Goal: Task Accomplishment & Management: Use online tool/utility

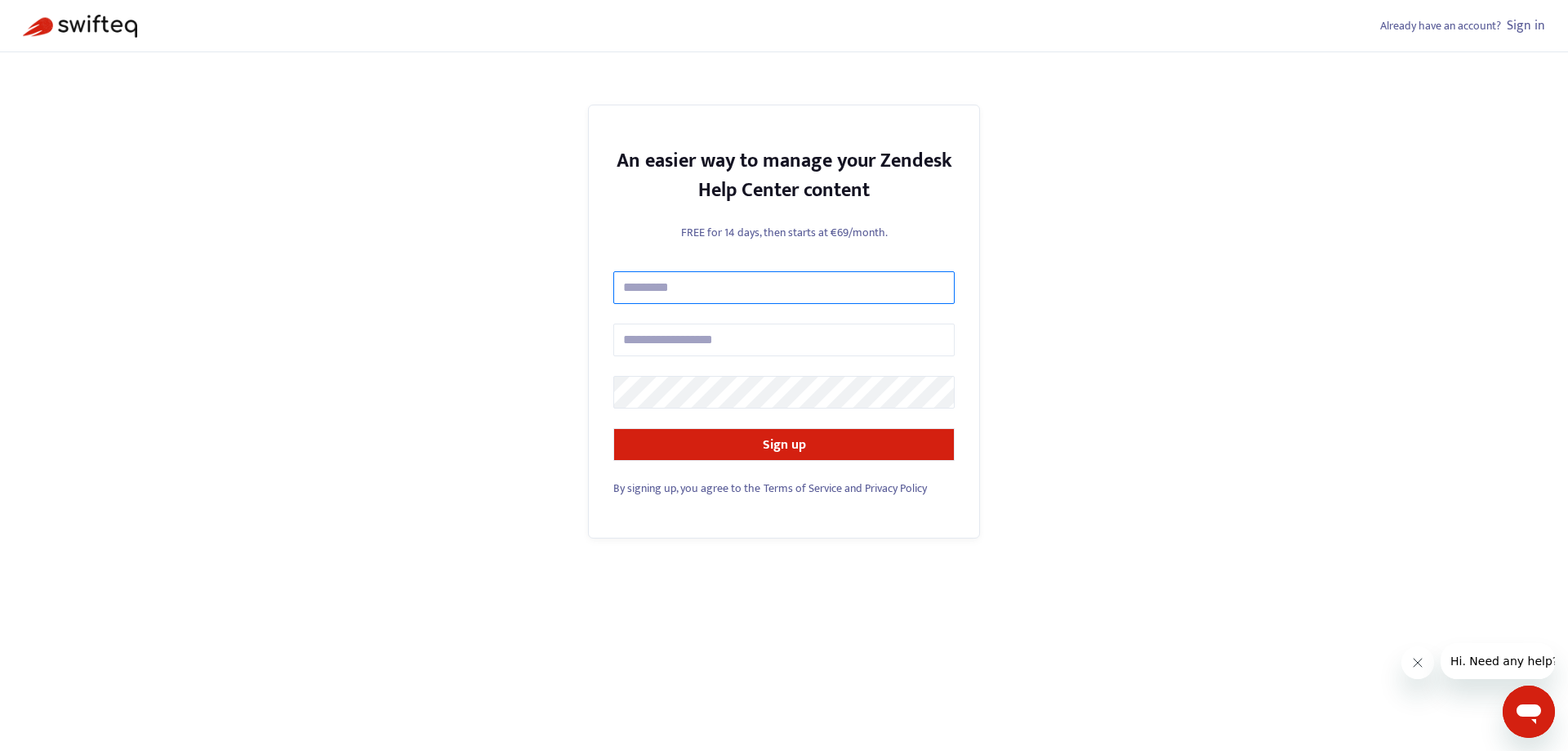
click at [671, 295] on input "text" at bounding box center [784, 288] width 341 height 33
type input "*****"
type input "**********"
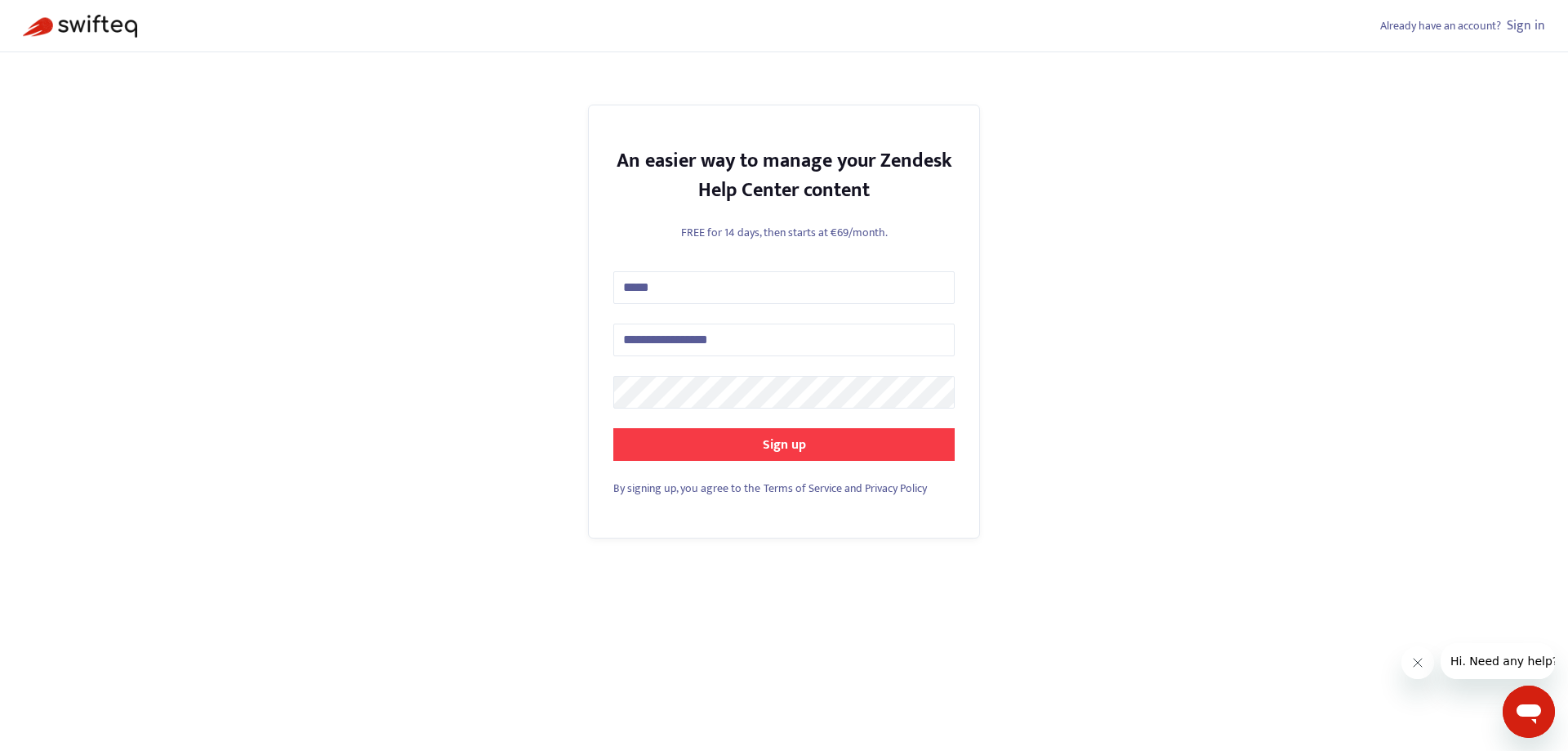
click at [752, 446] on button "Sign up" at bounding box center [784, 444] width 341 height 33
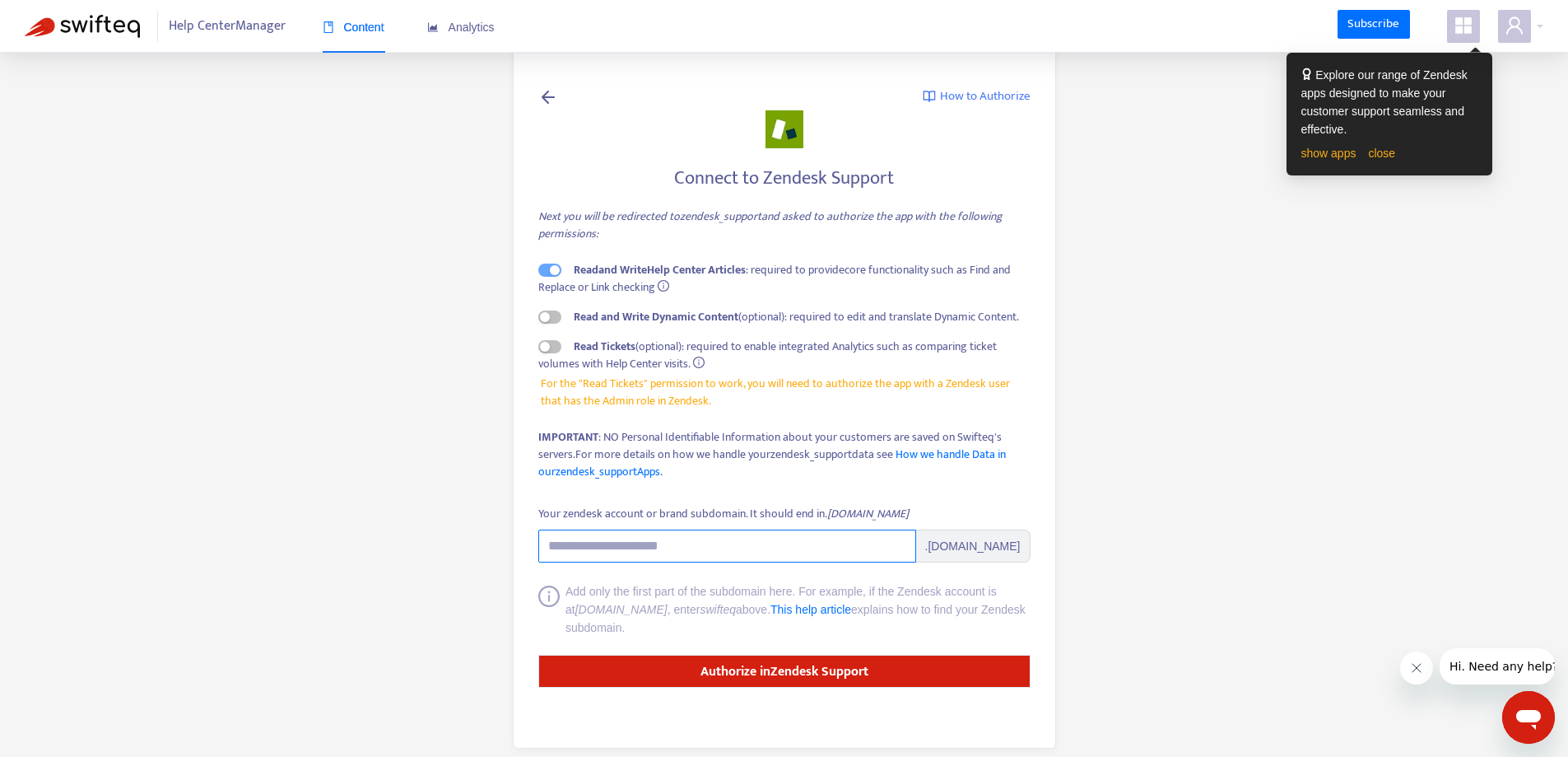
click at [755, 530] on input "Your zendesk account or brand subdomain. It should end in .zendesk.com" at bounding box center [727, 546] width 378 height 33
click at [742, 534] on input "Your zendesk account or brand subdomain. It should end in .zendesk.com" at bounding box center [727, 546] width 378 height 33
click at [644, 550] on input "Your zendesk account or brand subdomain. It should end in .zendesk.com" at bounding box center [727, 546] width 378 height 33
type input "*"
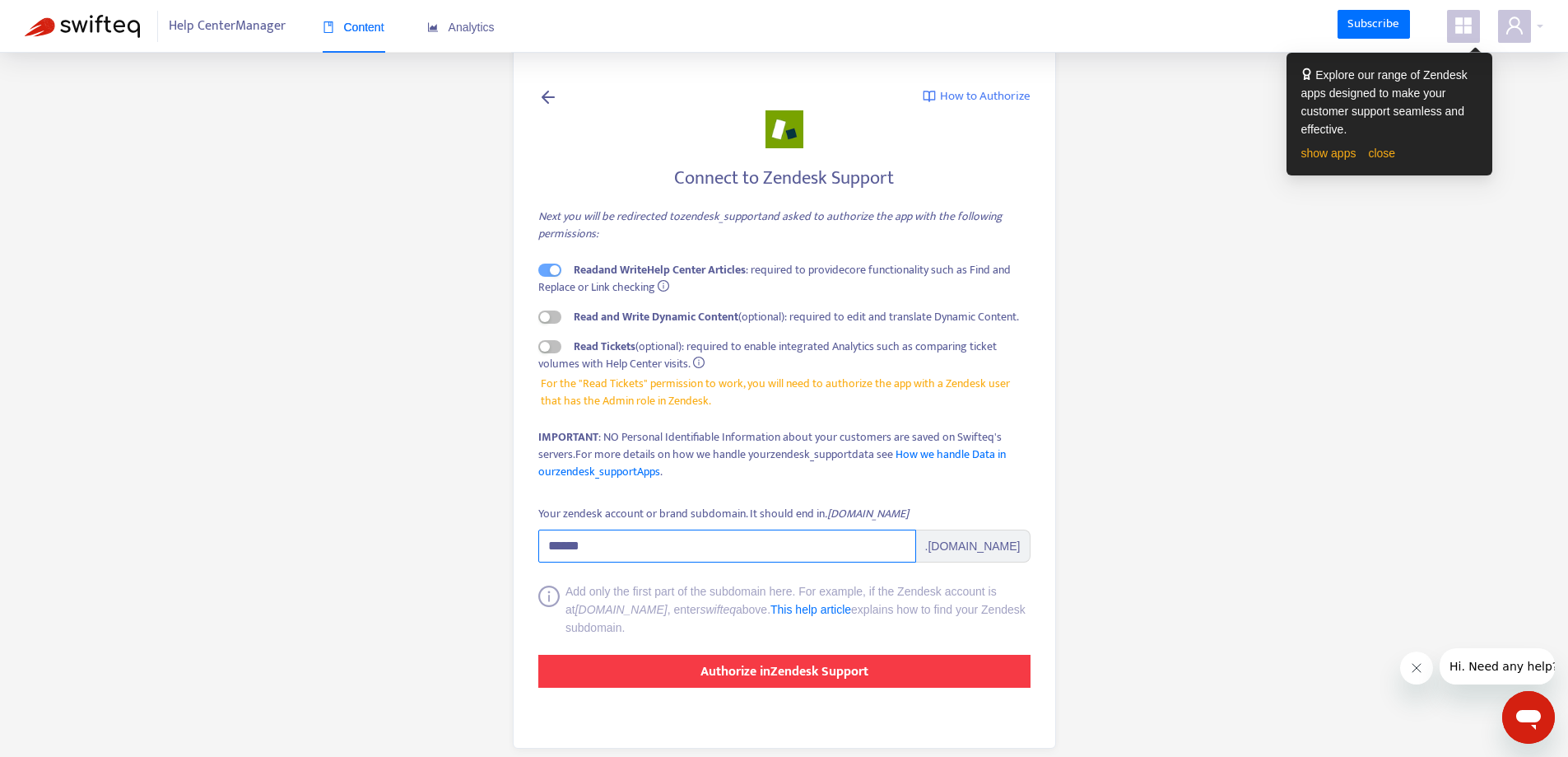
type input "******"
click at [773, 671] on strong "Authorize in Zendesk Support" at bounding box center [784, 671] width 168 height 22
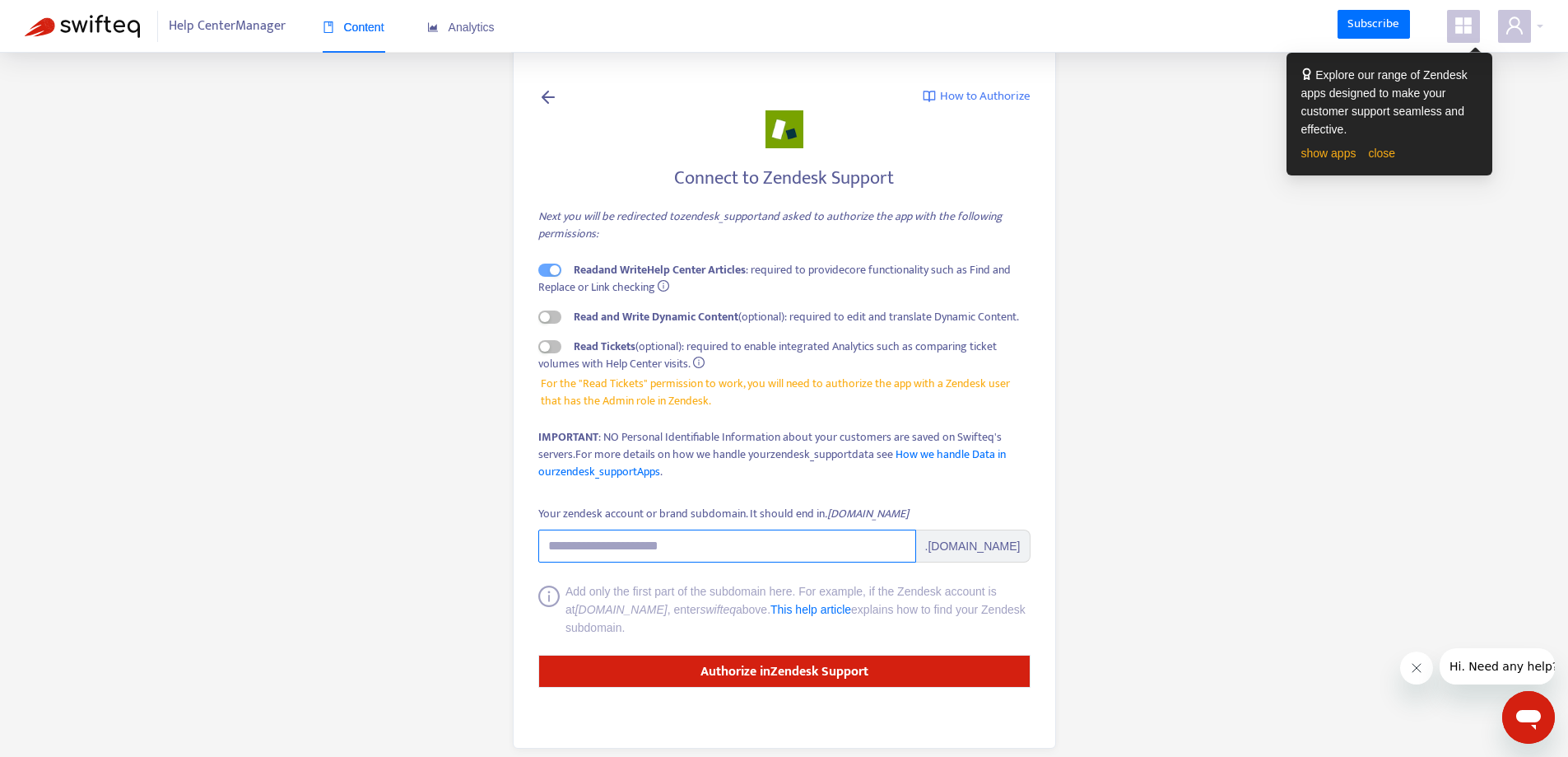
click at [673, 556] on input "Your zendesk account or brand subdomain. It should end in .zendesk.com" at bounding box center [727, 546] width 378 height 33
type input "******"
click at [841, 498] on div "Connect to Zendesk Support Next you will be redirected to zendesk_support and a…" at bounding box center [784, 329] width 492 height 337
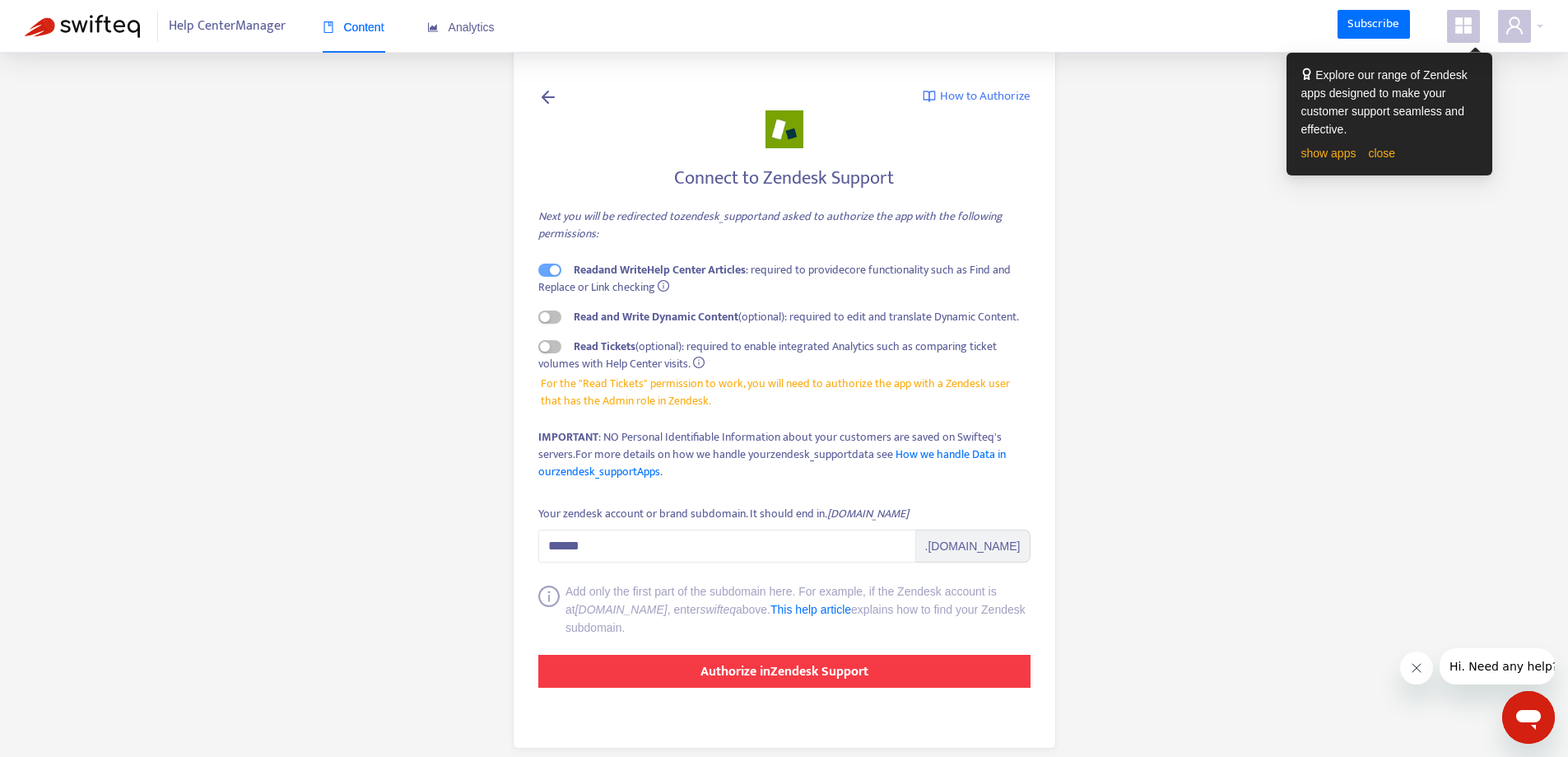
click at [810, 673] on strong "Authorize in Zendesk Support" at bounding box center [784, 671] width 168 height 22
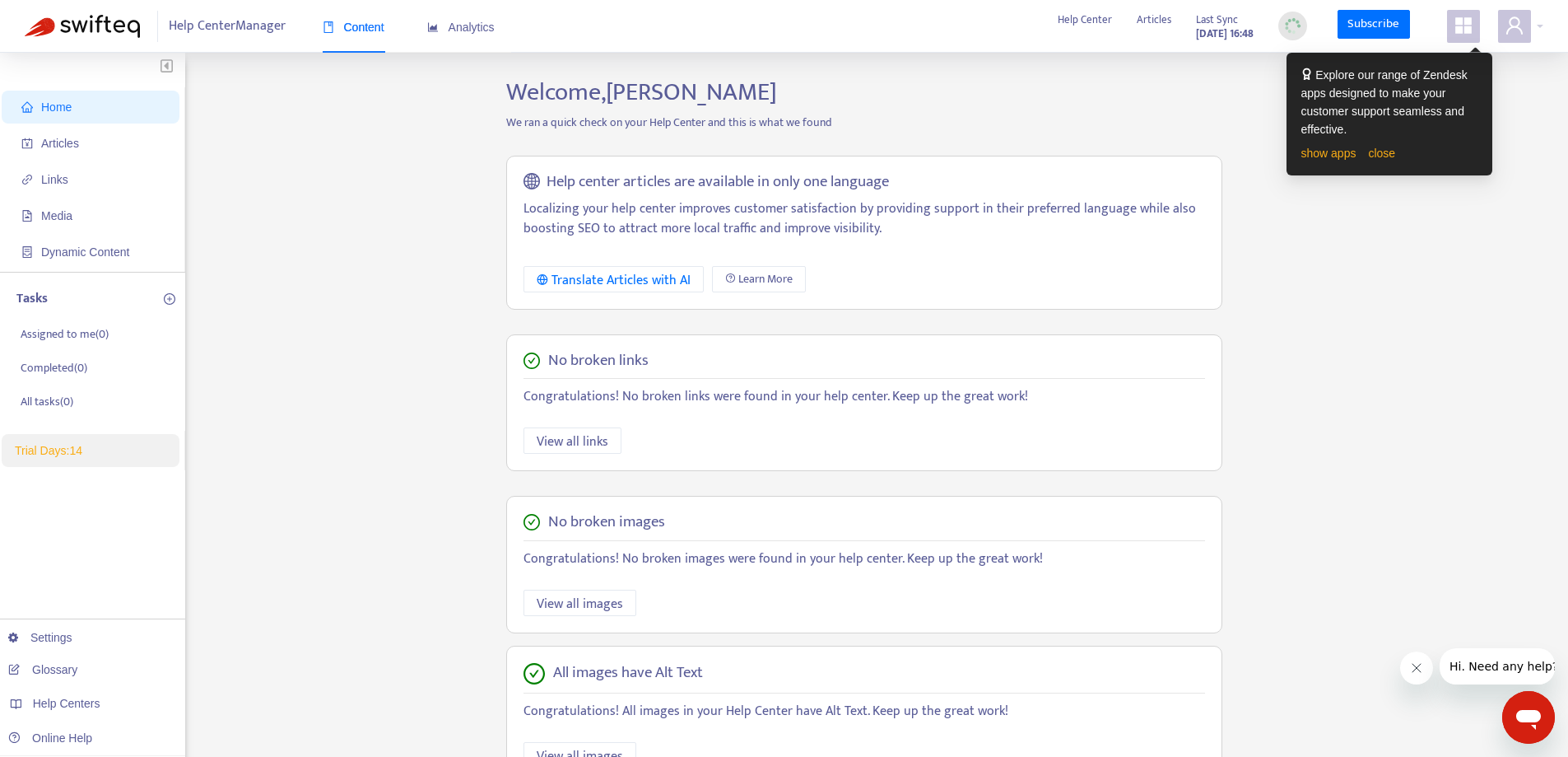
click at [660, 217] on p "Localizing your help center improves customer satisfaction by providing support…" at bounding box center [864, 219] width 681 height 40
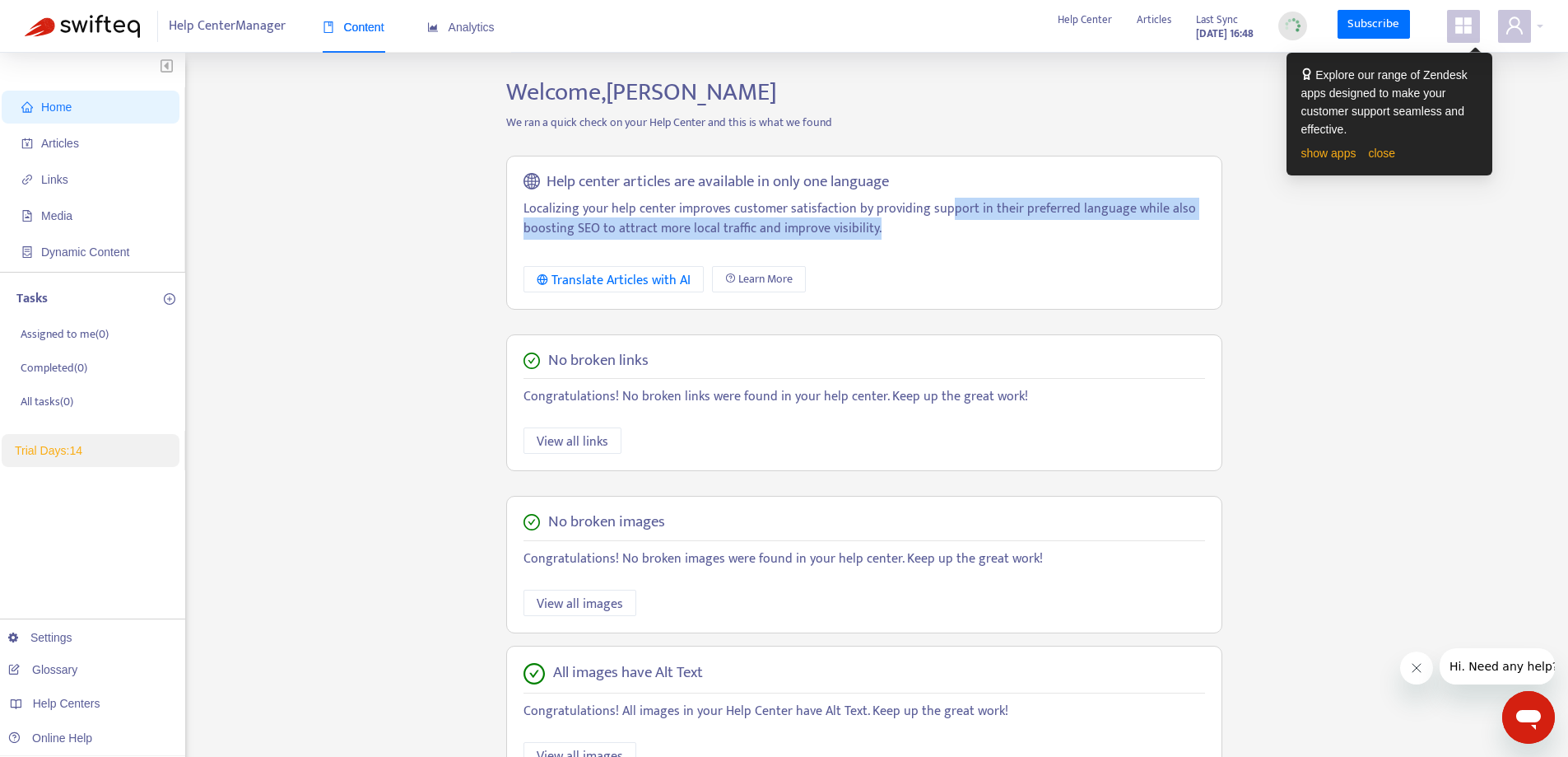
drag, startPoint x: 946, startPoint y: 206, endPoint x: 1048, endPoint y: 235, distance: 106.0
click at [1048, 235] on p "Localizing your help center improves customer satisfaction by providing support…" at bounding box center [864, 219] width 681 height 40
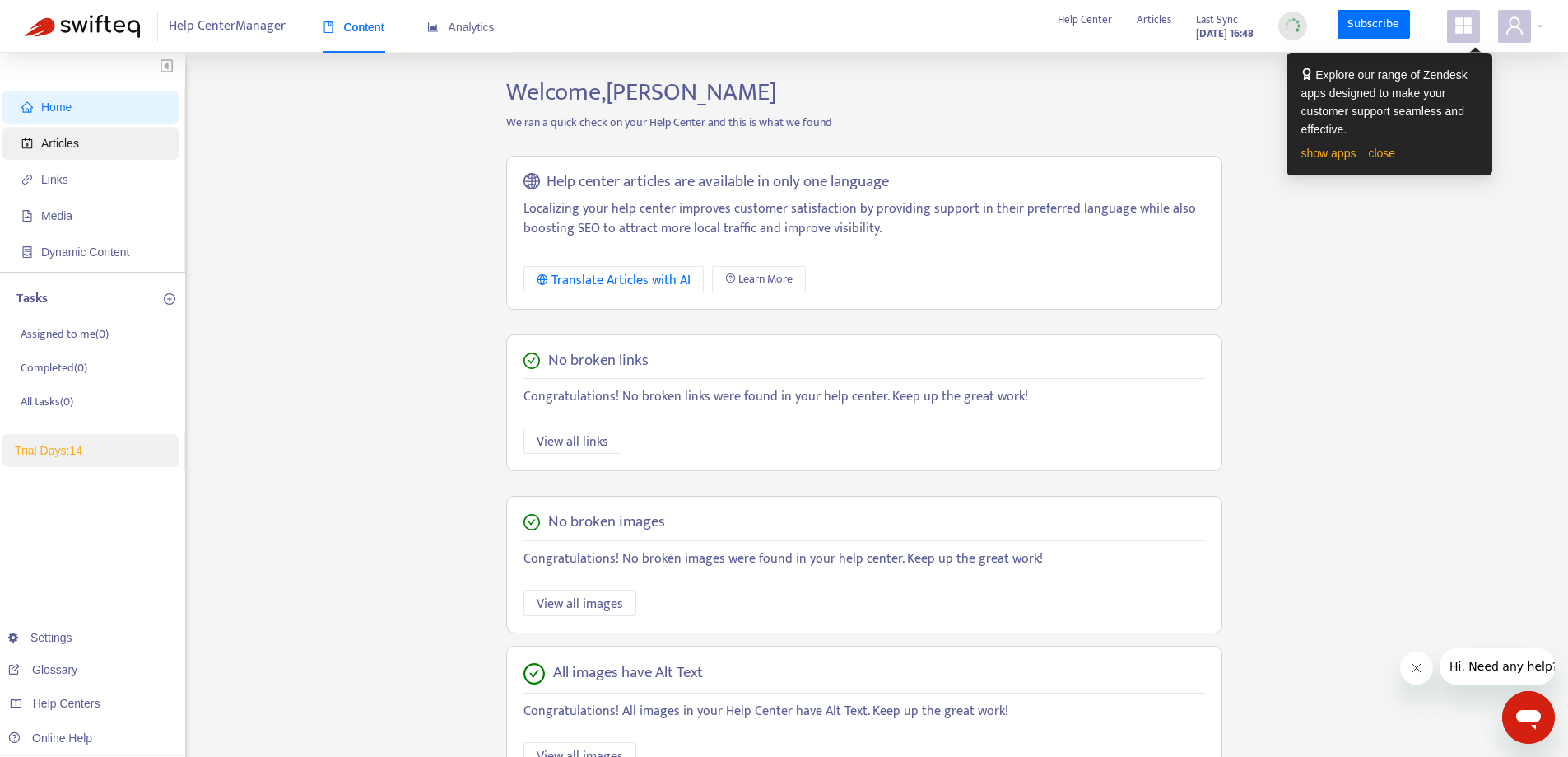
click at [62, 149] on span "Articles" at bounding box center [60, 143] width 38 height 13
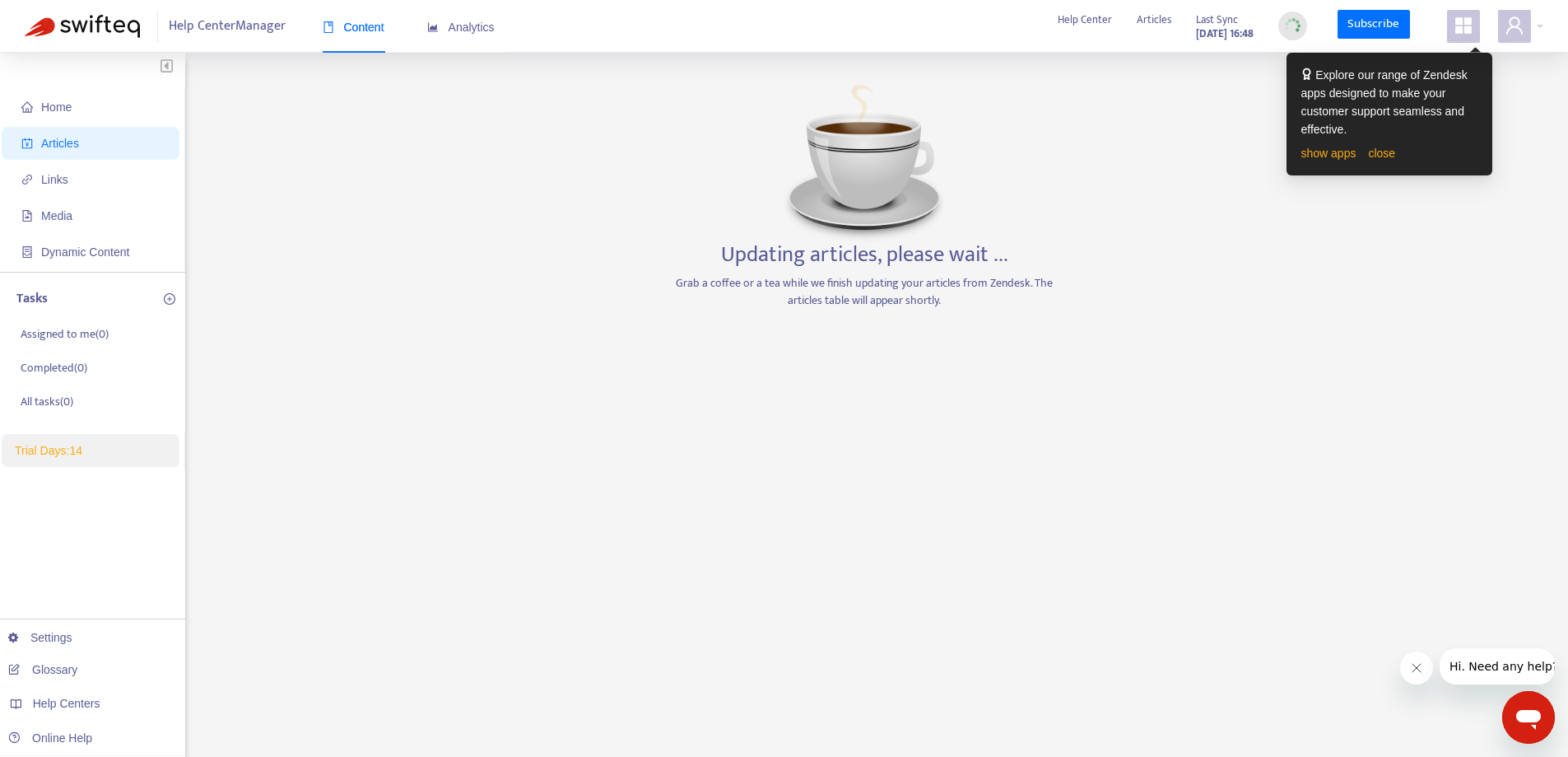
click at [894, 36] on div "Help Center Manager Content Analytics Help Center Articles Last Sync Sep 8, 202…" at bounding box center [784, 27] width 1568 height 53
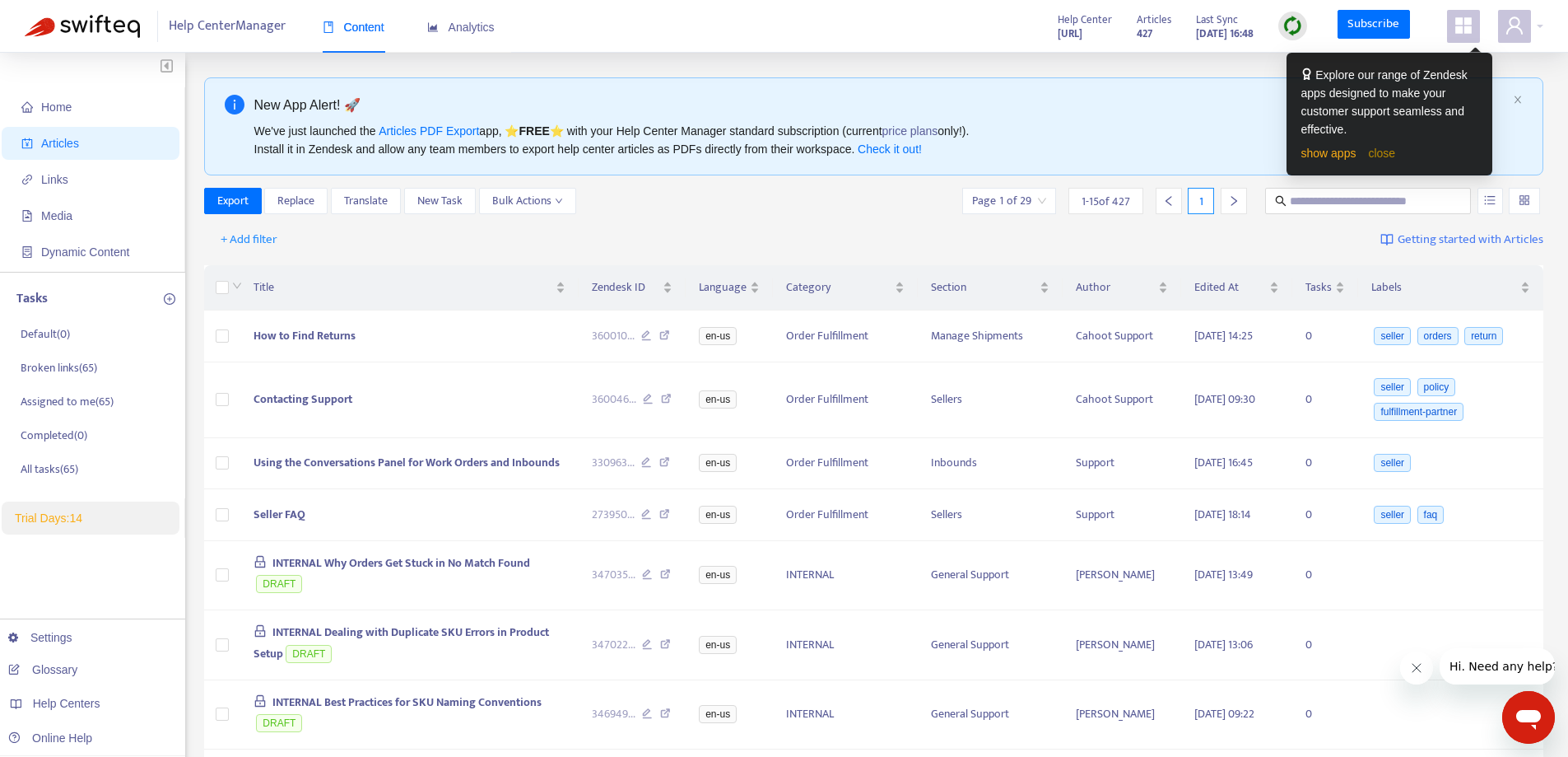
click at [1373, 151] on link "close" at bounding box center [1381, 153] width 27 height 13
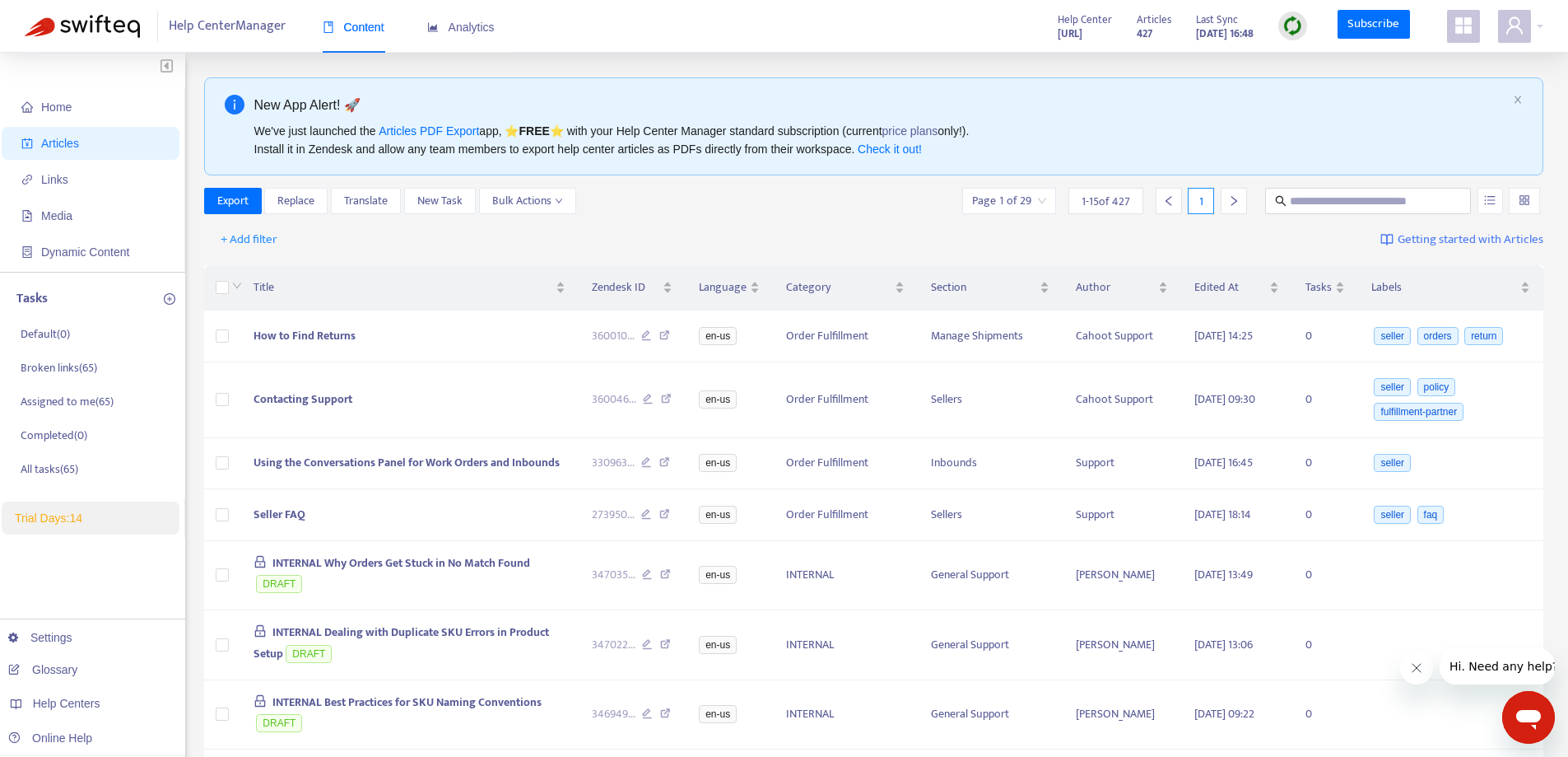
click at [812, 209] on div "Export Replace Translate New Task Bulk Actions Page 1 of 29 1 - 15 of 427 1" at bounding box center [874, 201] width 1340 height 27
click at [552, 210] on span "Bulk Actions" at bounding box center [527, 201] width 70 height 18
click at [638, 202] on div "Export Replace Translate New Task Bulk Actions Page 1 of 29 1 - 15 of 427 1" at bounding box center [874, 201] width 1340 height 27
click at [1013, 227] on div "+ Add filter Getting started with Articles" at bounding box center [874, 240] width 1340 height 39
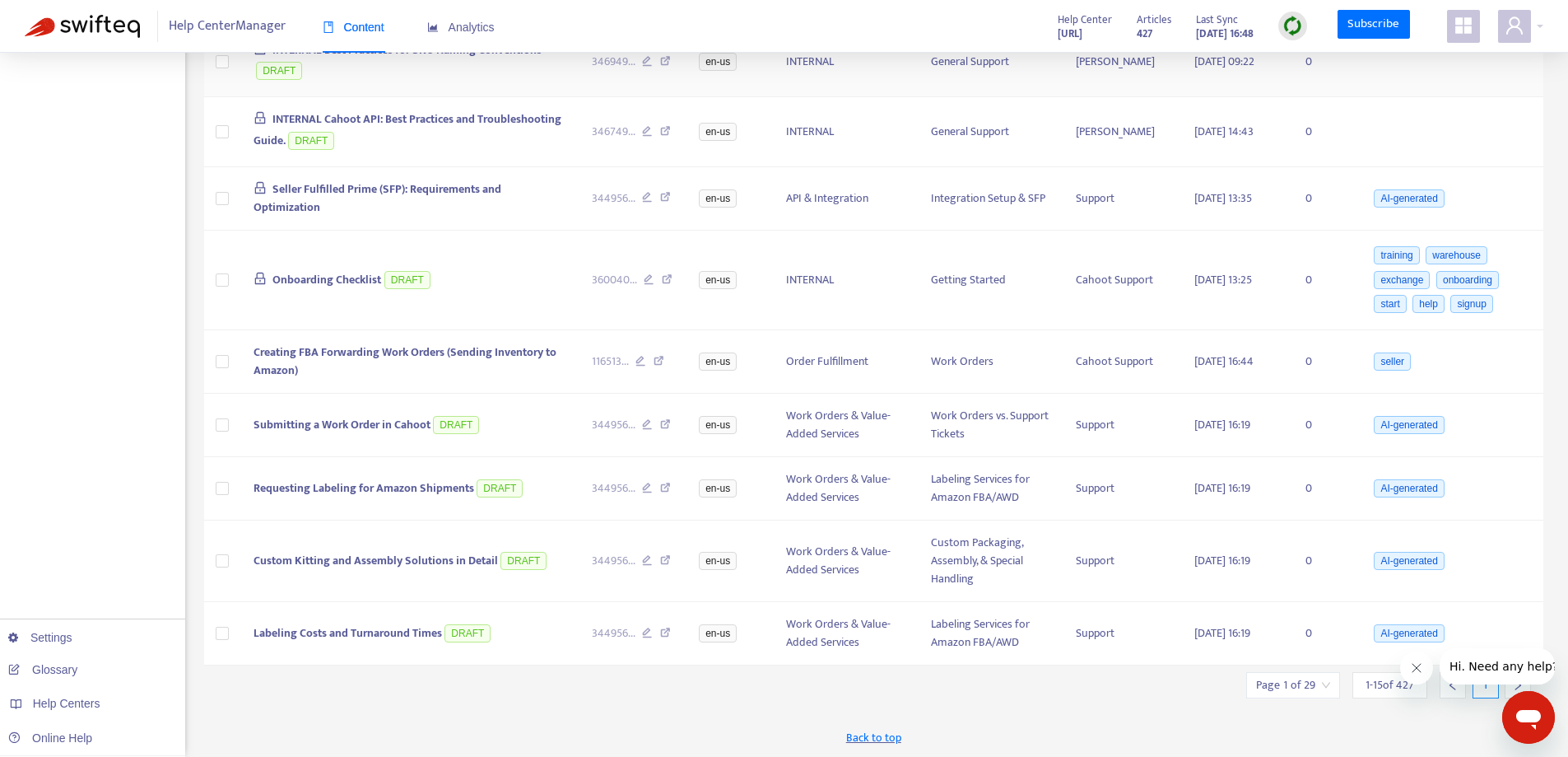
scroll to position [653, 0]
click at [1415, 668] on icon "Close message from company" at bounding box center [1416, 667] width 8 height 8
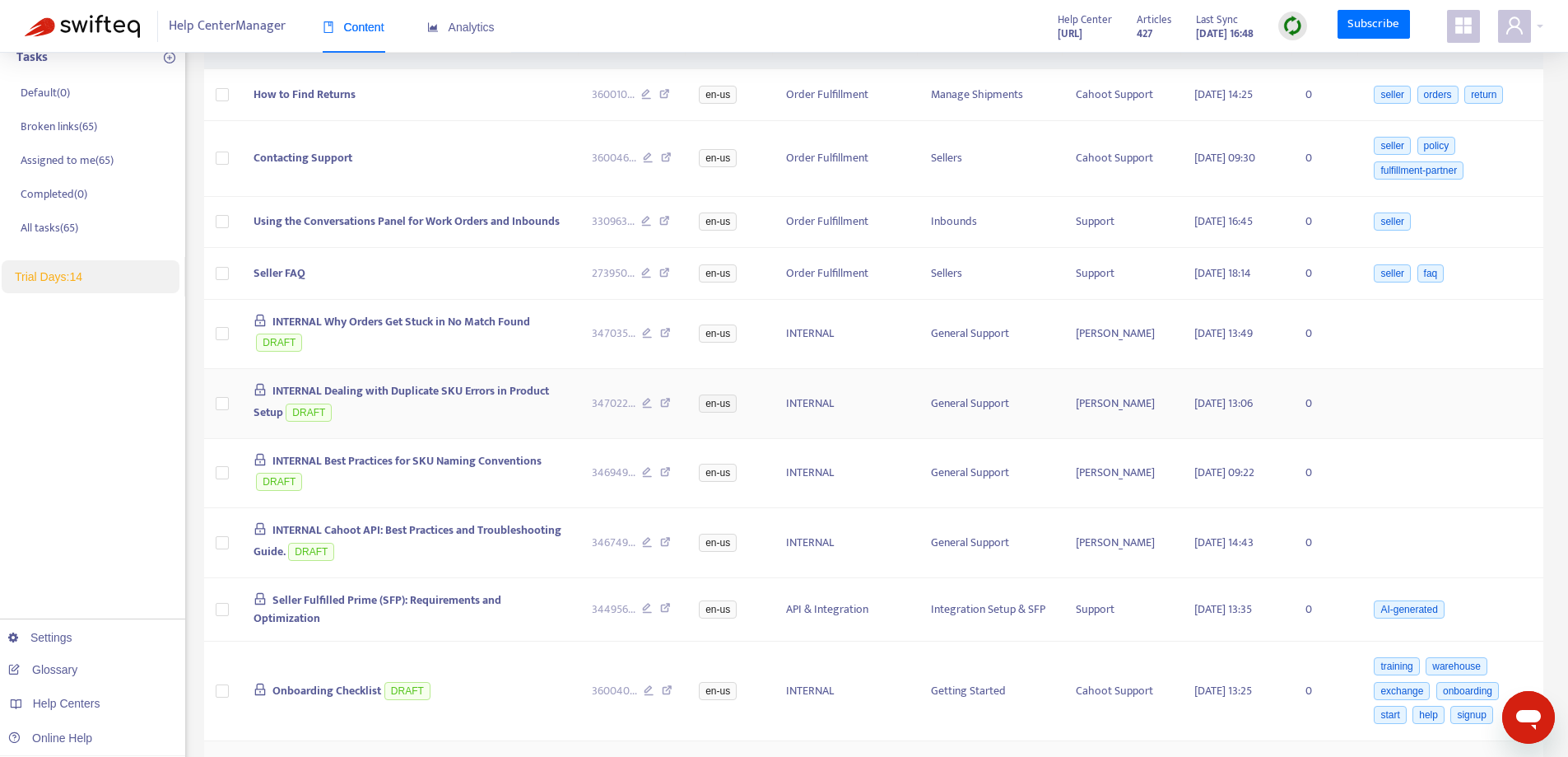
scroll to position [0, 0]
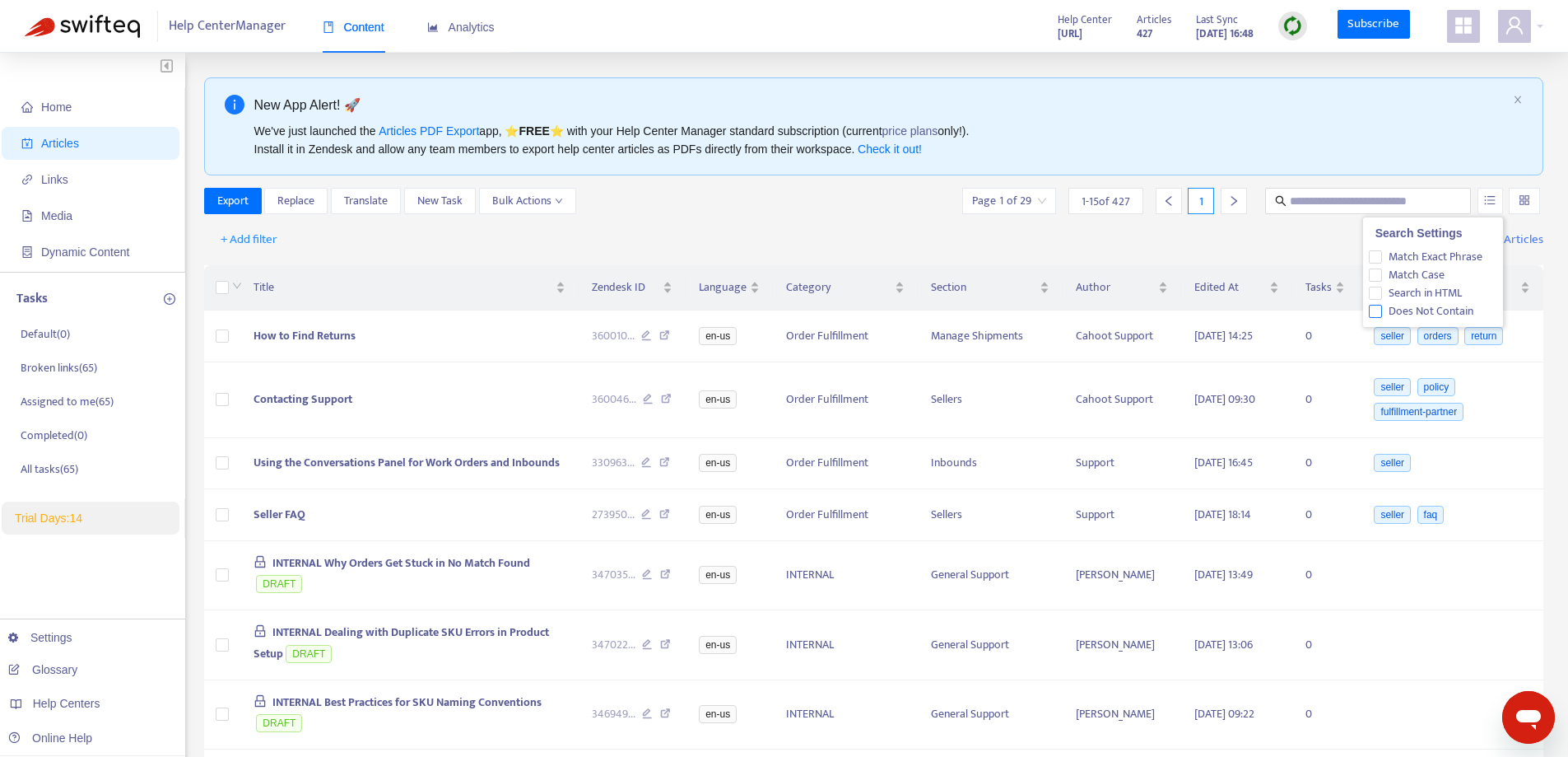
click at [1406, 315] on span "Does Not Contain" at bounding box center [1430, 311] width 98 height 18
click at [1495, 194] on span "1" at bounding box center [1500, 189] width 14 height 17
click at [1498, 197] on span "1" at bounding box center [1500, 189] width 14 height 17
click at [1408, 310] on span "Does Not Contain" at bounding box center [1430, 311] width 98 height 18
click at [1206, 252] on div "Click to sort descending" at bounding box center [1235, 255] width 136 height 28
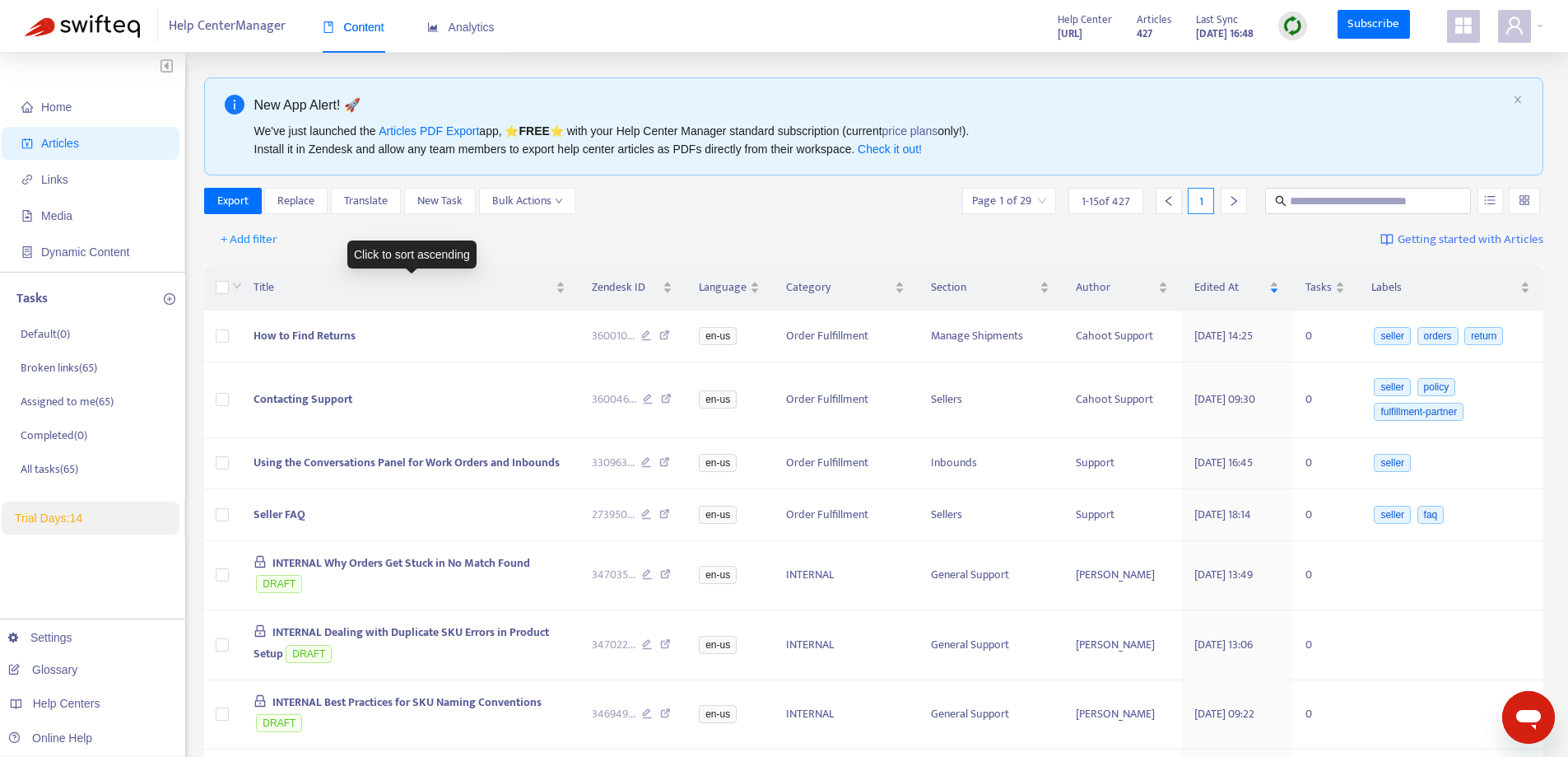
click at [371, 264] on div "Click to sort ascending" at bounding box center [412, 255] width 129 height 28
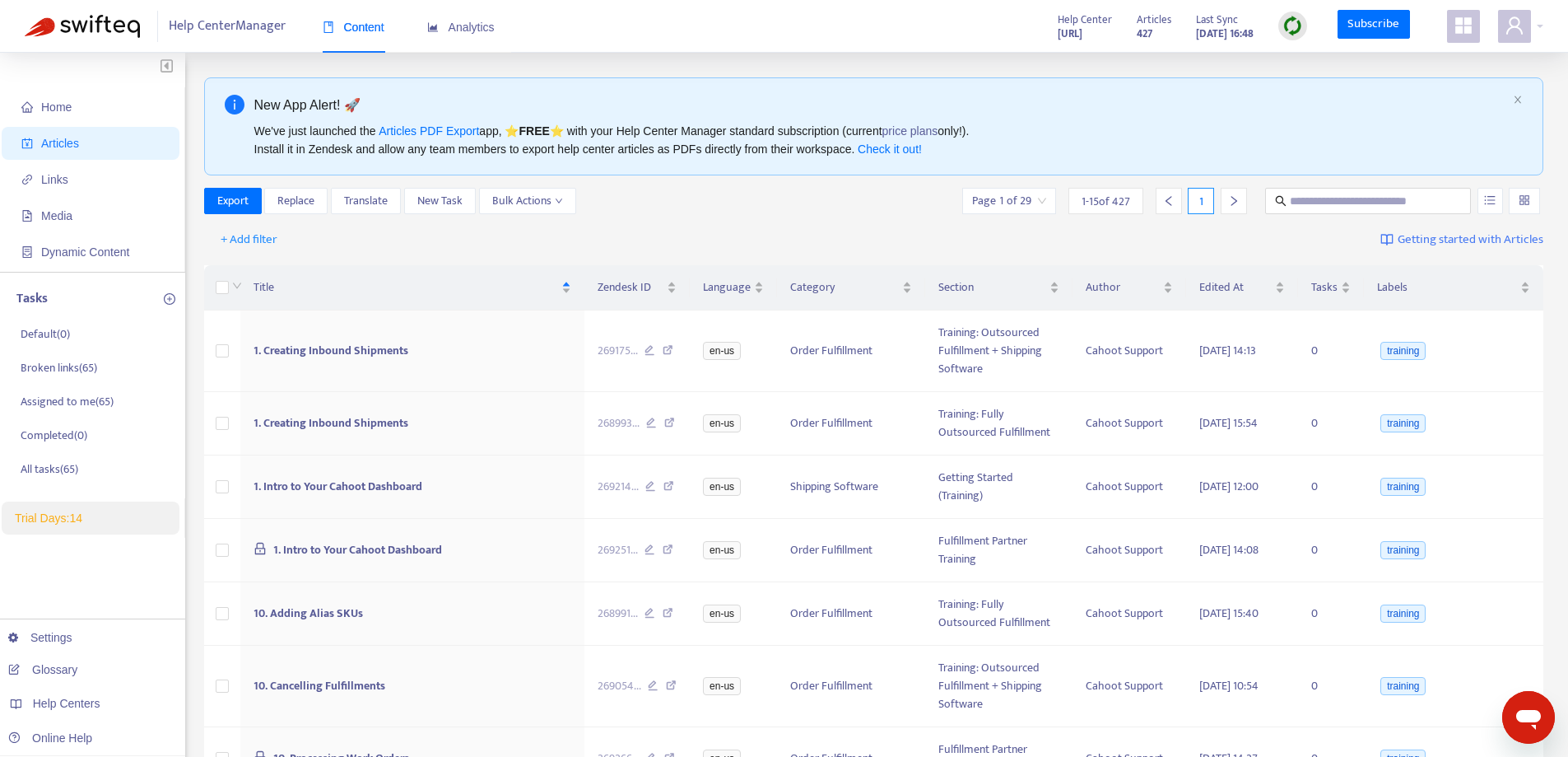
click at [569, 256] on div "+ Add filter Getting started with Articles" at bounding box center [874, 240] width 1340 height 39
click at [1521, 286] on div "Labels" at bounding box center [1453, 288] width 153 height 18
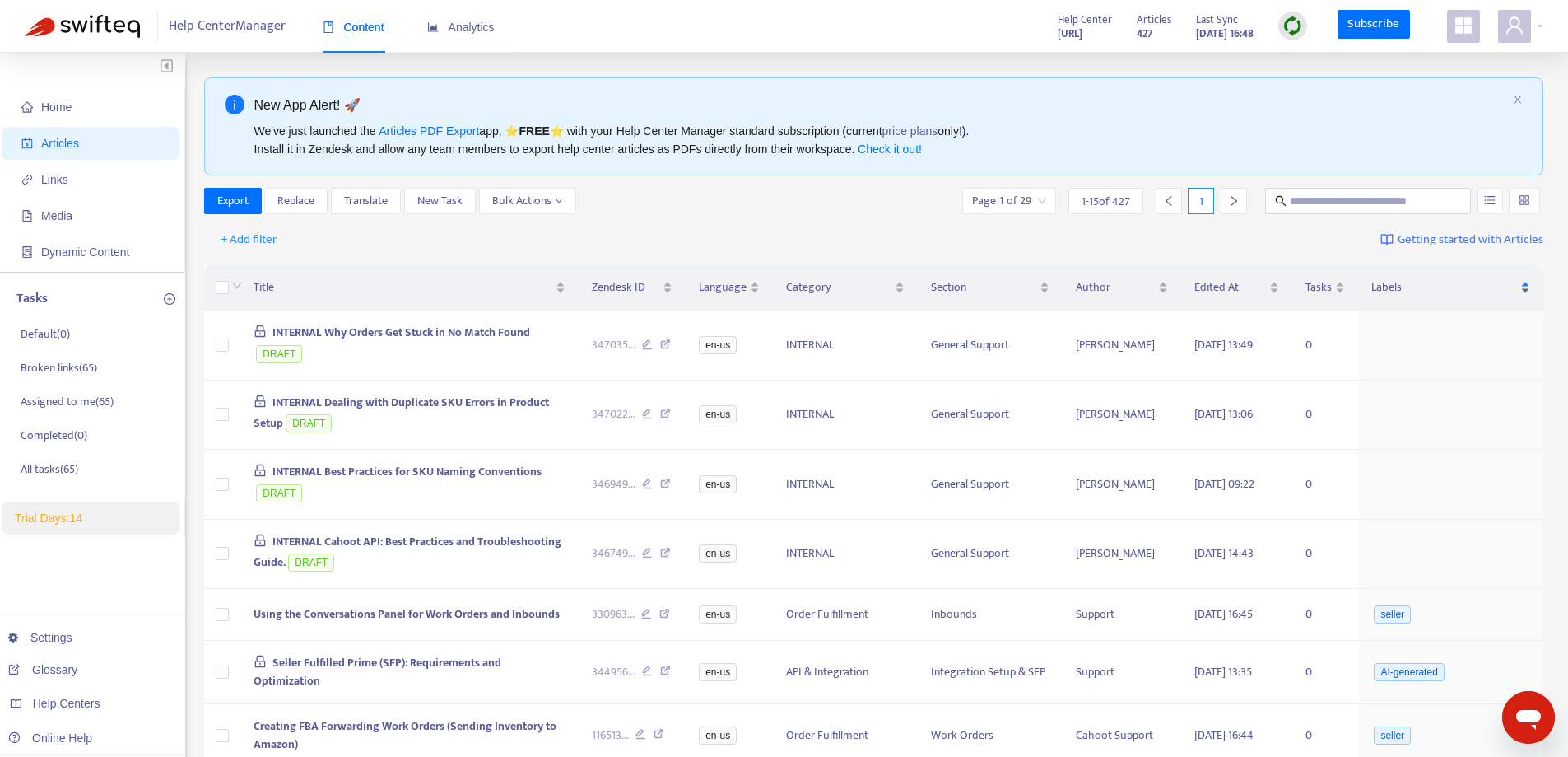
click at [1391, 289] on span "Labels" at bounding box center [1444, 288] width 146 height 18
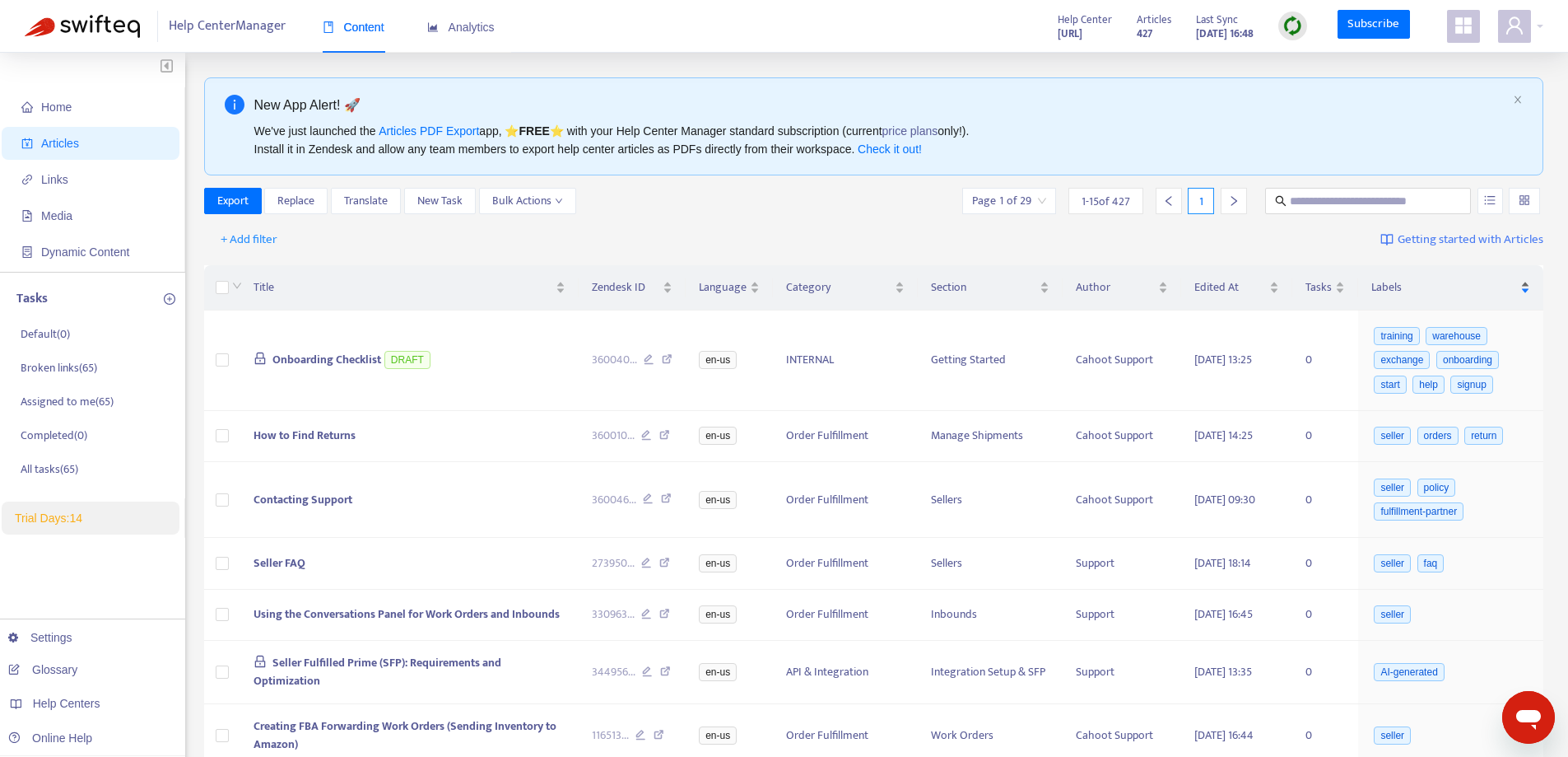
click at [1391, 289] on span "Labels" at bounding box center [1444, 288] width 146 height 18
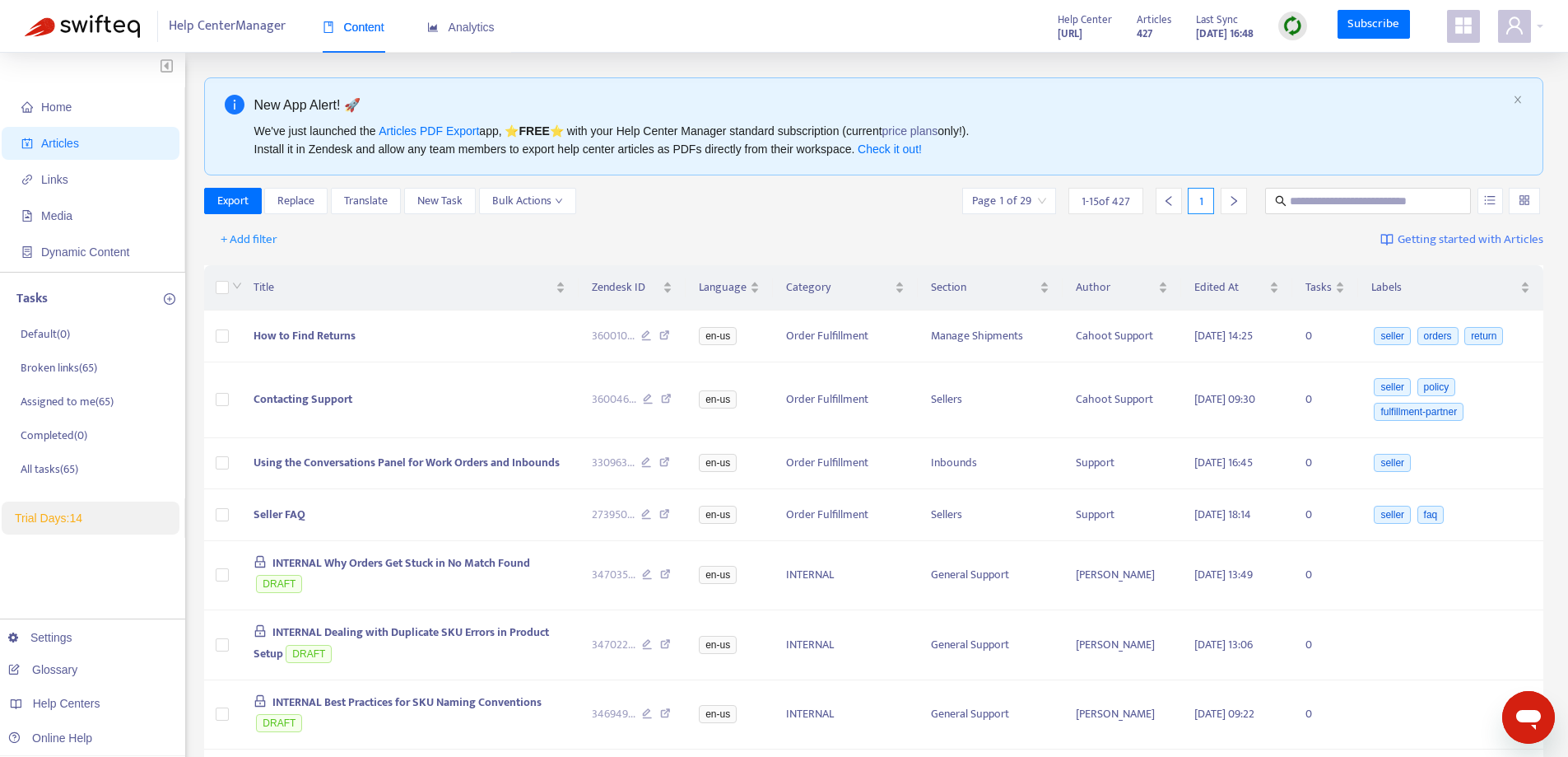
click at [818, 191] on div "Export Replace Translate New Task Bulk Actions Page 1 of 29 1 - 15 of 427 1" at bounding box center [874, 201] width 1340 height 27
click at [544, 208] on span "Bulk Actions" at bounding box center [527, 201] width 70 height 18
click at [244, 240] on span "+ Add filter" at bounding box center [249, 240] width 57 height 20
click at [255, 444] on li "Draft" at bounding box center [273, 457] width 123 height 27
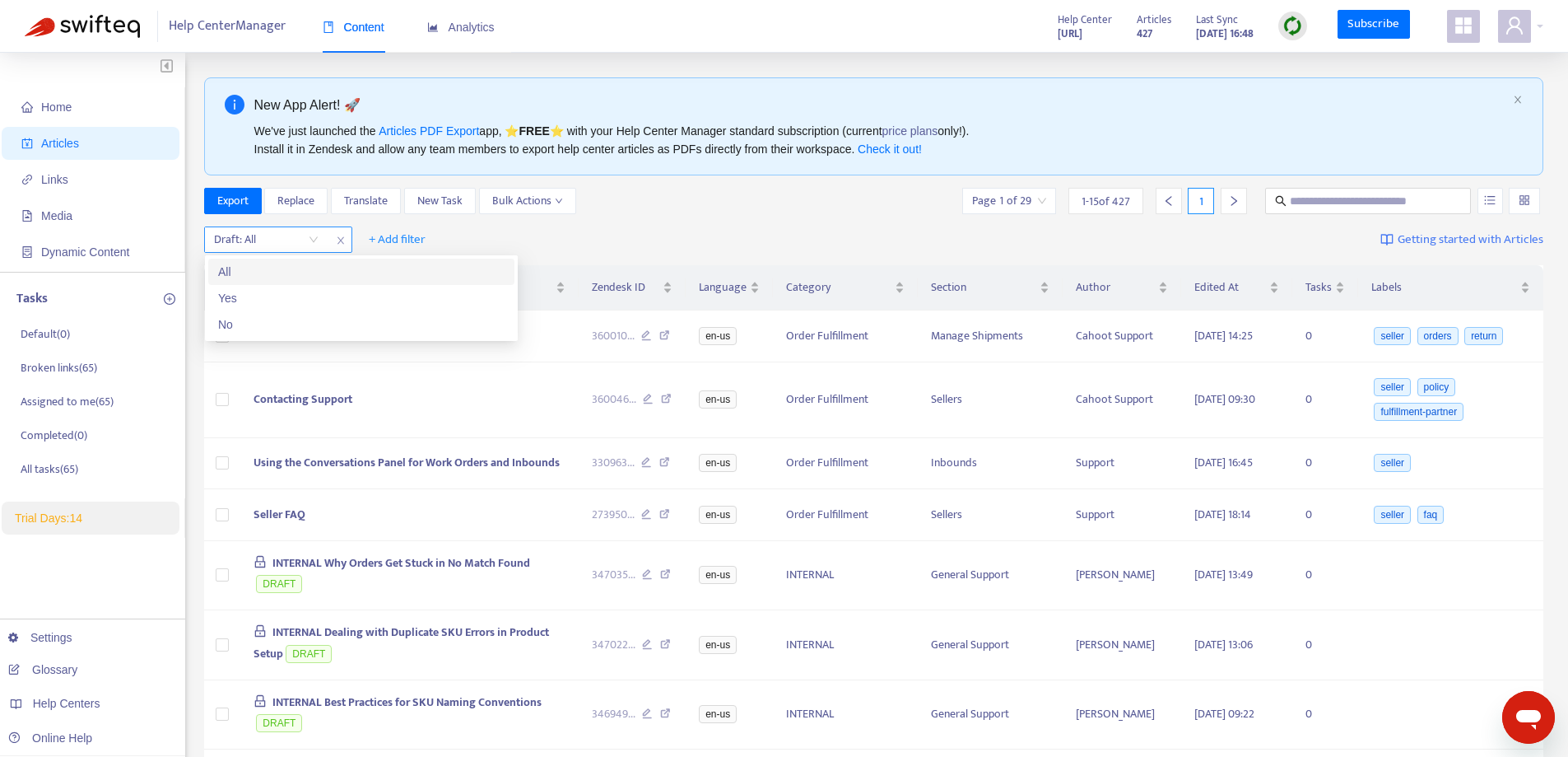
click at [310, 244] on input "search" at bounding box center [266, 240] width 104 height 25
click at [232, 333] on div "No" at bounding box center [361, 324] width 287 height 18
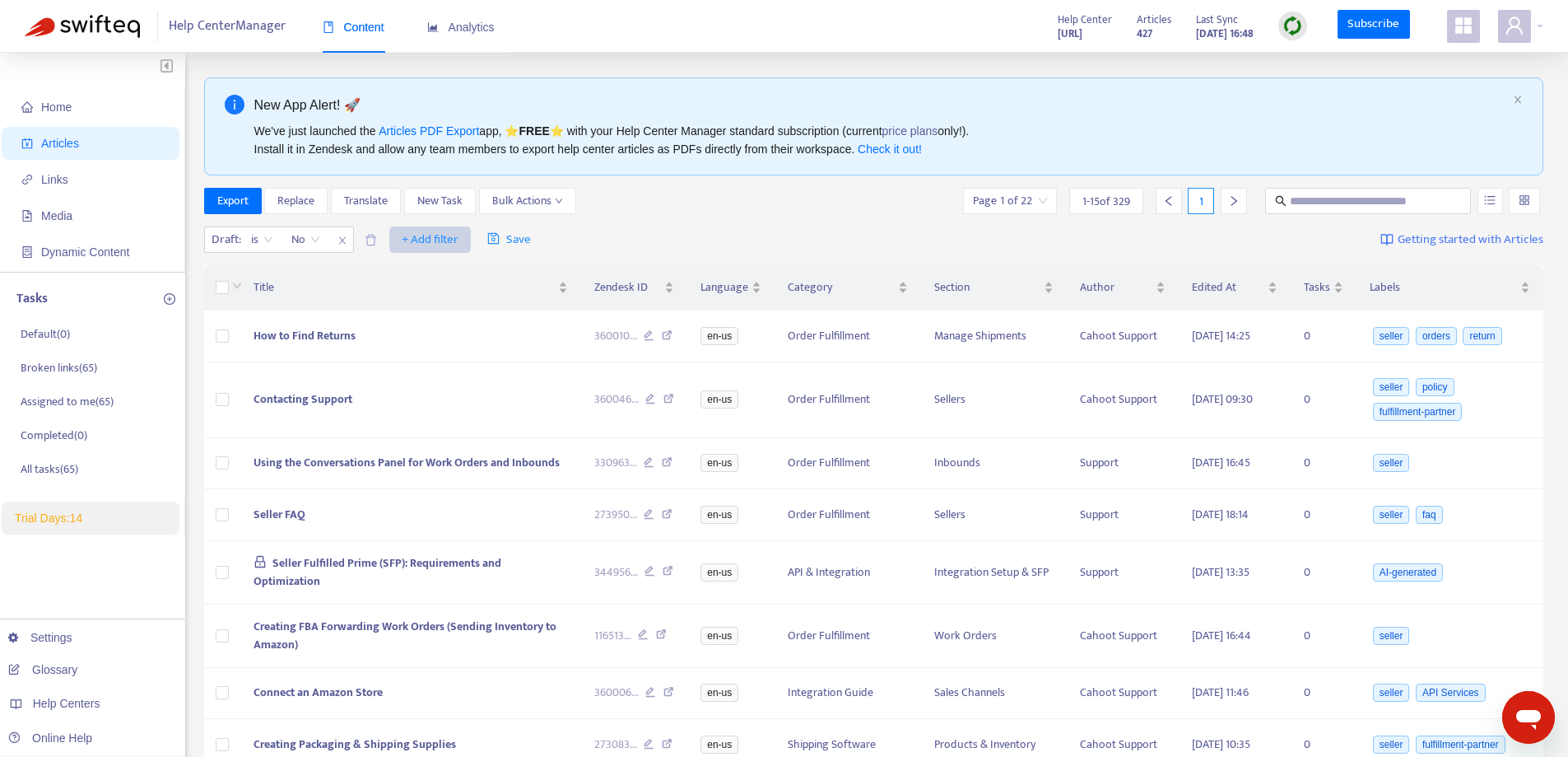
click at [440, 235] on span "+ Add filter" at bounding box center [430, 240] width 57 height 20
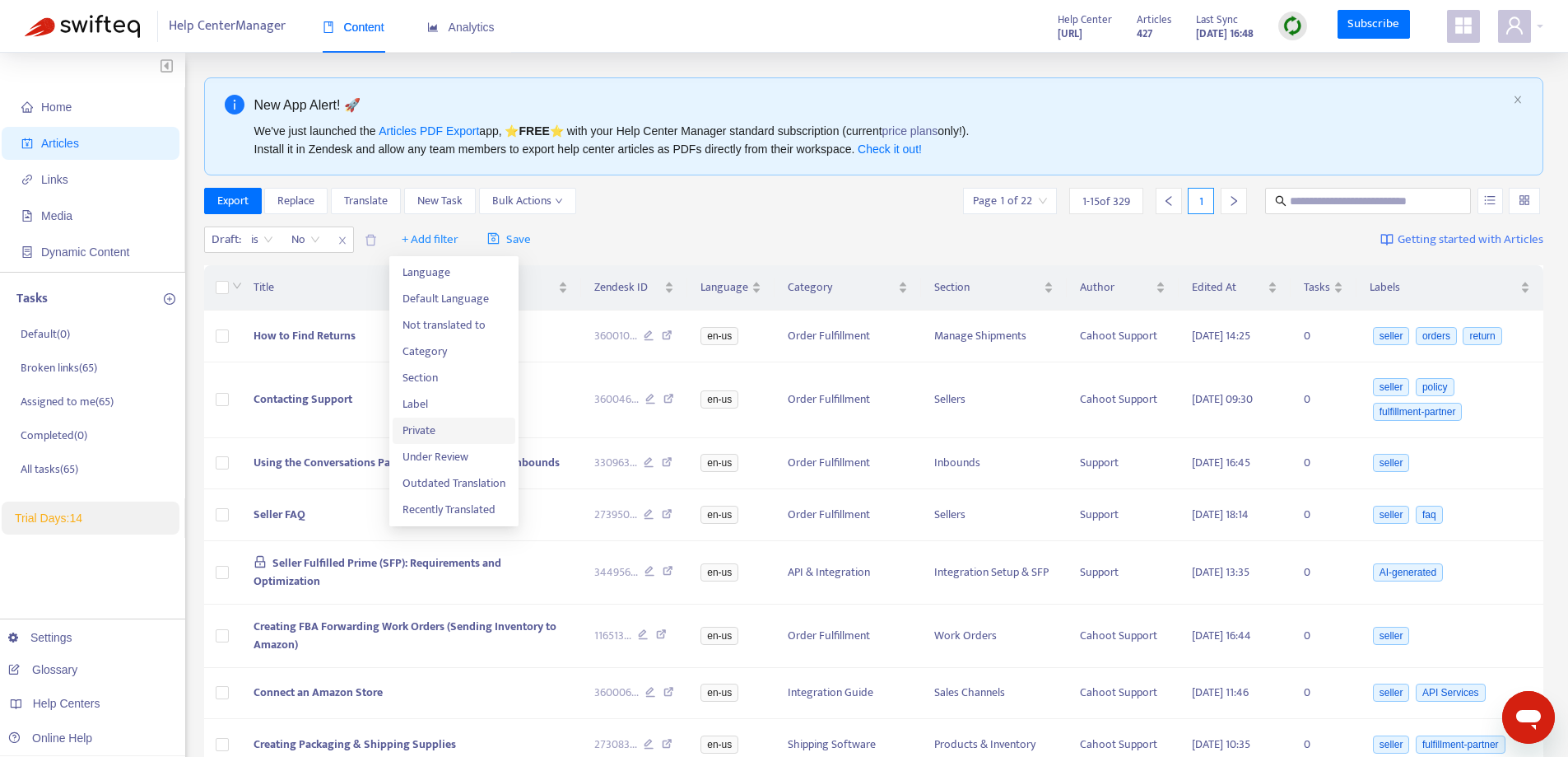
click at [422, 430] on span "Private" at bounding box center [454, 430] width 103 height 18
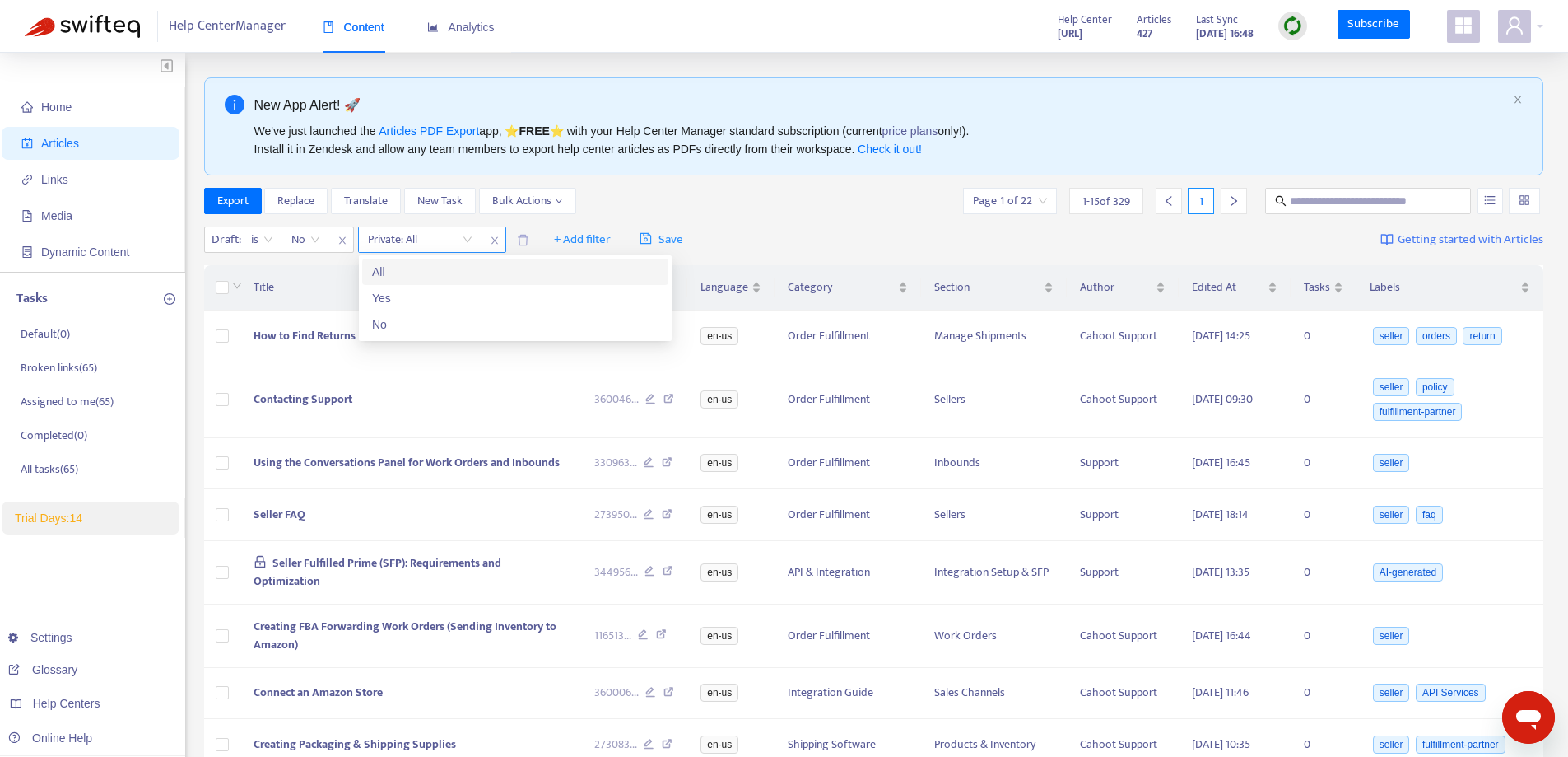
click at [466, 236] on input "search" at bounding box center [420, 240] width 104 height 25
click at [390, 328] on div "No" at bounding box center [515, 324] width 287 height 18
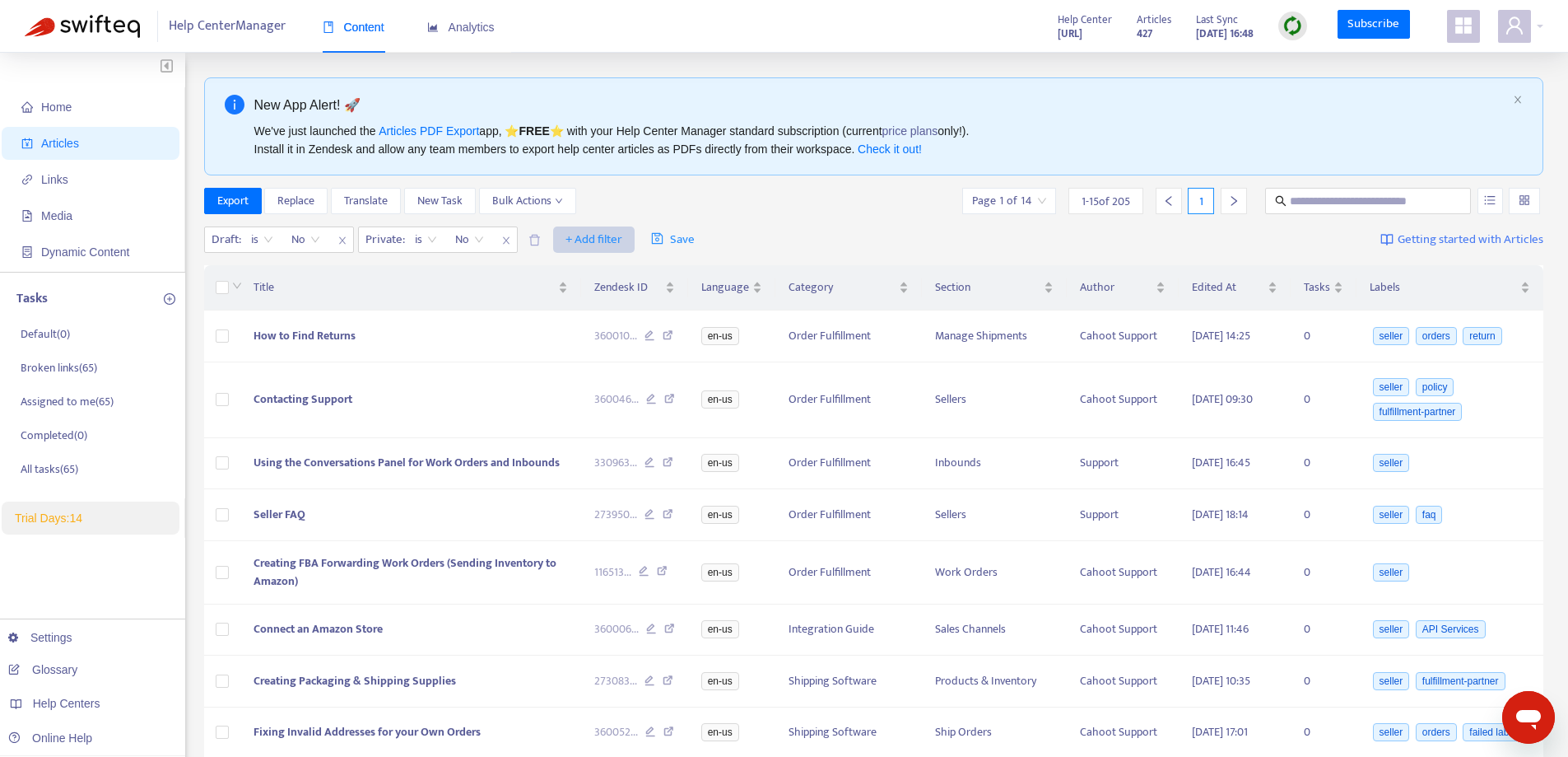
click at [593, 237] on span "+ Add filter" at bounding box center [593, 240] width 57 height 20
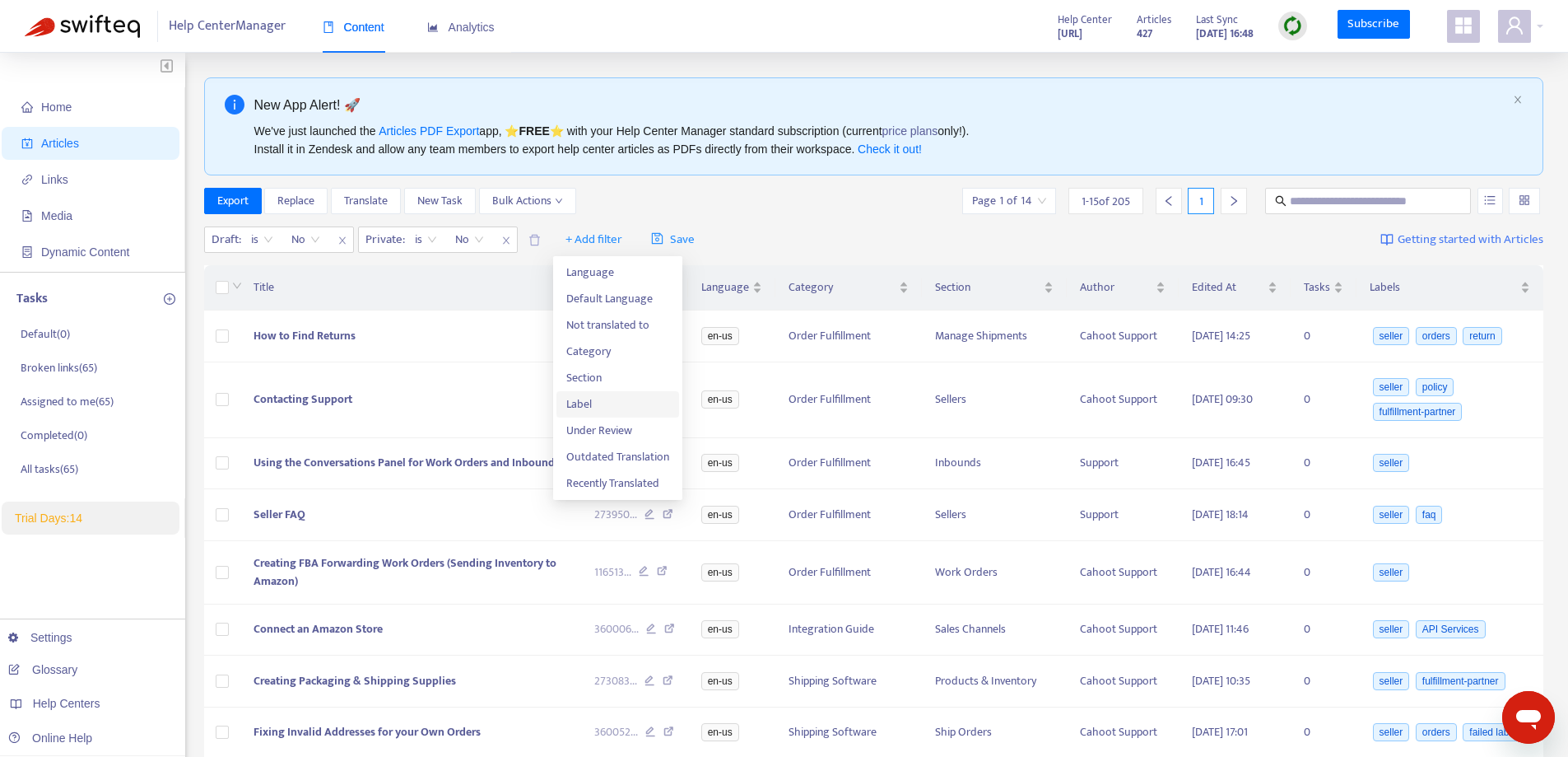
click at [577, 404] on span "Label" at bounding box center [617, 405] width 103 height 18
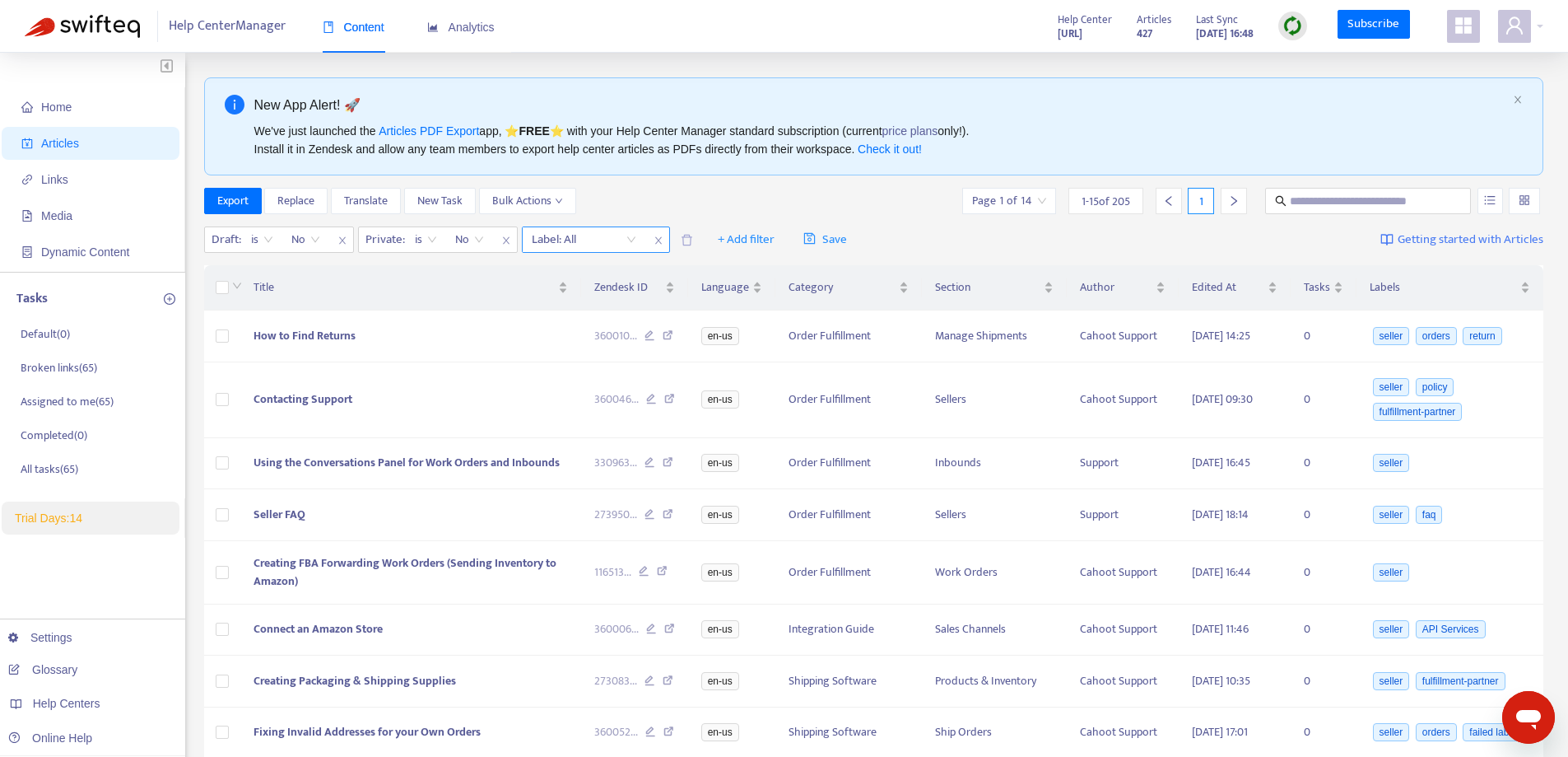
click at [577, 241] on div at bounding box center [576, 240] width 99 height 20
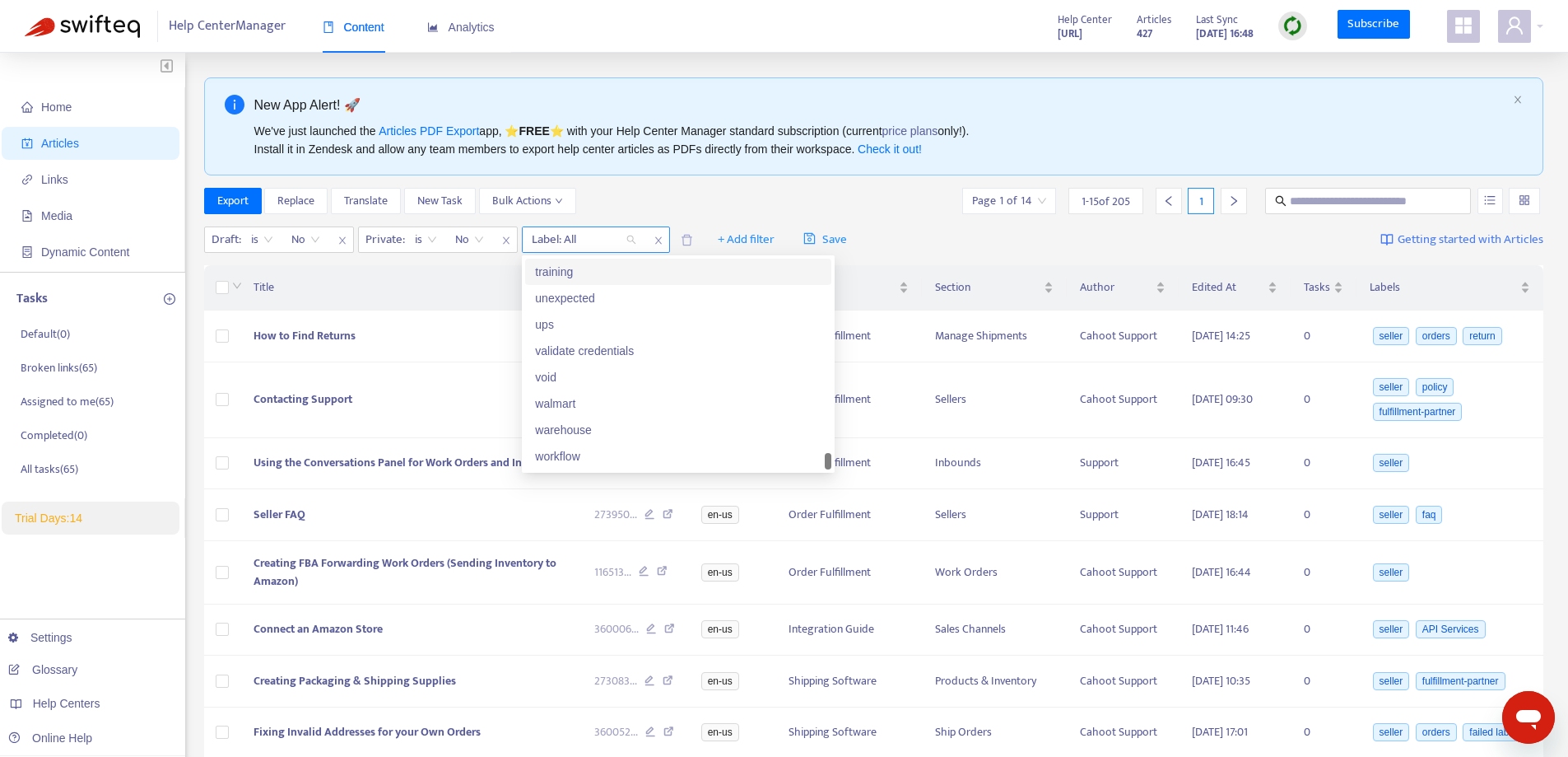
click at [661, 241] on icon "close" at bounding box center [659, 240] width 10 height 10
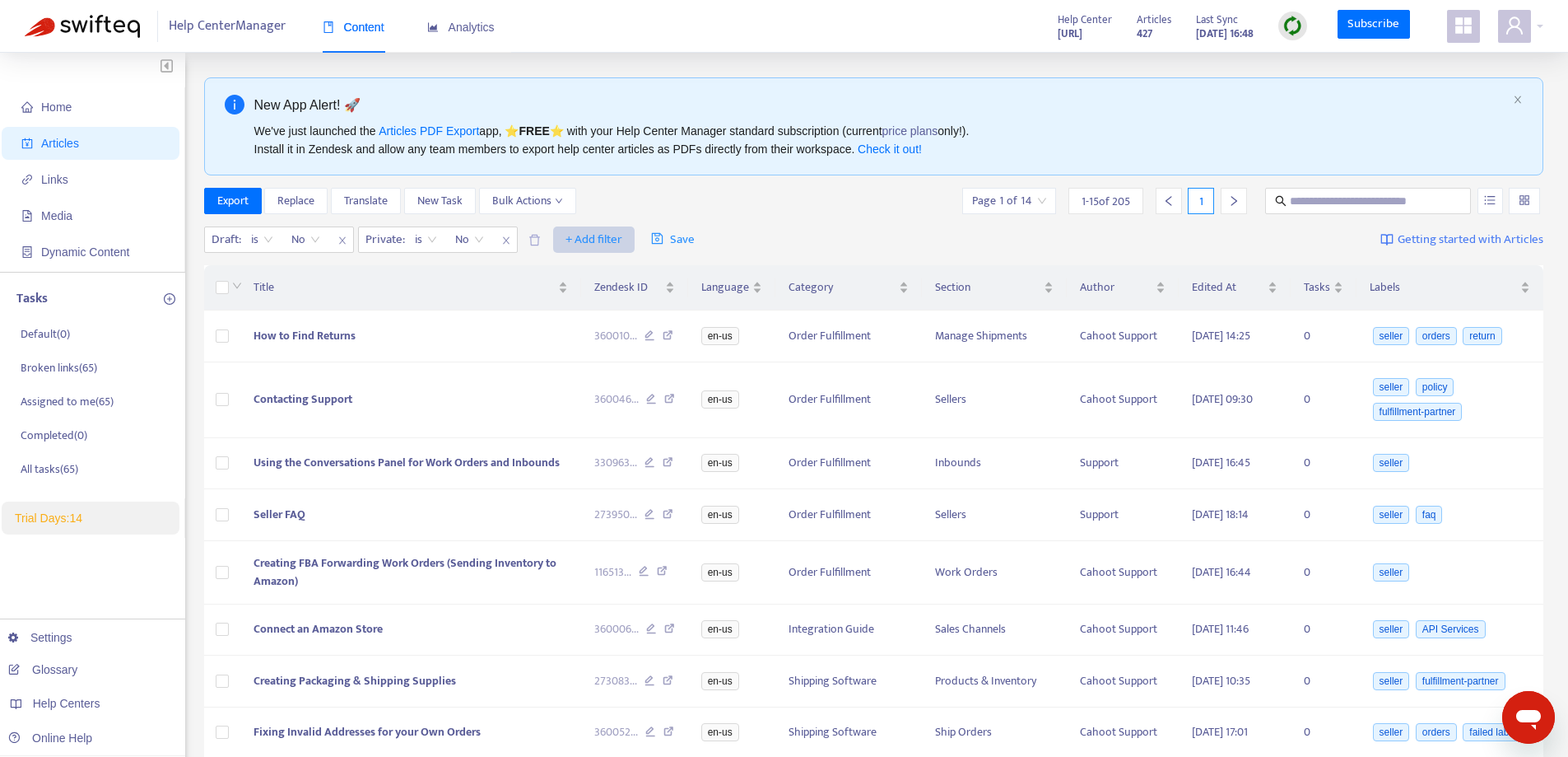
click at [605, 241] on span "+ Add filter" at bounding box center [593, 240] width 57 height 20
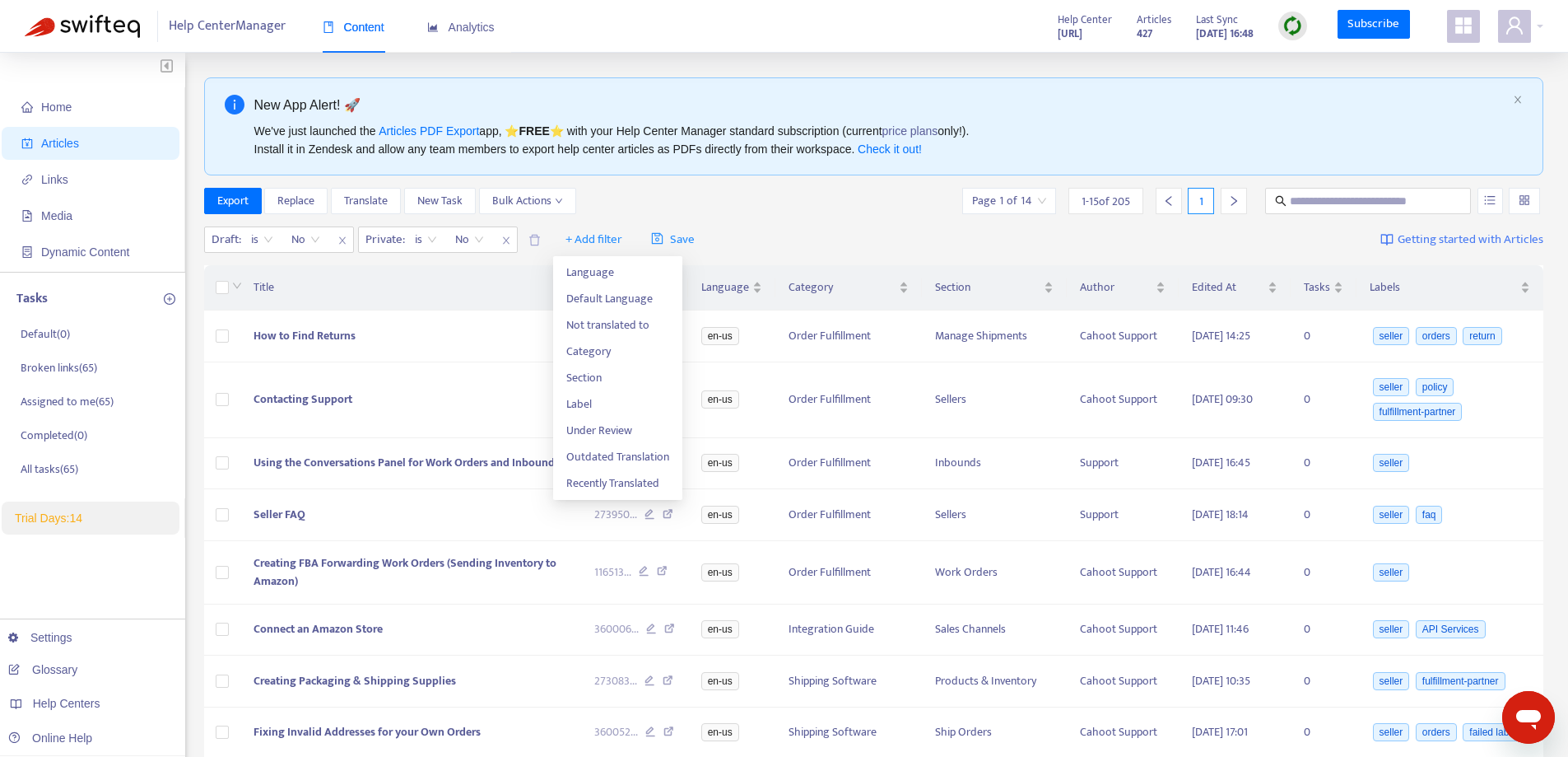
click at [869, 208] on div "Export Replace Translate New Task Bulk Actions Page 1 of 14 1 - 15 of 205 1" at bounding box center [874, 201] width 1340 height 27
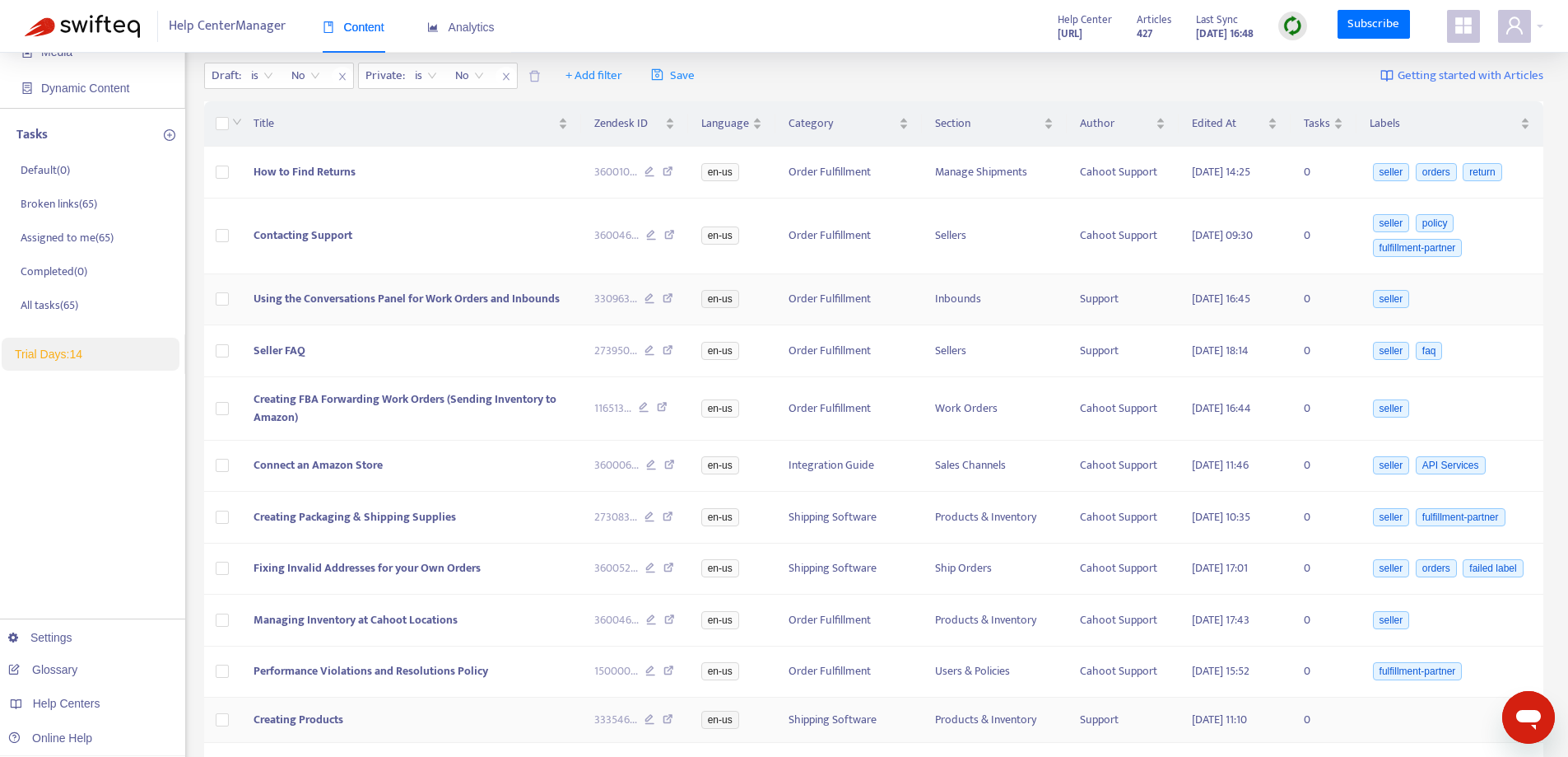
scroll to position [37, 0]
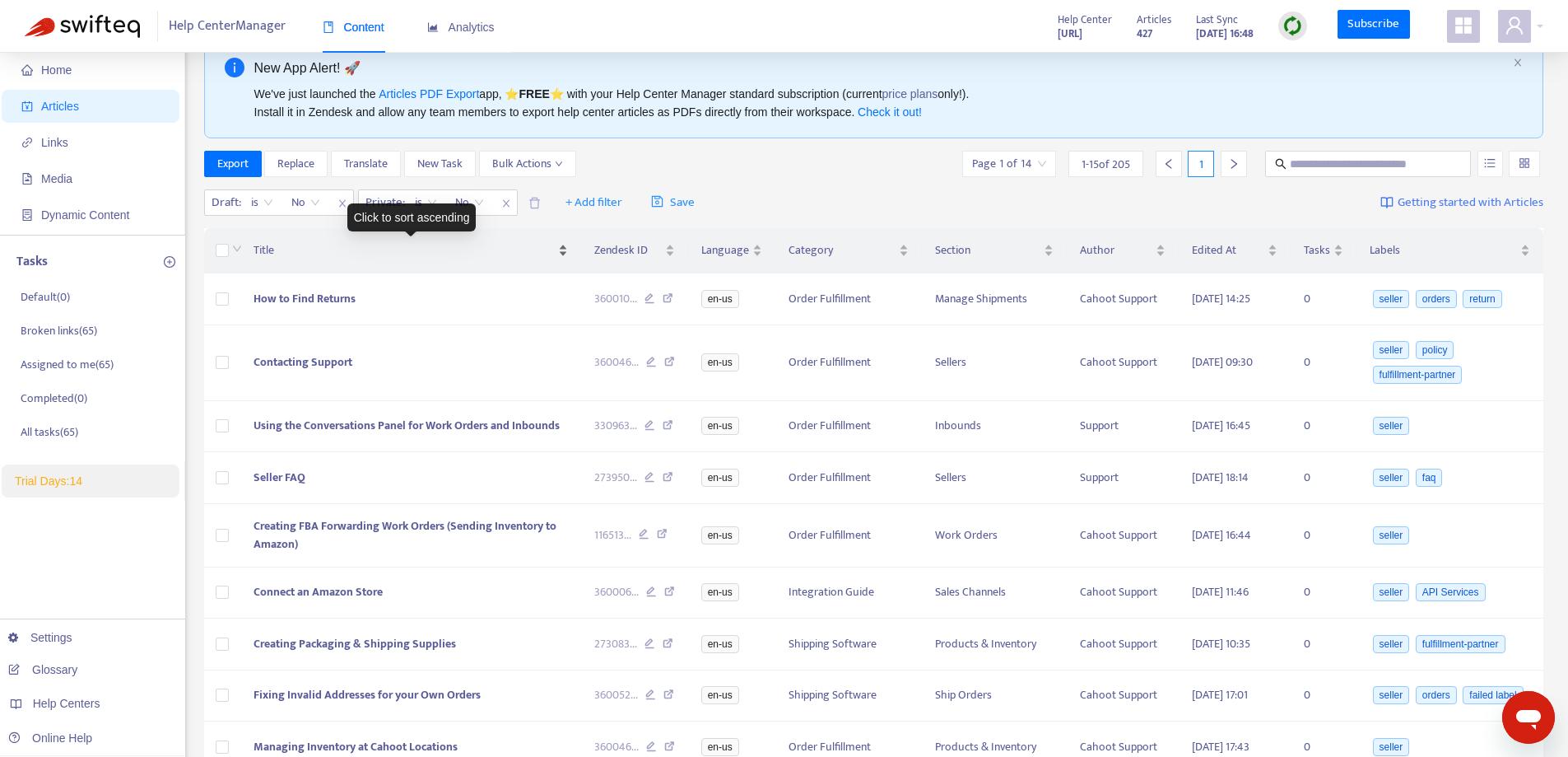
click at [319, 241] on div "Title" at bounding box center [410, 250] width 314 height 18
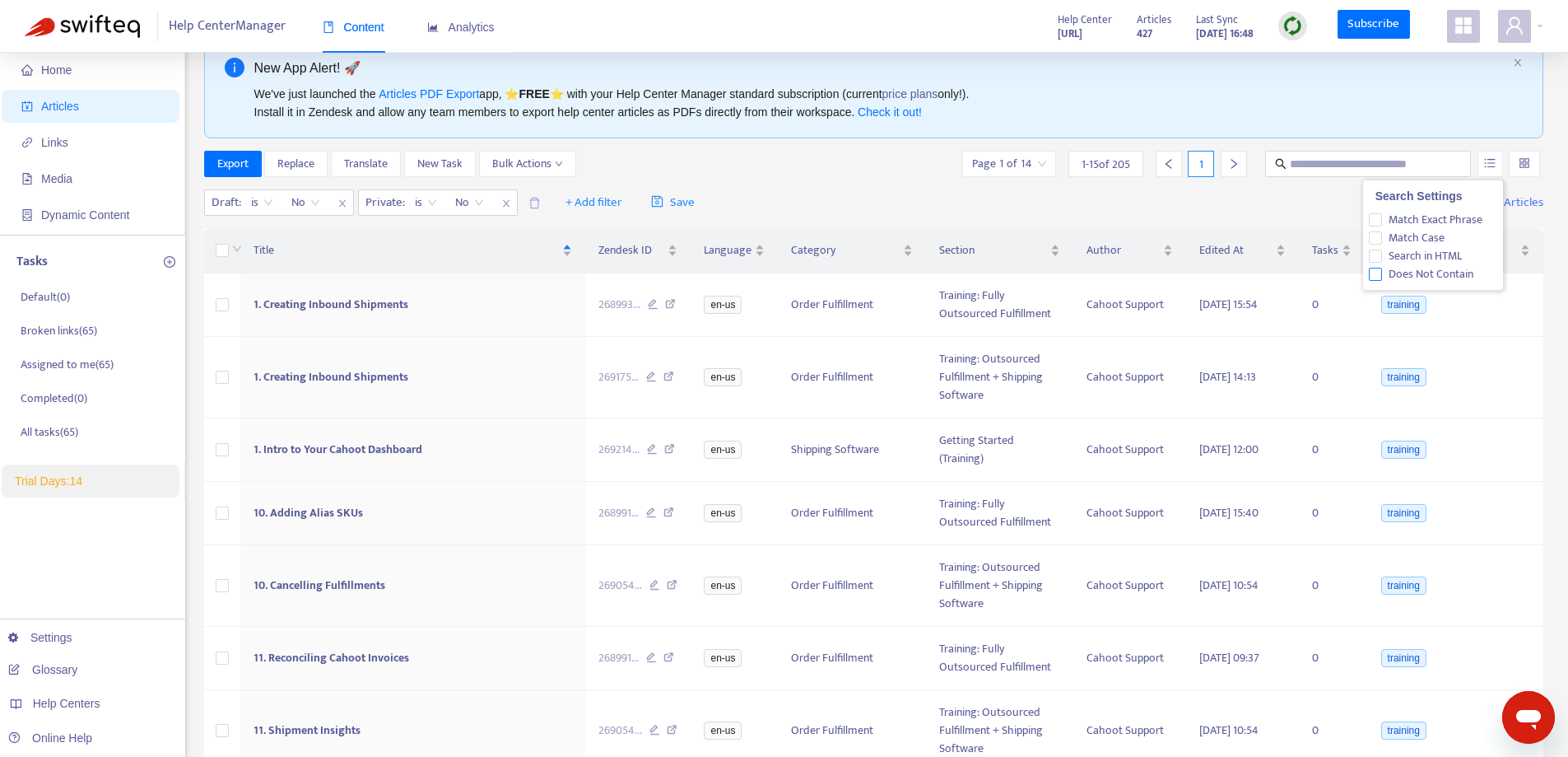
click at [1392, 274] on span "Does Not Contain" at bounding box center [1430, 274] width 98 height 18
click at [577, 200] on span "+ Add filter" at bounding box center [593, 202] width 57 height 20
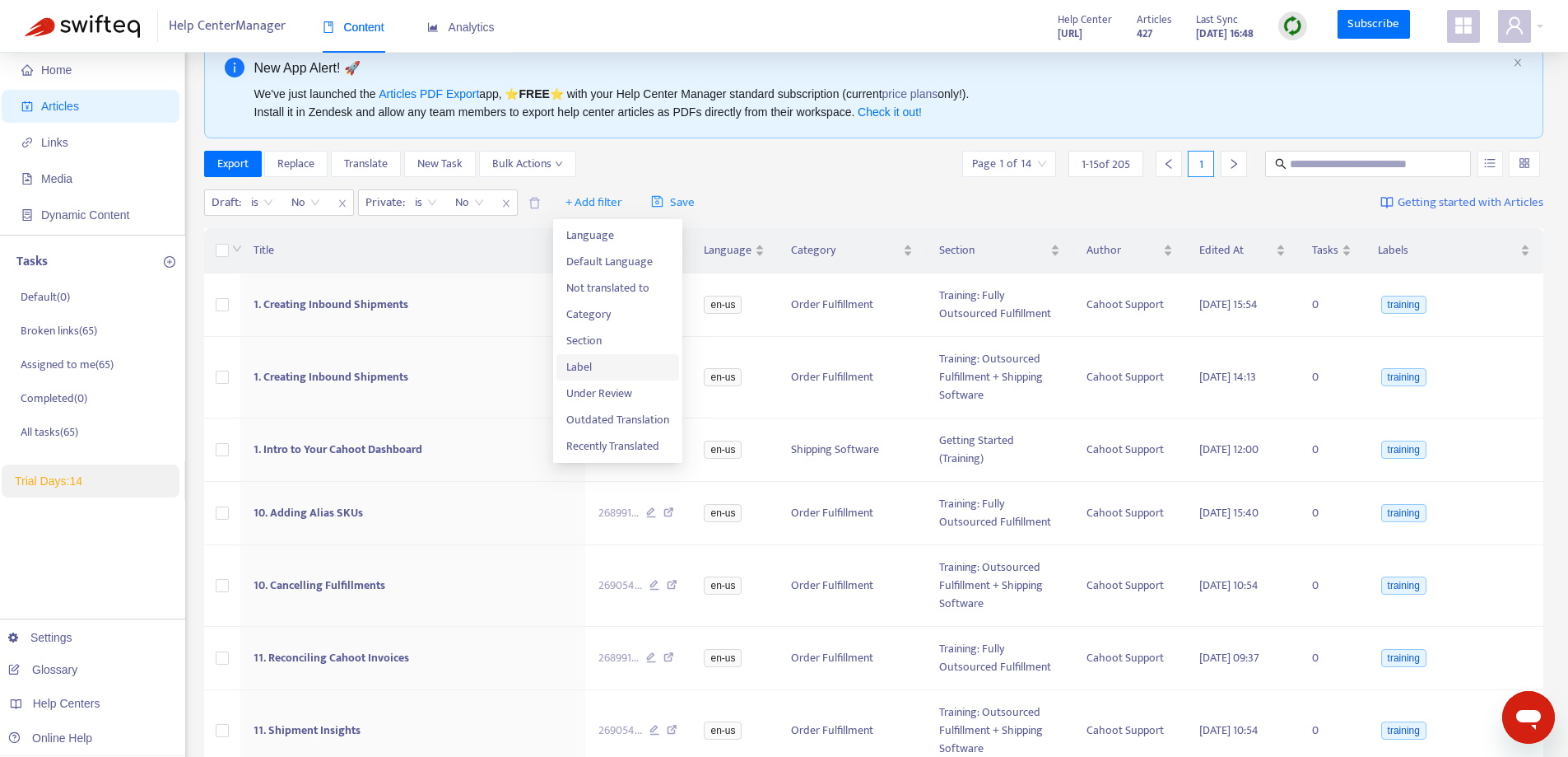
click at [592, 365] on span "Label" at bounding box center [617, 367] width 103 height 18
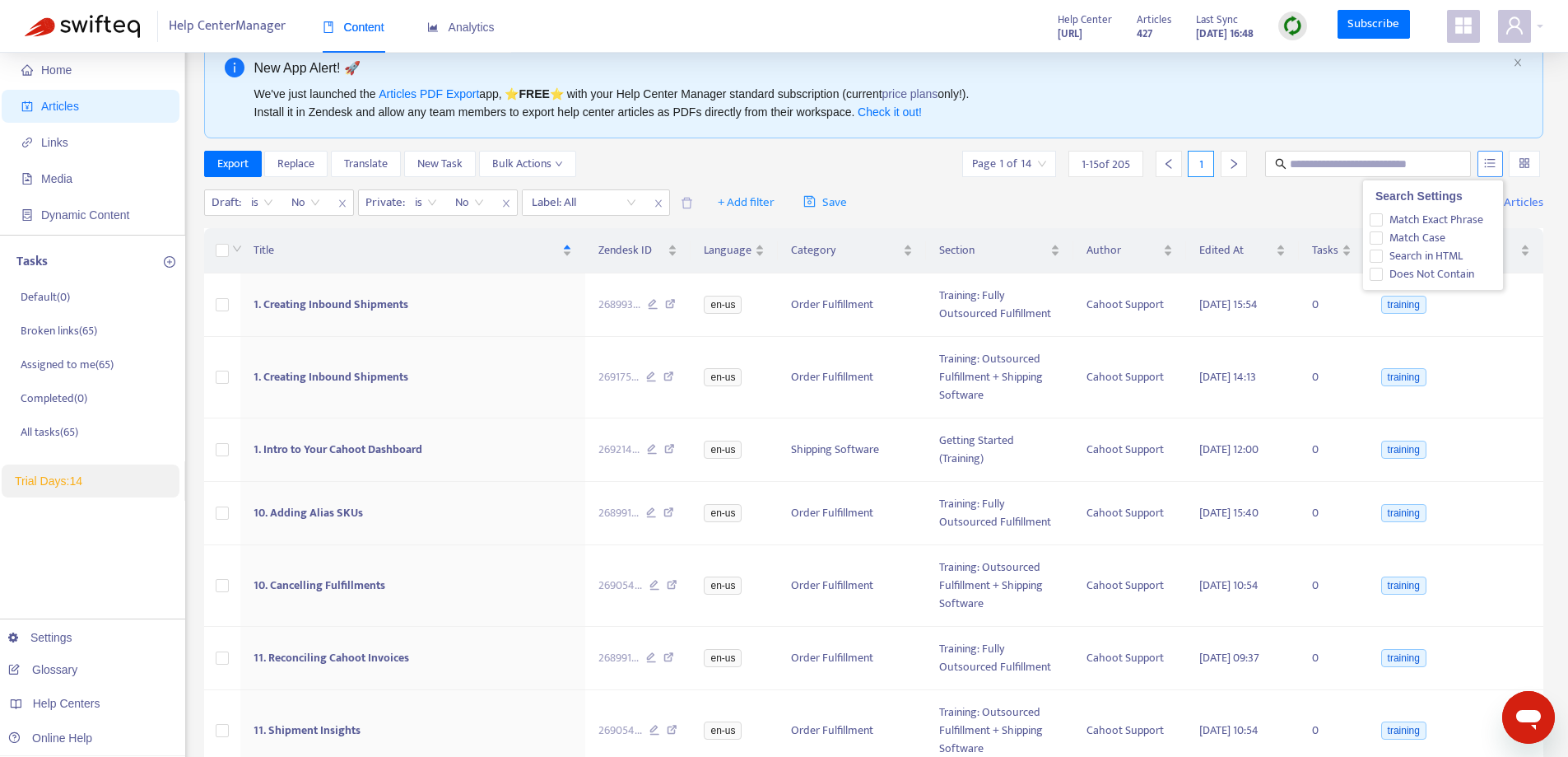
click at [1488, 170] on button "button" at bounding box center [1490, 164] width 26 height 27
click at [1402, 272] on span "Does Not Contain" at bounding box center [1430, 274] width 98 height 18
click at [590, 203] on div "Click to sort ascending" at bounding box center [639, 217] width 129 height 28
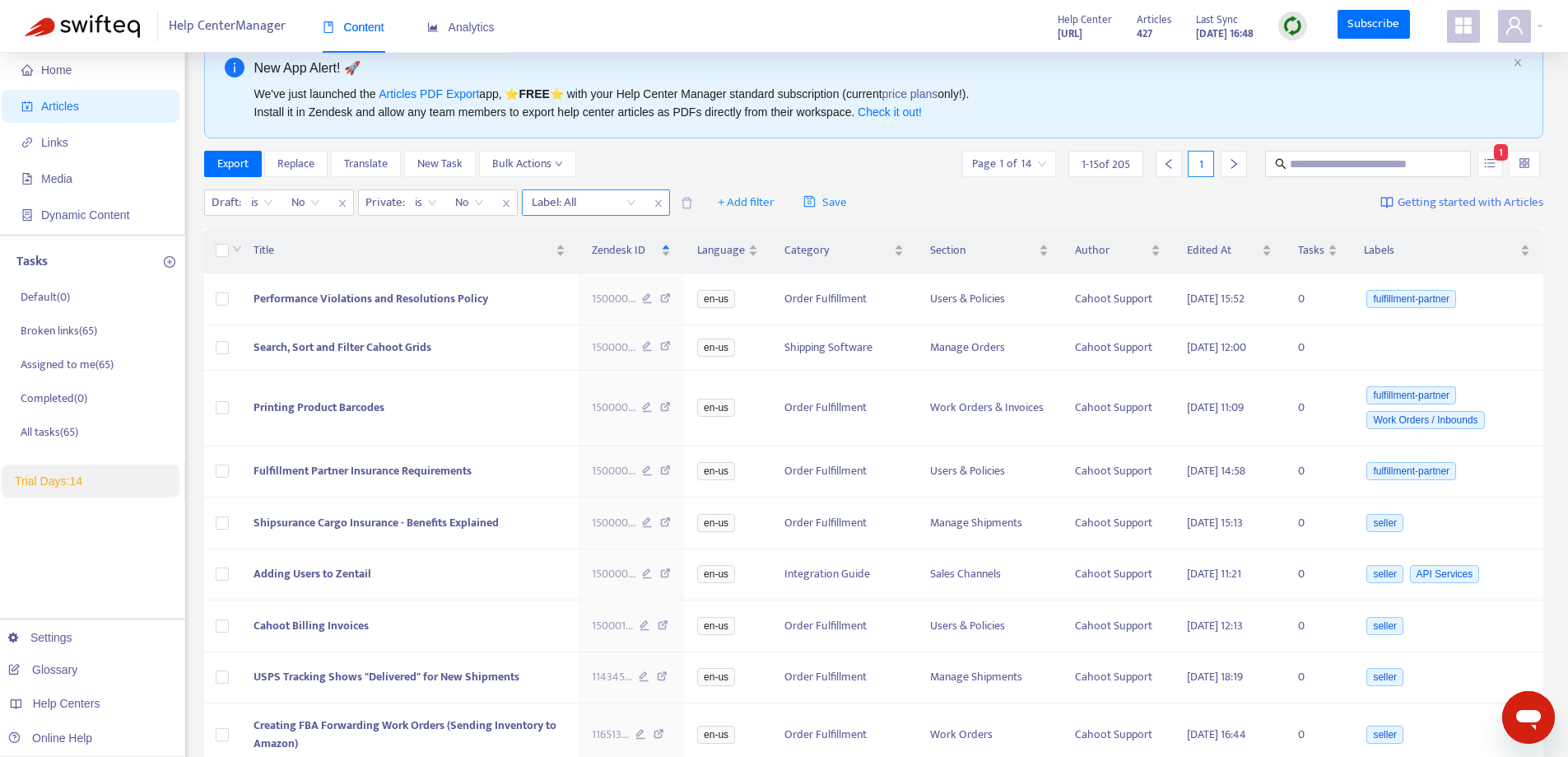
click at [571, 205] on div at bounding box center [576, 202] width 99 height 20
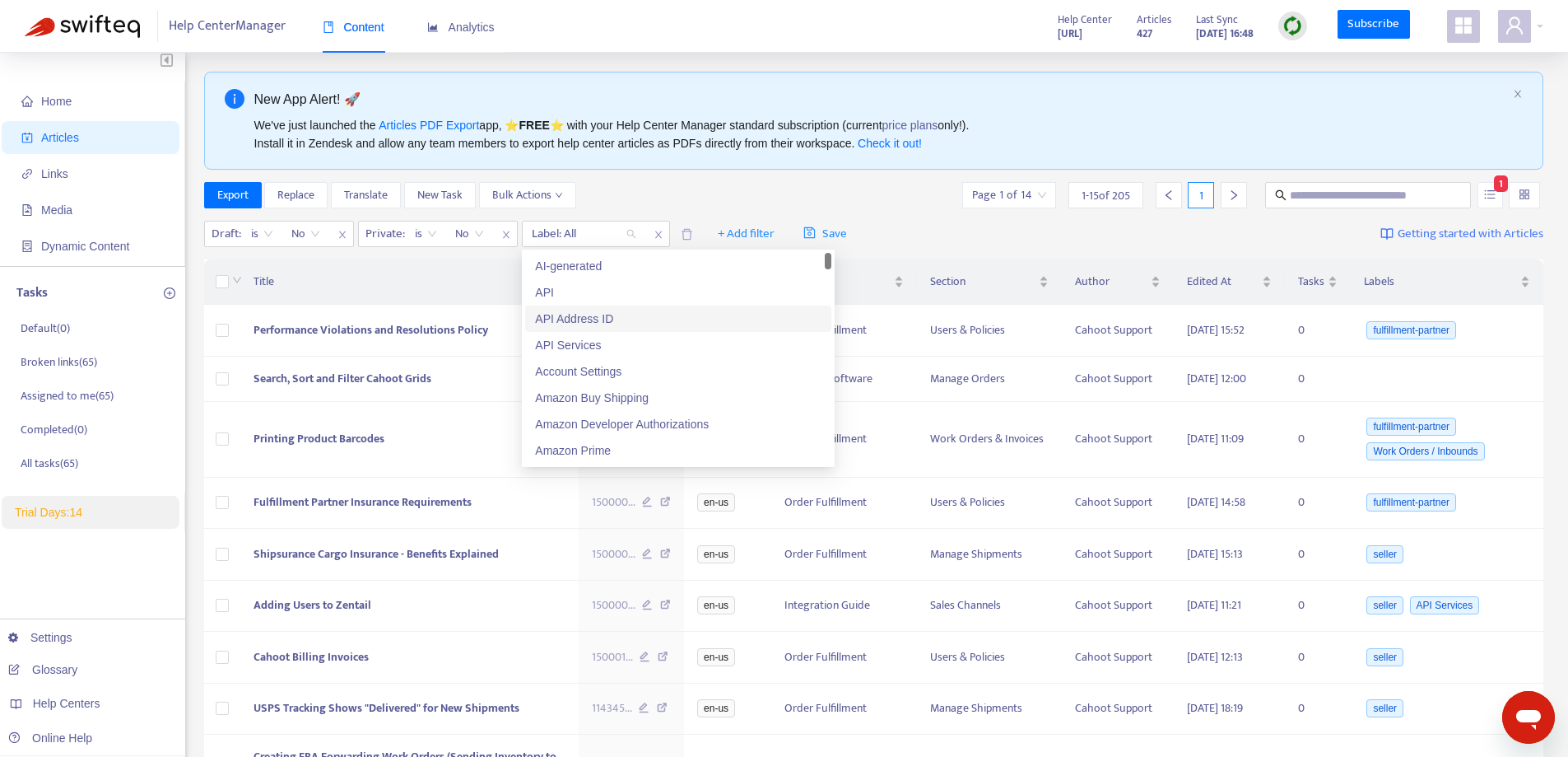
scroll to position [0, 0]
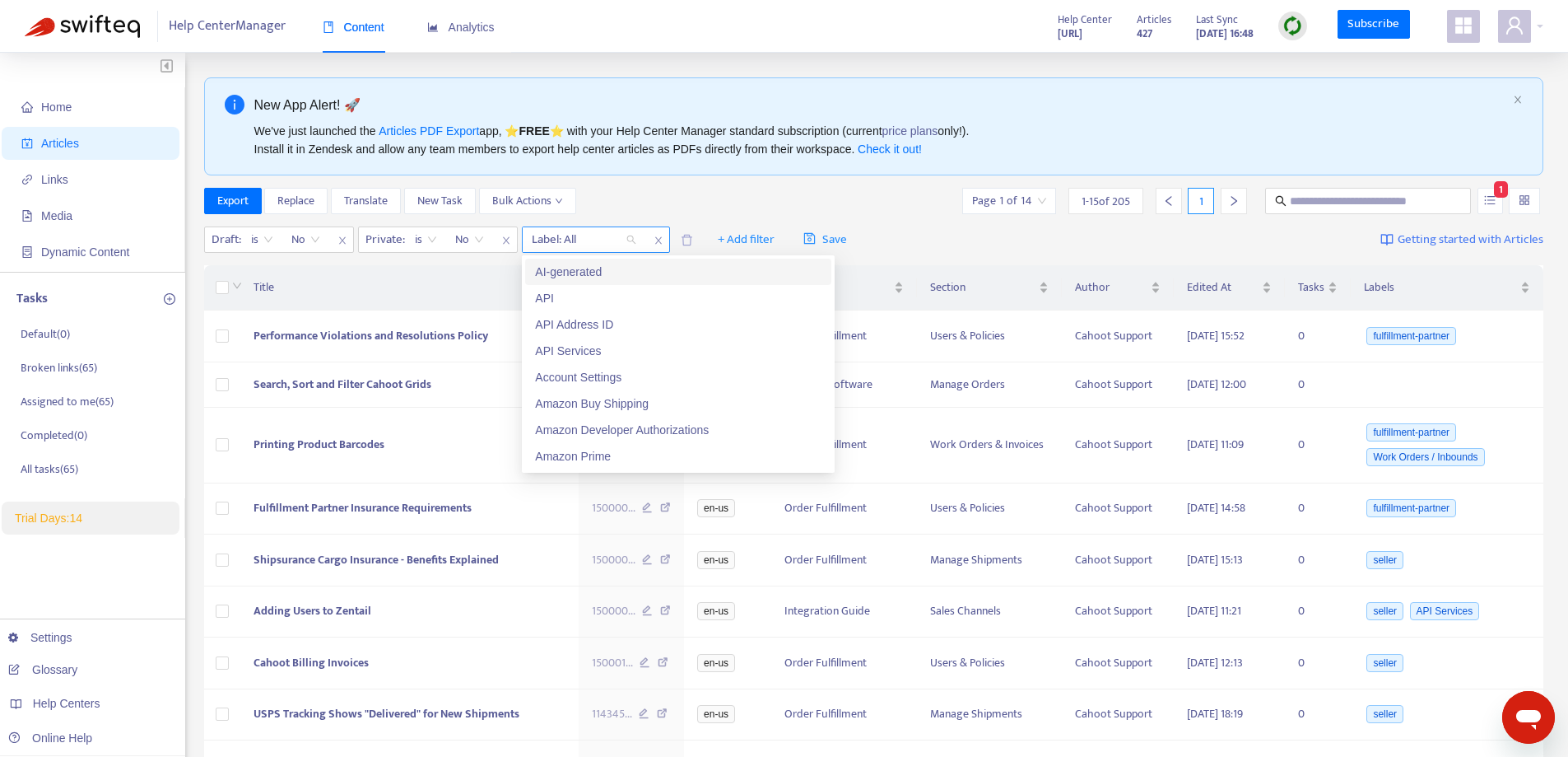
click at [654, 241] on icon "close" at bounding box center [659, 240] width 10 height 10
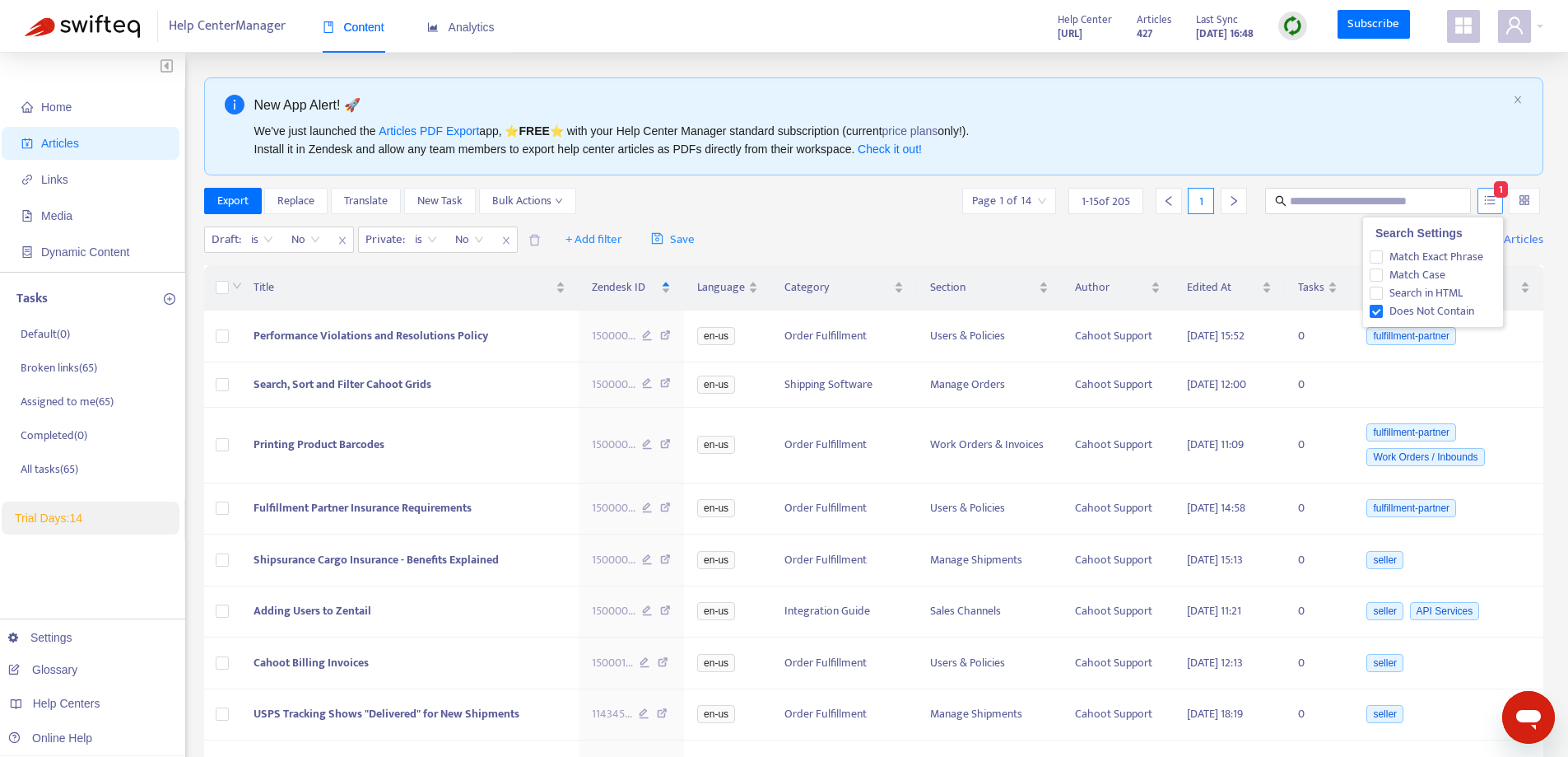
click at [1488, 197] on icon "unordered-list" at bounding box center [1490, 200] width 12 height 12
click at [1383, 313] on span "Does Not Contain" at bounding box center [1430, 311] width 98 height 18
click at [623, 207] on div "Export Replace Translate New Task Bulk Actions Page 1 of 14 1 - 15 of 205 1" at bounding box center [874, 201] width 1340 height 27
click at [586, 241] on span "+ Add filter" at bounding box center [593, 240] width 57 height 20
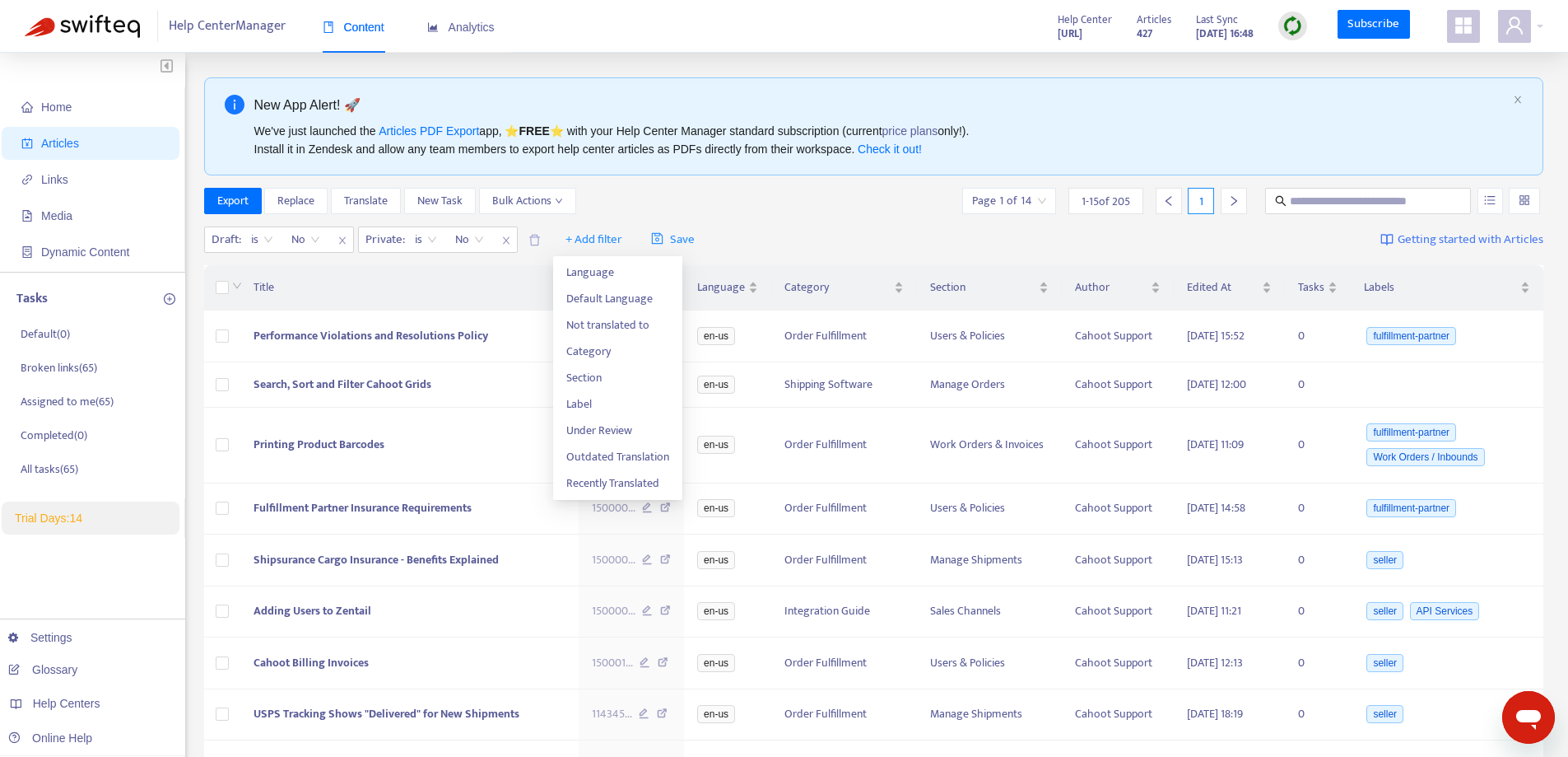
click at [787, 217] on div "Export Replace Translate New Task Bulk Actions Page 1 of 14 1 - 15 of 205 1" at bounding box center [874, 204] width 1340 height 33
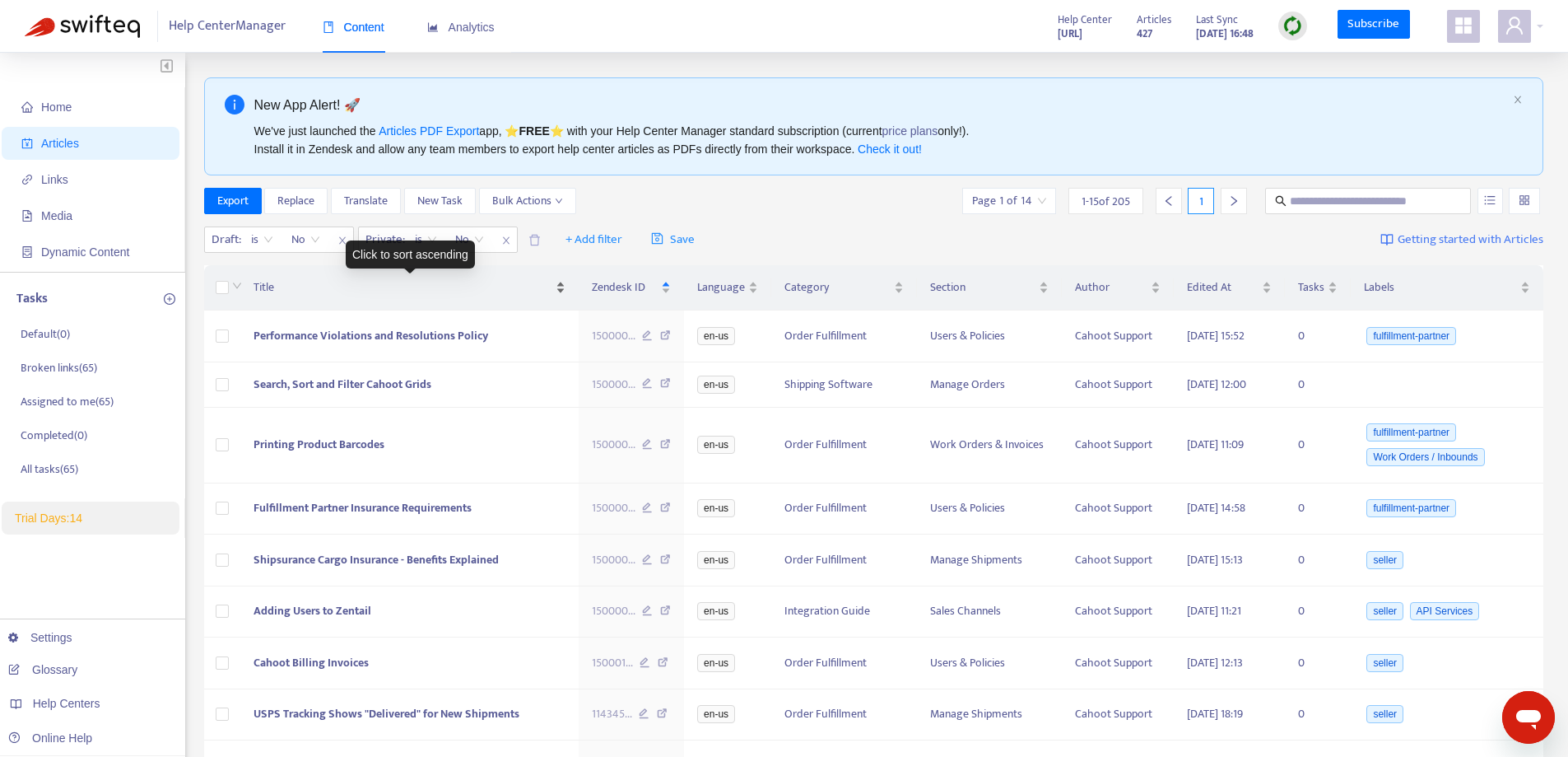
click at [290, 280] on span "Title" at bounding box center [403, 288] width 298 height 18
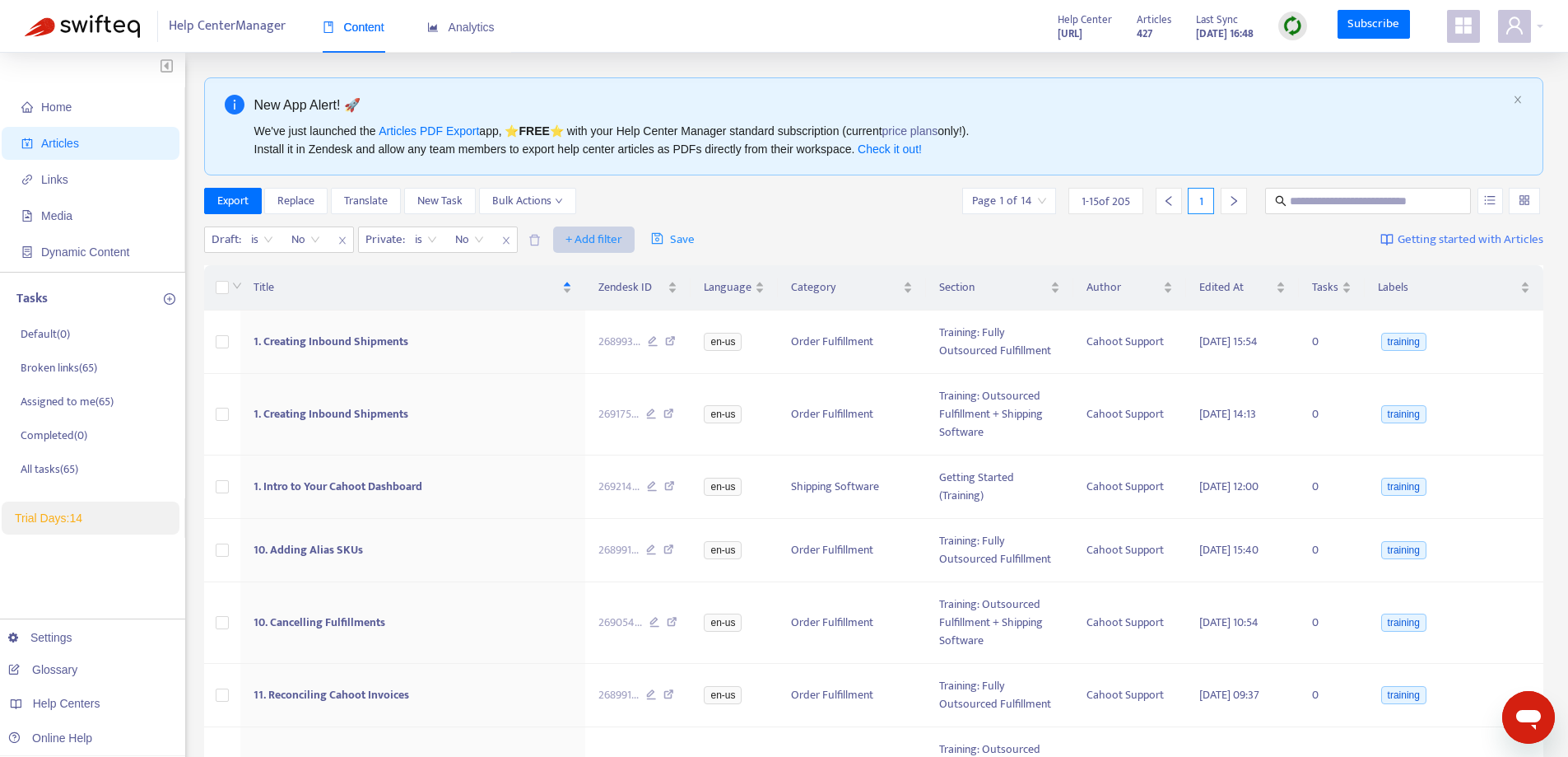
click at [611, 235] on span "+ Add filter" at bounding box center [593, 240] width 57 height 20
click at [588, 371] on span "Section" at bounding box center [617, 378] width 103 height 18
click at [636, 233] on div "Section: All" at bounding box center [584, 240] width 123 height 25
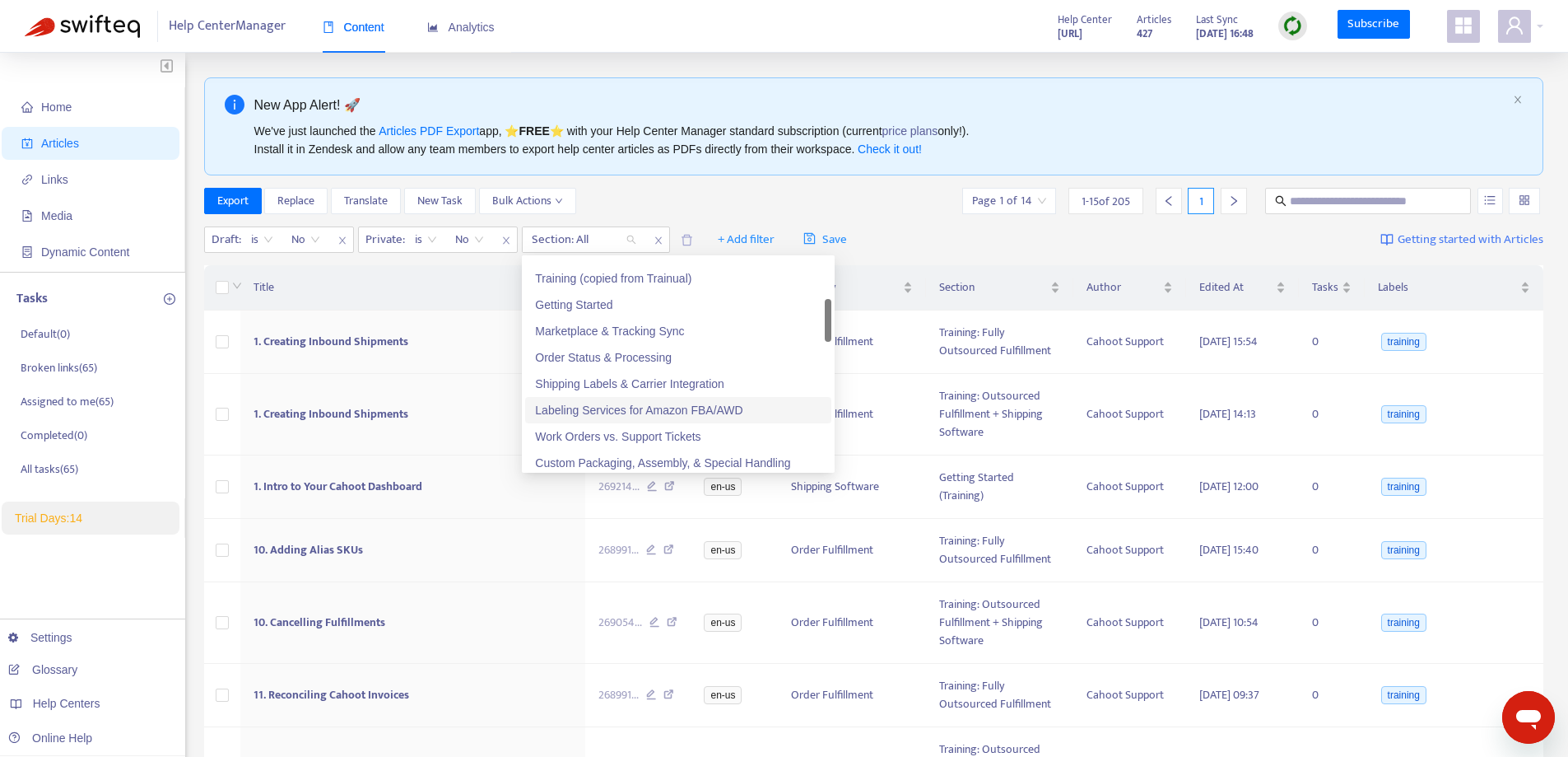
scroll to position [10, 0]
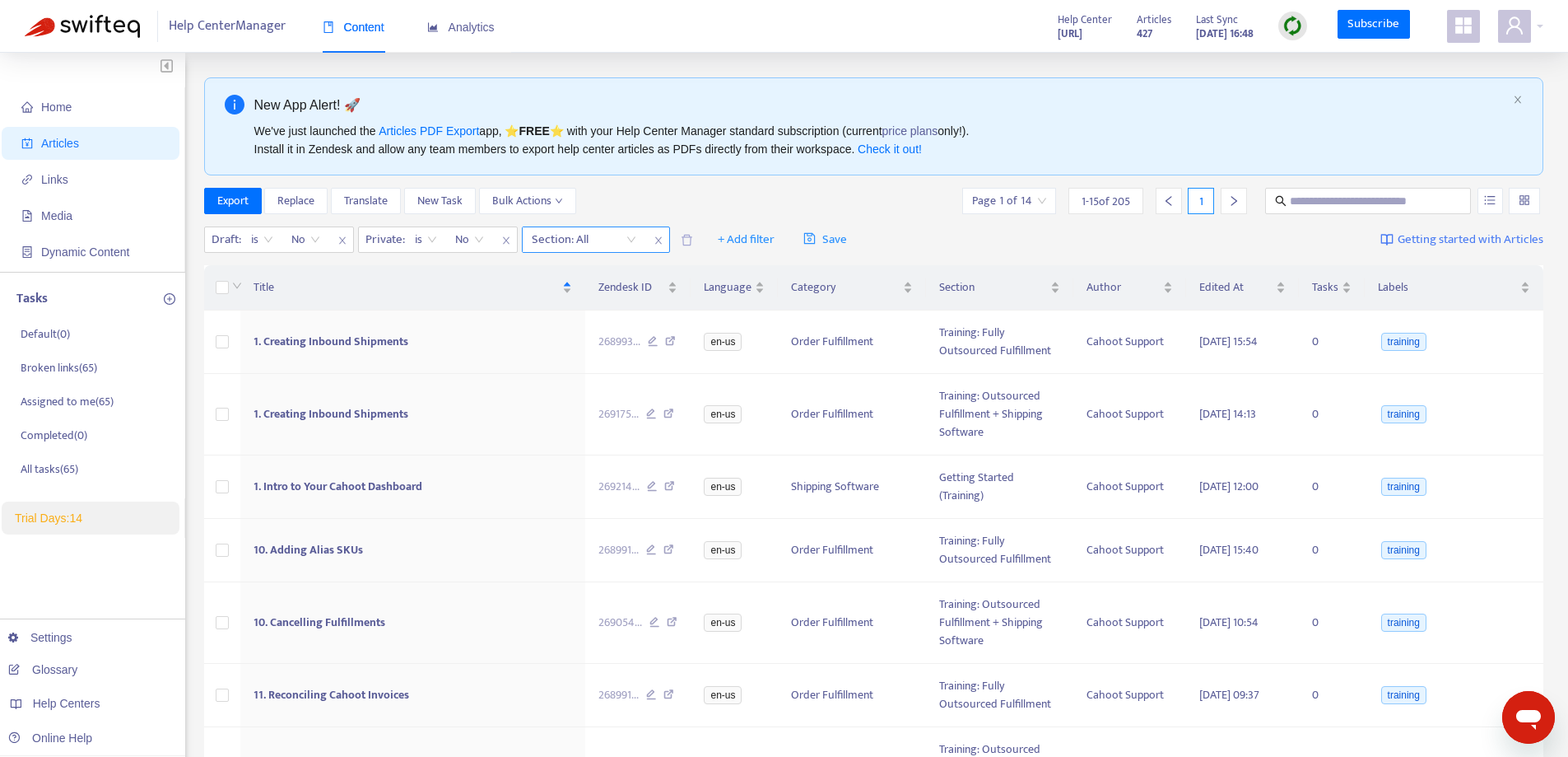
click at [658, 240] on icon "close" at bounding box center [657, 240] width 7 height 7
click at [577, 236] on span "+ Add filter" at bounding box center [593, 240] width 57 height 20
click at [578, 355] on span "Category" at bounding box center [617, 352] width 103 height 18
click at [630, 240] on div "Category: All" at bounding box center [584, 240] width 123 height 25
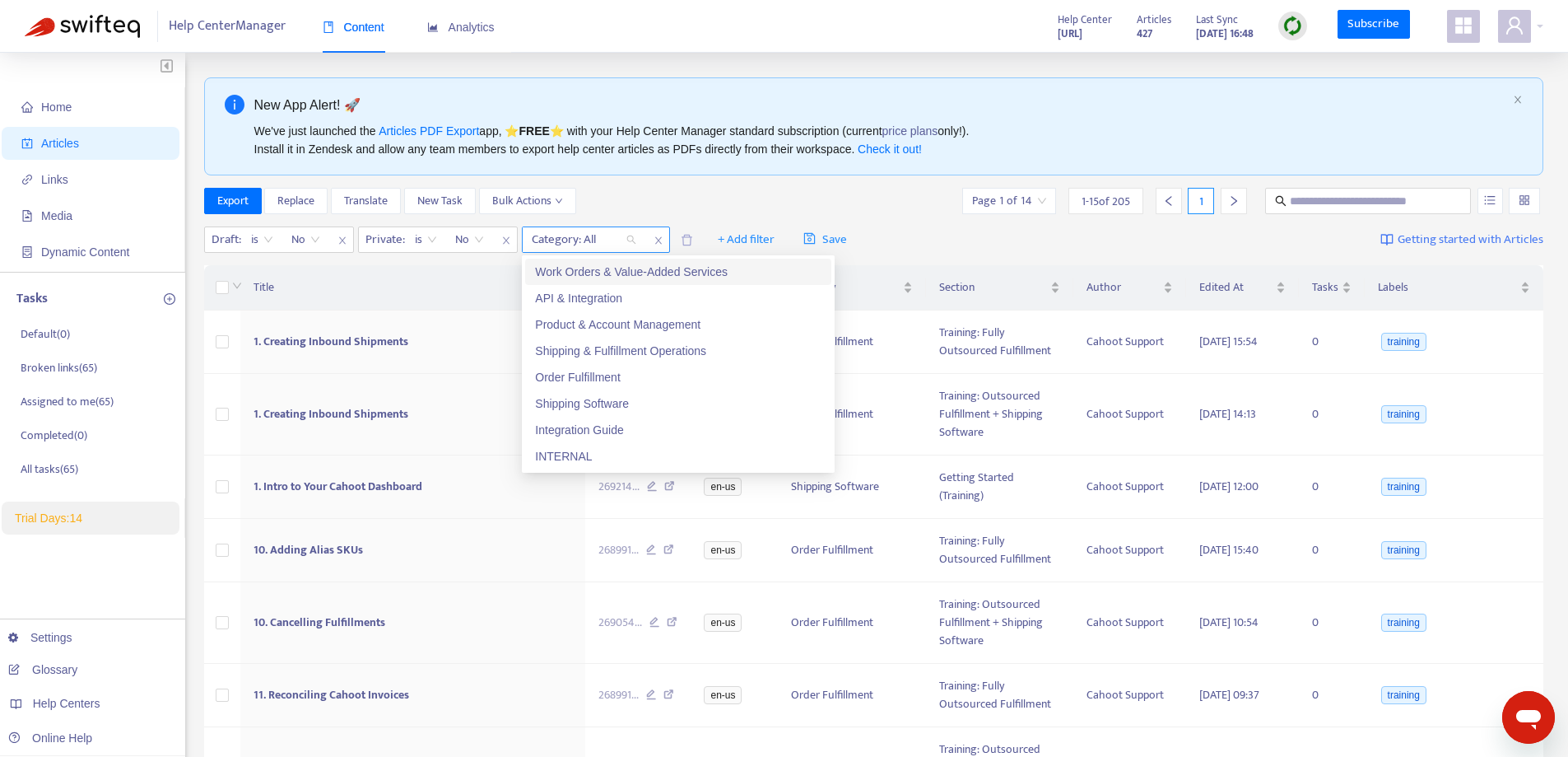
click at [630, 239] on div "Category: All" at bounding box center [584, 240] width 123 height 25
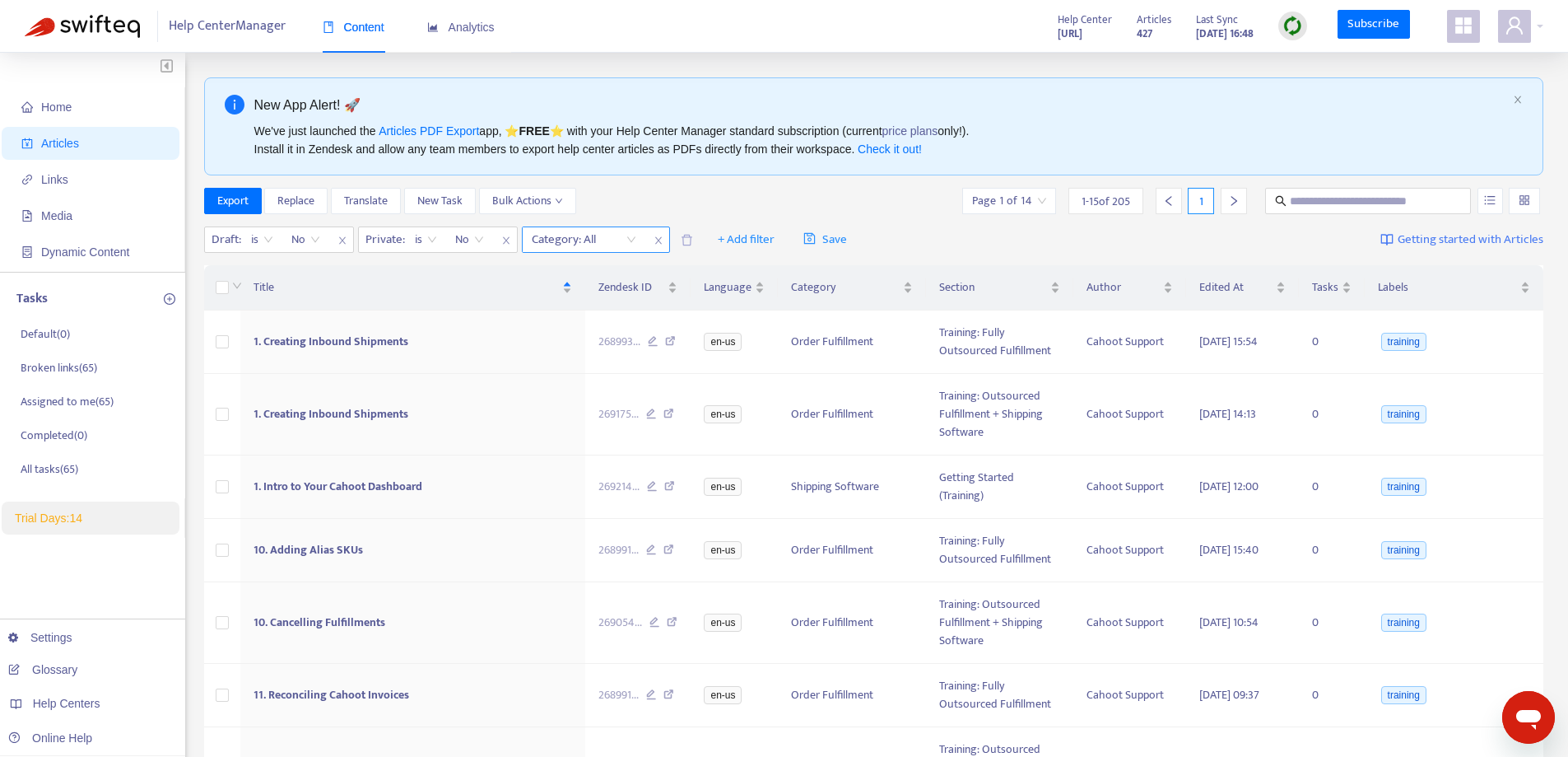
click at [652, 239] on span "close" at bounding box center [659, 240] width 22 height 20
click at [620, 239] on span "+ Add filter" at bounding box center [593, 240] width 57 height 20
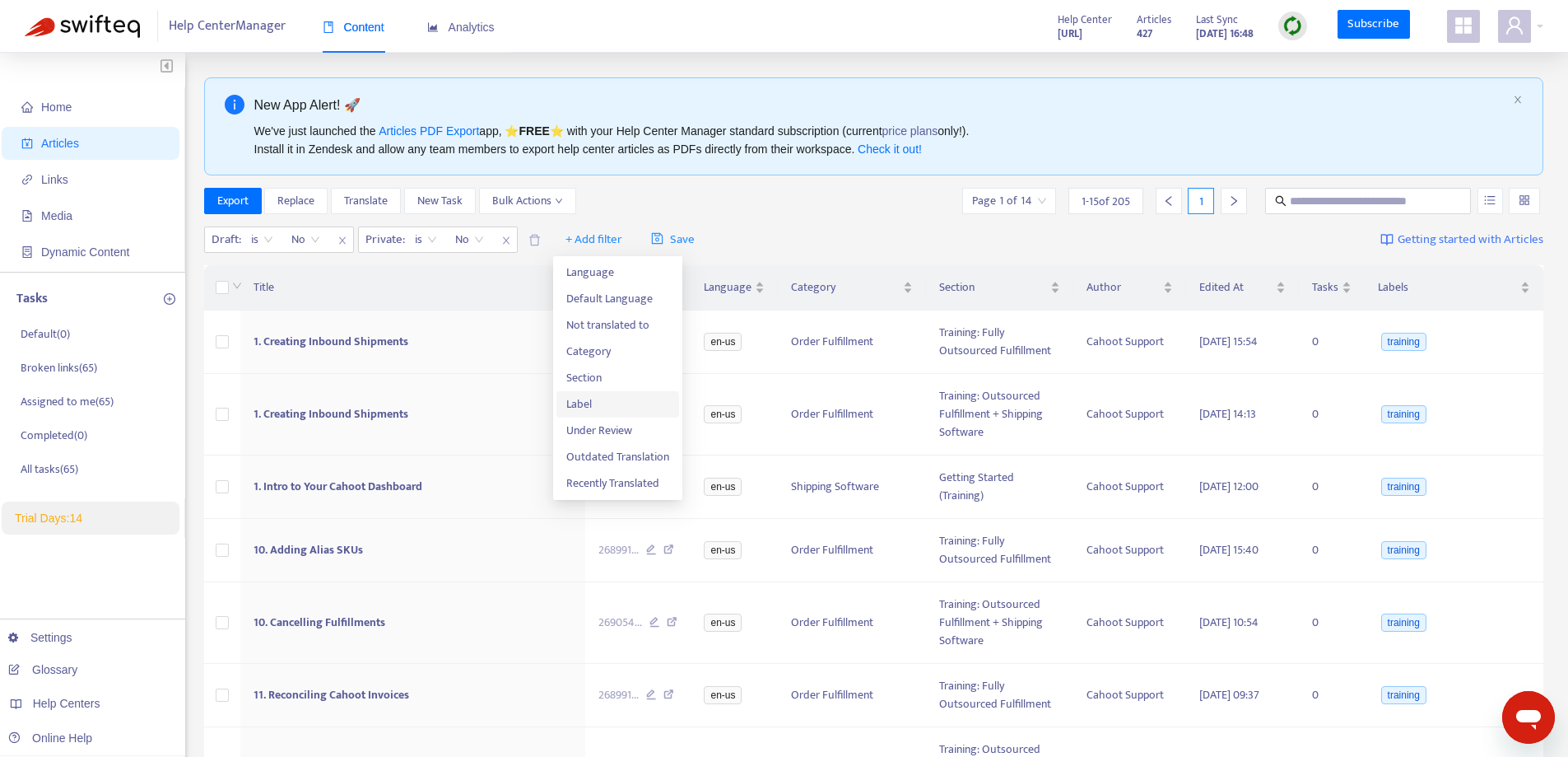
click at [583, 403] on span "Label" at bounding box center [617, 405] width 103 height 18
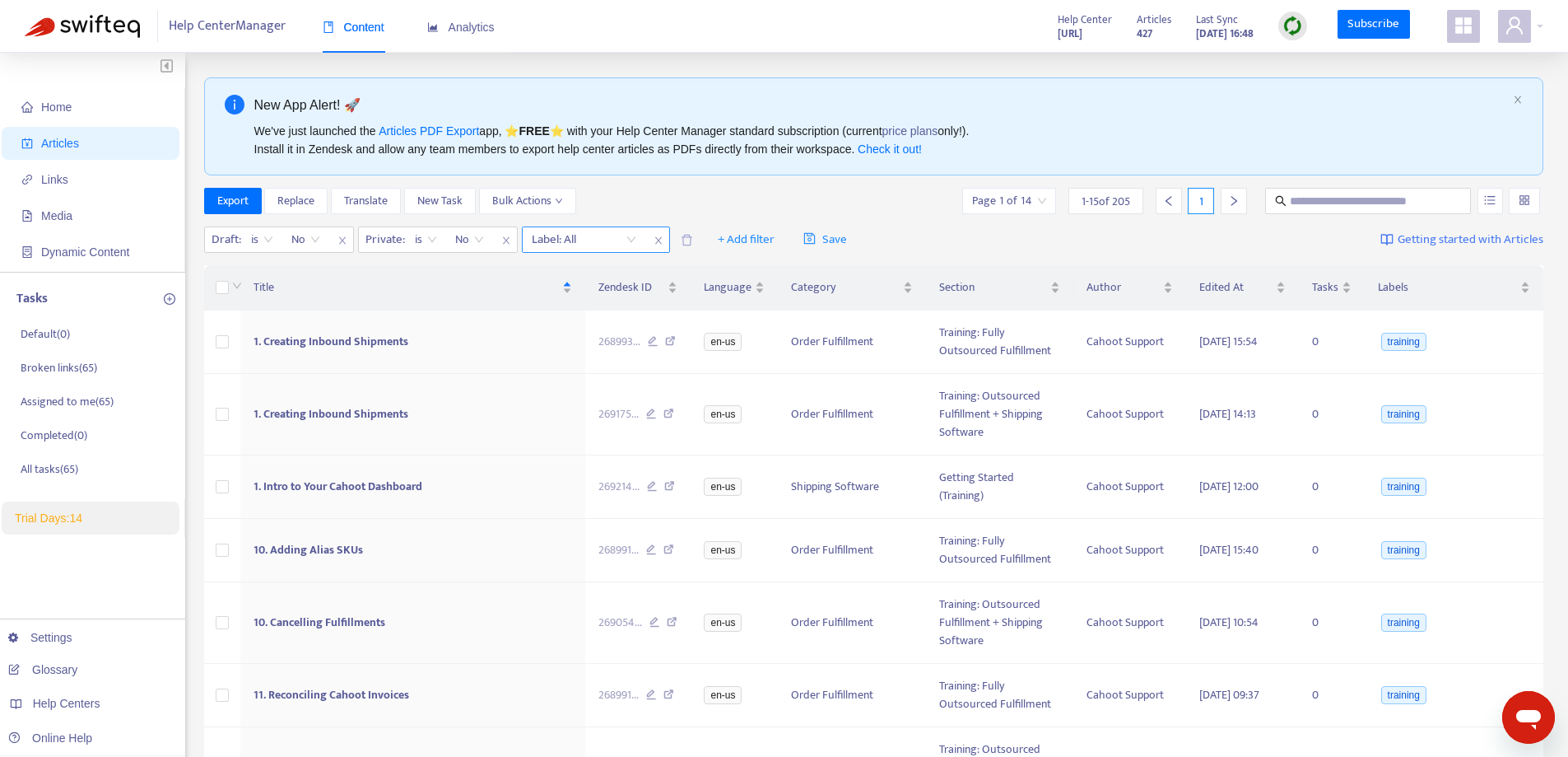
click at [630, 238] on div "Label: All" at bounding box center [584, 240] width 123 height 25
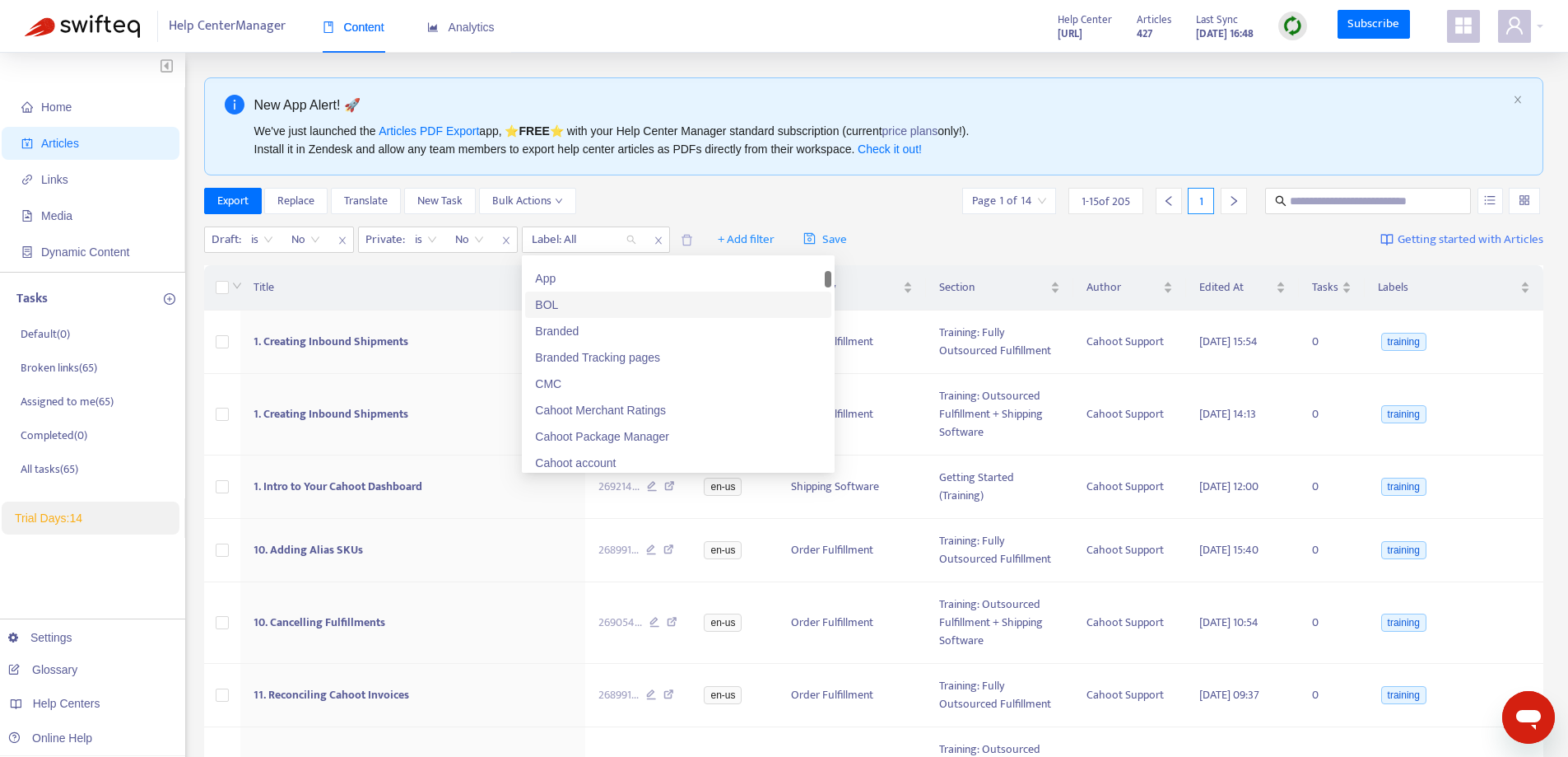
scroll to position [0, 0]
click at [700, 211] on div "Export Replace Translate New Task Bulk Actions Page 1 of 14 1 - 15 of 205 1" at bounding box center [874, 201] width 1340 height 27
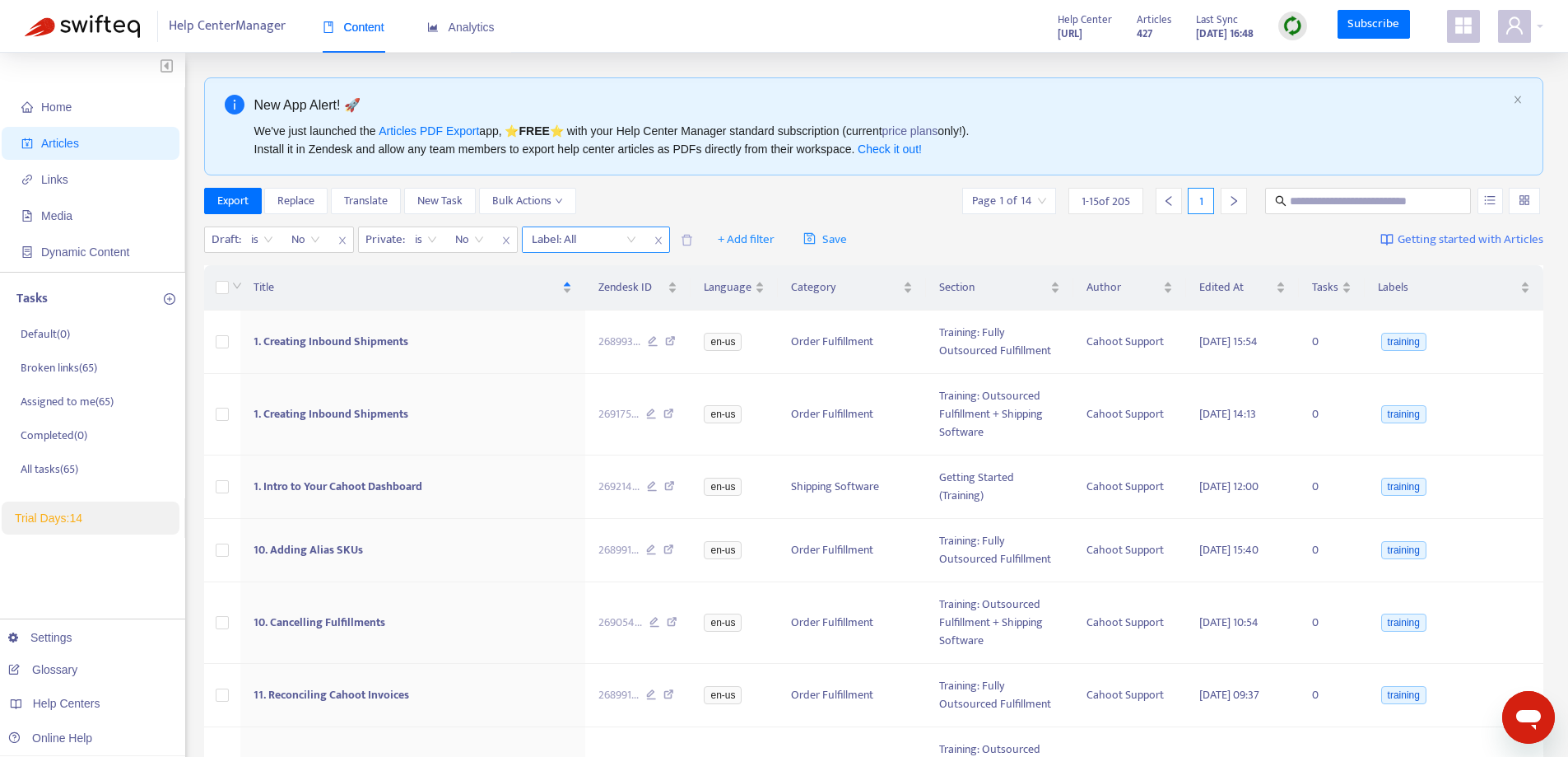
click at [656, 240] on icon "close" at bounding box center [659, 240] width 10 height 10
click at [1527, 289] on div "Labels" at bounding box center [1454, 288] width 152 height 18
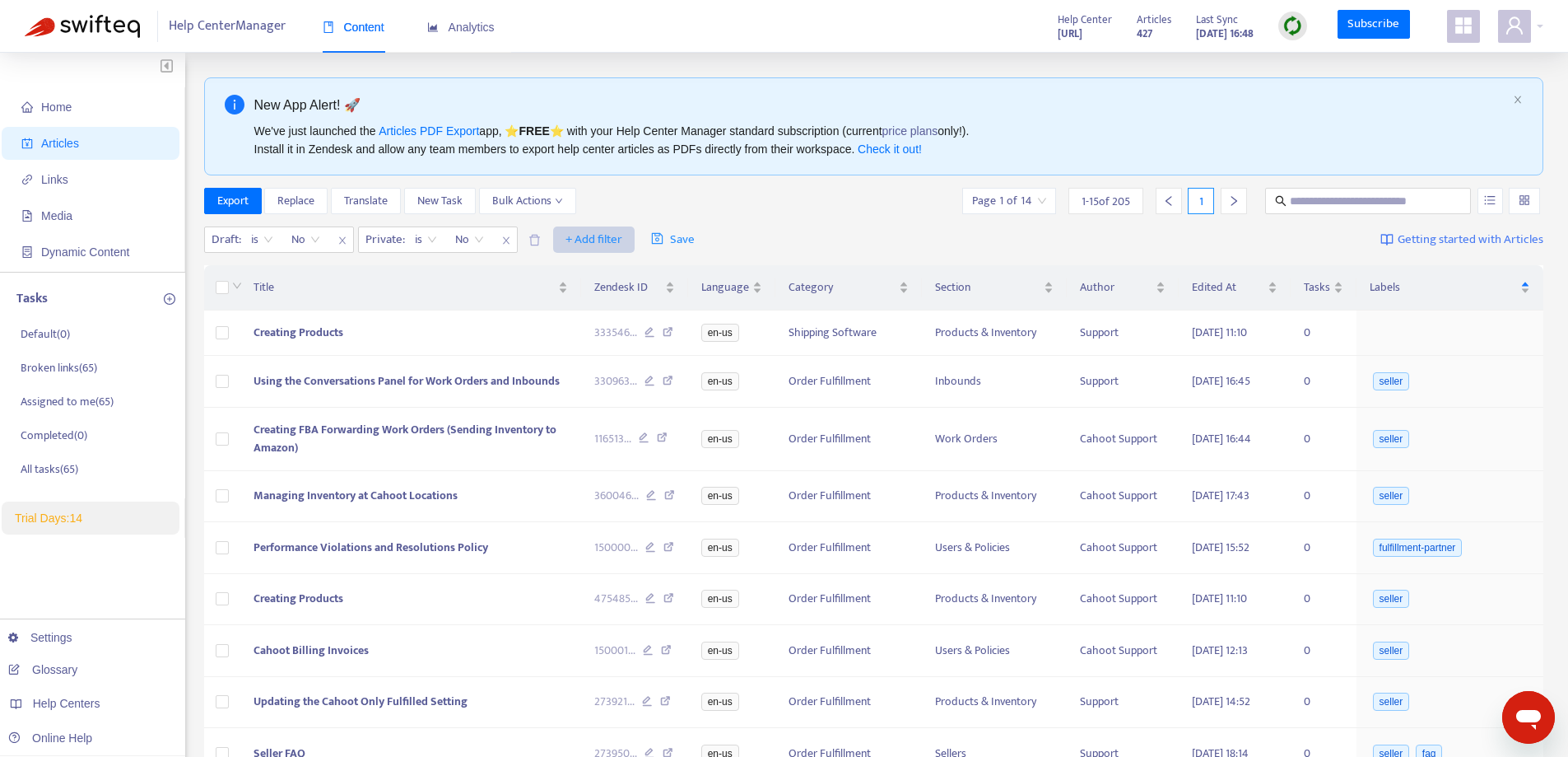
click at [590, 240] on span "+ Add filter" at bounding box center [593, 240] width 57 height 20
click at [580, 405] on span "Label" at bounding box center [617, 405] width 103 height 18
click at [580, 241] on div at bounding box center [576, 240] width 99 height 20
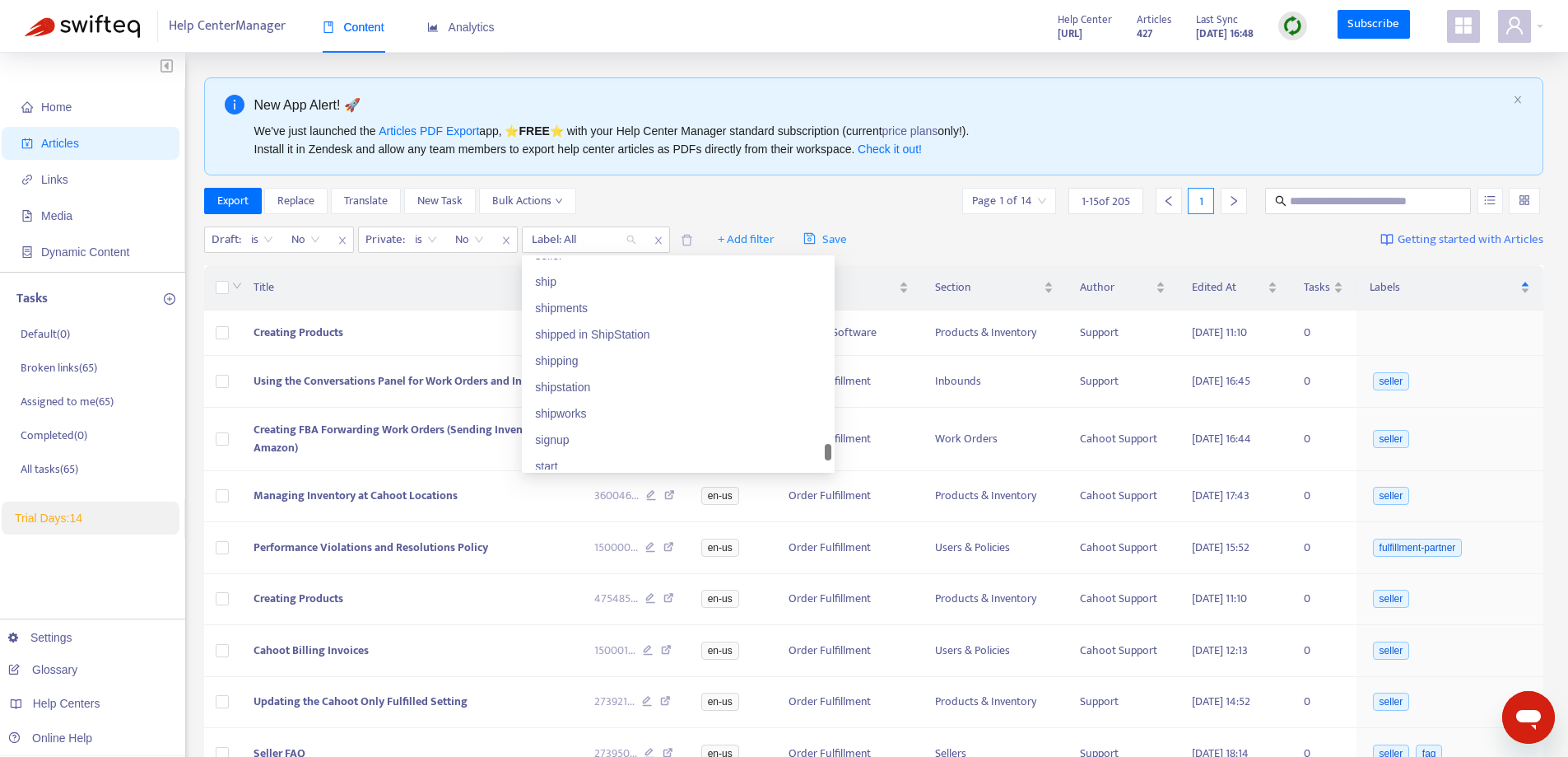
scroll to position [4756, 0]
click at [571, 338] on div "seller" at bounding box center [679, 337] width 287 height 18
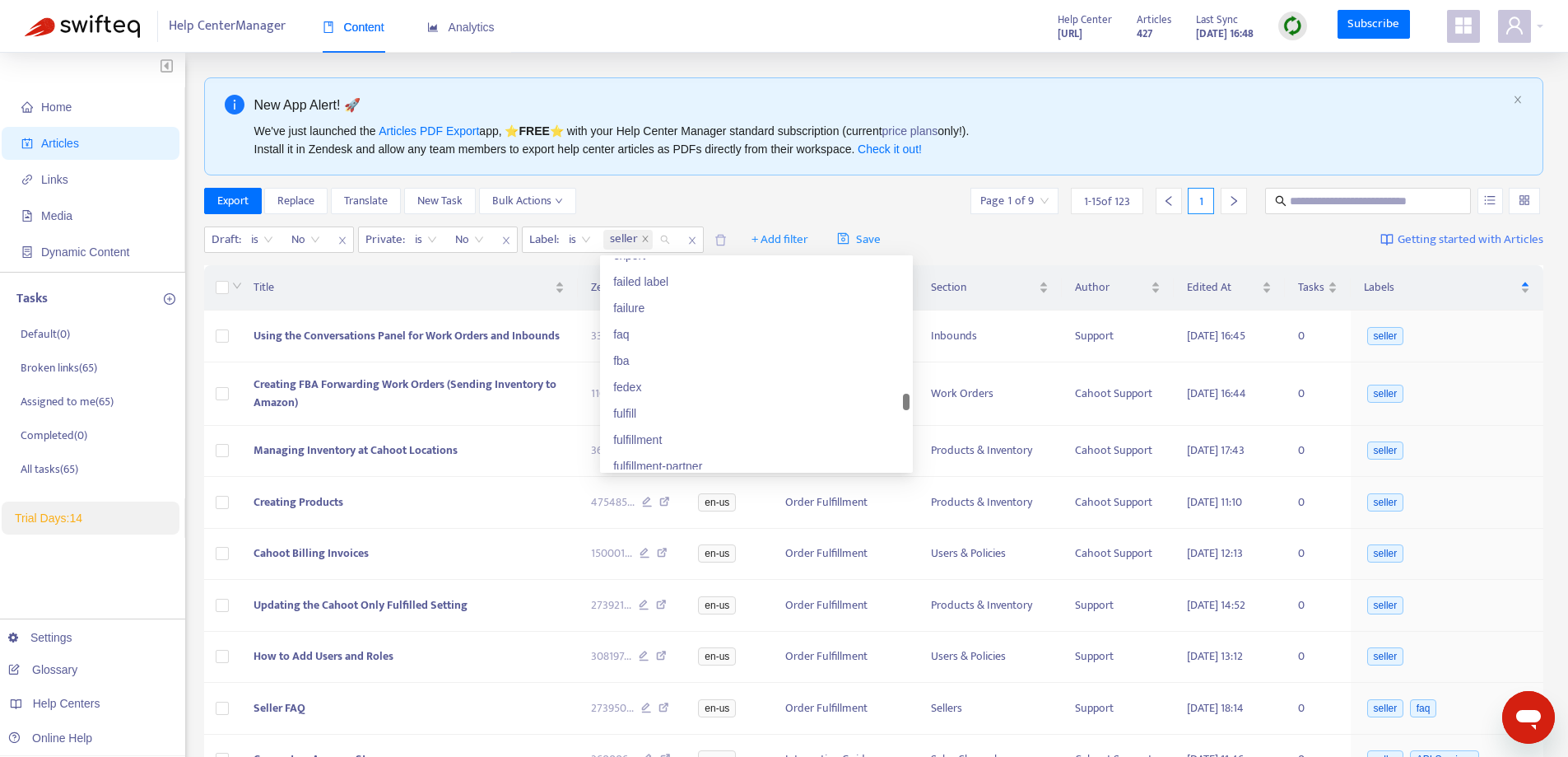
scroll to position [3686, 0]
click at [667, 305] on div "fulfillment-partner" at bounding box center [757, 302] width 287 height 18
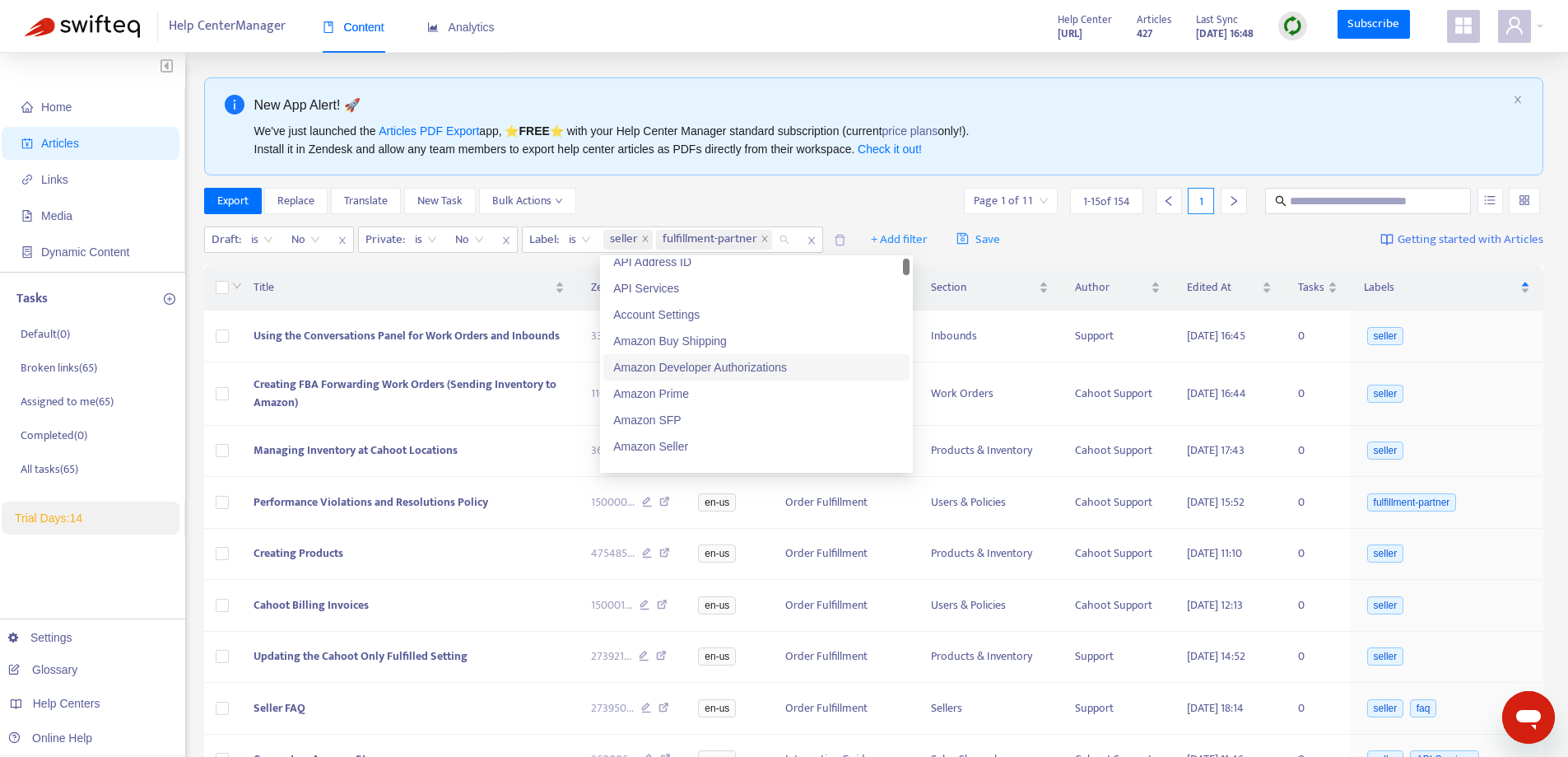
scroll to position [0, 0]
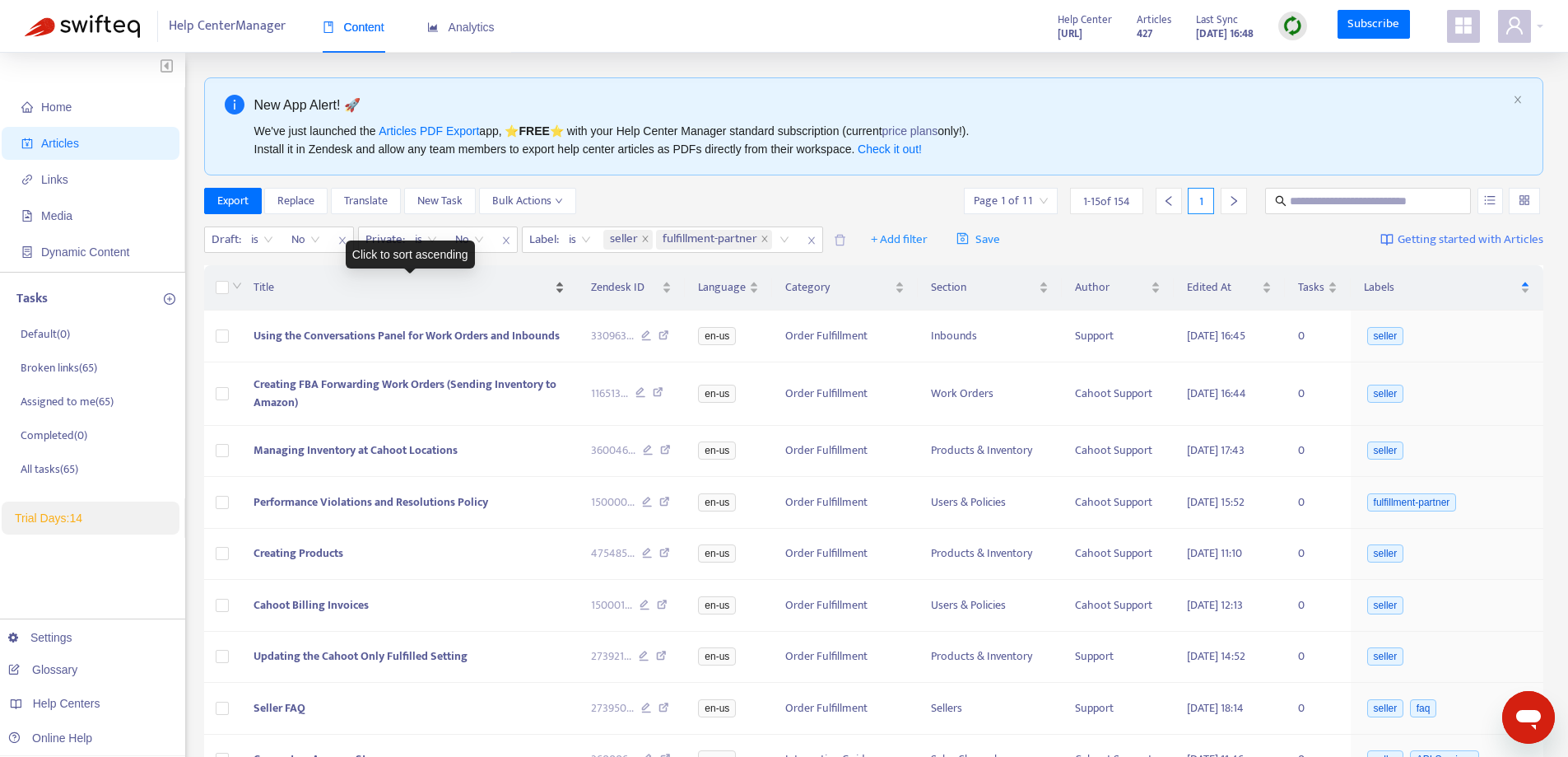
click at [438, 279] on div "Title" at bounding box center [409, 288] width 311 height 18
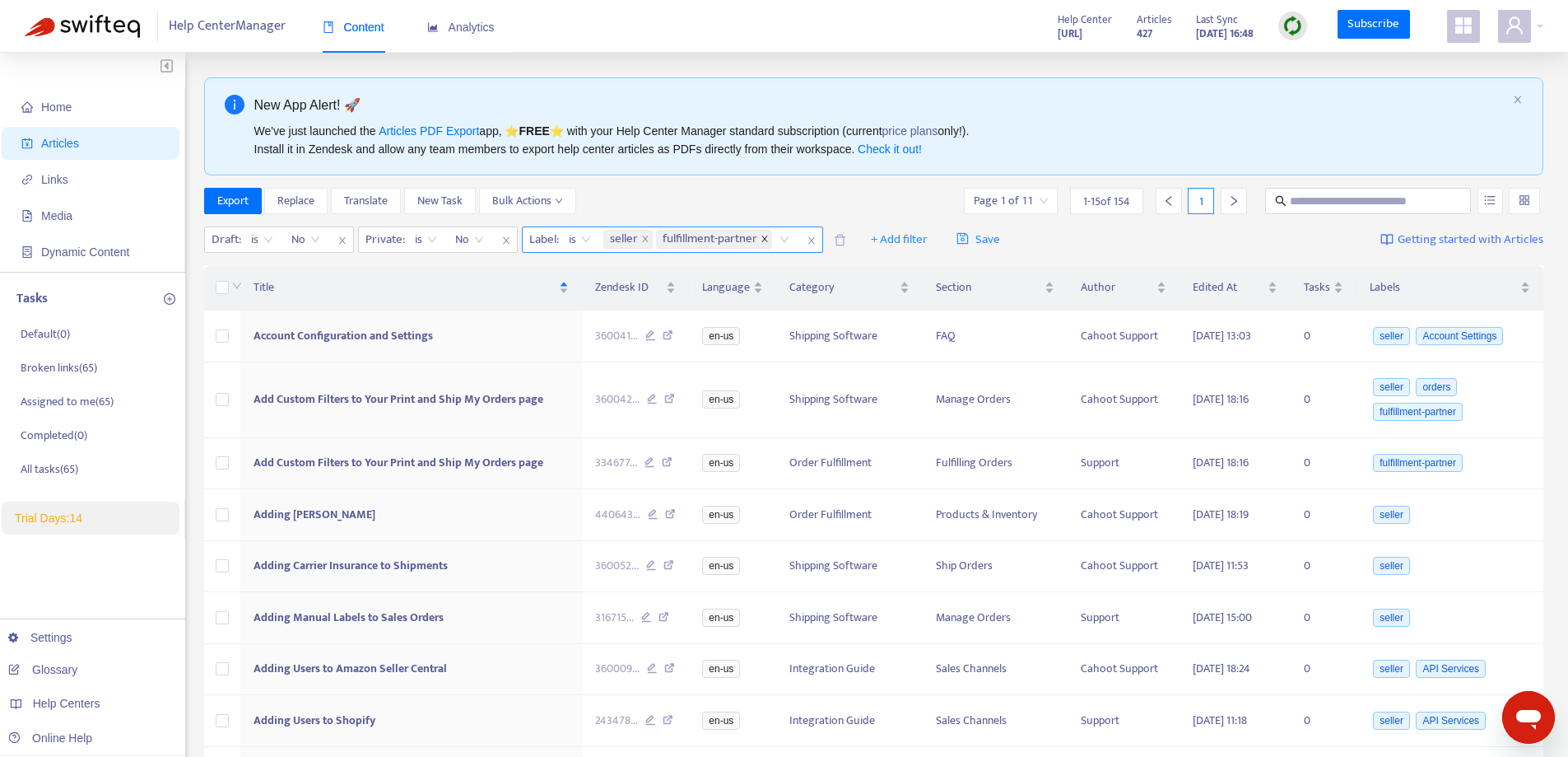
click at [763, 242] on icon "close" at bounding box center [765, 239] width 8 height 8
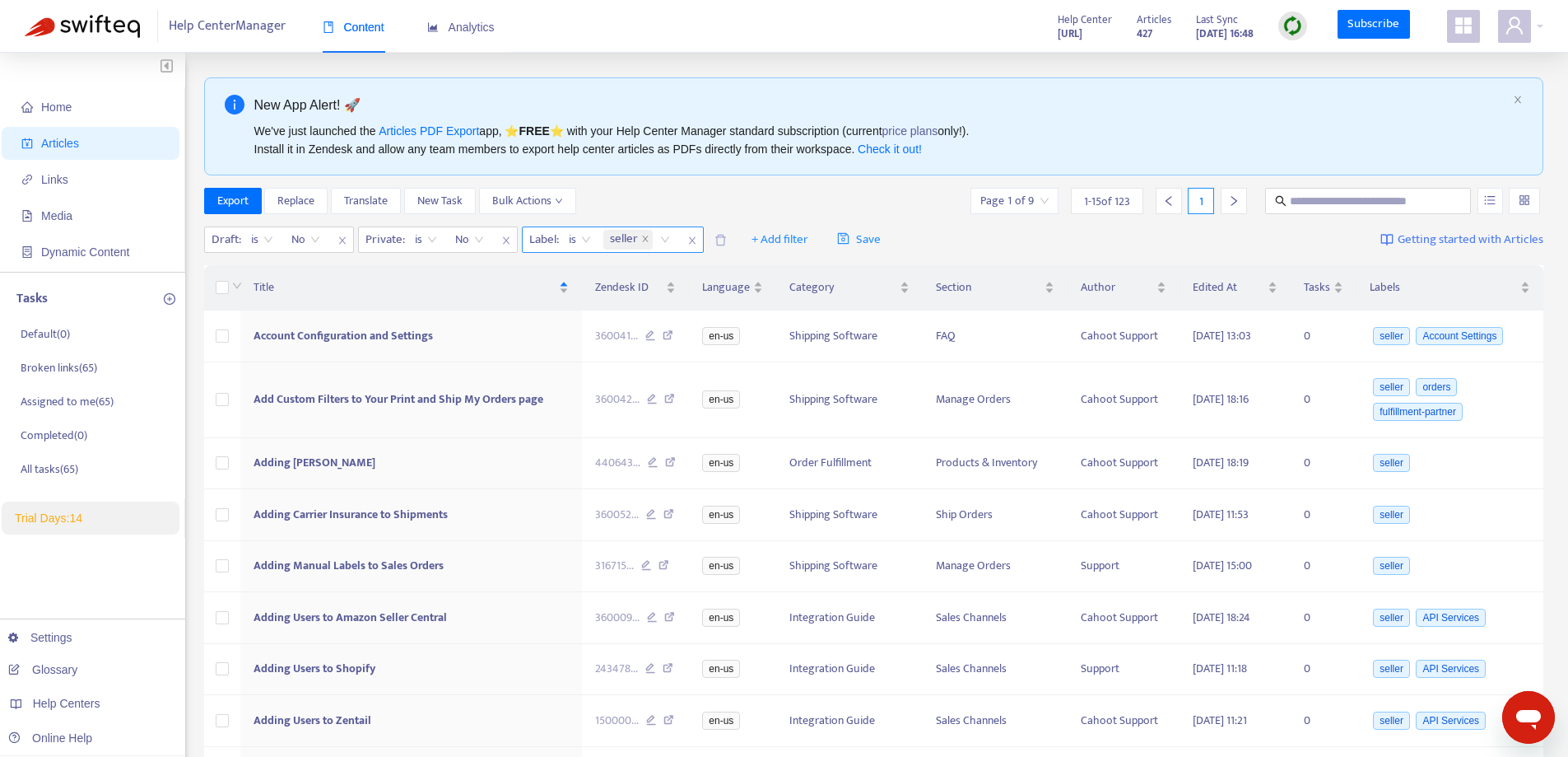
click at [692, 238] on icon "close" at bounding box center [692, 240] width 10 height 10
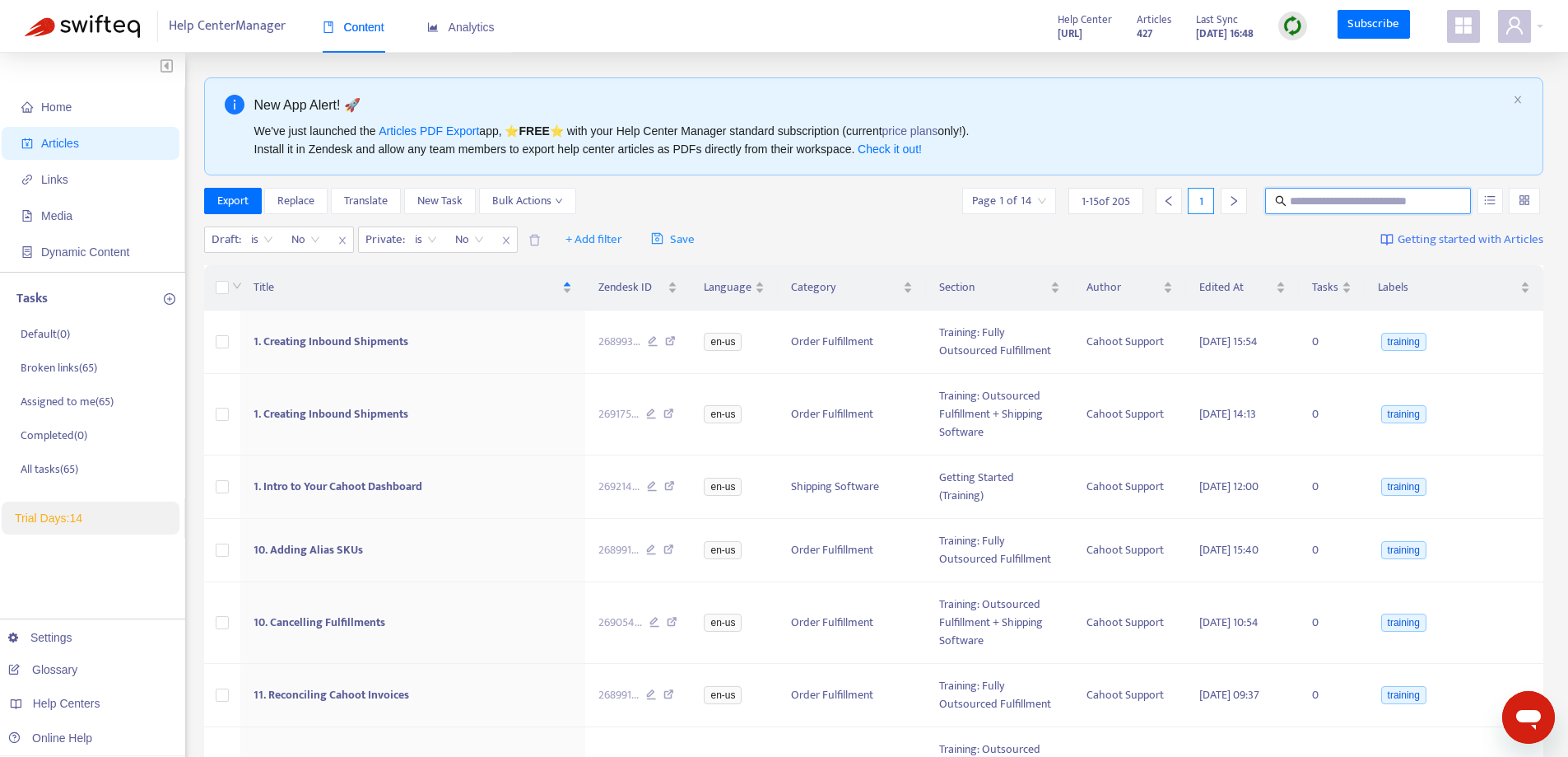
click at [1343, 201] on input "text" at bounding box center [1368, 201] width 158 height 18
click at [1113, 201] on span "1 - 15 of 205" at bounding box center [1106, 201] width 49 height 17
click at [1051, 199] on div "Page 1 of 14" at bounding box center [1009, 201] width 94 height 27
click at [930, 230] on div "Draft : is No Private : is No + Add filter Save Getting started with Articles" at bounding box center [874, 240] width 1340 height 39
click at [1483, 206] on button "button" at bounding box center [1490, 201] width 26 height 27
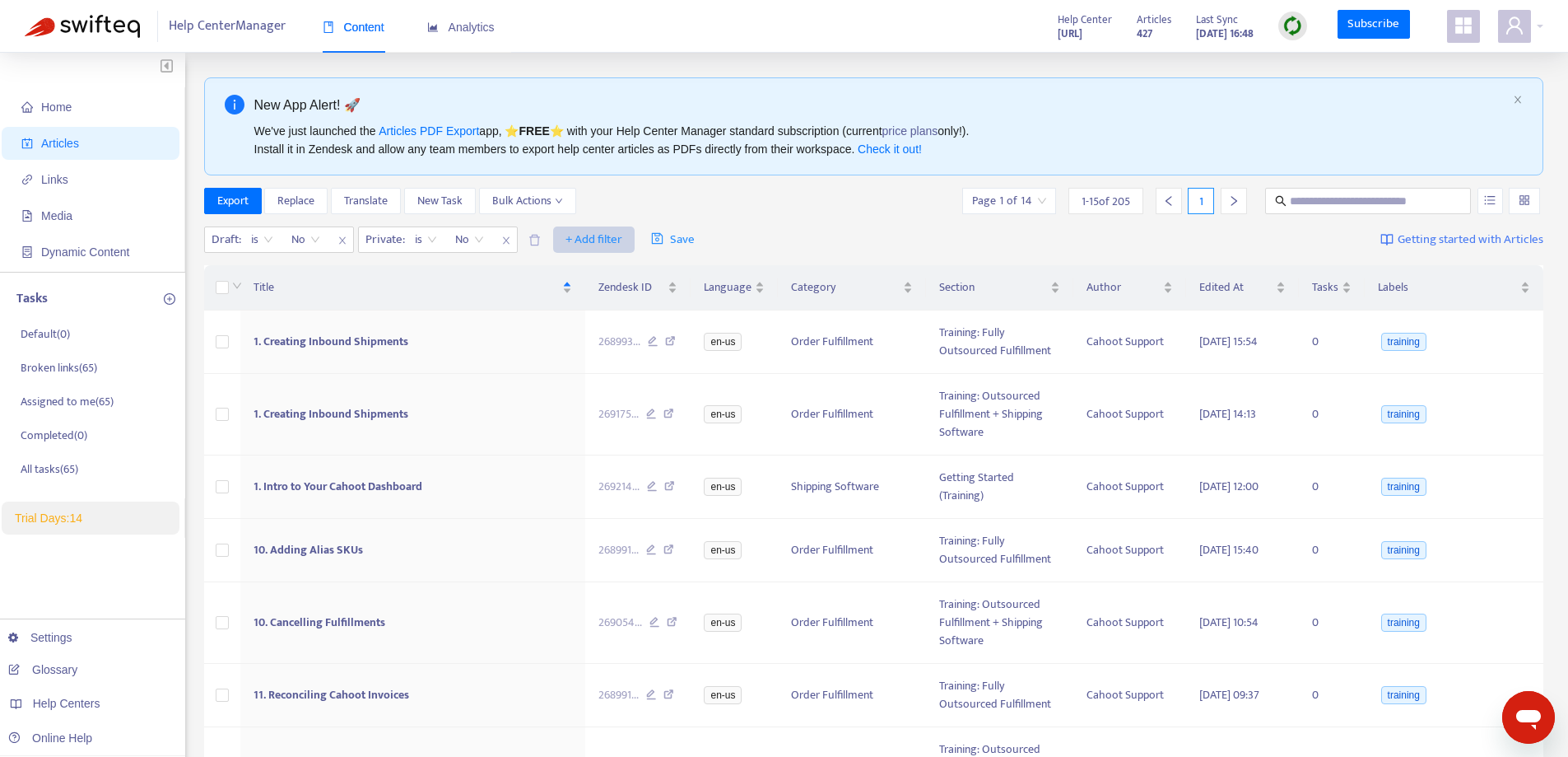
click at [580, 245] on span "+ Add filter" at bounding box center [593, 240] width 57 height 20
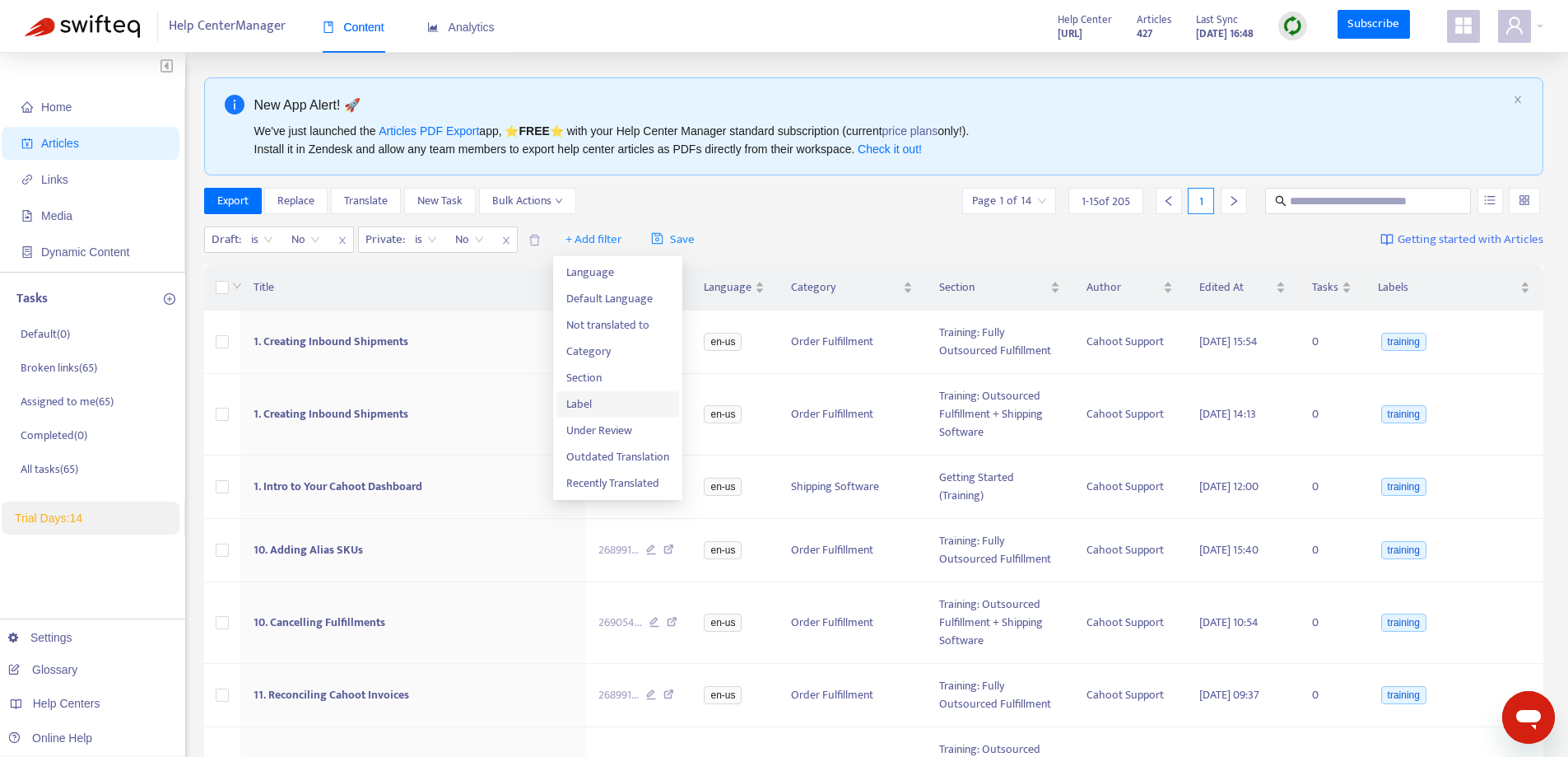
click at [591, 402] on span "Label" at bounding box center [617, 405] width 103 height 18
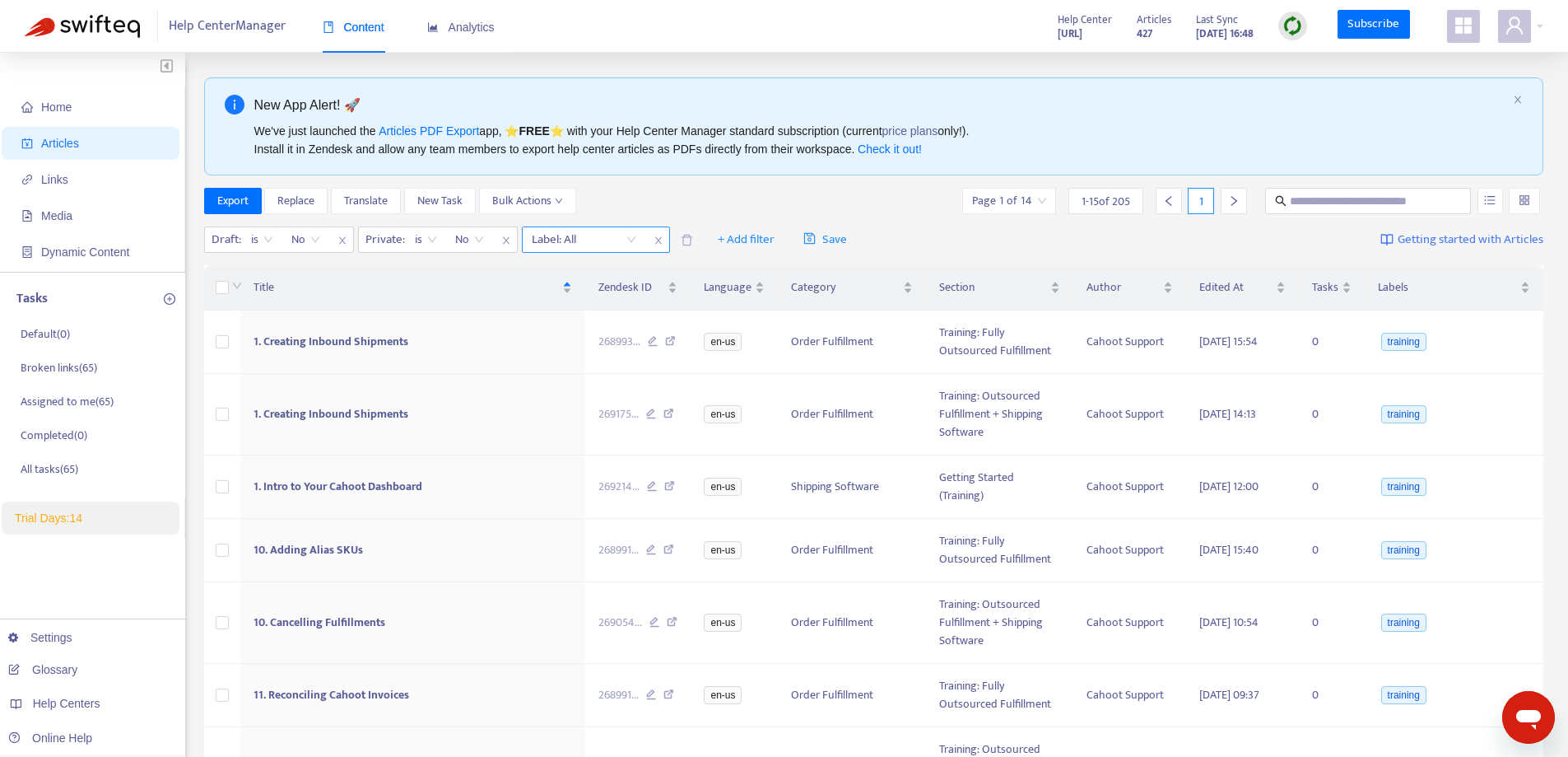
click at [567, 242] on div at bounding box center [576, 240] width 99 height 20
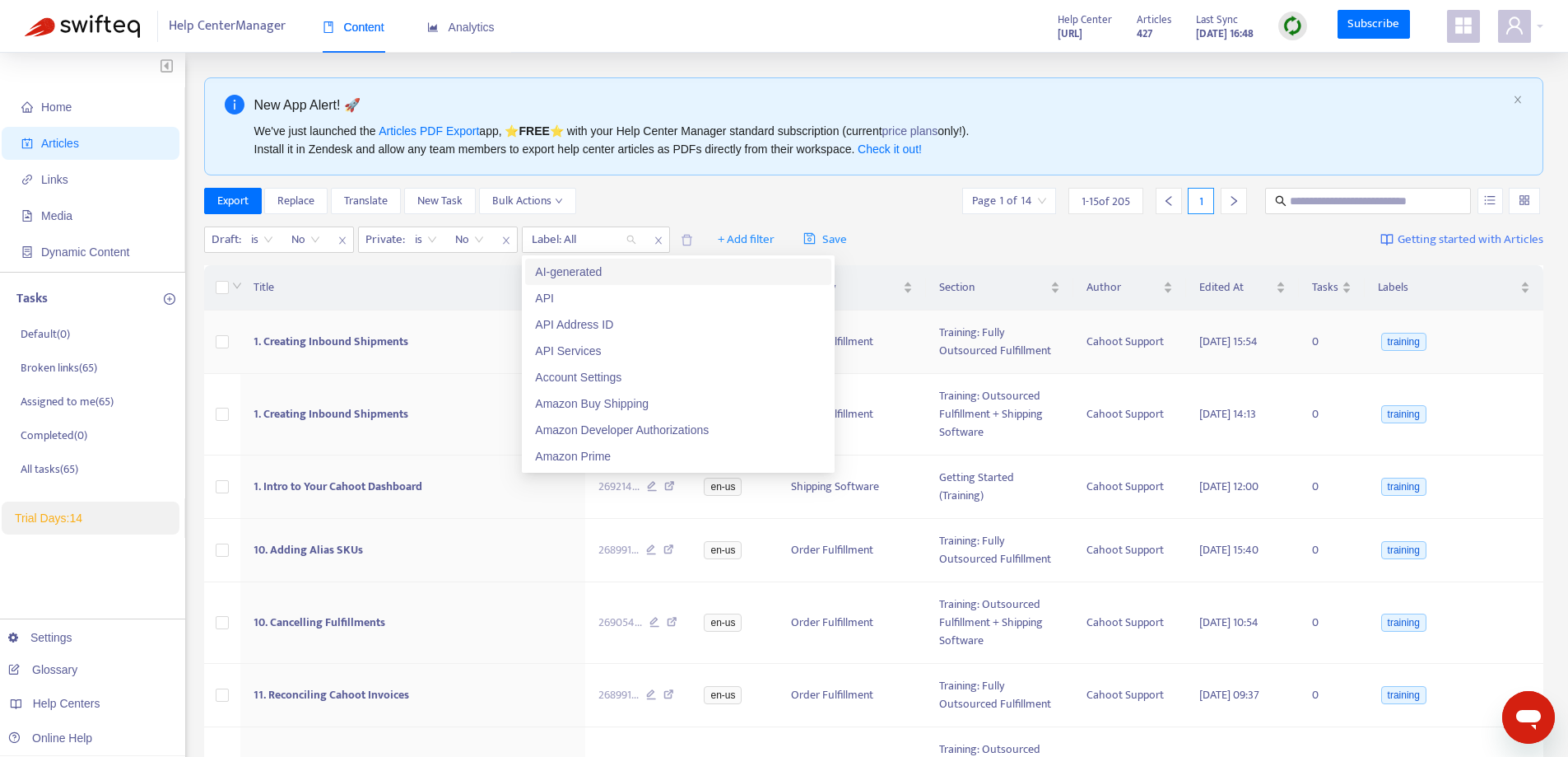
click at [1405, 347] on span "training" at bounding box center [1403, 342] width 46 height 18
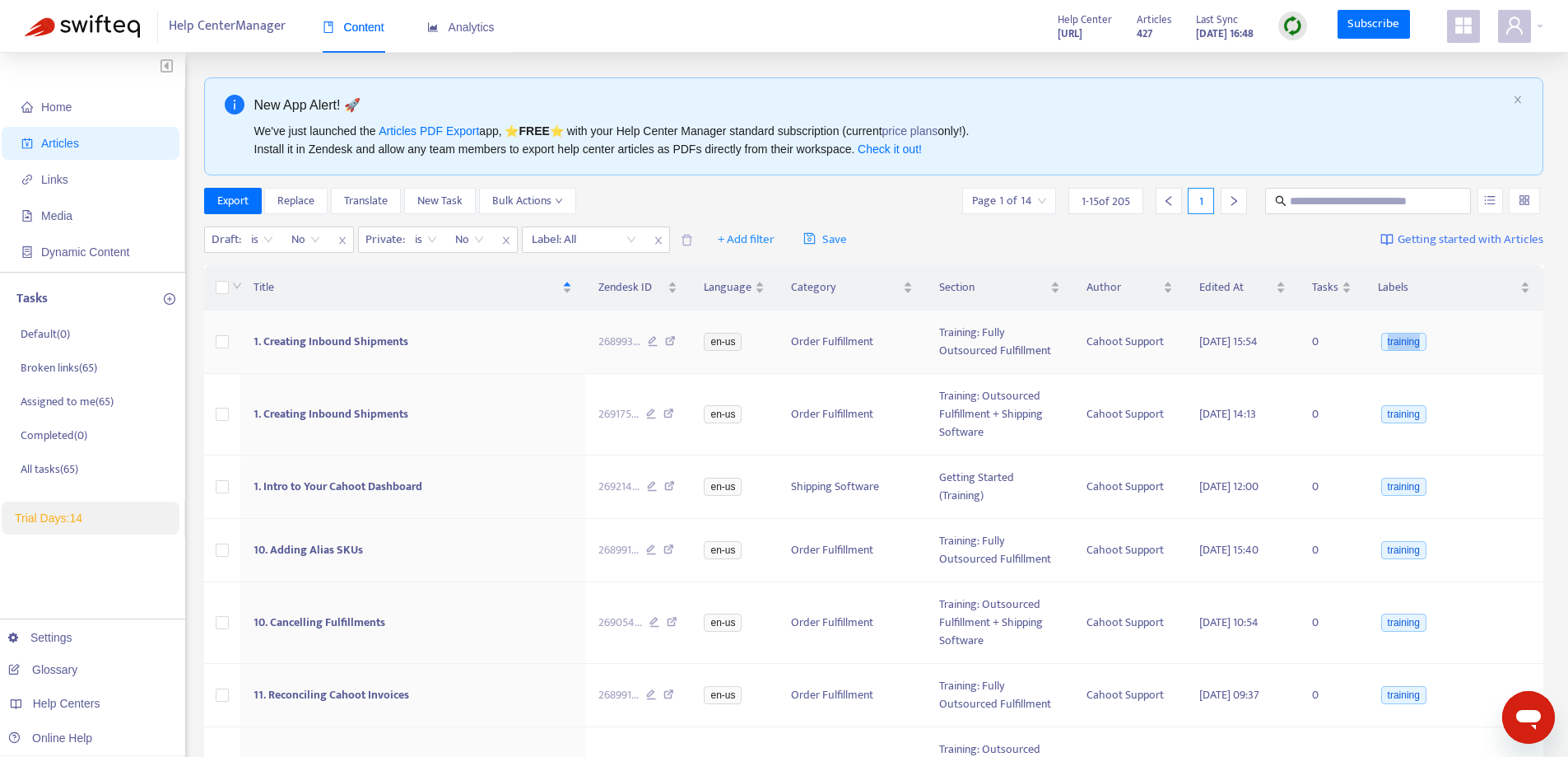
click at [1405, 347] on span "training" at bounding box center [1403, 342] width 46 height 18
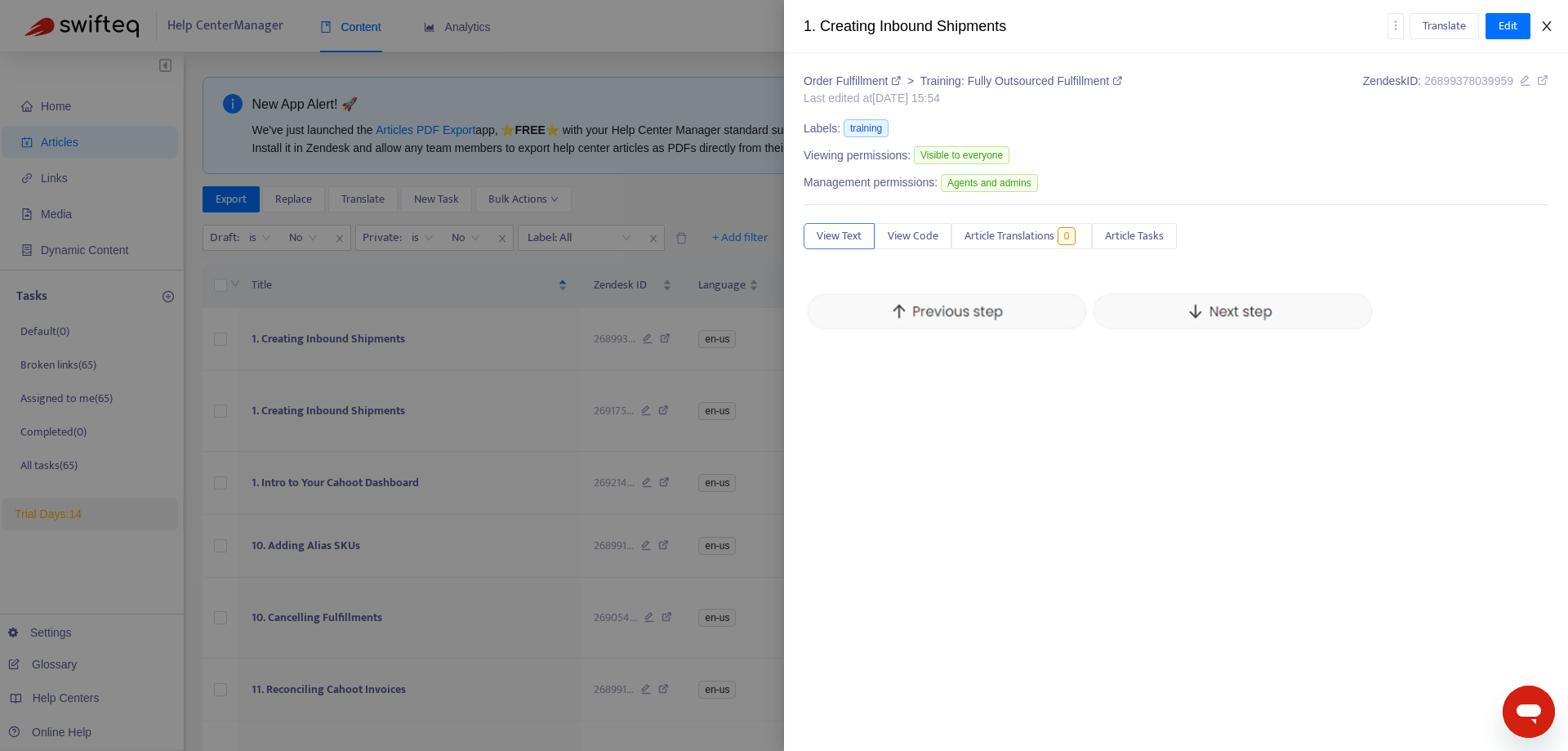
click at [1544, 25] on icon "close" at bounding box center [1547, 26] width 13 height 13
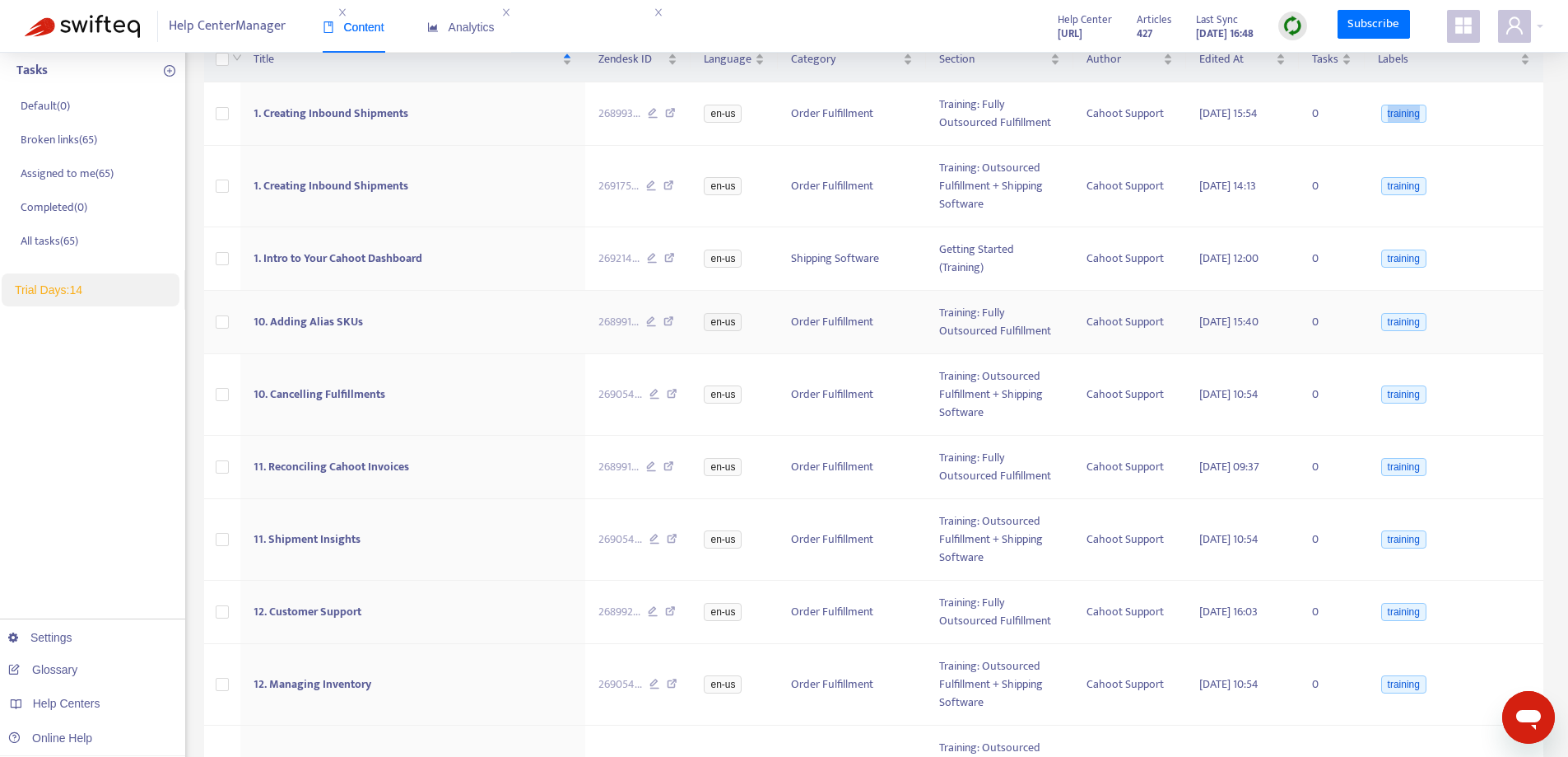
scroll to position [82, 0]
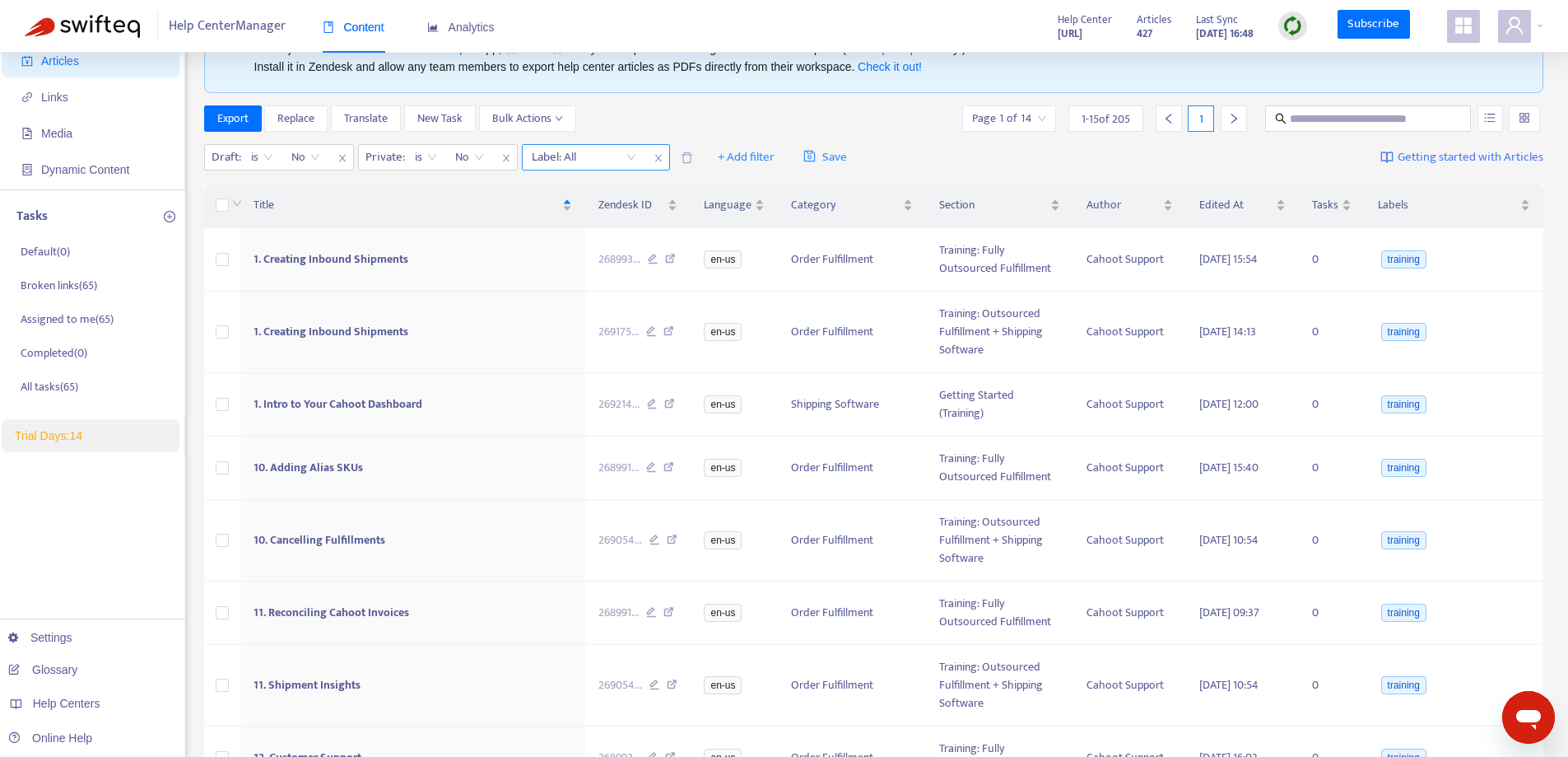
click at [656, 159] on icon "close" at bounding box center [657, 158] width 7 height 7
click at [606, 156] on span "+ Add filter" at bounding box center [593, 158] width 57 height 20
click at [582, 297] on span "Section" at bounding box center [617, 296] width 103 height 18
click at [628, 159] on div "Click to sort ascending" at bounding box center [639, 172] width 129 height 28
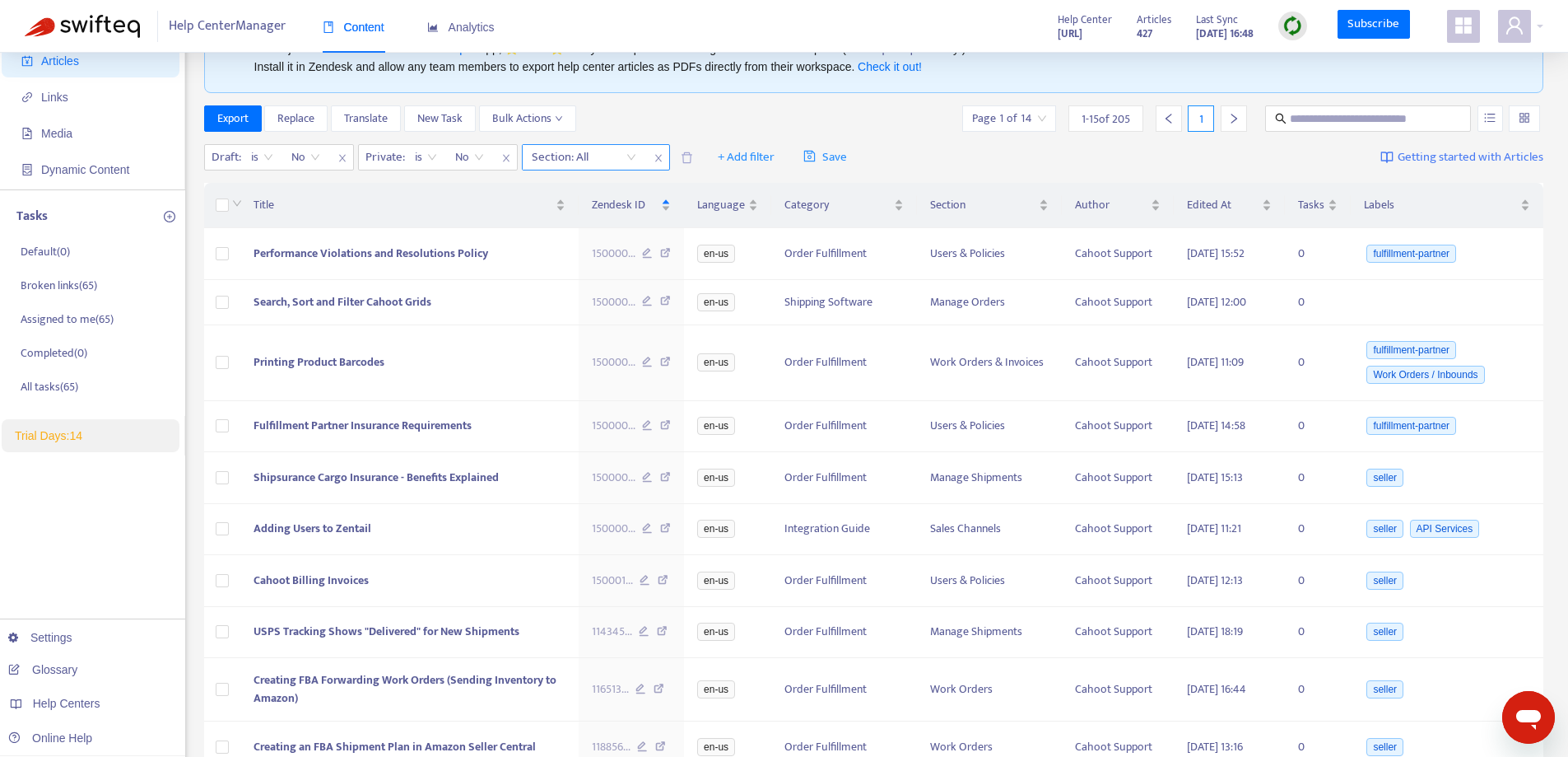
click at [629, 157] on div "Section: All" at bounding box center [584, 158] width 123 height 25
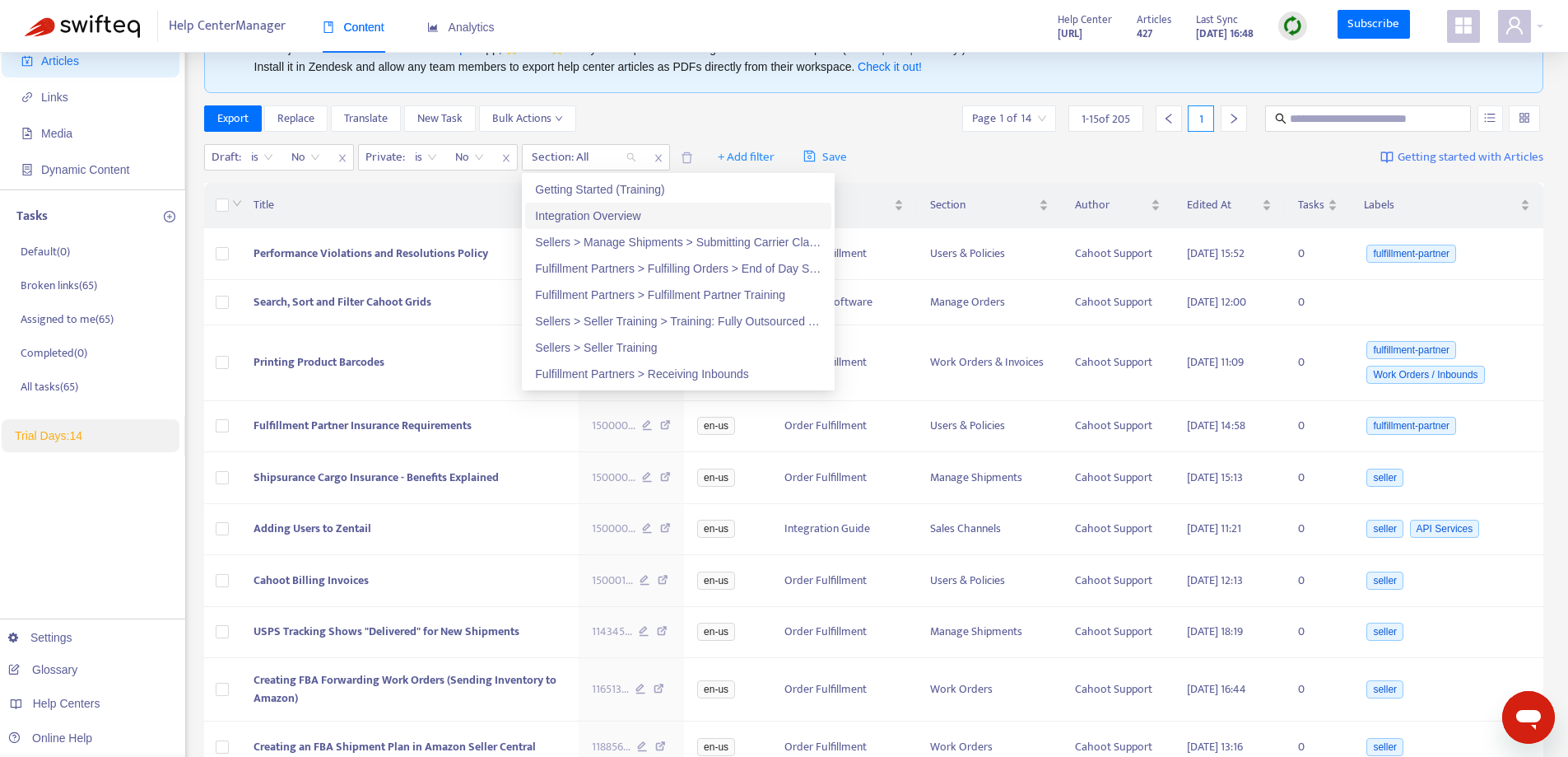
click at [618, 222] on div "Integration Overview" at bounding box center [679, 216] width 287 height 18
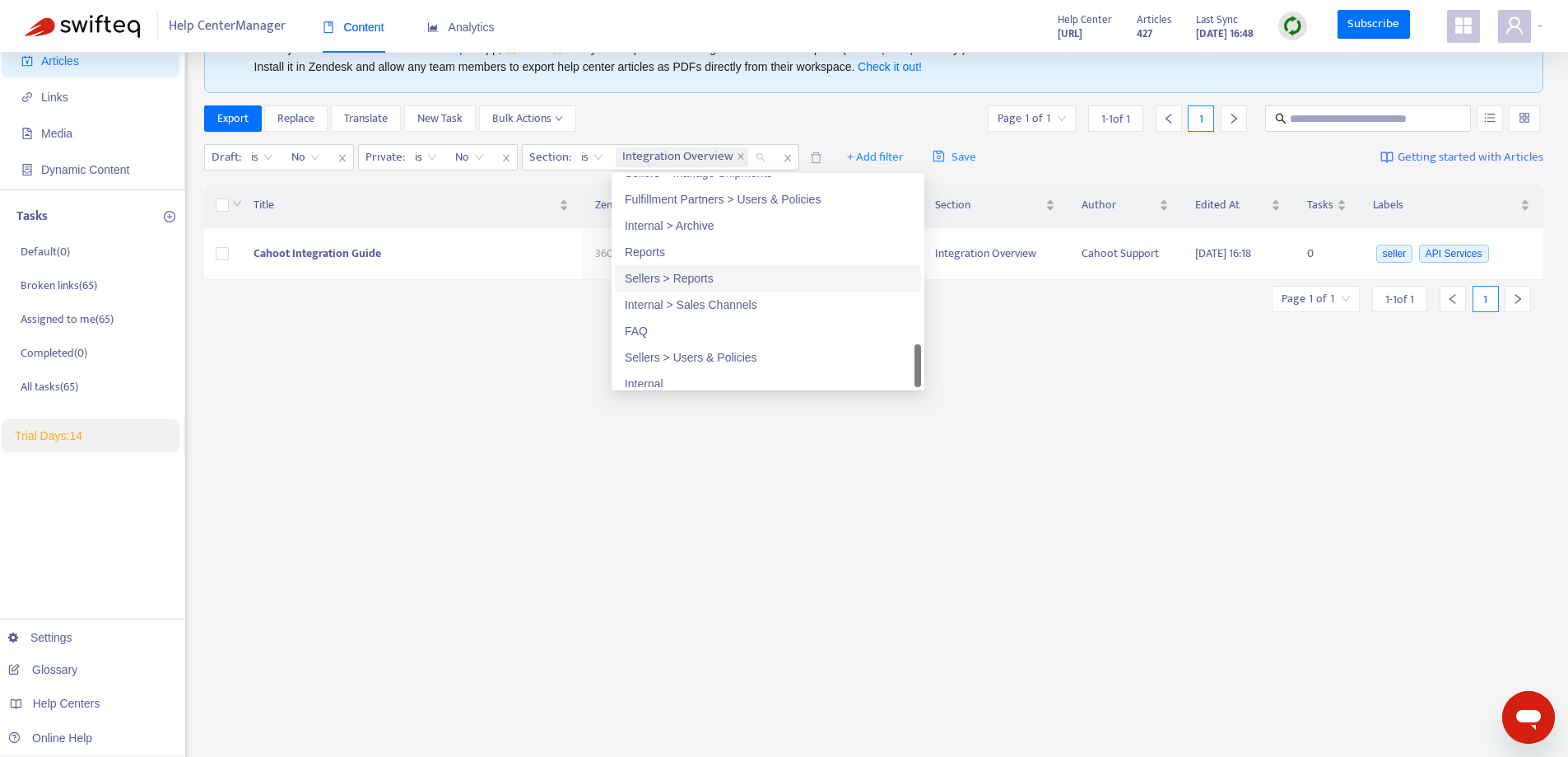
scroll to position [1080, 0]
click at [689, 353] on div "Sellers > Users & Policies" at bounding box center [768, 347] width 287 height 18
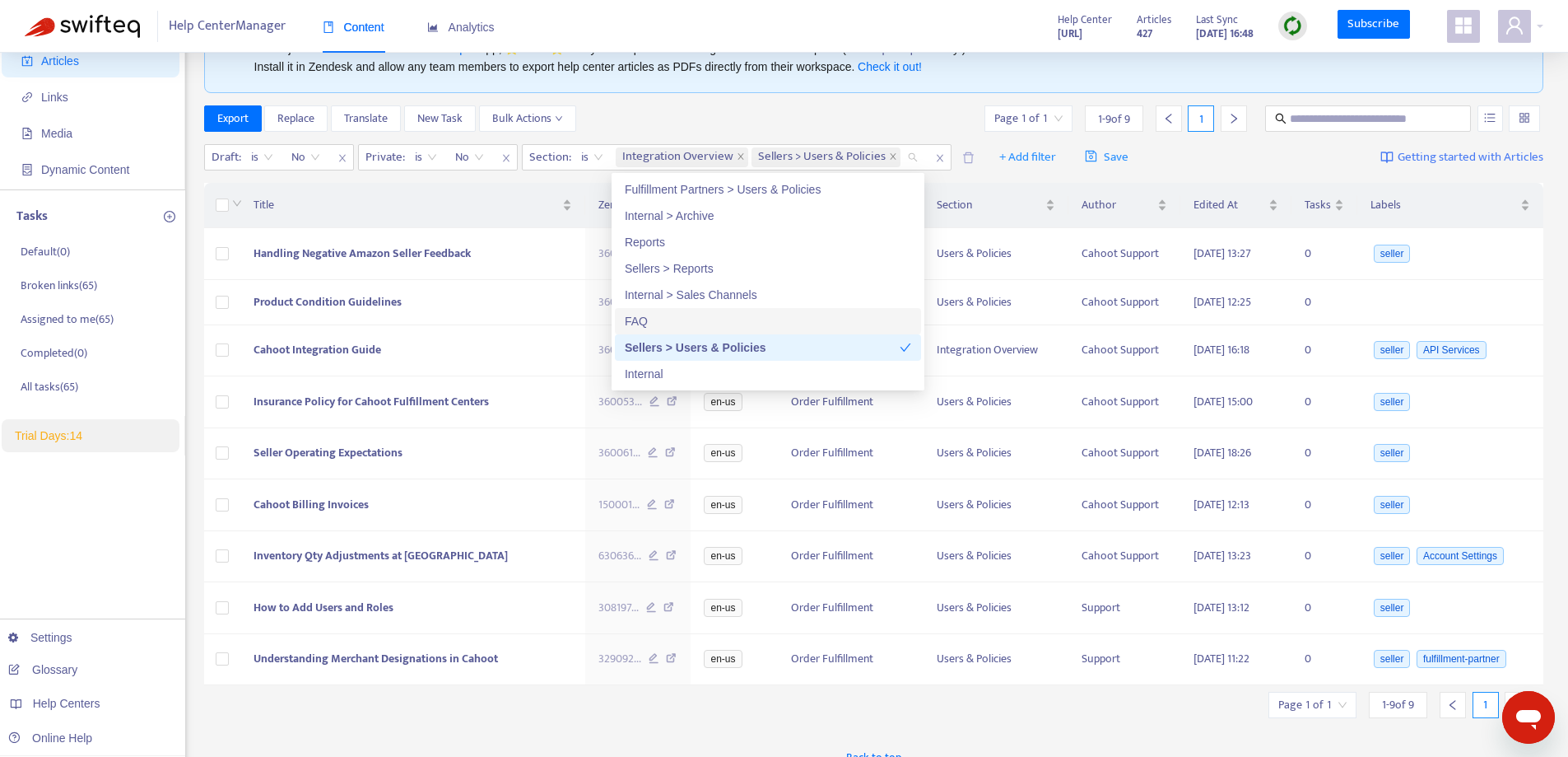
click at [676, 320] on div "FAQ" at bounding box center [768, 321] width 287 height 18
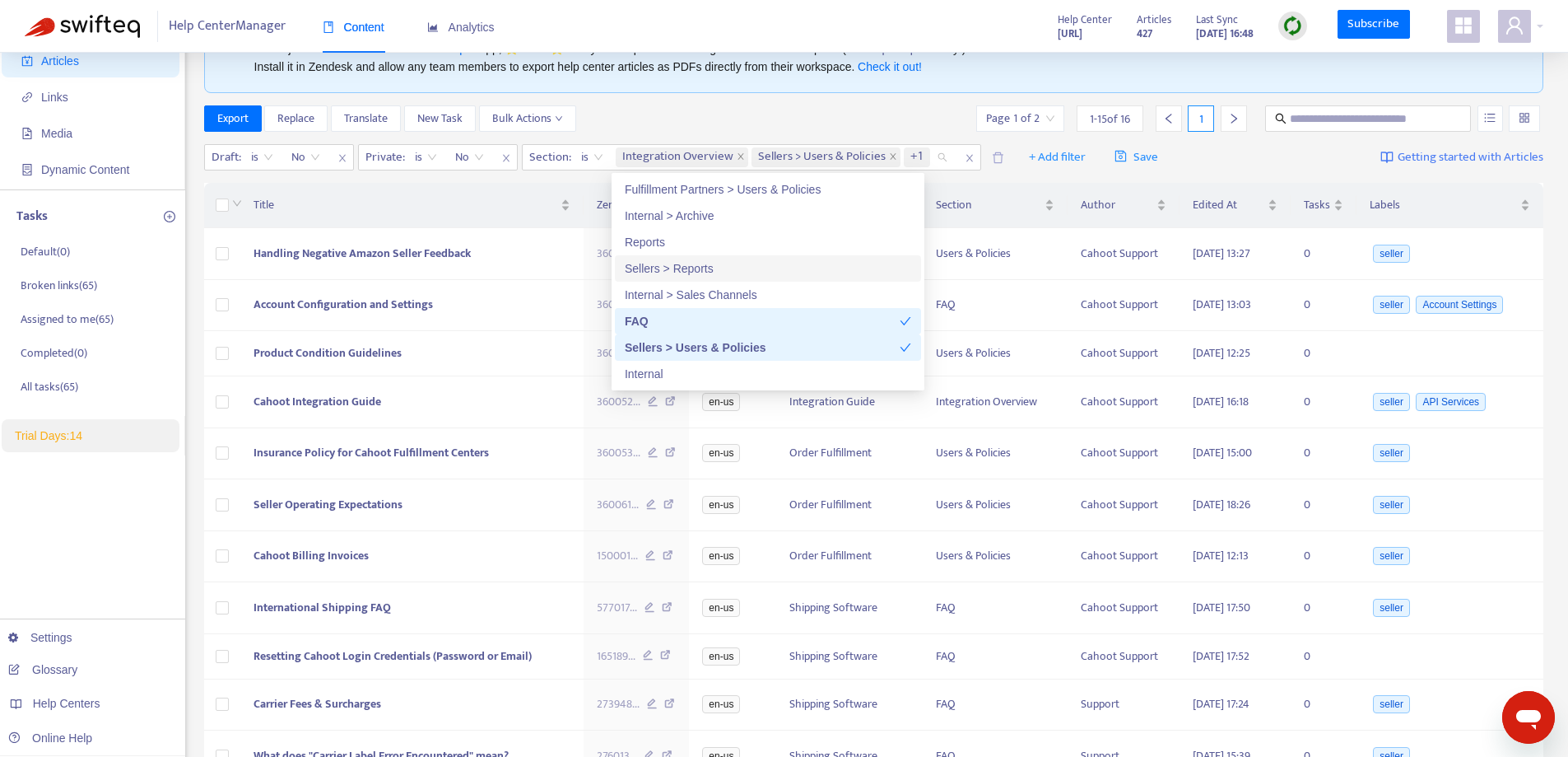
click at [697, 272] on div "Sellers > Reports" at bounding box center [768, 269] width 287 height 18
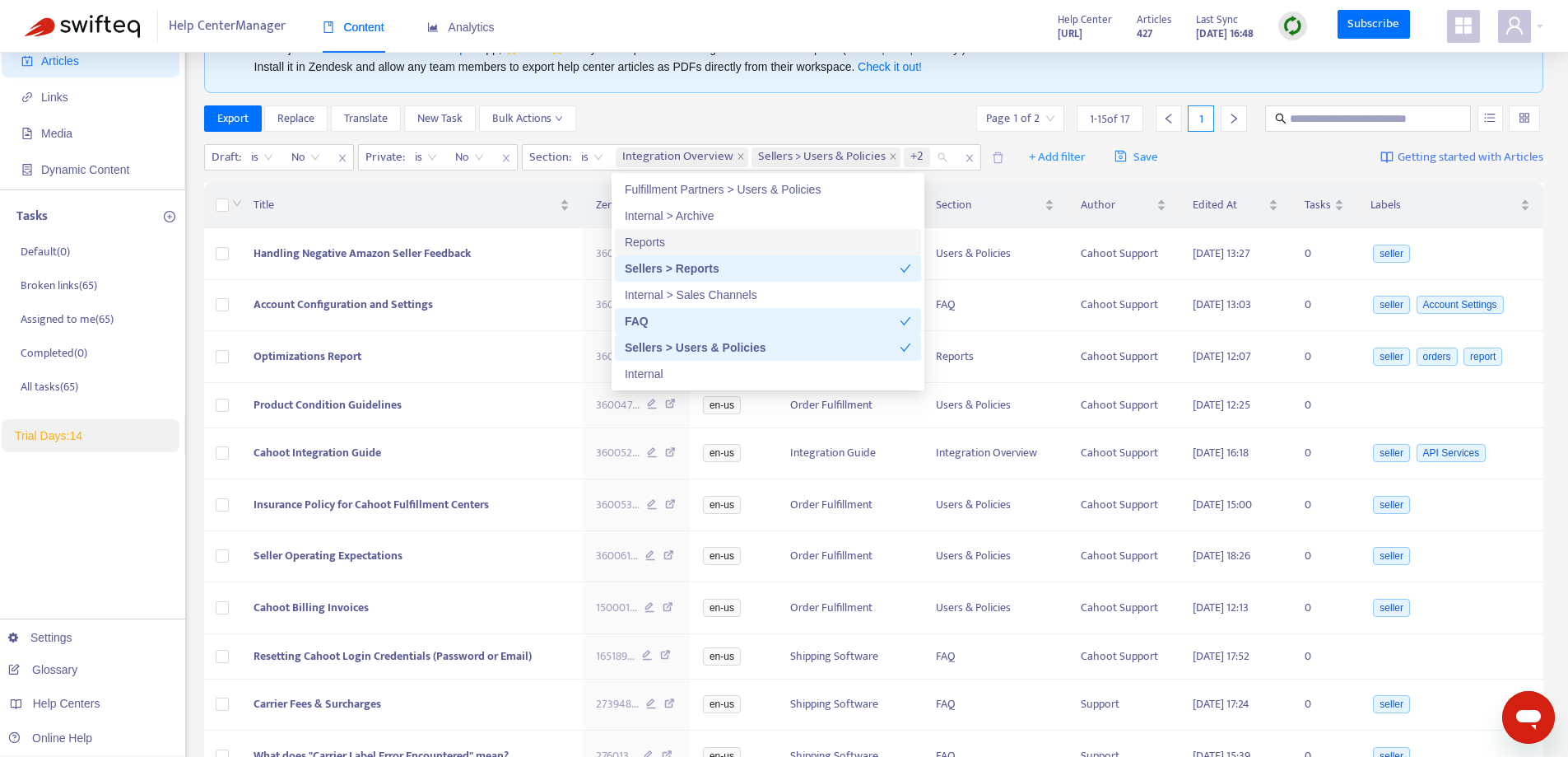
click at [680, 237] on div "Reports" at bounding box center [768, 242] width 287 height 18
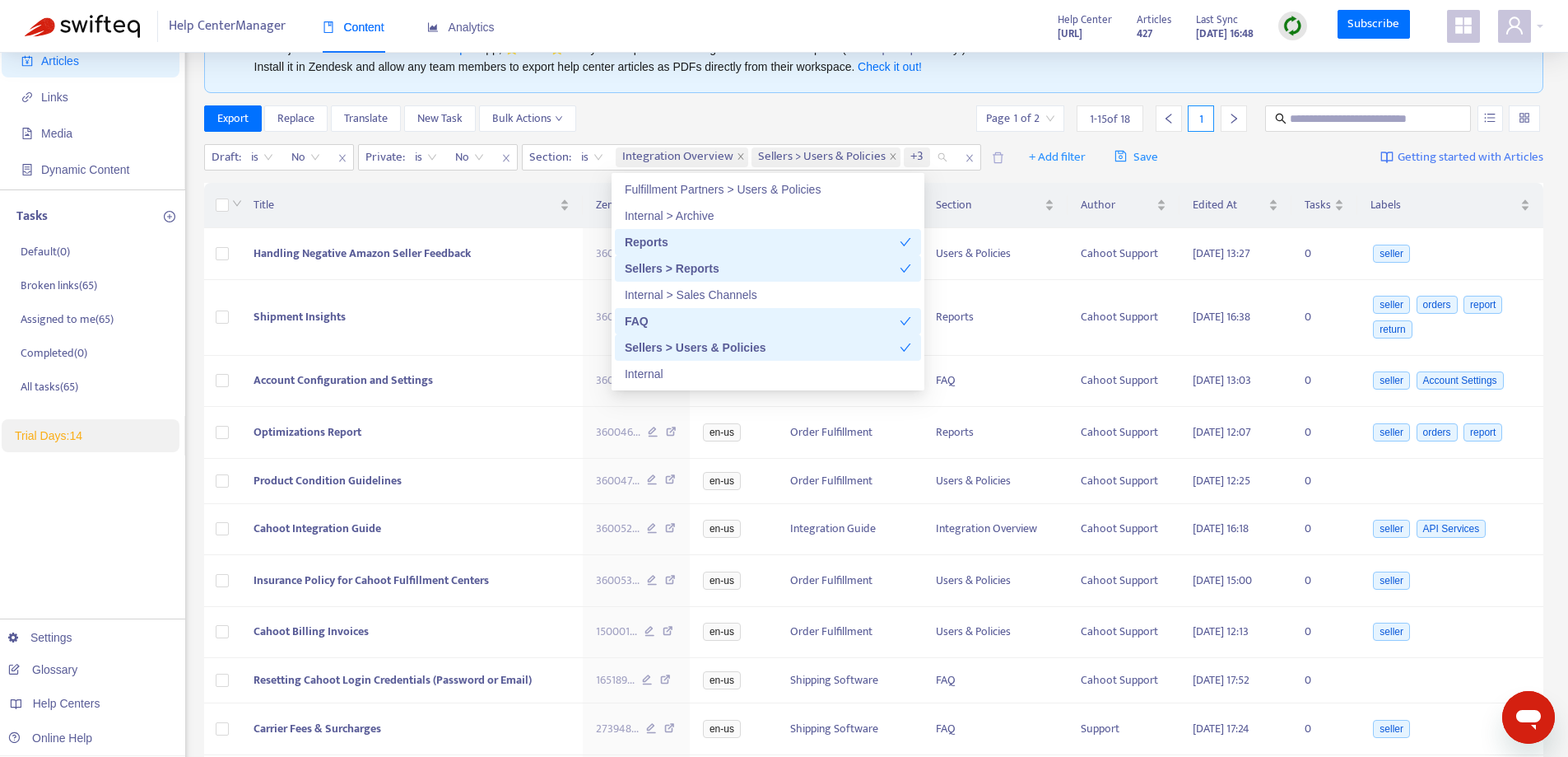
scroll to position [998, 0]
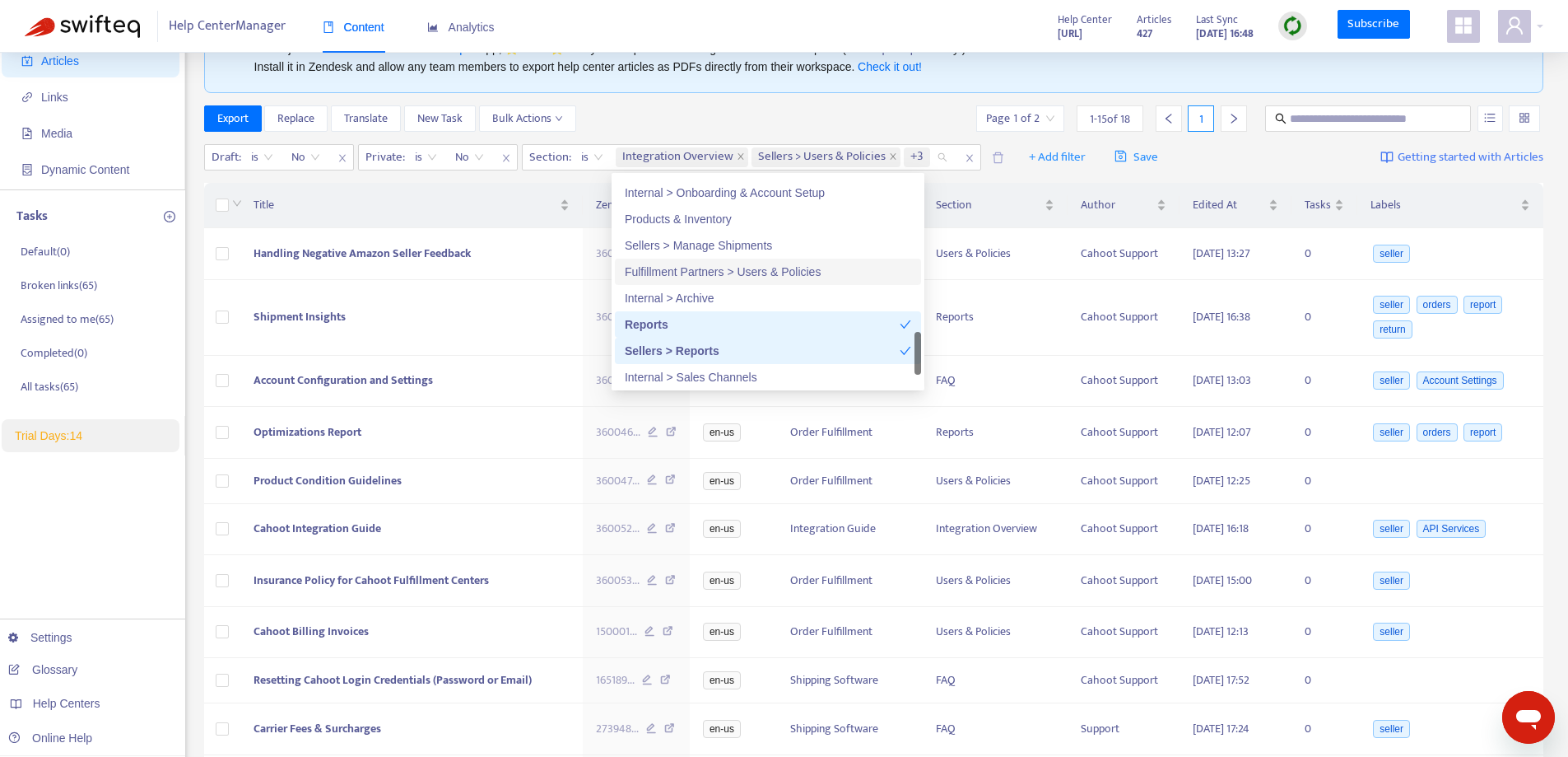
click at [713, 270] on div "Fulfillment Partners > Users & Policies" at bounding box center [768, 272] width 287 height 18
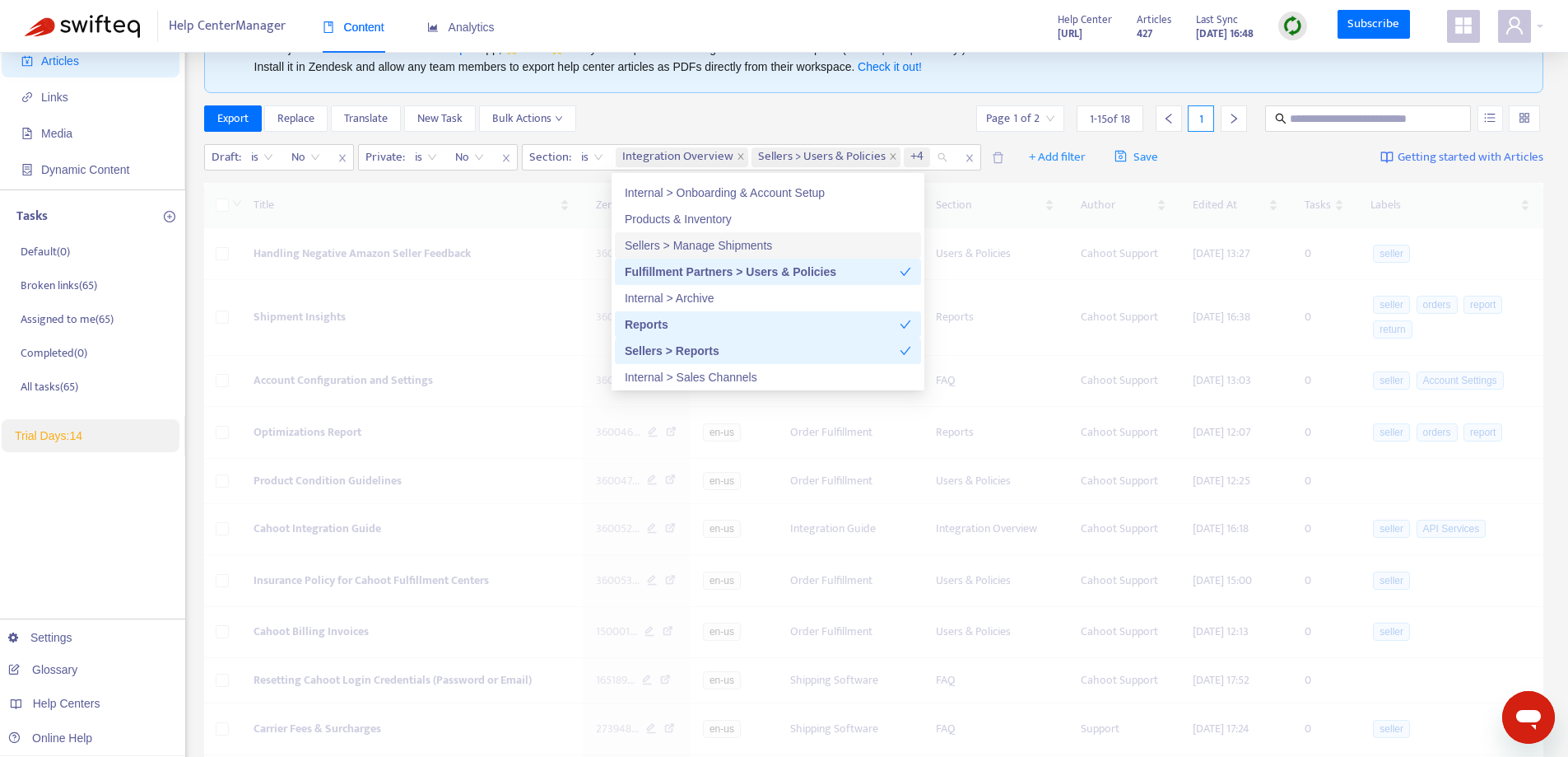
drag, startPoint x: 714, startPoint y: 247, endPoint x: 713, endPoint y: 219, distance: 28.0
click at [714, 247] on div "Sellers > Manage Shipments" at bounding box center [768, 245] width 287 height 18
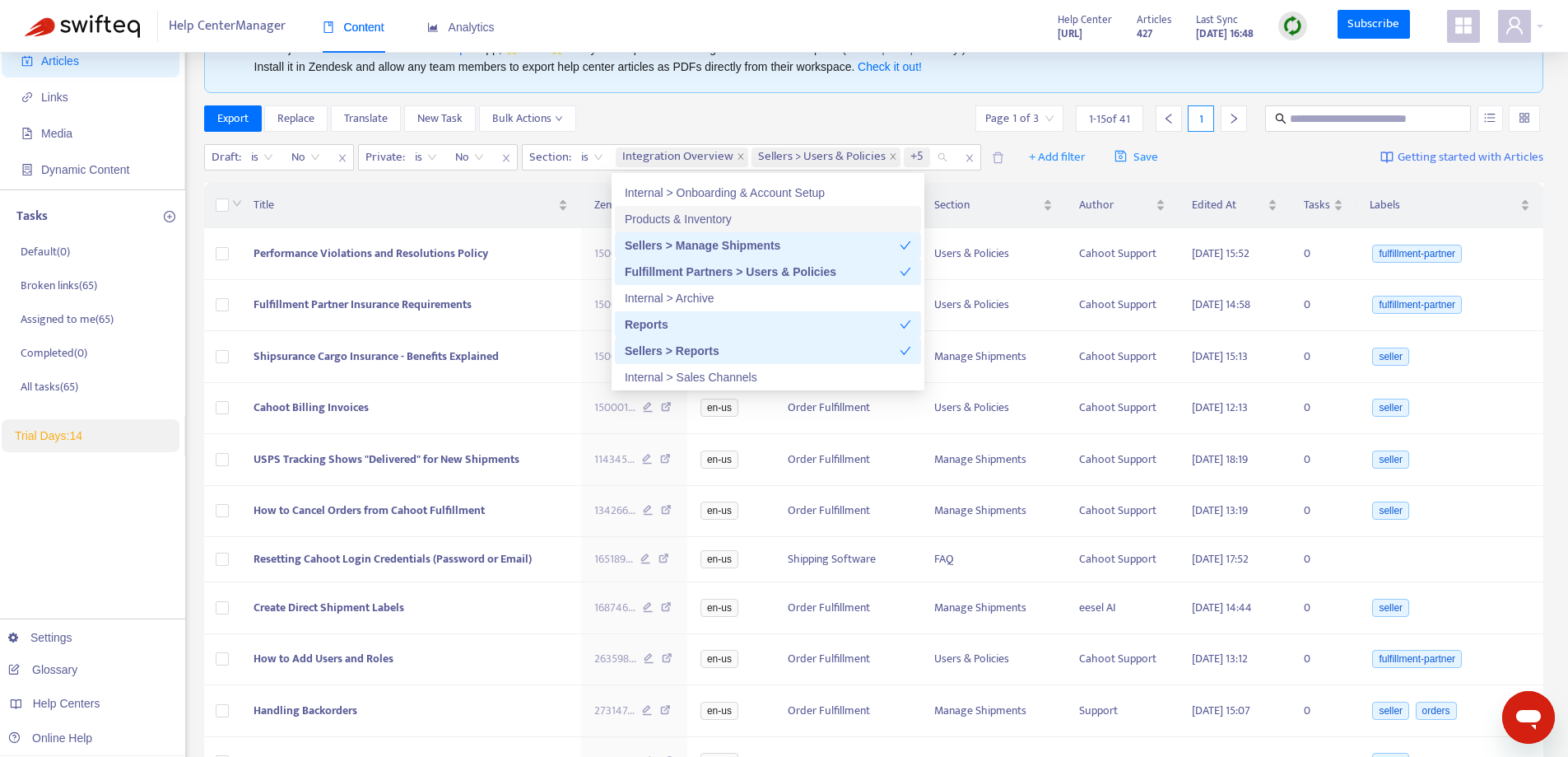
click at [711, 215] on div "Products & Inventory" at bounding box center [768, 219] width 287 height 18
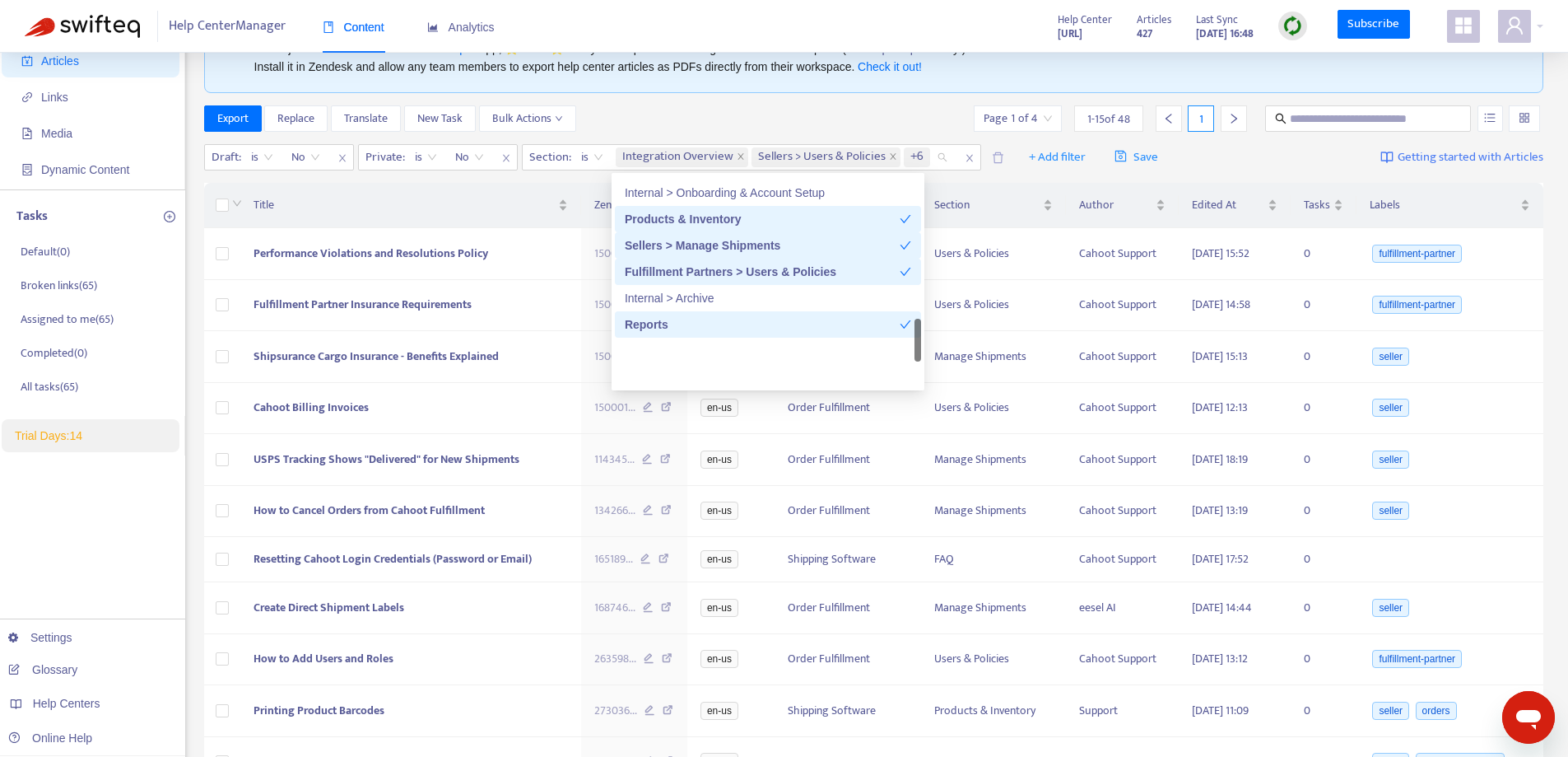
scroll to position [915, 0]
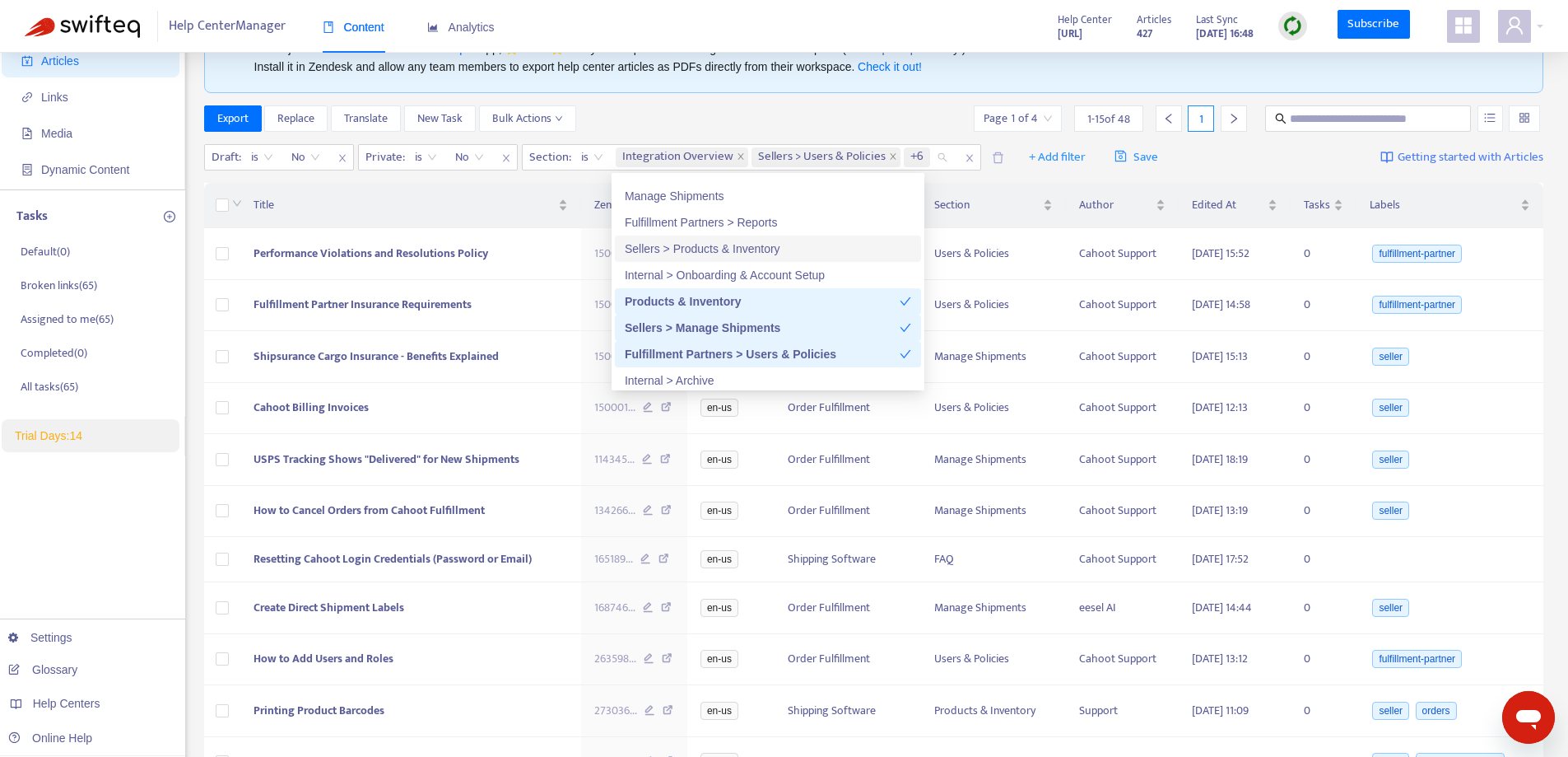
click at [726, 253] on div "Sellers > Products & Inventory" at bounding box center [768, 249] width 287 height 18
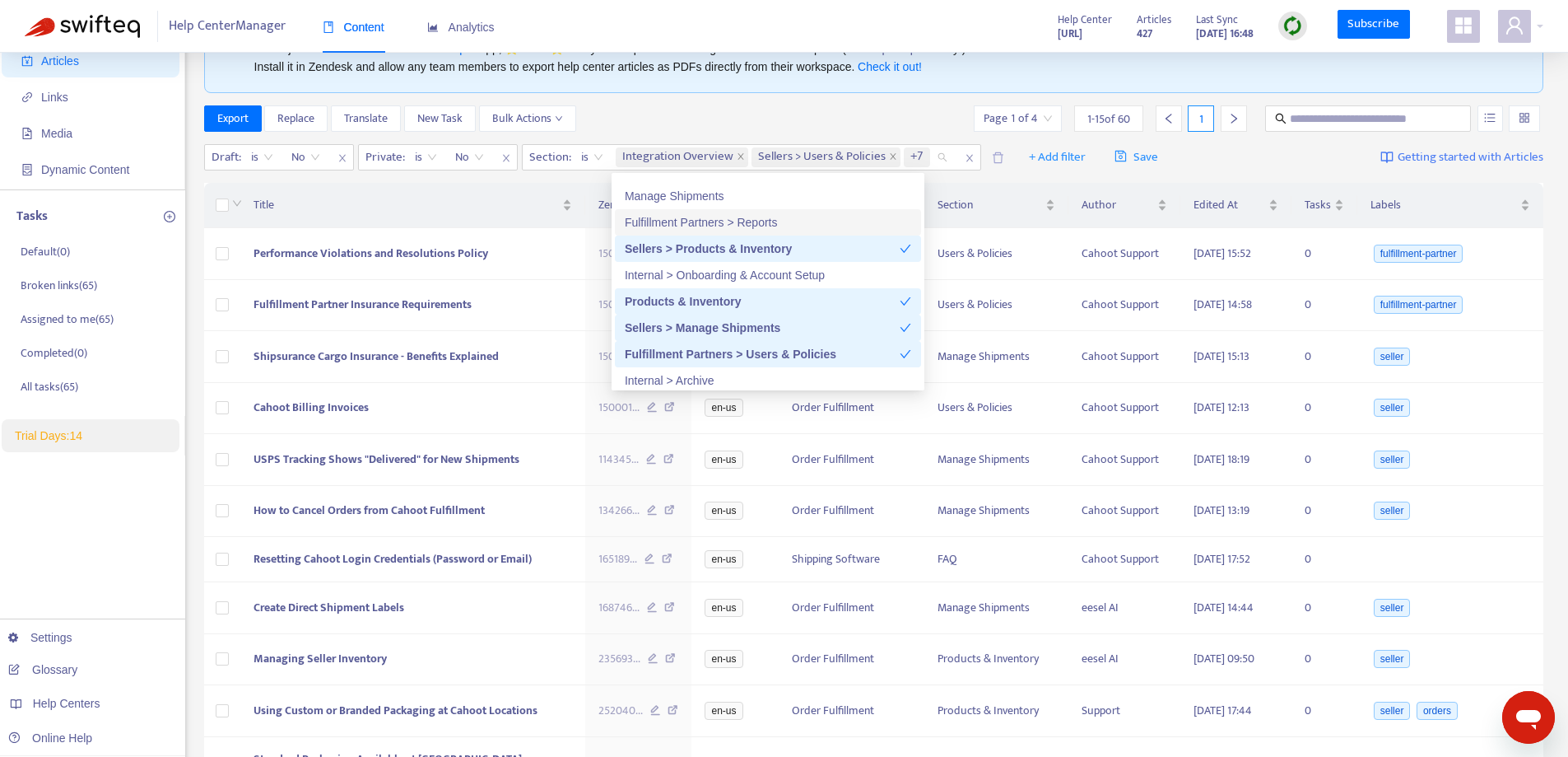
click at [717, 222] on div "Fulfillment Partners > Reports" at bounding box center [768, 222] width 287 height 18
click at [709, 191] on div "Manage Shipments" at bounding box center [768, 196] width 287 height 18
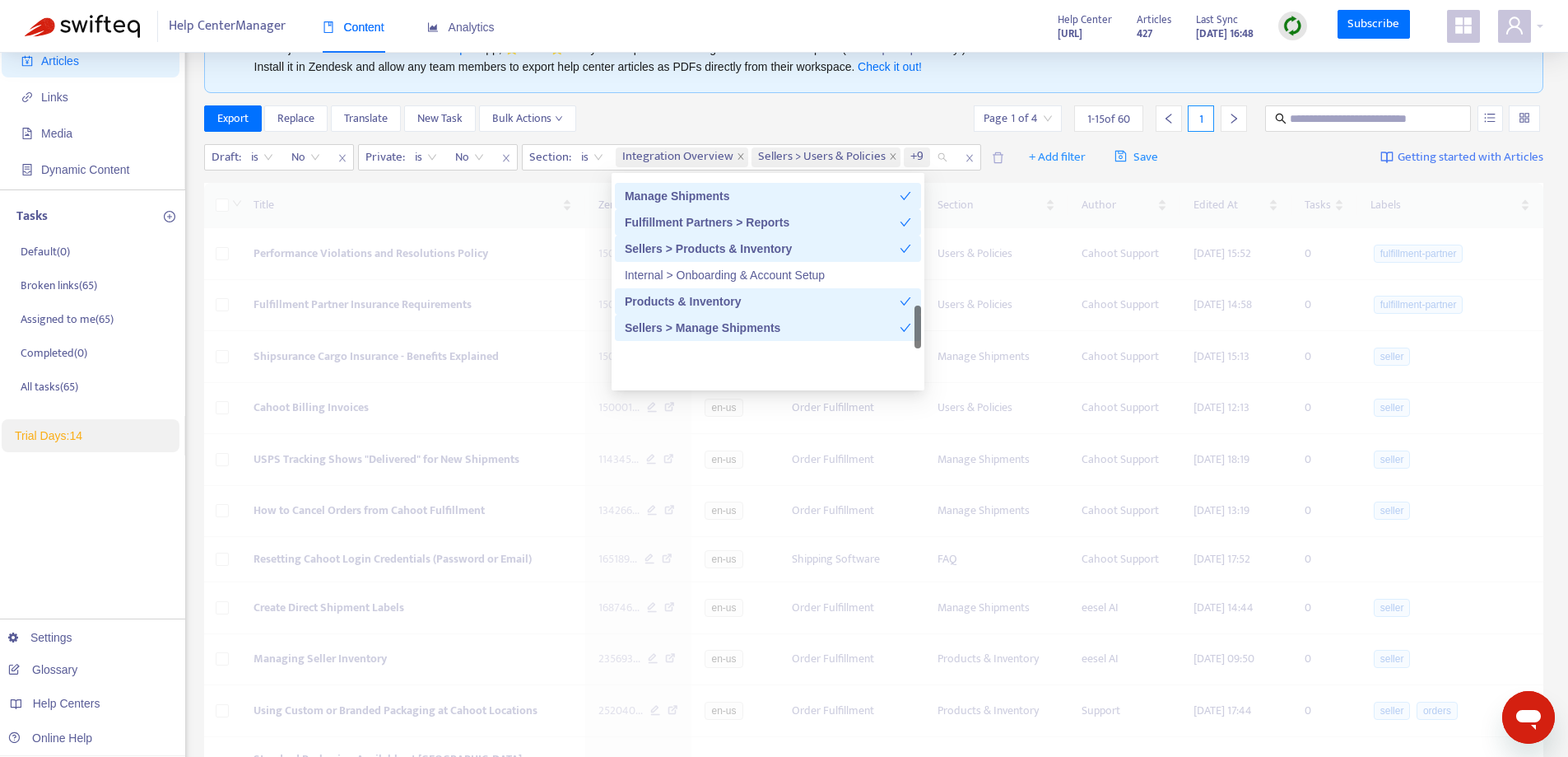
scroll to position [833, 0]
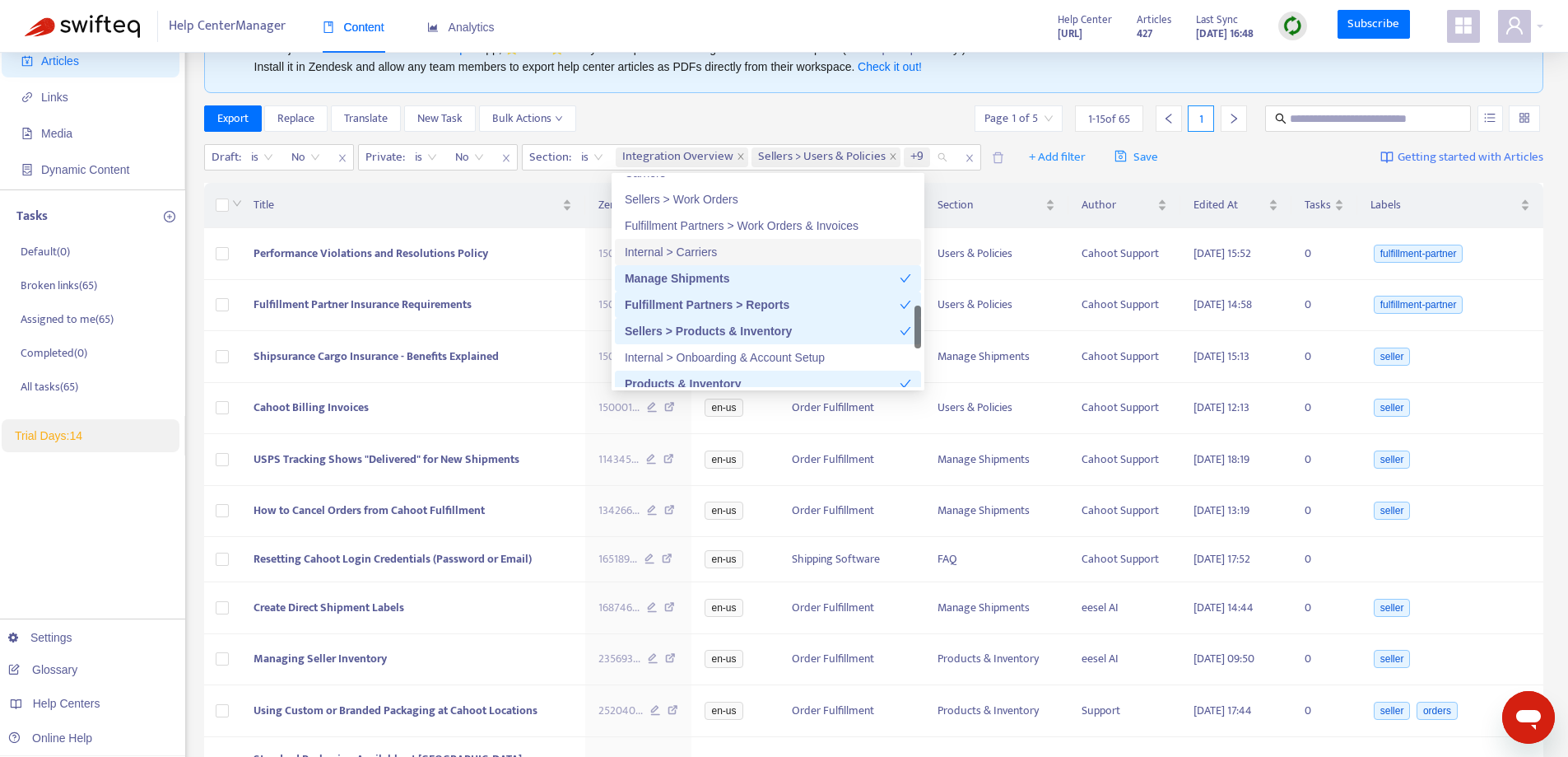
click at [709, 261] on div "Internal > Carriers" at bounding box center [768, 252] width 287 height 18
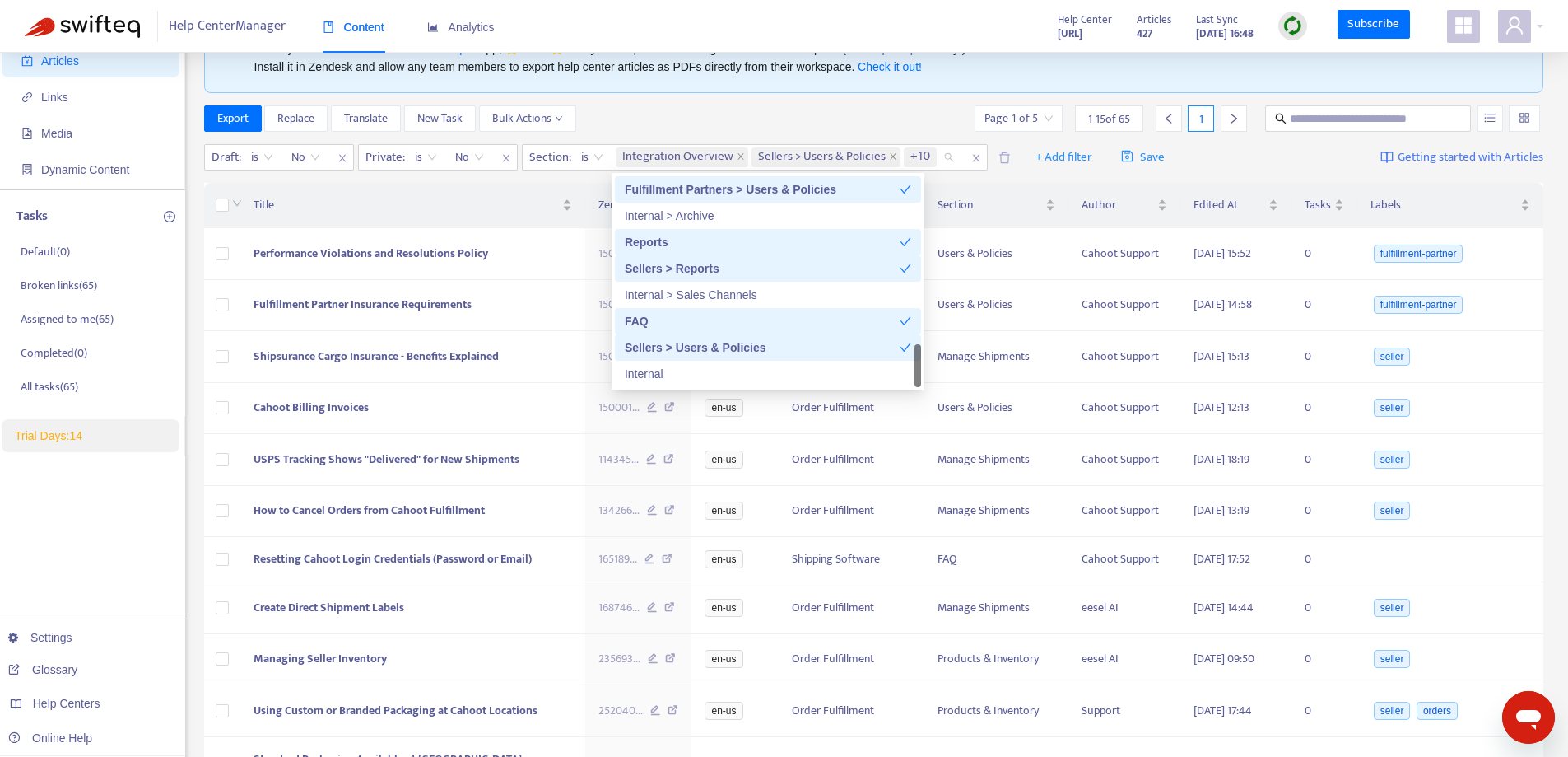
click at [662, 321] on div "FAQ" at bounding box center [762, 321] width 275 height 18
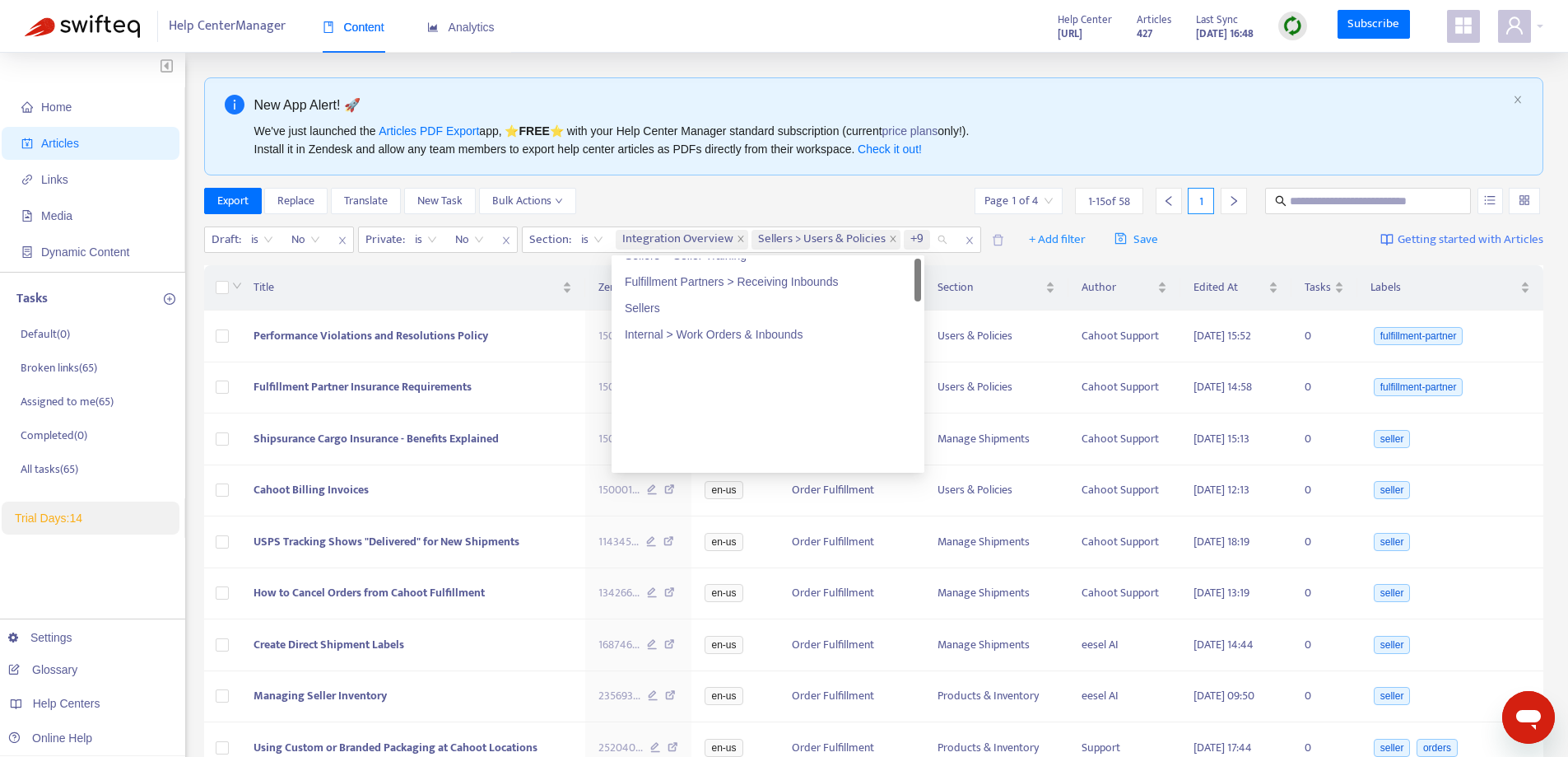
scroll to position [0, 0]
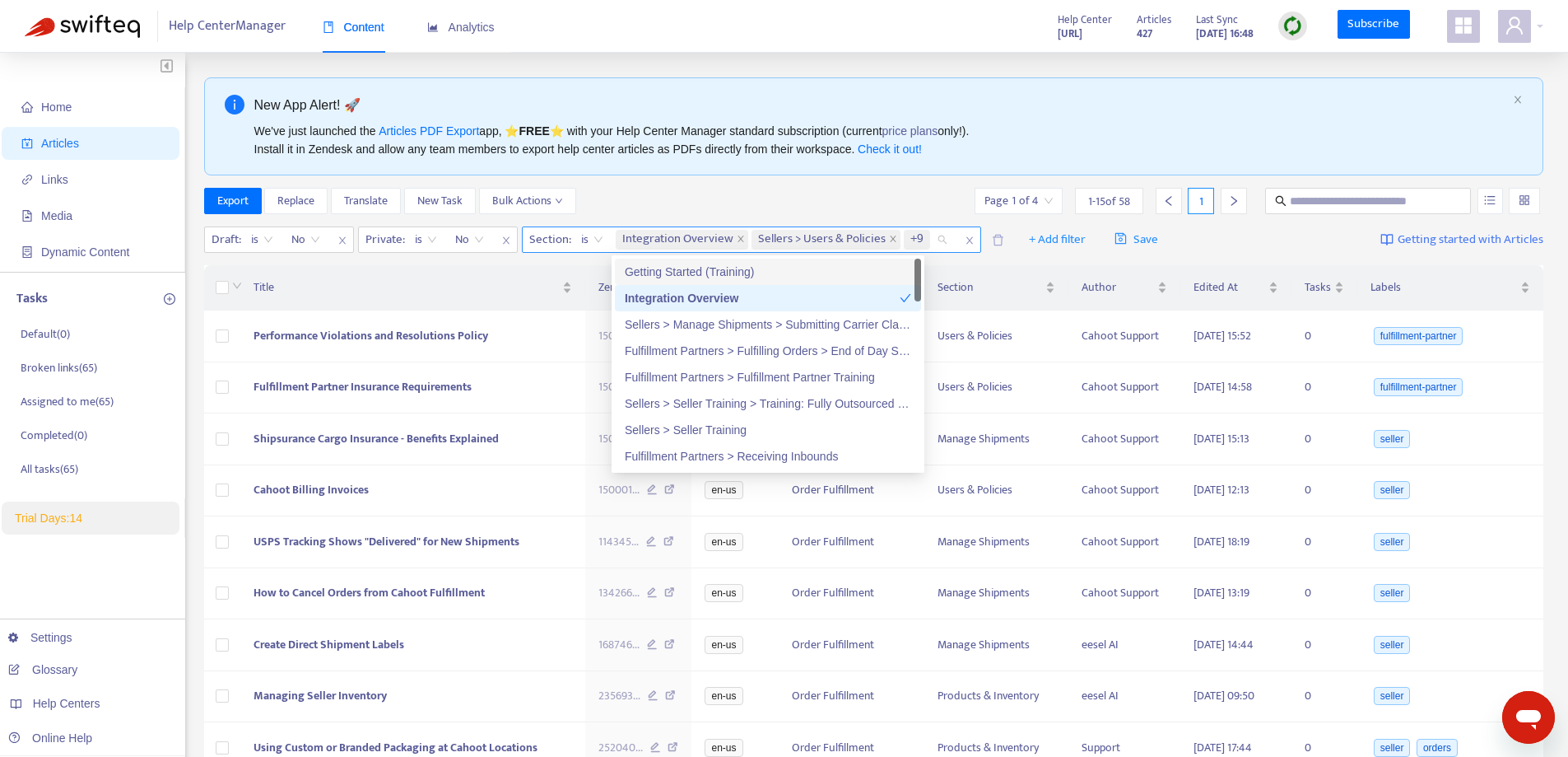
click at [966, 240] on icon "close" at bounding box center [969, 240] width 7 height 7
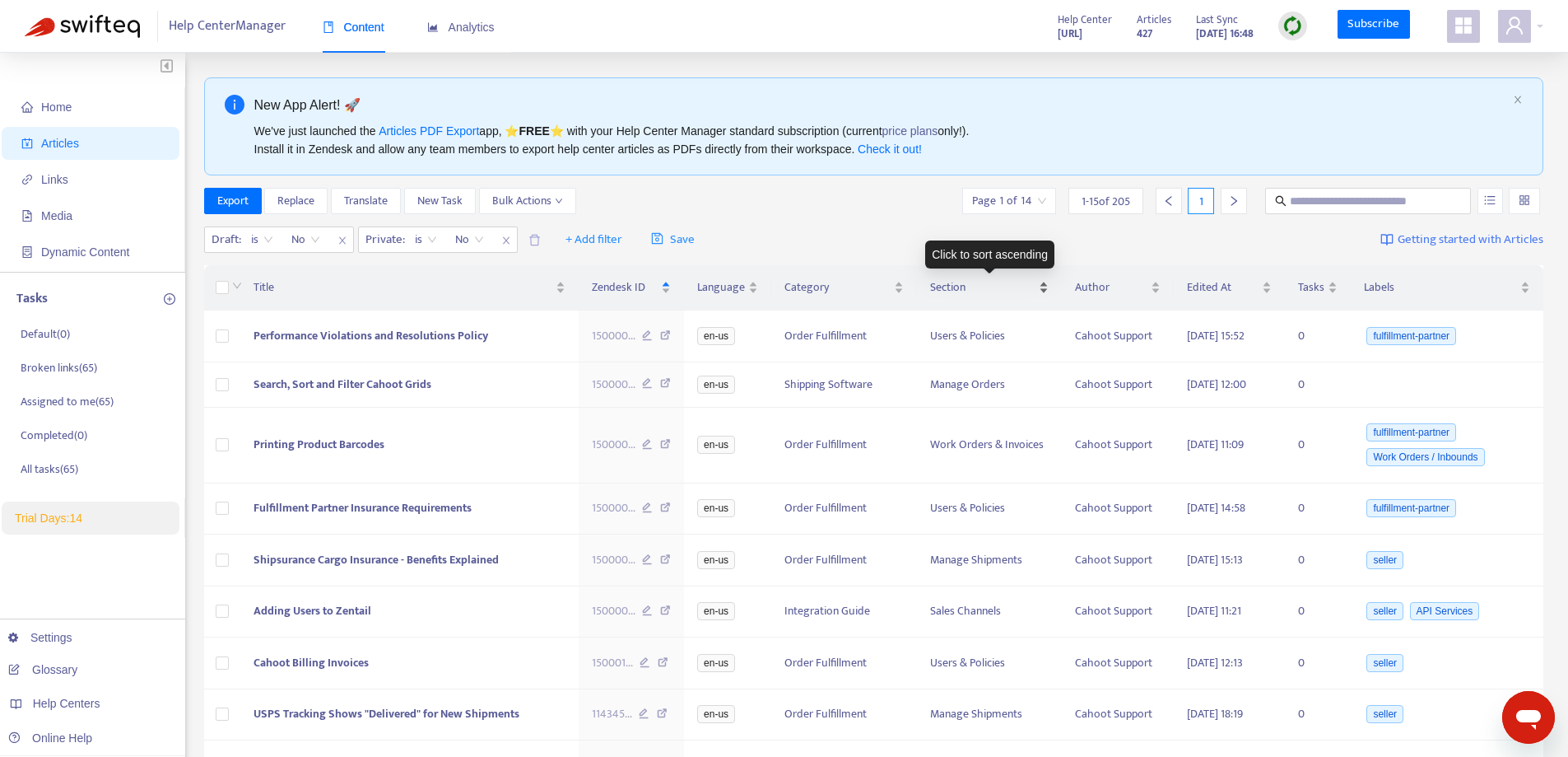
click at [961, 292] on span "Section" at bounding box center [982, 288] width 104 height 18
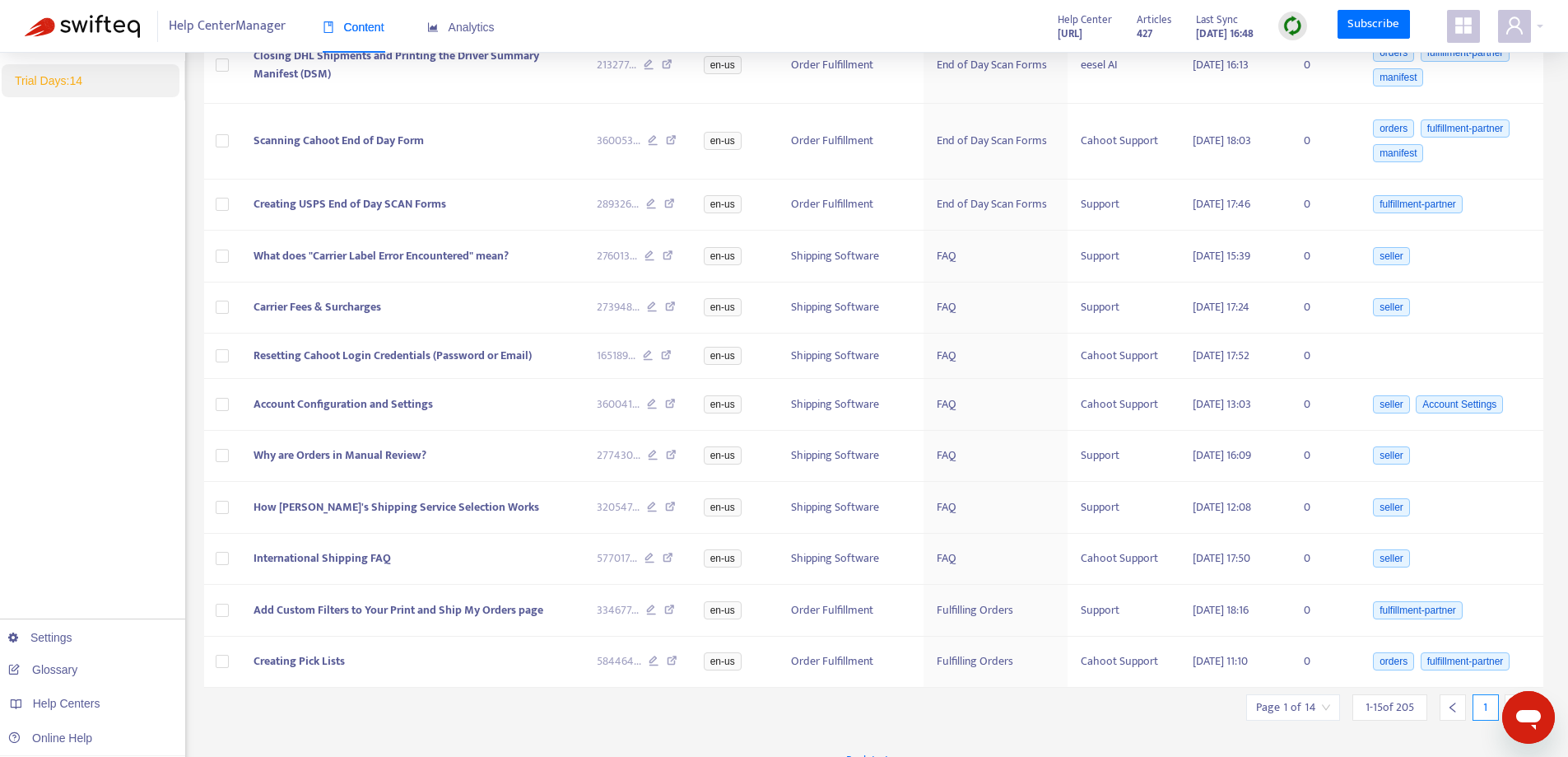
scroll to position [461, 0]
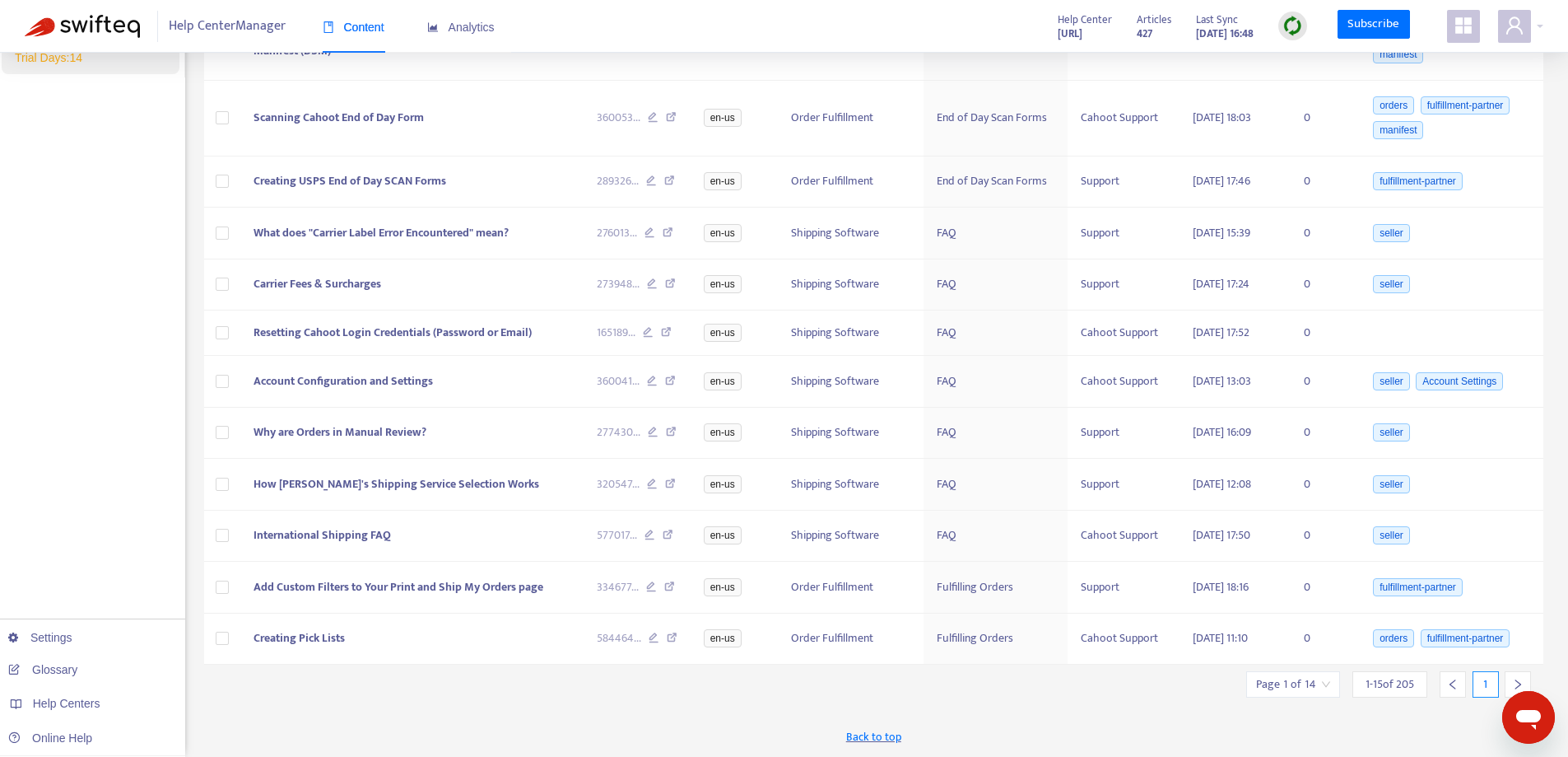
click at [1326, 685] on input "search" at bounding box center [1292, 684] width 74 height 25
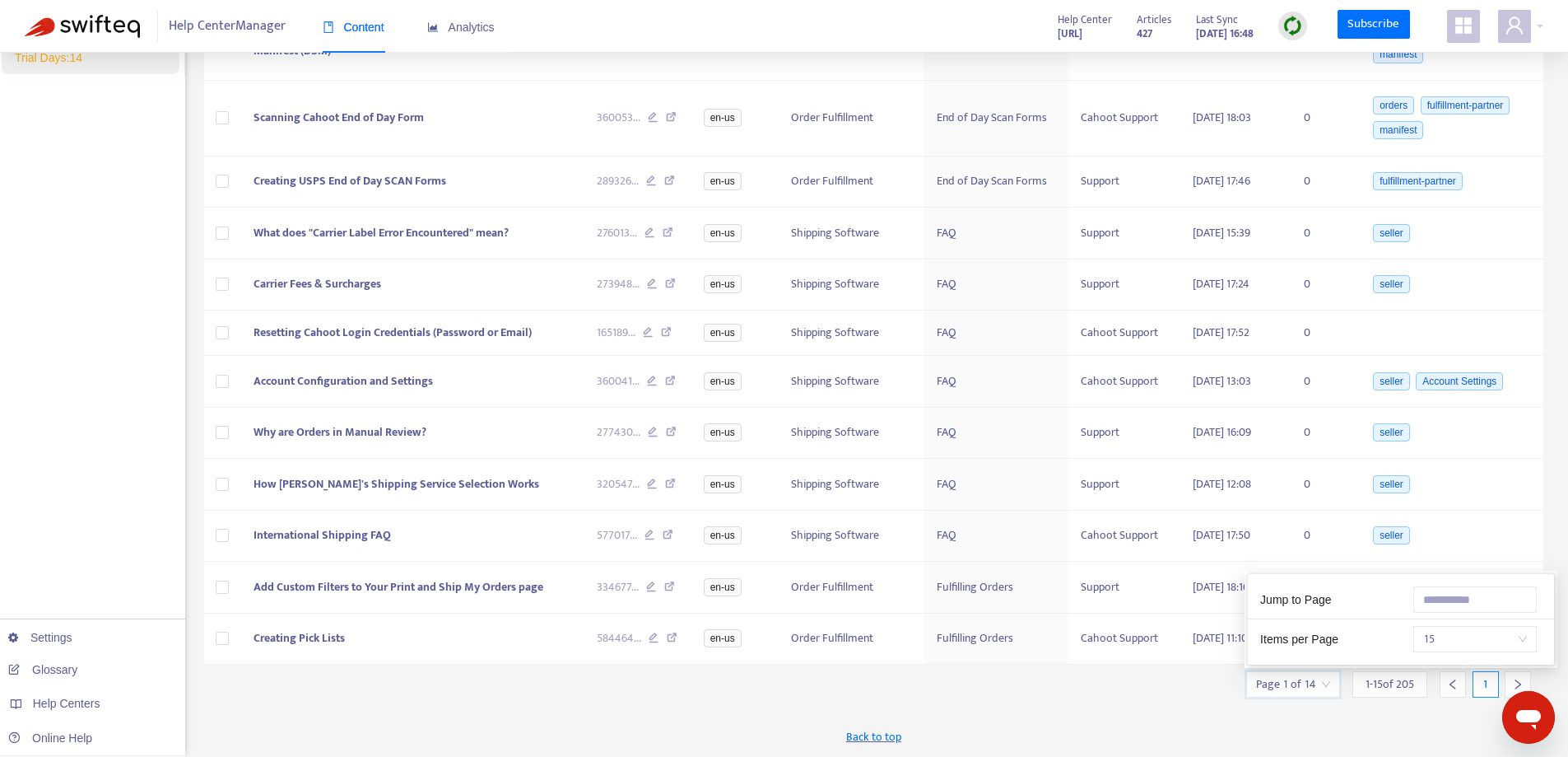
click at [1376, 690] on span "1 - 15 of 205" at bounding box center [1390, 683] width 49 height 17
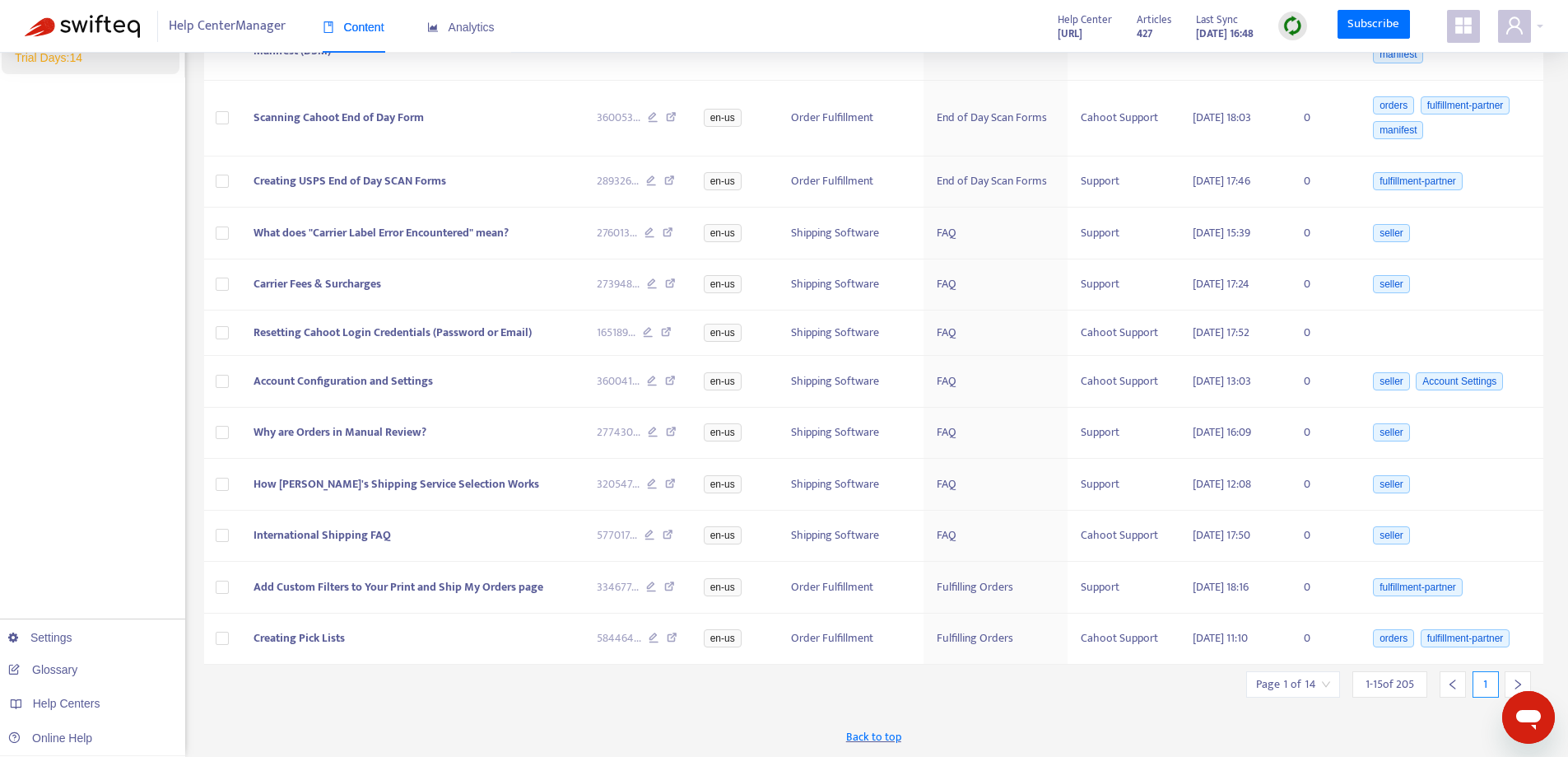
click at [1316, 683] on input "search" at bounding box center [1292, 684] width 74 height 25
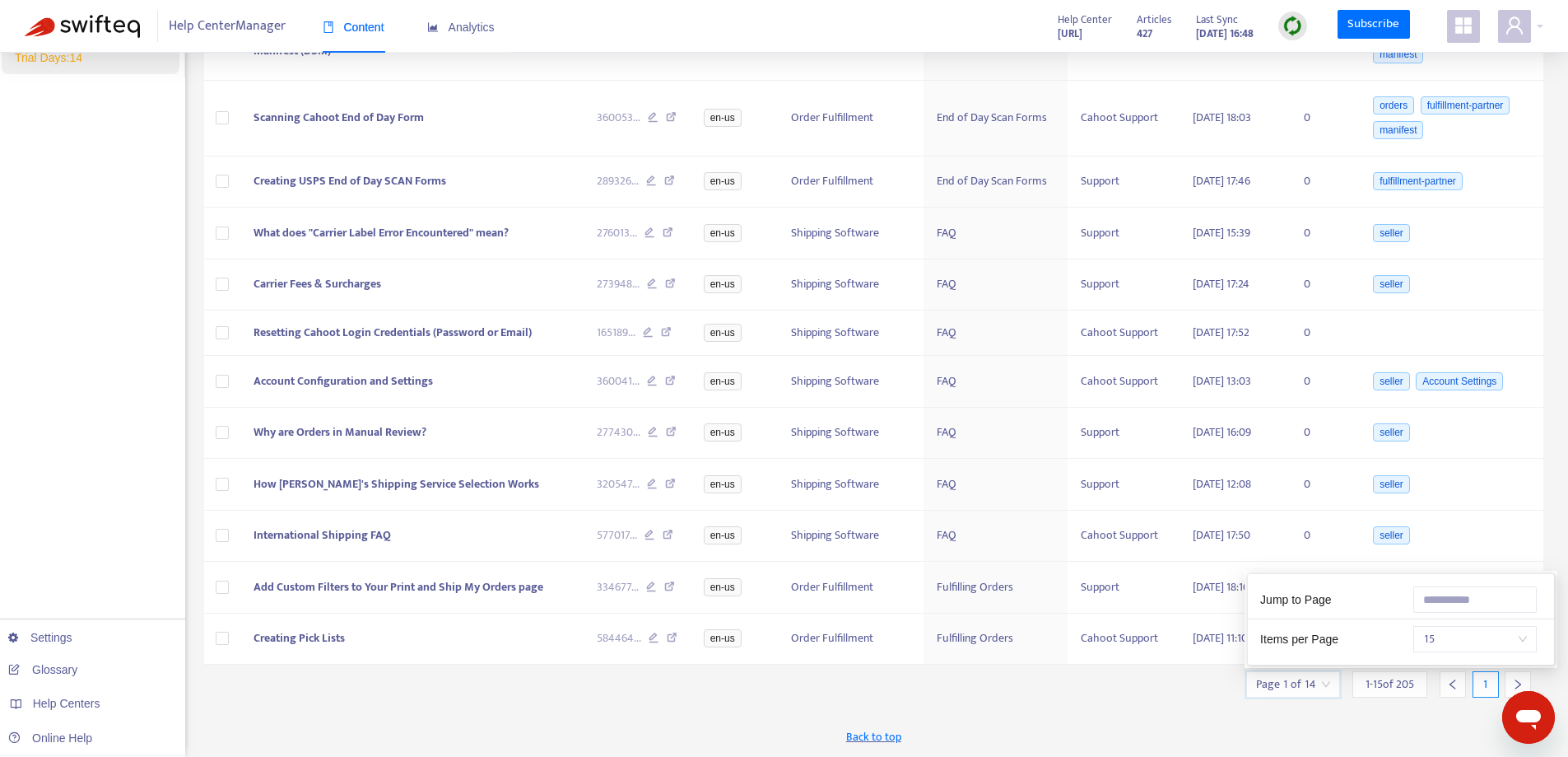
click at [1459, 640] on span "15" at bounding box center [1474, 639] width 104 height 25
click at [1268, 602] on div "50" at bounding box center [1381, 607] width 287 height 18
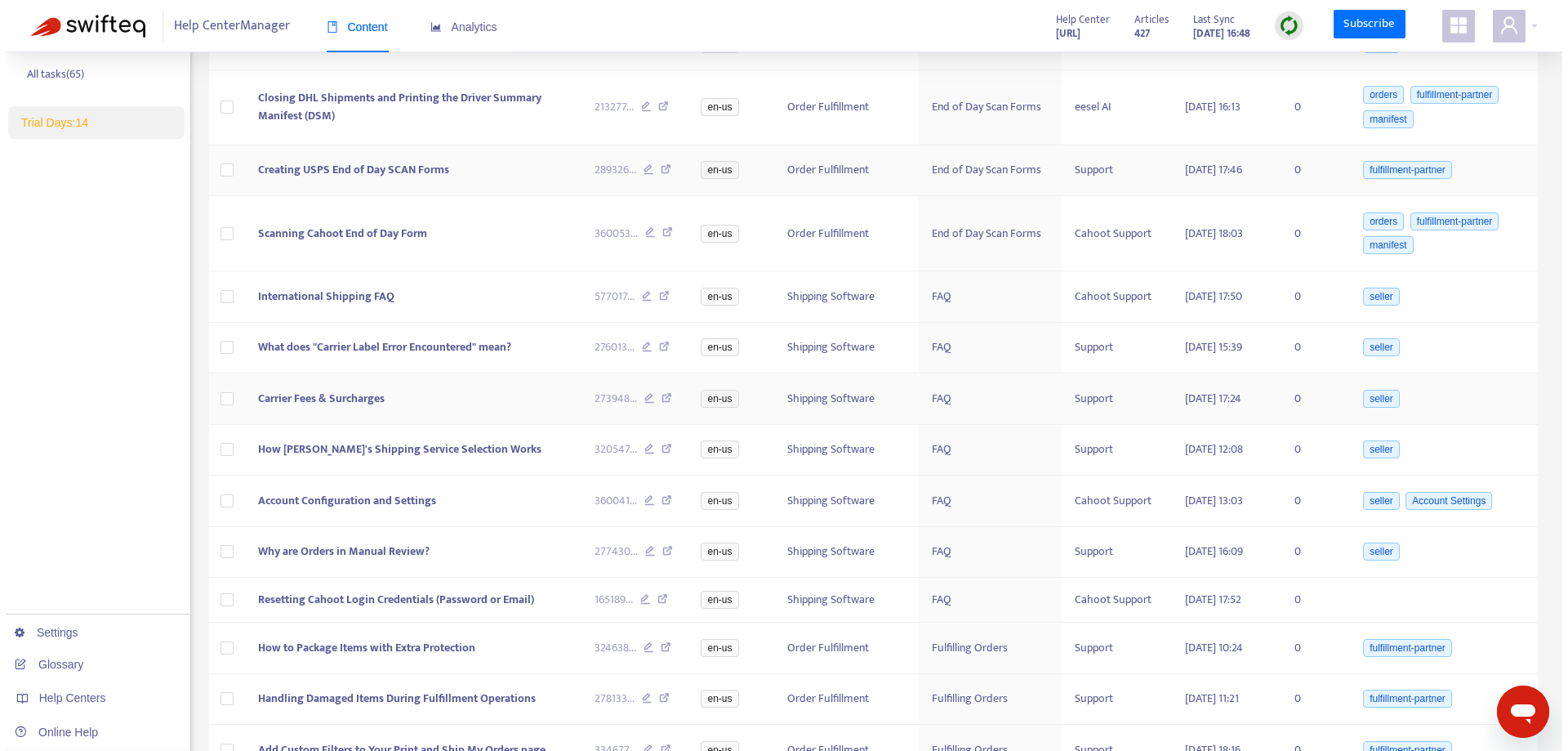
scroll to position [653, 0]
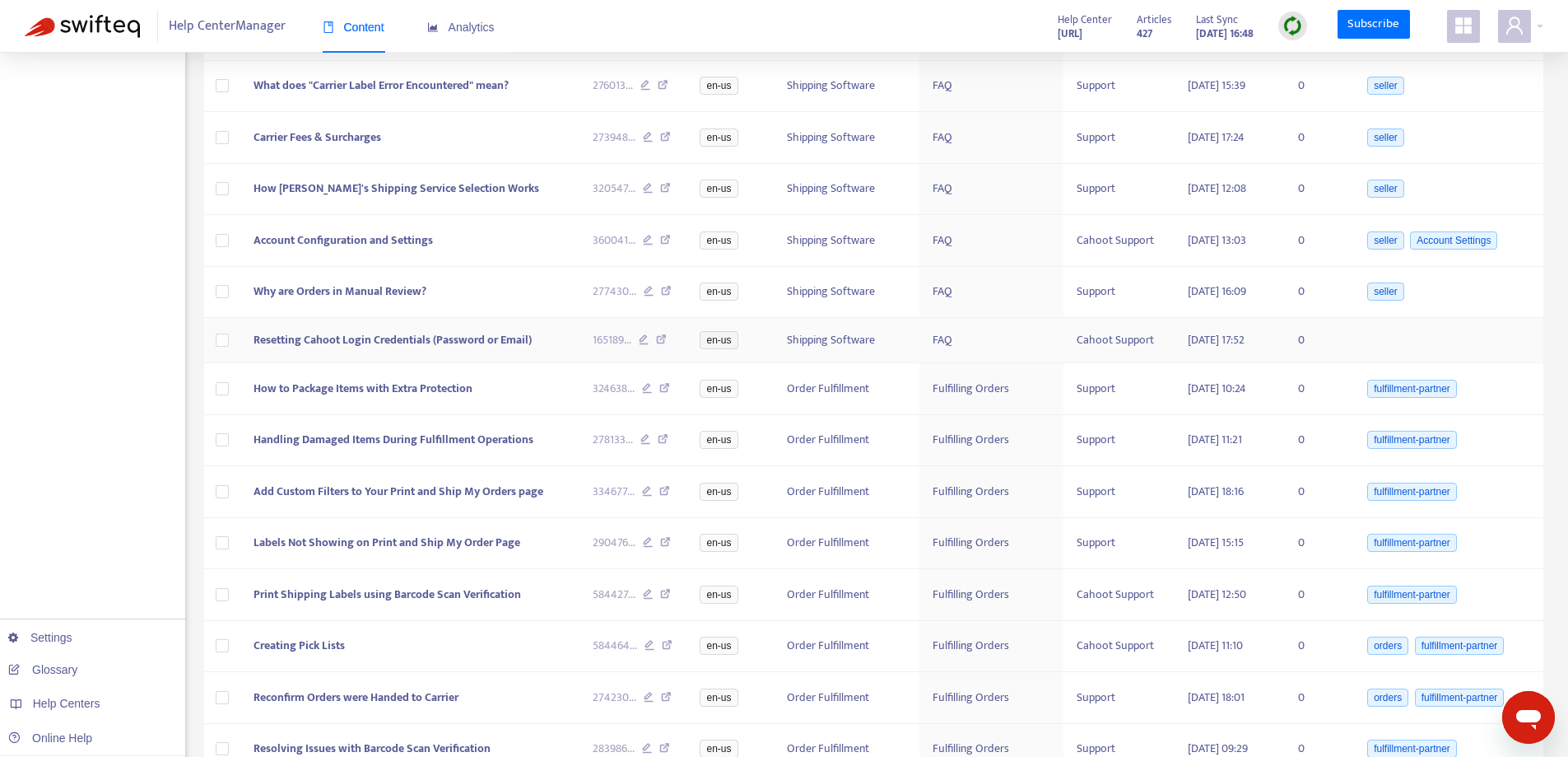
click at [526, 347] on span "Resetting Cahoot Login Credentials (Password or Email)" at bounding box center [393, 339] width 278 height 19
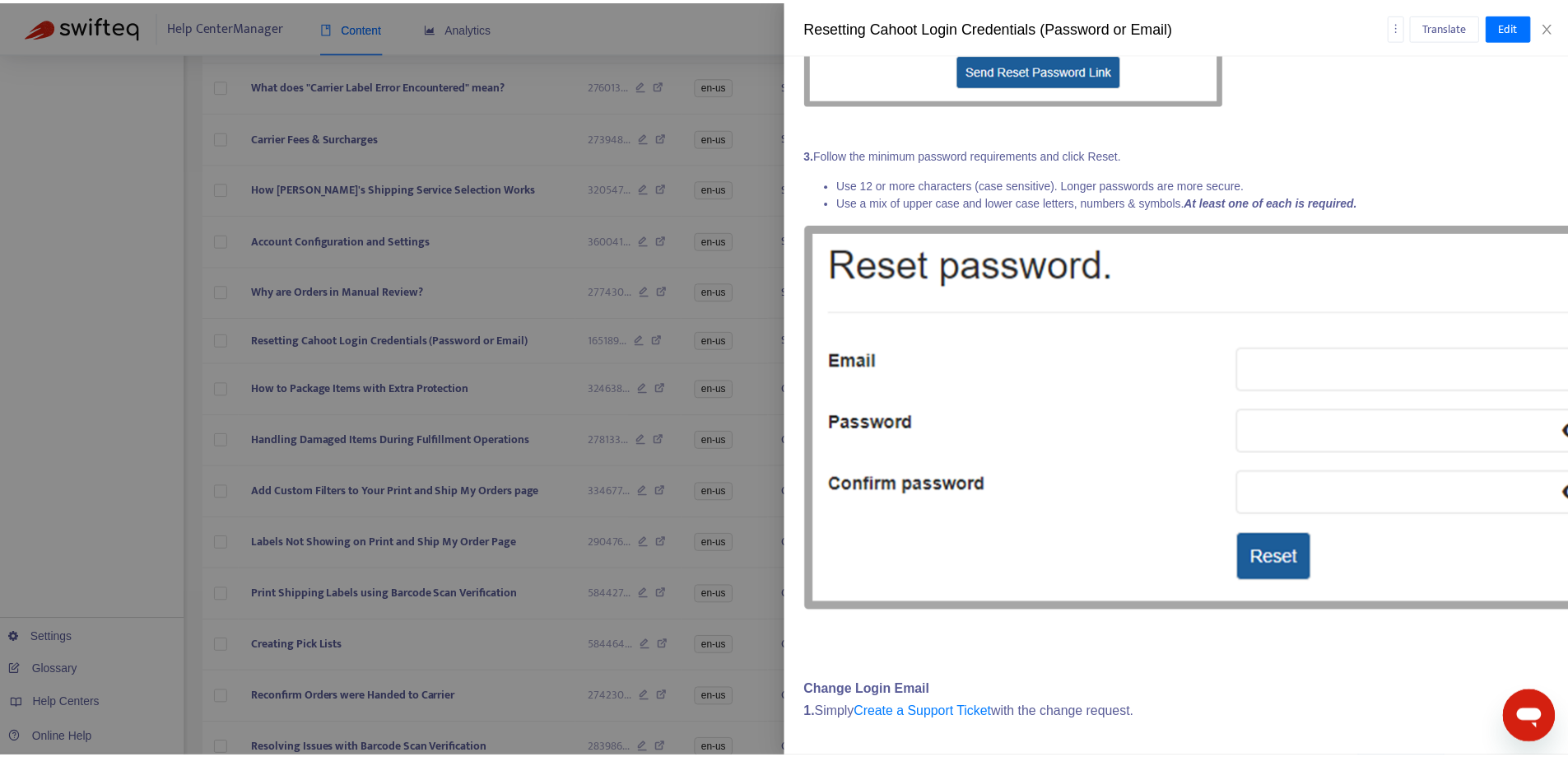
scroll to position [1614, 0]
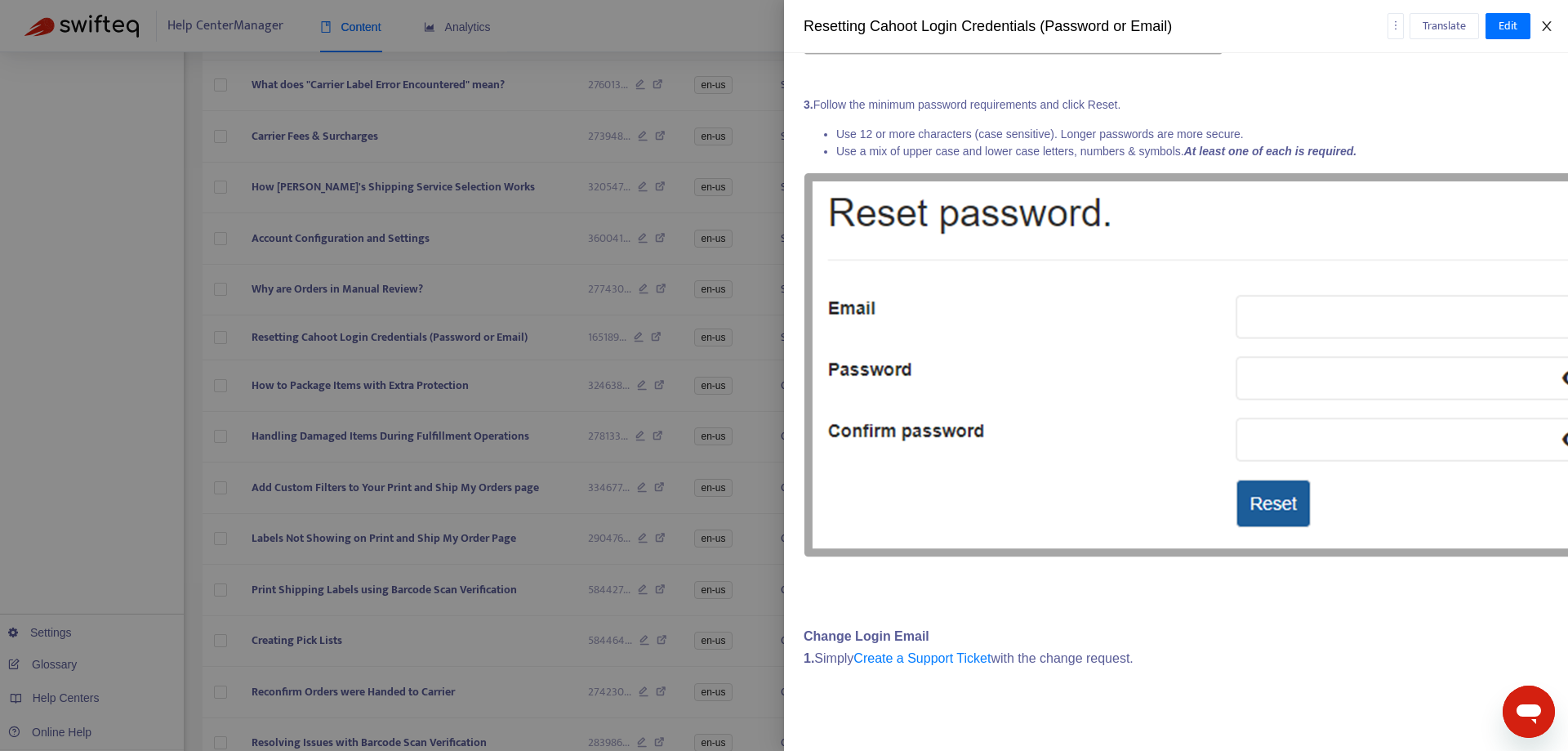
click at [1543, 27] on icon "close" at bounding box center [1547, 26] width 13 height 13
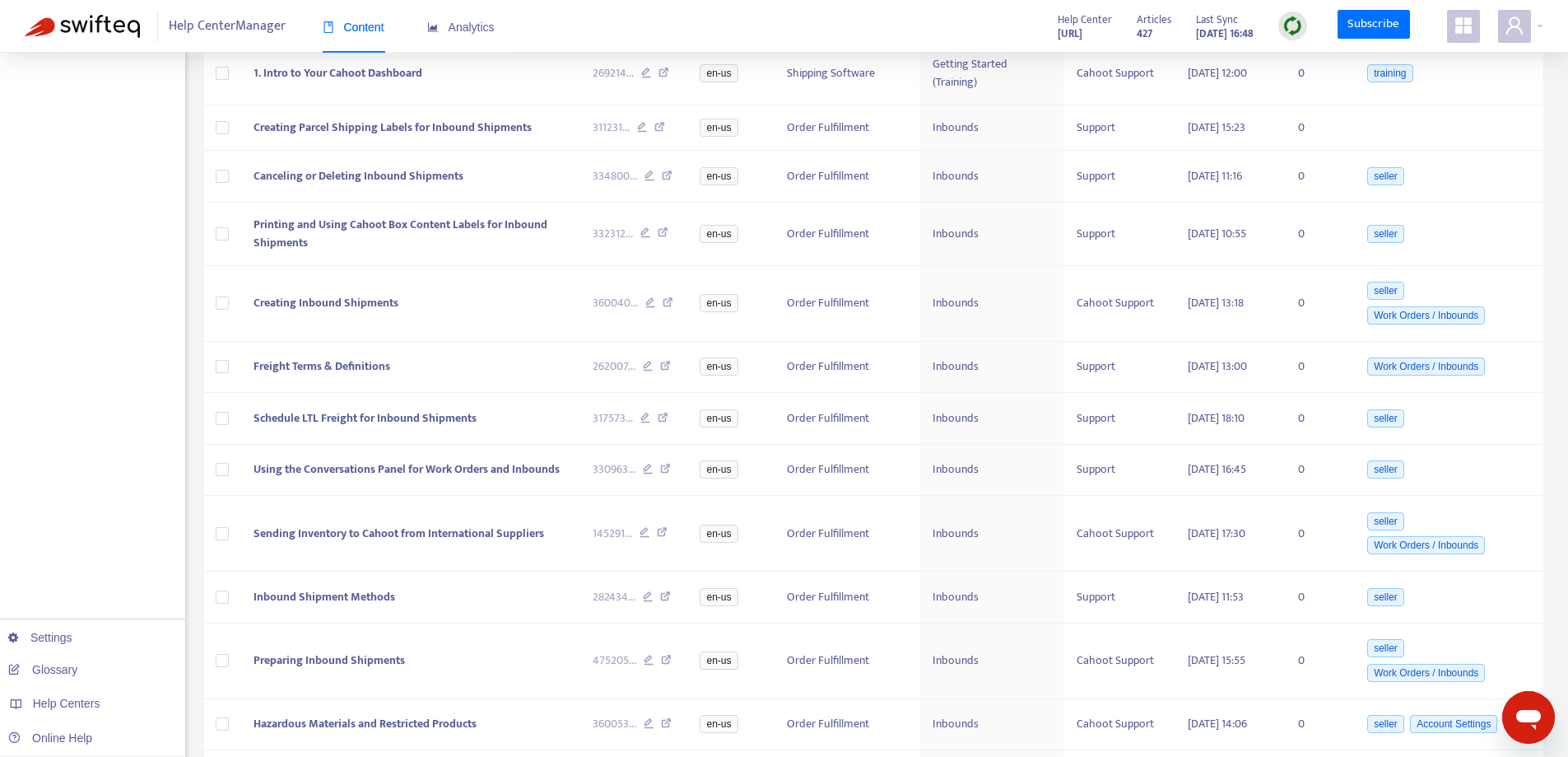
scroll to position [1894, 0]
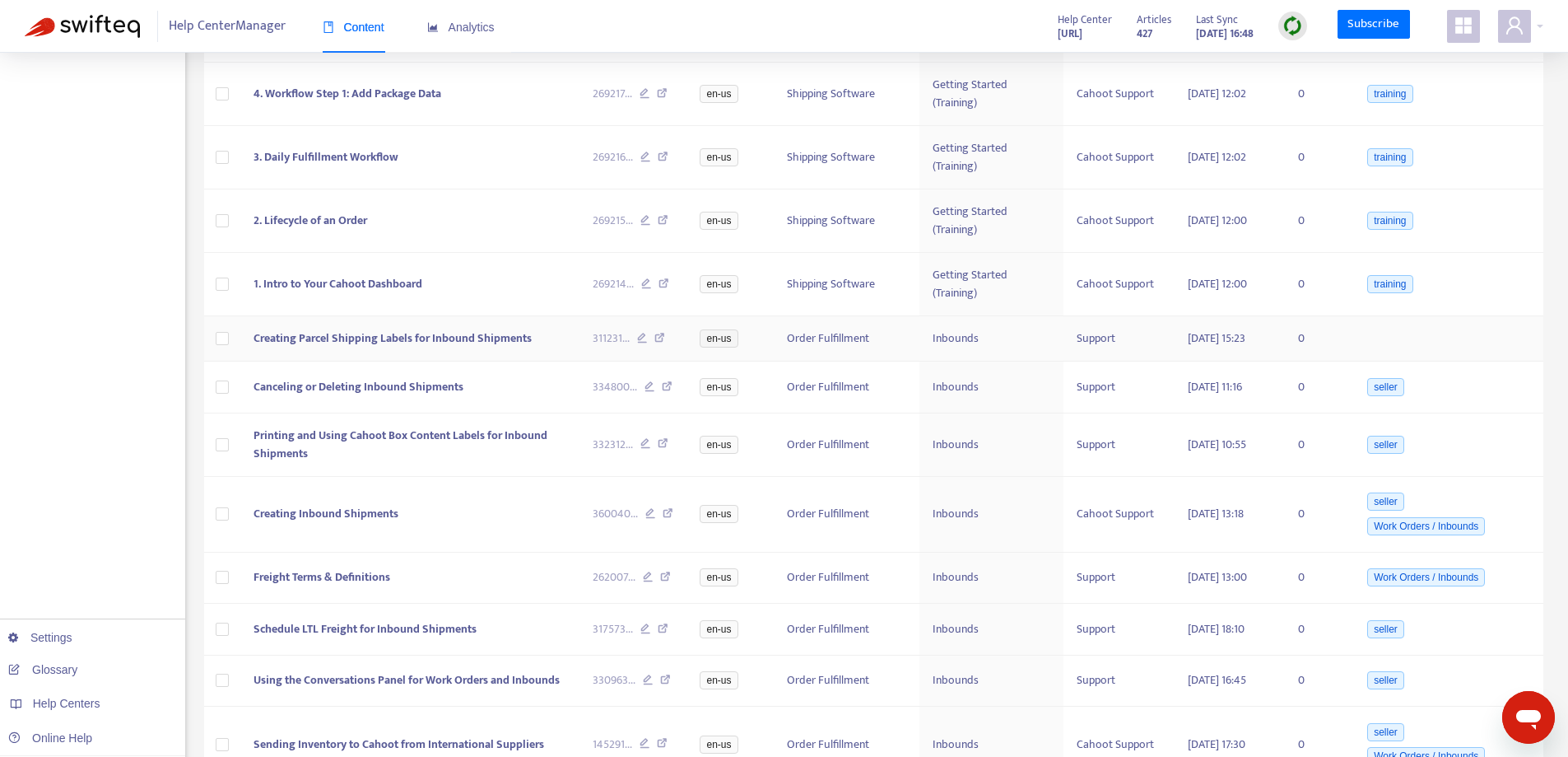
click at [349, 340] on span "Creating Parcel Shipping Labels for Inbound Shipments" at bounding box center [393, 337] width 278 height 19
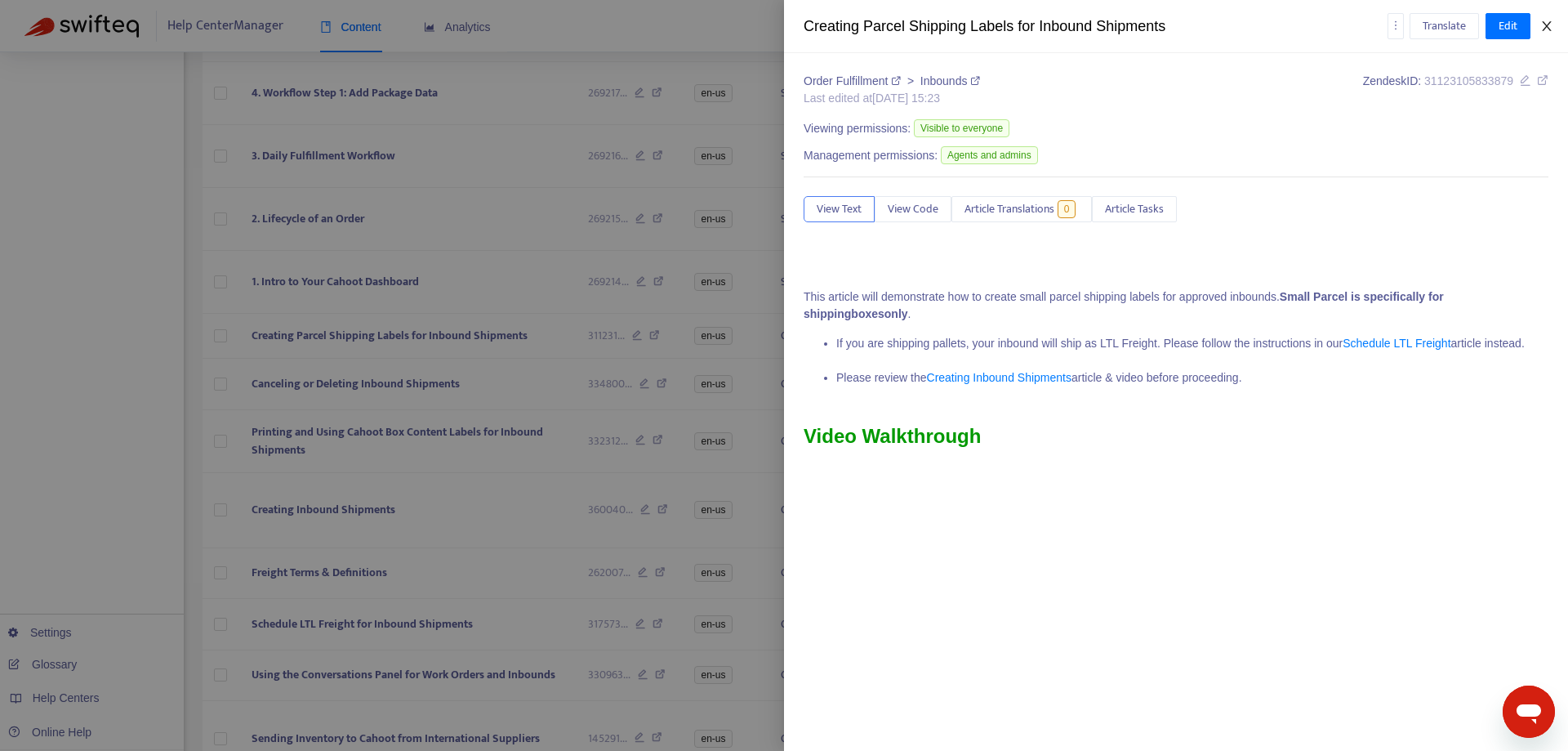
click at [1549, 30] on icon "close" at bounding box center [1546, 26] width 9 height 10
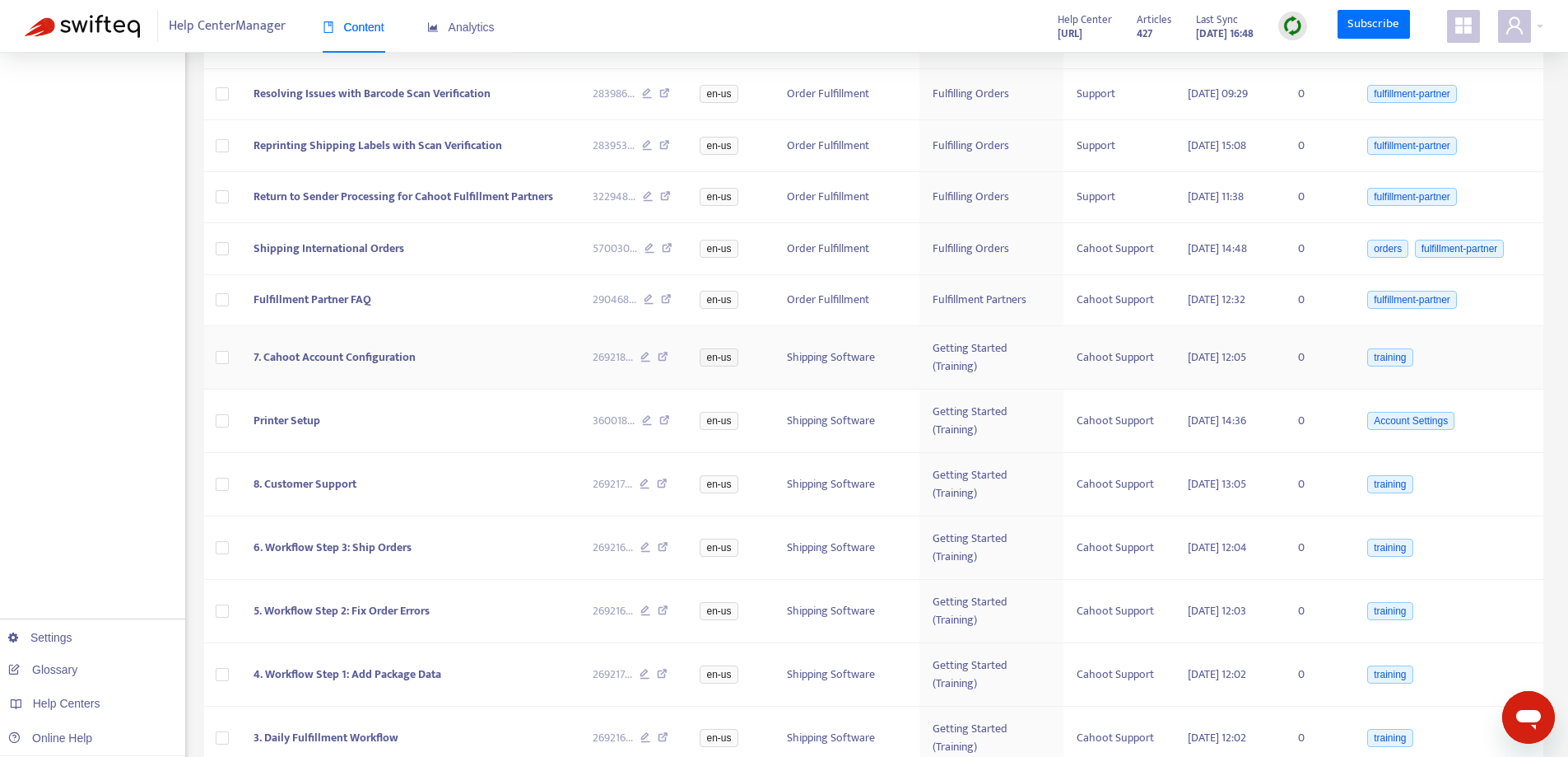
scroll to position [1316, 0]
drag, startPoint x: 930, startPoint y: 347, endPoint x: 1015, endPoint y: 374, distance: 89.2
click at [1015, 374] on td "Getting Started (Training)" at bounding box center [991, 355] width 144 height 63
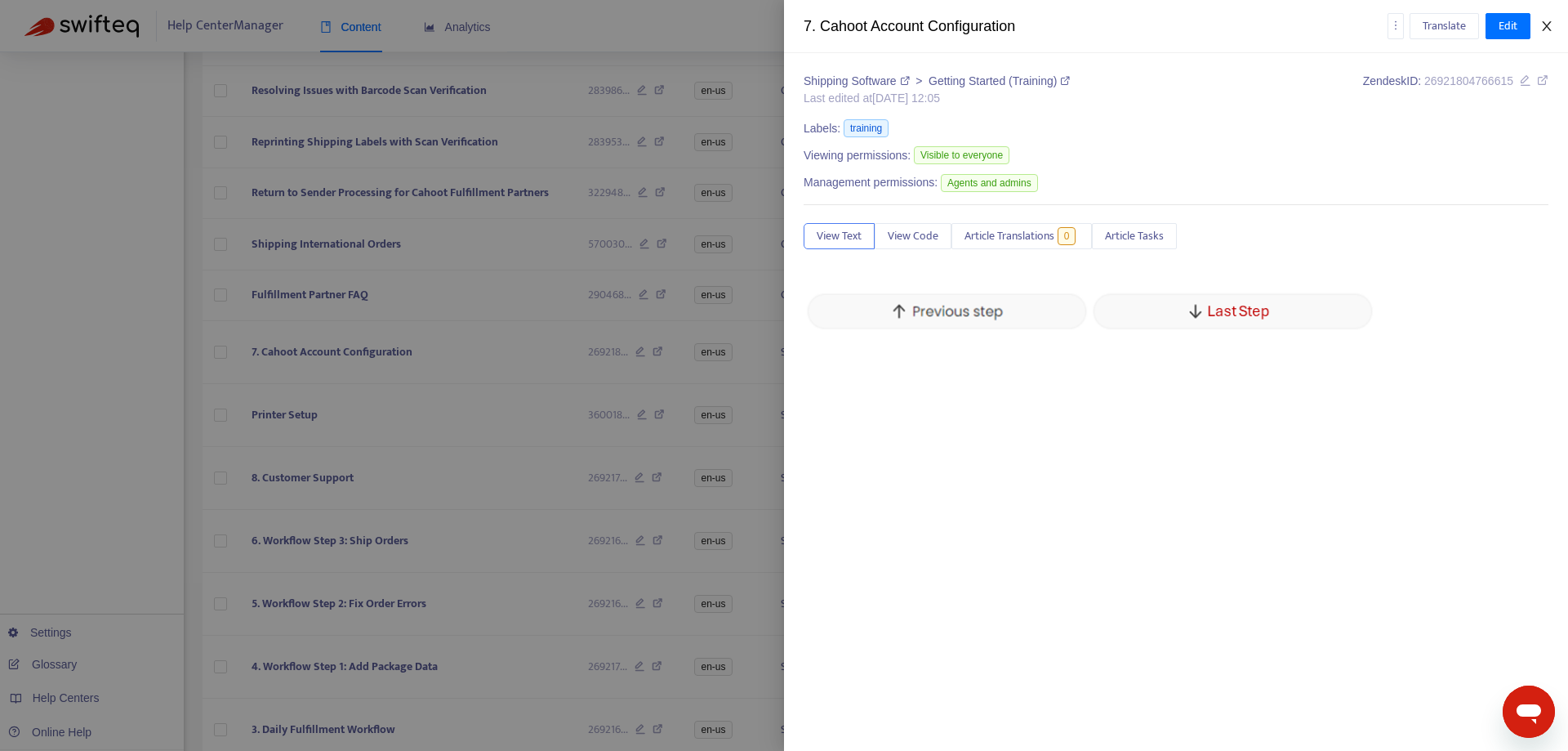
click at [1544, 25] on icon "close" at bounding box center [1547, 26] width 13 height 13
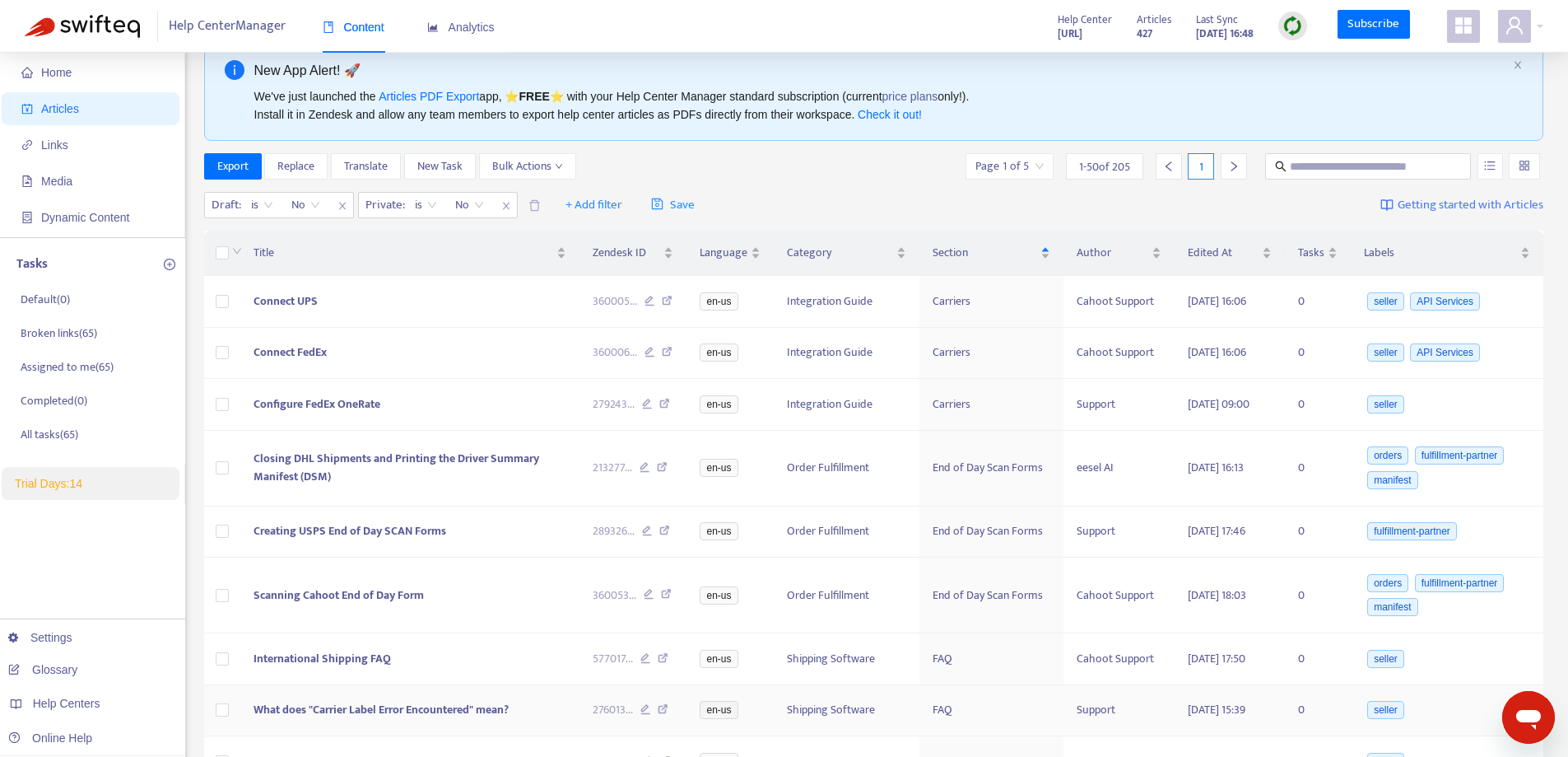
scroll to position [0, 0]
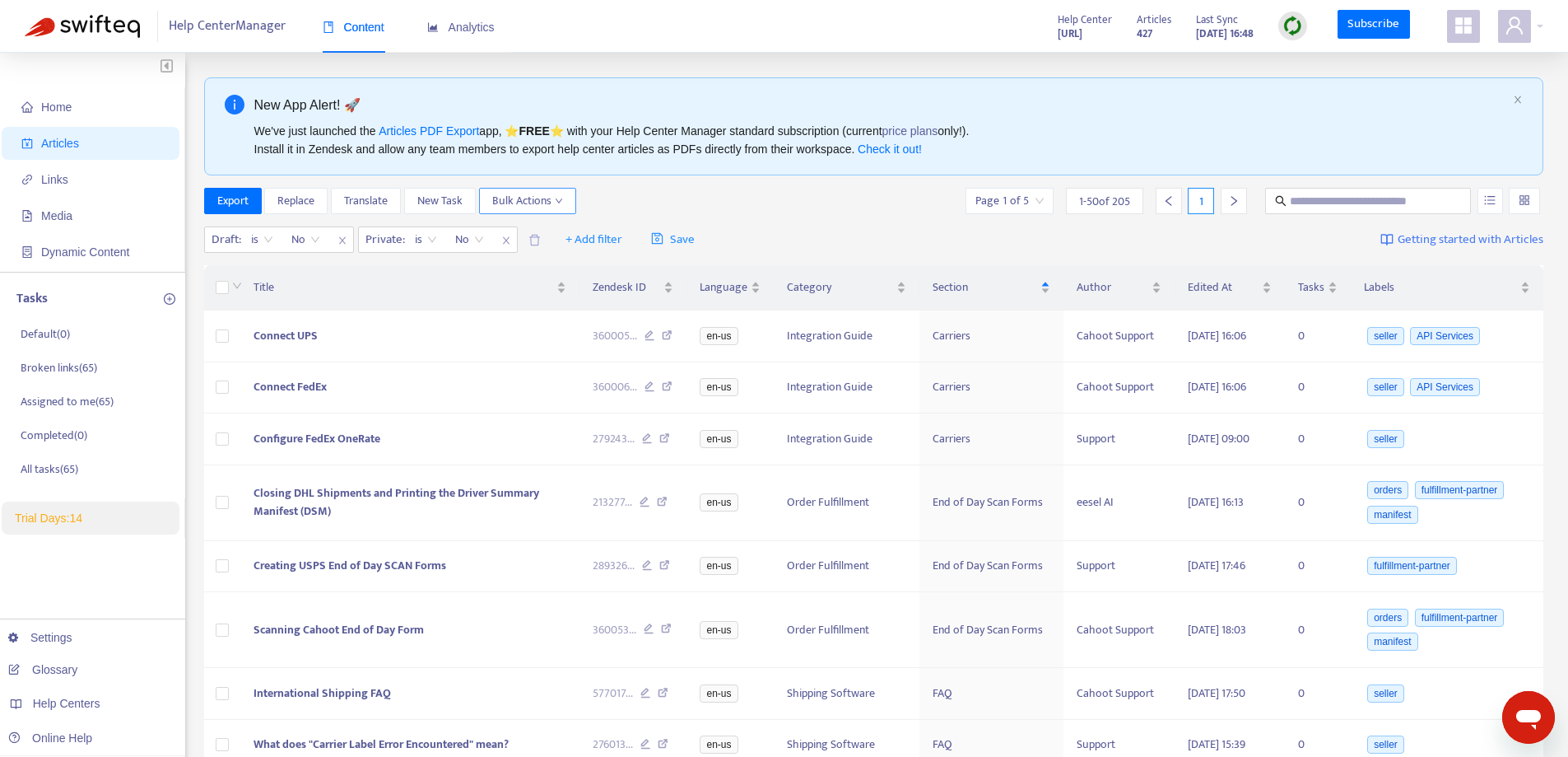
click at [535, 201] on span "Bulk Actions" at bounding box center [527, 201] width 70 height 18
click at [418, 198] on span "New Task" at bounding box center [439, 201] width 46 height 18
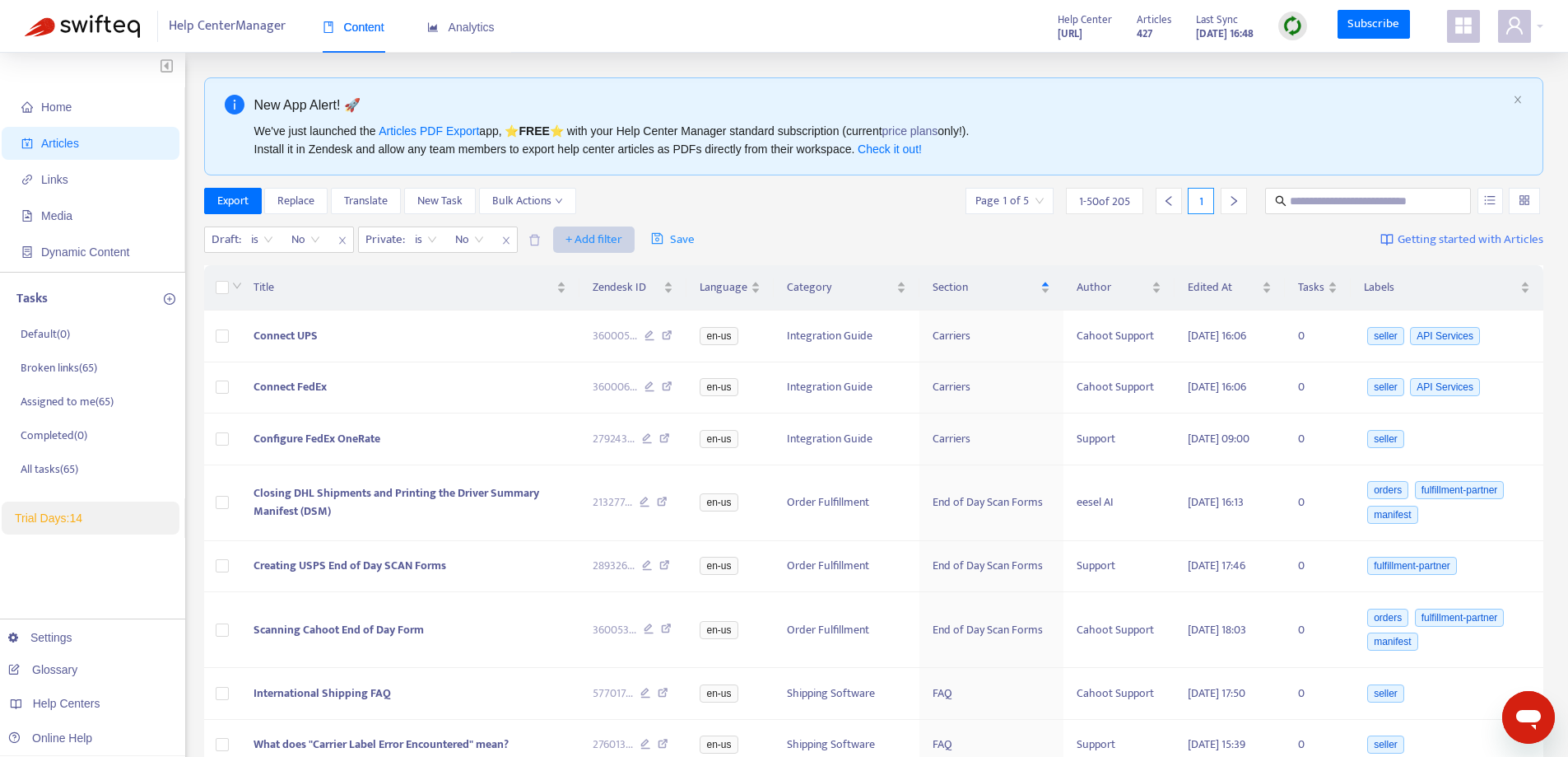
click at [583, 247] on span "+ Add filter" at bounding box center [593, 240] width 57 height 20
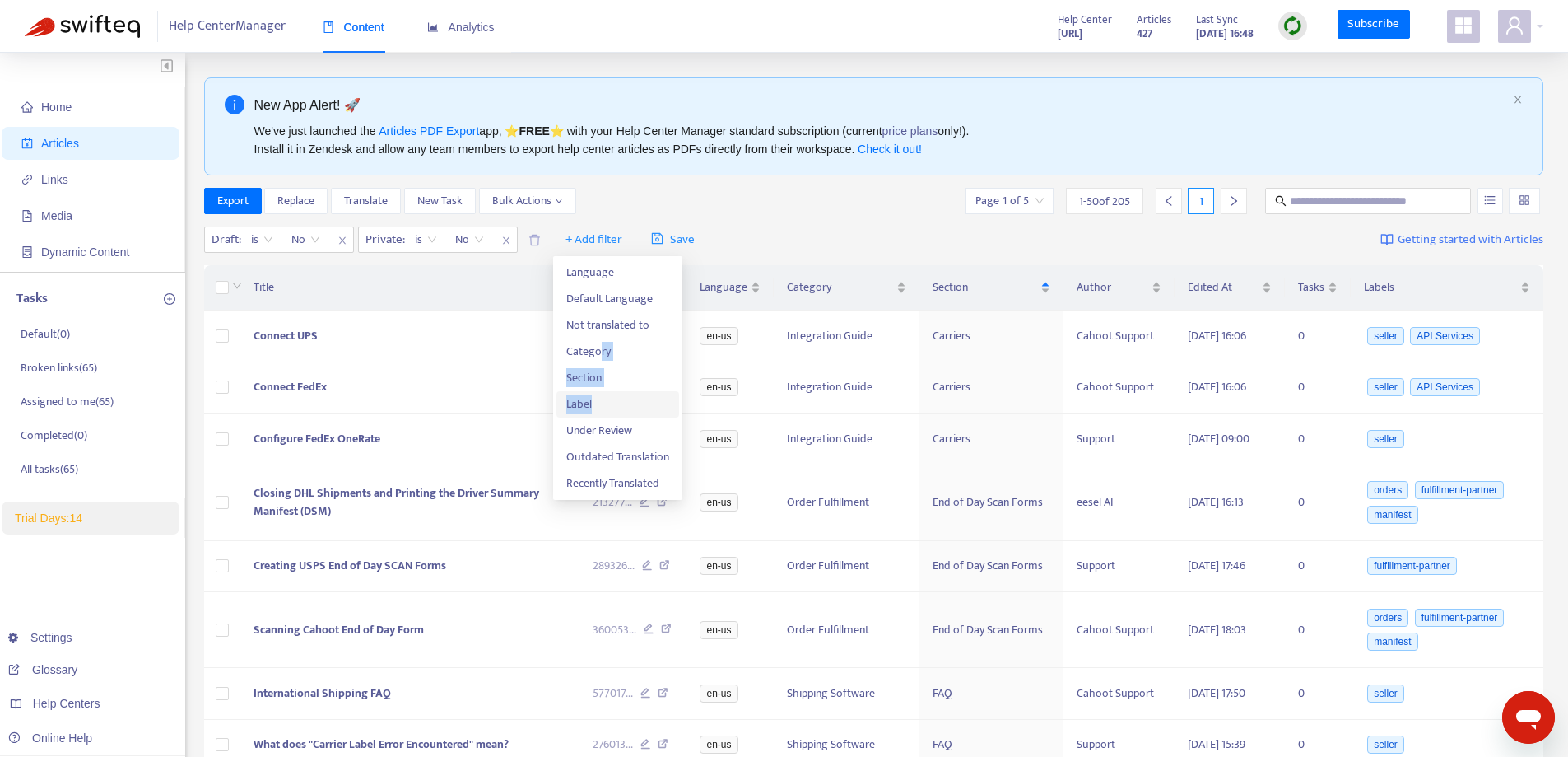
drag, startPoint x: 598, startPoint y: 357, endPoint x: 602, endPoint y: 402, distance: 45.2
click at [602, 402] on ul "Language Default Language Not translated to Category Section Label Under Review…" at bounding box center [617, 378] width 129 height 244
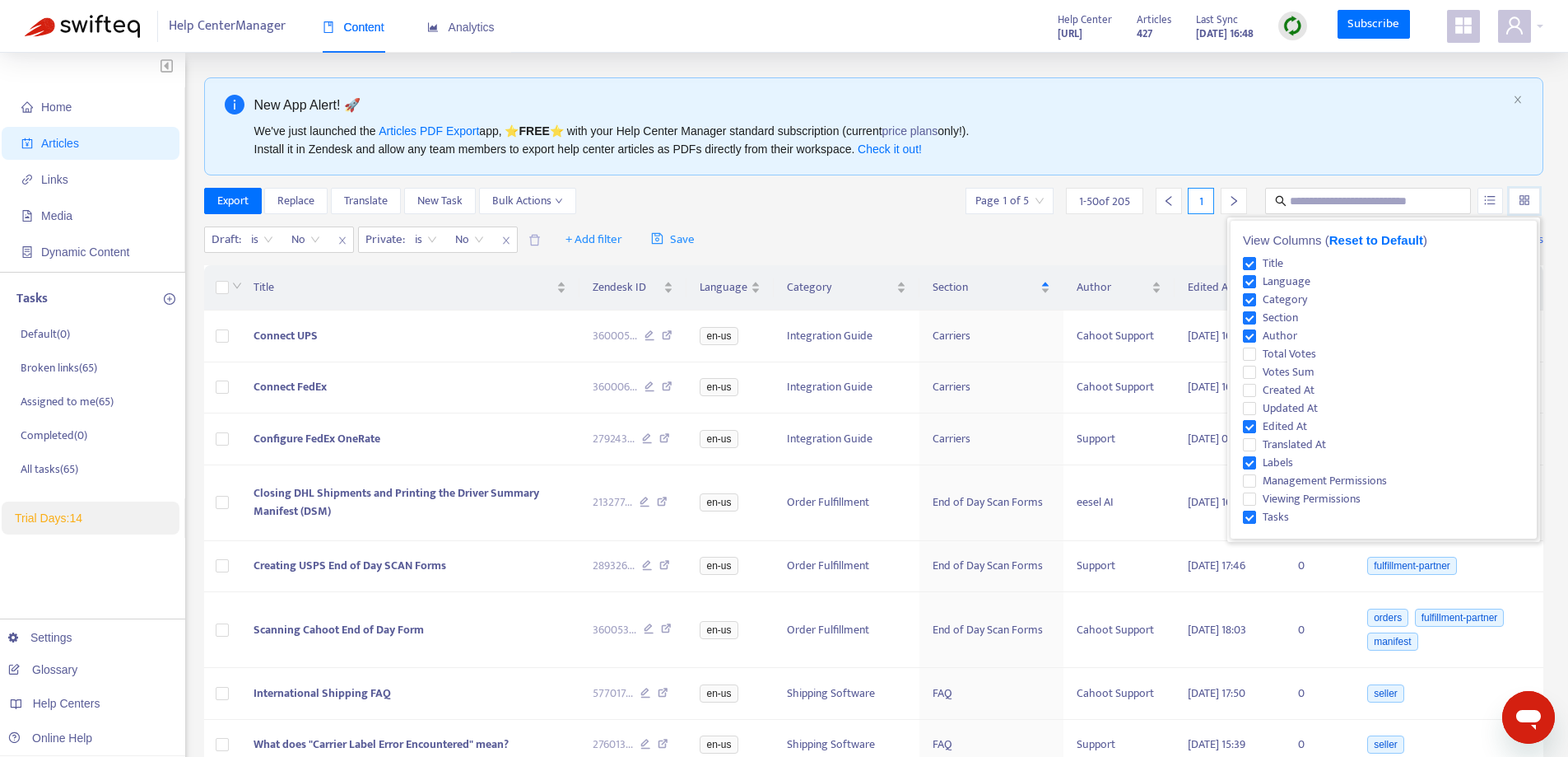
click at [1524, 205] on input "search" at bounding box center [1524, 201] width 12 height 25
click at [1490, 191] on button "button" at bounding box center [1490, 201] width 26 height 27
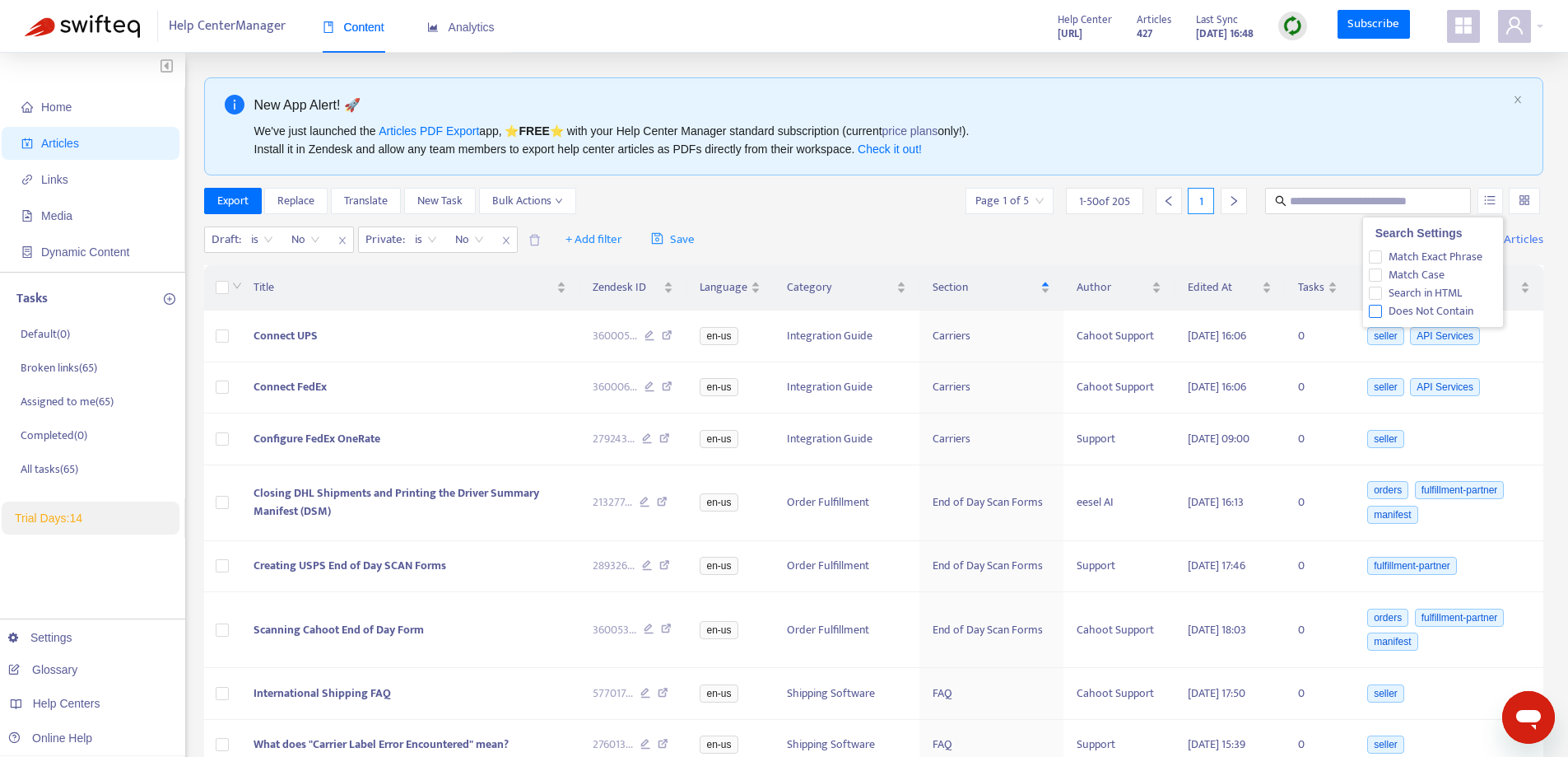
click at [1395, 304] on span "Does Not Contain" at bounding box center [1430, 311] width 98 height 18
click at [1359, 196] on input "text" at bounding box center [1368, 201] width 158 height 18
type input "********"
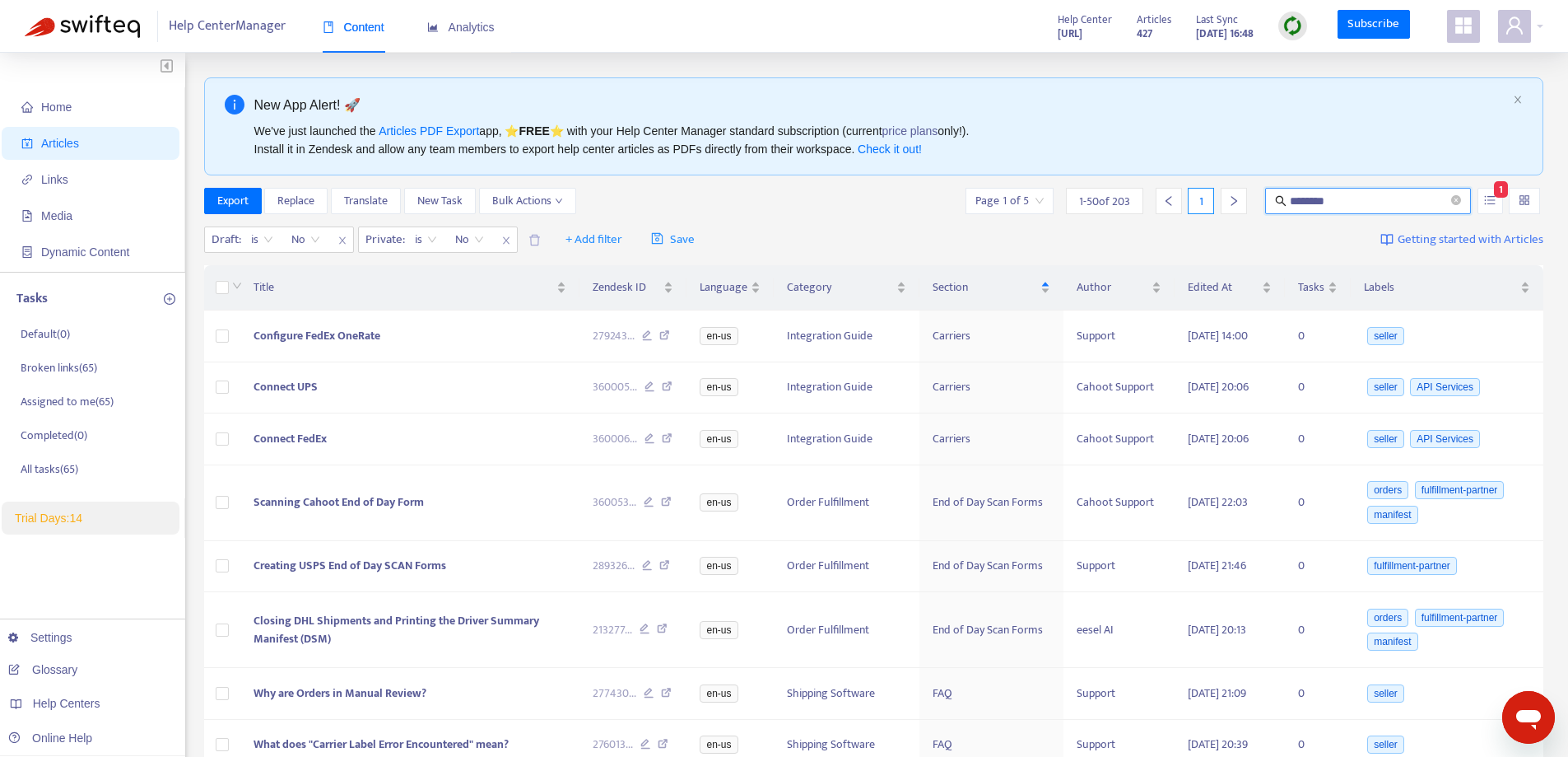
click at [1340, 198] on input "********" at bounding box center [1368, 201] width 158 height 18
drag, startPoint x: 1334, startPoint y: 207, endPoint x: 1271, endPoint y: 205, distance: 63.0
click at [1271, 205] on span "********" at bounding box center [1367, 201] width 206 height 27
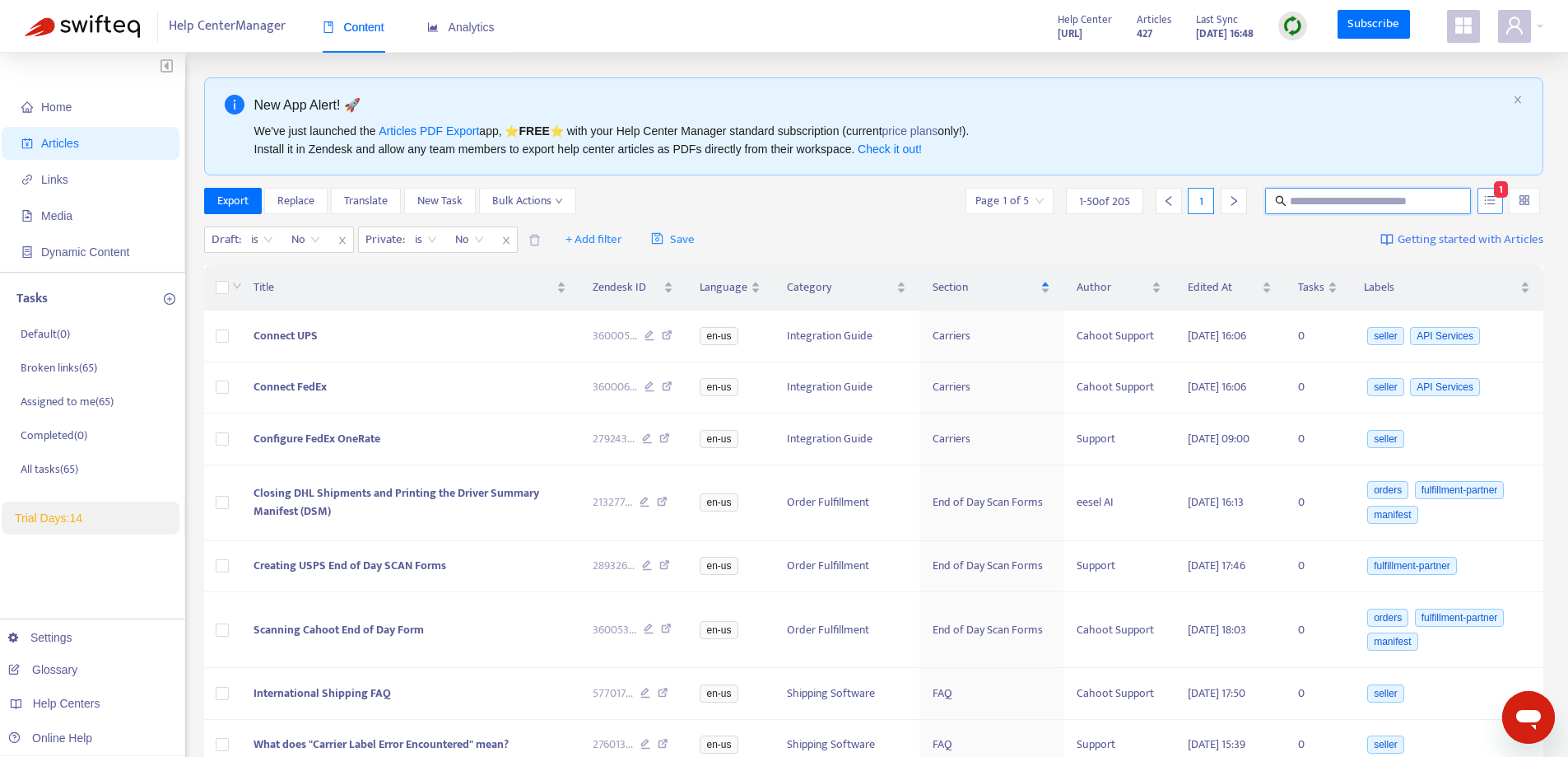
click at [1486, 201] on icon "unordered-list" at bounding box center [1490, 200] width 12 height 12
click at [1212, 240] on div "Draft : is No Private : is No + Add filter Save Getting started with Articles" at bounding box center [874, 240] width 1340 height 39
click at [725, 211] on div "Export Replace Translate New Task Bulk Actions Page 1 of 5 1 - 50 of 205 1" at bounding box center [874, 201] width 1340 height 27
click at [582, 230] on span "+ Add filter" at bounding box center [593, 240] width 57 height 20
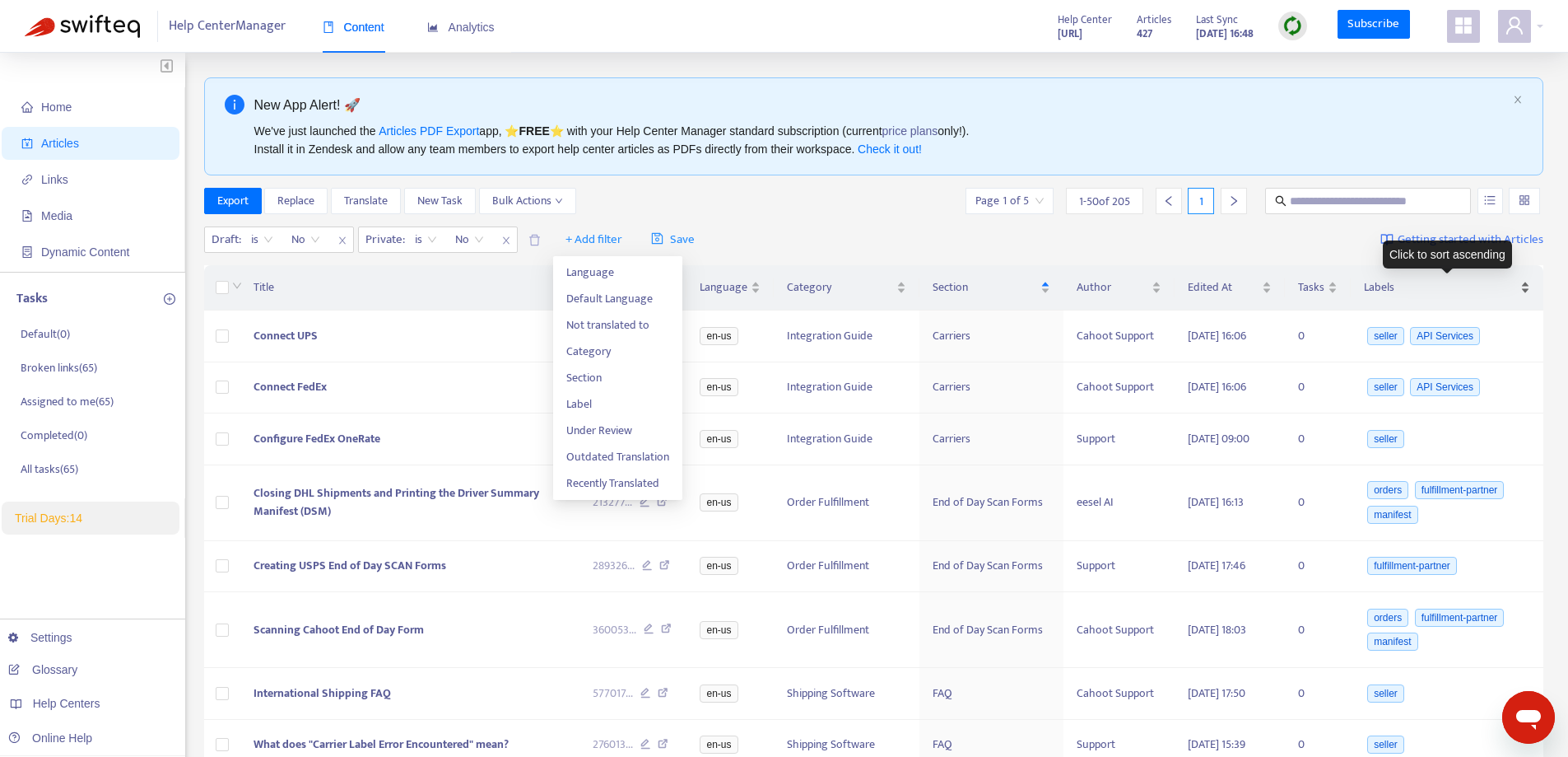
click at [1379, 284] on span "Labels" at bounding box center [1440, 288] width 153 height 18
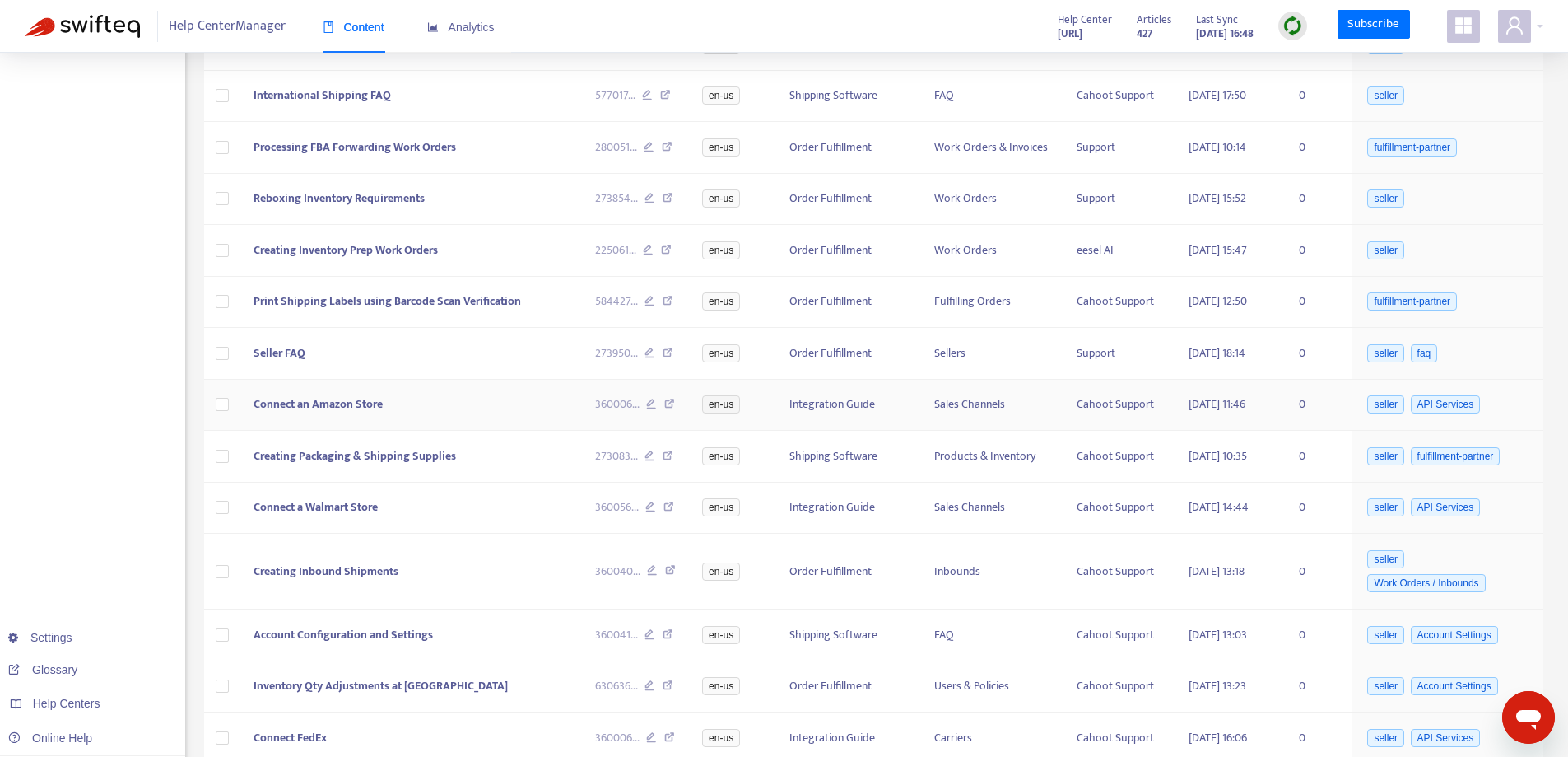
scroll to position [2281, 0]
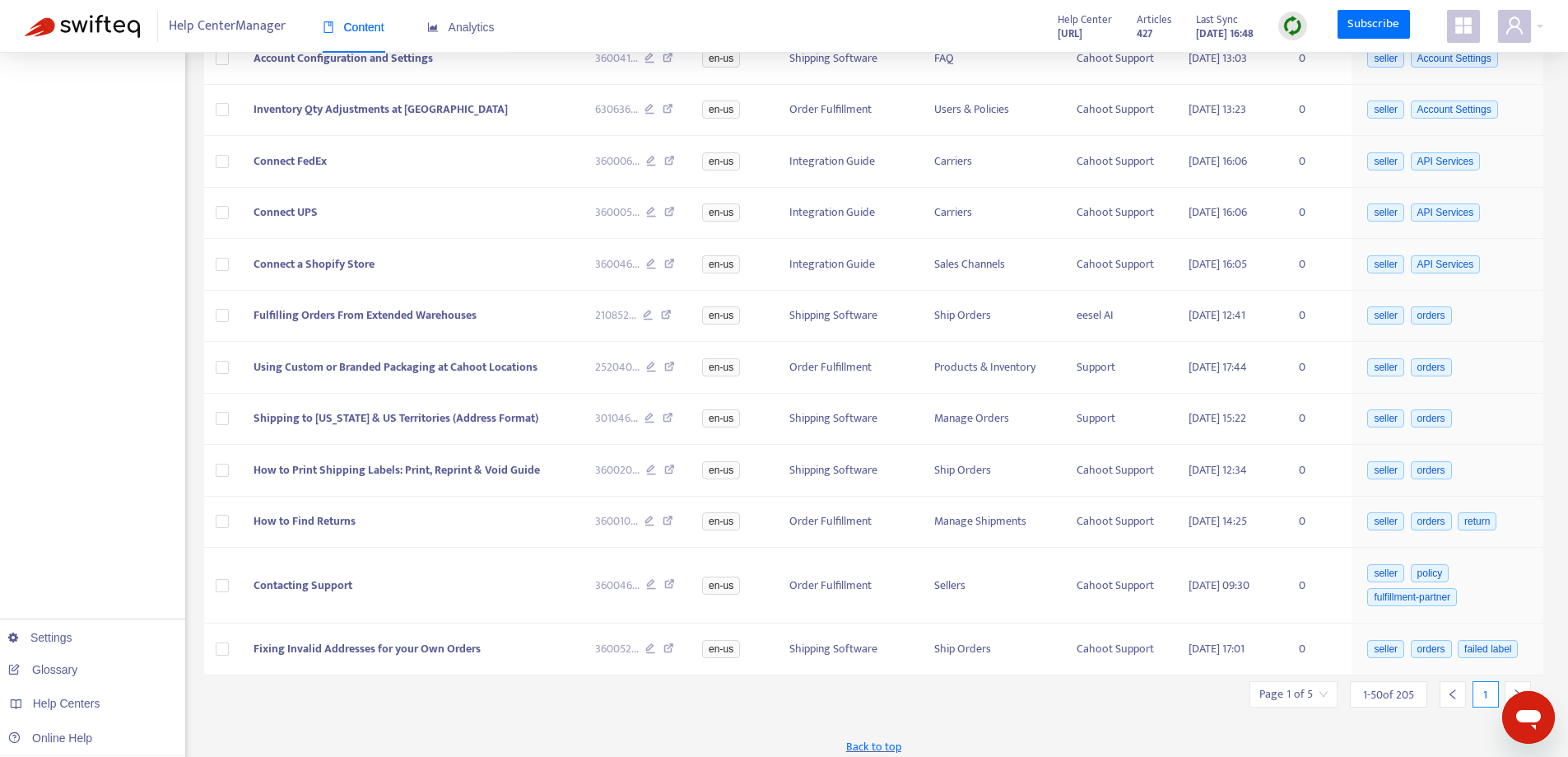
click at [1517, 688] on icon "right" at bounding box center [1517, 694] width 12 height 12
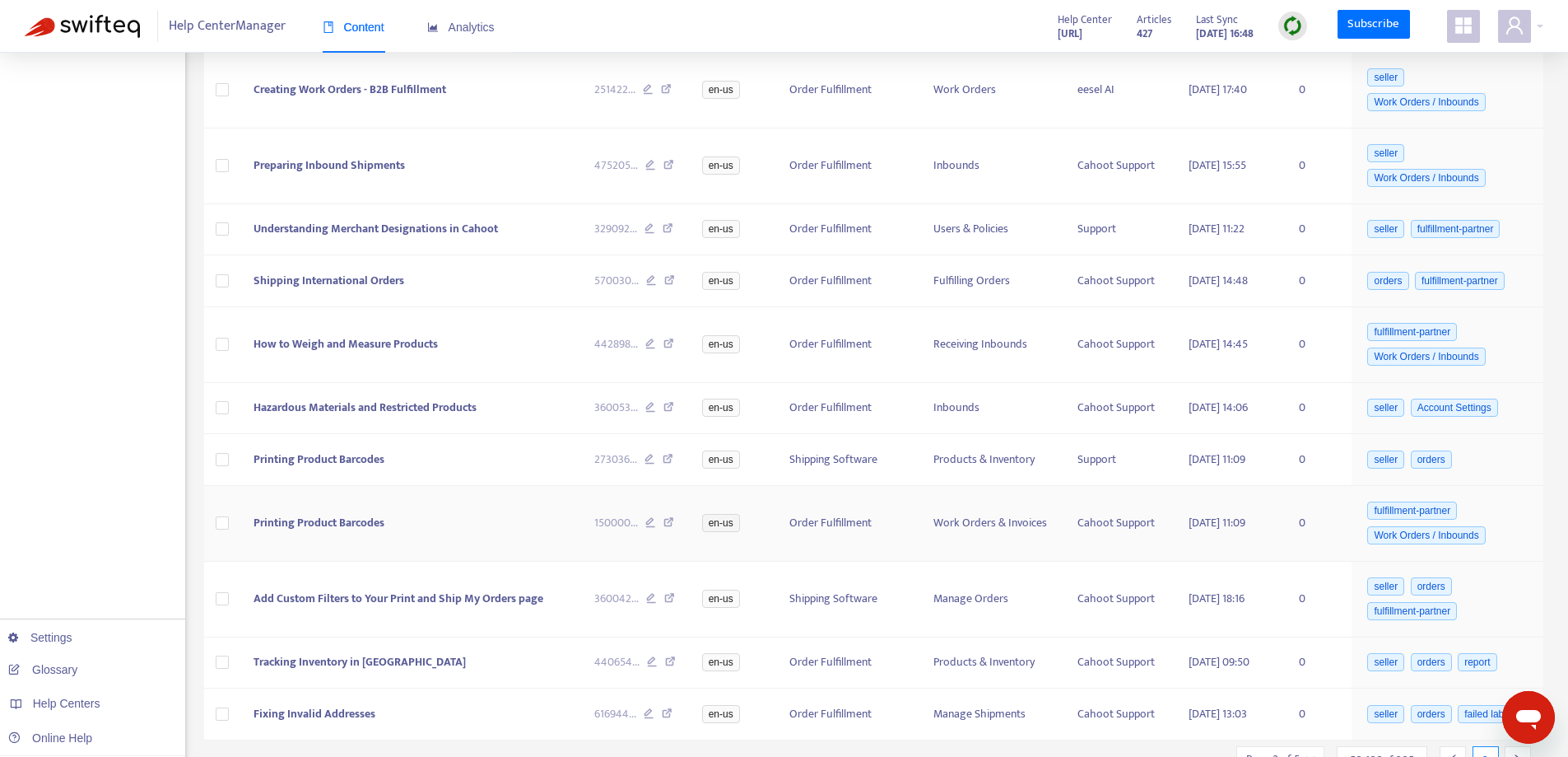
scroll to position [2461, 0]
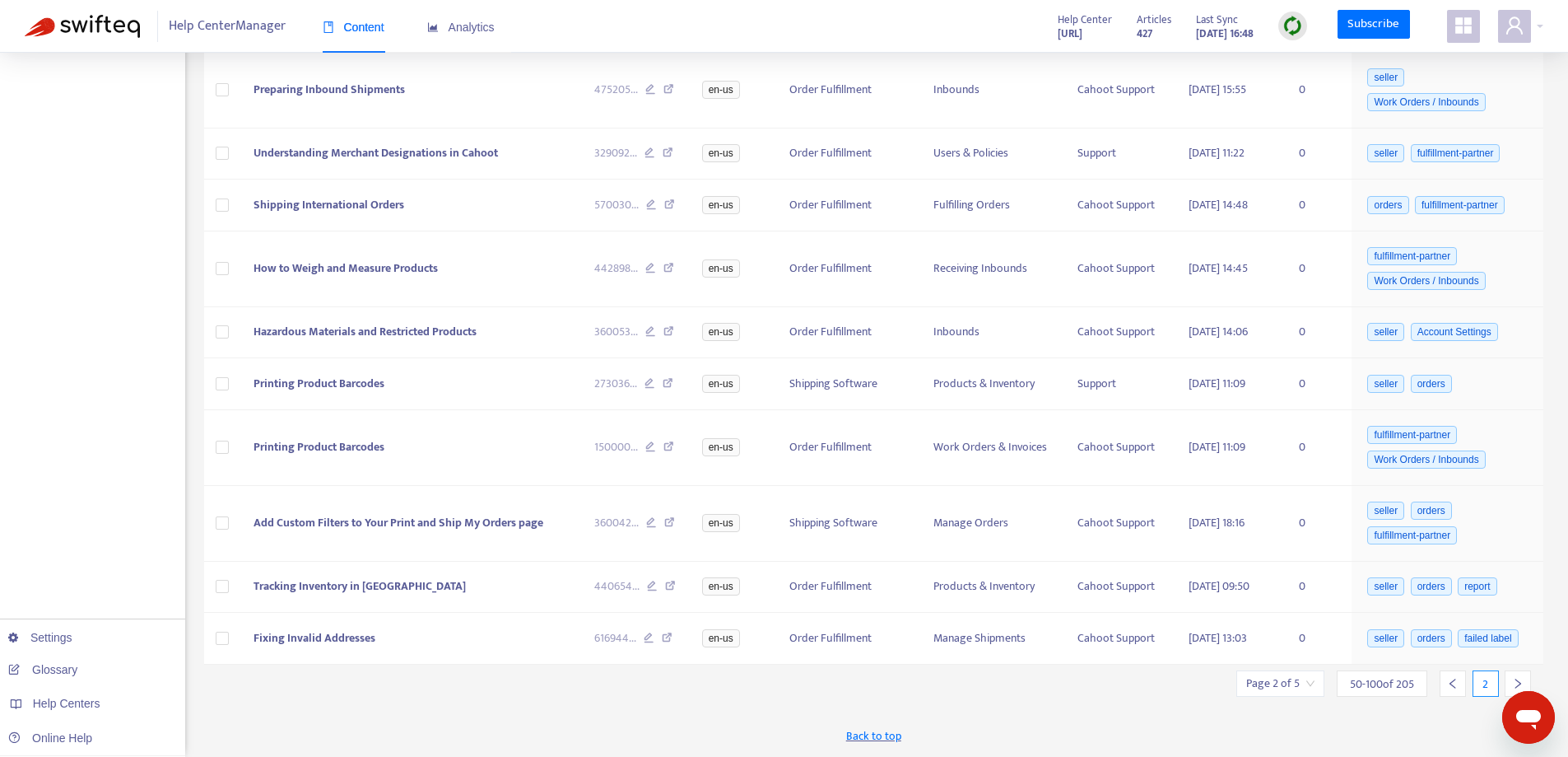
click at [1522, 682] on icon "right" at bounding box center [1517, 683] width 12 height 12
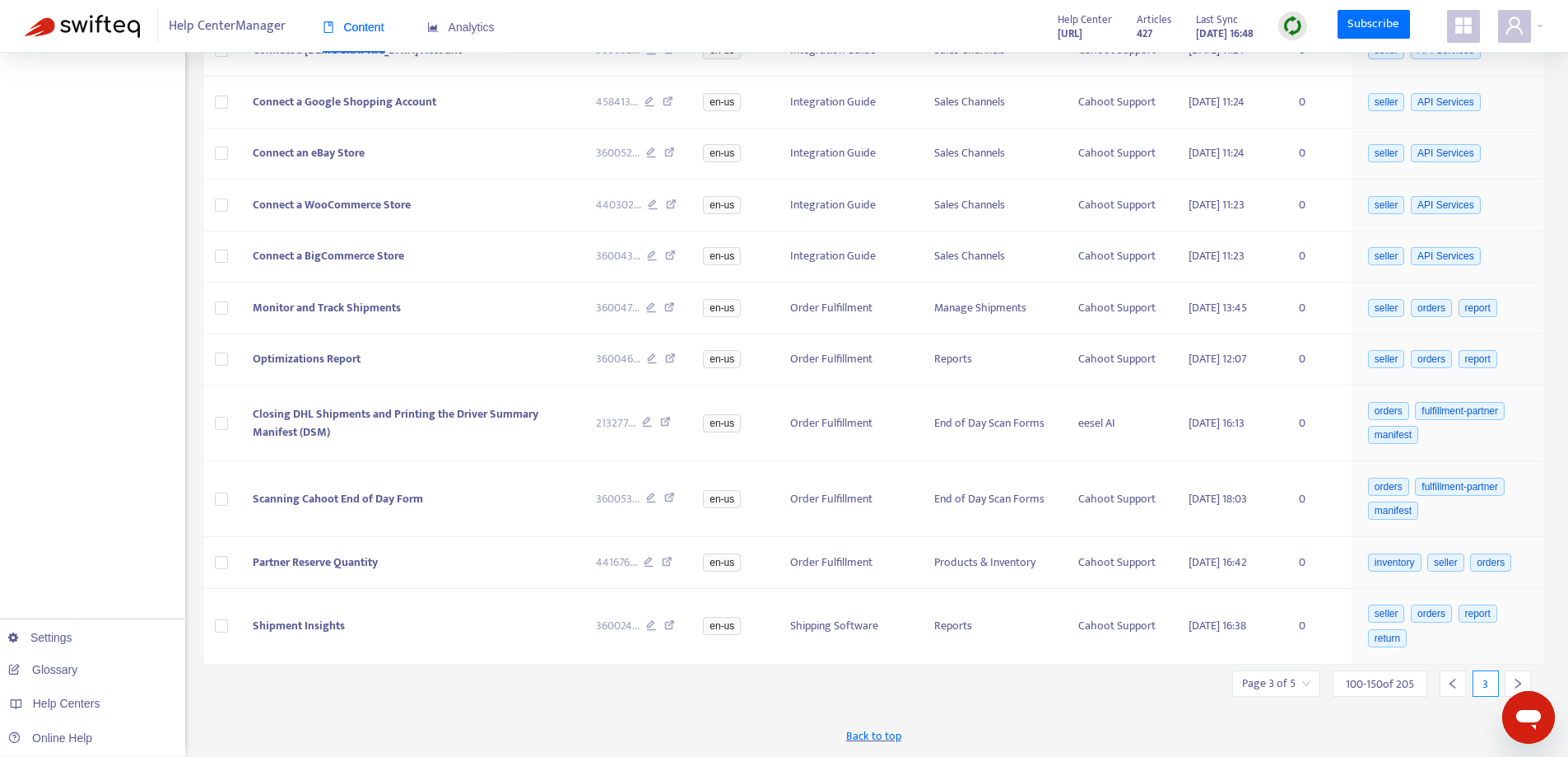
scroll to position [2318, 0]
click at [1522, 680] on icon "right" at bounding box center [1517, 683] width 12 height 12
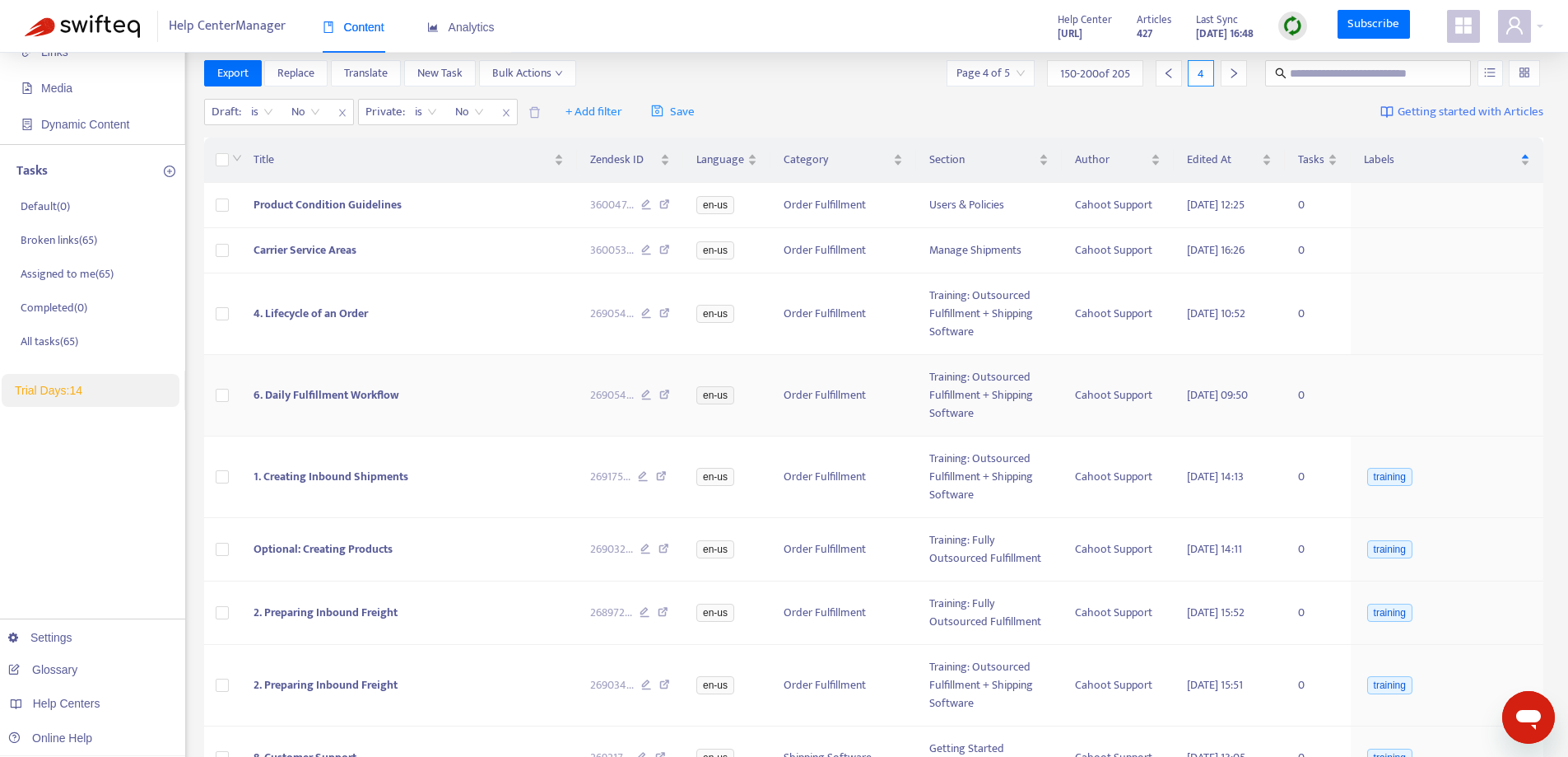
scroll to position [0, 0]
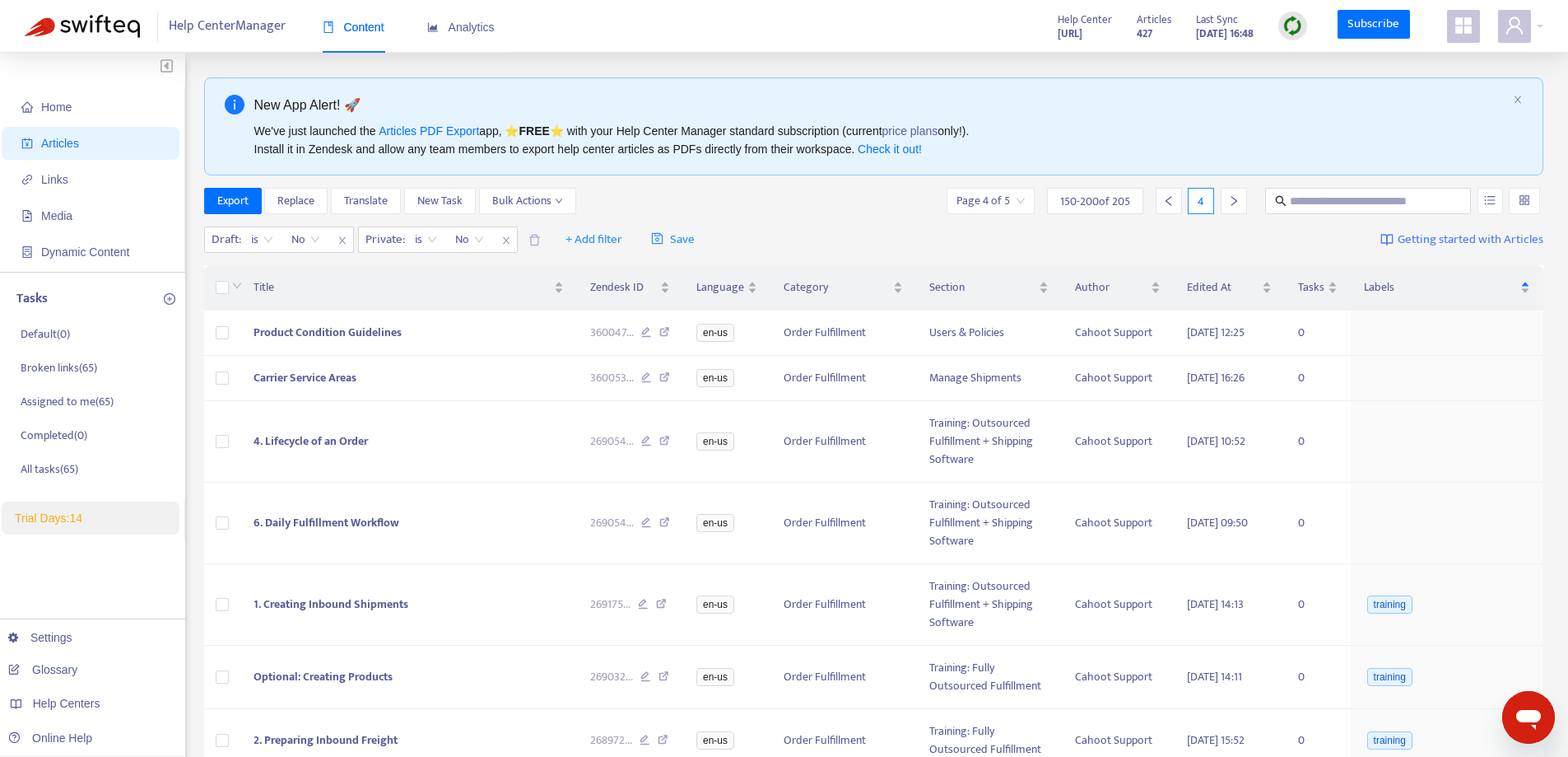
click at [1522, 206] on input "search" at bounding box center [1524, 201] width 12 height 25
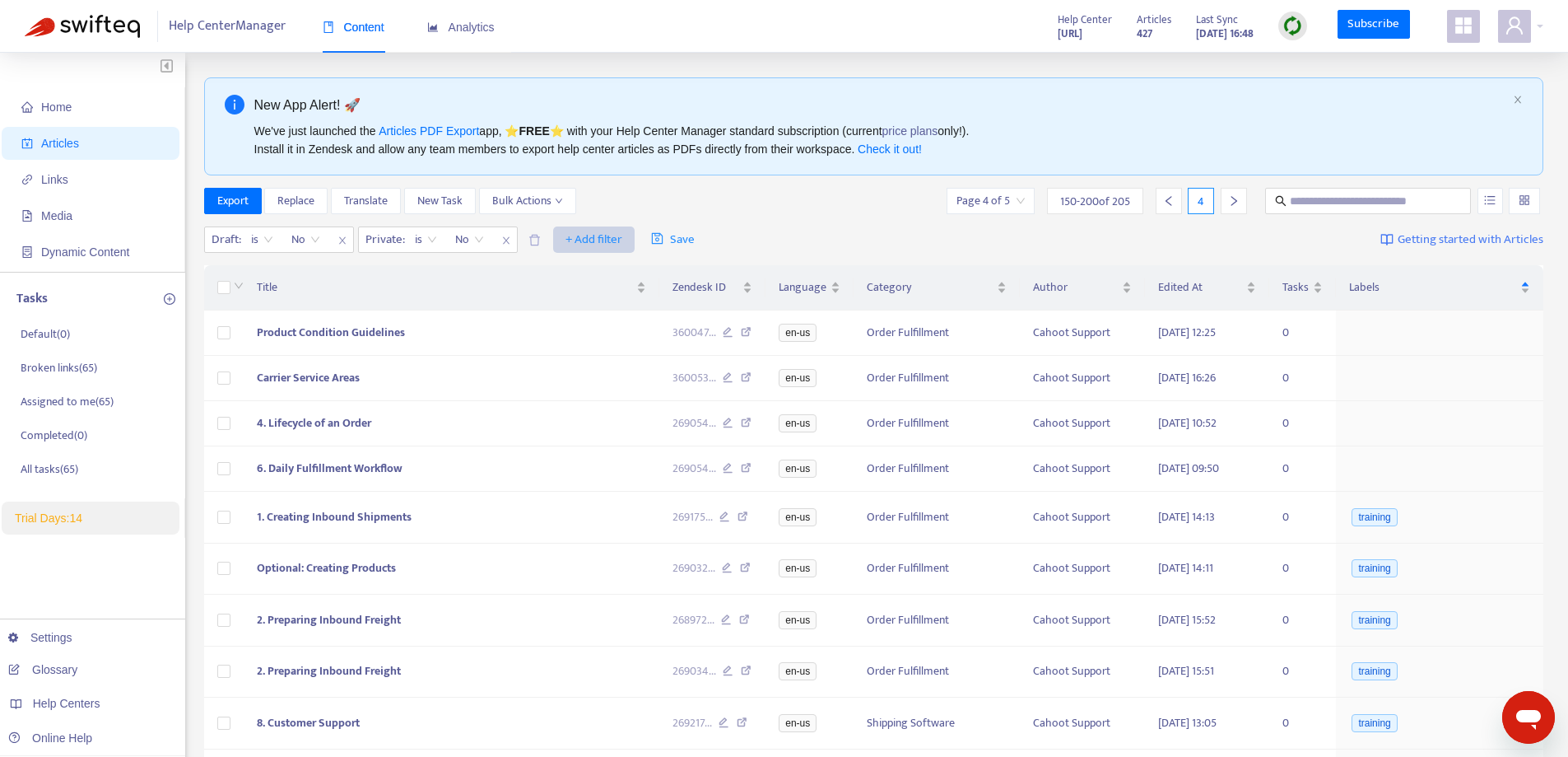
click at [604, 238] on span "+ Add filter" at bounding box center [593, 240] width 57 height 20
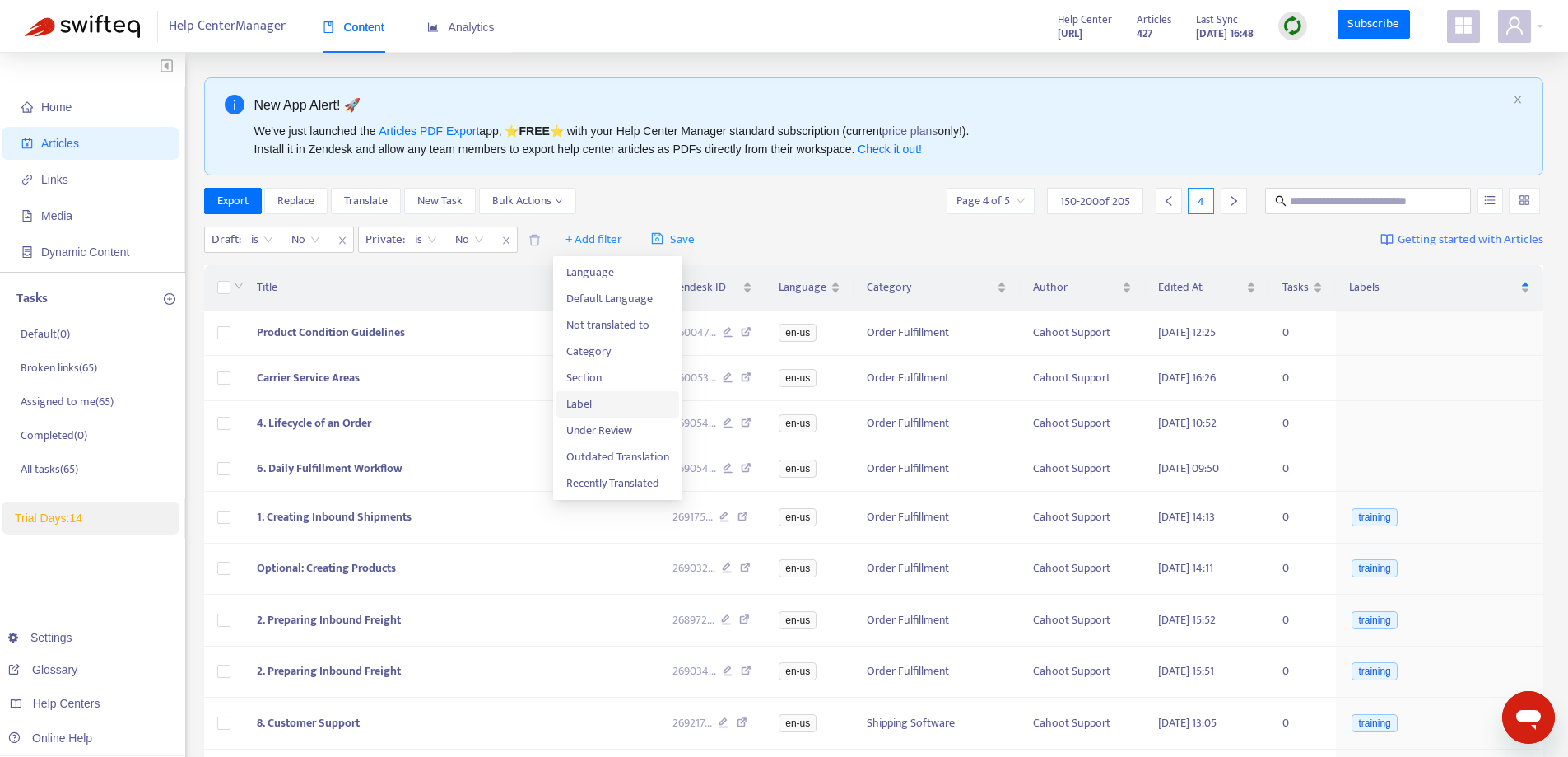
click at [584, 407] on span "Label" at bounding box center [617, 405] width 103 height 18
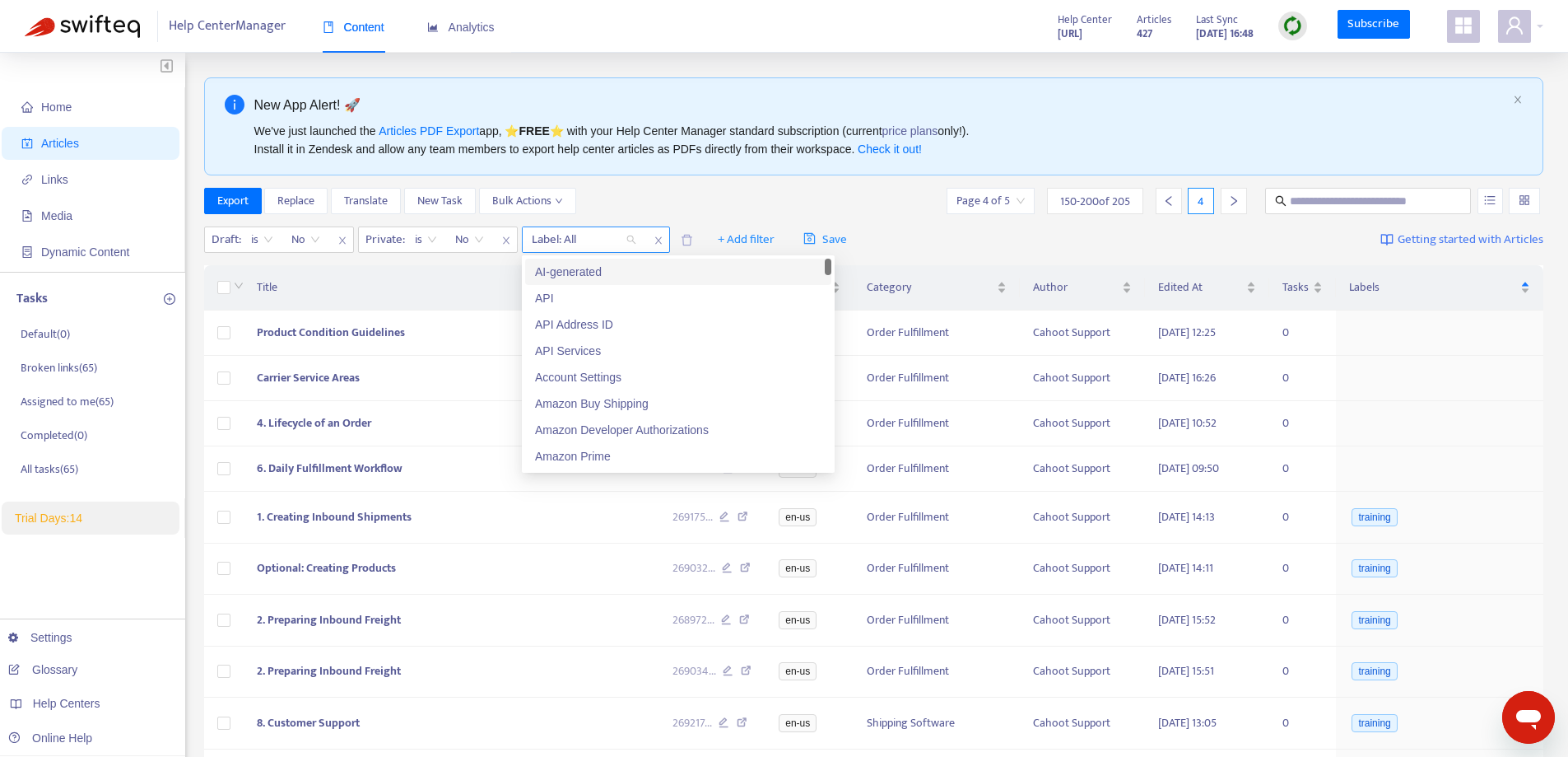
click at [631, 241] on div "Label: All" at bounding box center [584, 240] width 123 height 25
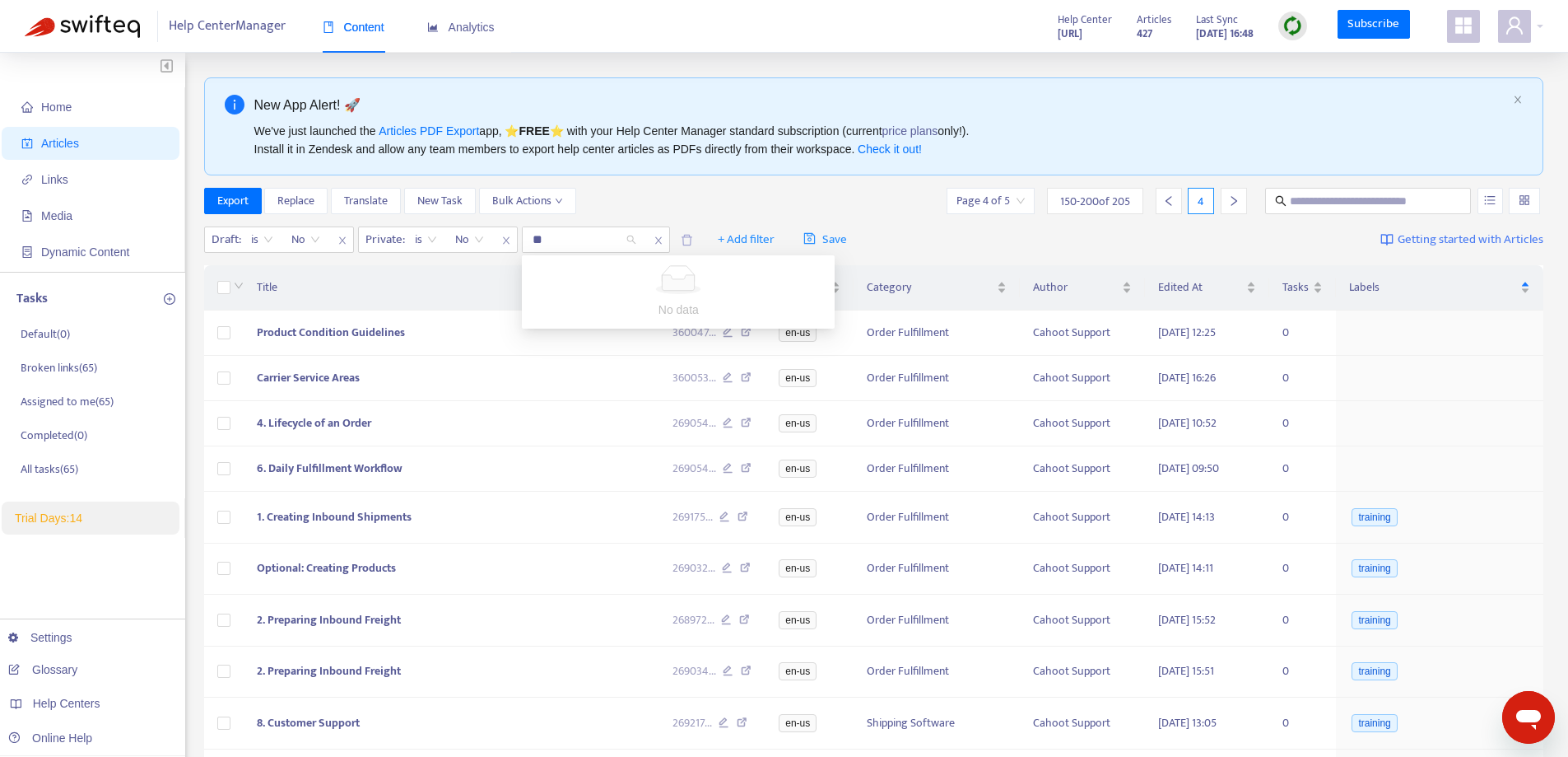
type input "*"
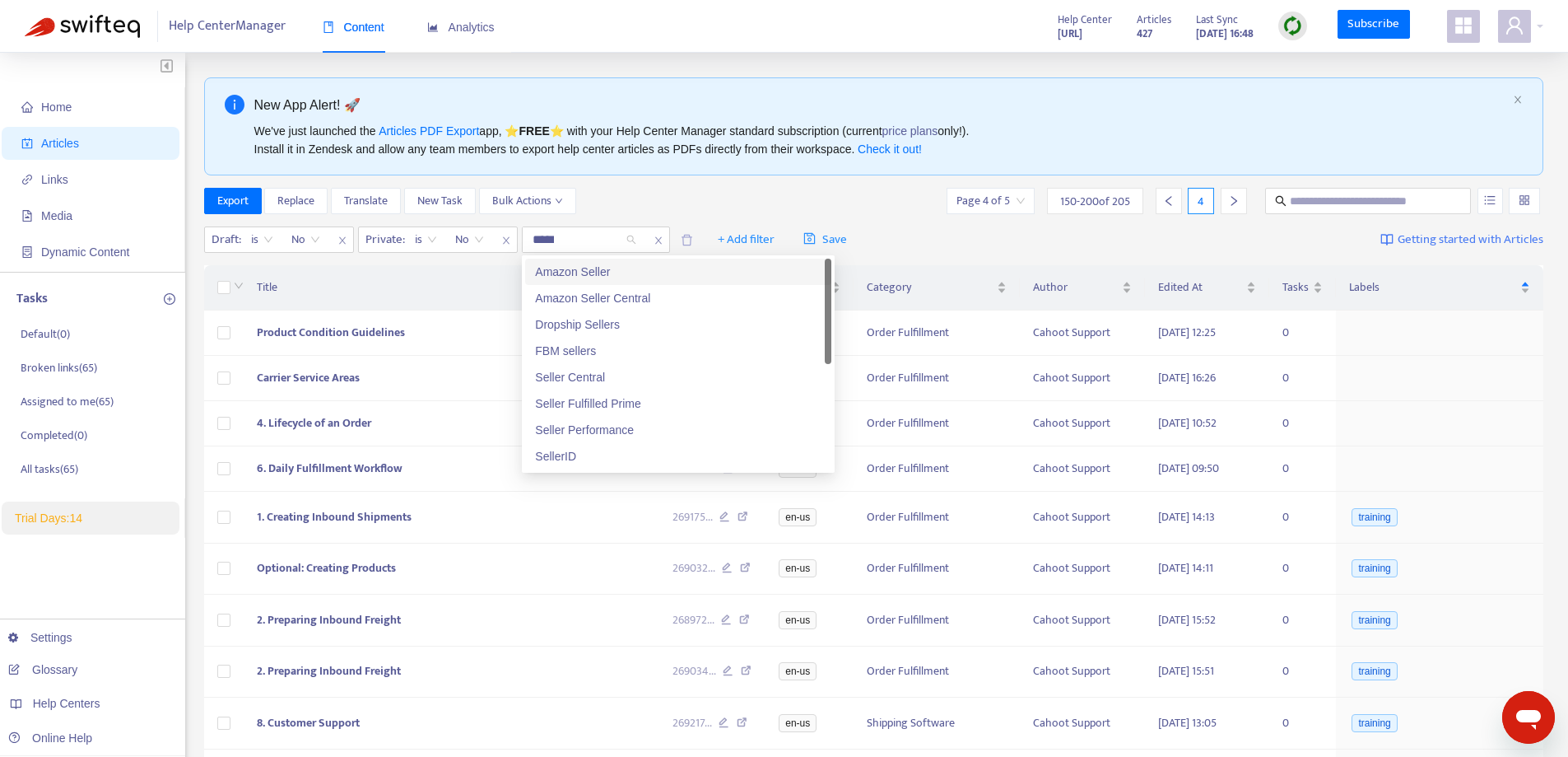
type input "******"
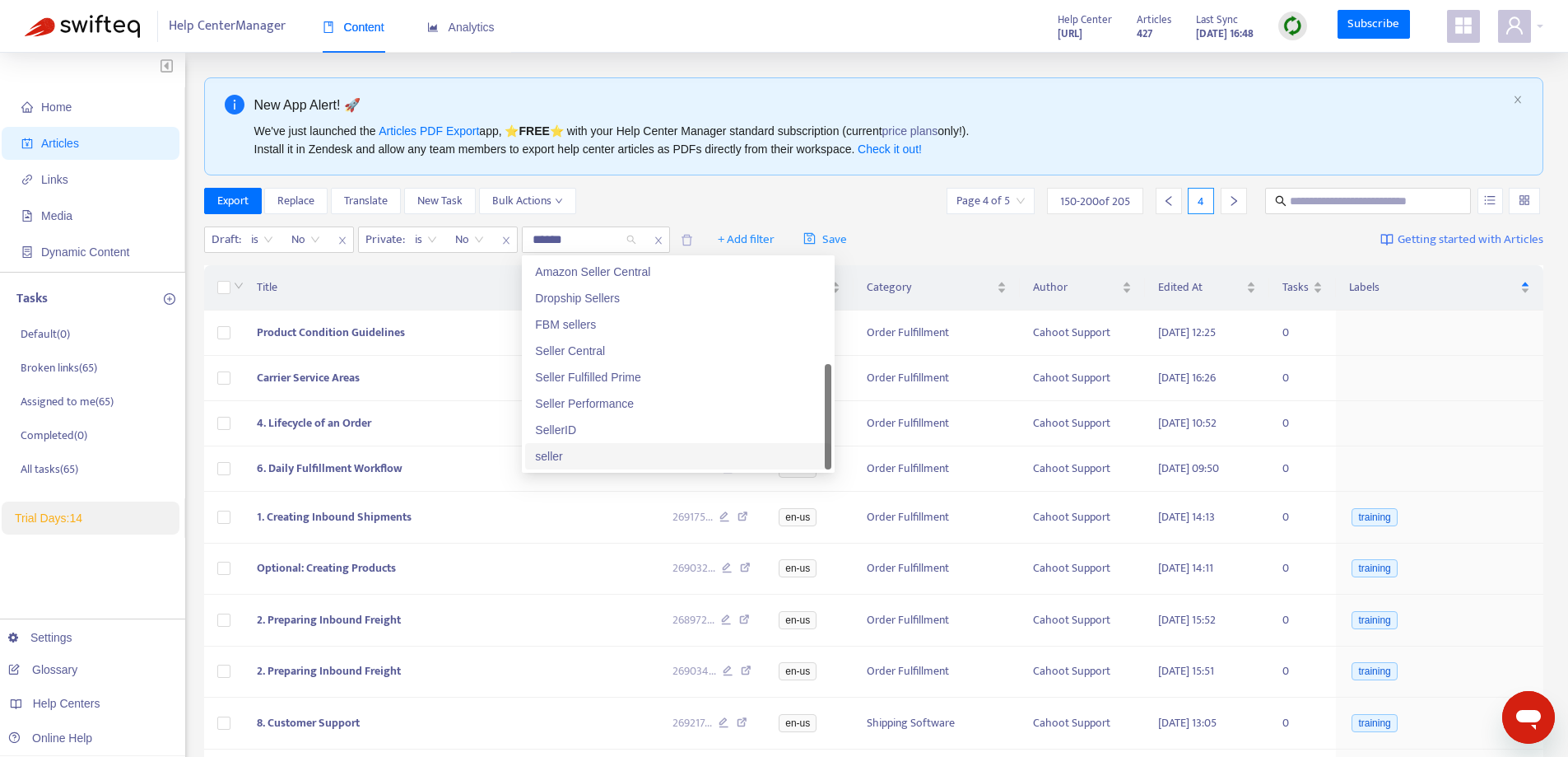
click at [579, 447] on div "seller" at bounding box center [679, 456] width 287 height 18
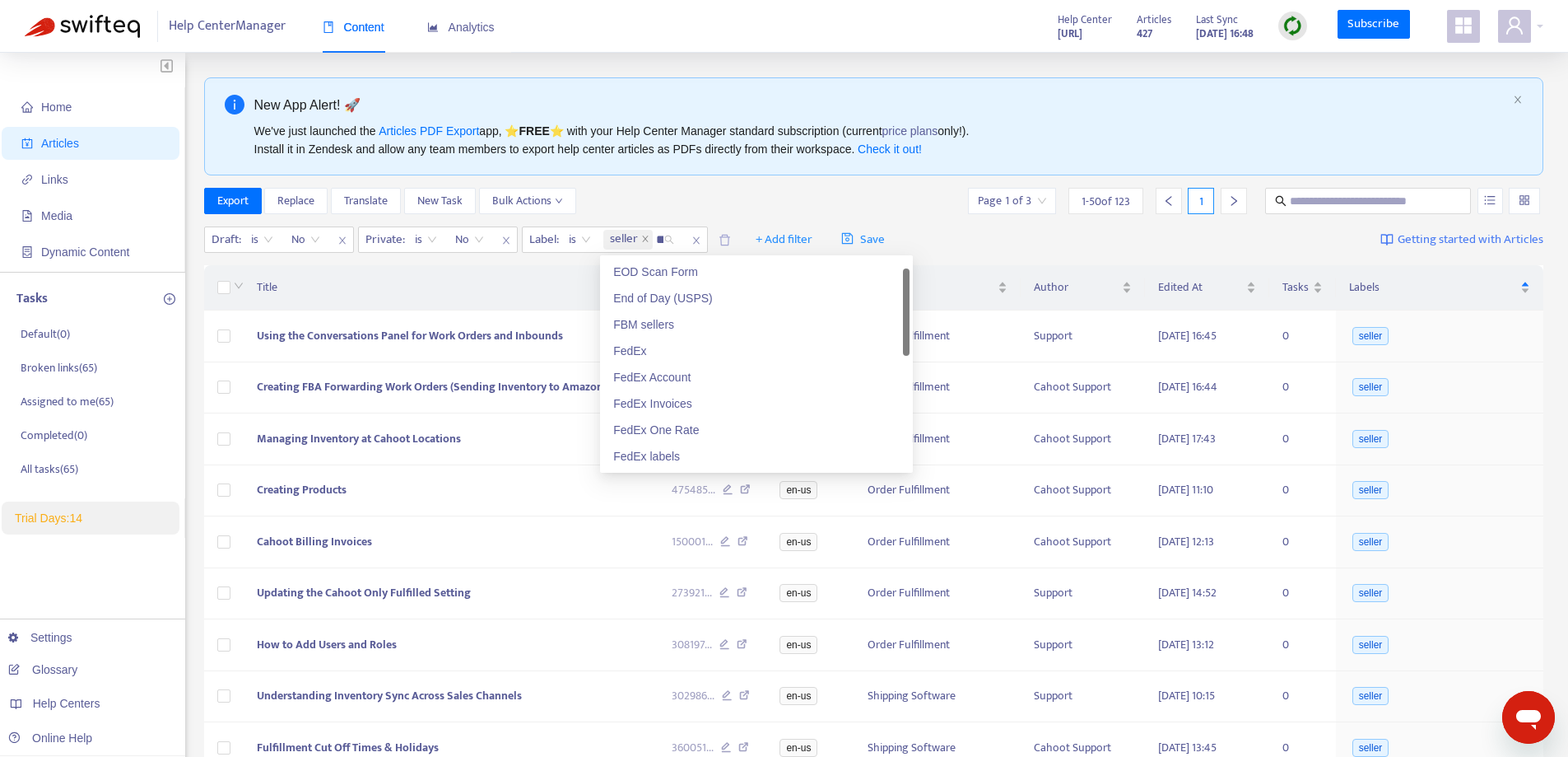
scroll to position [0, 0]
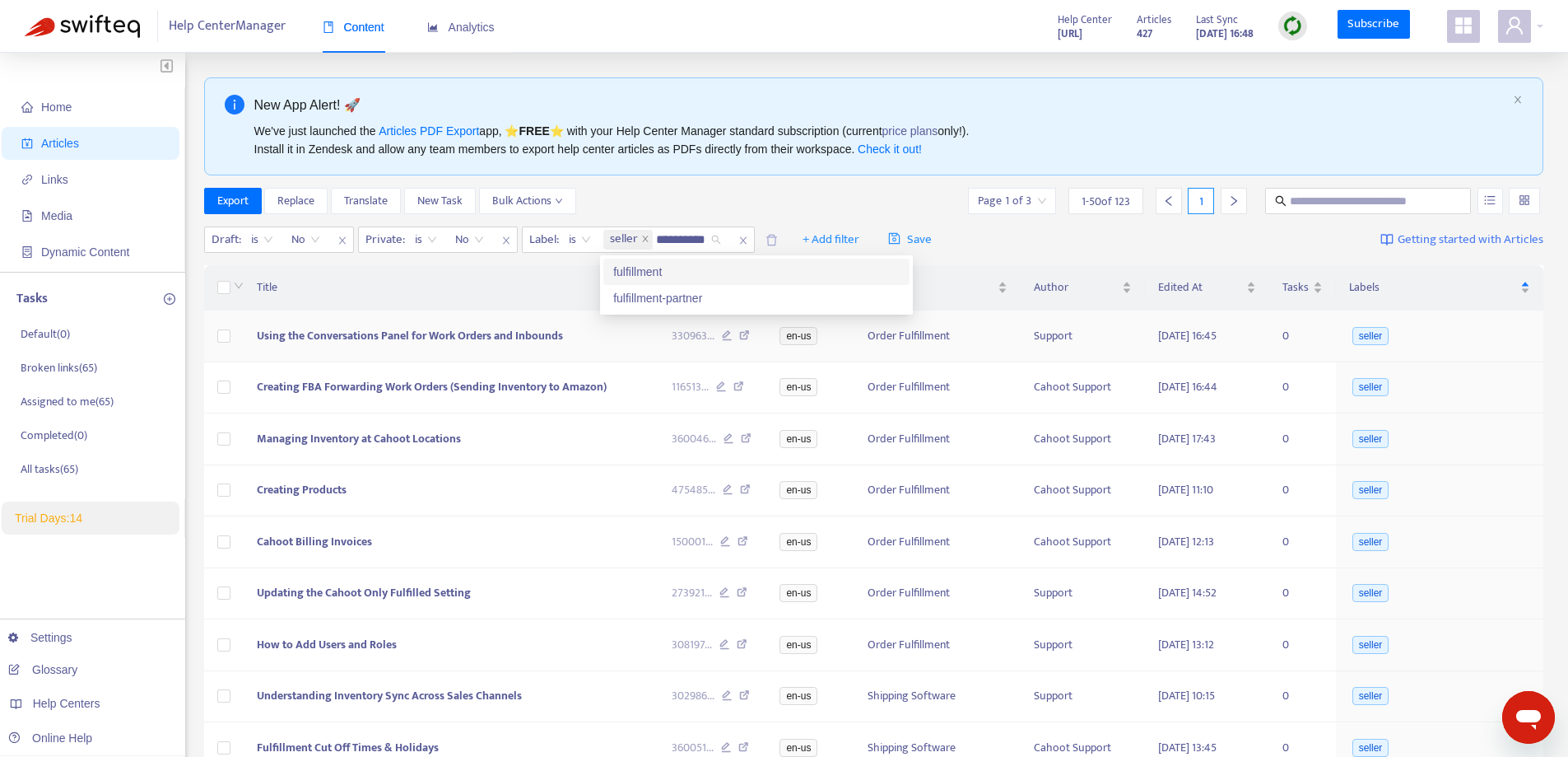
type input "**********"
click at [666, 299] on div "fulfillment-partner" at bounding box center [757, 298] width 287 height 18
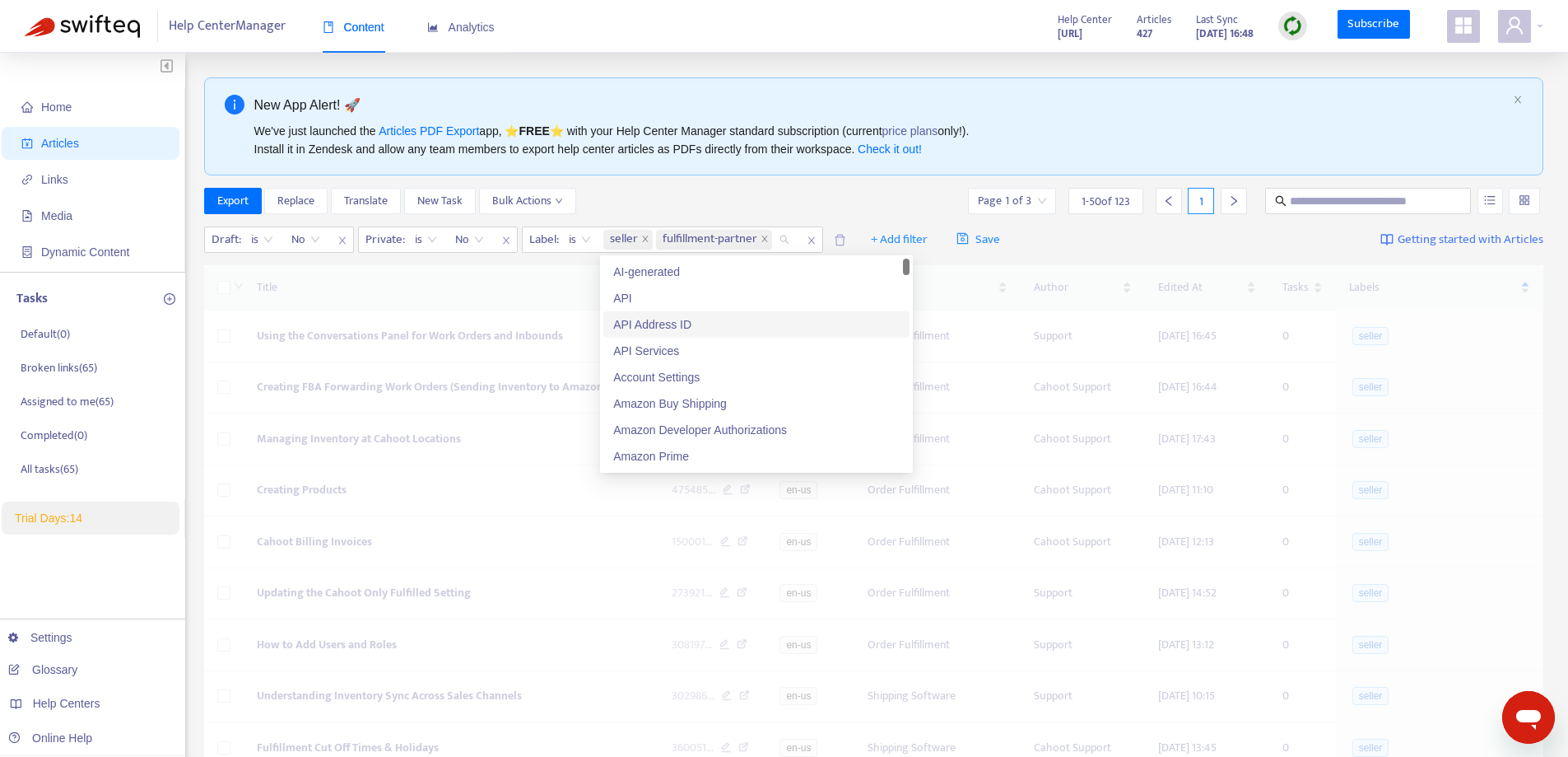
click at [859, 204] on div "Export Replace Translate New Task Bulk Actions Page 1 of 3 1 - 50 of 123 1" at bounding box center [874, 201] width 1340 height 27
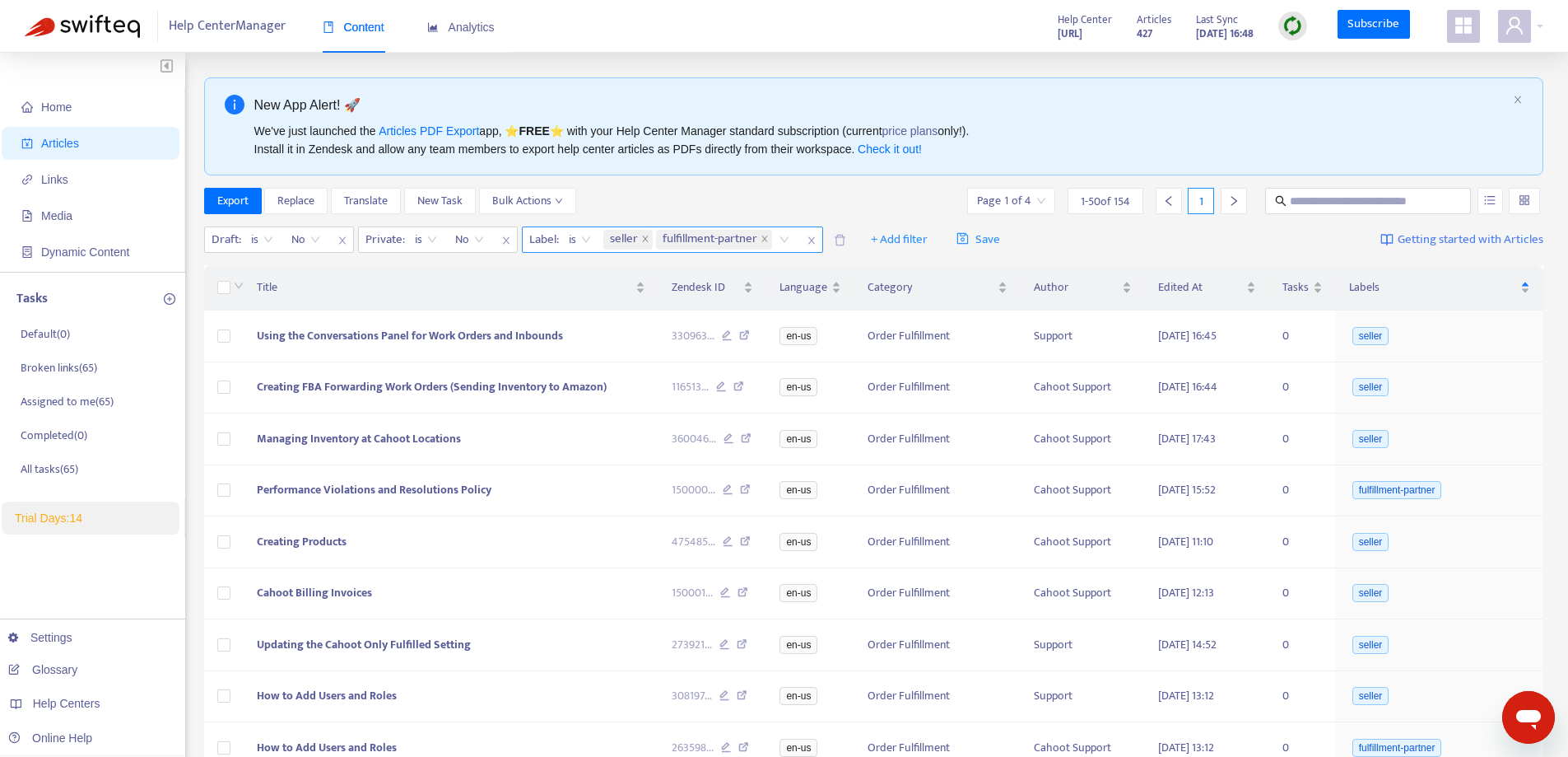
click at [810, 240] on icon "close" at bounding box center [811, 240] width 10 height 10
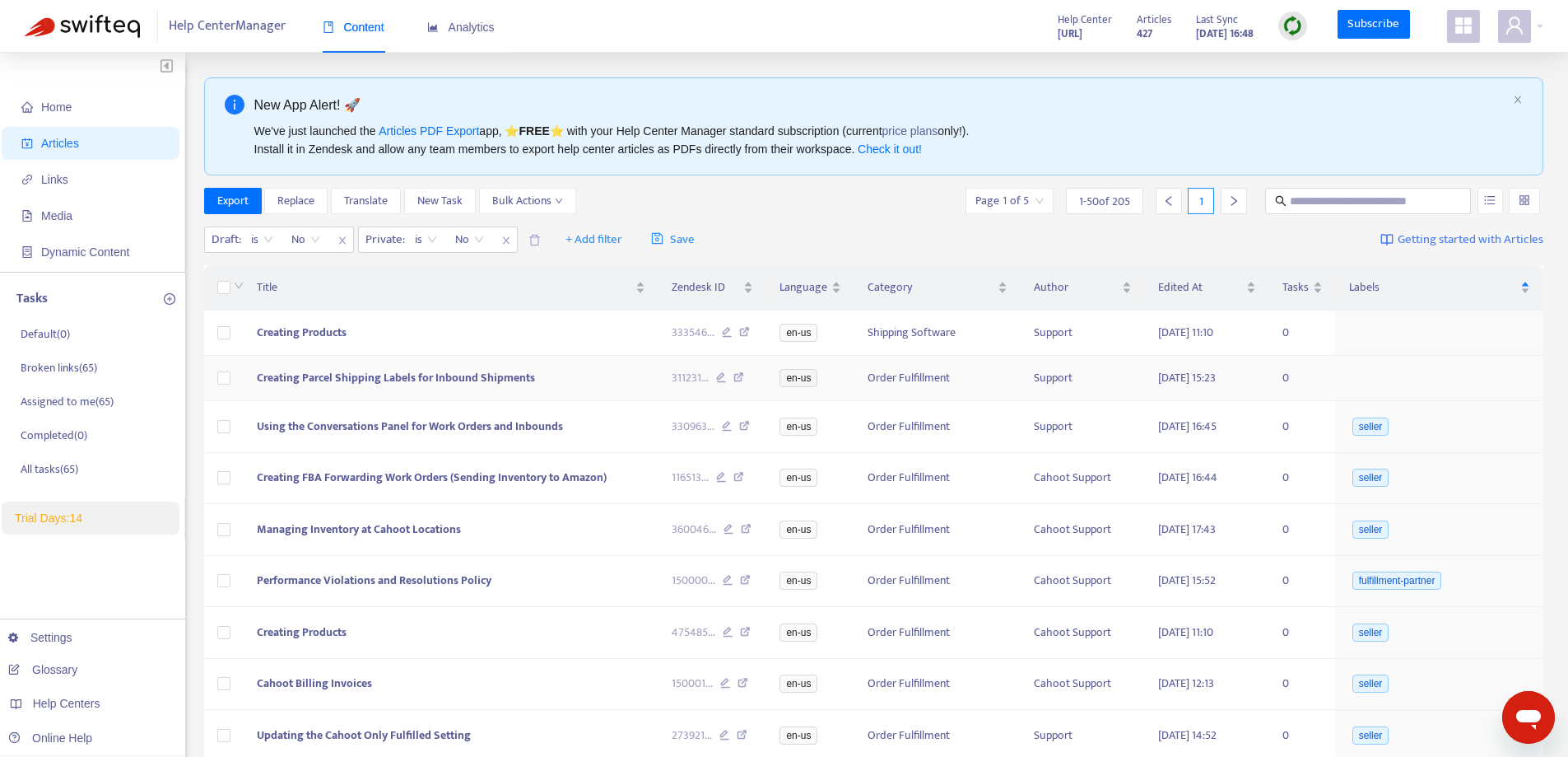
click at [390, 381] on span "Creating Parcel Shipping Labels for Inbound Shipments" at bounding box center [396, 377] width 278 height 19
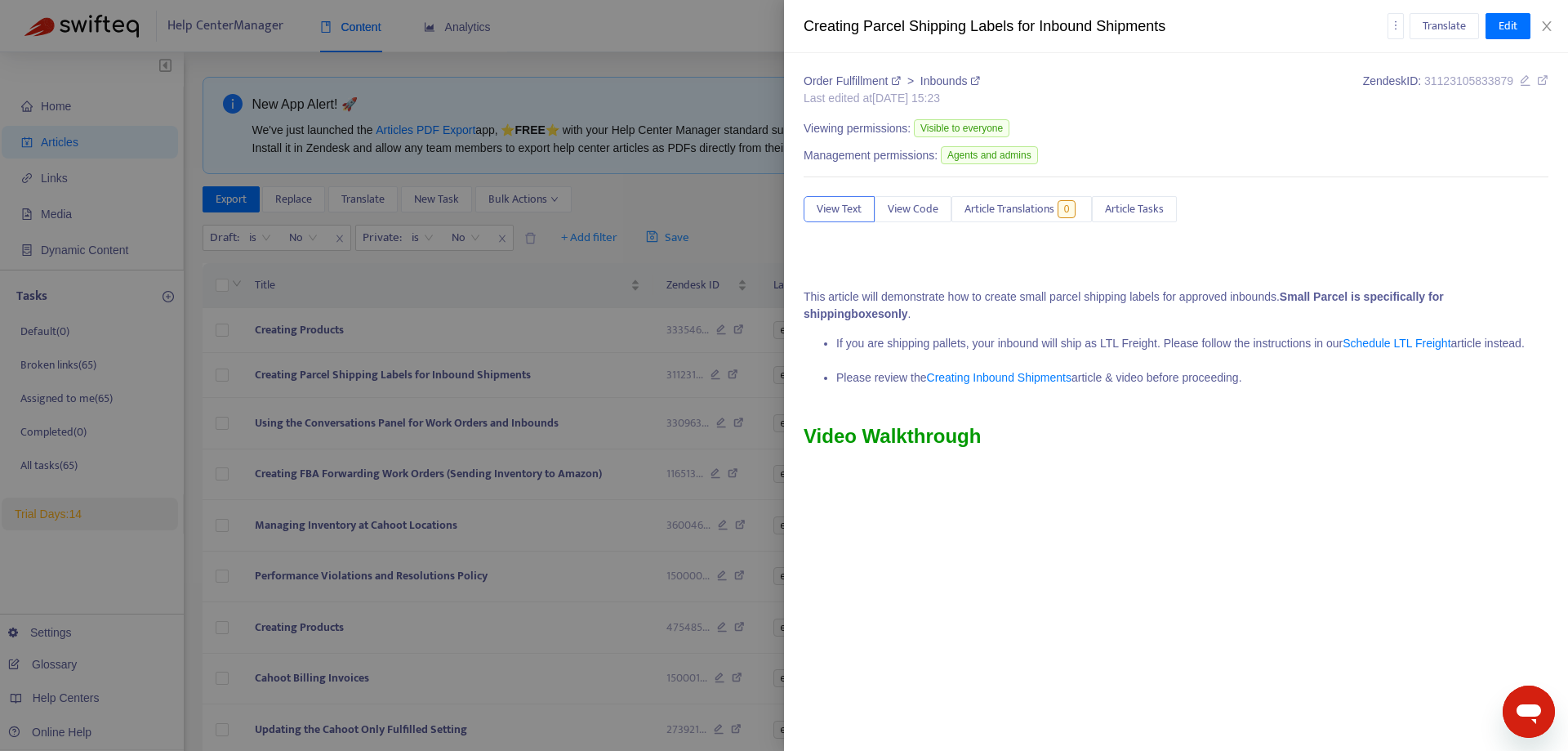
click at [976, 30] on div "Creating Parcel Shipping Labels for Inbound Shipments" at bounding box center [1095, 26] width 584 height 22
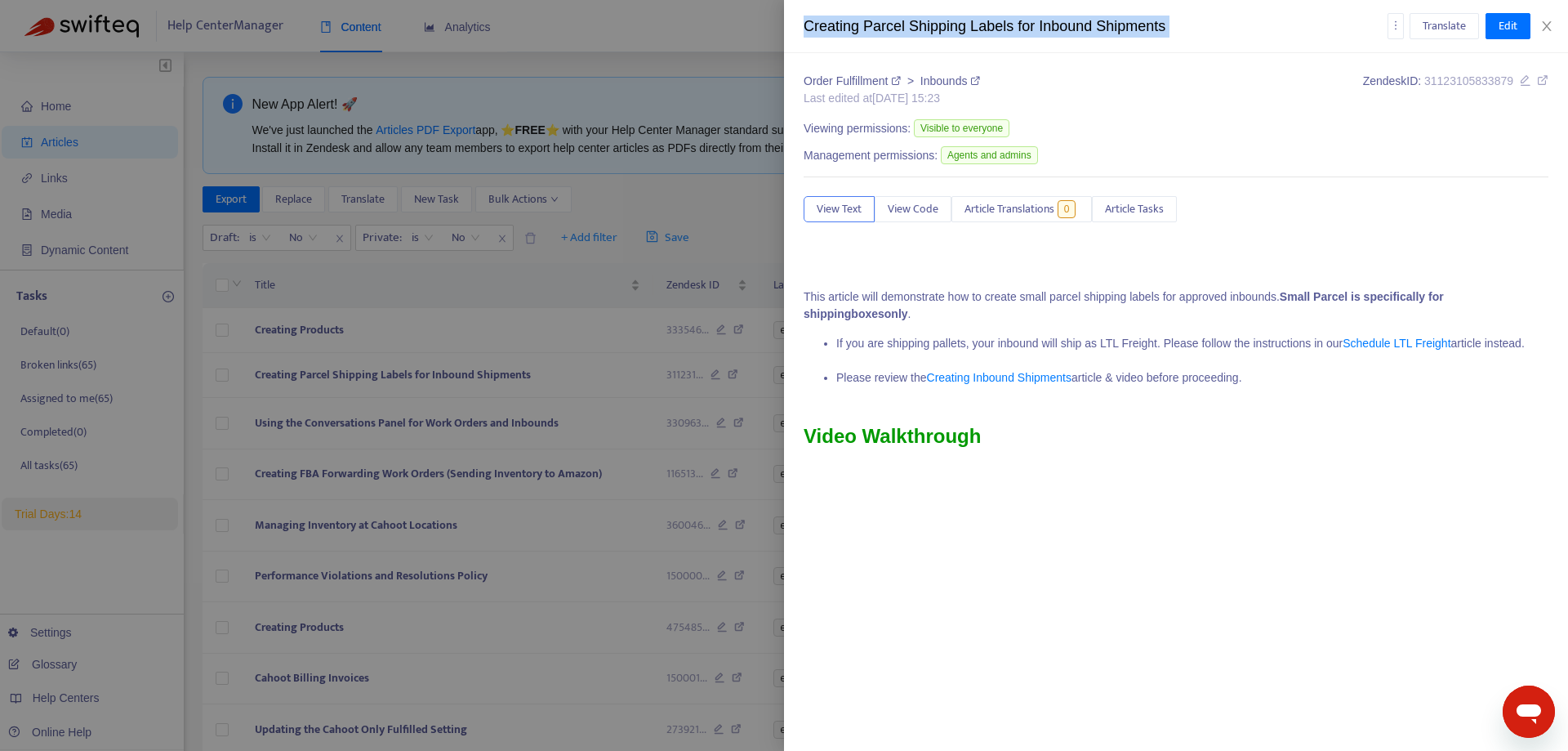
click at [976, 30] on div "Creating Parcel Shipping Labels for Inbound Shipments" at bounding box center [1095, 26] width 584 height 22
copy div "Creating Parcel Shipping Labels for Inbound Shipments Translate Edit"
click at [1546, 23] on icon "close" at bounding box center [1547, 26] width 13 height 13
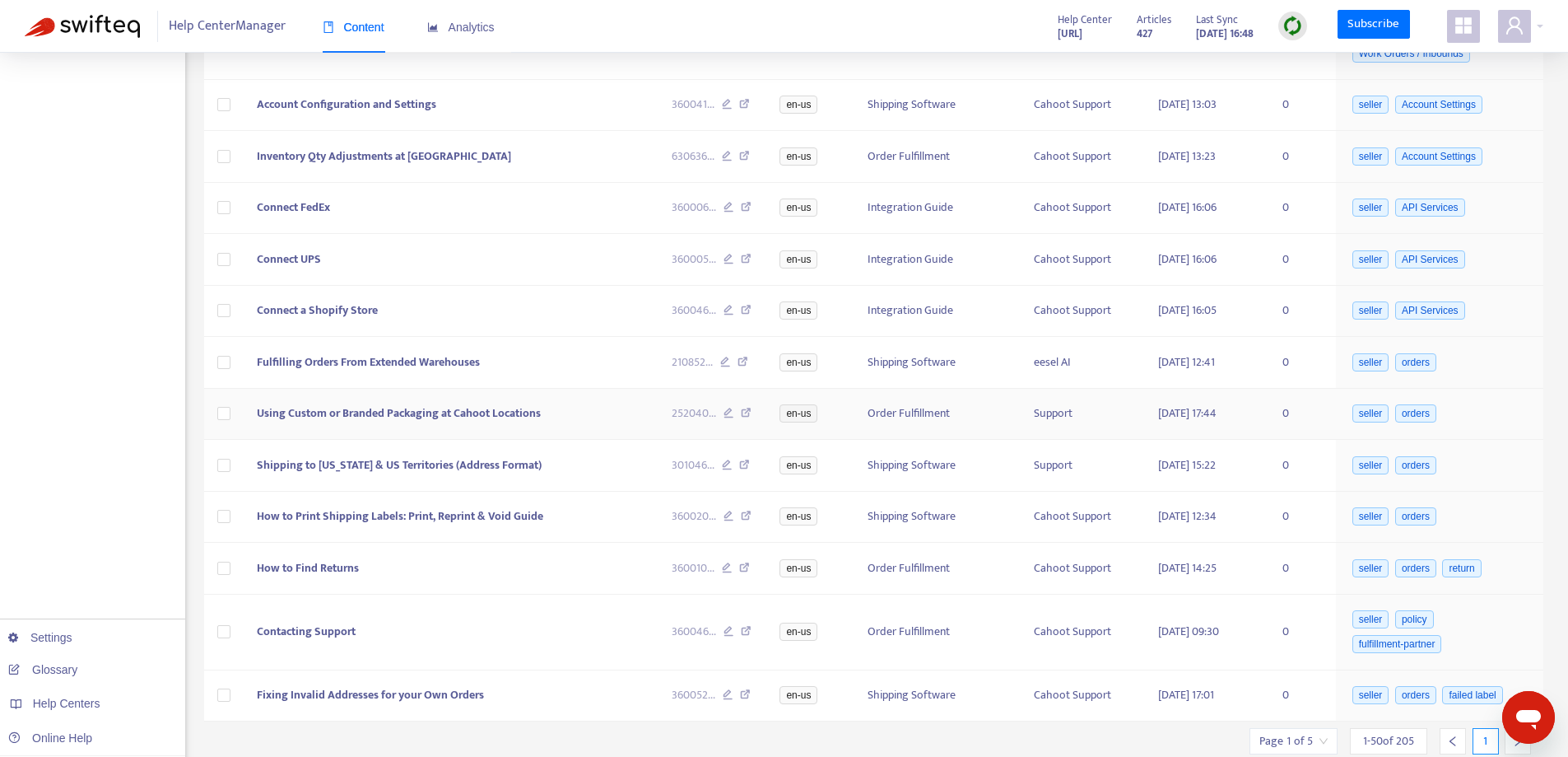
scroll to position [2257, 0]
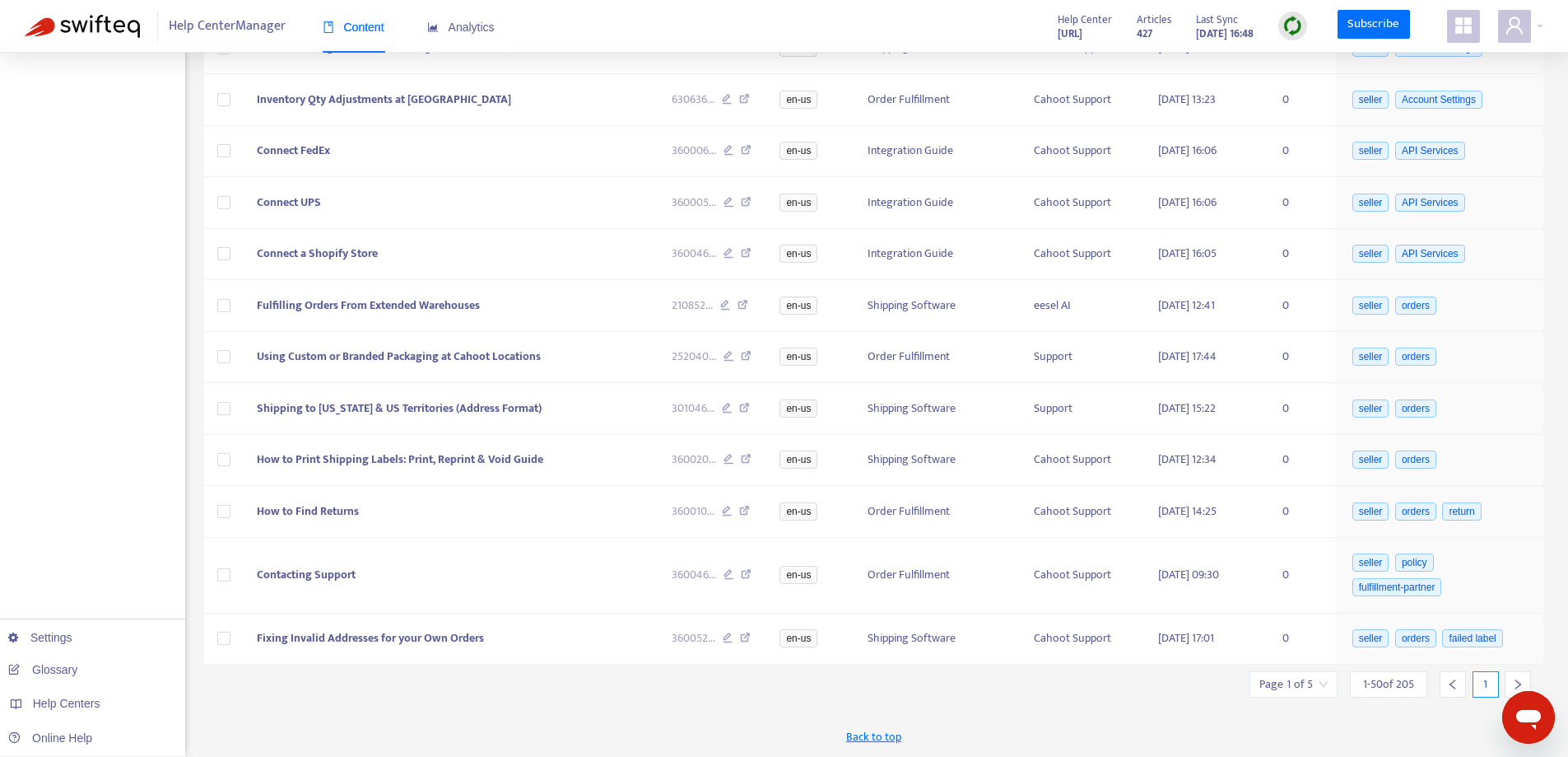
click at [1512, 681] on icon "right" at bounding box center [1517, 684] width 12 height 12
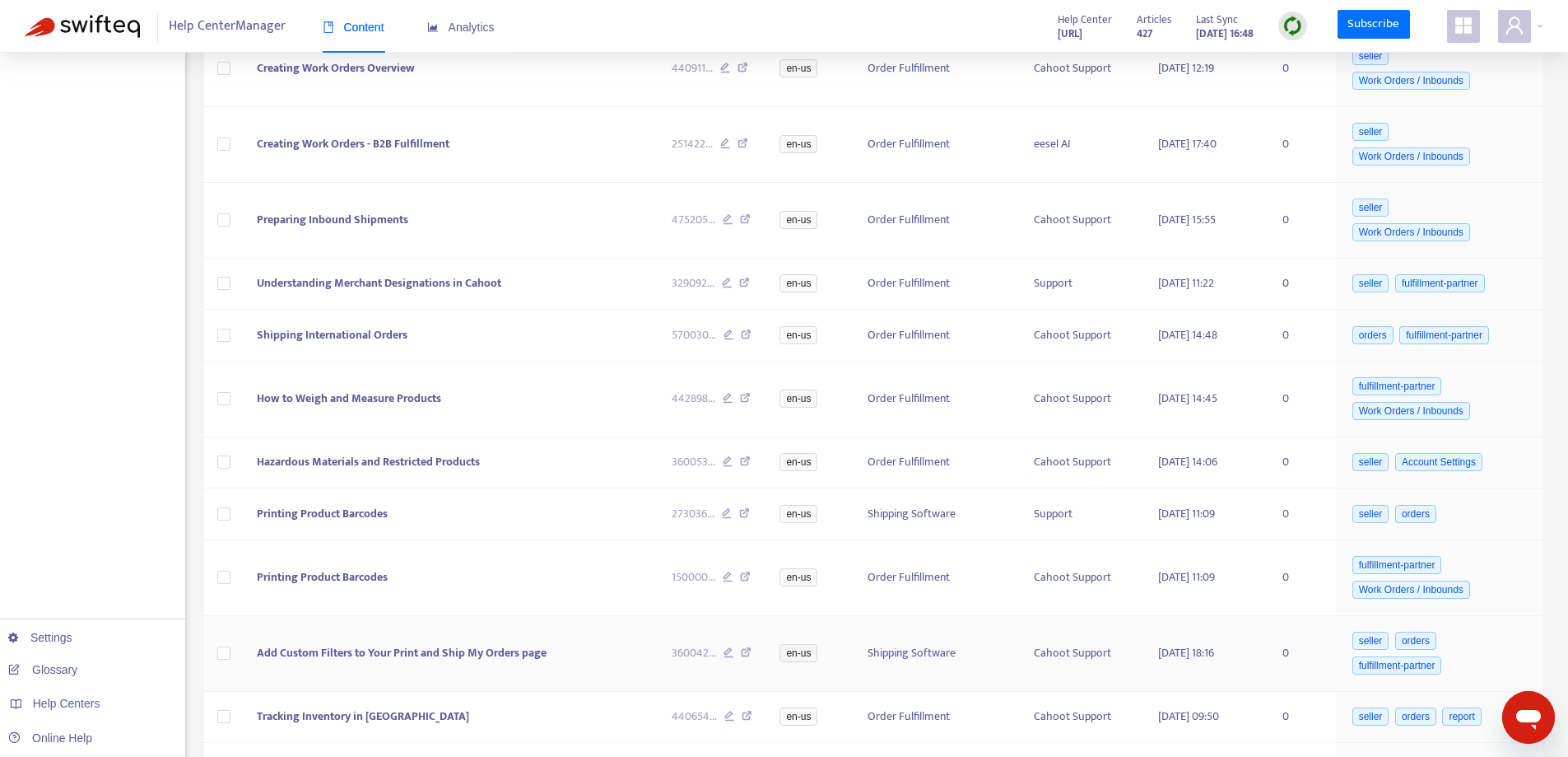
scroll to position [2390, 0]
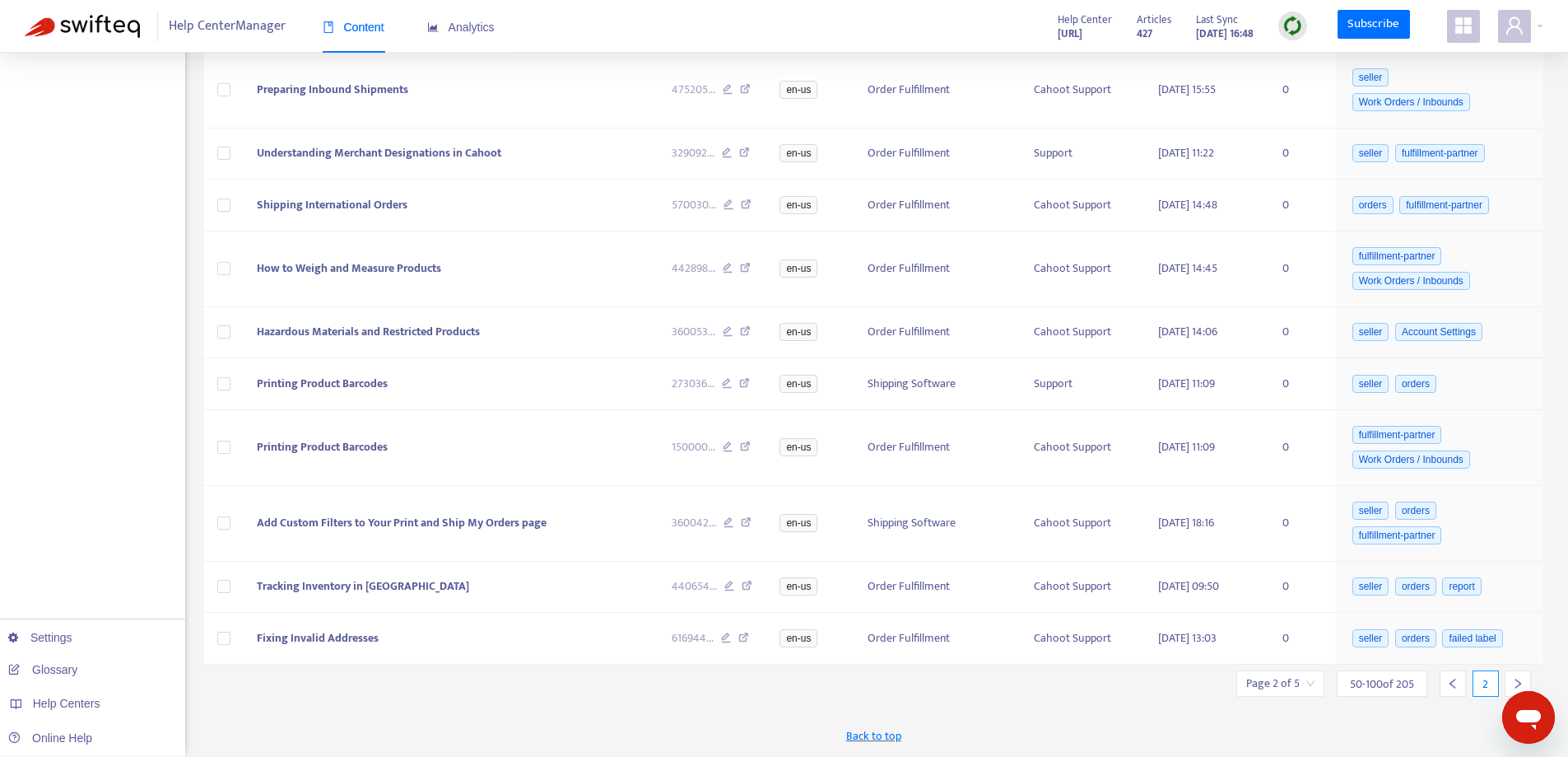
click at [1449, 677] on icon "left" at bounding box center [1453, 683] width 12 height 12
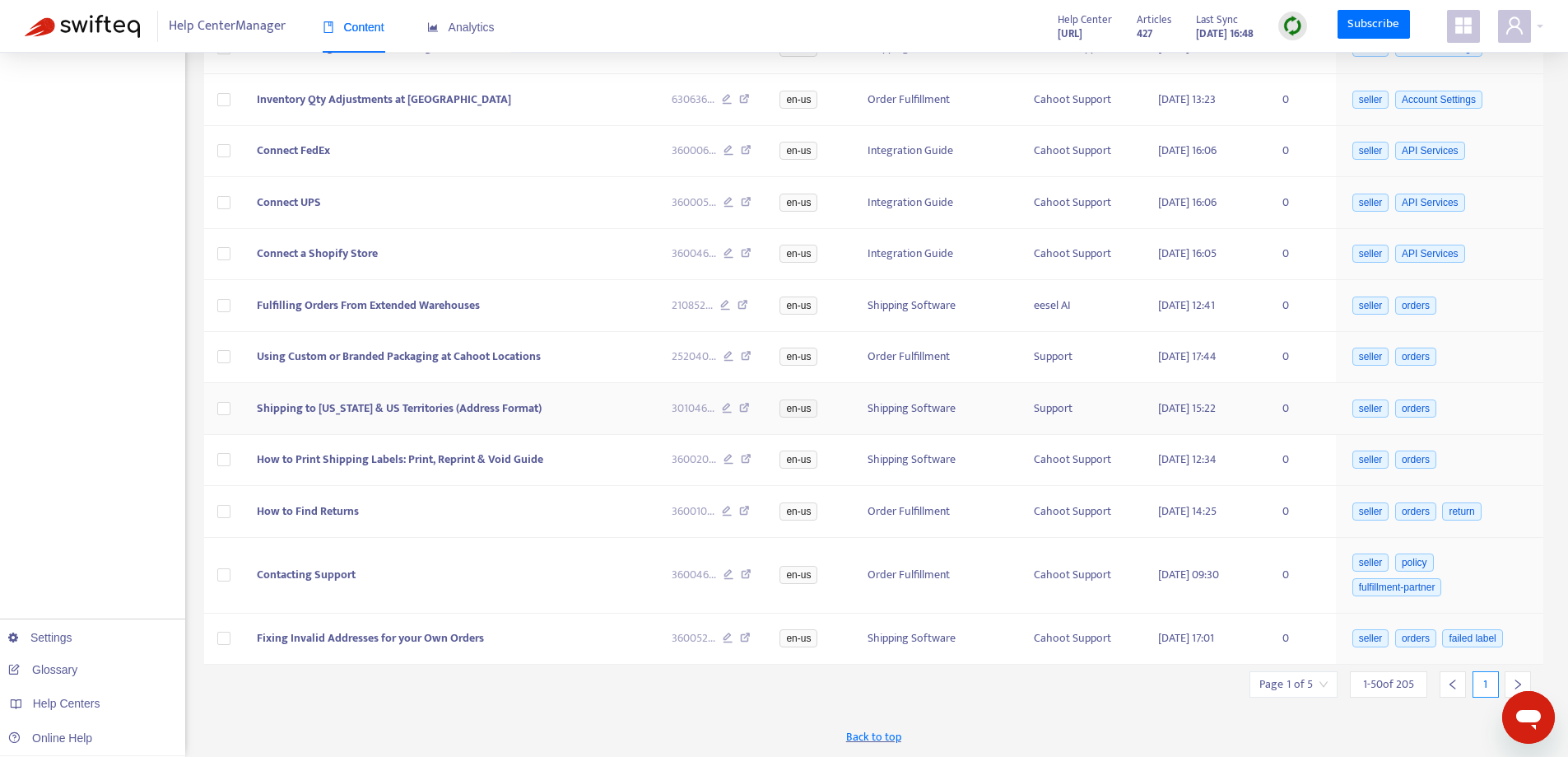
scroll to position [2257, 0]
click at [1461, 687] on div at bounding box center [1453, 684] width 27 height 27
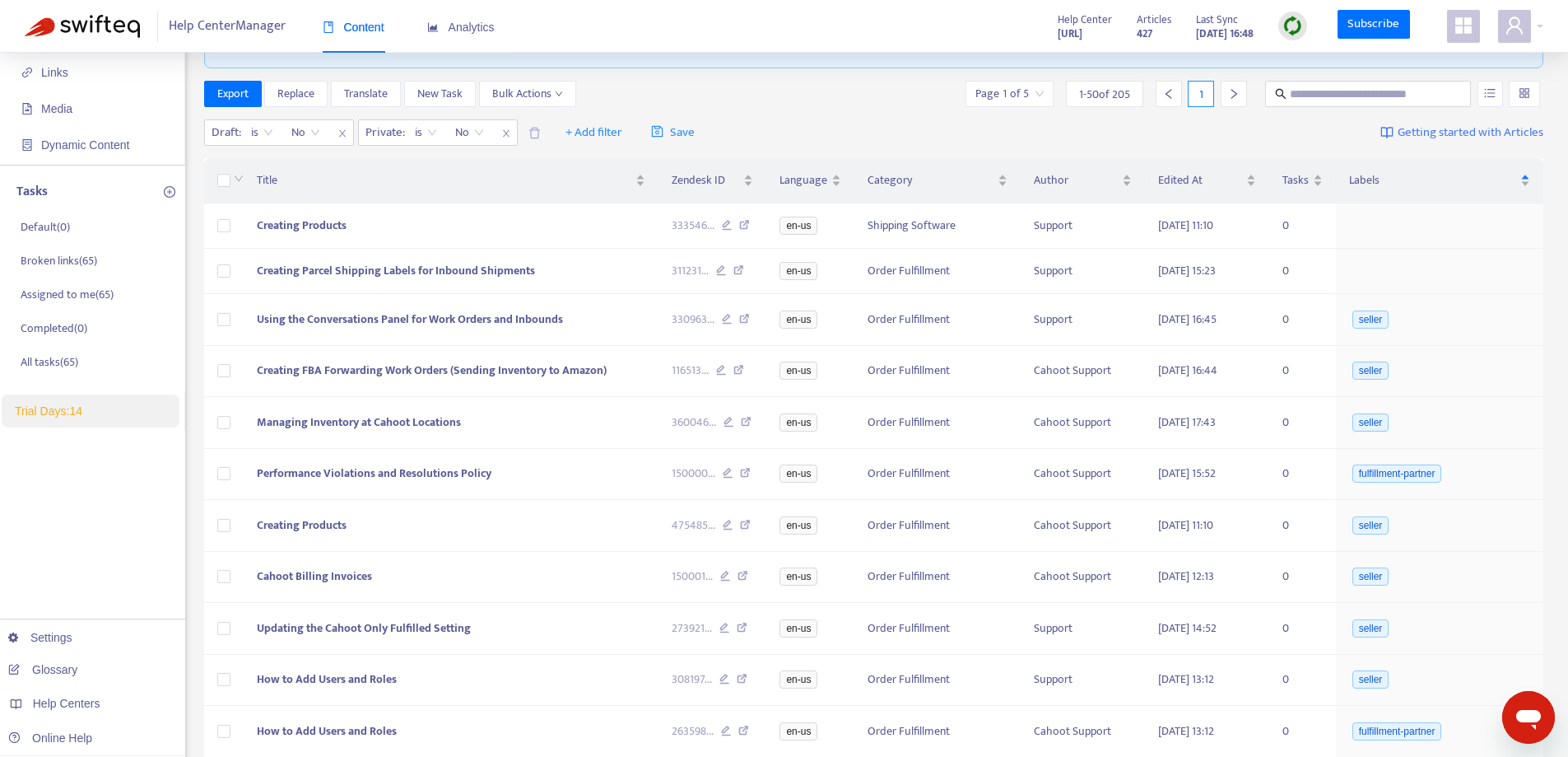
scroll to position [0, 0]
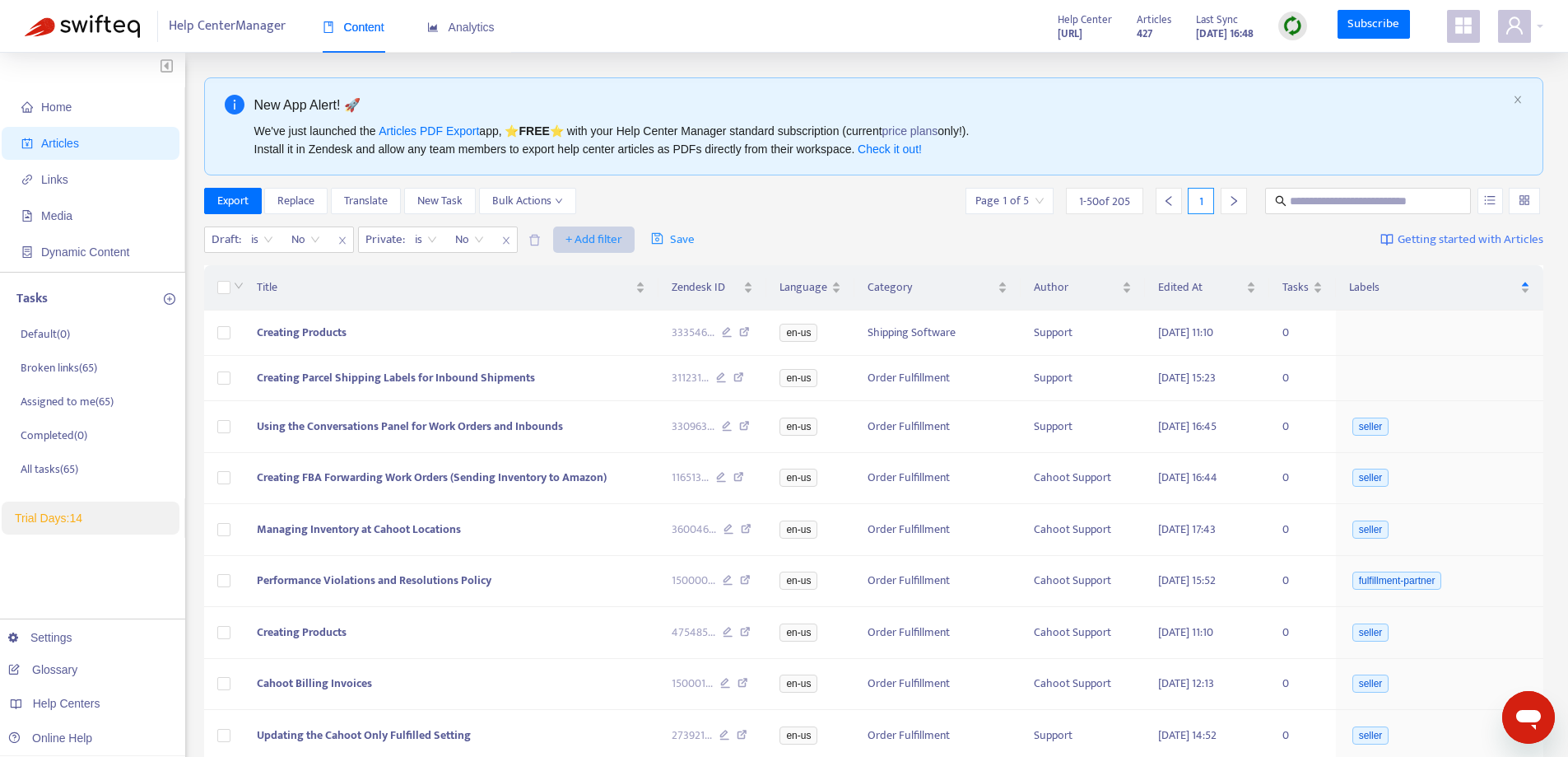
click at [587, 241] on span "+ Add filter" at bounding box center [593, 240] width 57 height 20
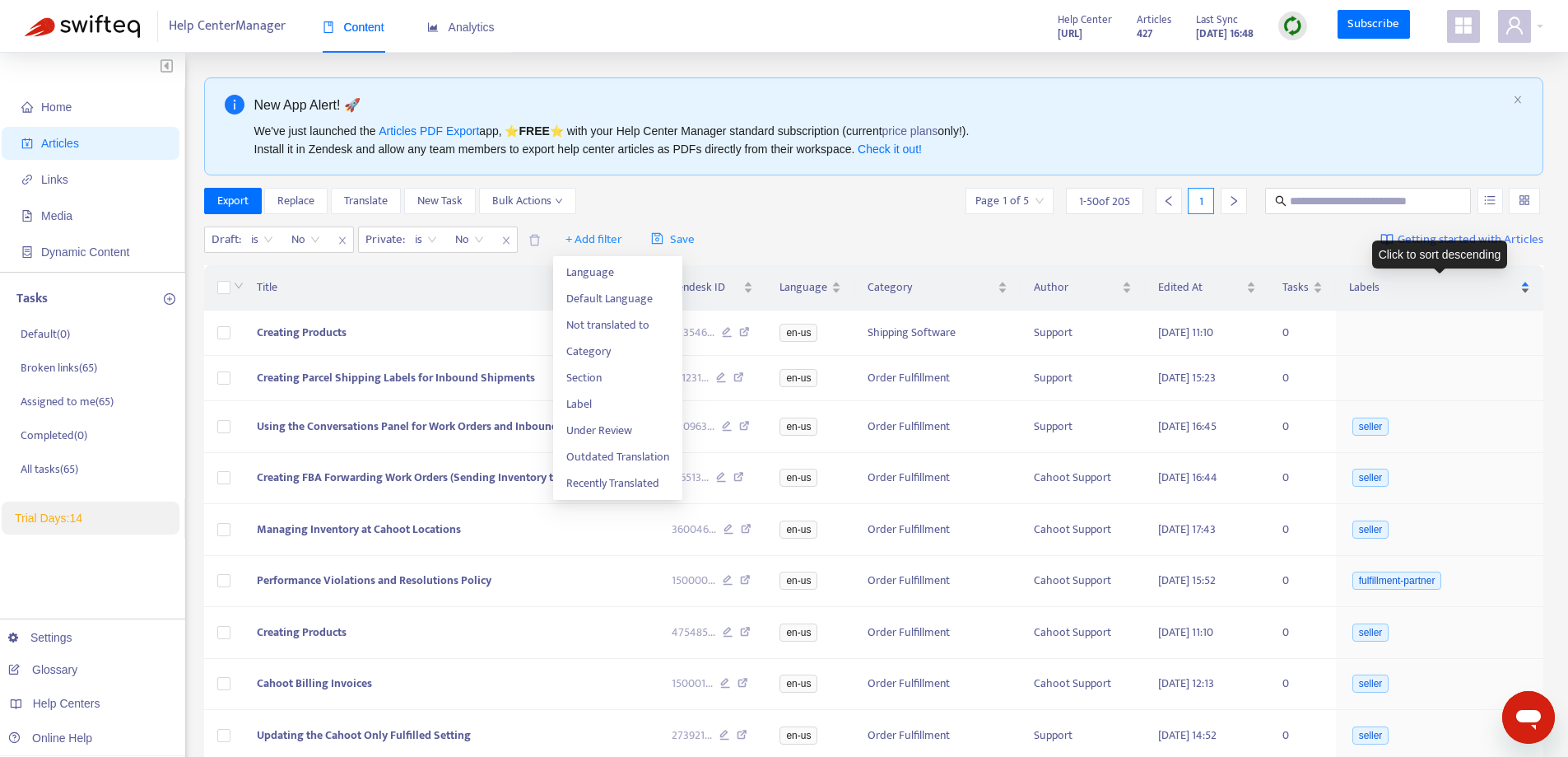
click at [1377, 289] on span "Labels" at bounding box center [1433, 288] width 168 height 18
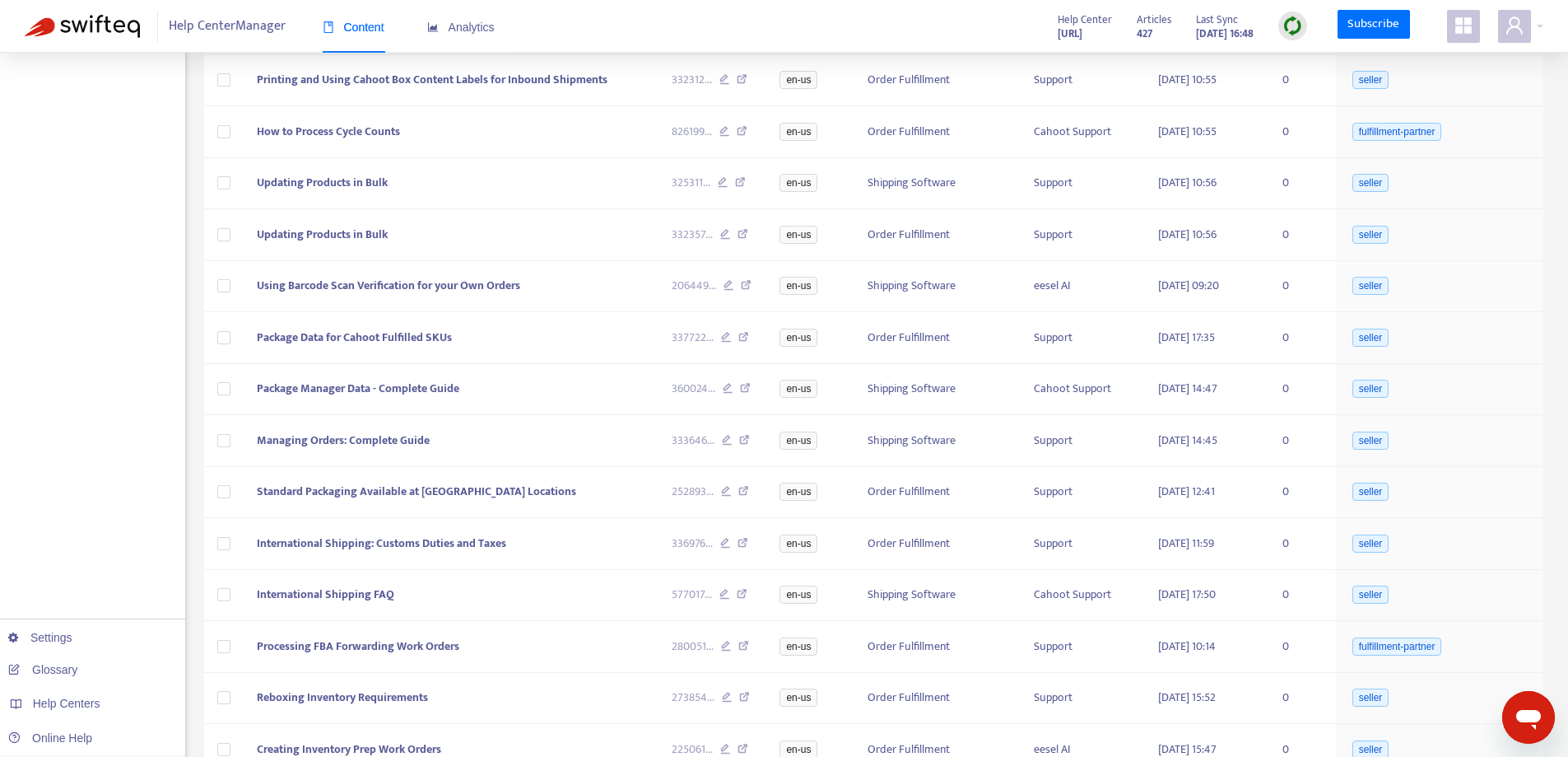
scroll to position [2257, 0]
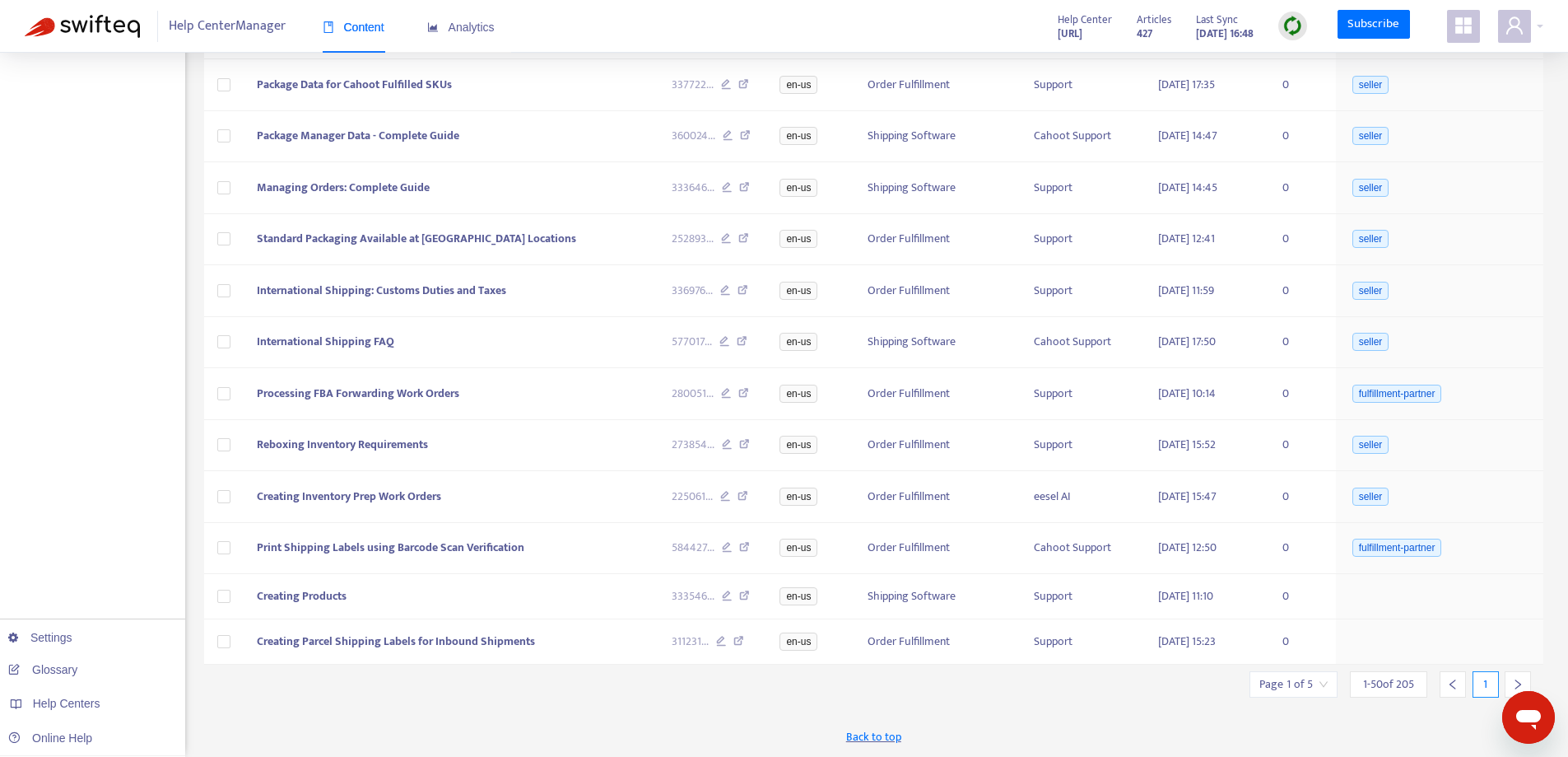
click at [1509, 671] on div at bounding box center [1517, 684] width 27 height 27
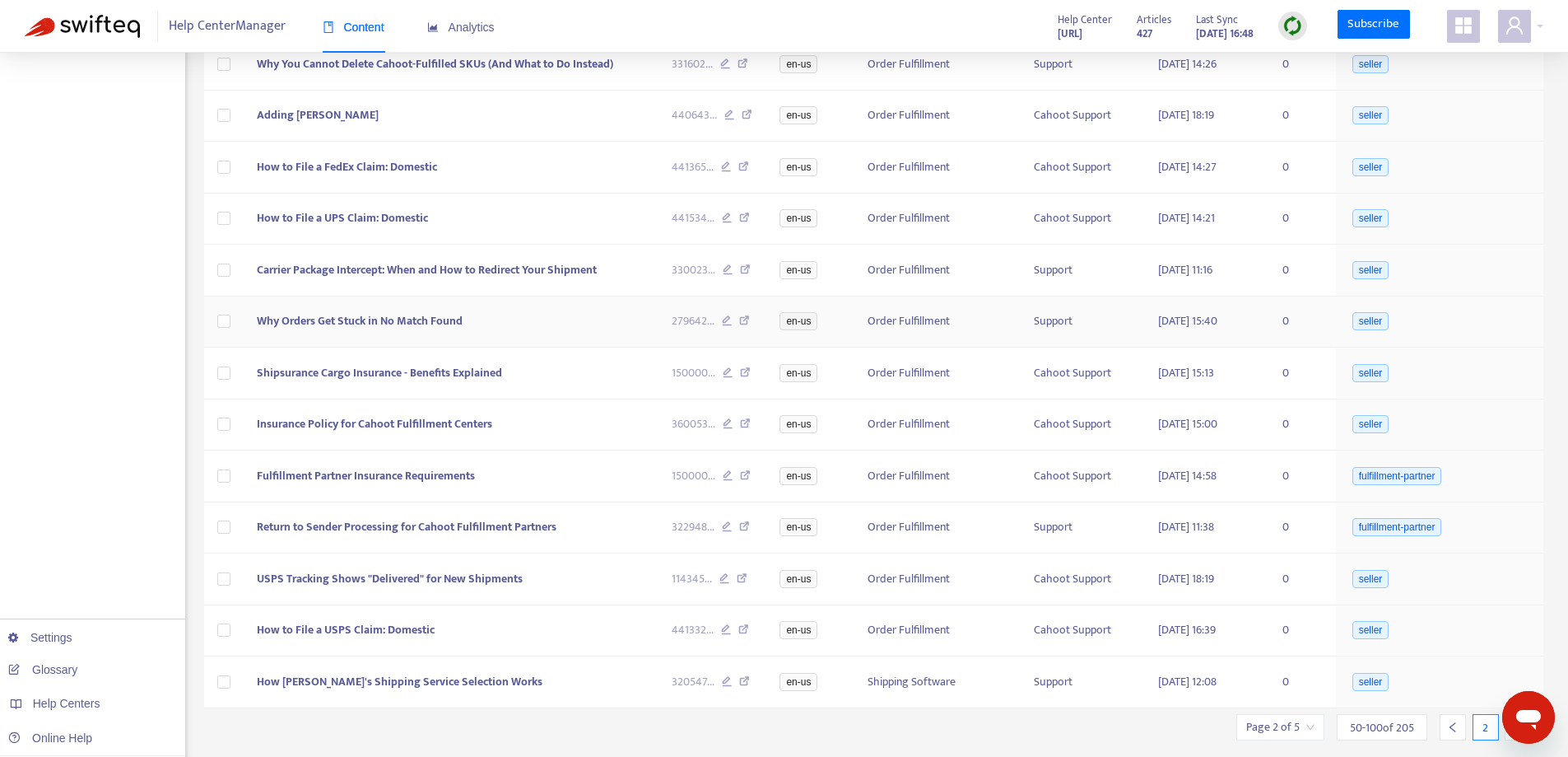
scroll to position [2390, 0]
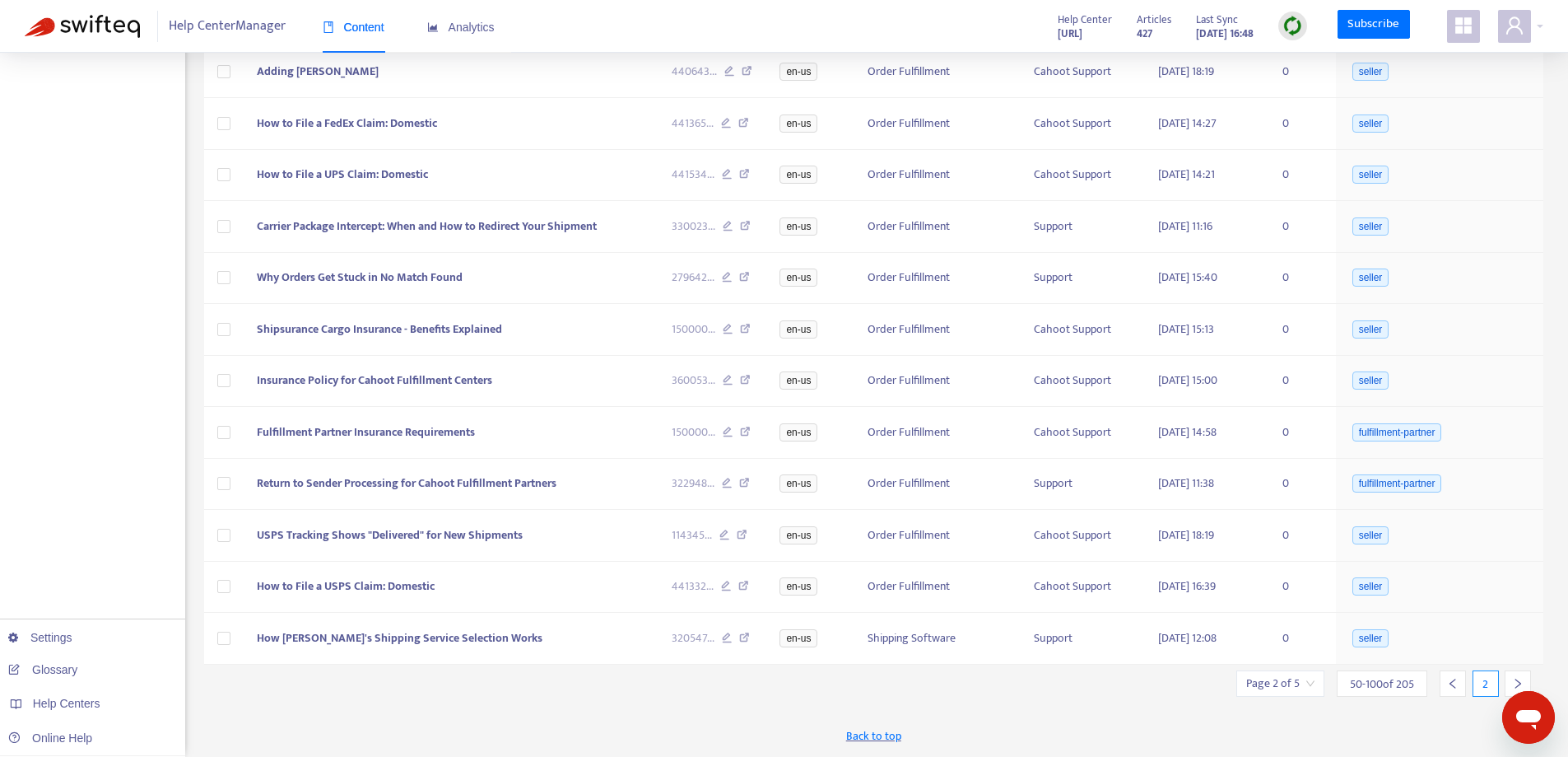
click at [1522, 675] on div at bounding box center [1517, 683] width 27 height 27
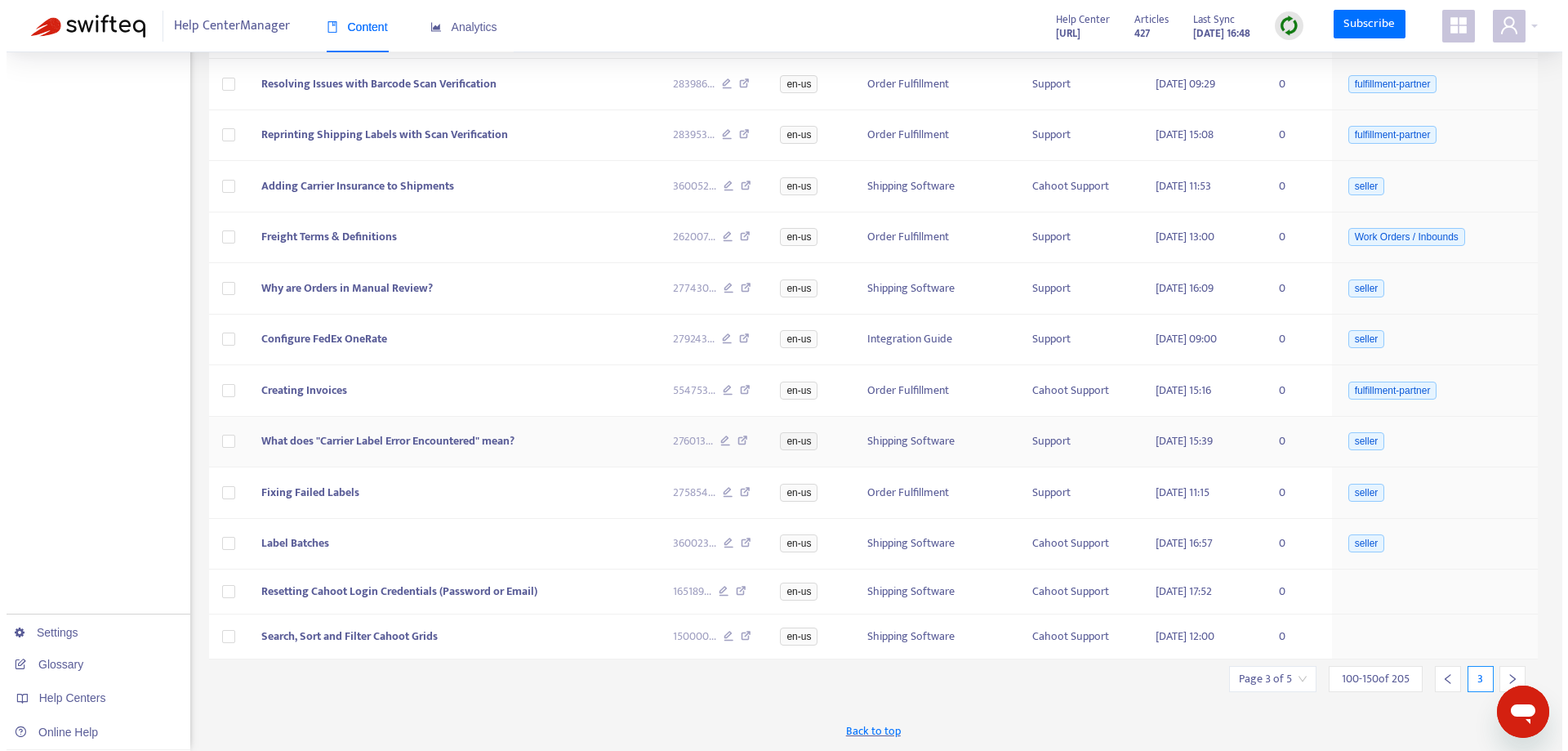
scroll to position [2288, 0]
click at [373, 639] on span "Search, Sort and Filter Cahoot Grids" at bounding box center [343, 636] width 177 height 19
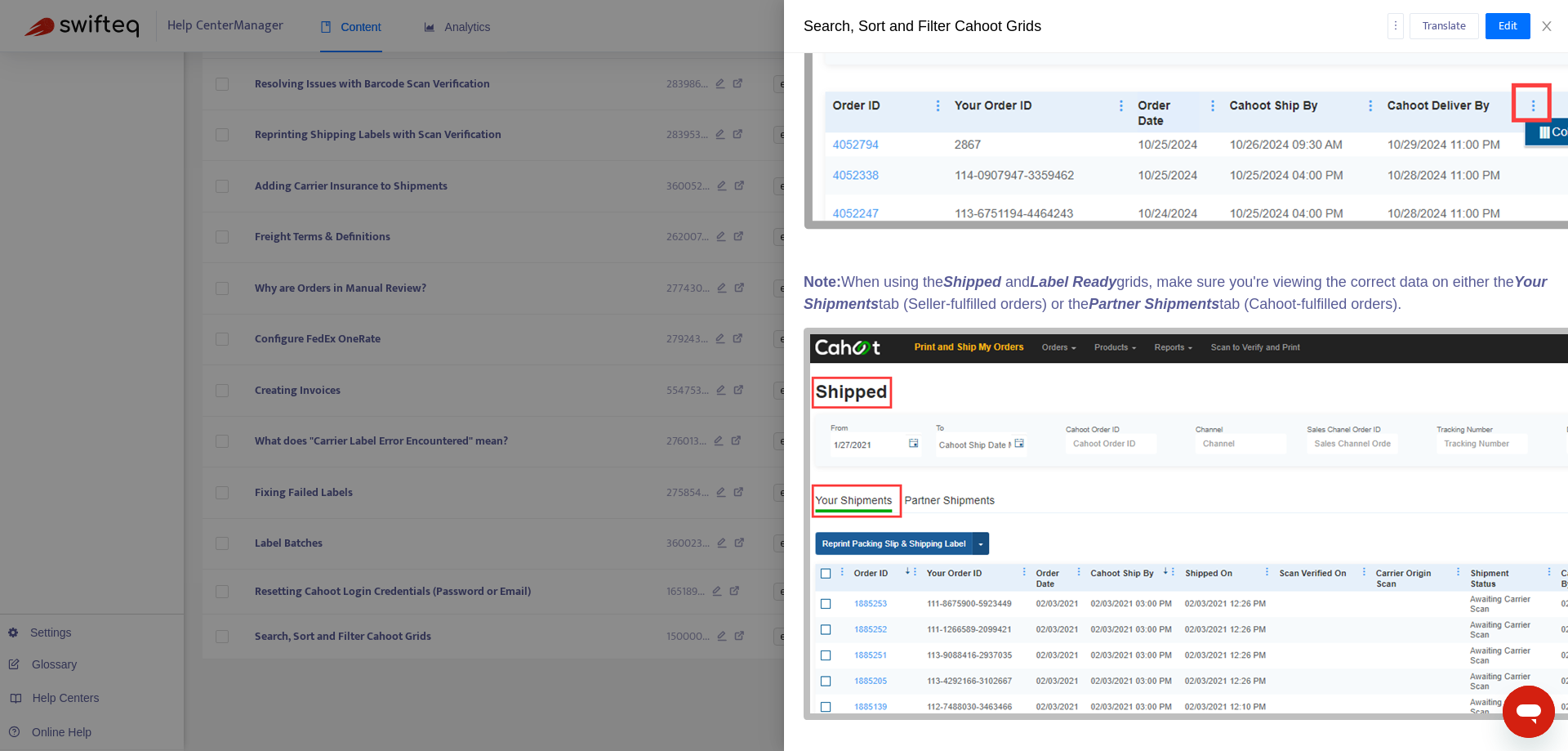
scroll to position [4558, 0]
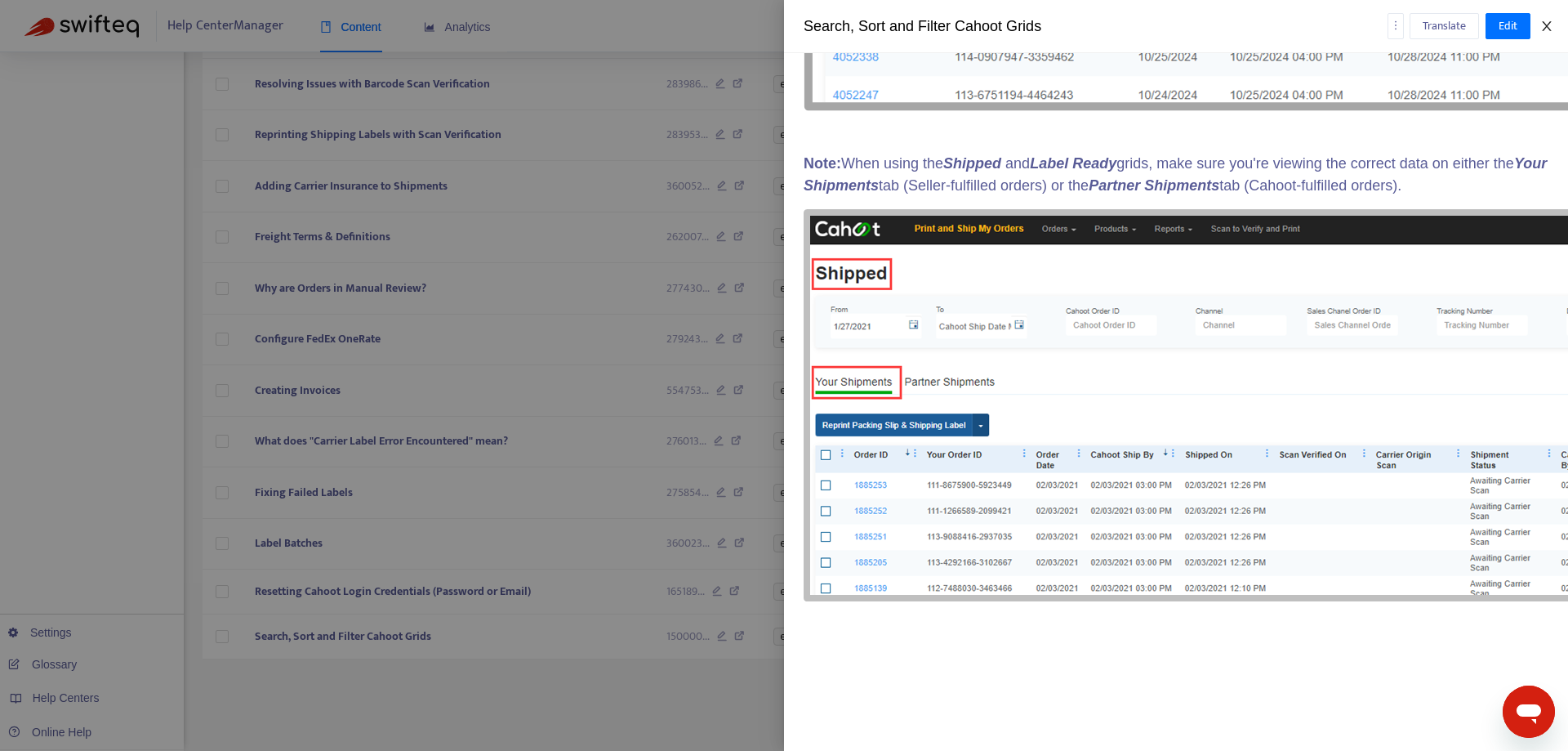
click at [1551, 22] on icon "close" at bounding box center [1546, 26] width 9 height 10
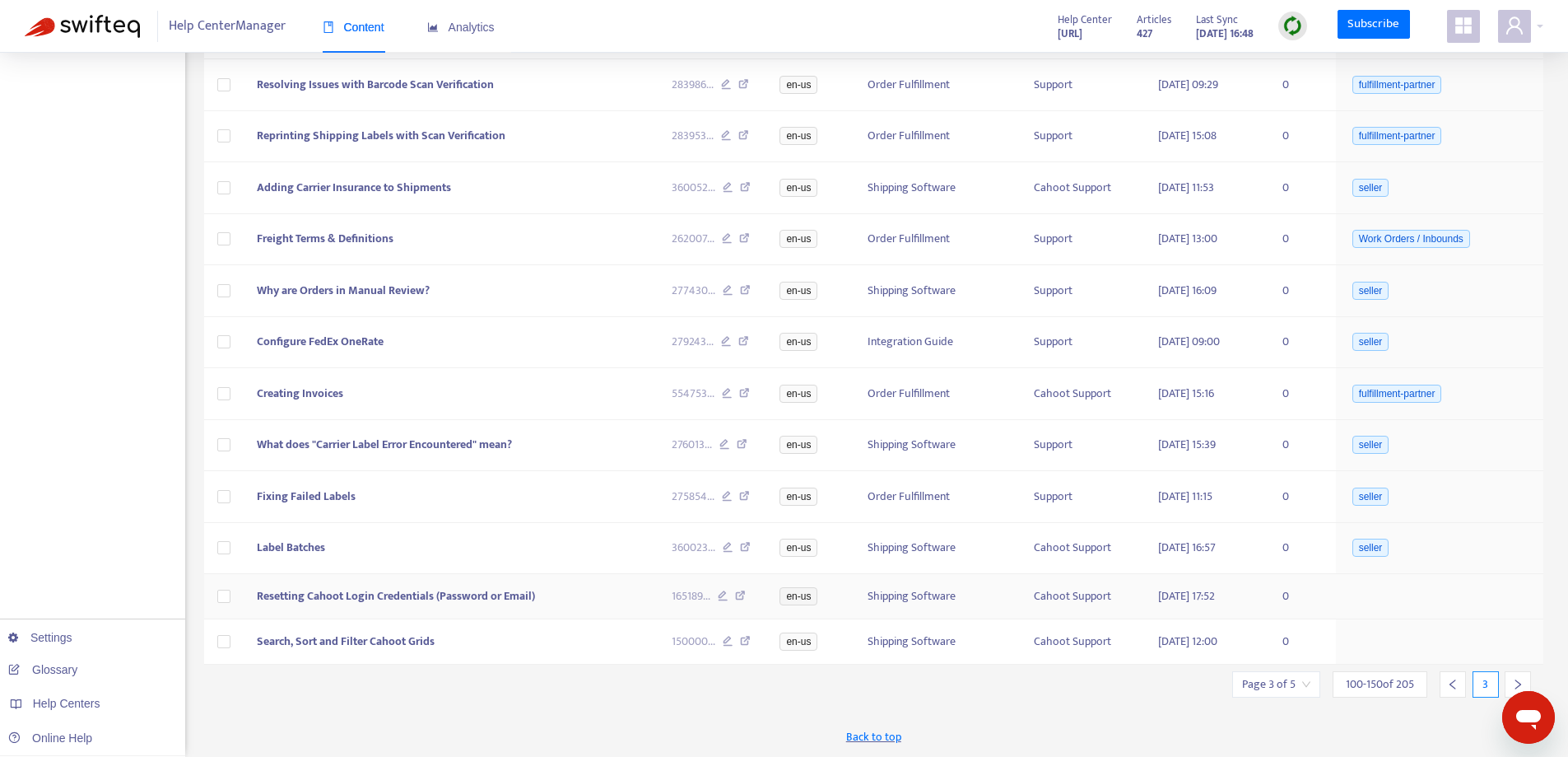
click at [326, 593] on span "Resetting Cahoot Login Credentials (Password or Email)" at bounding box center [396, 595] width 278 height 19
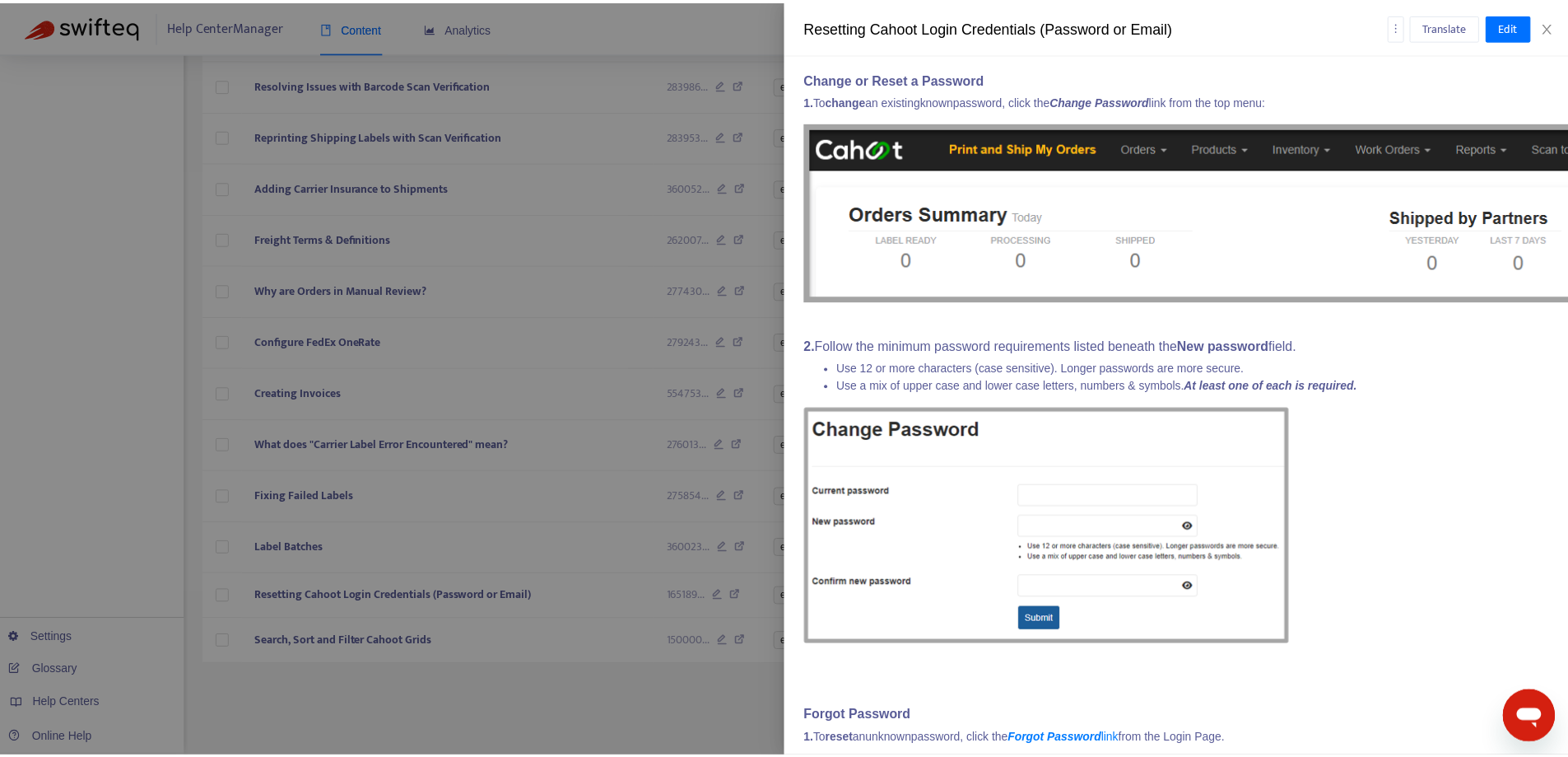
scroll to position [576, 0]
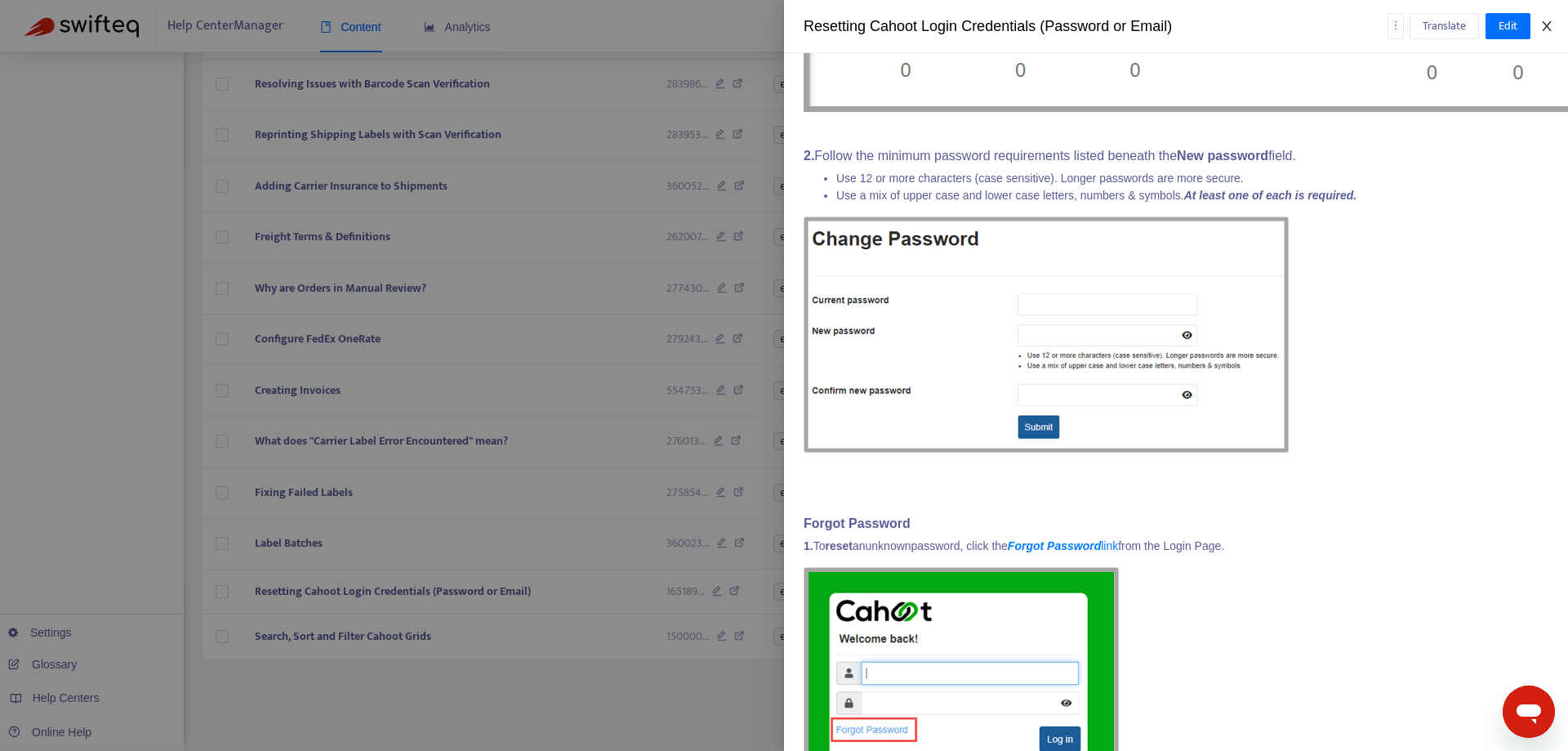
click at [1553, 23] on button "Close" at bounding box center [1547, 26] width 23 height 16
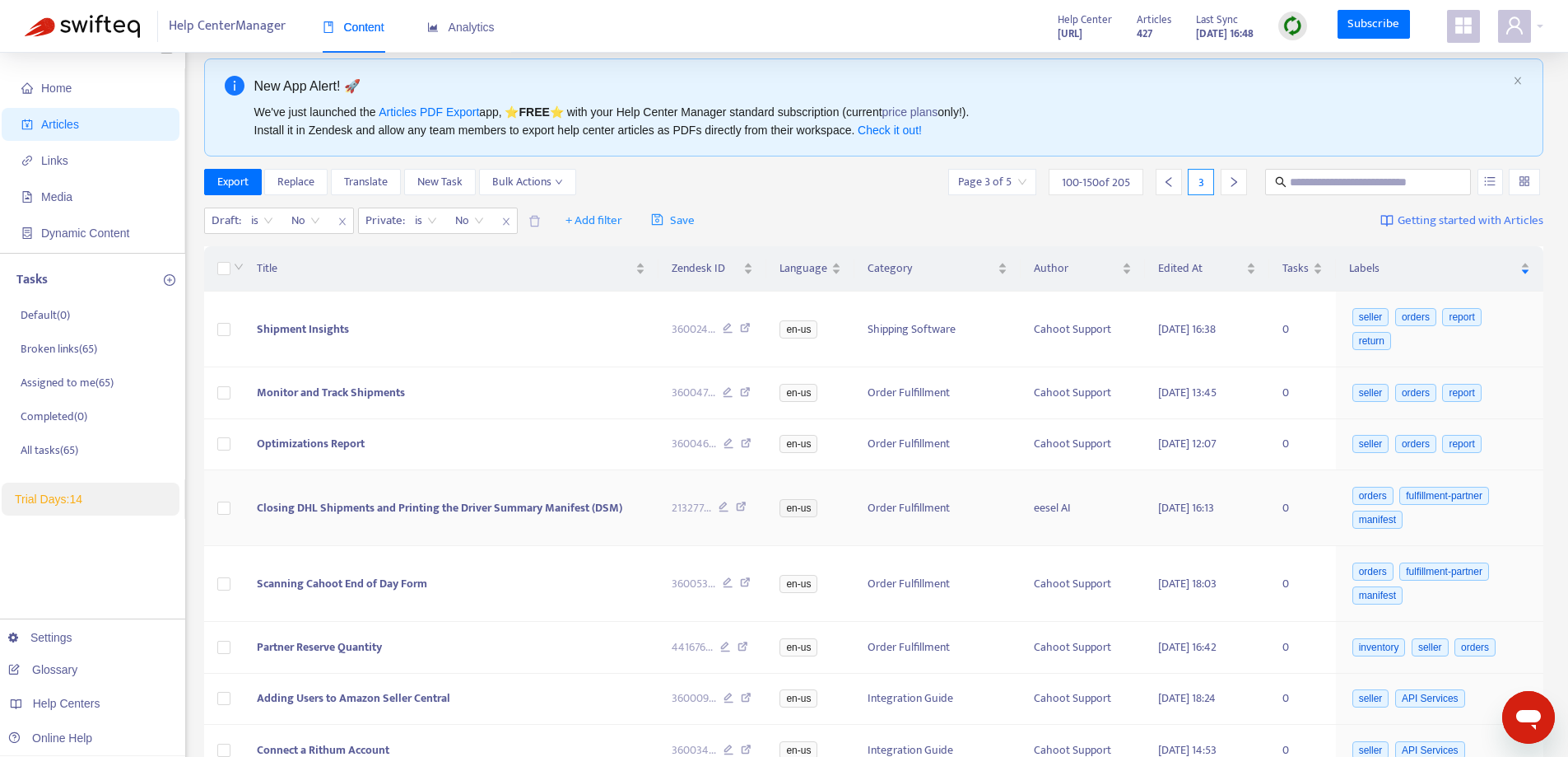
scroll to position [0, 0]
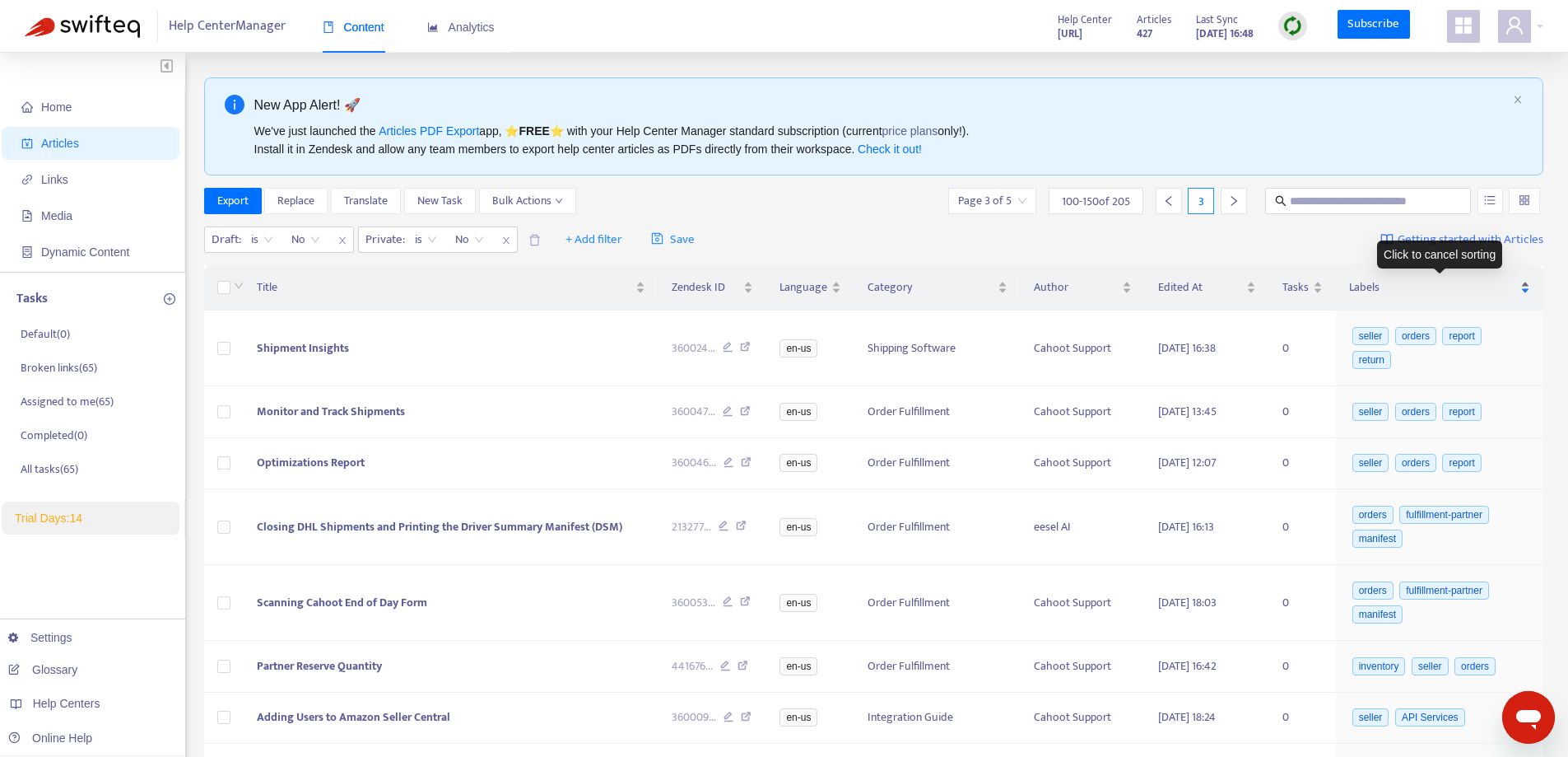
click at [1522, 287] on div "Labels" at bounding box center [1440, 288] width 181 height 18
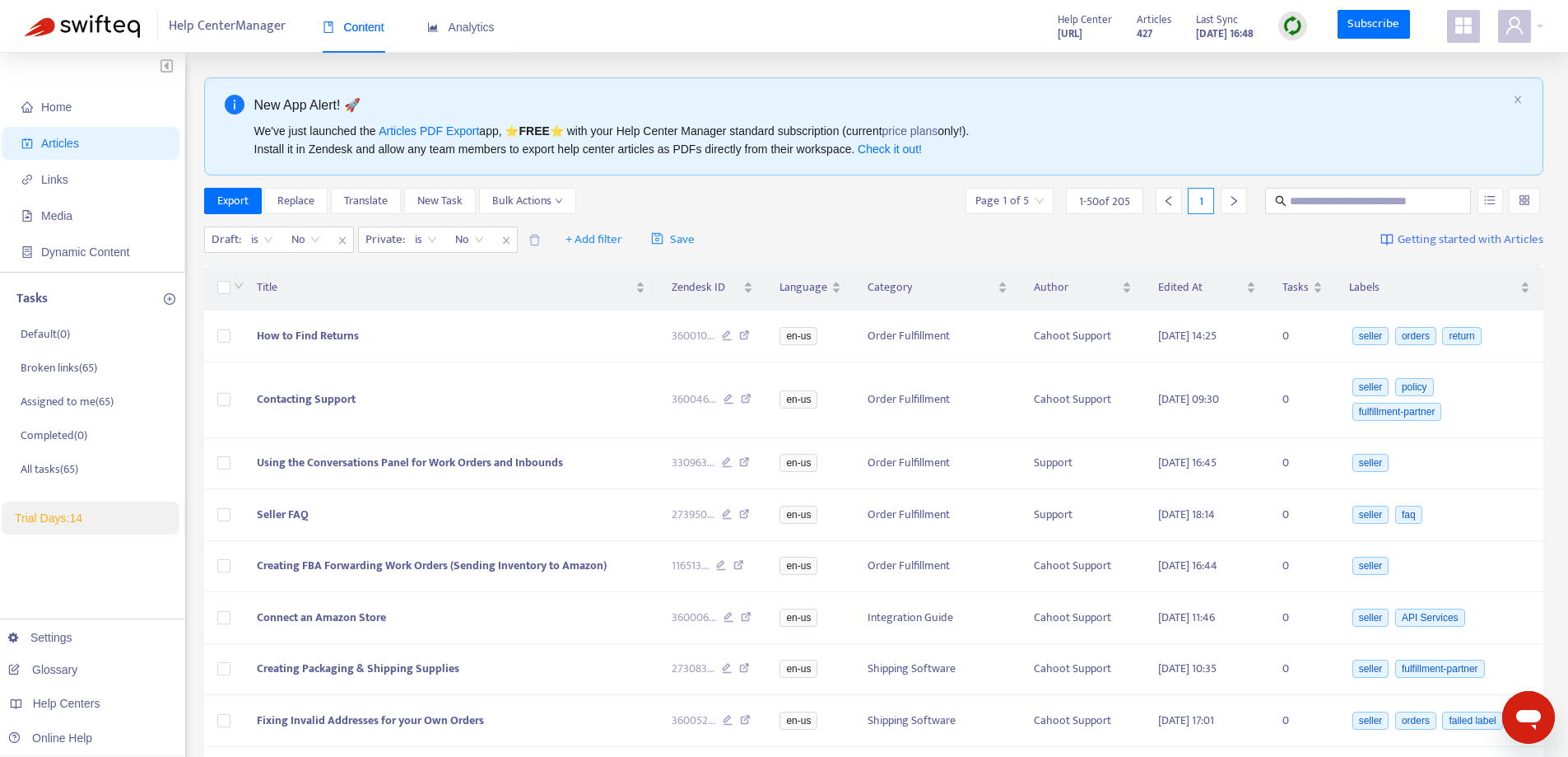
click at [798, 207] on div "Export Replace Translate New Task Bulk Actions Page 1 of 5 1 - 50 of 205 1" at bounding box center [874, 201] width 1340 height 27
click at [1524, 200] on input "search" at bounding box center [1524, 201] width 12 height 25
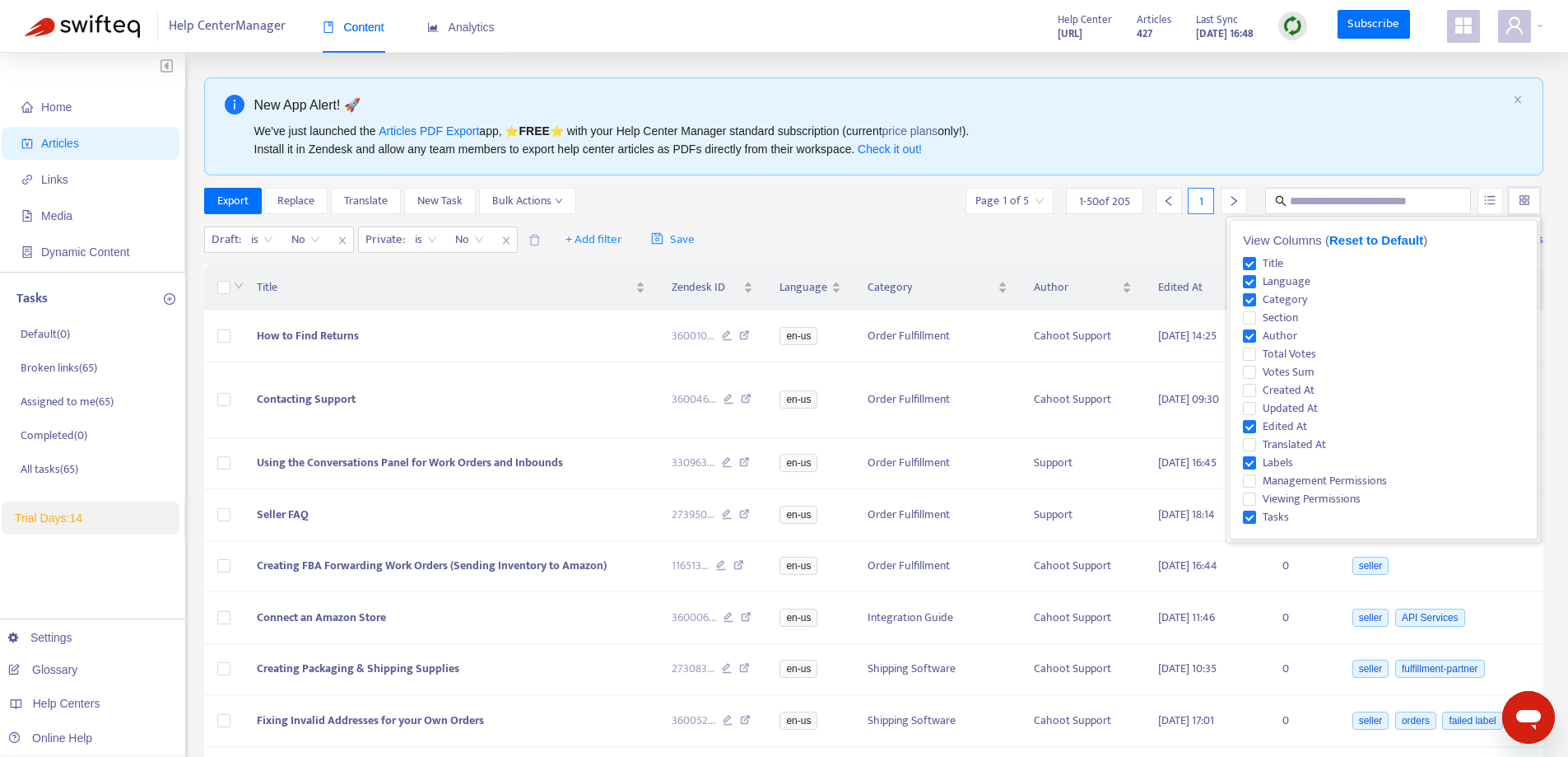
click at [676, 191] on div "Export Replace Translate New Task Bulk Actions Page 1 of 5 1 - 50 of 205 1" at bounding box center [874, 201] width 1340 height 27
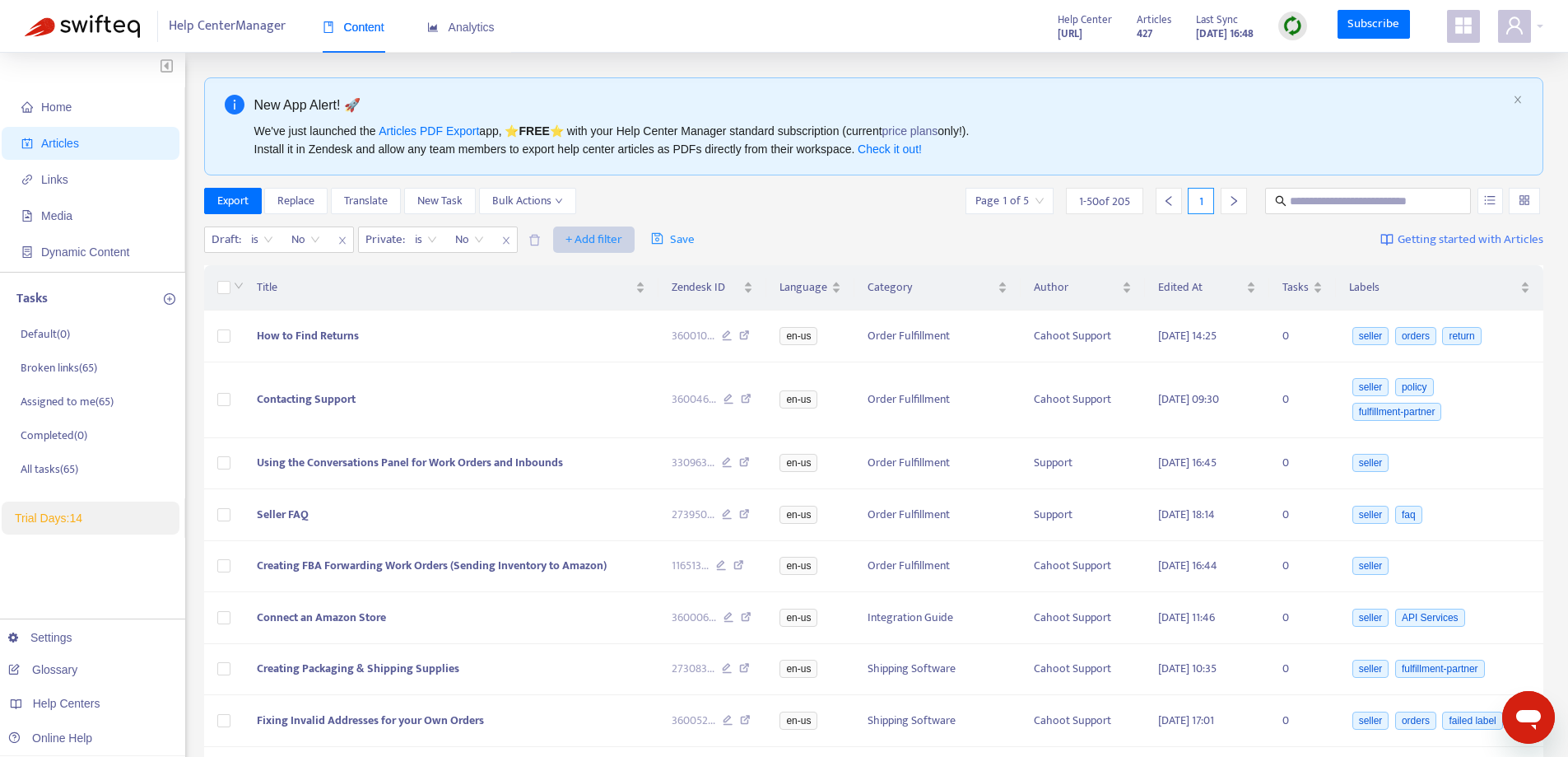
click at [588, 244] on span "+ Add filter" at bounding box center [593, 240] width 57 height 20
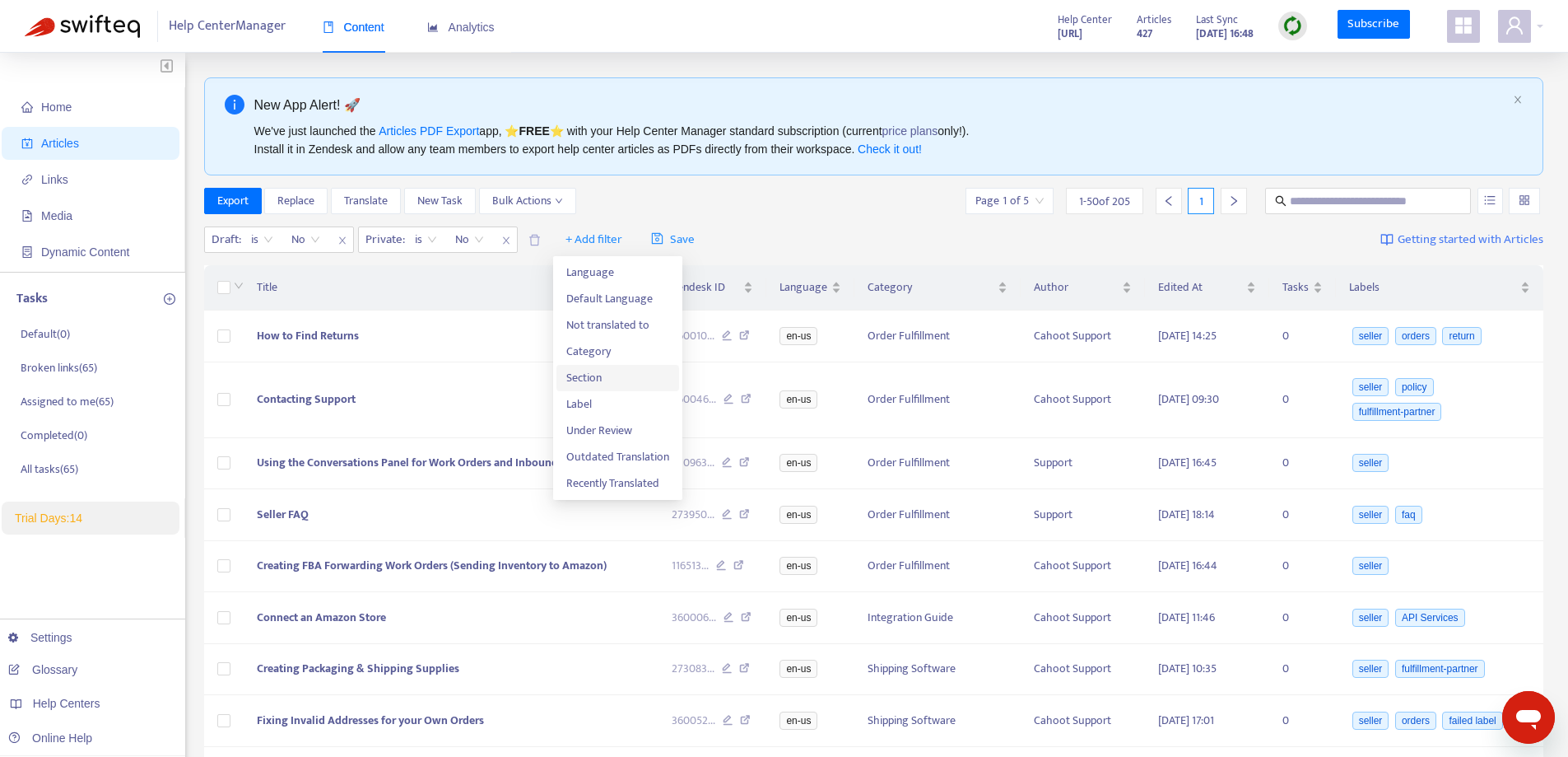
click at [578, 376] on span "Section" at bounding box center [617, 378] width 103 height 18
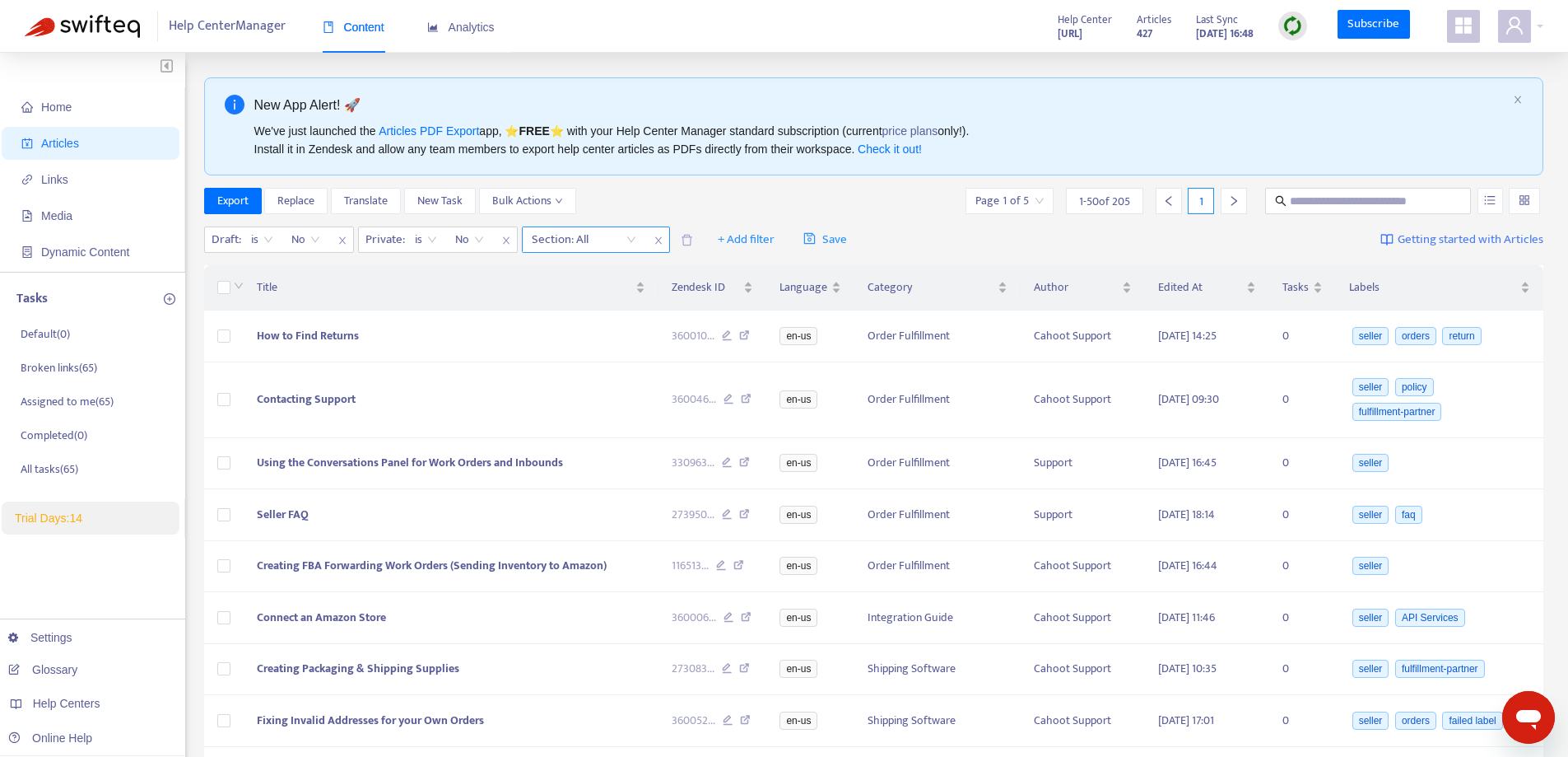
click at [598, 240] on div at bounding box center [576, 240] width 99 height 20
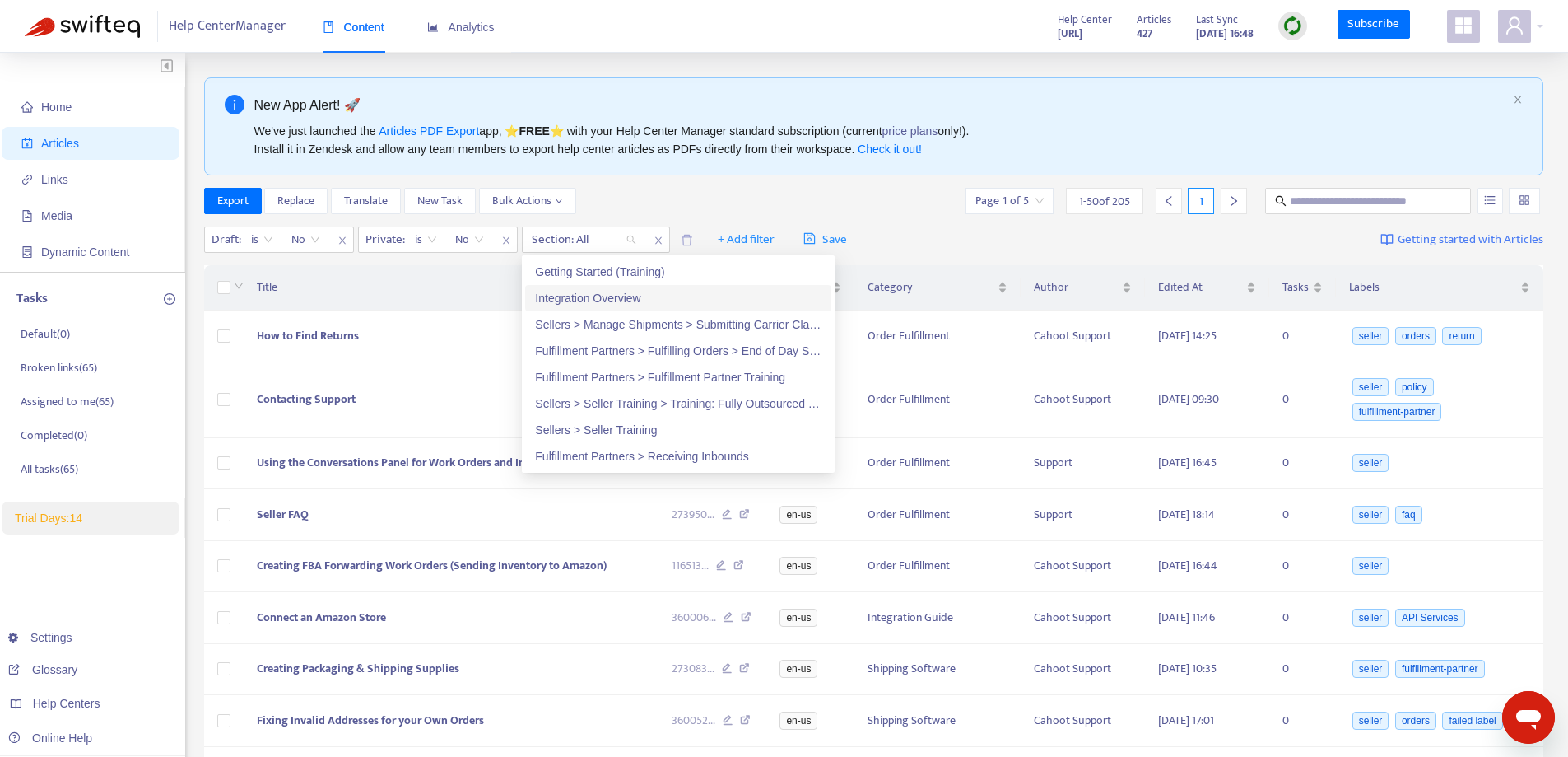
click at [608, 292] on div "Integration Overview" at bounding box center [679, 298] width 287 height 18
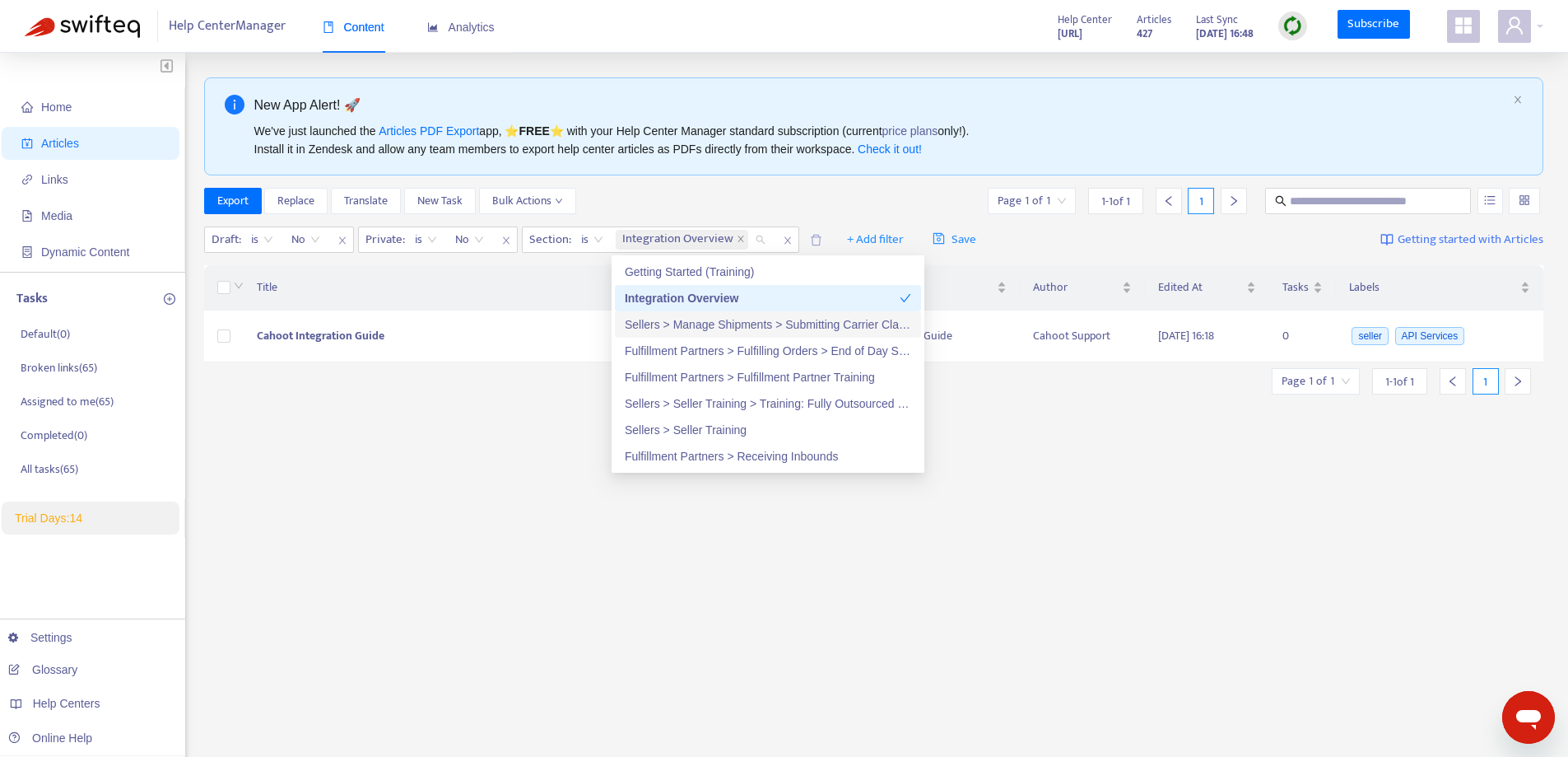
click at [703, 326] on div "Sellers > Manage Shipments > Submitting Carrier Claims" at bounding box center [768, 324] width 287 height 18
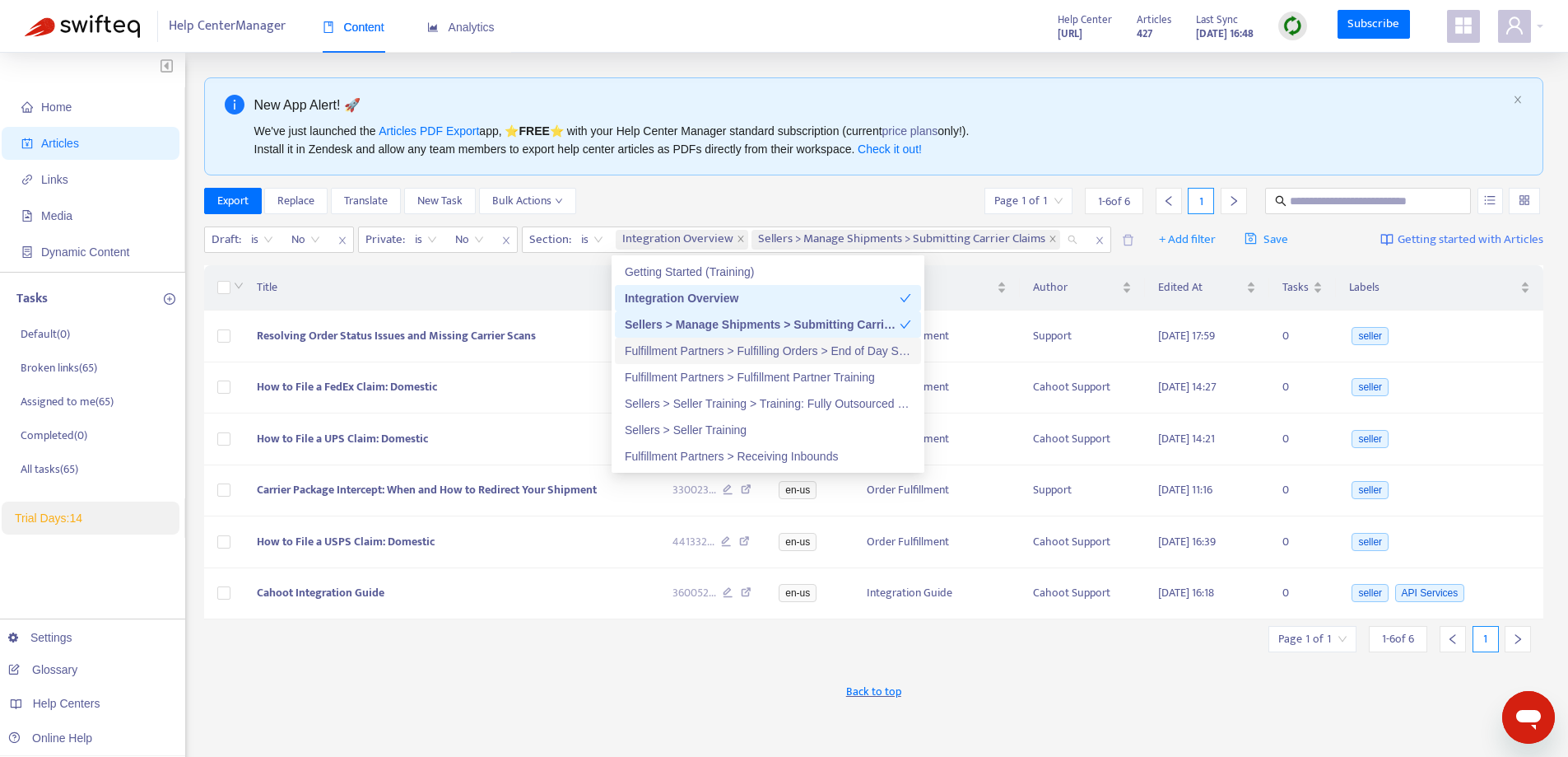
click at [680, 346] on div "Fulfillment Partners > Fulfilling Orders > End of Day Scan Forms" at bounding box center [768, 351] width 287 height 18
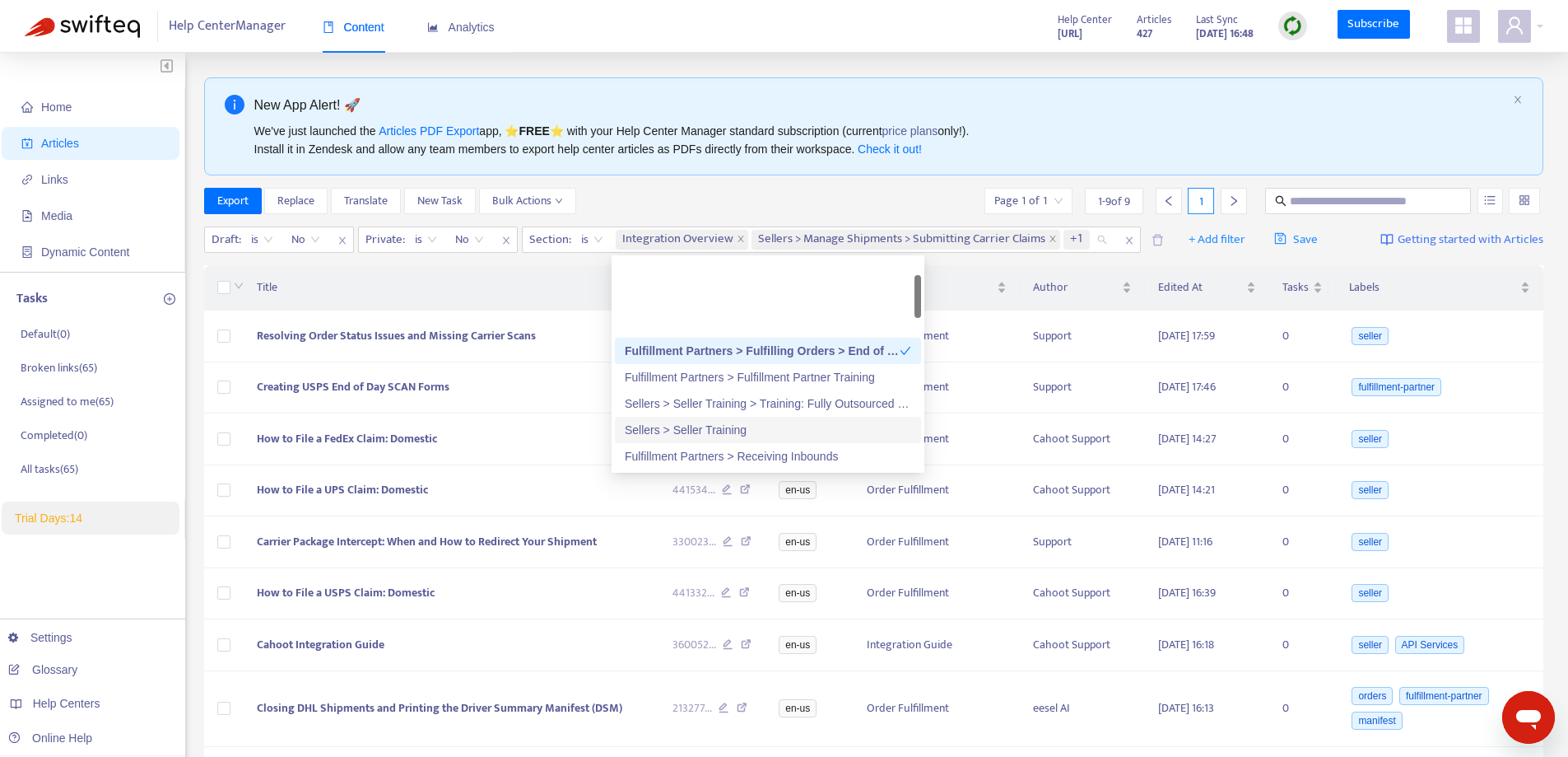
scroll to position [82, 0]
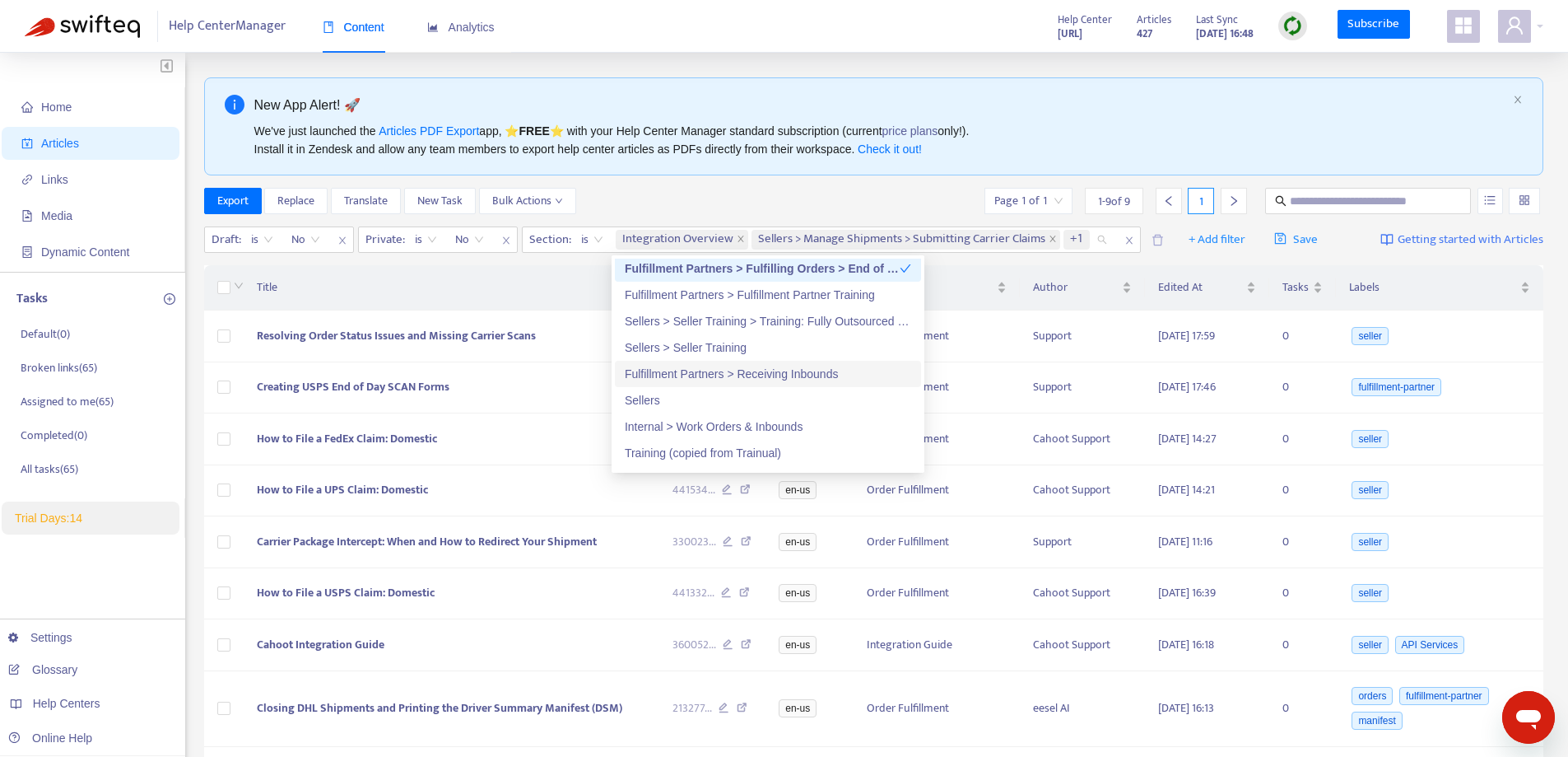
click at [717, 372] on div "Fulfillment Partners > Receiving Inbounds" at bounding box center [768, 374] width 287 height 18
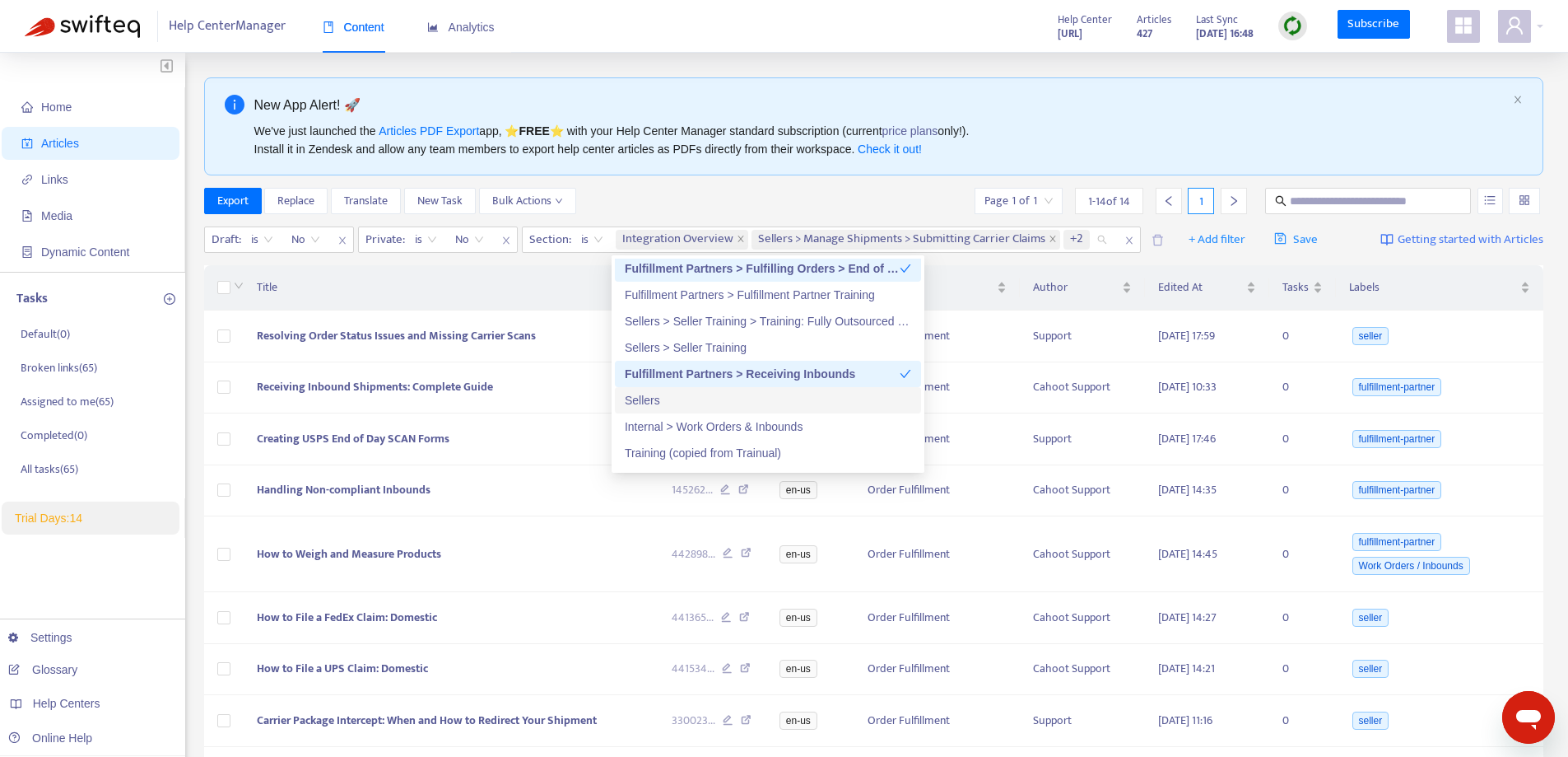
click at [651, 398] on div "Sellers" at bounding box center [768, 400] width 287 height 18
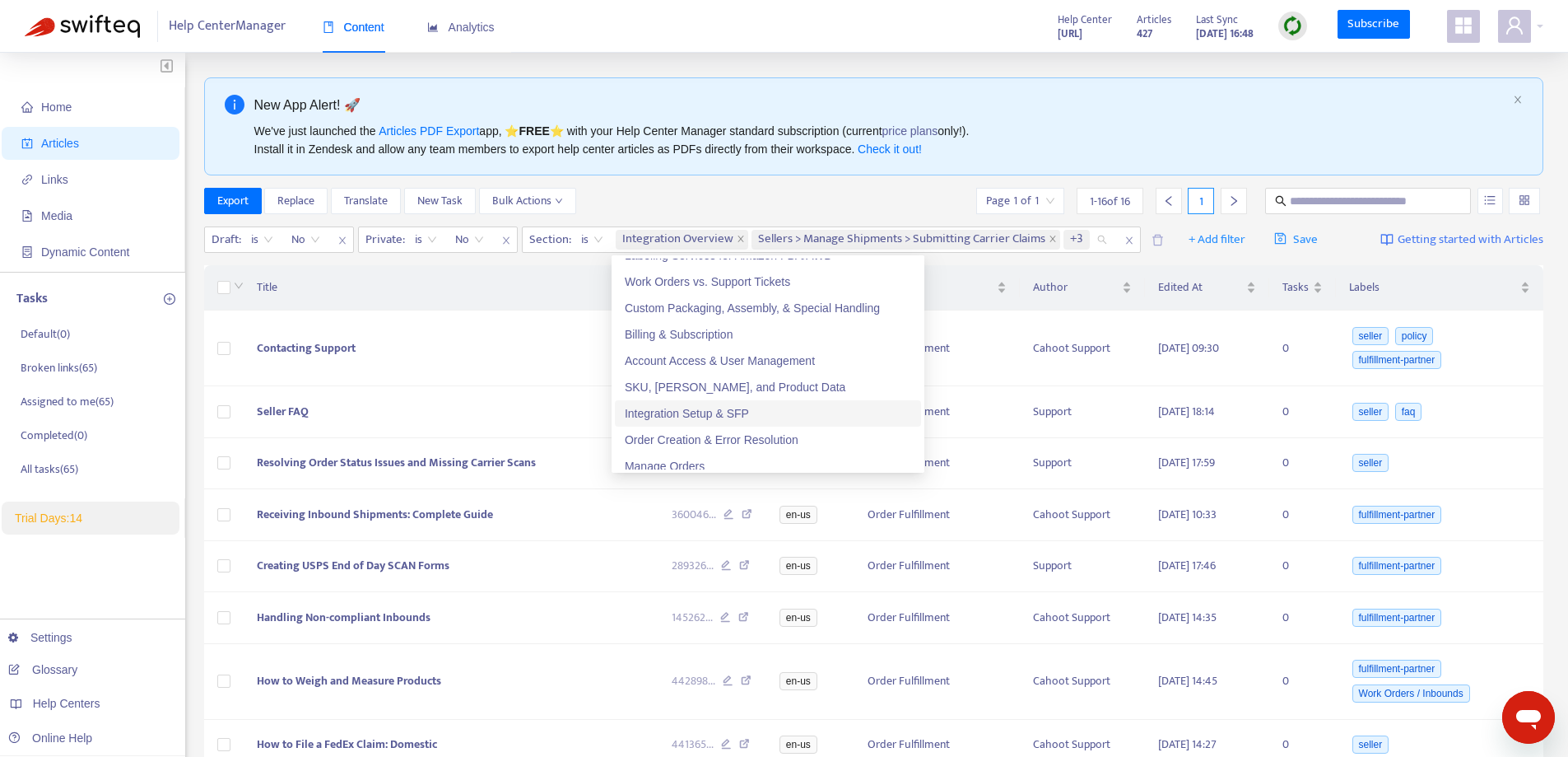
scroll to position [494, 0]
click at [672, 387] on div "Manage Orders" at bounding box center [768, 384] width 287 height 18
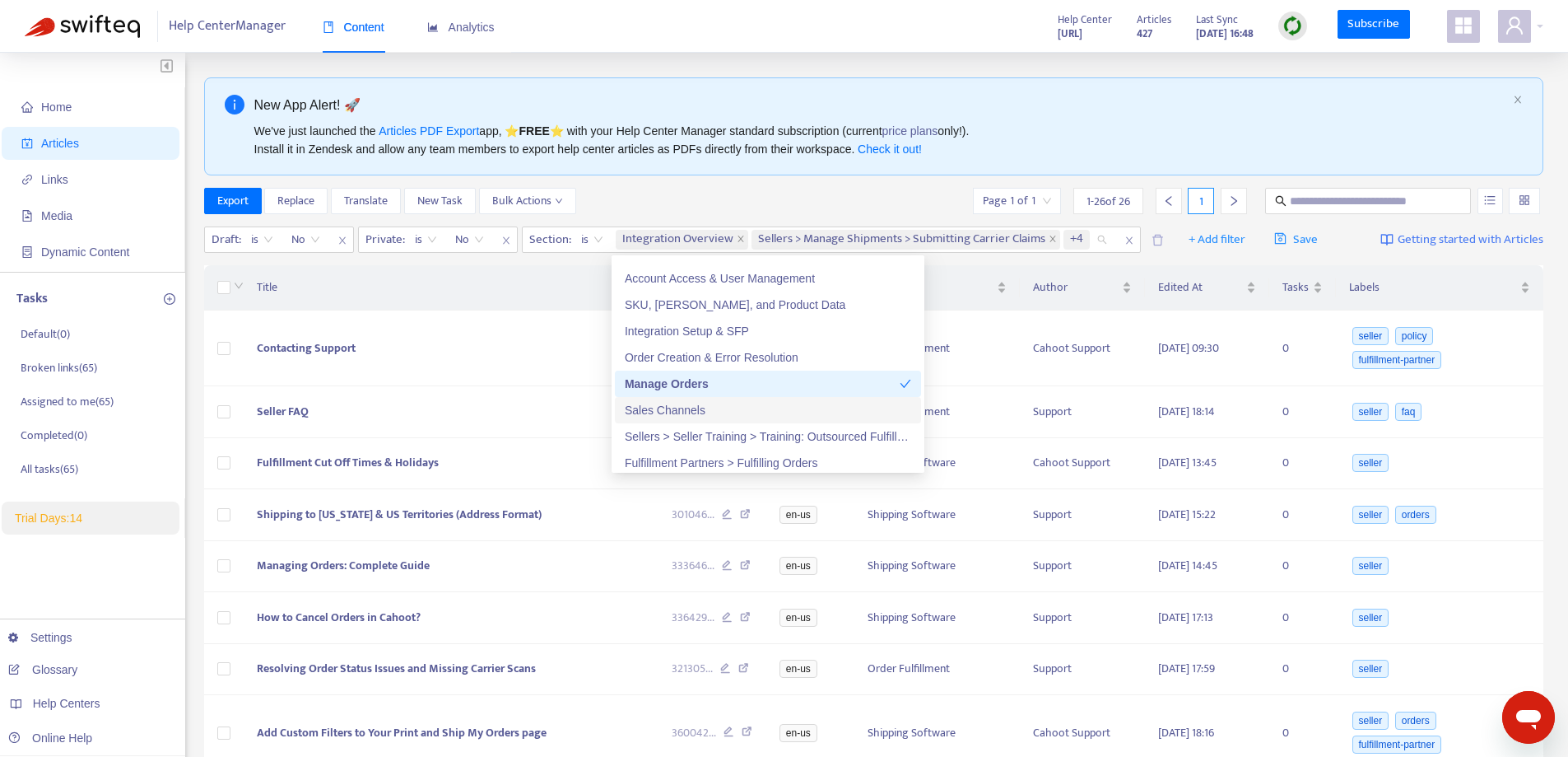
click at [672, 415] on div "Sales Channels" at bounding box center [768, 410] width 287 height 18
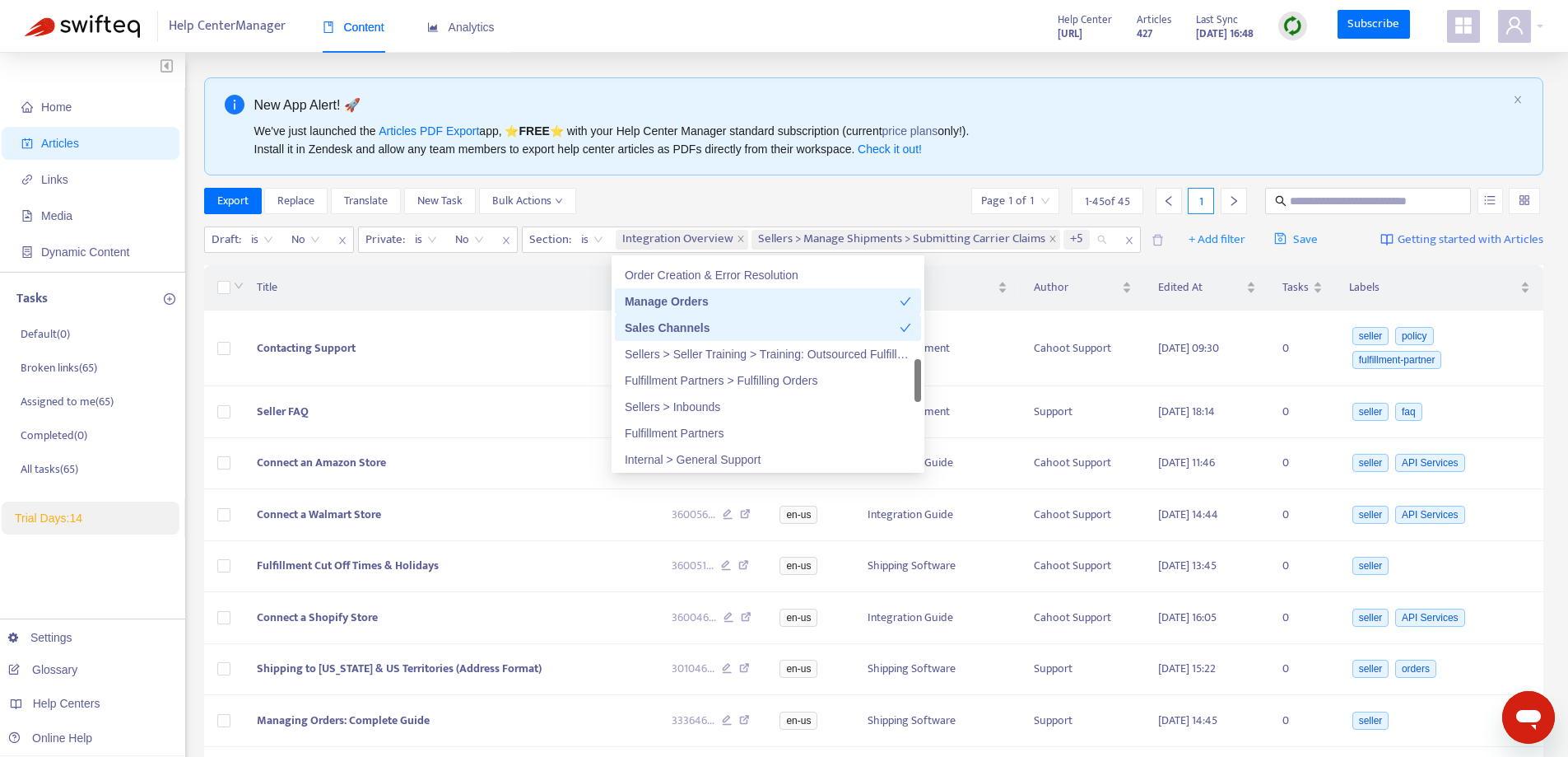
scroll to position [658, 0]
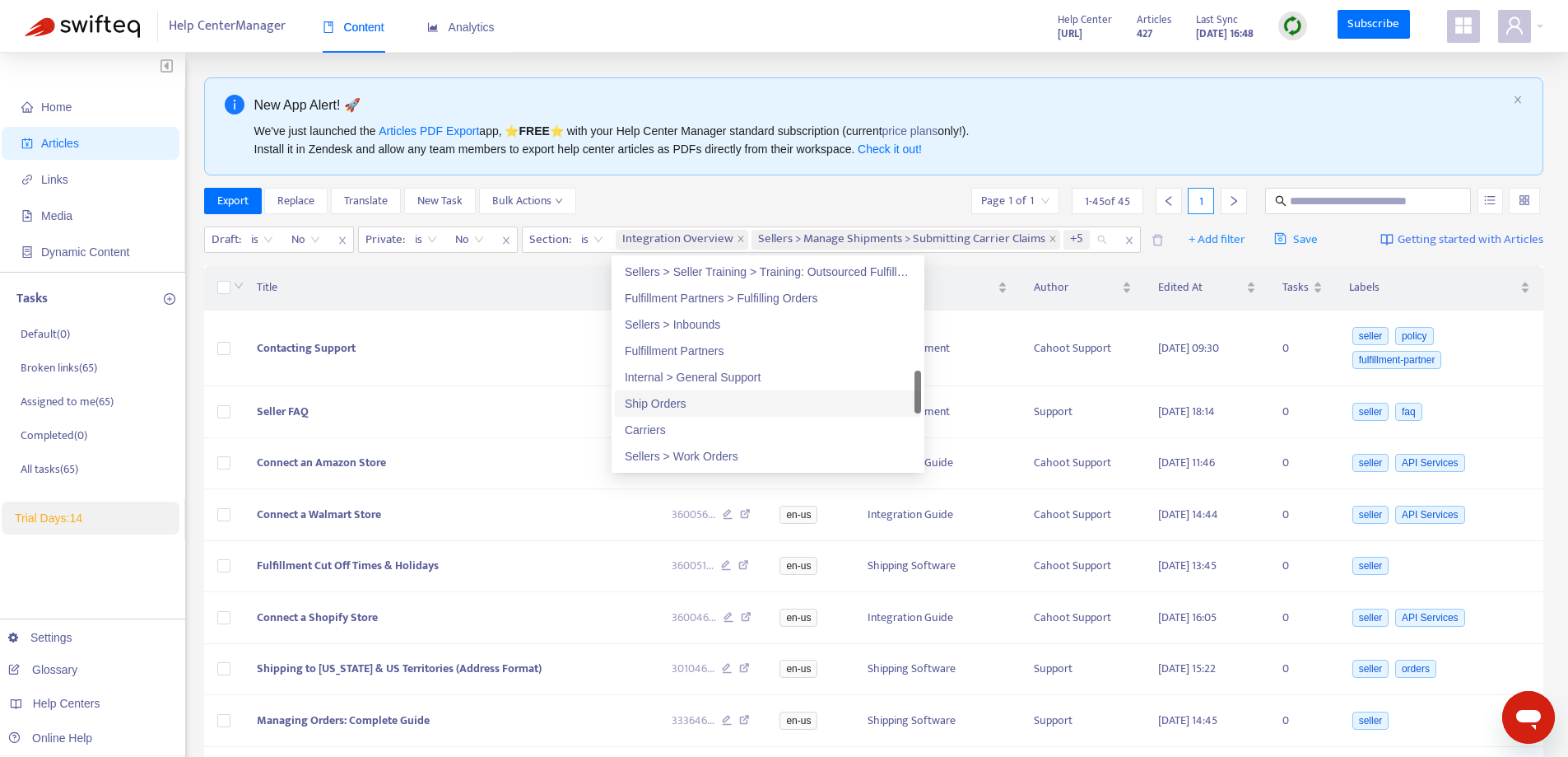
click at [673, 410] on div "Ship Orders" at bounding box center [768, 404] width 287 height 18
click at [668, 429] on div "Carriers" at bounding box center [768, 429] width 287 height 18
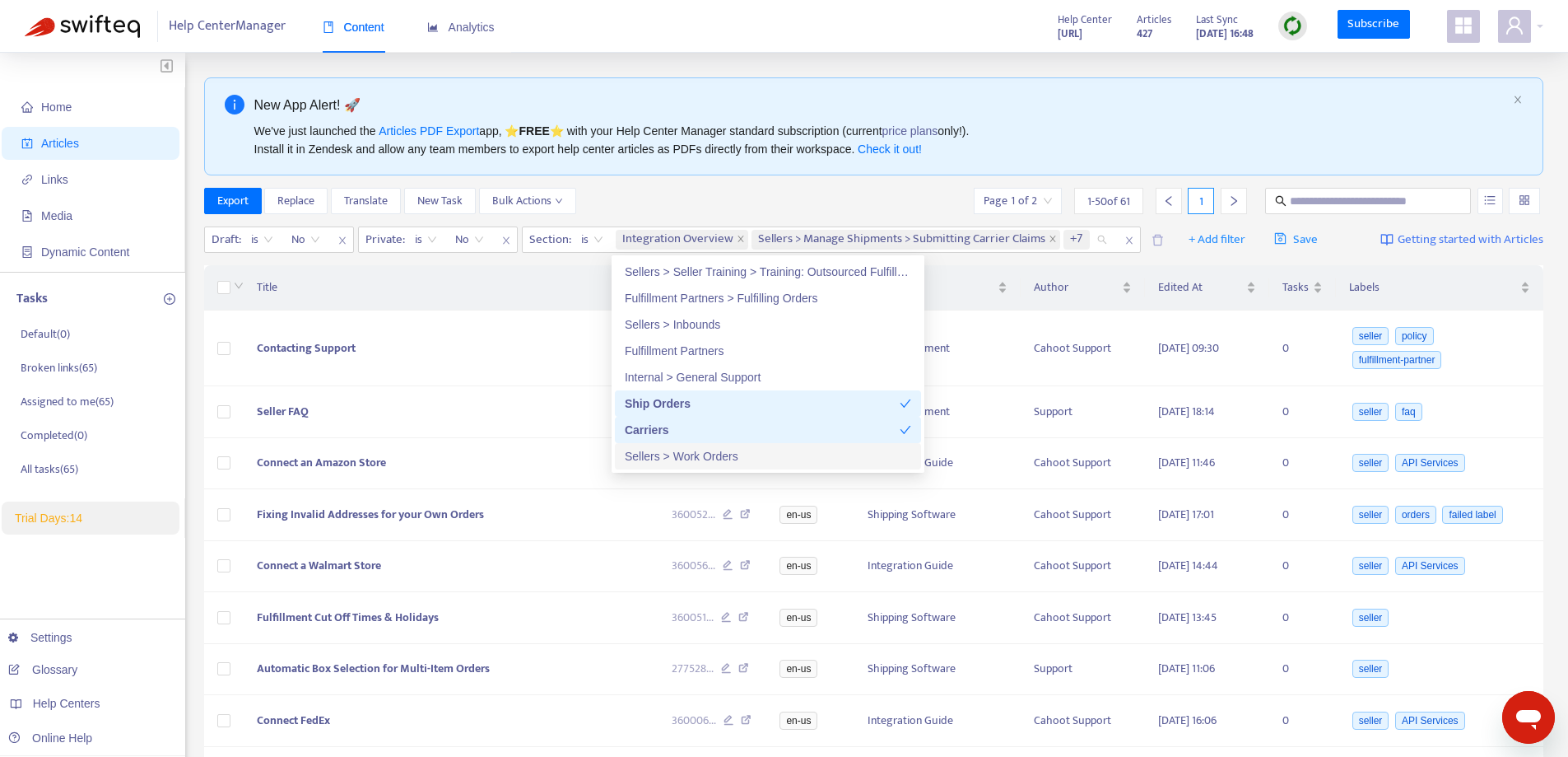
drag, startPoint x: 670, startPoint y: 454, endPoint x: 674, endPoint y: 362, distance: 92.1
click at [670, 454] on div "Sellers > Work Orders" at bounding box center [768, 456] width 287 height 18
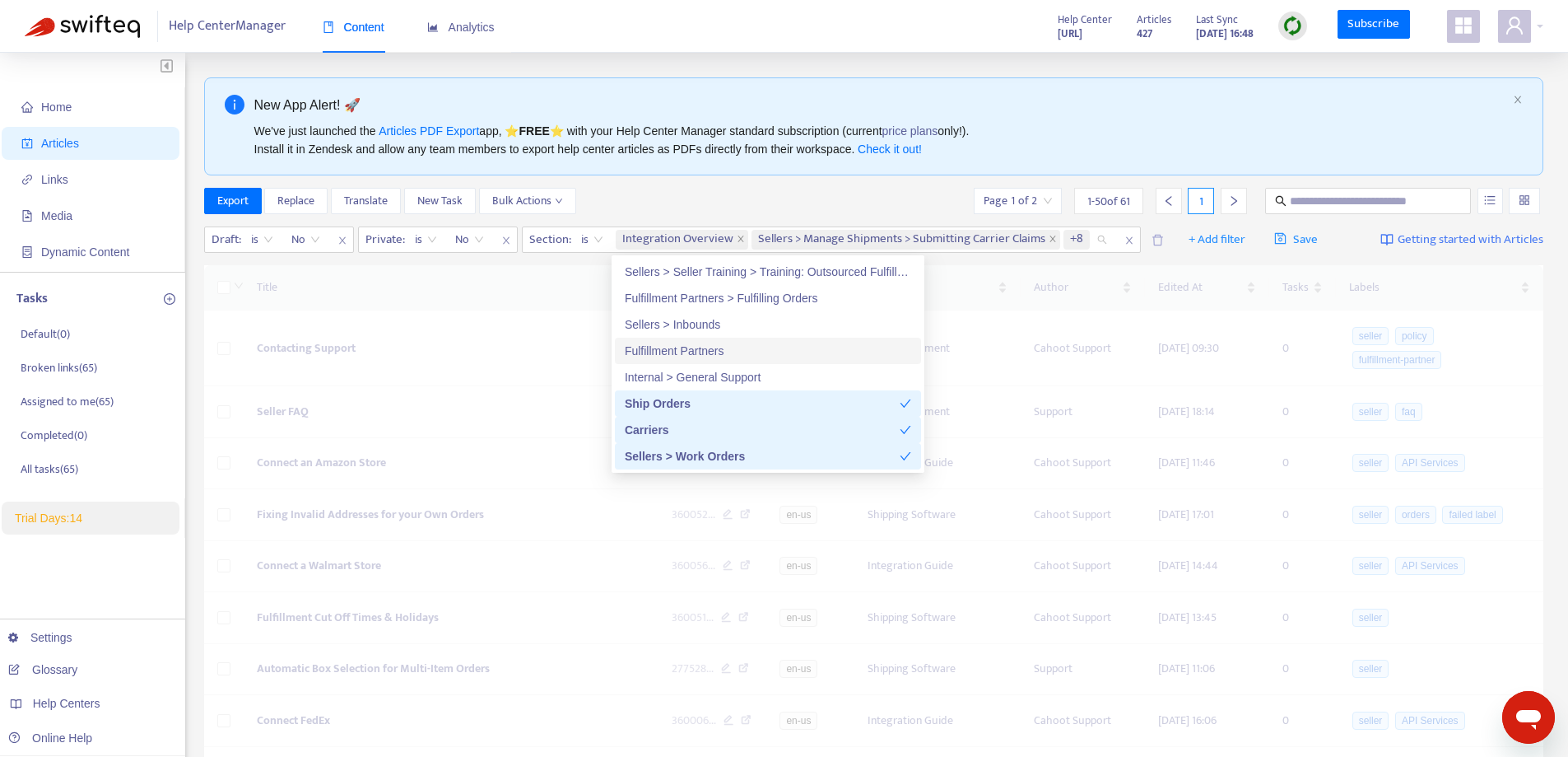
click at [672, 356] on div "Fulfillment Partners" at bounding box center [768, 351] width 287 height 18
click at [667, 328] on div "Sellers > Inbounds" at bounding box center [768, 324] width 287 height 18
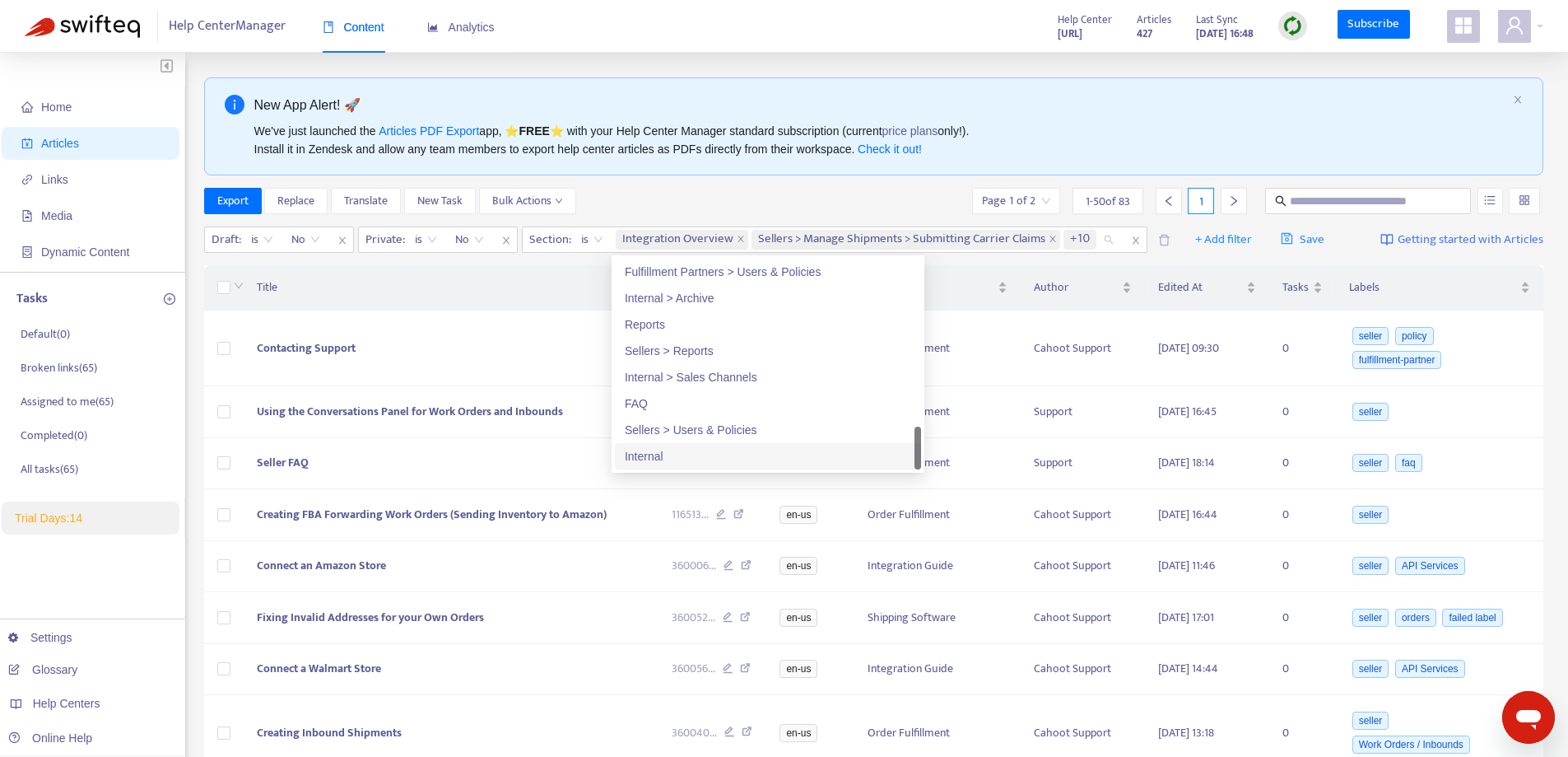
scroll to position [82, 0]
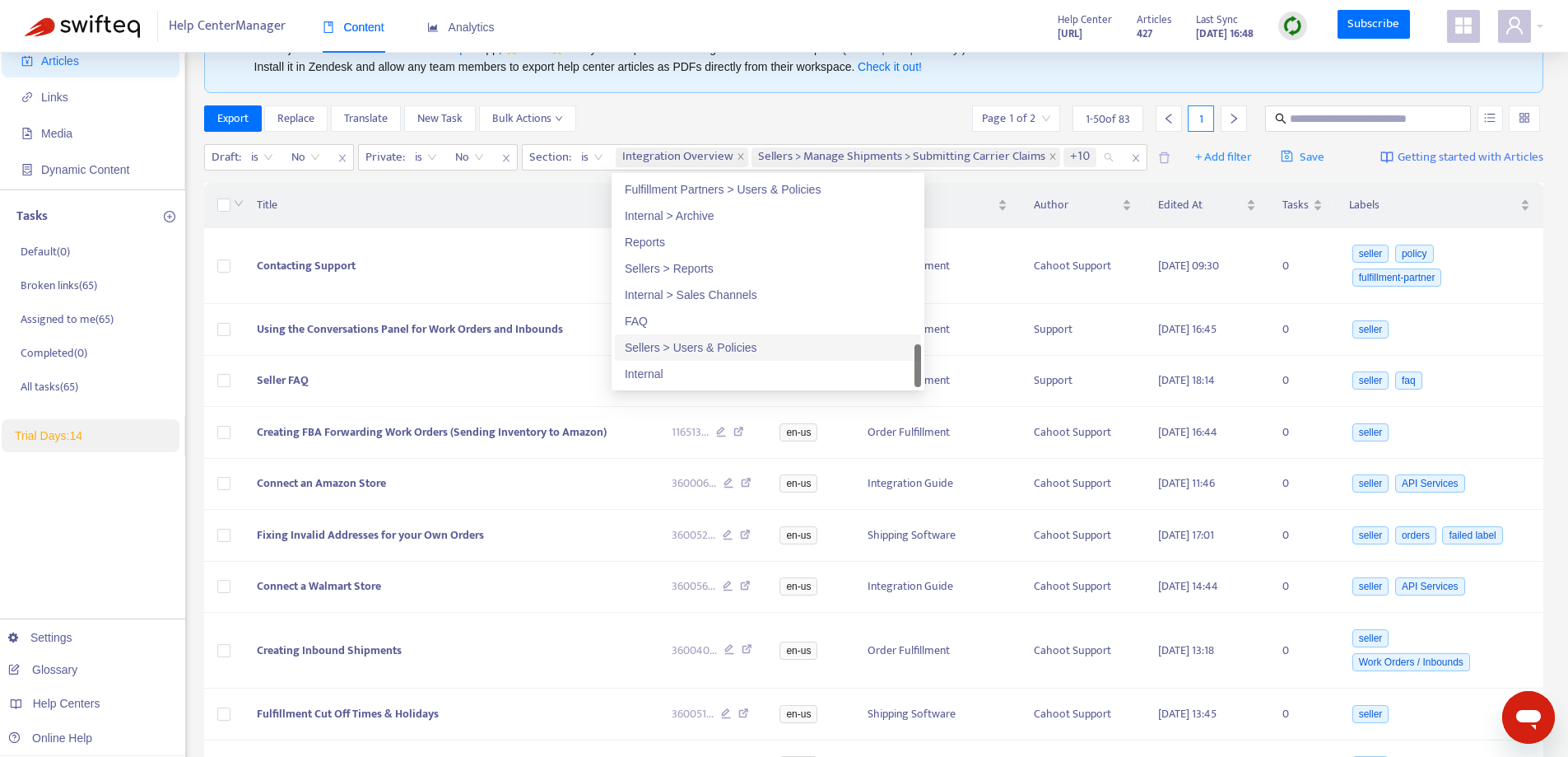
click at [687, 352] on div "Sellers > Users & Policies" at bounding box center [768, 347] width 287 height 18
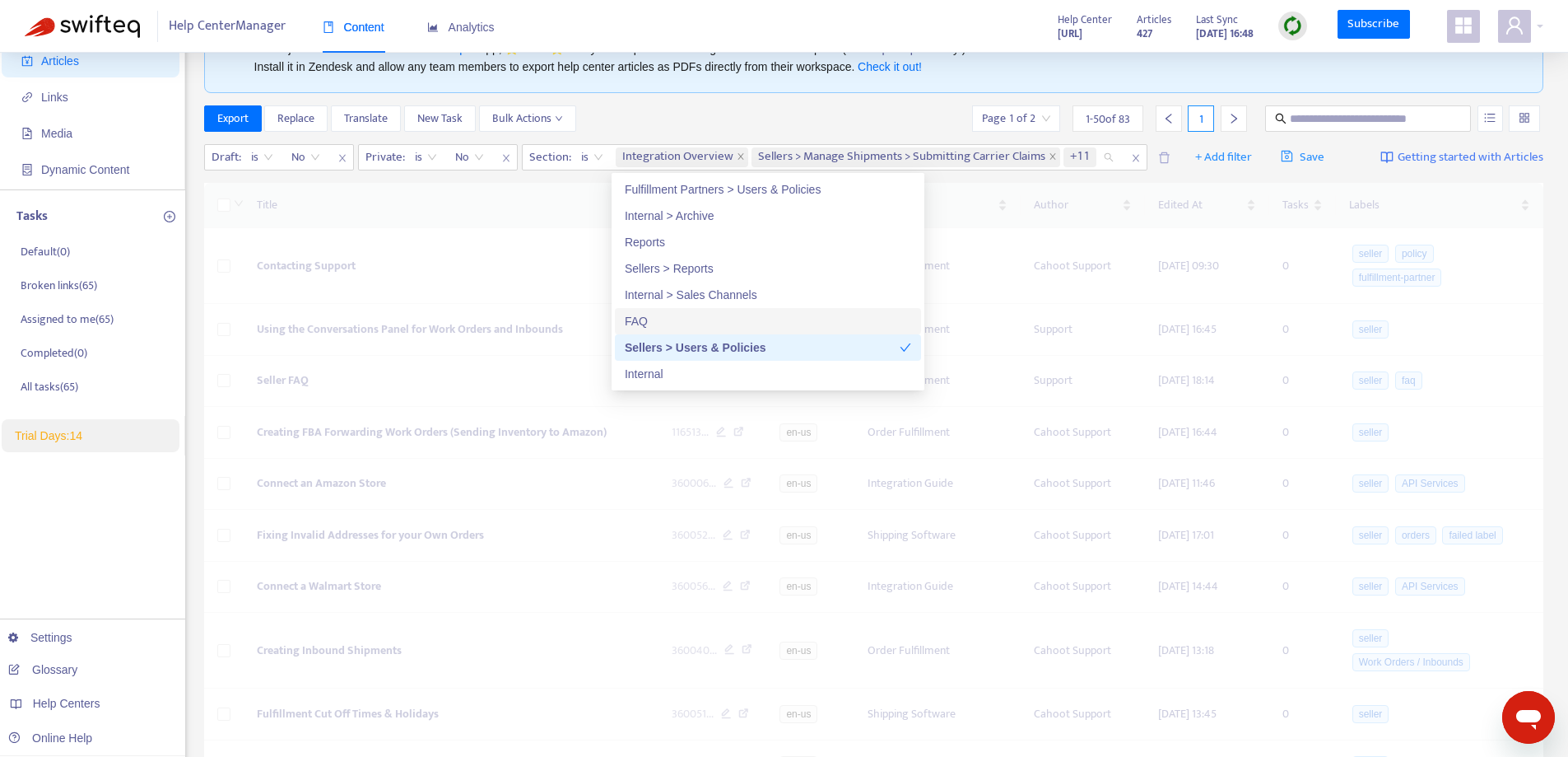
click at [665, 323] on div "FAQ" at bounding box center [768, 321] width 287 height 18
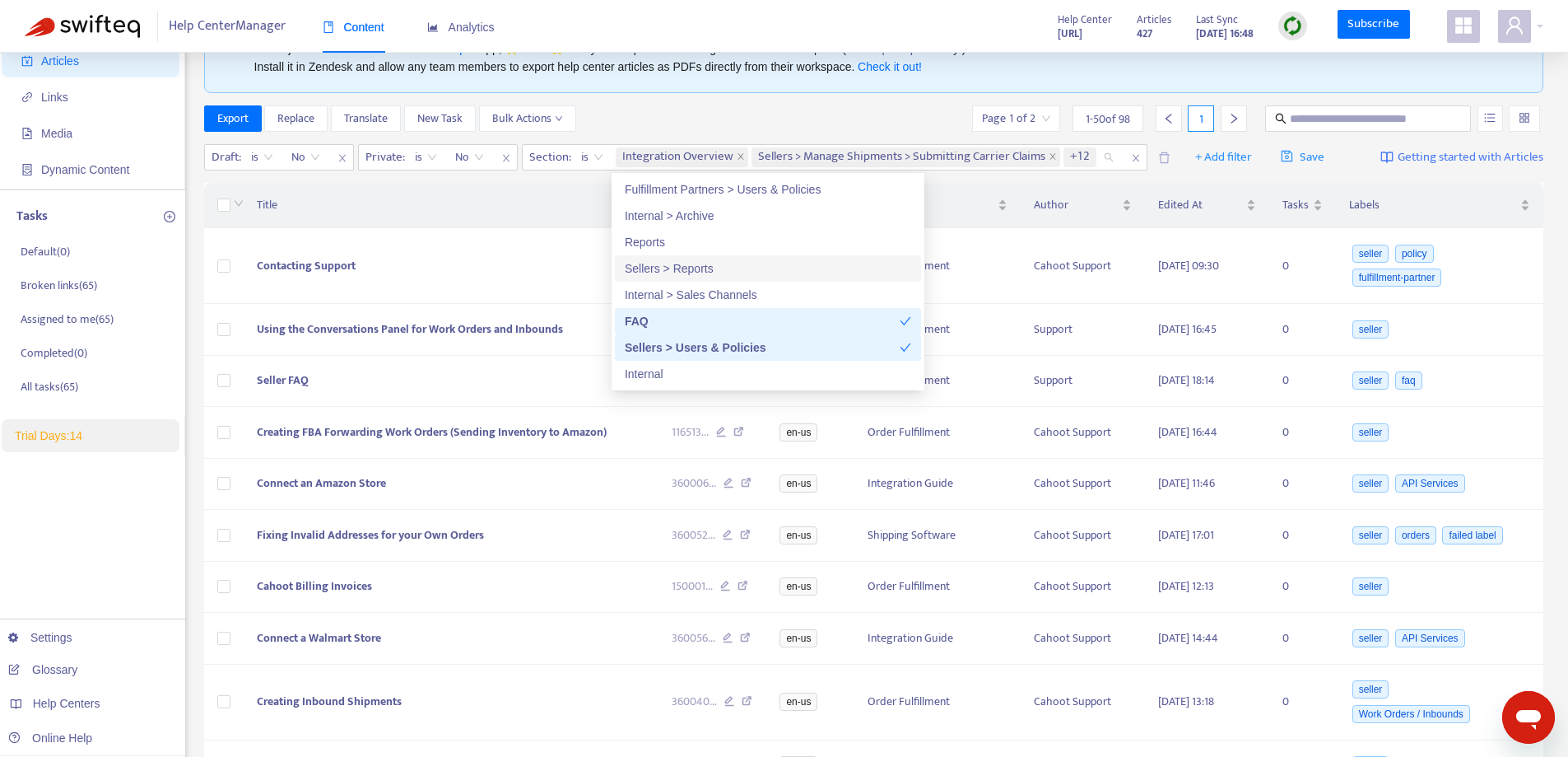
click at [672, 264] on div "Sellers > Reports" at bounding box center [768, 269] width 287 height 18
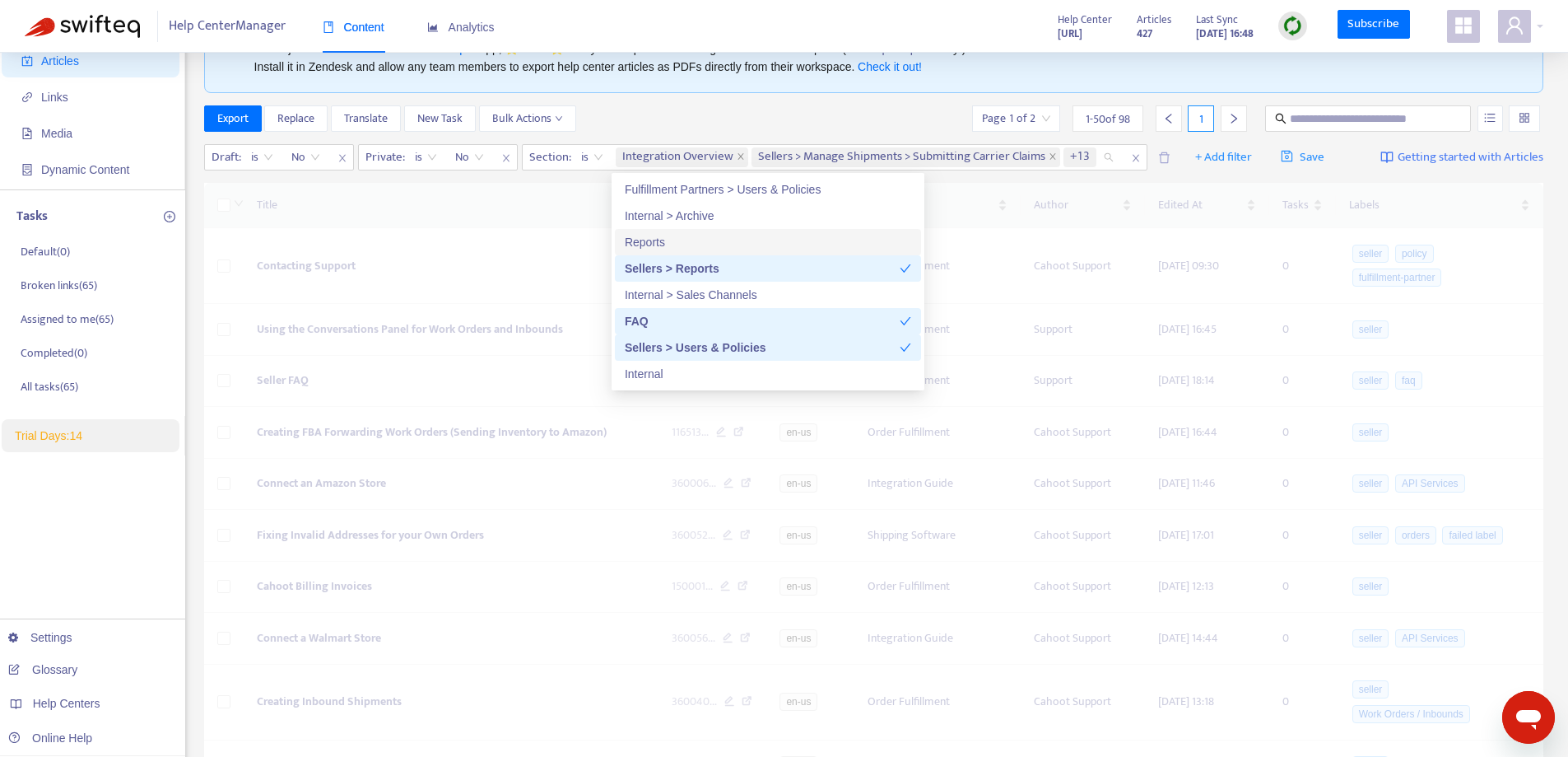
click at [665, 242] on div "Reports" at bounding box center [768, 242] width 287 height 18
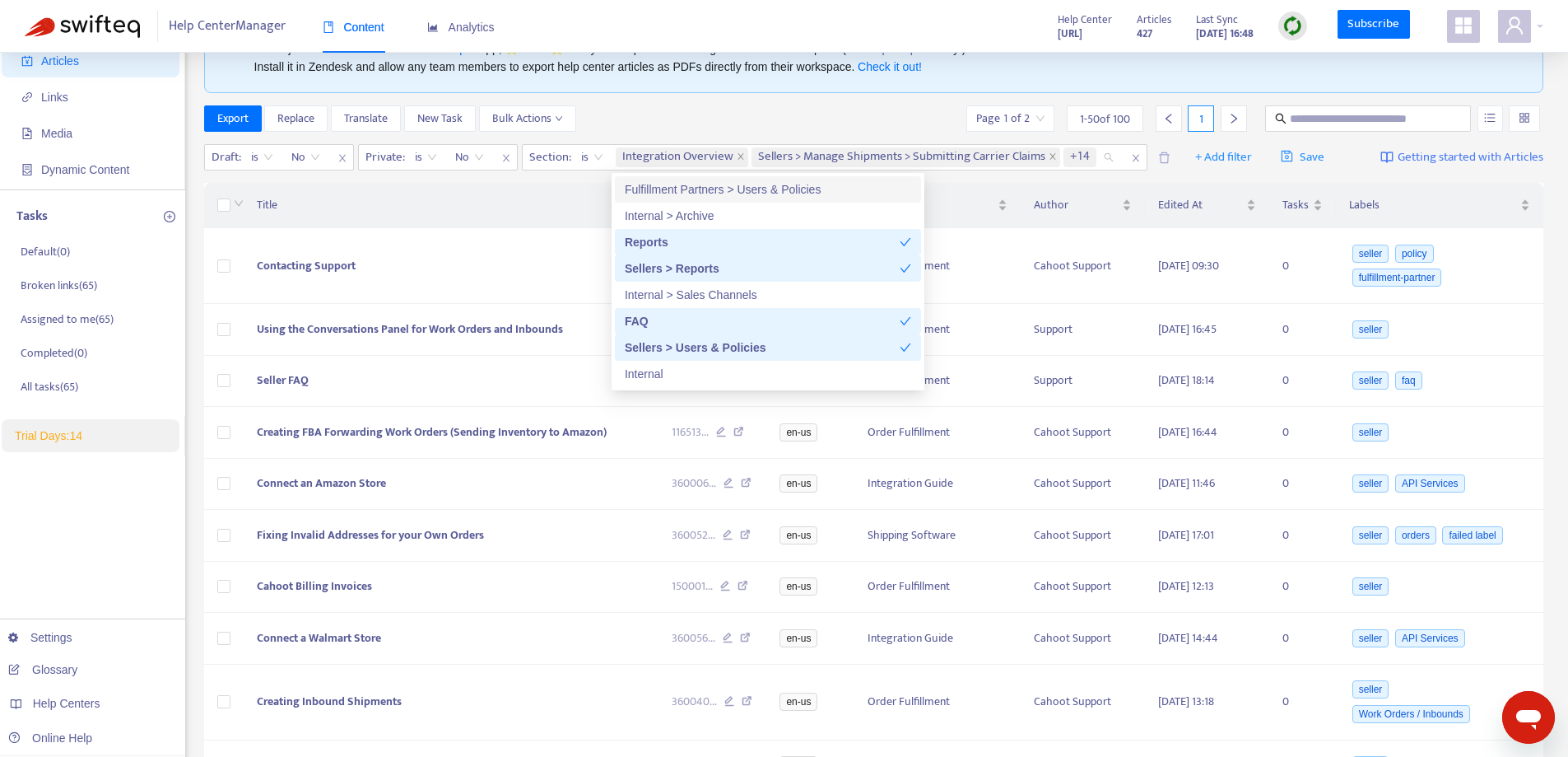
click at [738, 190] on div "Fulfillment Partners > Users & Policies" at bounding box center [768, 189] width 287 height 18
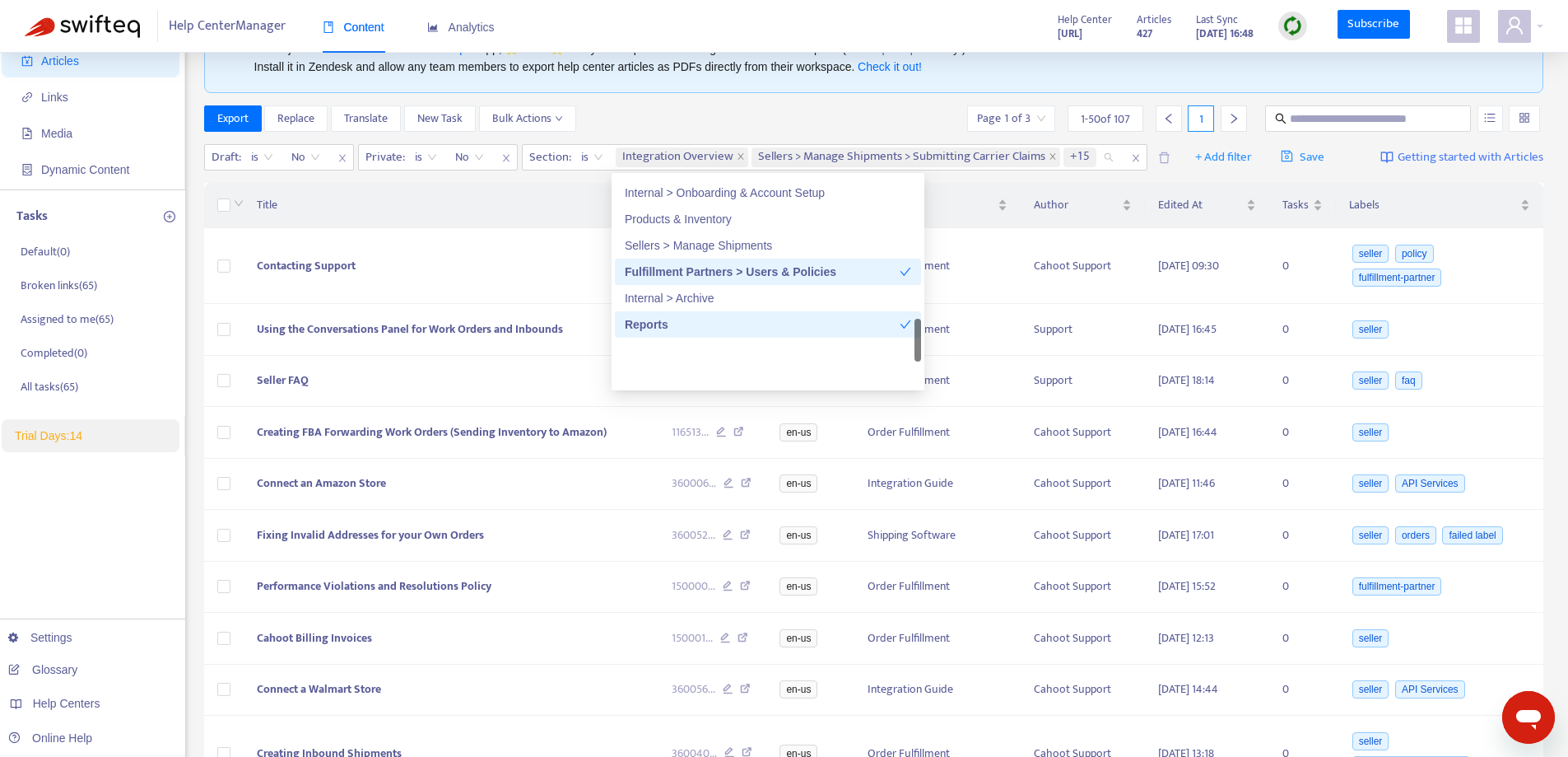
scroll to position [915, 0]
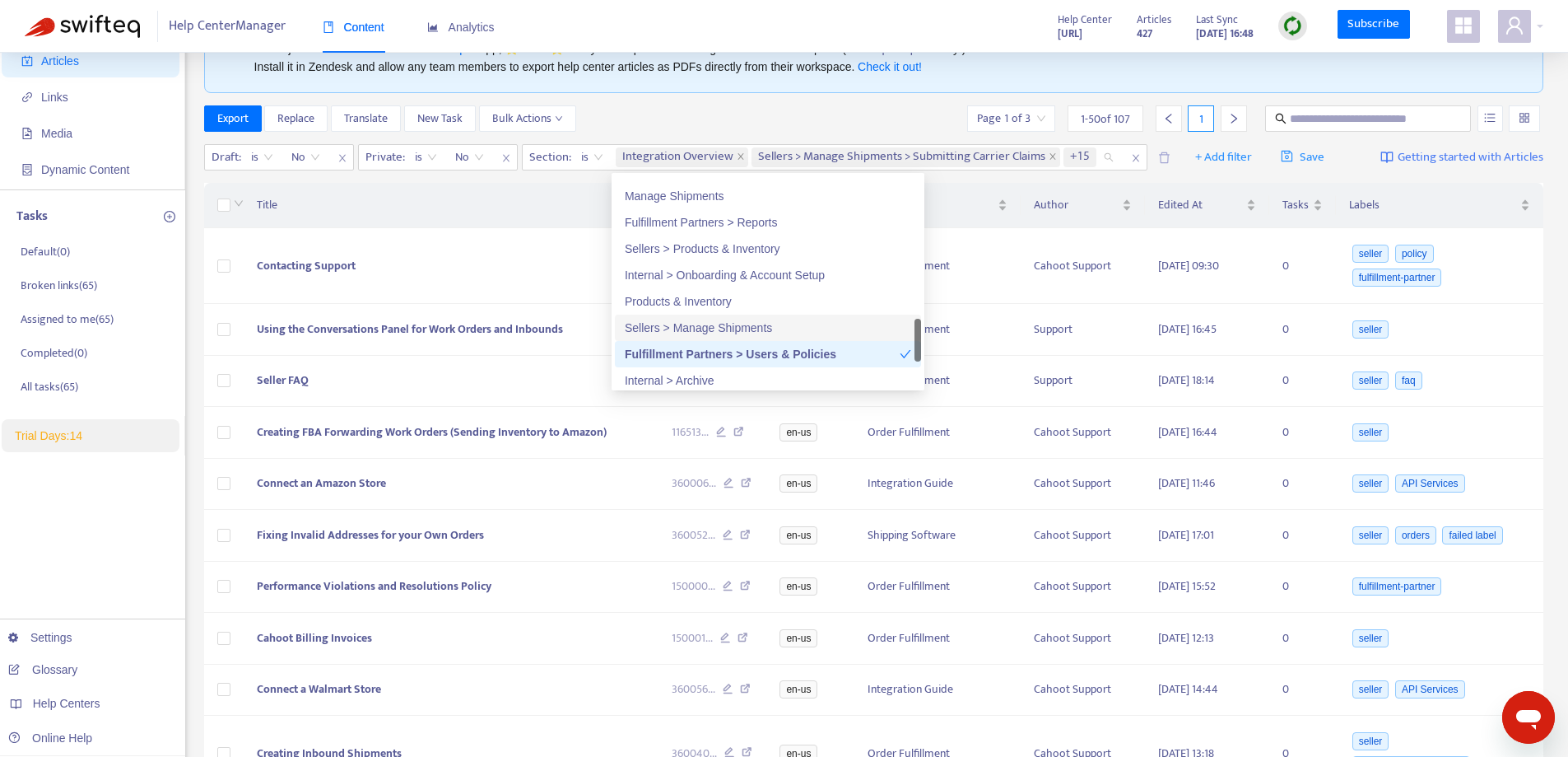
click at [697, 328] on div "Sellers > Manage Shipments" at bounding box center [768, 328] width 287 height 18
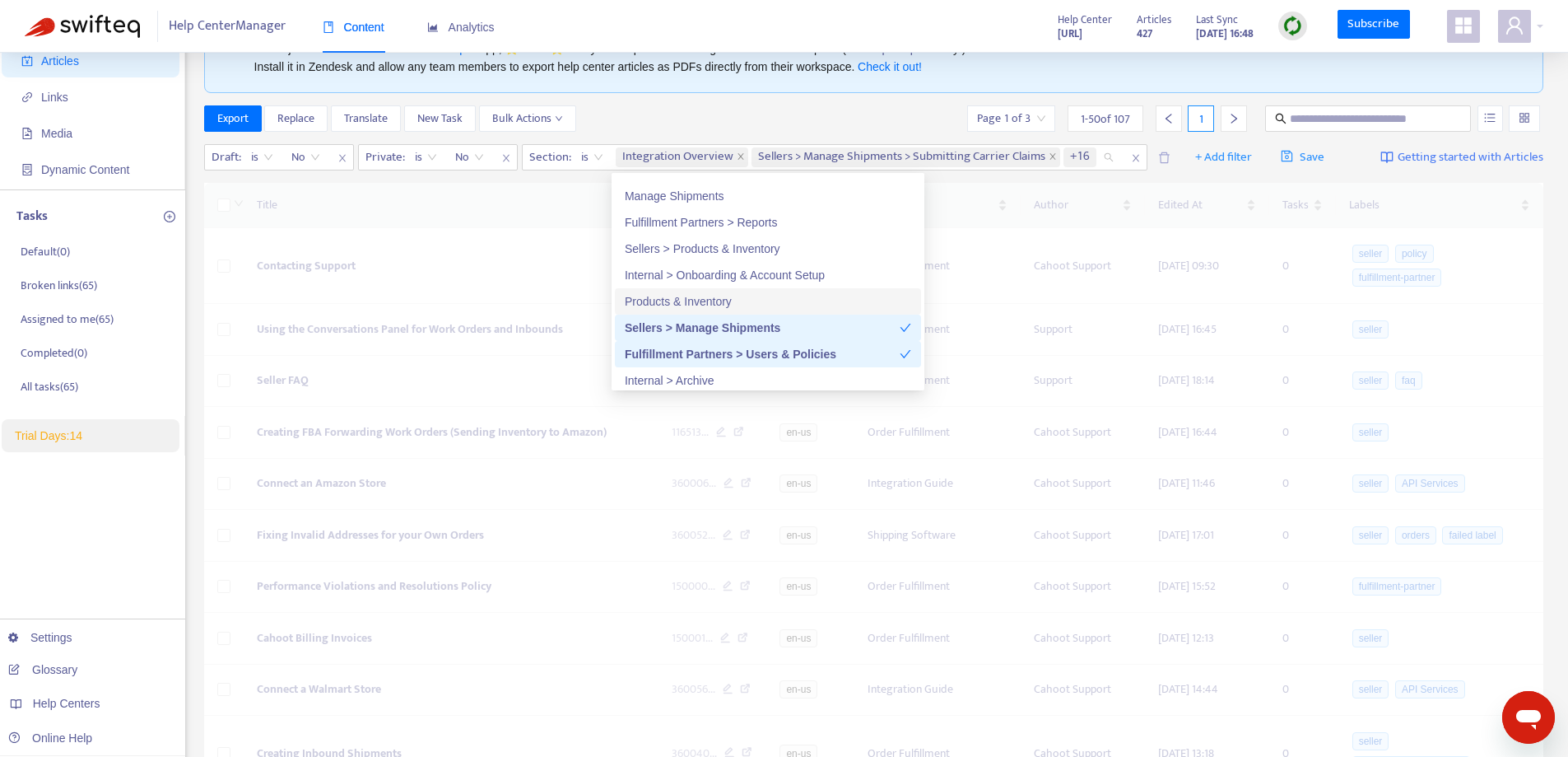
click at [695, 302] on div "Products & Inventory" at bounding box center [768, 302] width 287 height 18
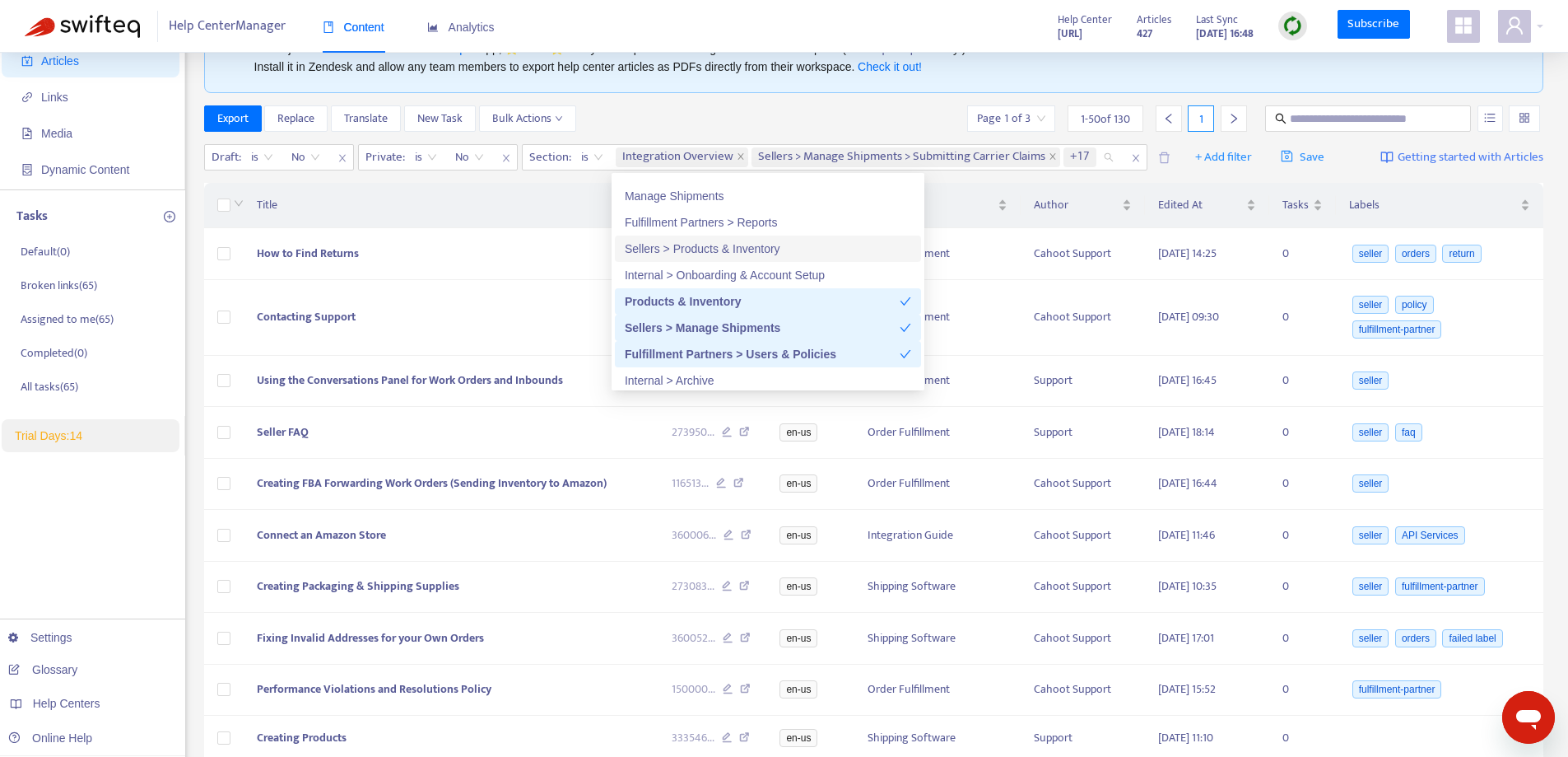
click at [698, 251] on div "Sellers > Products & Inventory" at bounding box center [768, 249] width 287 height 18
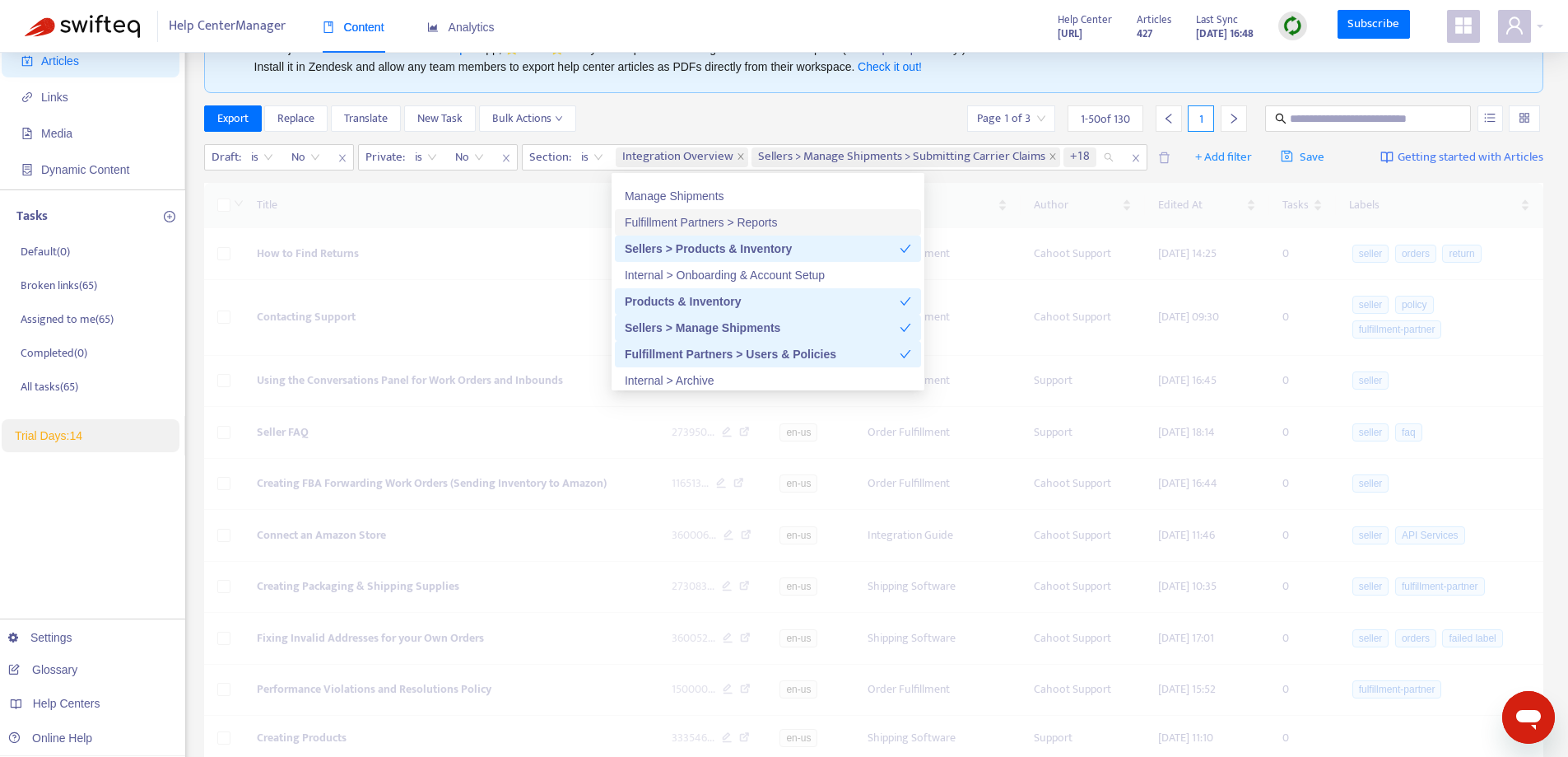
click at [708, 225] on div "Fulfillment Partners > Reports" at bounding box center [768, 222] width 287 height 18
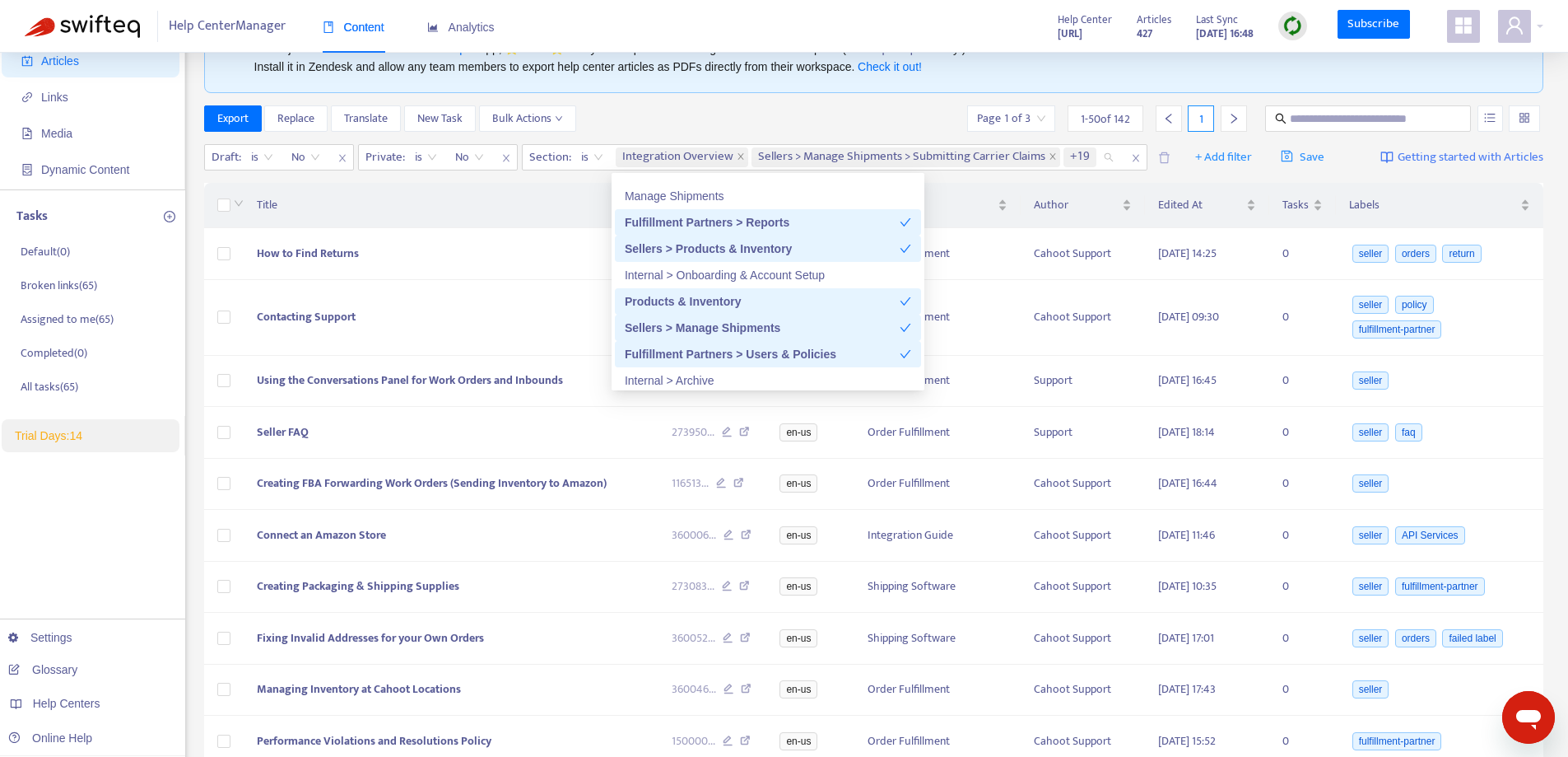
click at [704, 199] on div "Manage Shipments" at bounding box center [768, 196] width 287 height 18
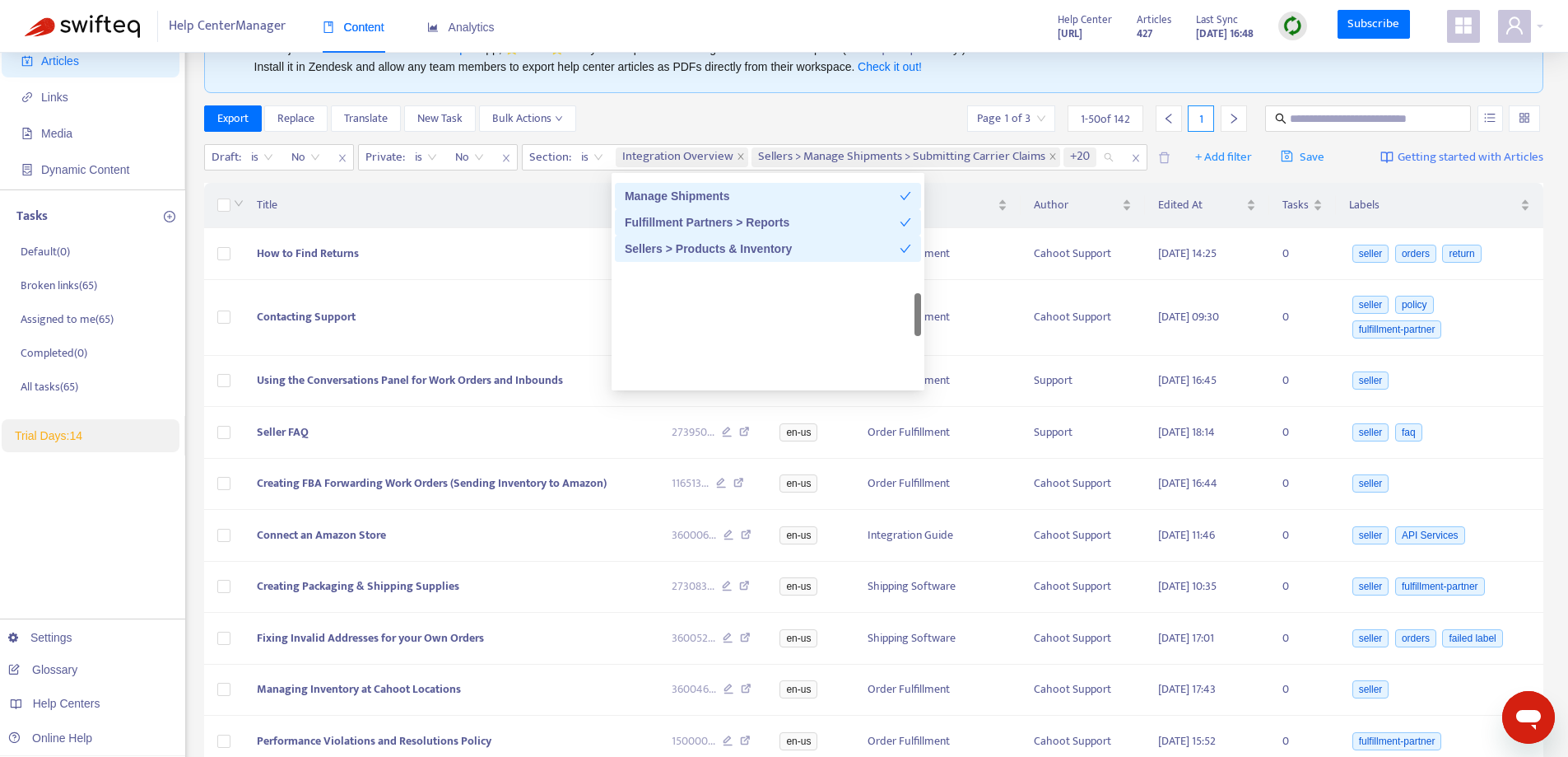
scroll to position [751, 0]
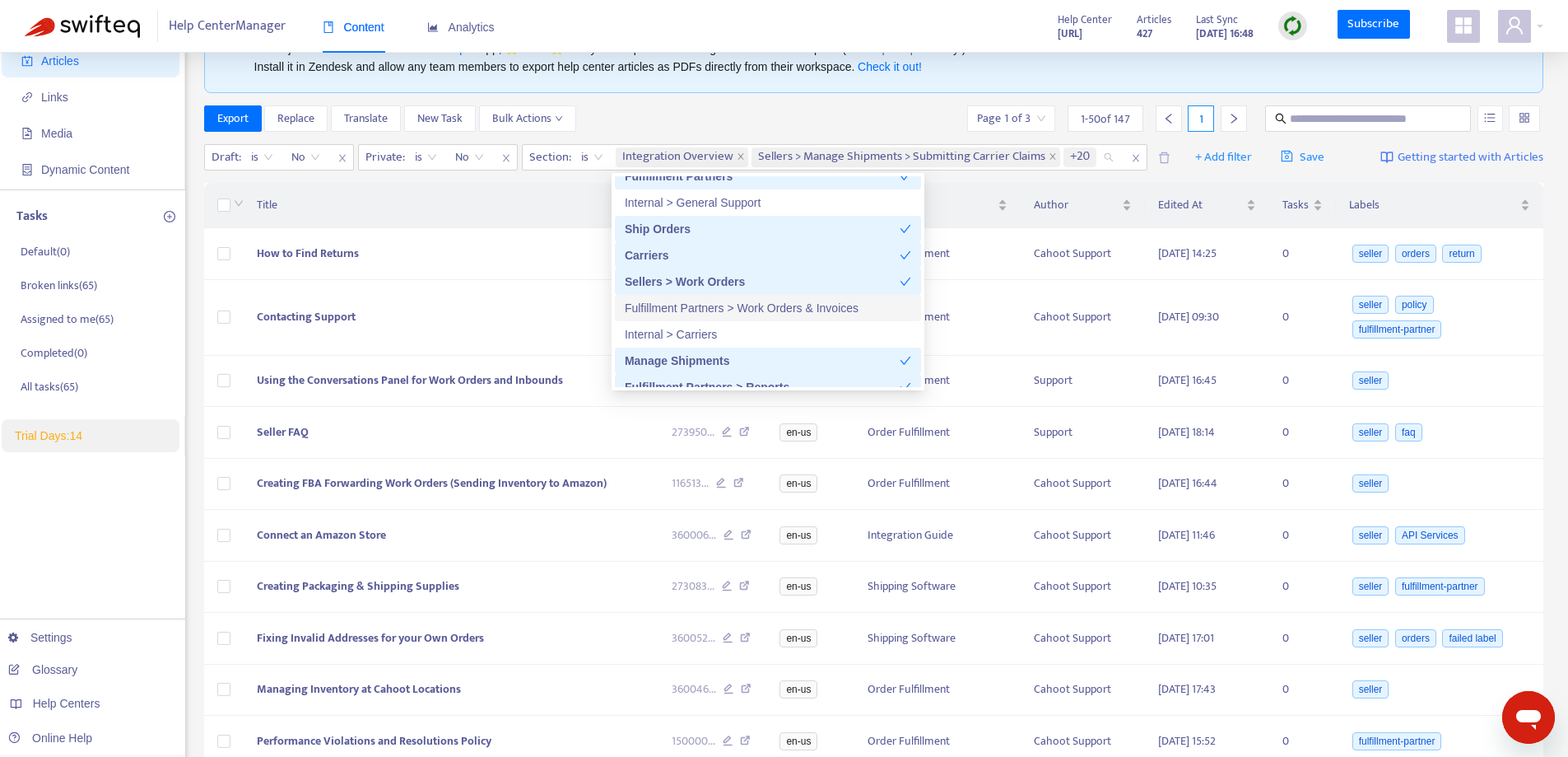
click at [709, 310] on div "Fulfillment Partners > Work Orders & Invoices" at bounding box center [768, 308] width 287 height 18
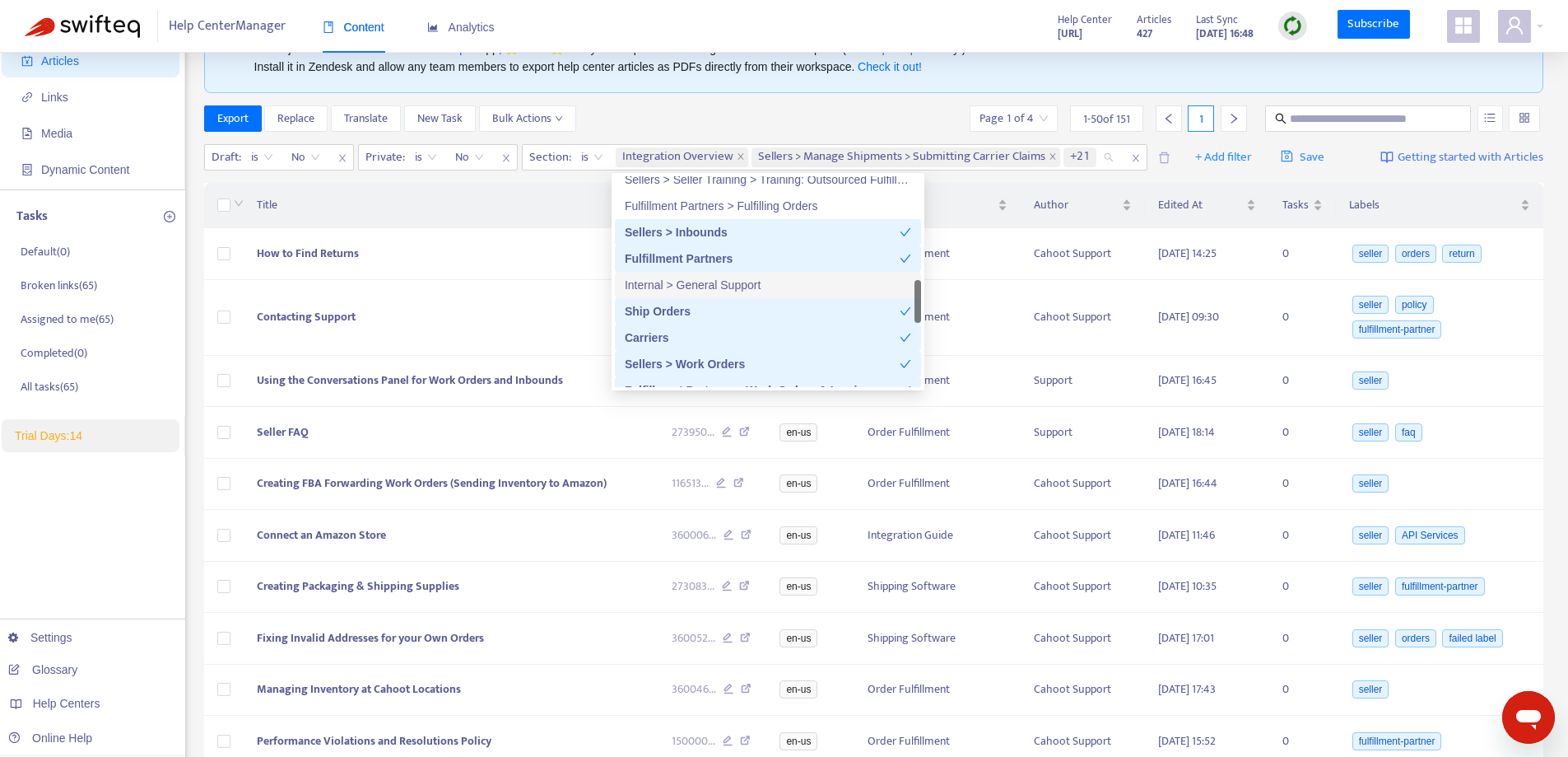
scroll to position [586, 0]
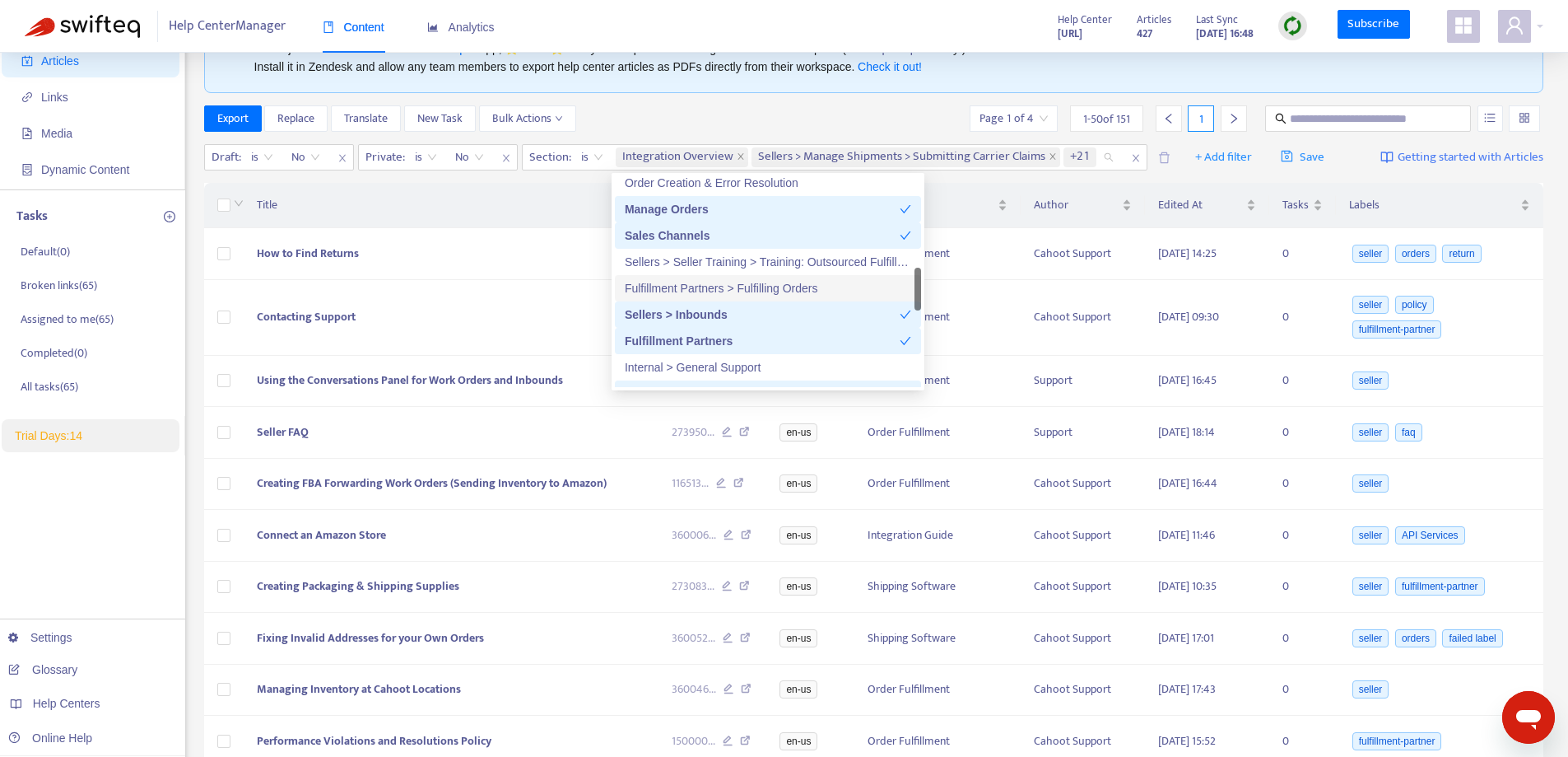
click at [732, 293] on div "Fulfillment Partners > Fulfilling Orders" at bounding box center [768, 289] width 287 height 18
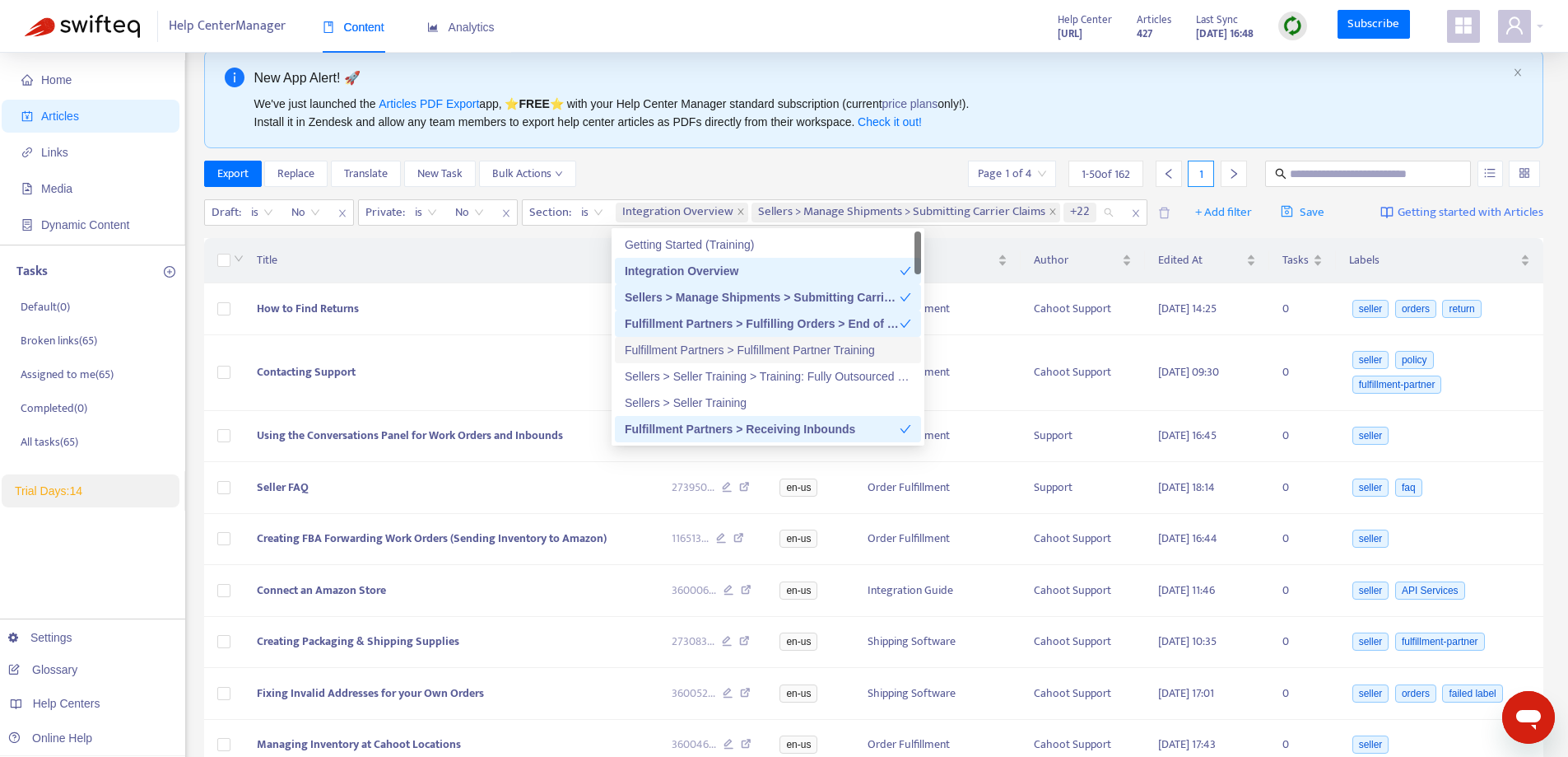
scroll to position [0, 0]
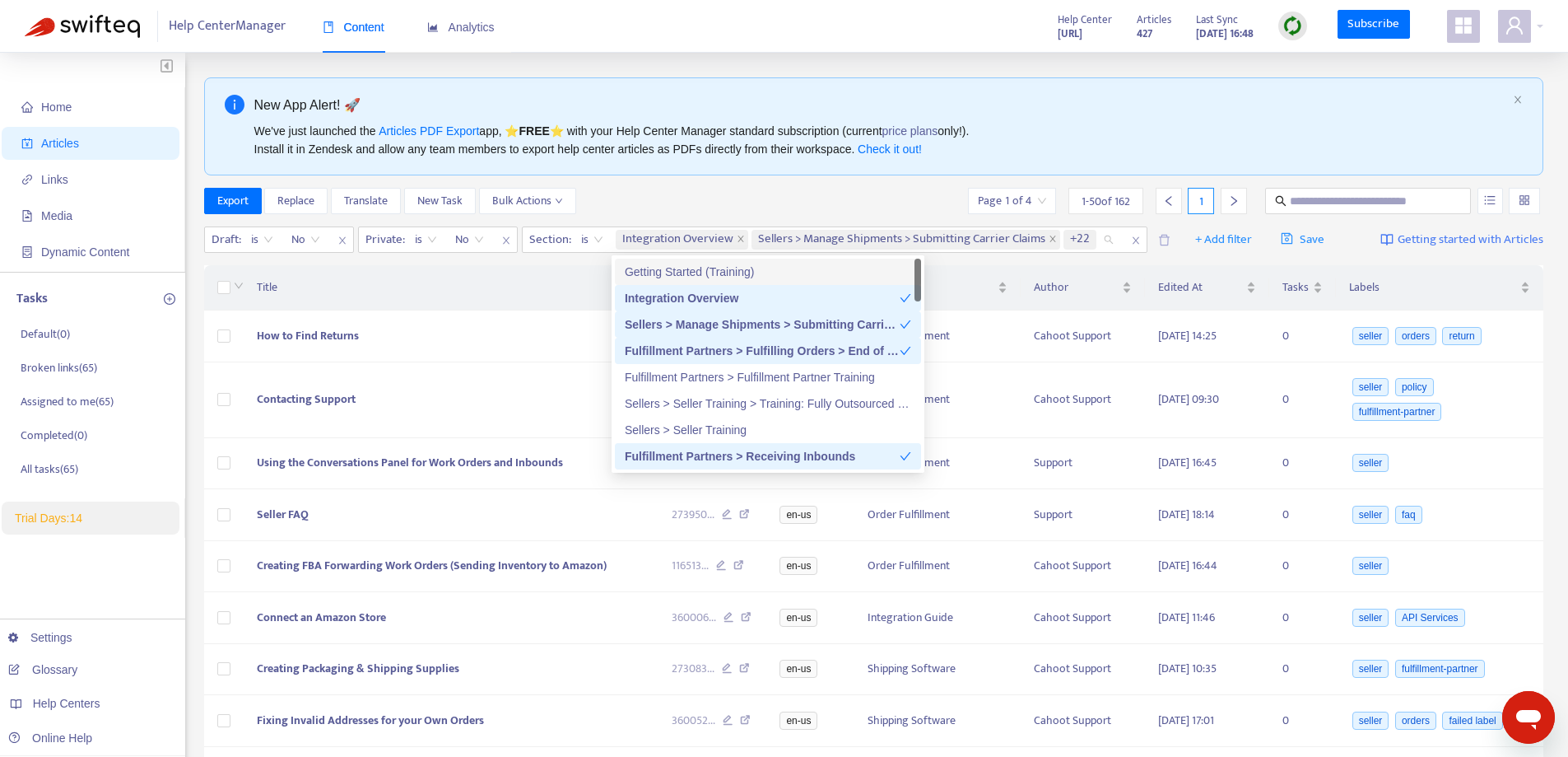
click at [1082, 145] on div "We've just launched the Articles PDF Export app, ⭐ FREE ⭐️ with your Help Cente…" at bounding box center [880, 140] width 1252 height 36
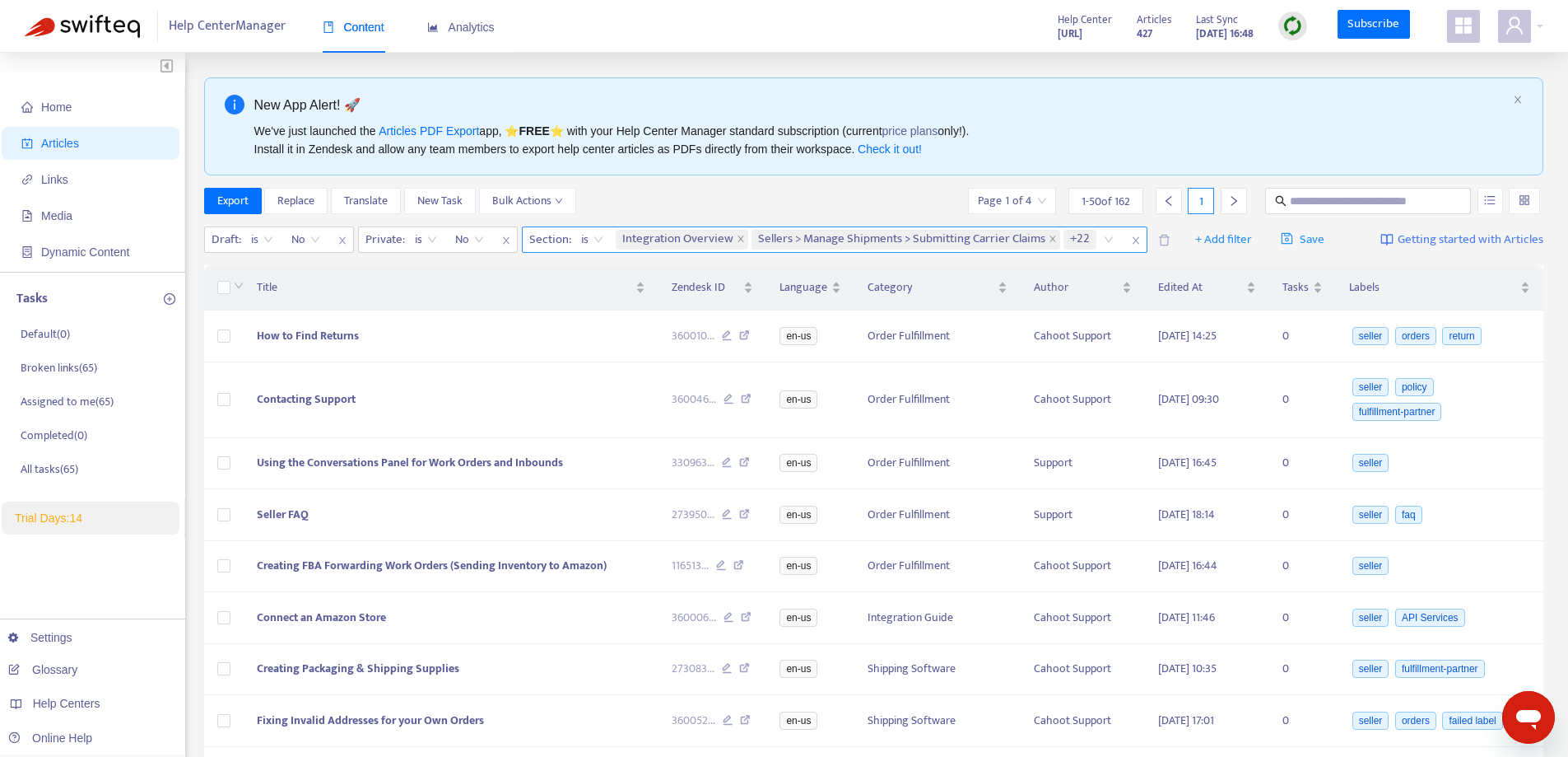
click at [605, 245] on div "is" at bounding box center [592, 240] width 41 height 25
click at [1133, 242] on icon "close" at bounding box center [1135, 240] width 10 height 10
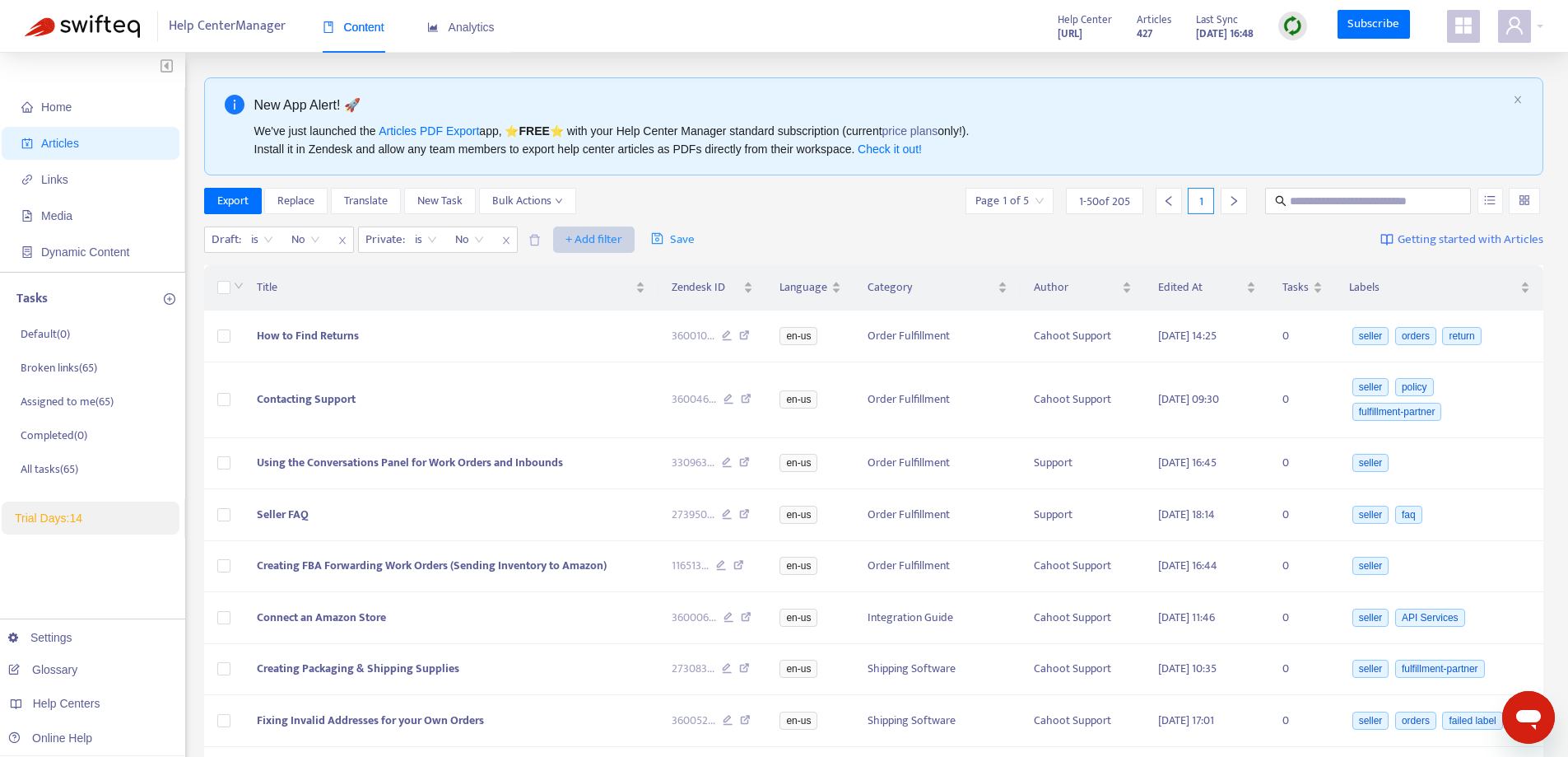
click at [616, 241] on span "+ Add filter" at bounding box center [593, 240] width 57 height 20
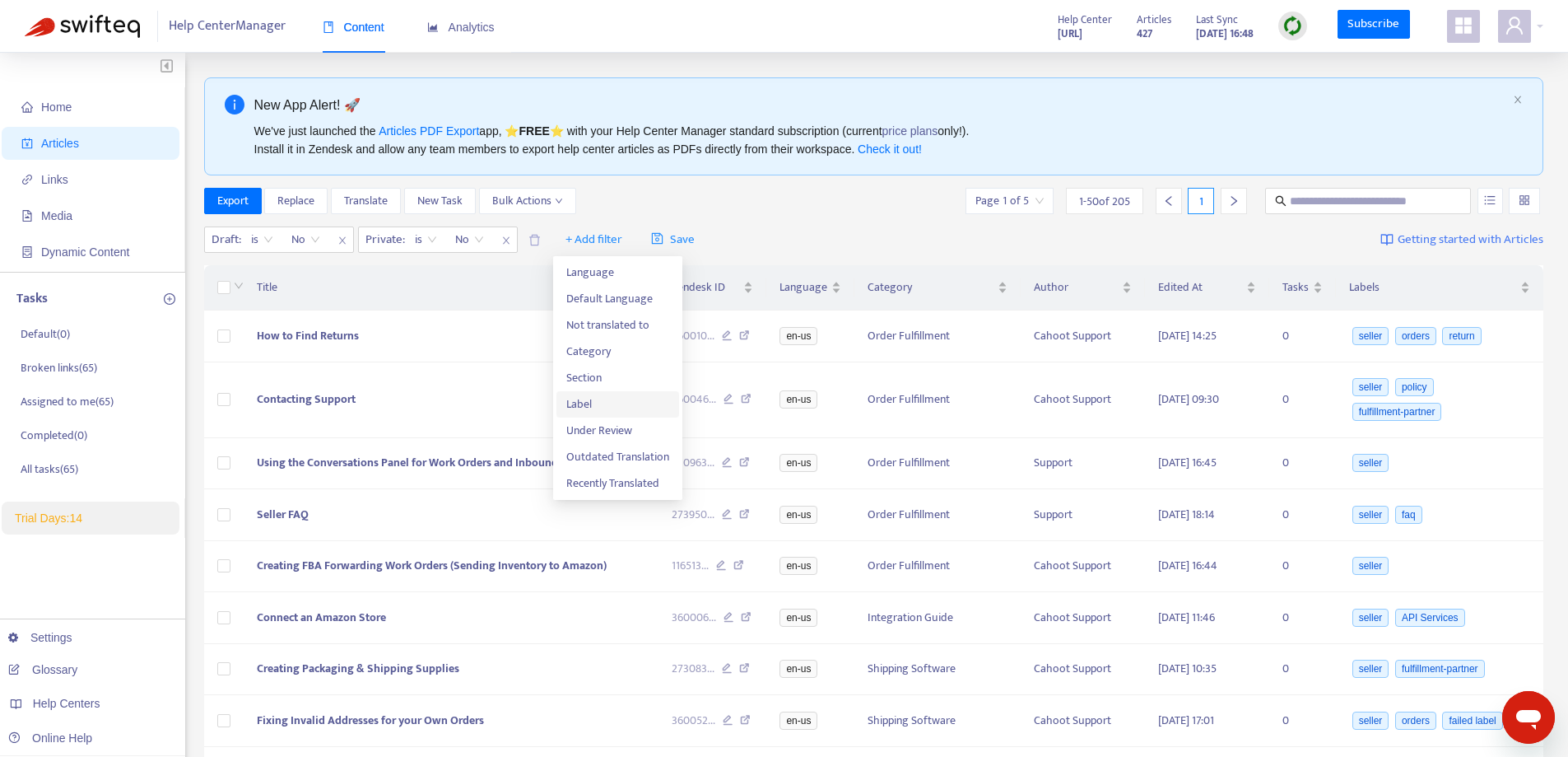
click at [582, 401] on span "Label" at bounding box center [617, 405] width 103 height 18
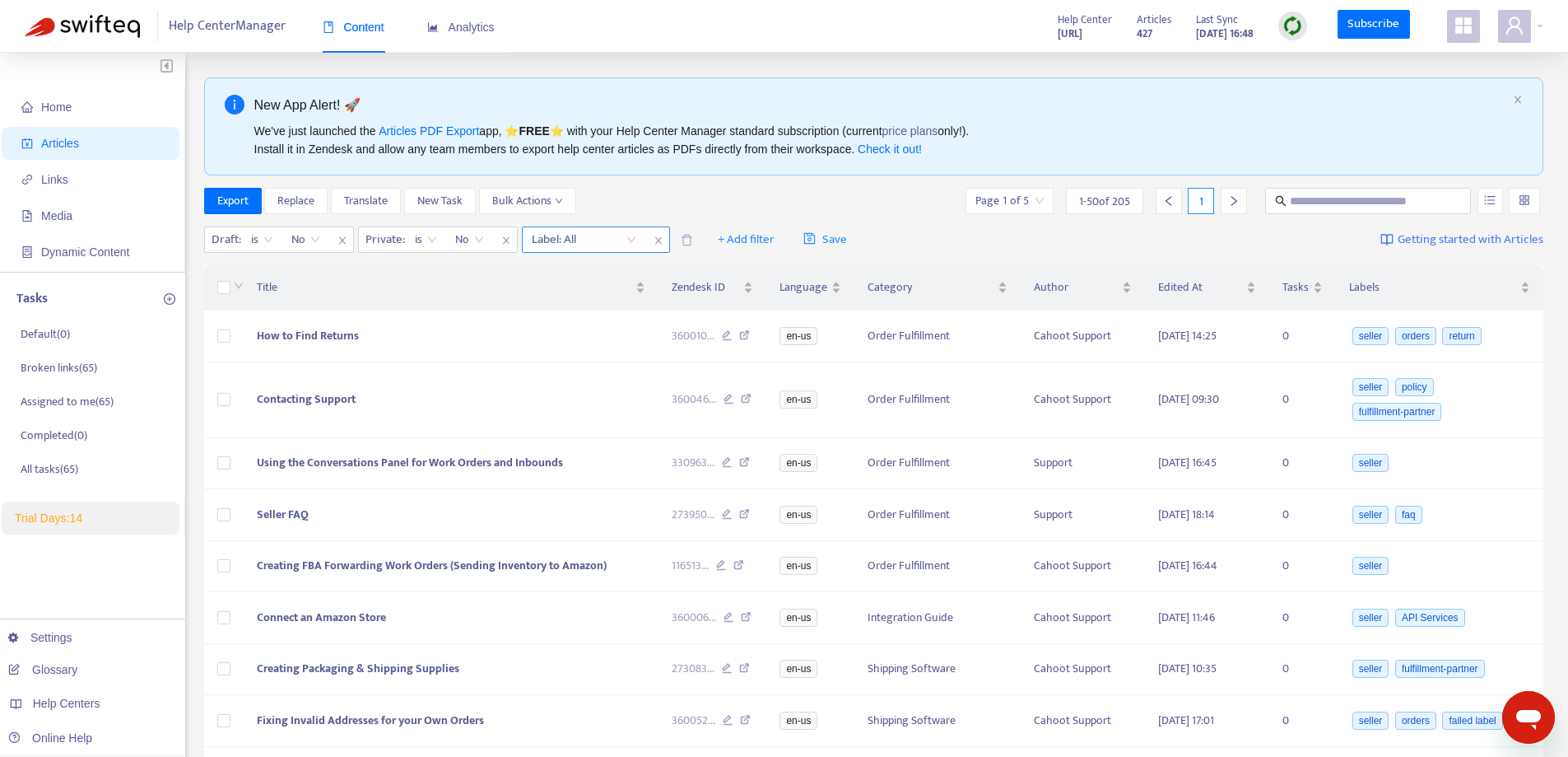
click at [635, 237] on div "Label: All" at bounding box center [584, 240] width 123 height 25
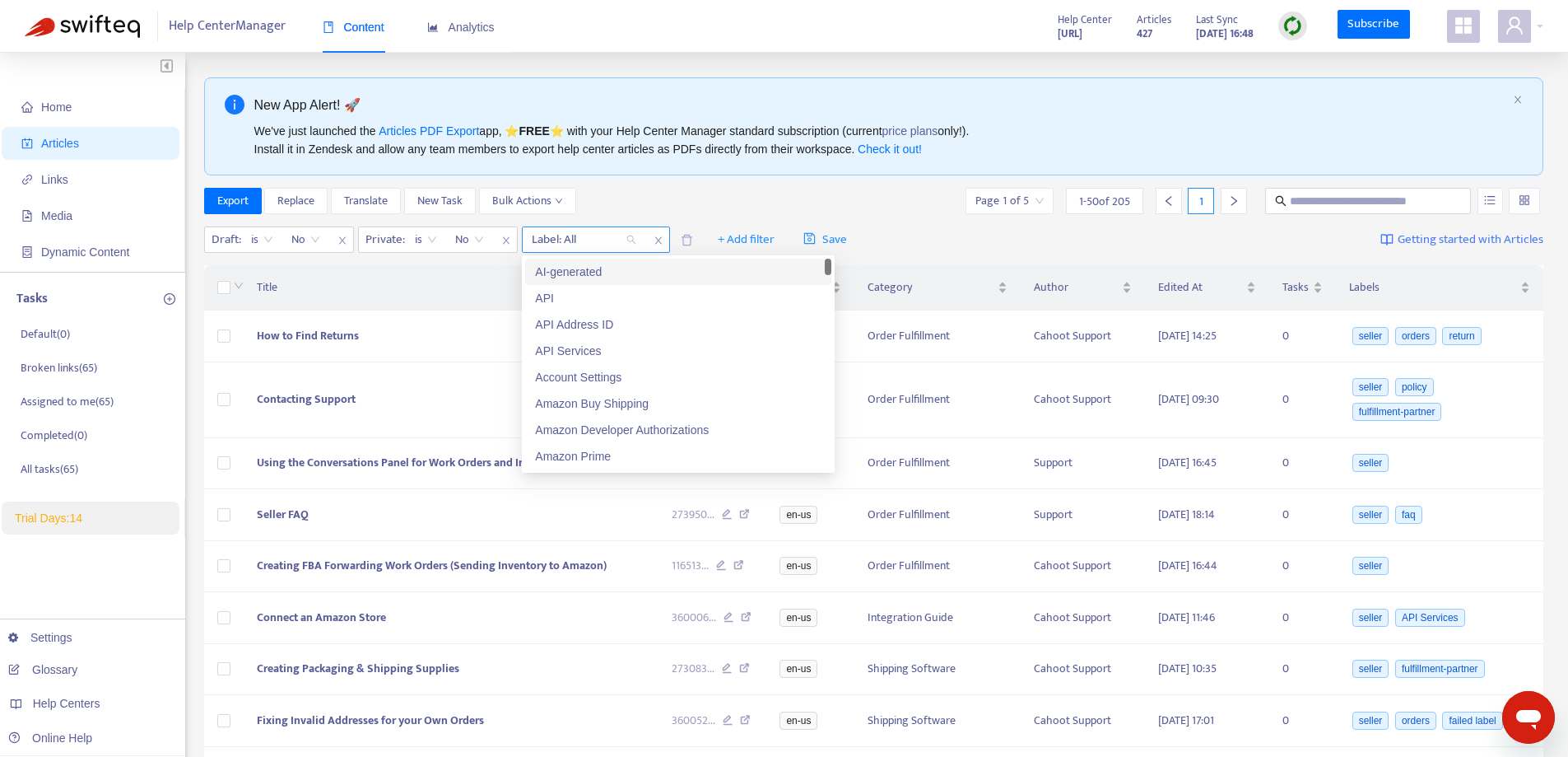
click at [629, 243] on div "Label: All" at bounding box center [584, 240] width 123 height 25
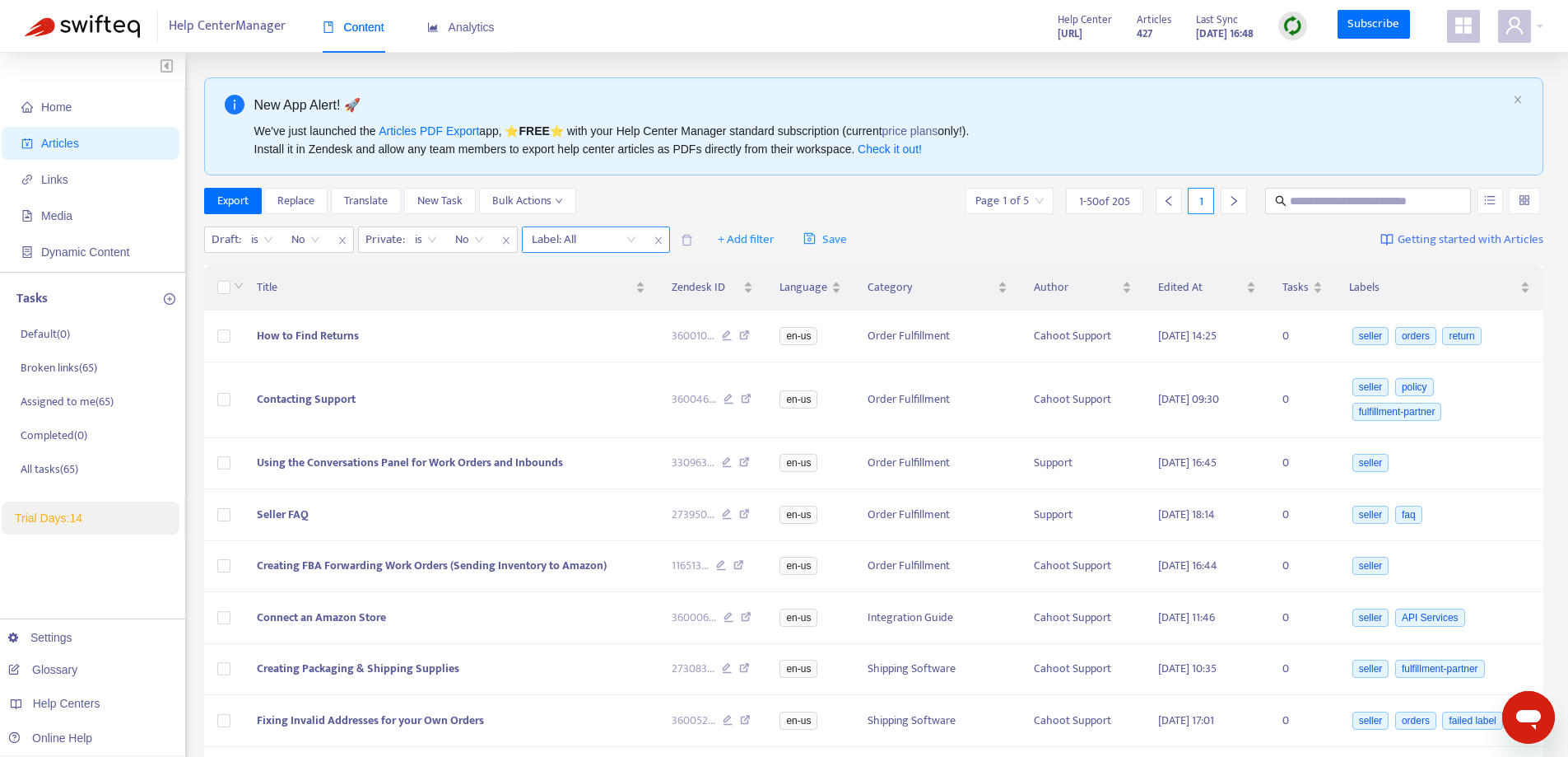
click at [575, 239] on div at bounding box center [576, 240] width 99 height 20
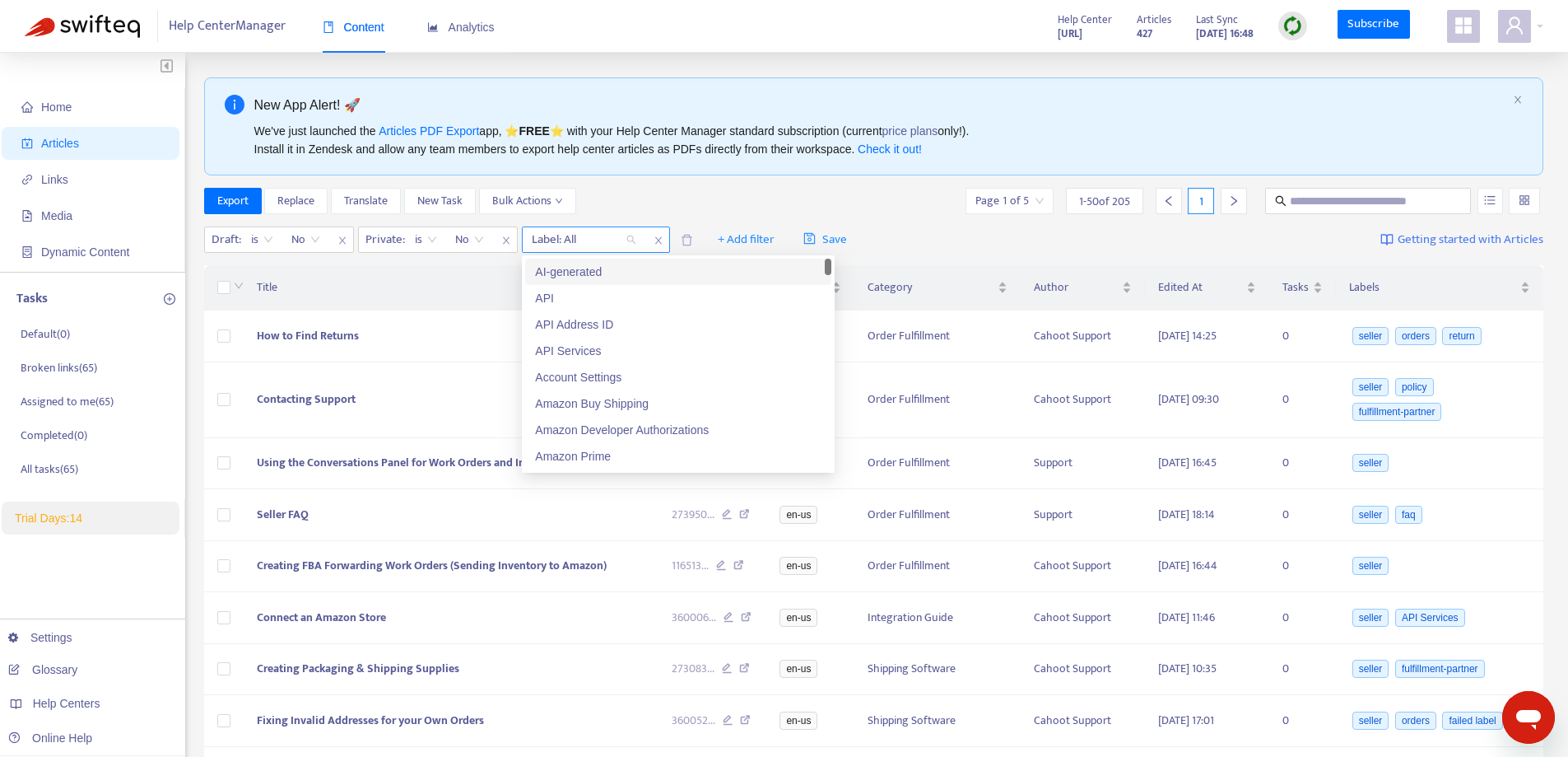
click at [566, 240] on div at bounding box center [576, 240] width 99 height 20
click at [632, 242] on div "Label: All" at bounding box center [584, 240] width 123 height 25
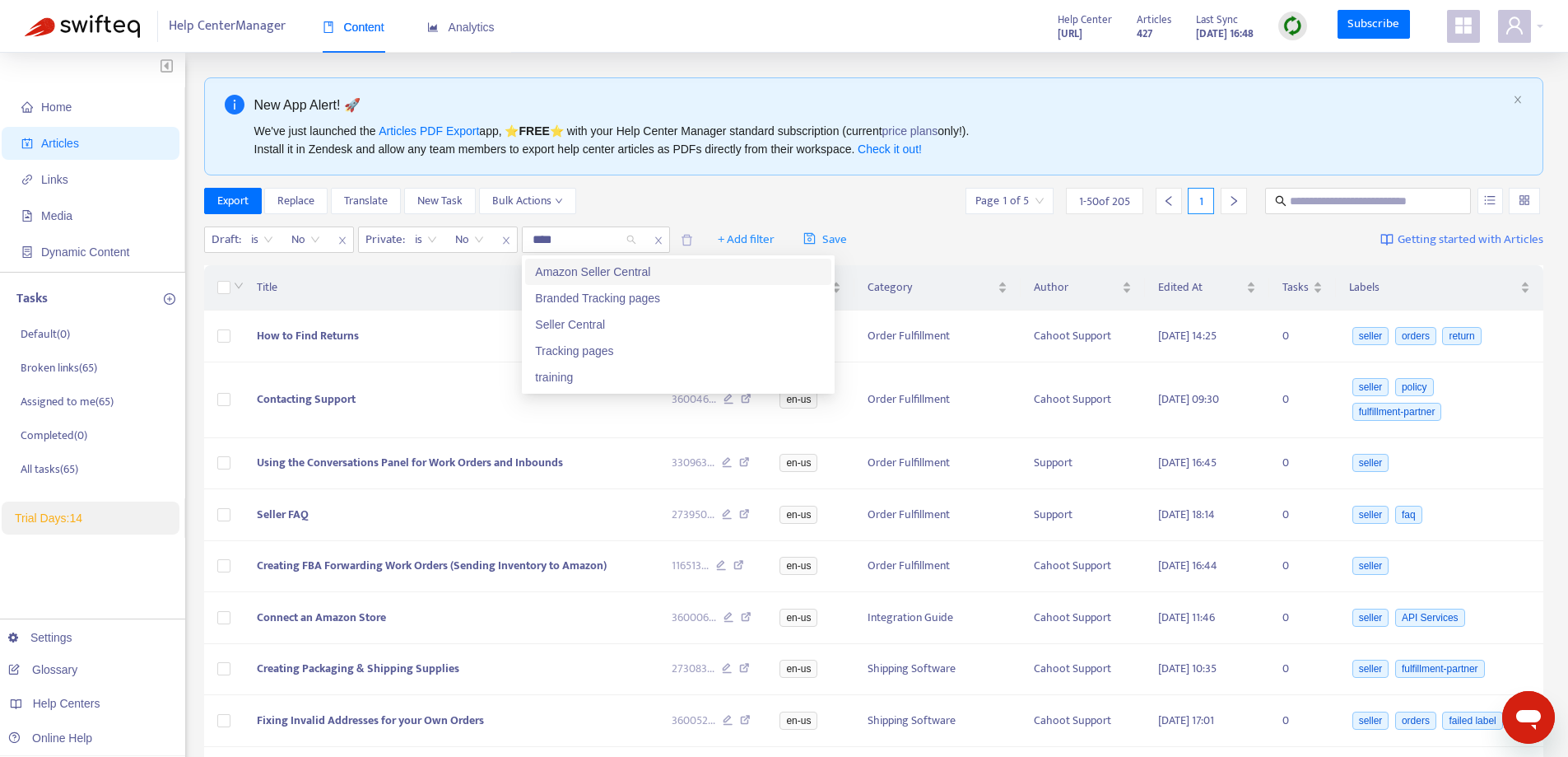
type input "*****"
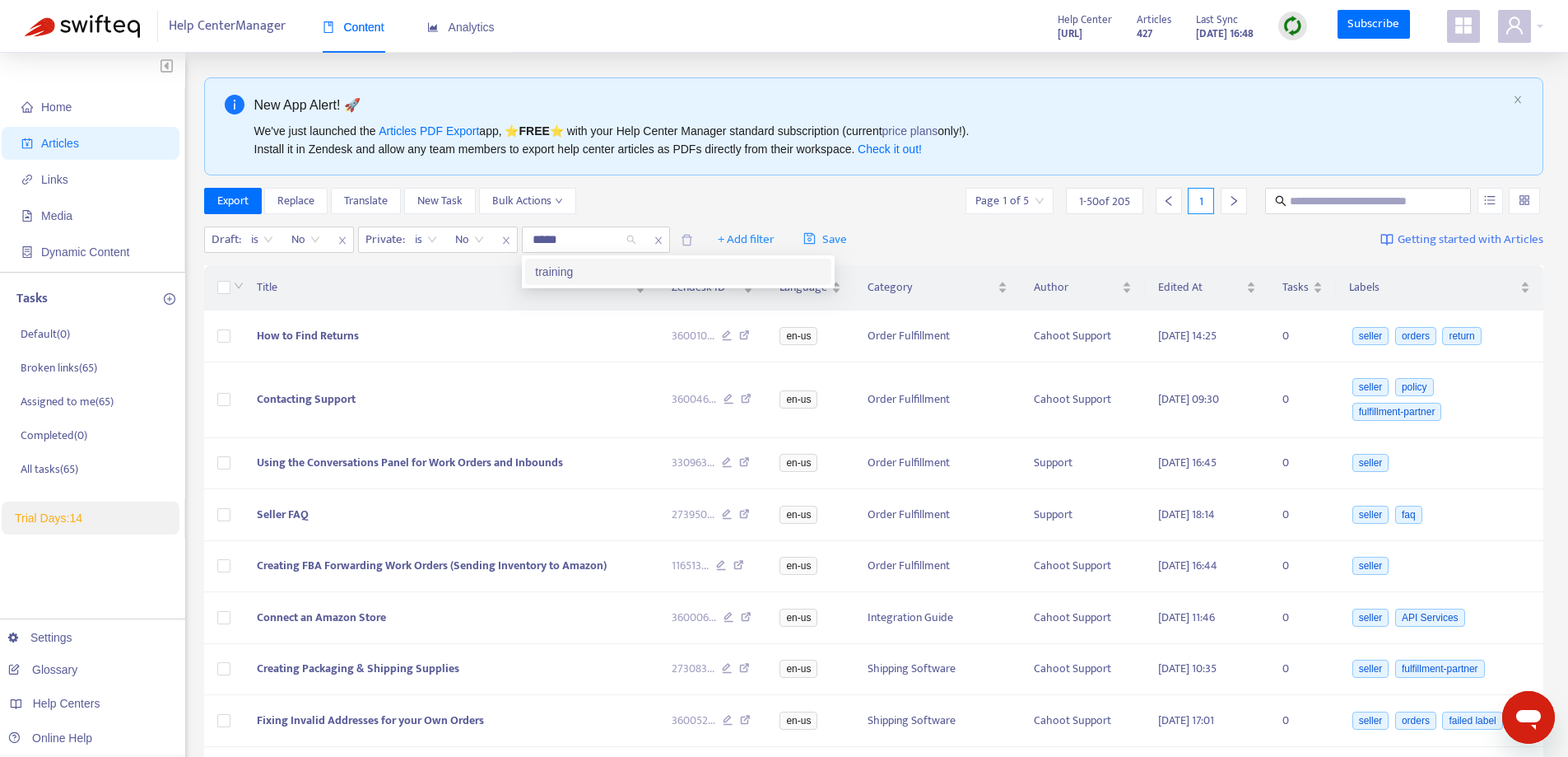
click at [588, 274] on div "training" at bounding box center [679, 272] width 287 height 18
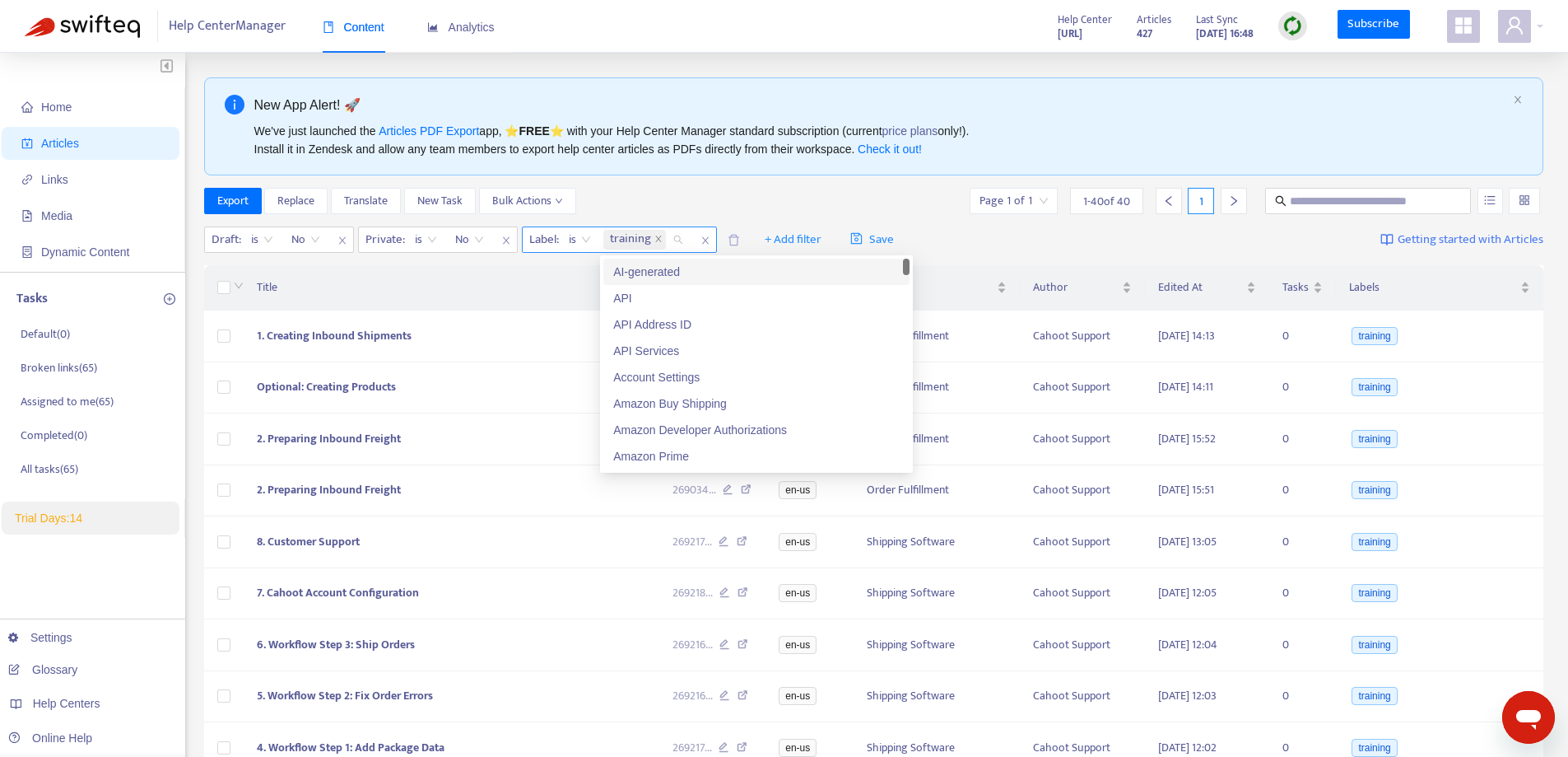
click at [582, 242] on span "is" at bounding box center [579, 240] width 22 height 25
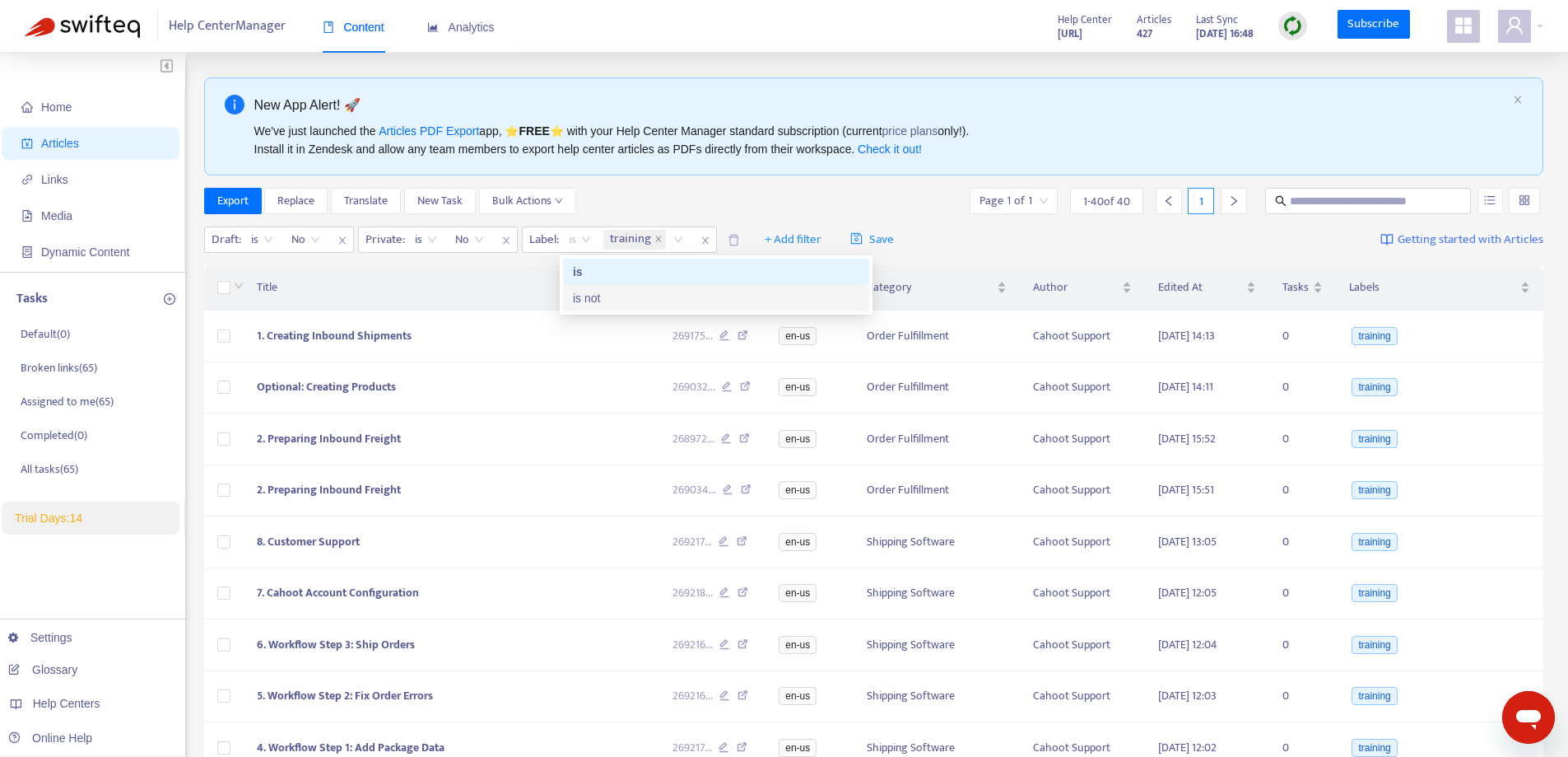
click at [583, 299] on div "is not" at bounding box center [716, 298] width 287 height 18
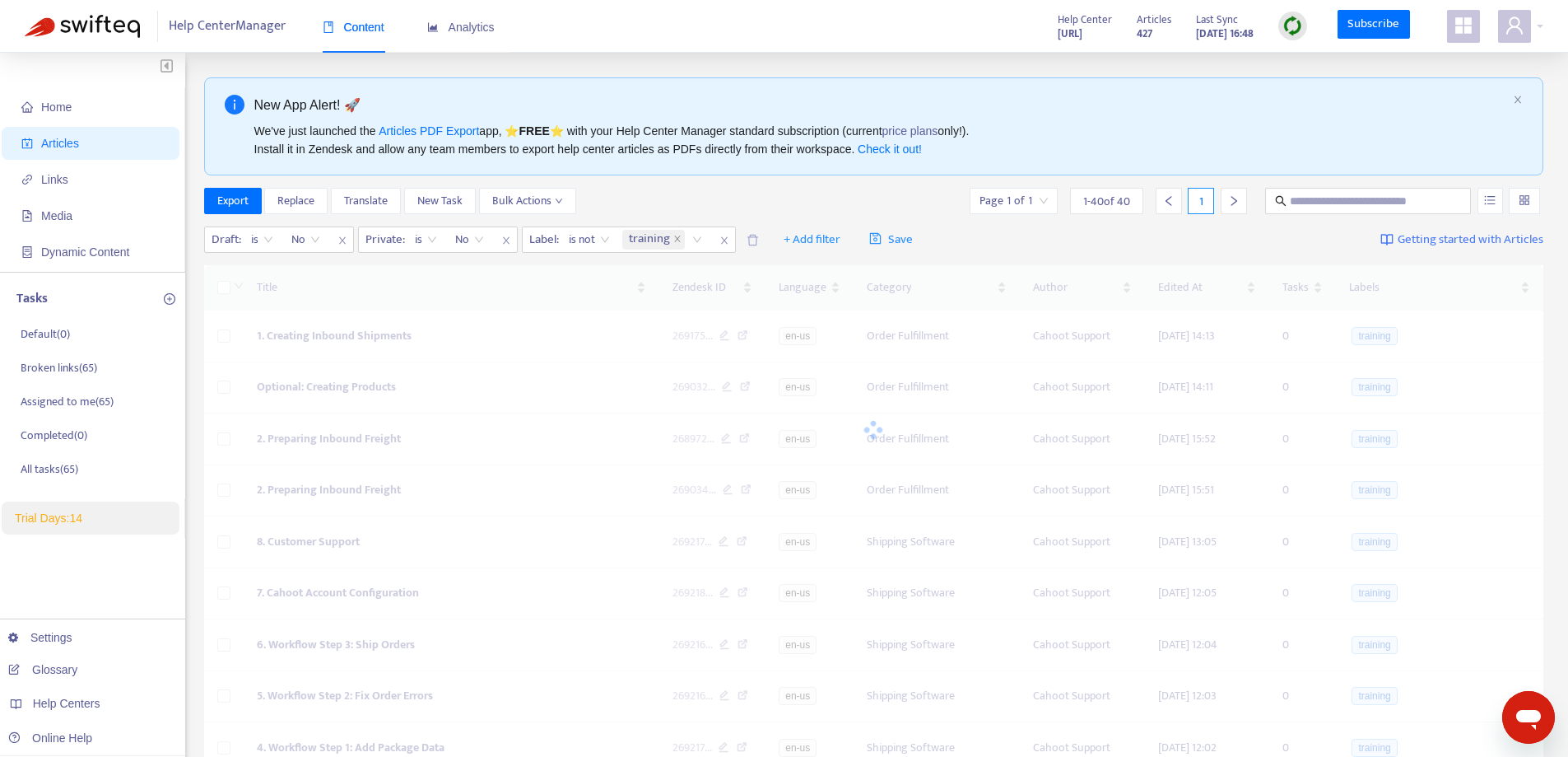
click at [729, 197] on div "Export Replace Translate New Task Bulk Actions Page 1 of 1 1 - 40 of 40 1" at bounding box center [874, 201] width 1340 height 27
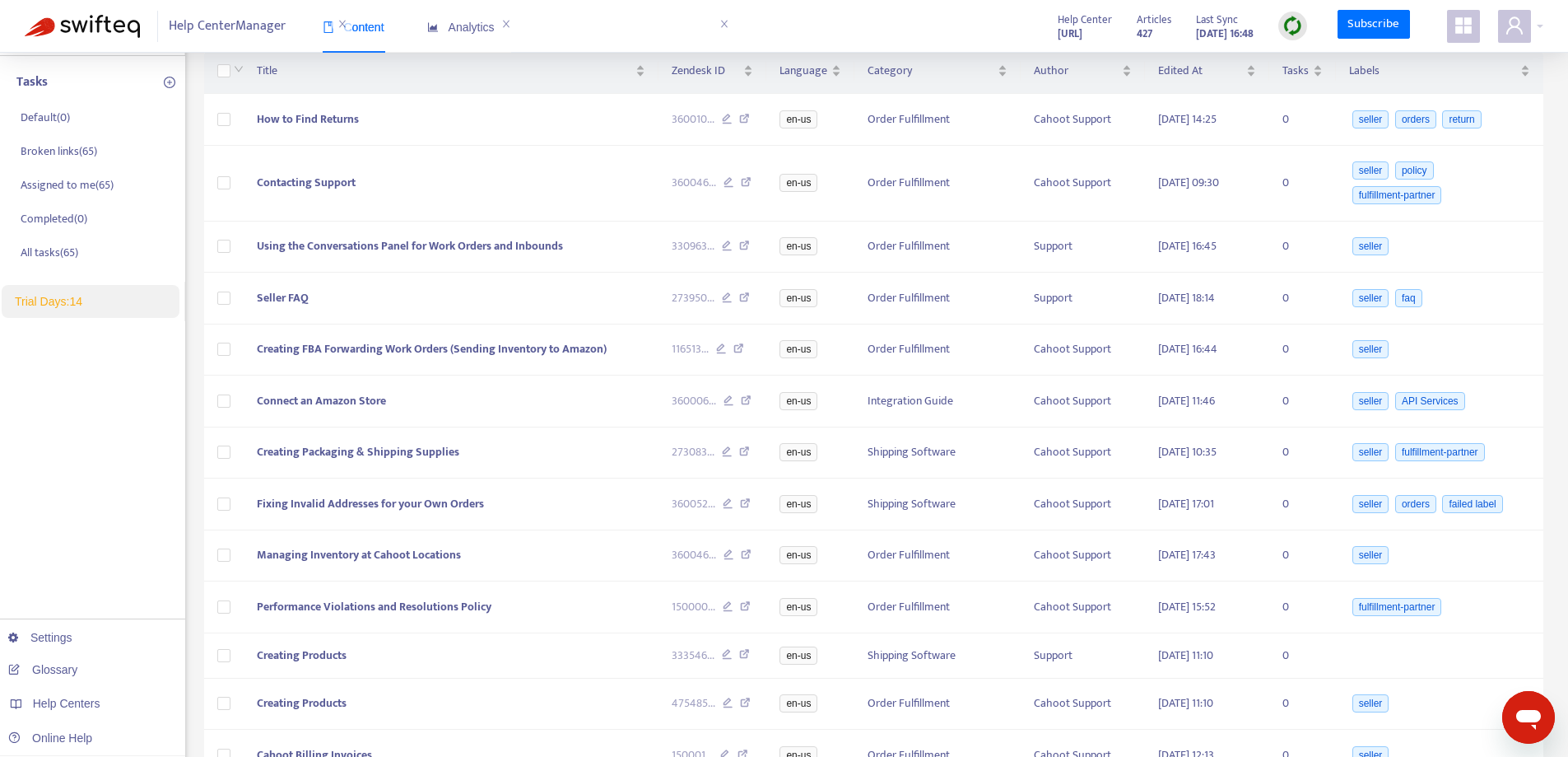
scroll to position [34, 0]
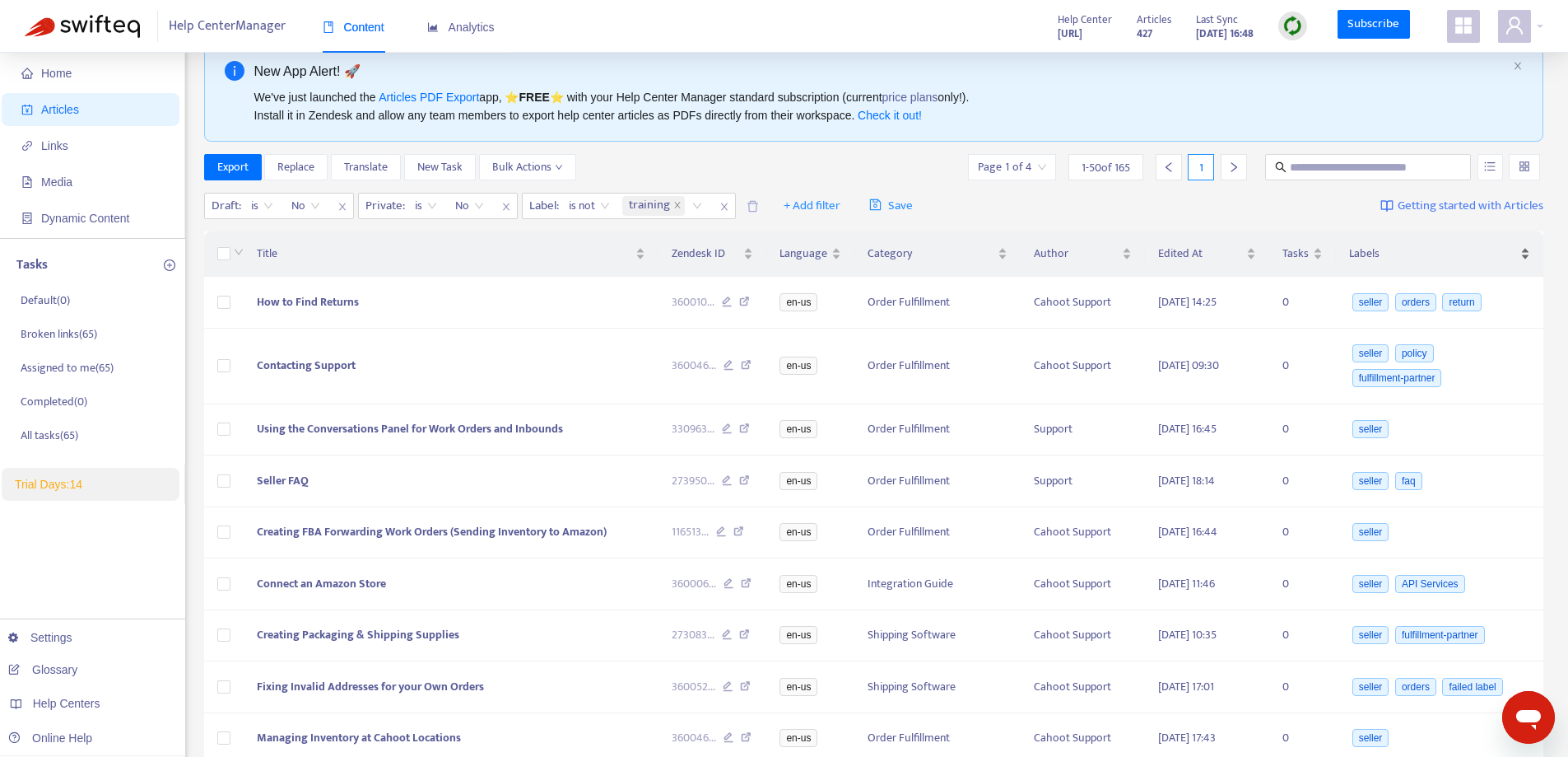
click at [1367, 260] on span "Labels" at bounding box center [1433, 254] width 168 height 18
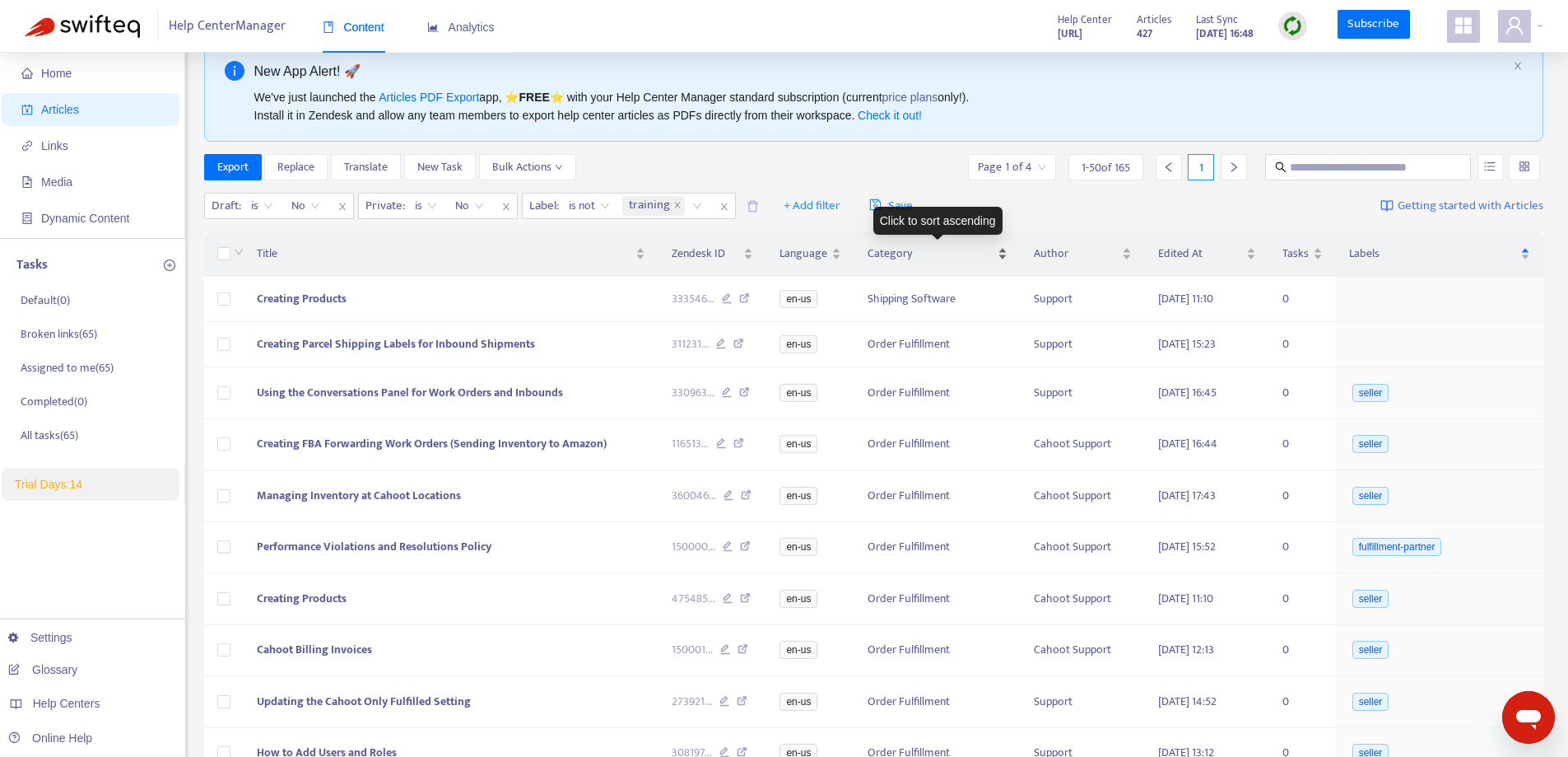
click at [881, 256] on span "Category" at bounding box center [931, 254] width 127 height 18
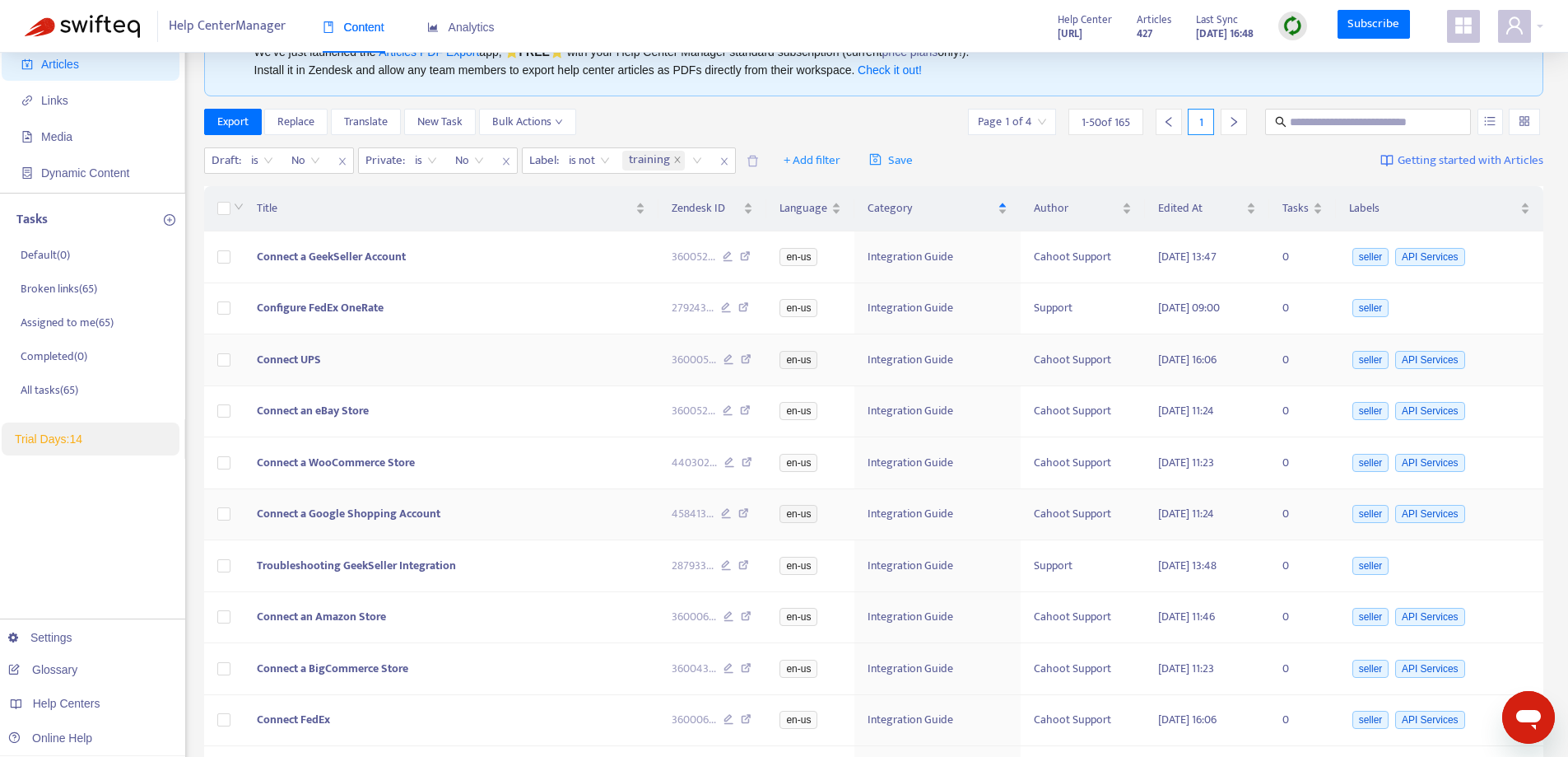
scroll to position [0, 0]
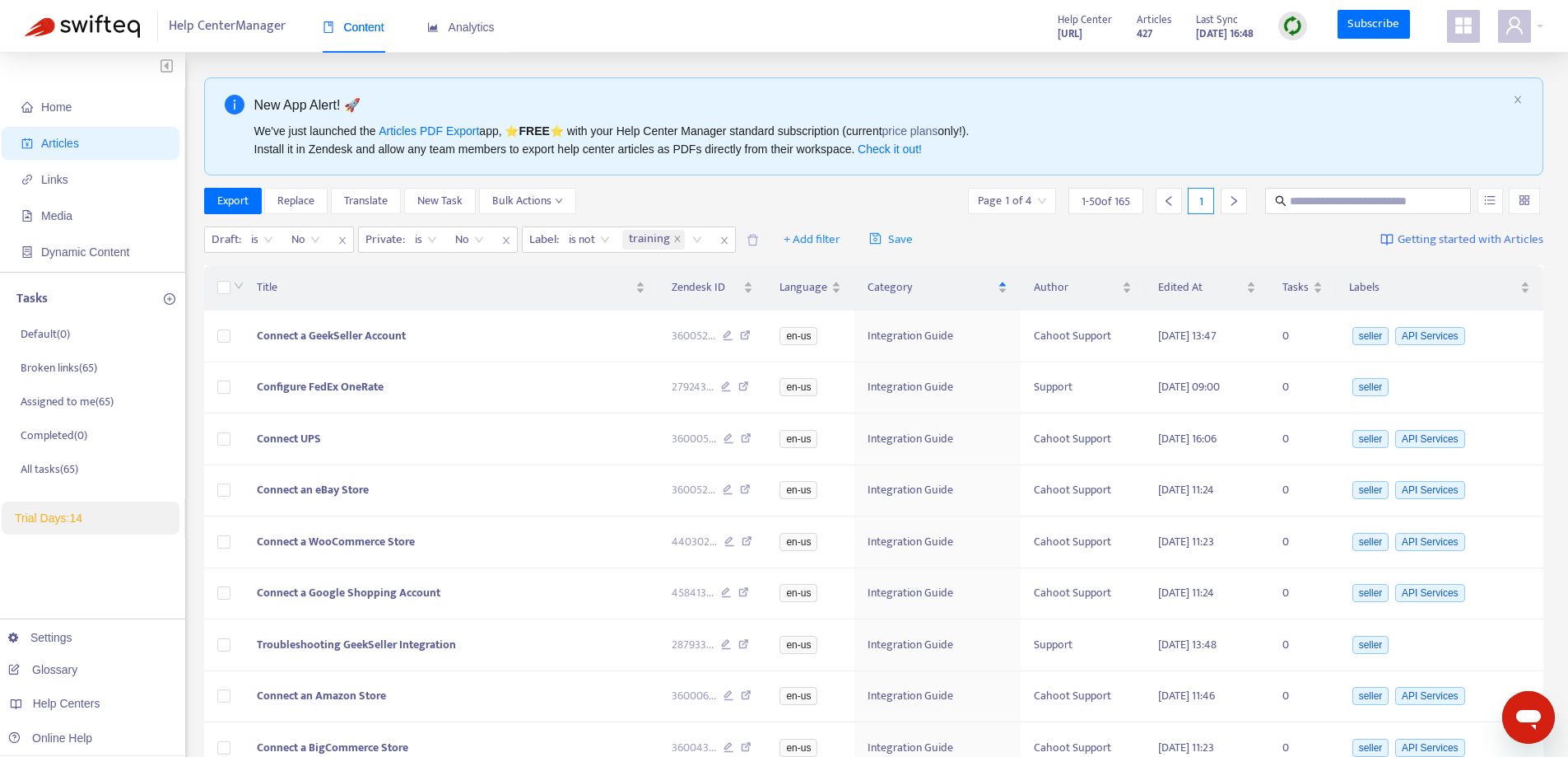
click at [1526, 210] on input "search" at bounding box center [1524, 201] width 12 height 25
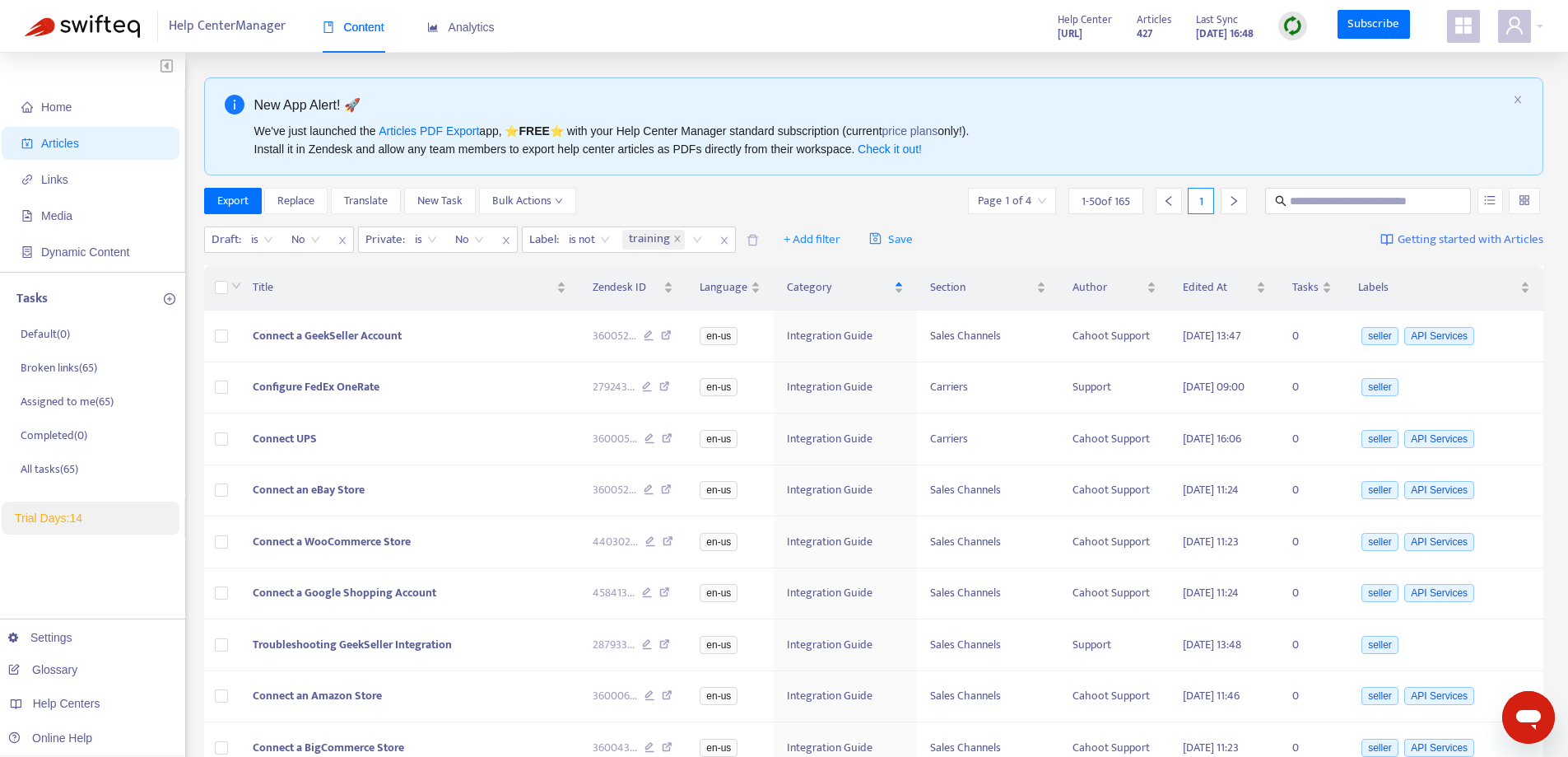
click at [824, 198] on div "Export Replace Translate New Task Bulk Actions Page 1 of 4 1 - 50 of 165 1" at bounding box center [874, 201] width 1340 height 27
drag, startPoint x: 240, startPoint y: 201, endPoint x: 675, endPoint y: 191, distance: 435.1
click at [675, 191] on div "Export Replace Translate New Task Bulk Actions Page 1 of 4 1 - 50 of 165 1" at bounding box center [874, 201] width 1340 height 27
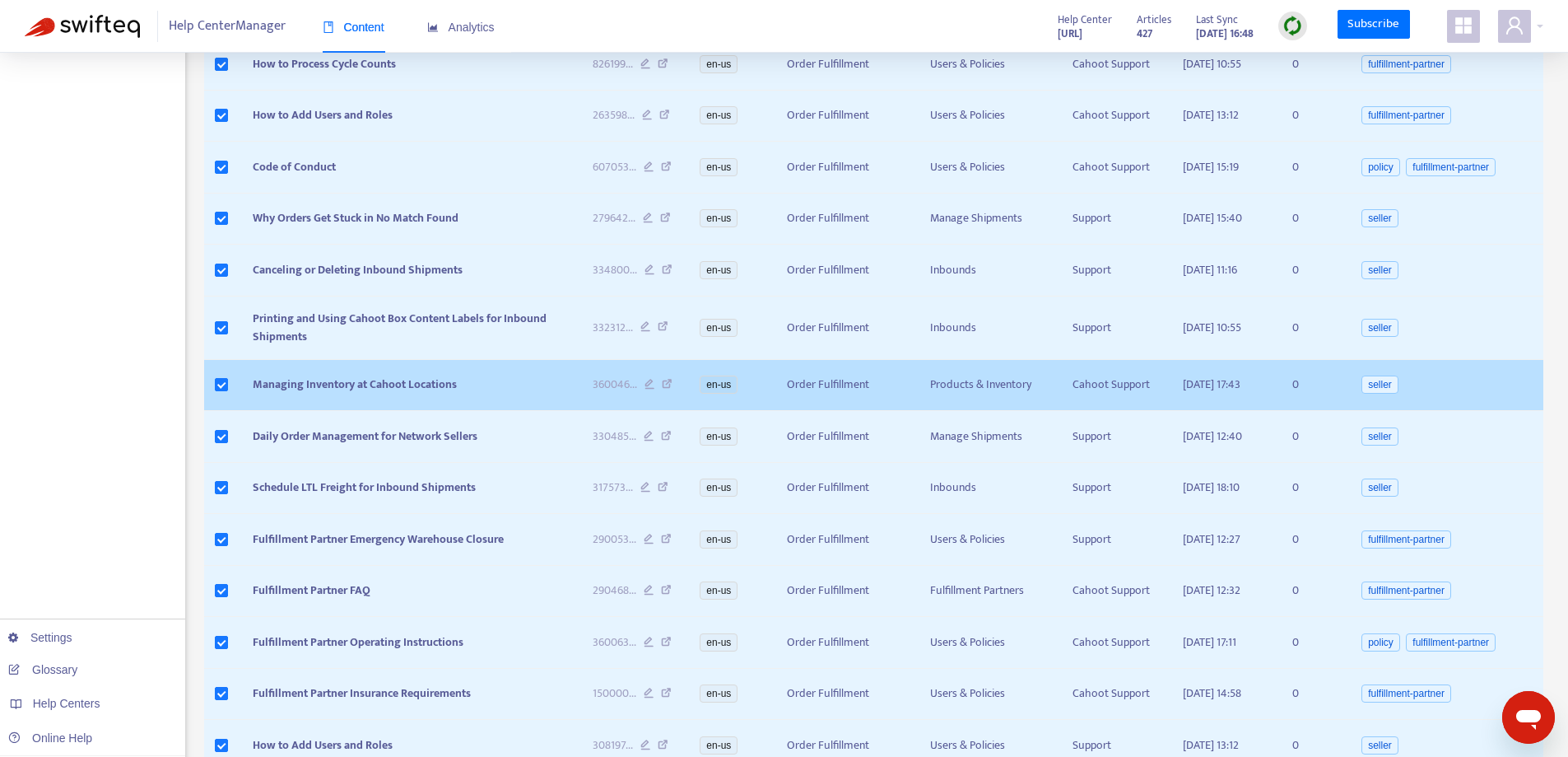
scroll to position [2445, 0]
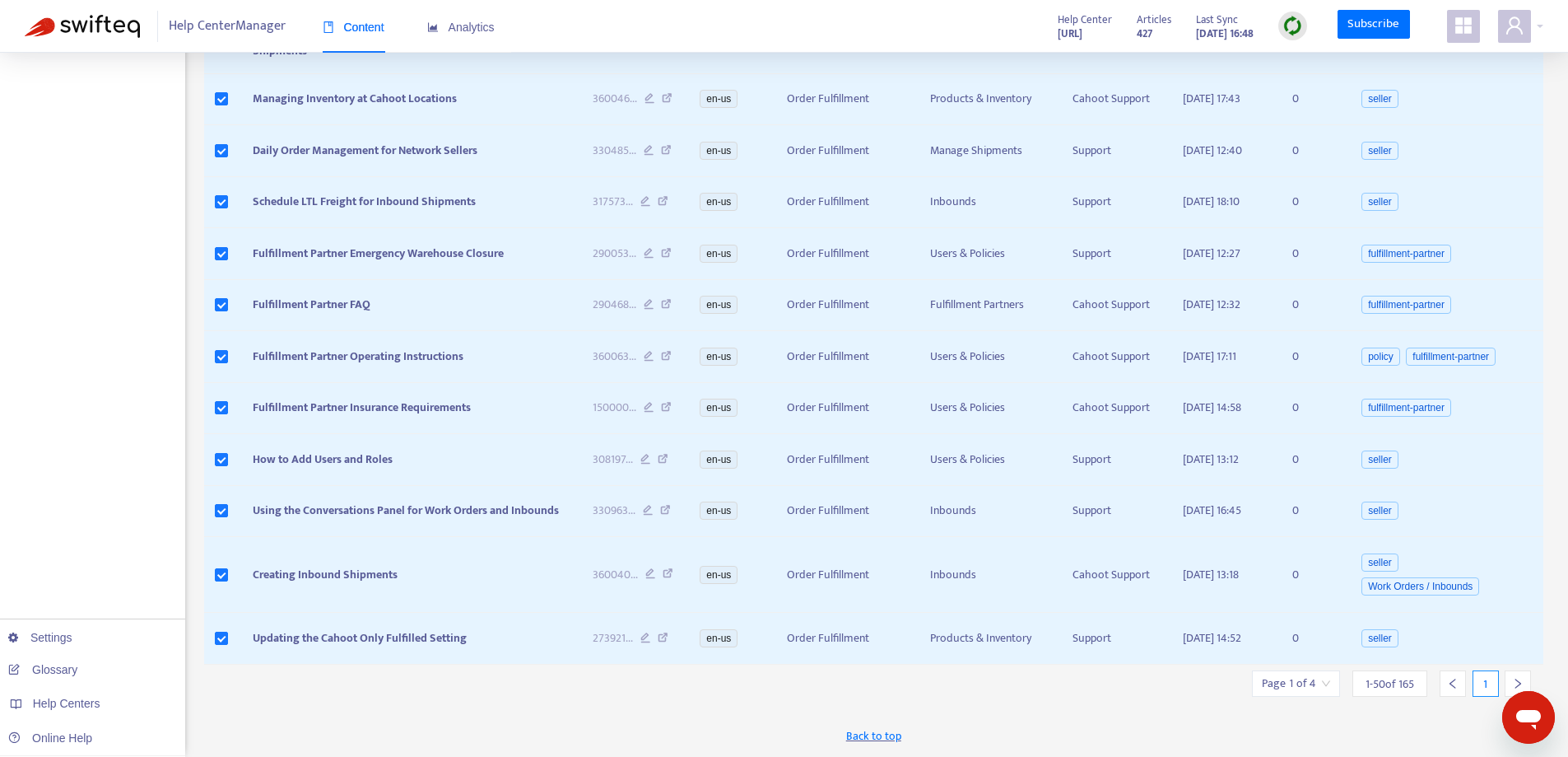
click at [1411, 687] on span "1 - 50 of 165" at bounding box center [1390, 683] width 49 height 17
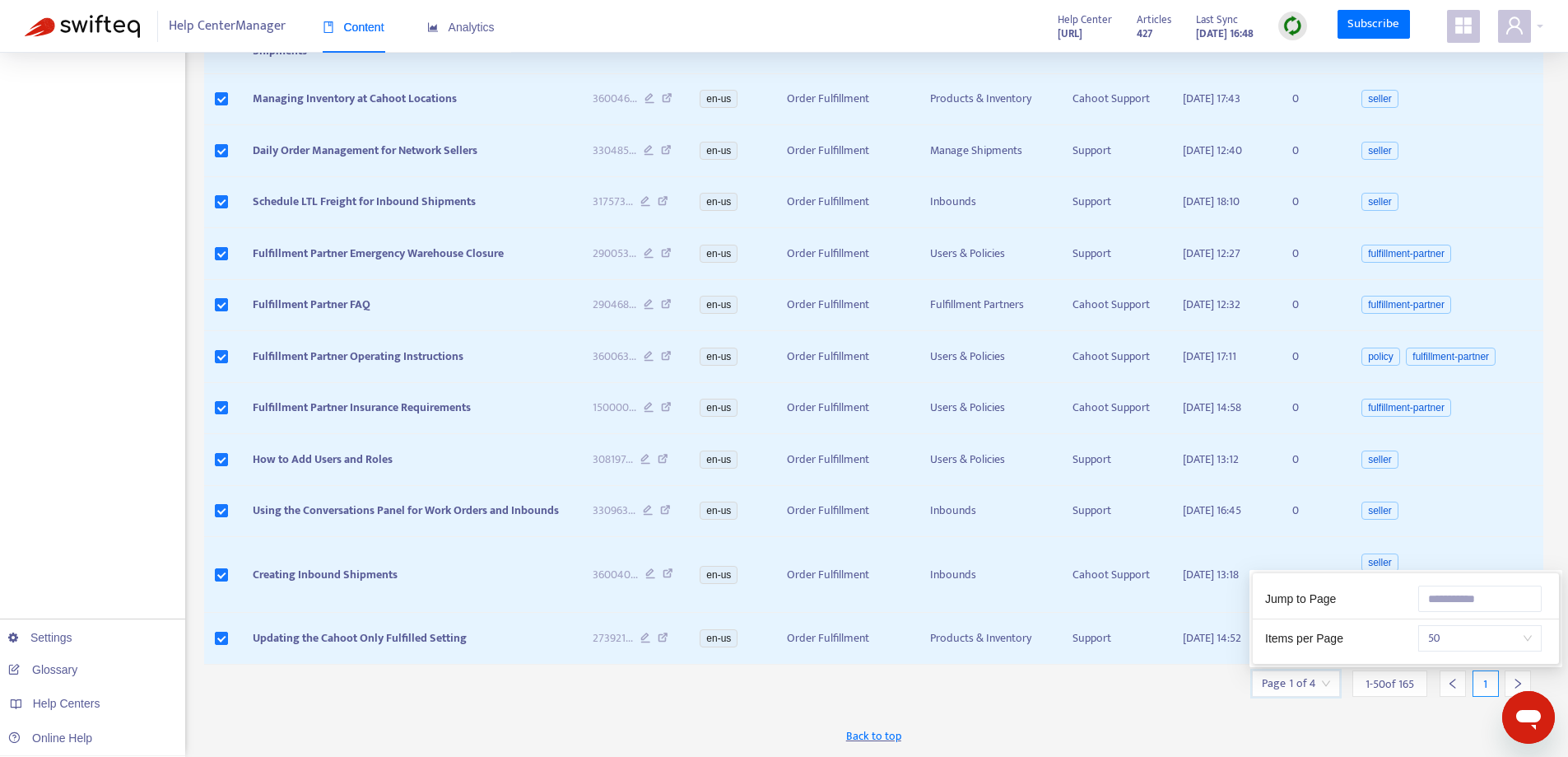
click at [1324, 686] on input "search" at bounding box center [1295, 683] width 68 height 25
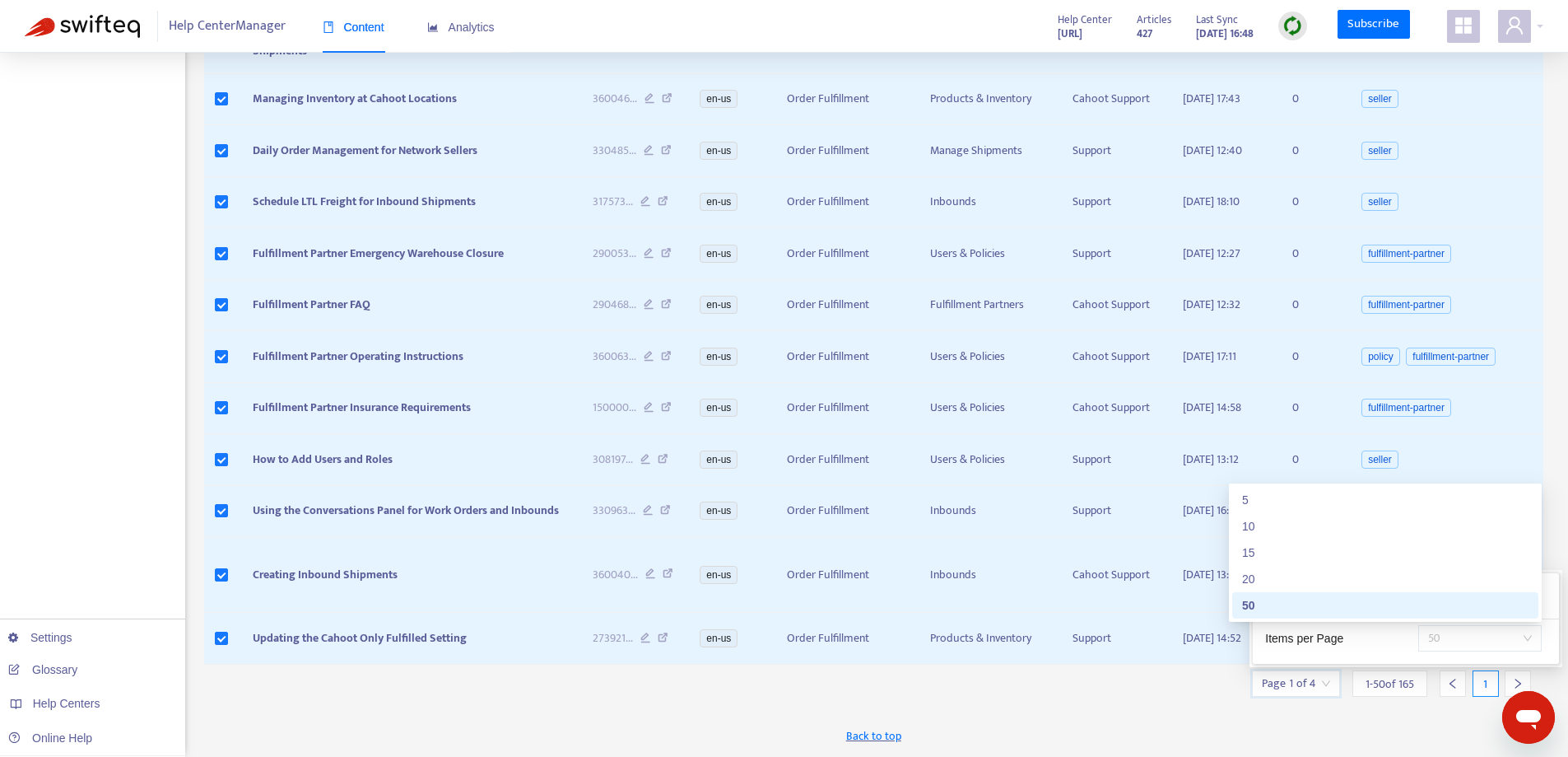
click at [1467, 642] on span "50" at bounding box center [1479, 638] width 104 height 25
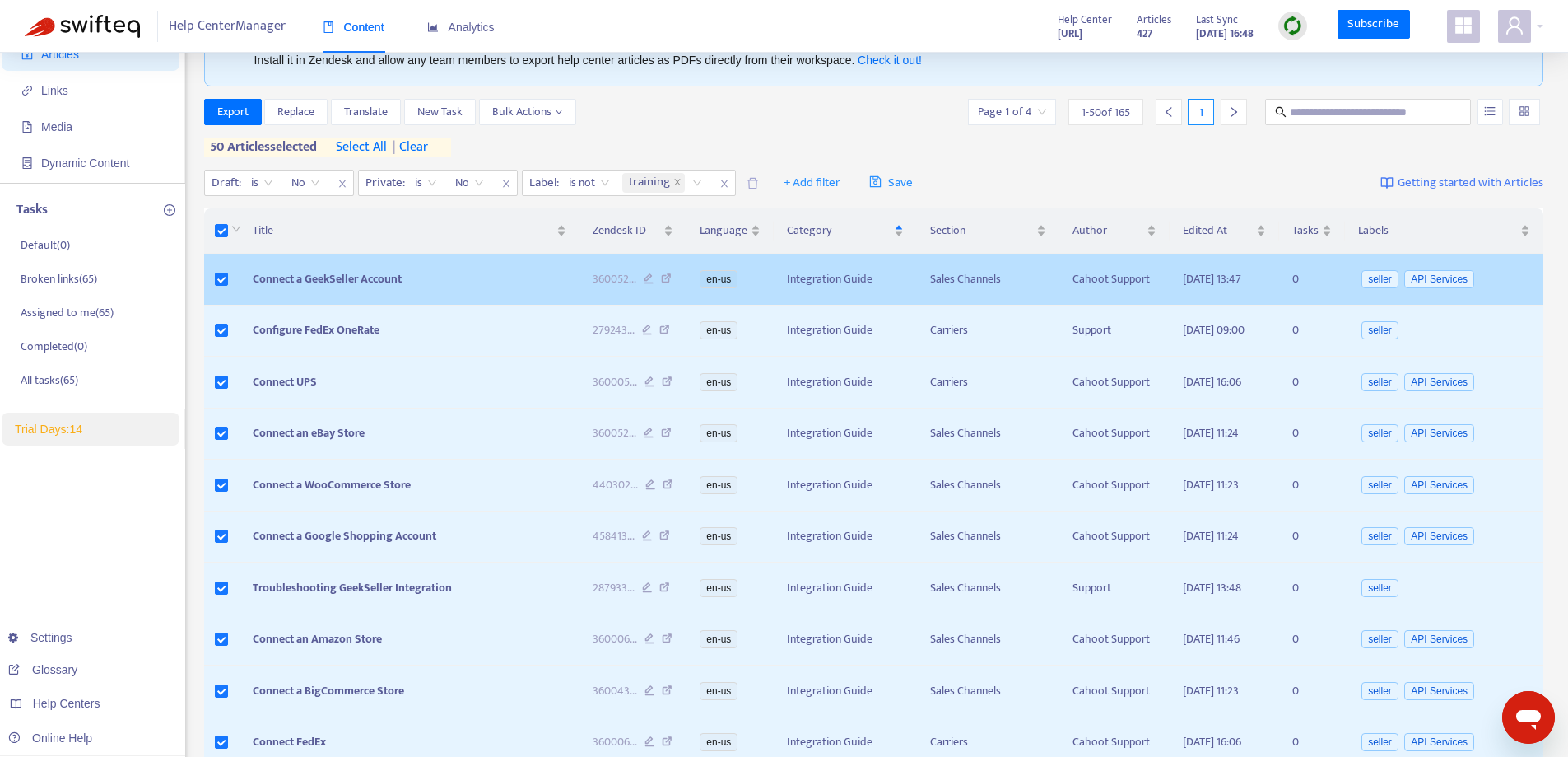
scroll to position [0, 0]
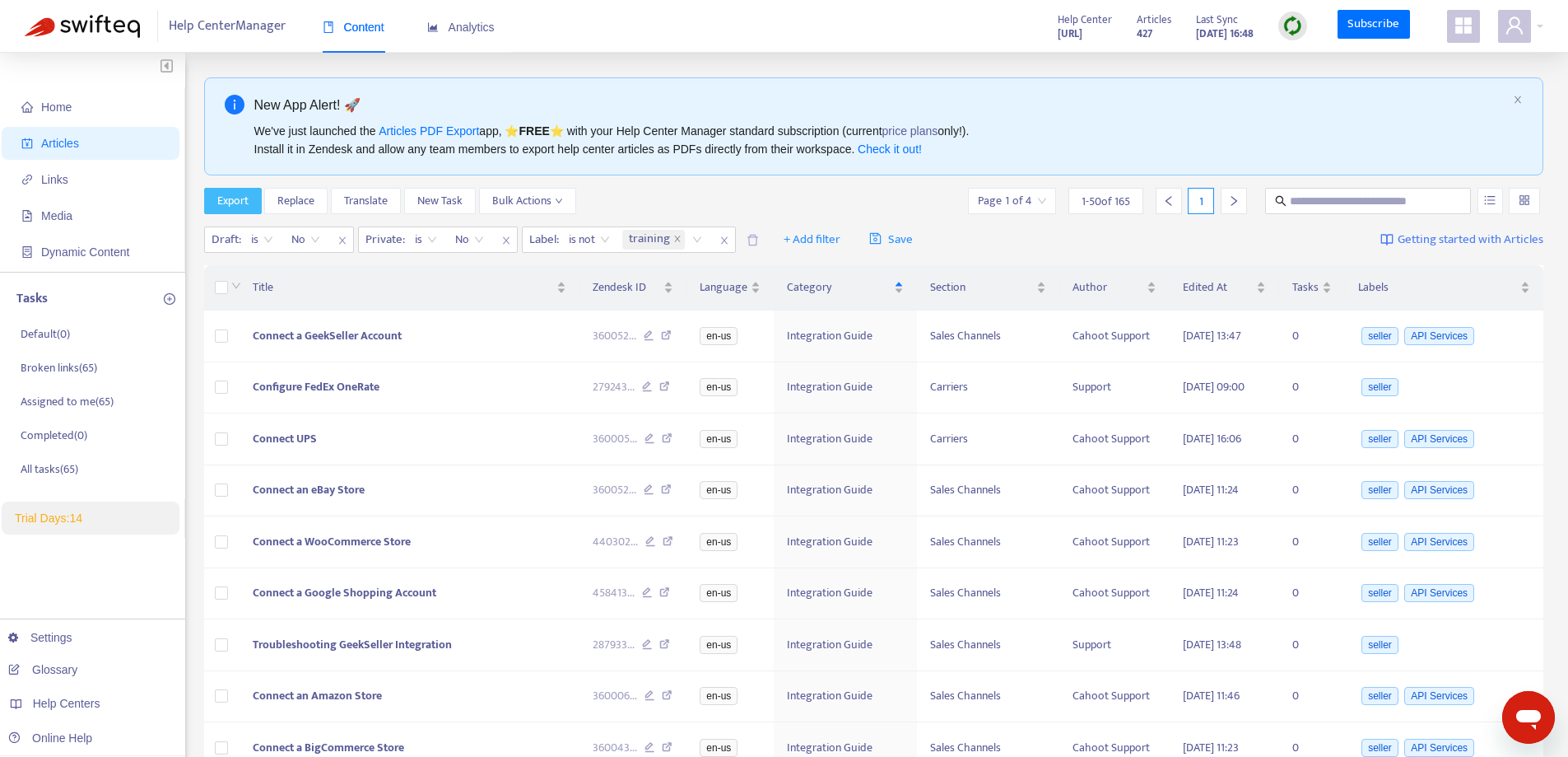
click at [229, 208] on span "Export" at bounding box center [233, 201] width 31 height 18
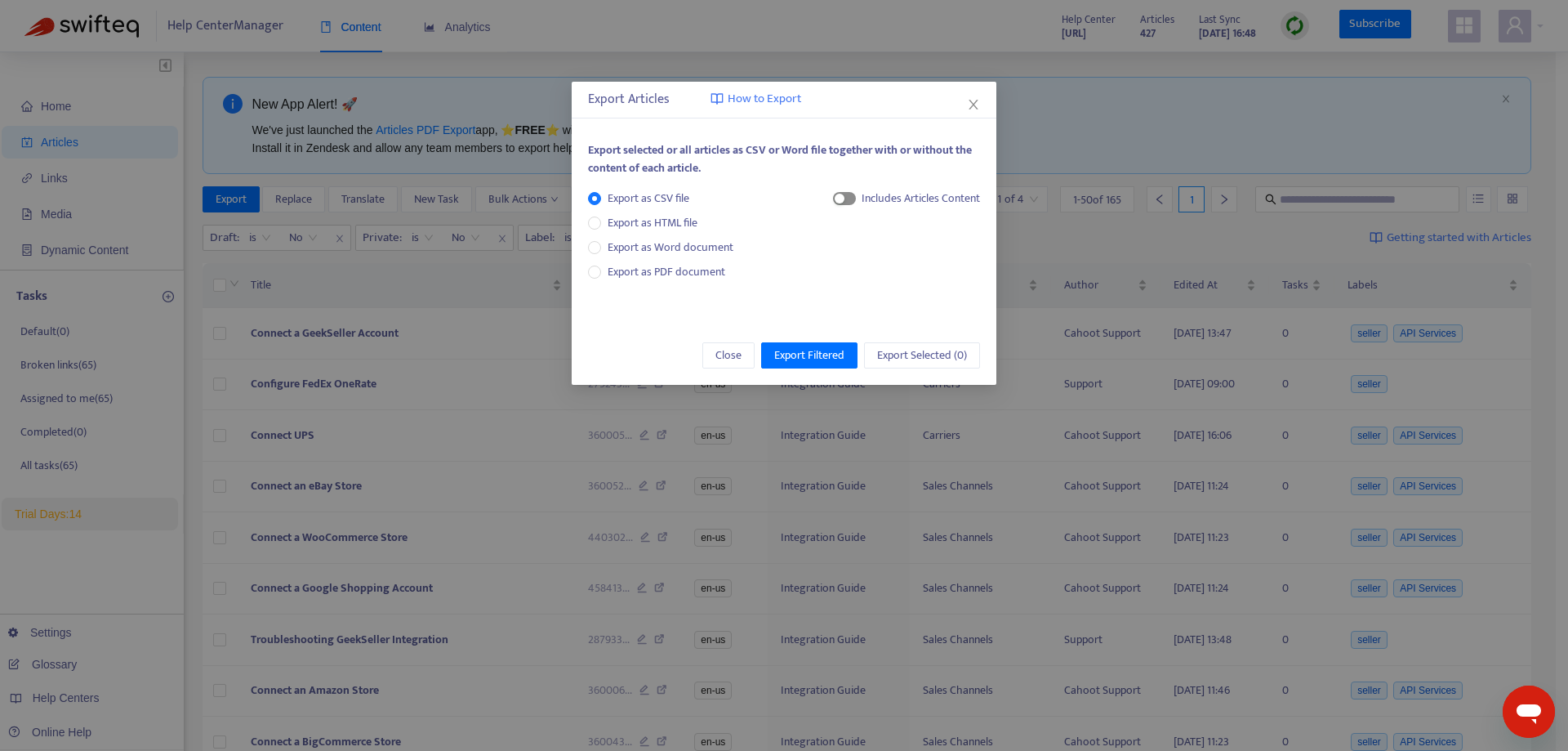
click at [844, 200] on span "button" at bounding box center [844, 198] width 23 height 13
click at [846, 198] on span "button" at bounding box center [844, 198] width 23 height 13
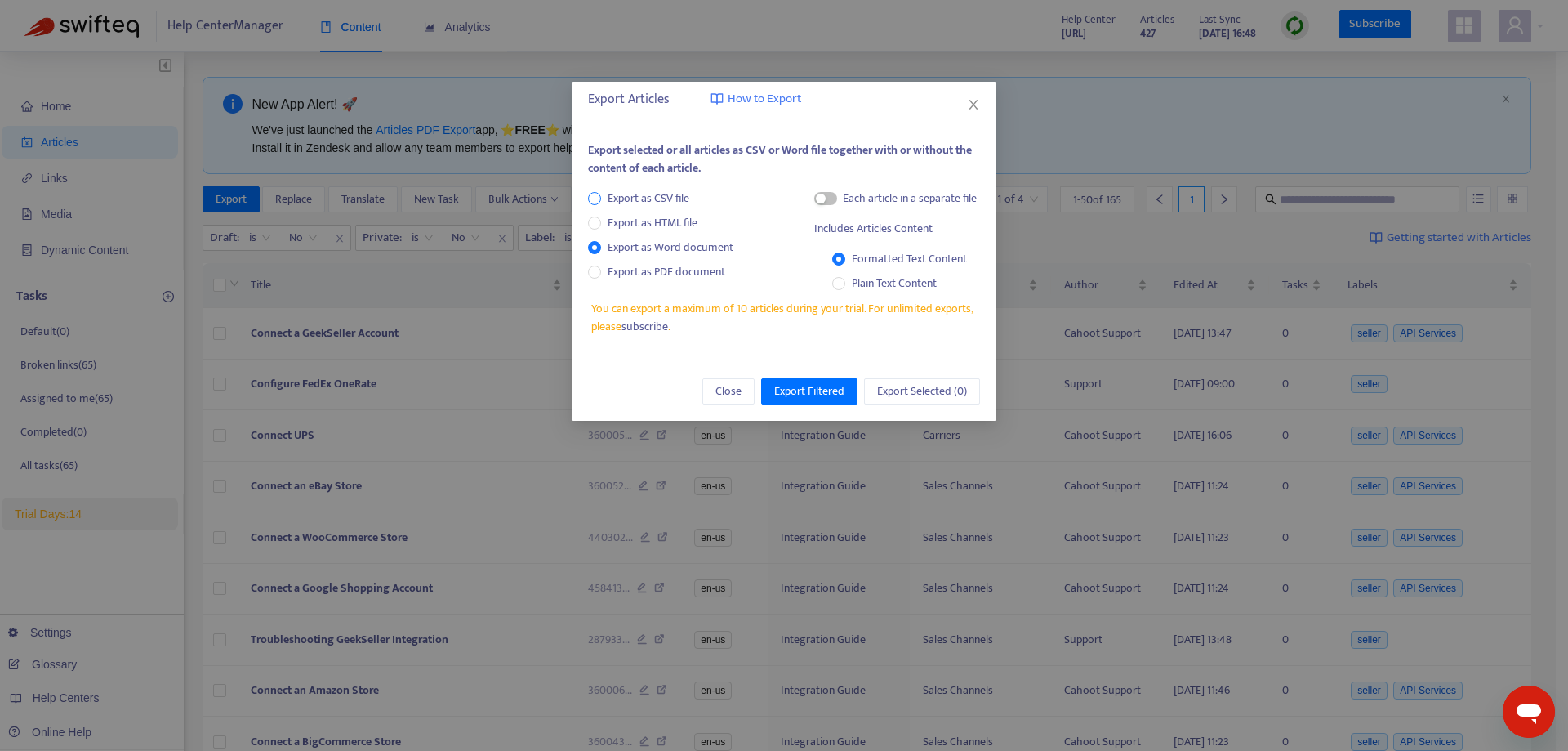
click at [612, 200] on span "Export as CSV file" at bounding box center [648, 198] width 95 height 18
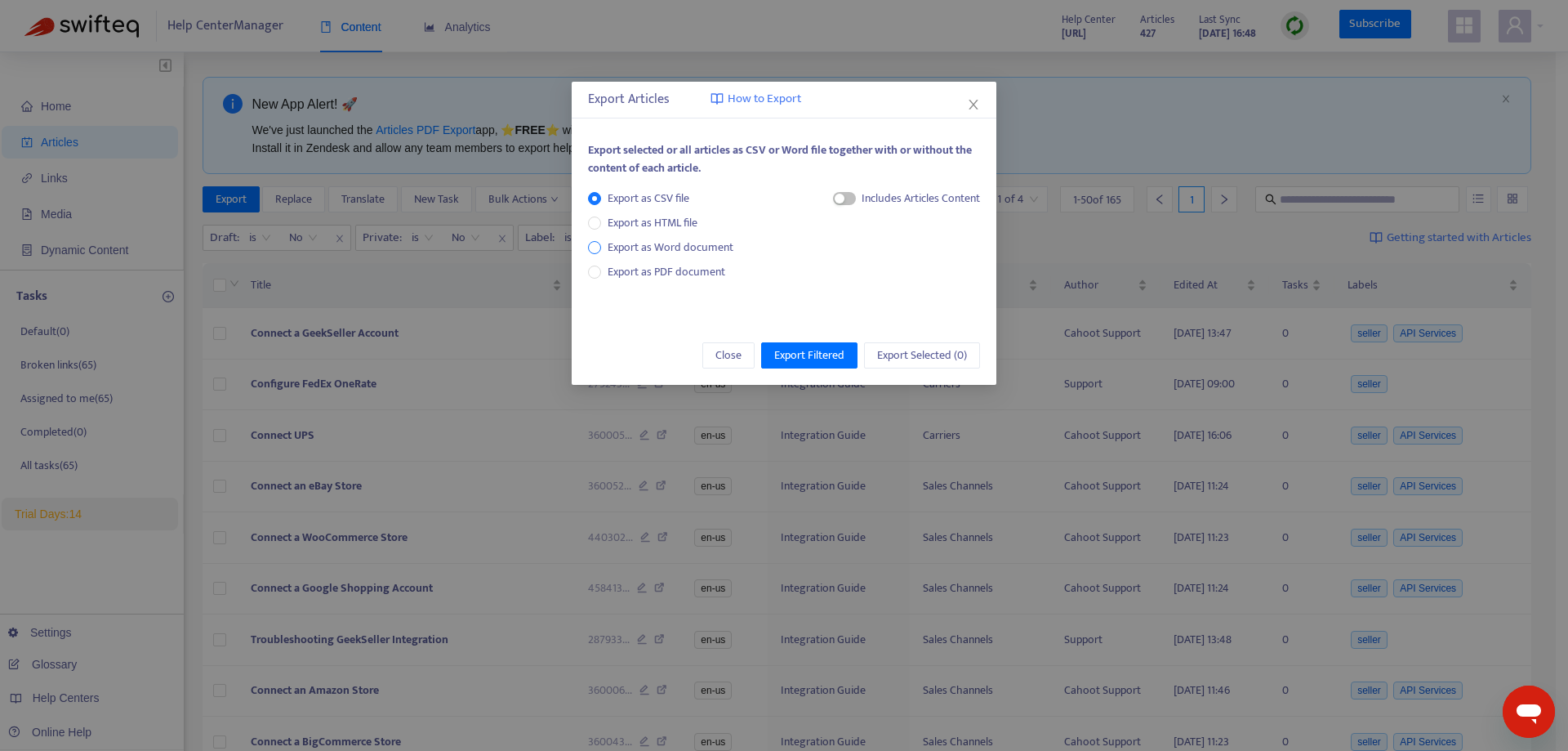
click at [659, 239] on span "Export as Word document" at bounding box center [670, 248] width 139 height 18
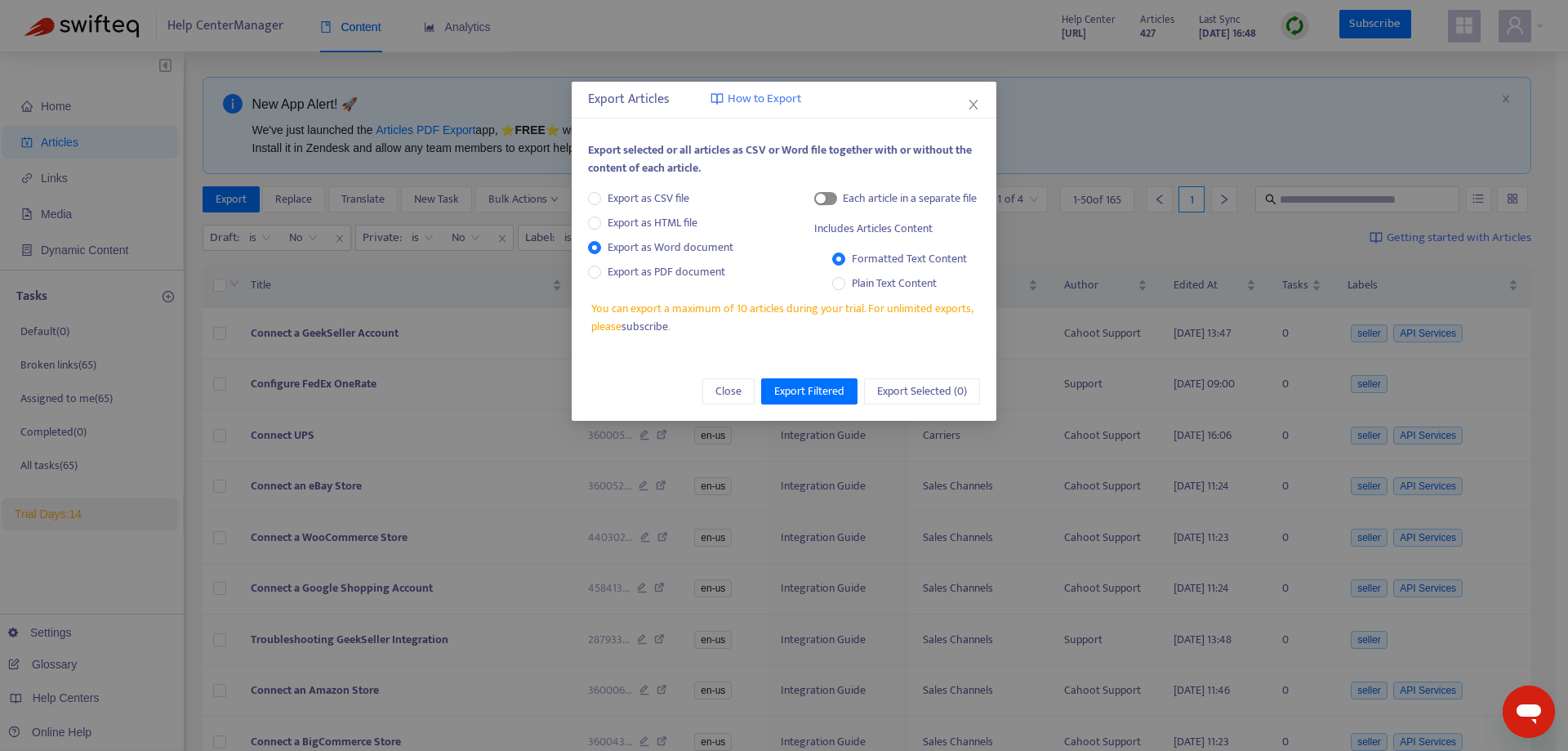
click at [830, 200] on span "button" at bounding box center [826, 198] width 23 height 13
click at [830, 200] on div "button" at bounding box center [830, 198] width 10 height 10
click at [842, 276] on label "Plain Text Content" at bounding box center [887, 284] width 111 height 18
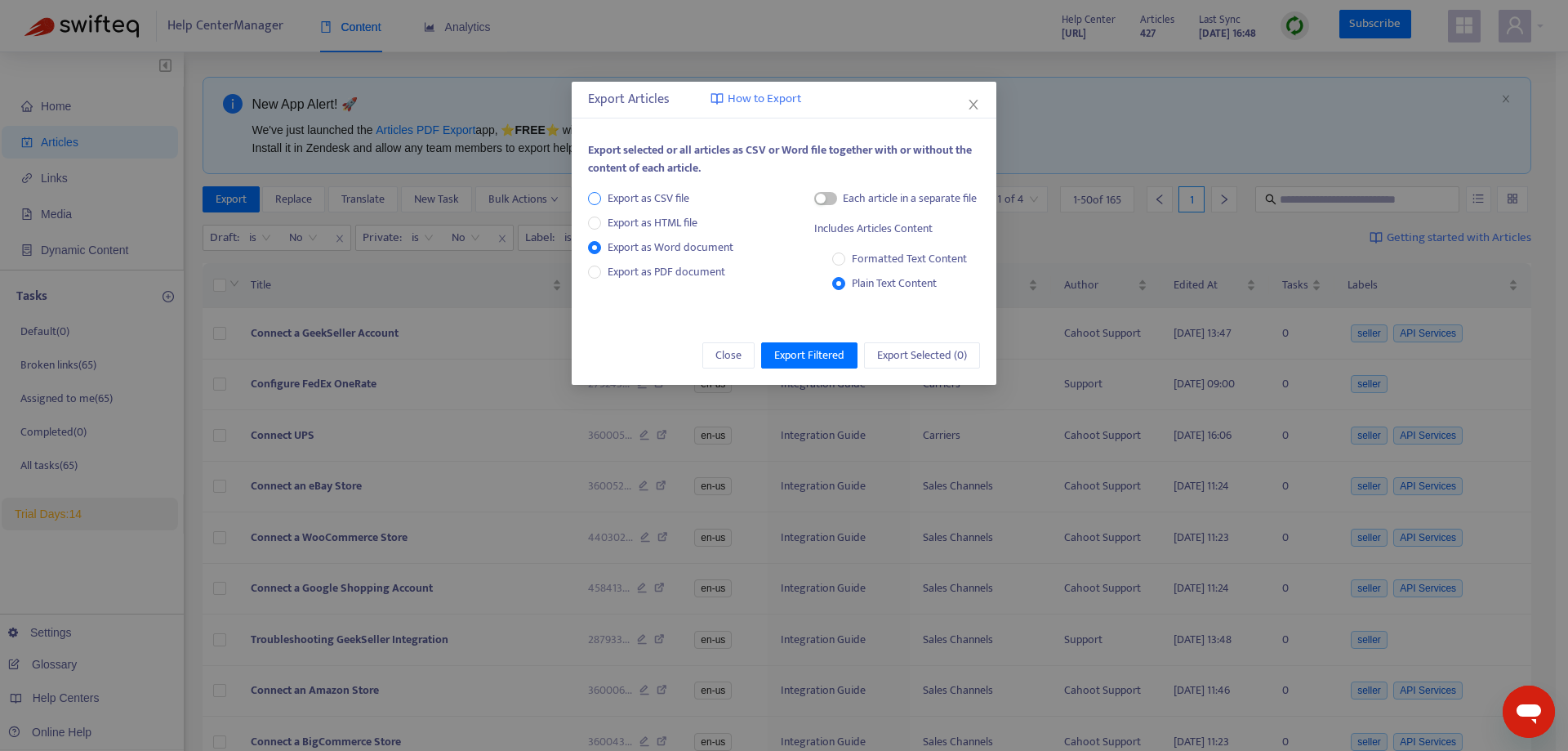
click at [638, 196] on span "Export as CSV file" at bounding box center [648, 198] width 95 height 18
click at [867, 201] on div "Includes Articles Content" at bounding box center [921, 198] width 118 height 18
click at [842, 197] on div "button" at bounding box center [840, 198] width 10 height 10
click at [633, 243] on span "Export as Word document" at bounding box center [670, 248] width 139 height 18
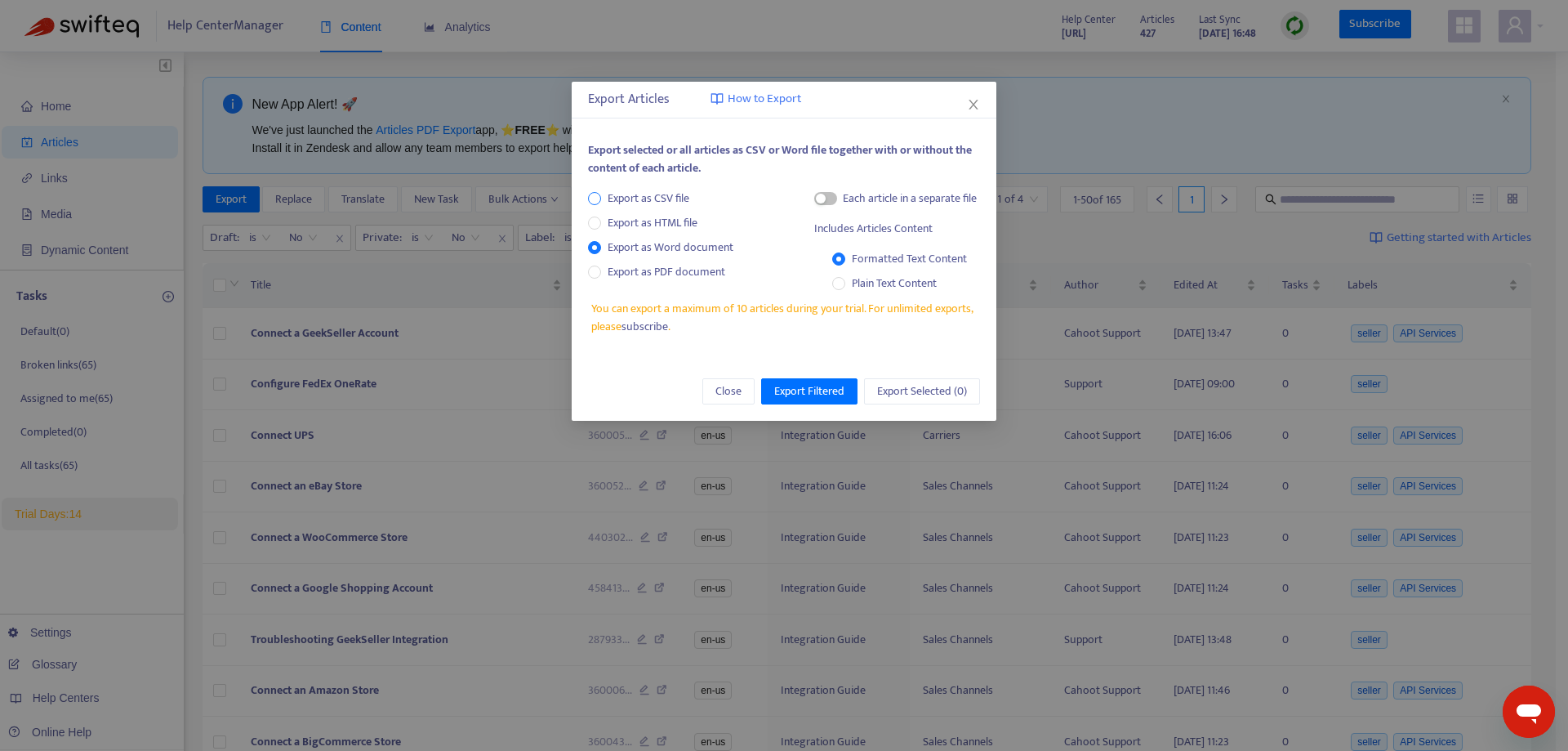
click at [631, 194] on span "Export as CSV file" at bounding box center [648, 198] width 95 height 18
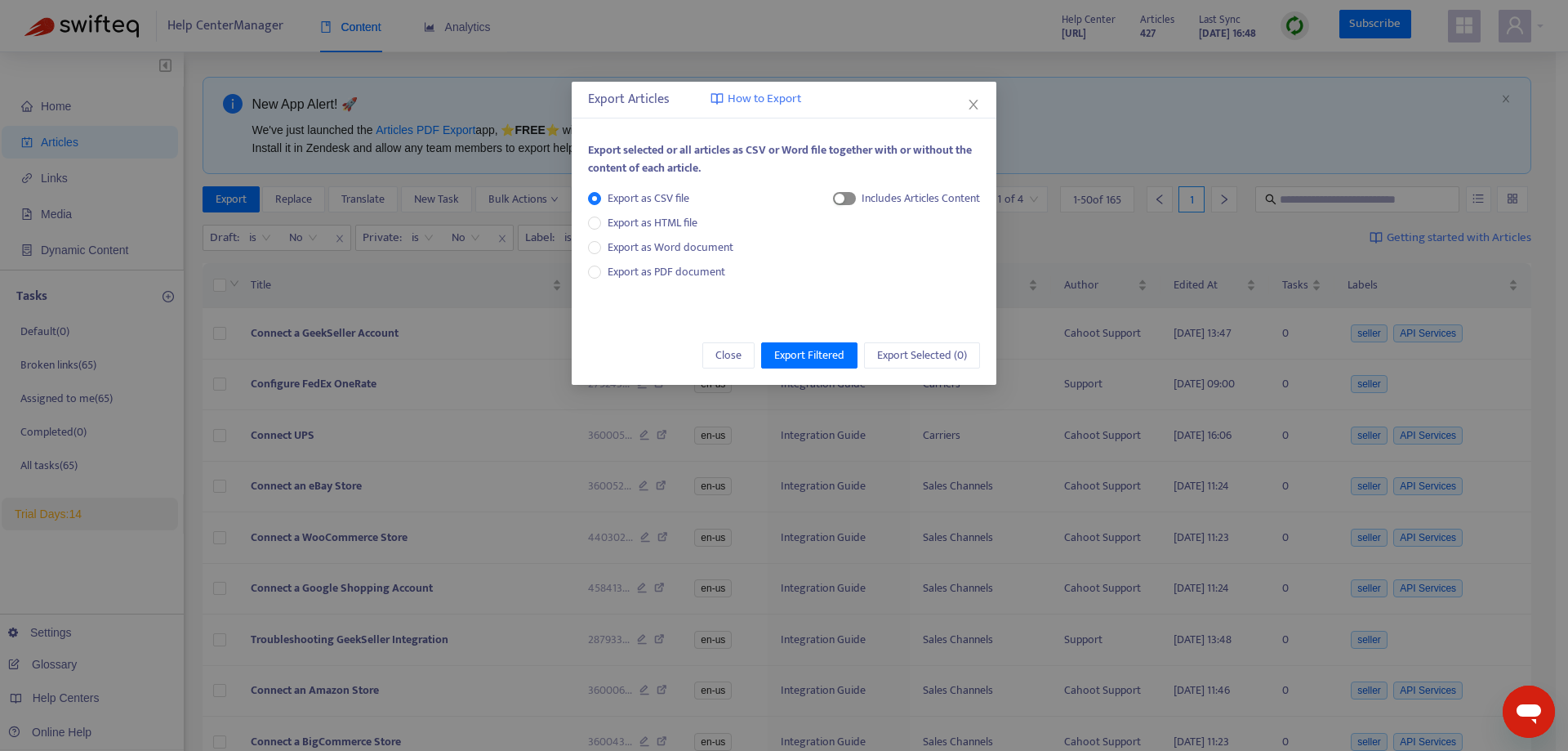
click at [833, 194] on span "button" at bounding box center [844, 198] width 23 height 13
click at [837, 354] on span "Export Filtered" at bounding box center [808, 355] width 70 height 18
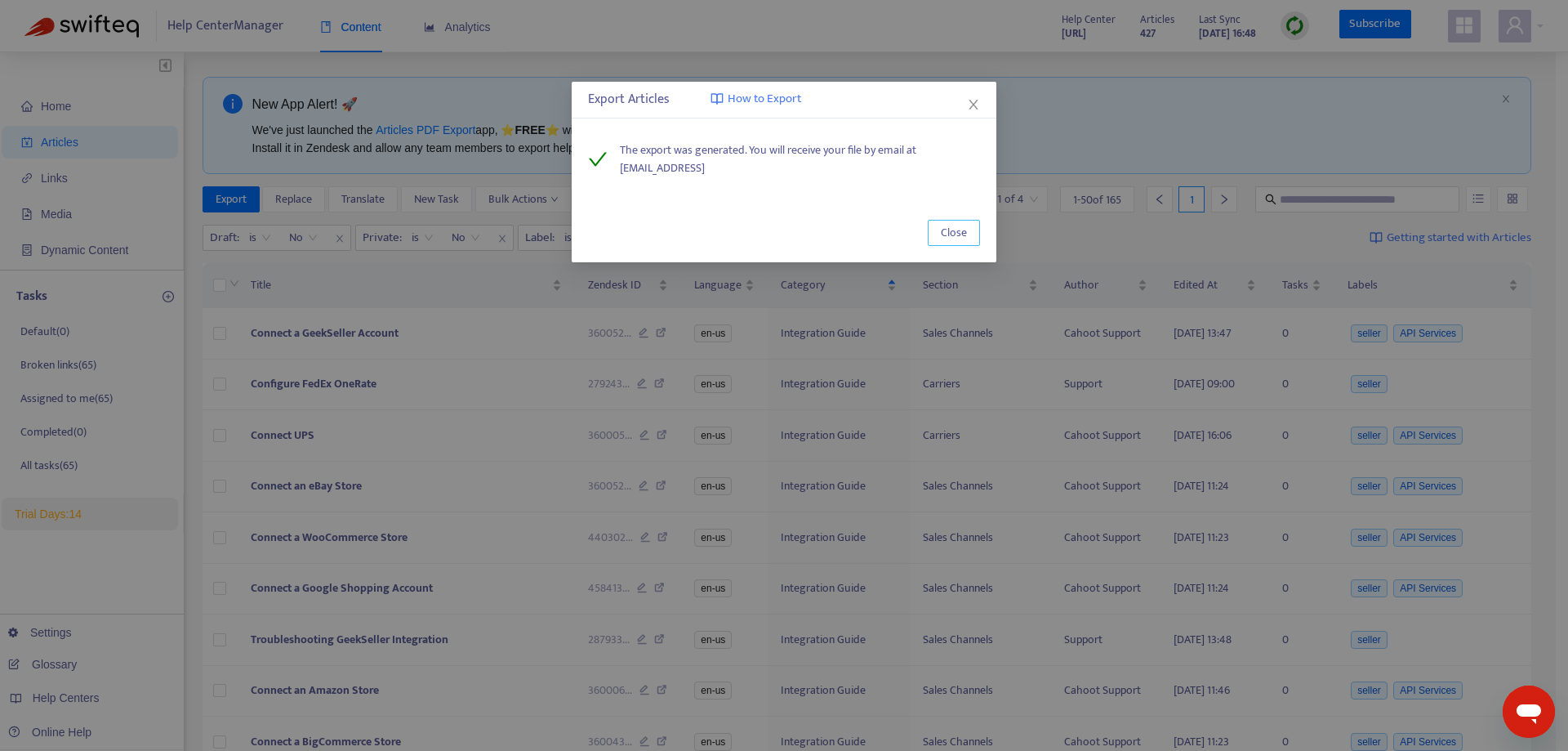
click at [955, 241] on span "Close" at bounding box center [954, 233] width 26 height 18
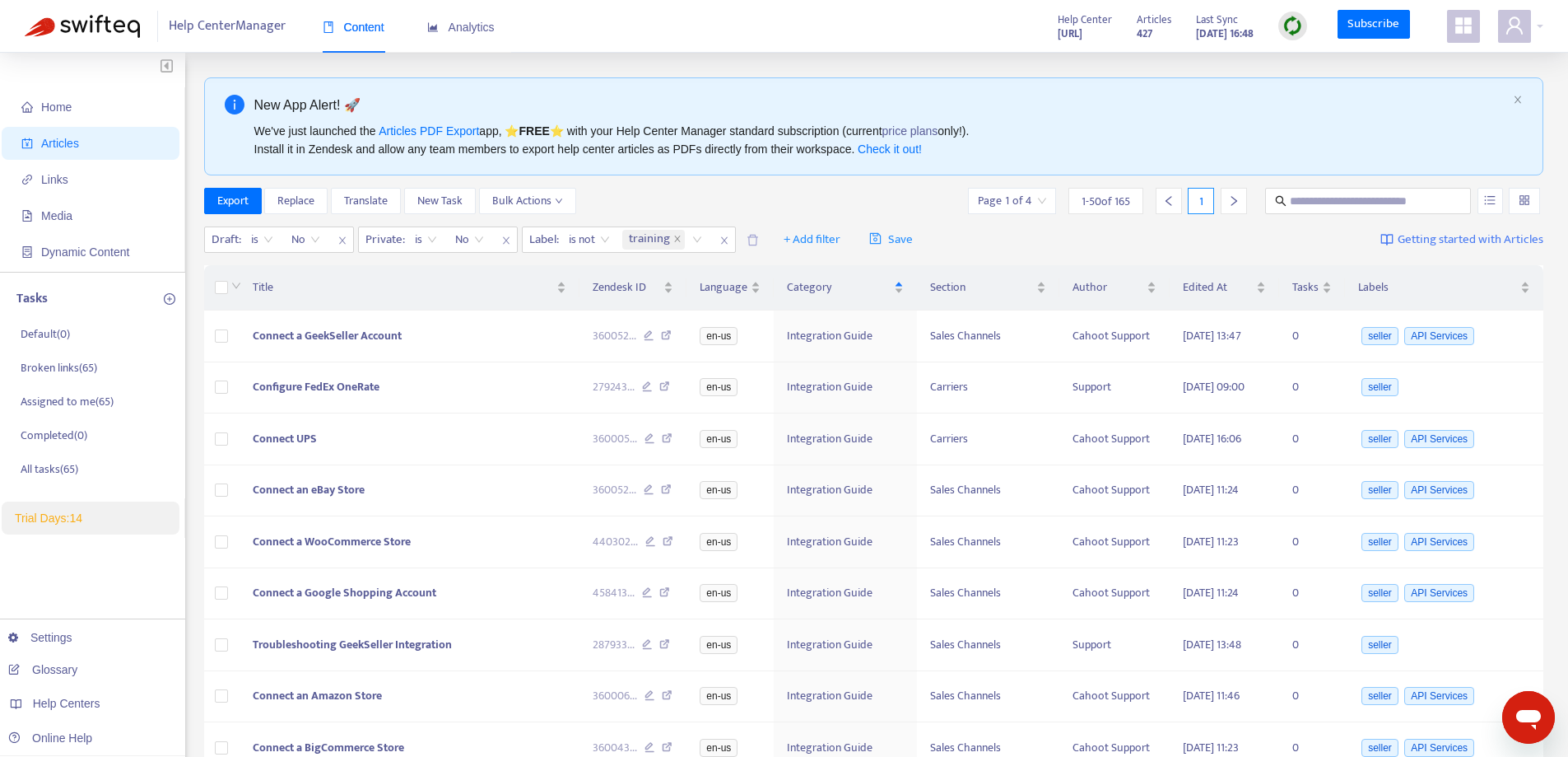
click at [214, 295] on th at bounding box center [222, 288] width 36 height 46
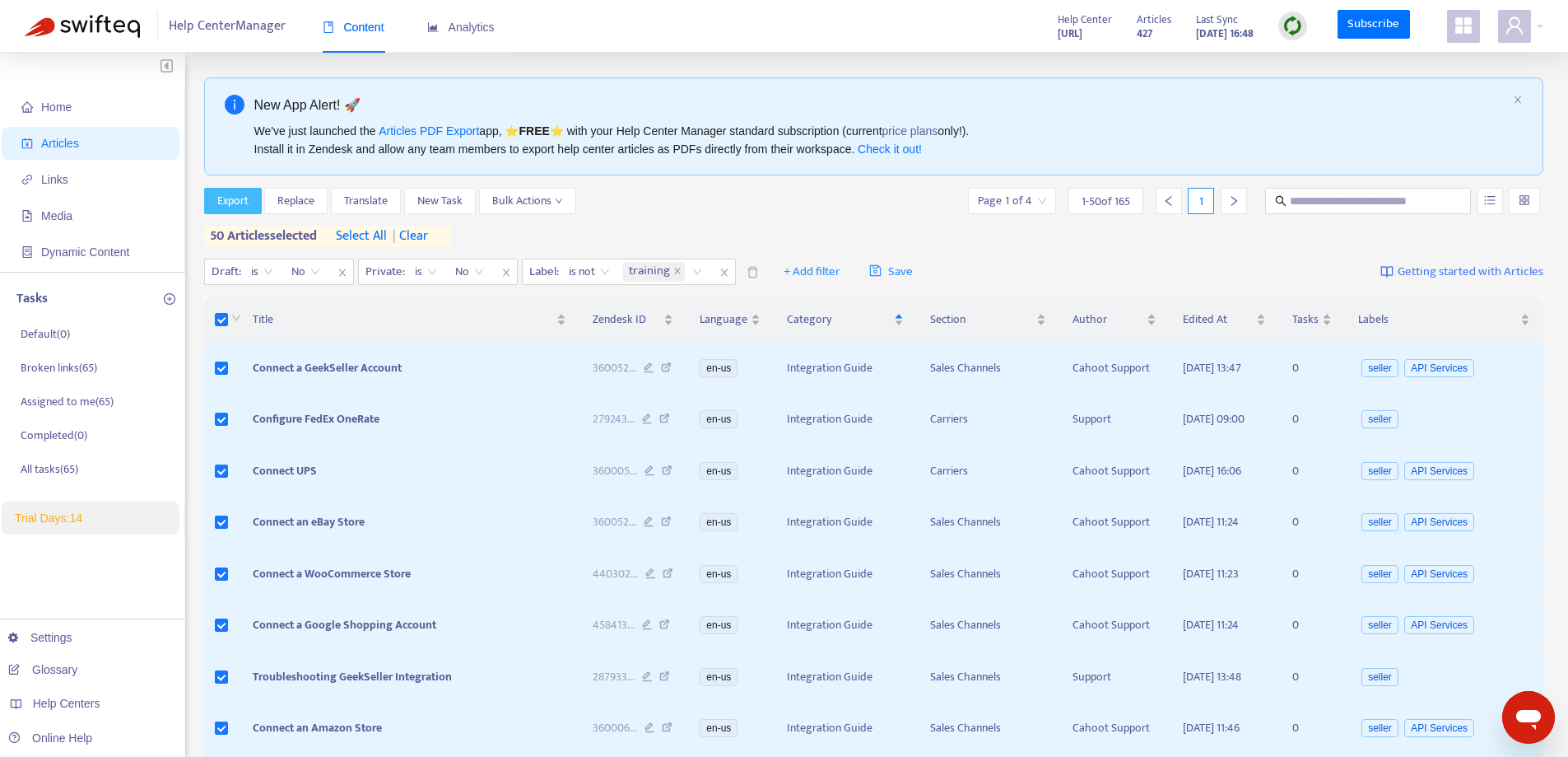
click at [252, 197] on button "Export" at bounding box center [233, 201] width 58 height 27
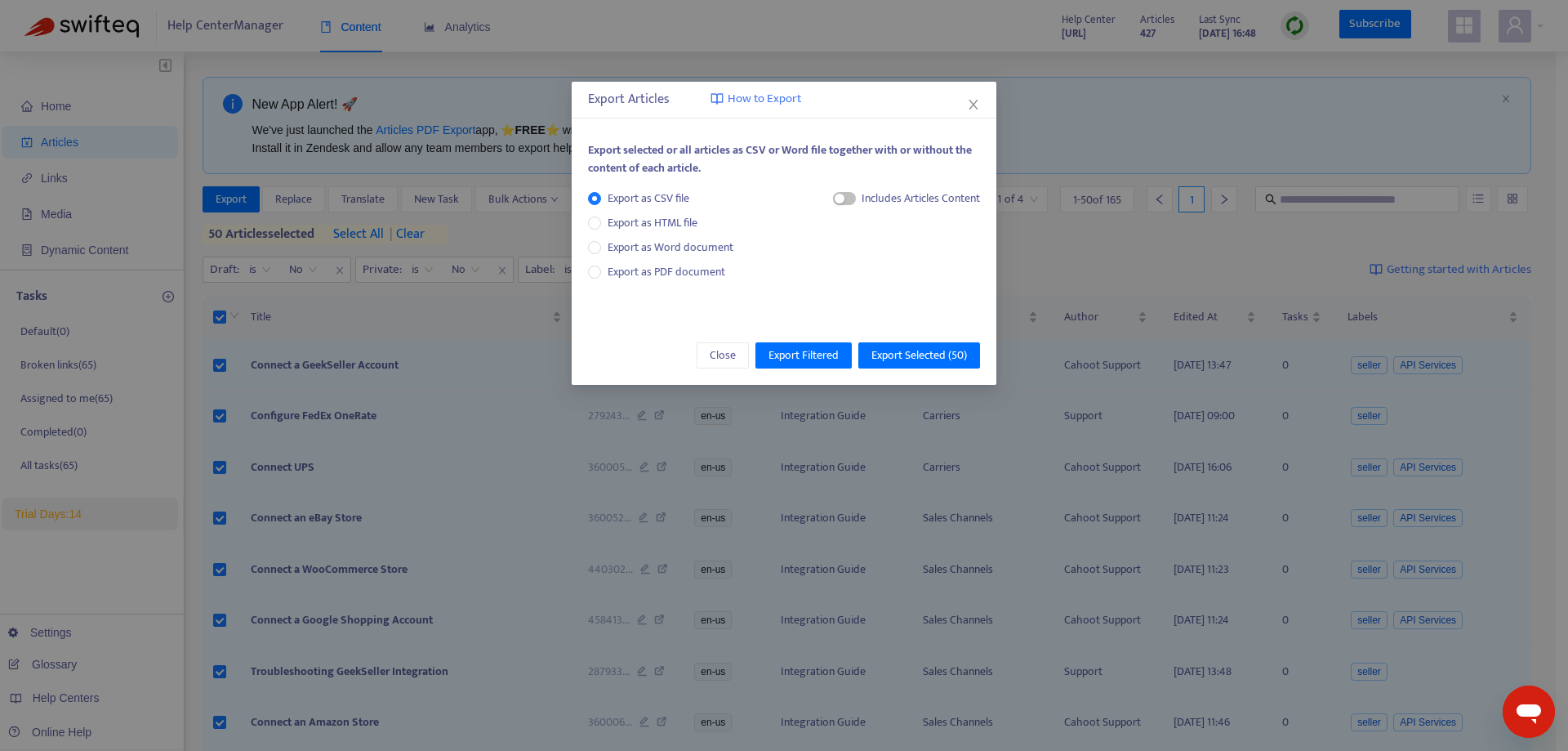
click at [827, 199] on div "Export as CSV file Export as HTML file Export as Word document Export as PDF do…" at bounding box center [784, 244] width 392 height 110
click at [840, 197] on div "button" at bounding box center [840, 198] width 10 height 10
click at [628, 216] on span "Export as HTML file" at bounding box center [652, 223] width 103 height 18
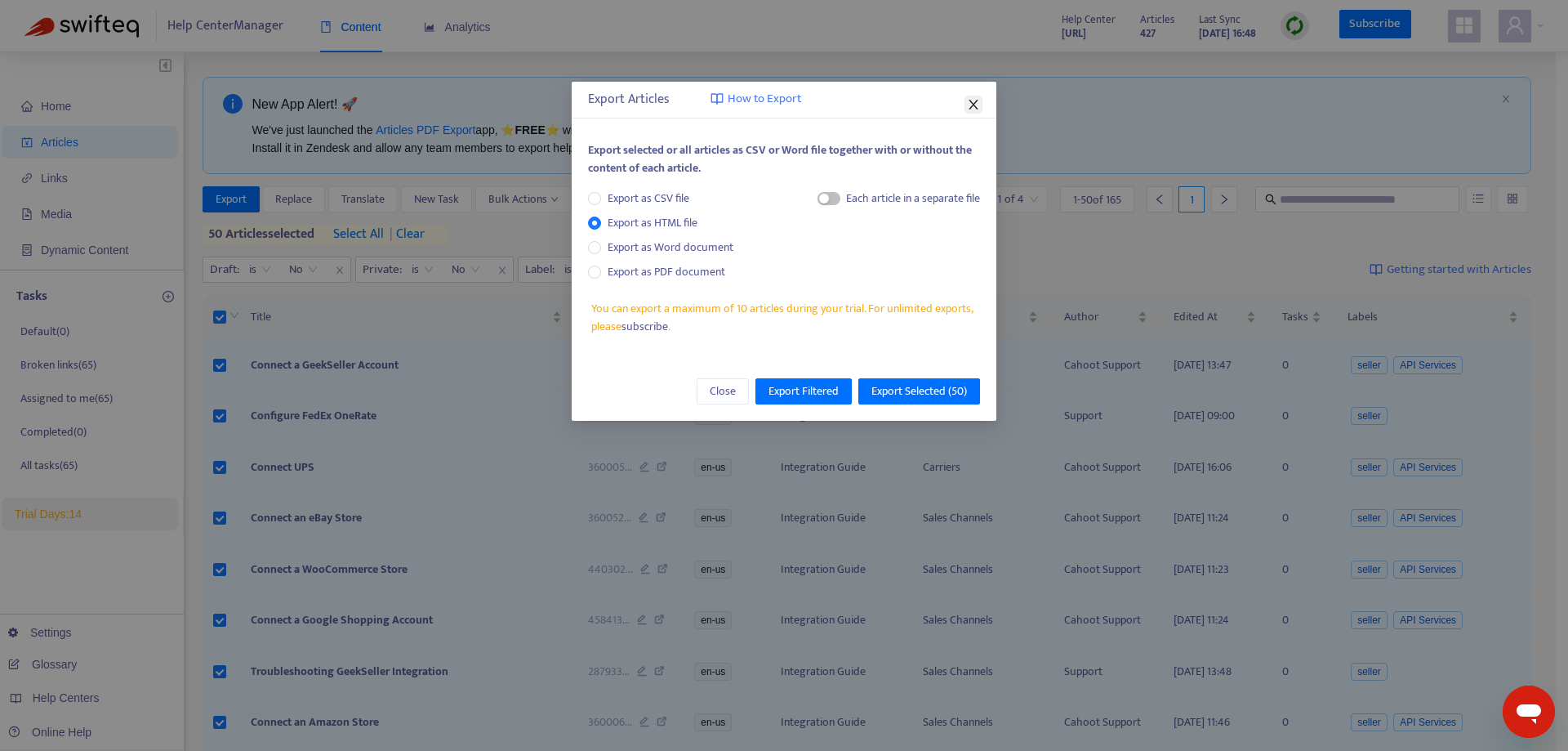
click at [970, 104] on icon "close" at bounding box center [974, 104] width 13 height 13
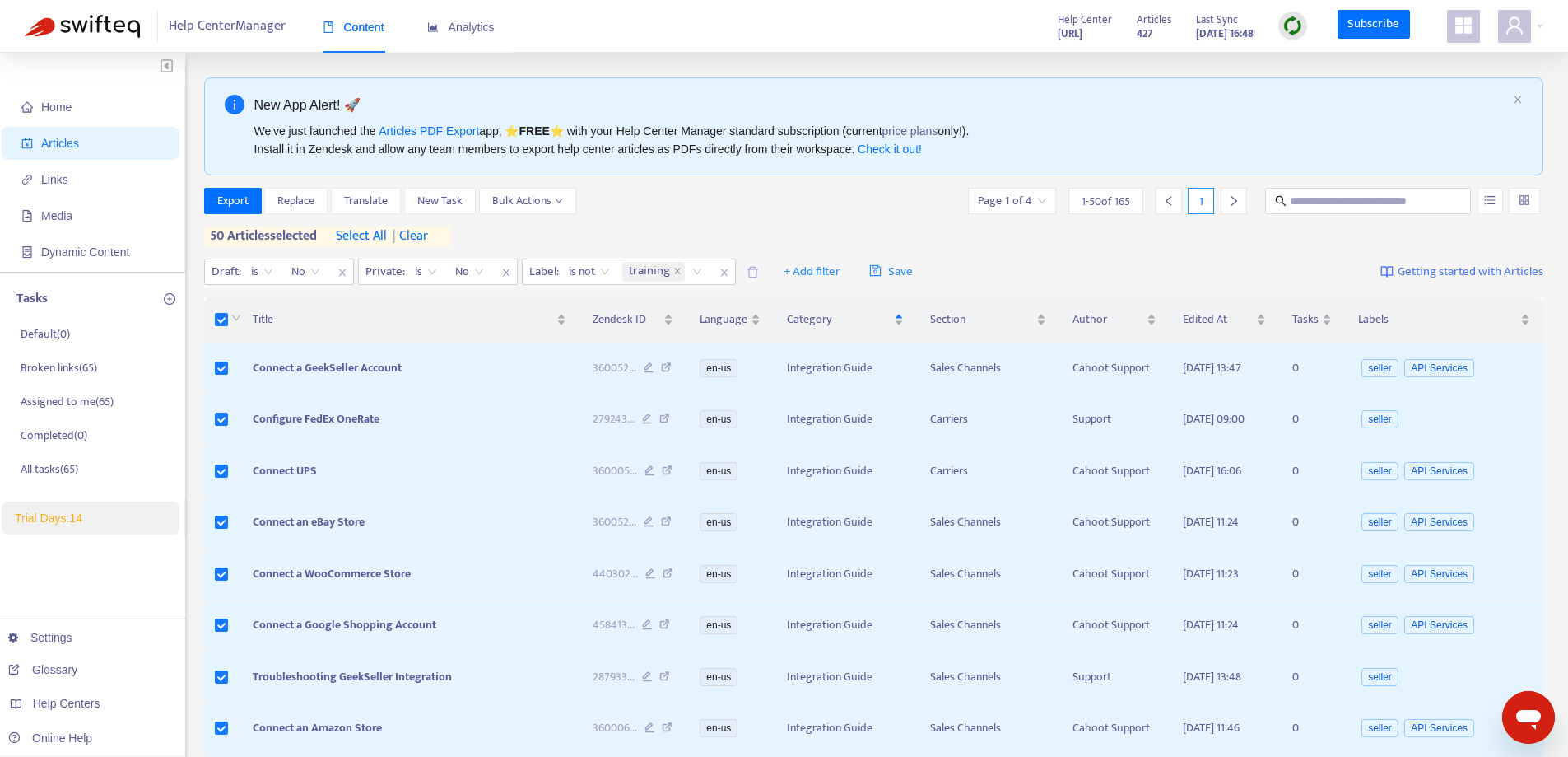
click at [714, 106] on div "New App Alert! 🚀" at bounding box center [880, 104] width 1252 height 21
click at [64, 368] on p "Broken links ( 65 )" at bounding box center [59, 368] width 76 height 17
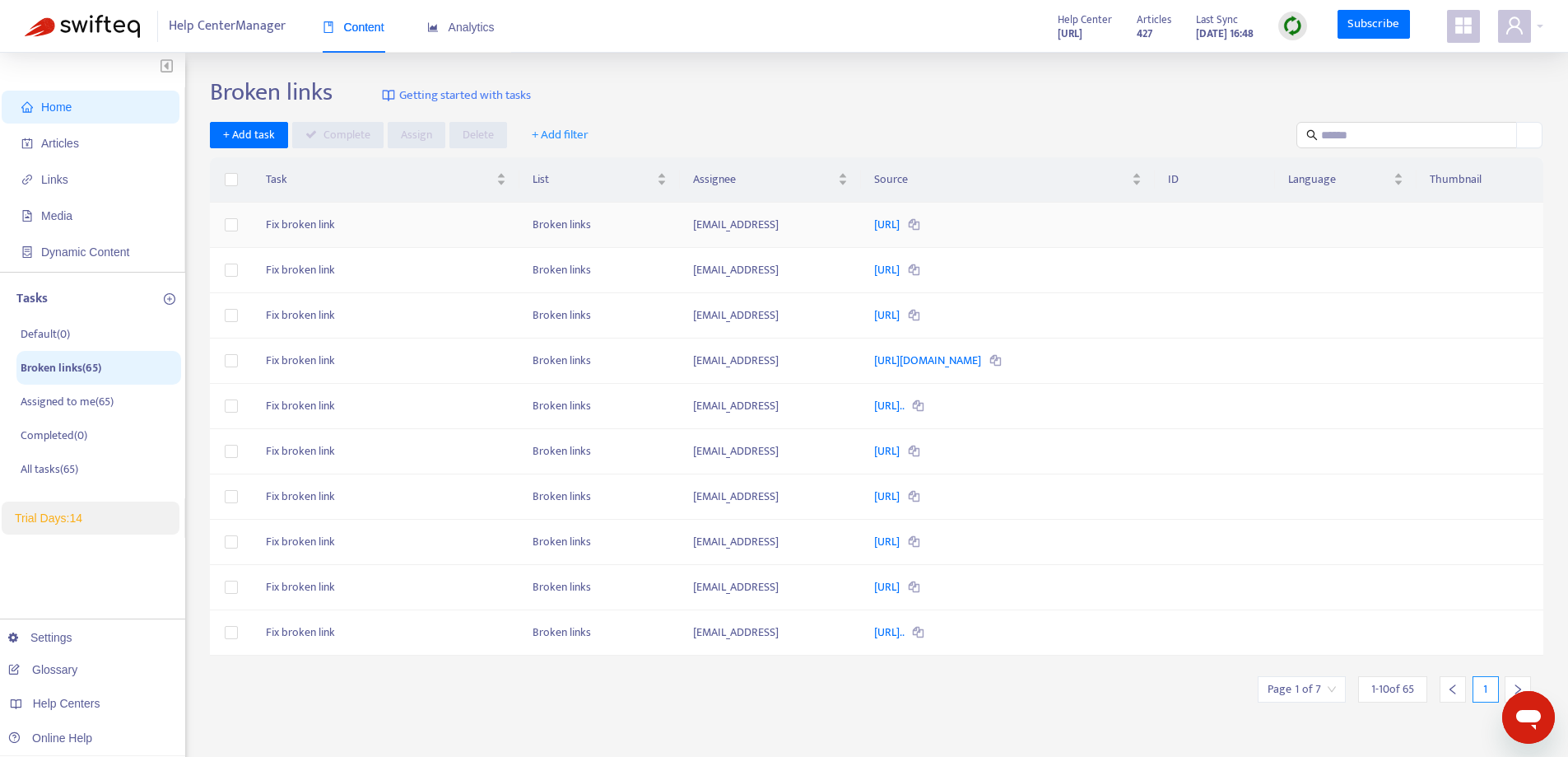
click at [900, 209] on td "[URL]" at bounding box center [1008, 225] width 294 height 46
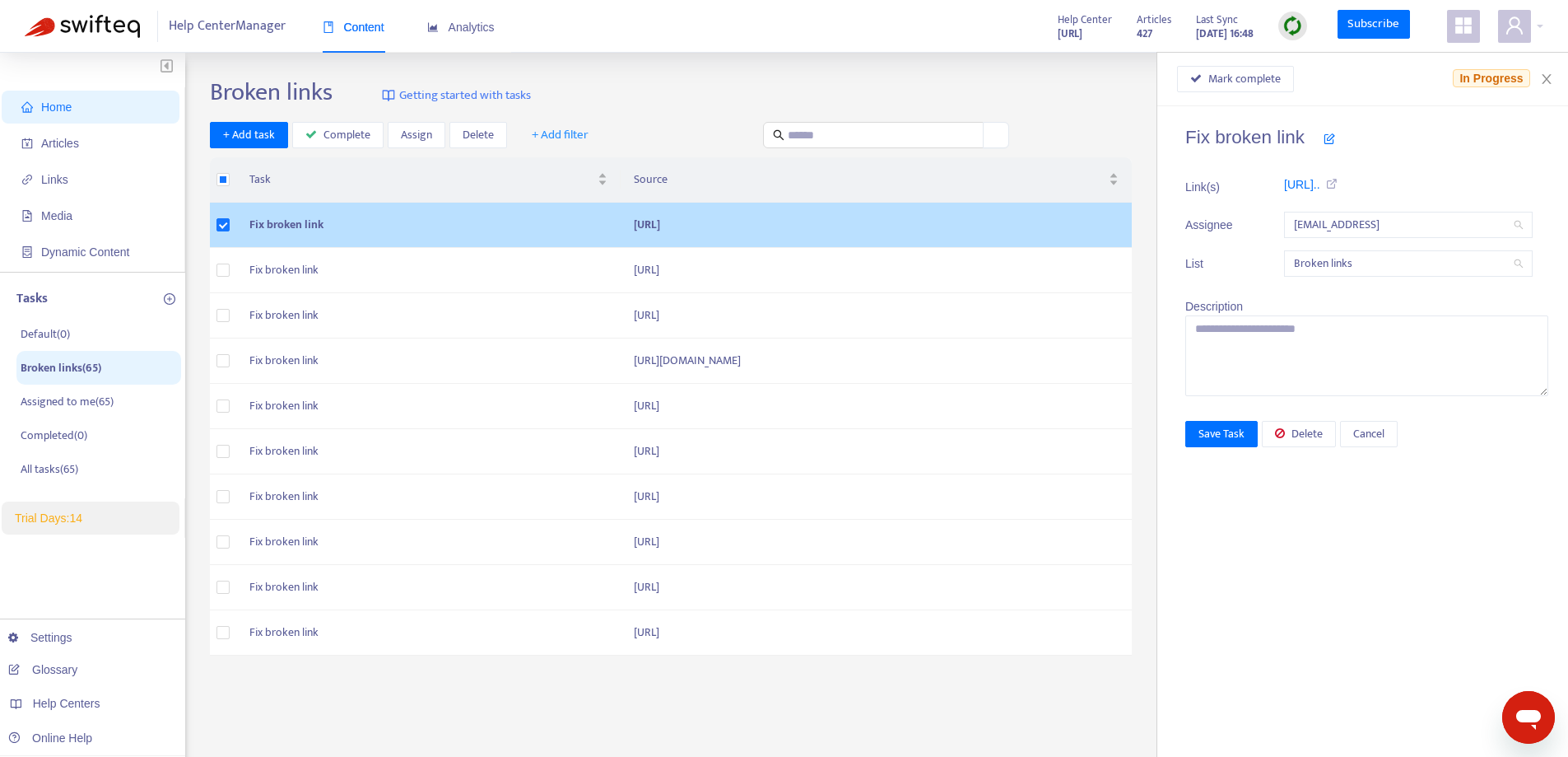
click at [900, 221] on td "[URL]" at bounding box center [876, 225] width 511 height 46
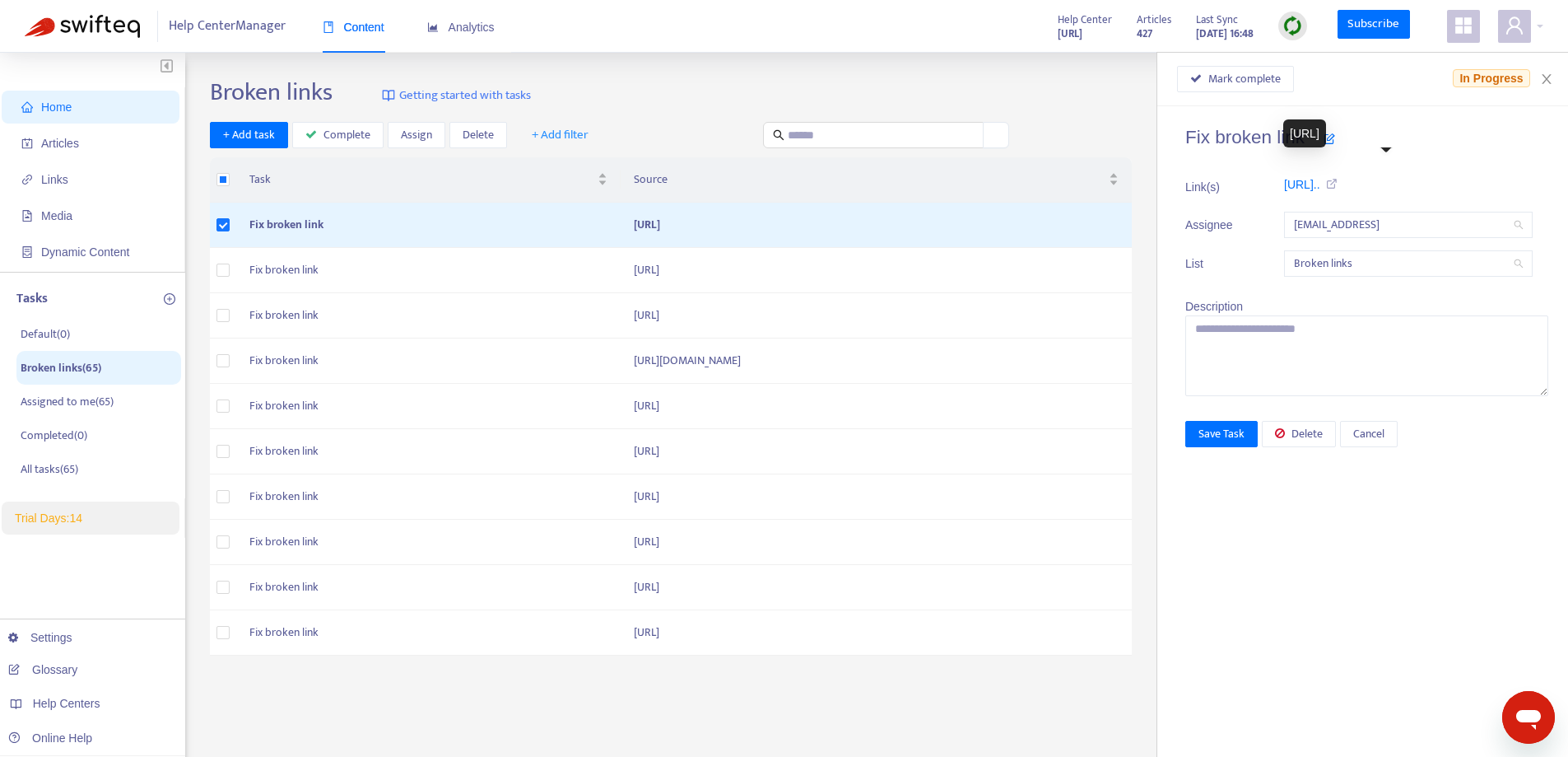
click at [1338, 181] on icon at bounding box center [1329, 184] width 18 height 12
click at [1345, 258] on span "Broken links" at bounding box center [1408, 264] width 229 height 25
click at [1249, 352] on textarea at bounding box center [1367, 355] width 363 height 80
click at [675, 631] on td "[URL]" at bounding box center [876, 633] width 511 height 46
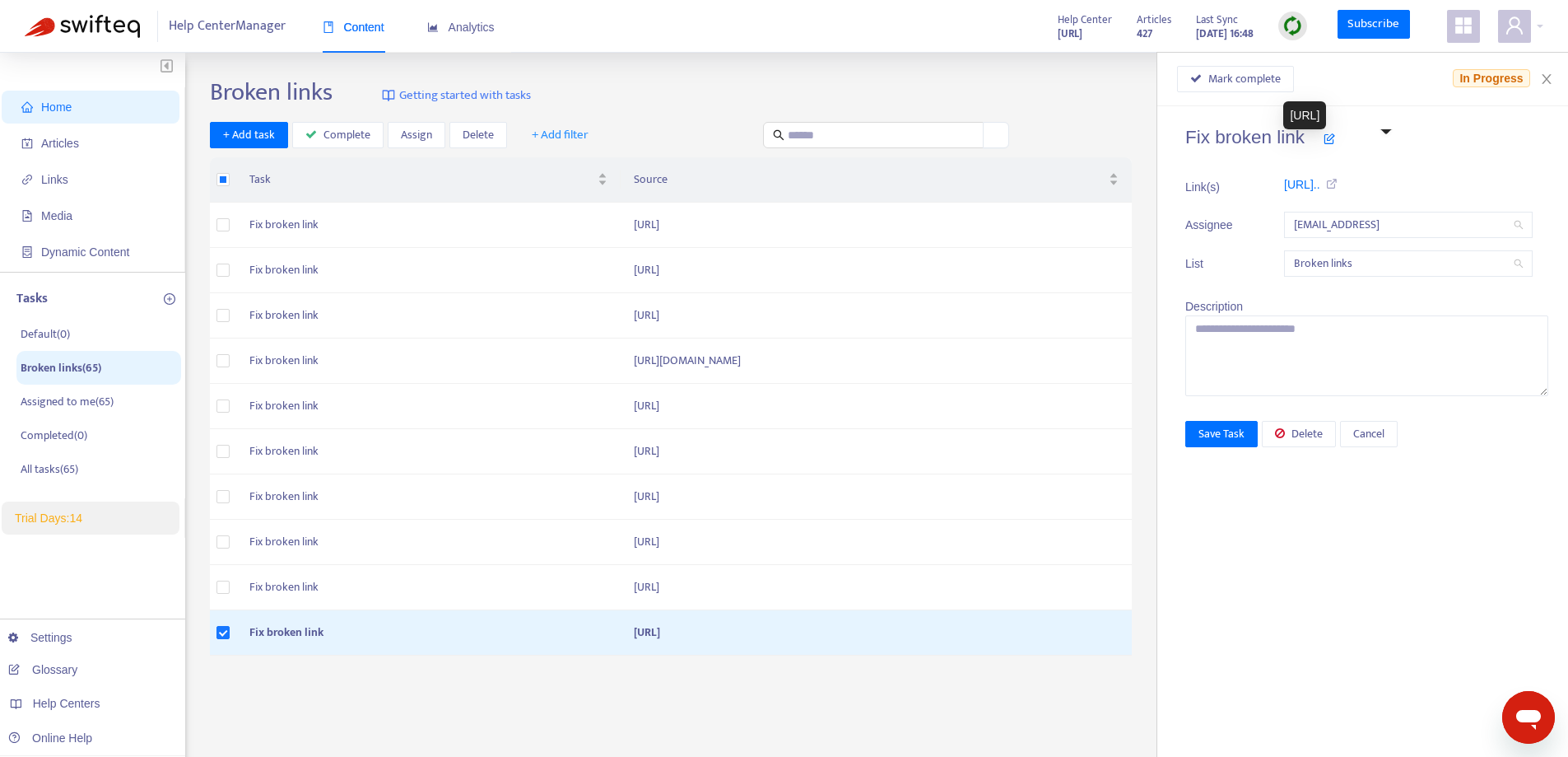
click at [1338, 181] on icon at bounding box center [1329, 184] width 18 height 12
click at [626, 586] on td "[URL]" at bounding box center [876, 587] width 511 height 46
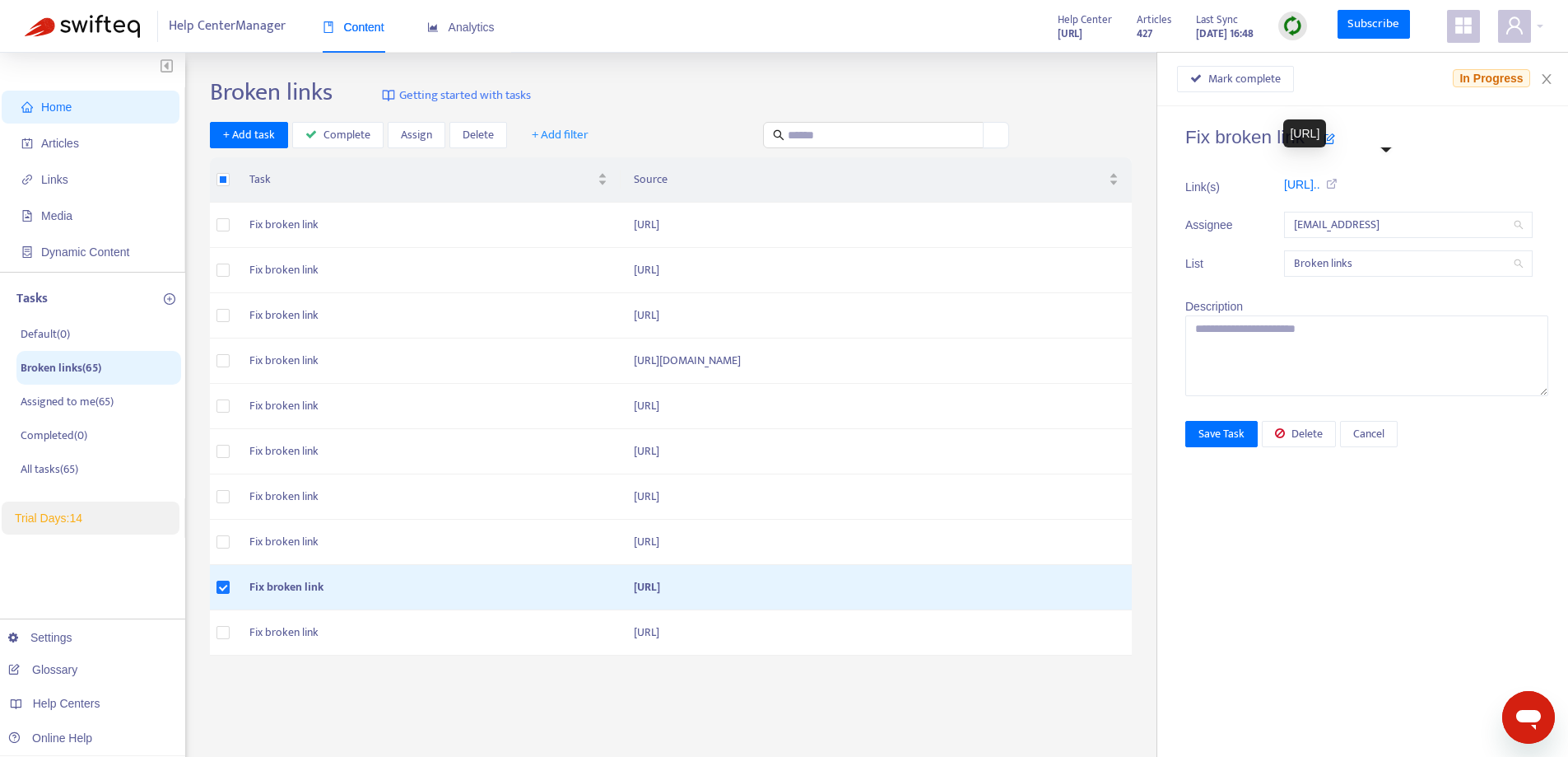
click at [1338, 179] on icon at bounding box center [1329, 184] width 18 height 12
click at [726, 531] on td "[URL]" at bounding box center [876, 542] width 511 height 46
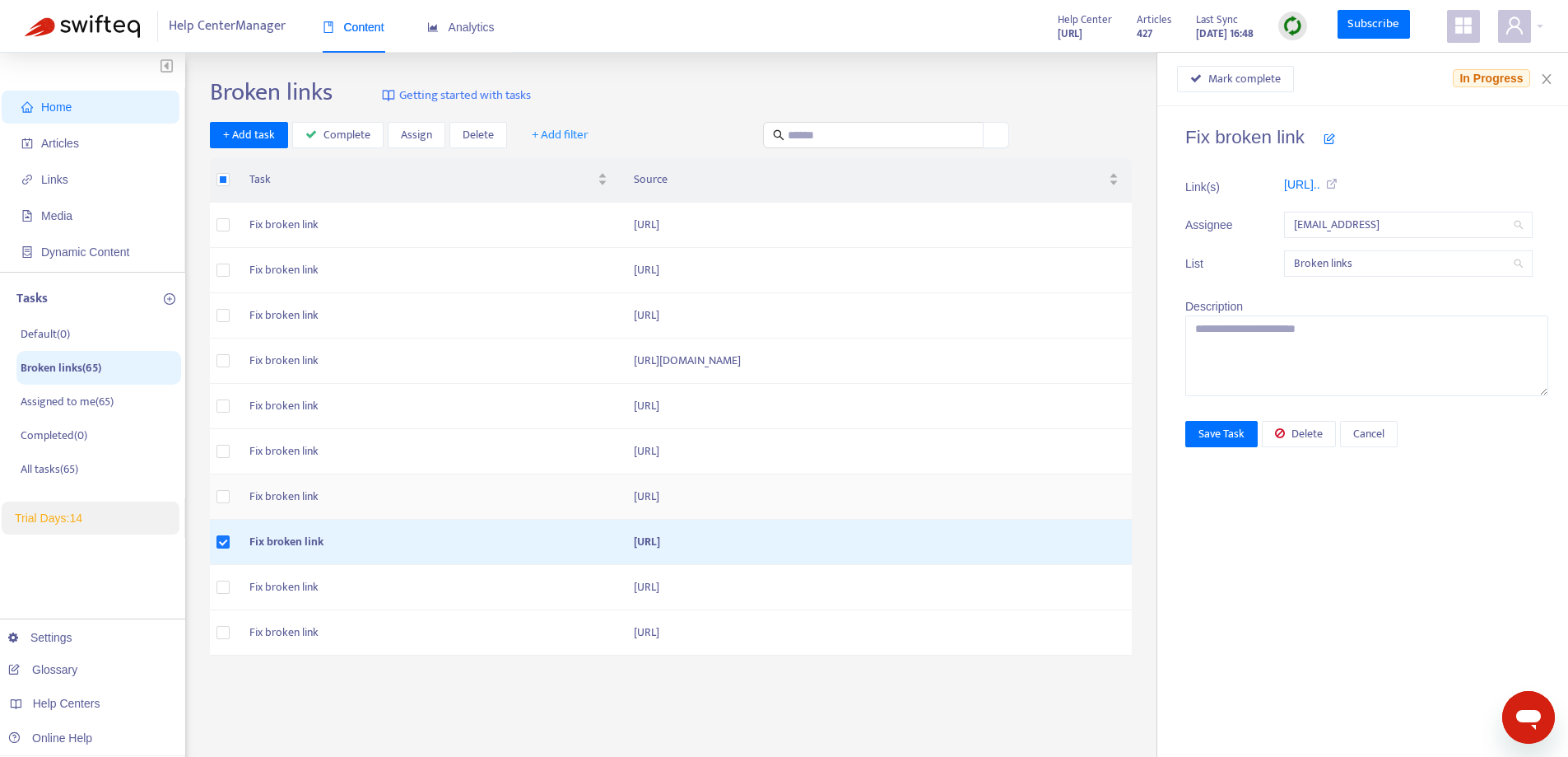
click at [693, 491] on td "[URL]" at bounding box center [876, 497] width 511 height 46
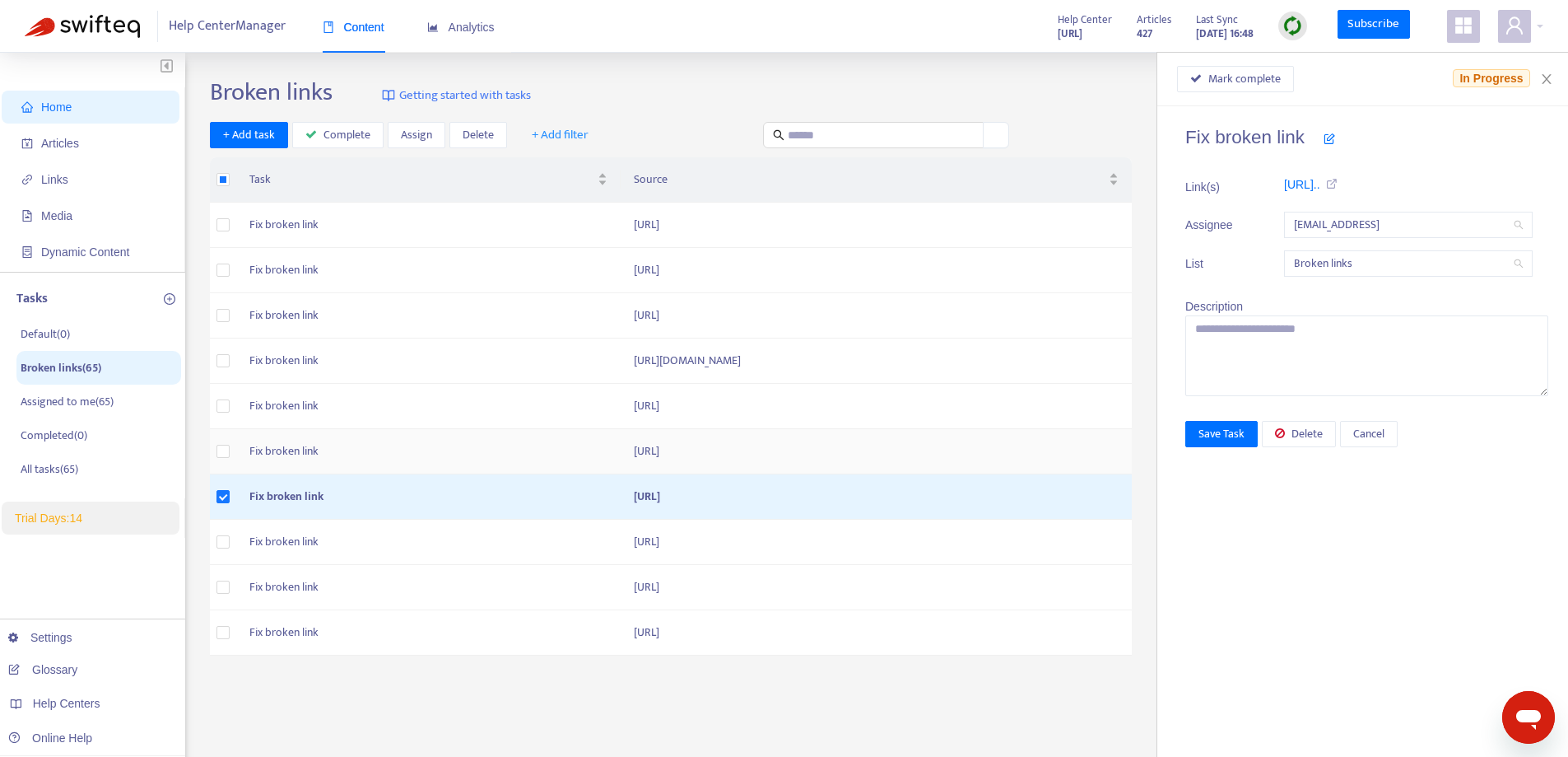
click at [683, 446] on td "[URL]" at bounding box center [876, 451] width 511 height 46
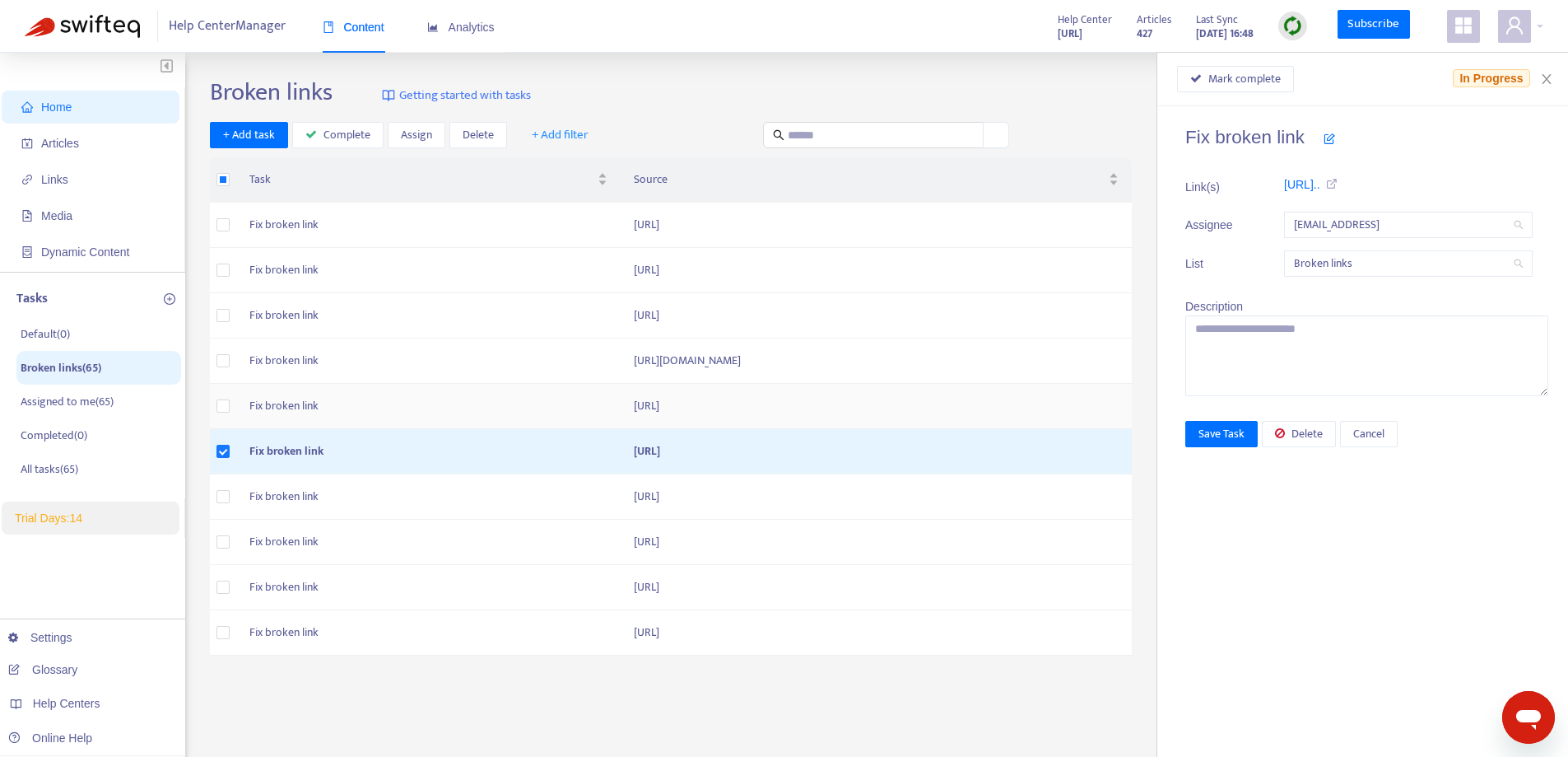
click at [700, 397] on td "[URL]" at bounding box center [876, 406] width 511 height 46
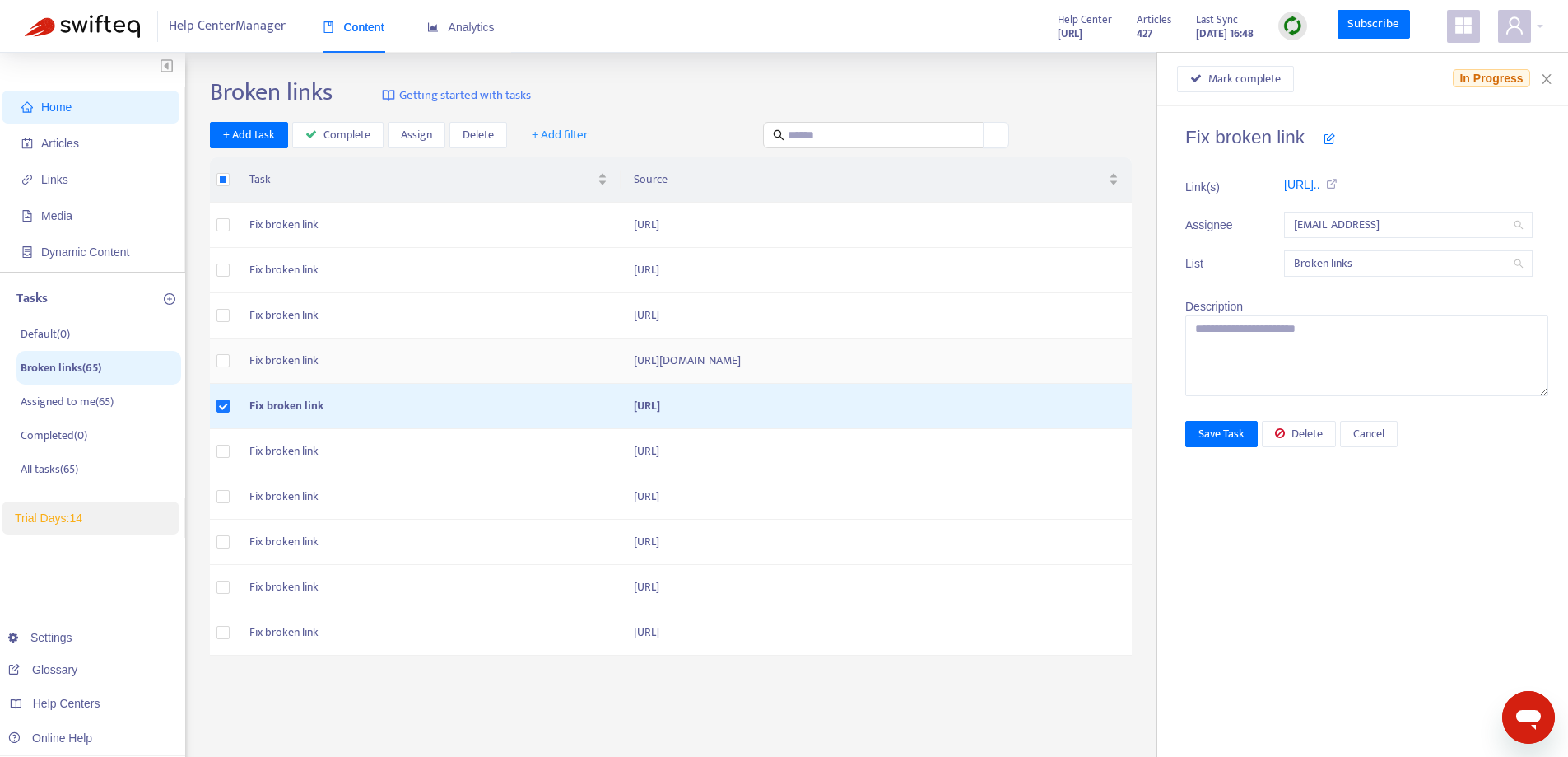
click at [665, 347] on td "[URL][DOMAIN_NAME]" at bounding box center [876, 361] width 511 height 46
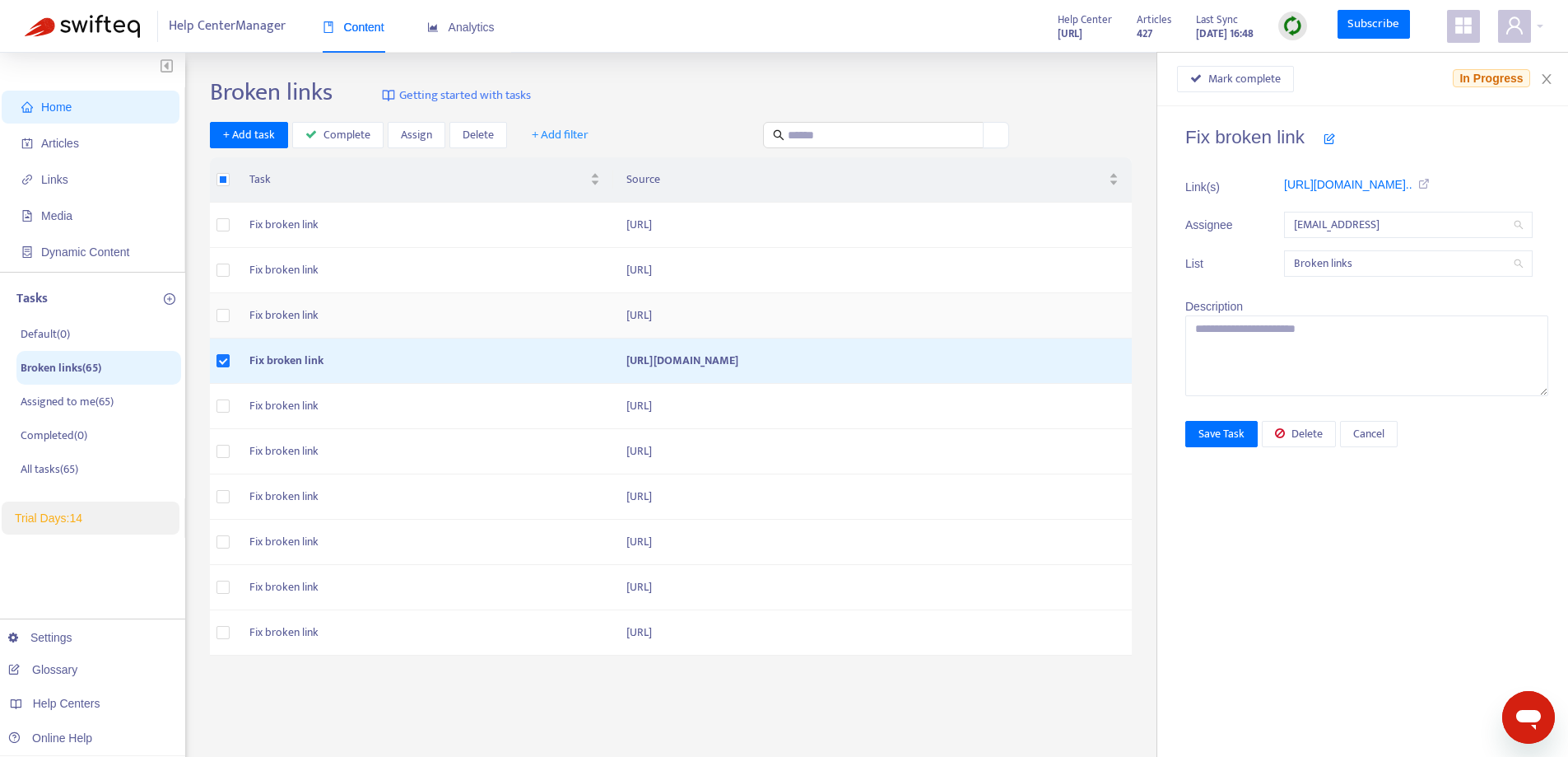
click at [667, 309] on td "[URL]" at bounding box center [873, 316] width 519 height 46
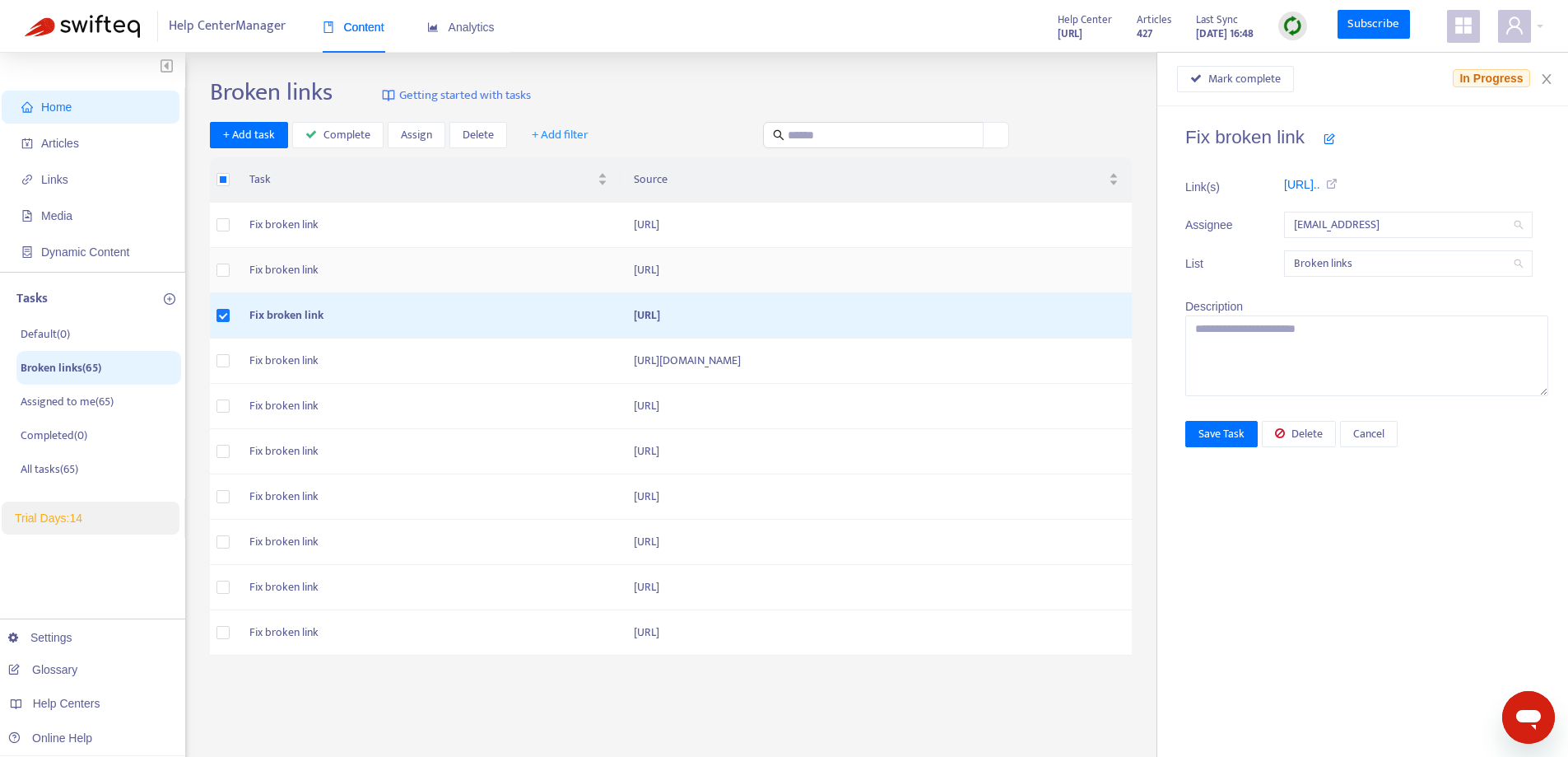
click at [670, 276] on td "[URL]" at bounding box center [876, 270] width 511 height 46
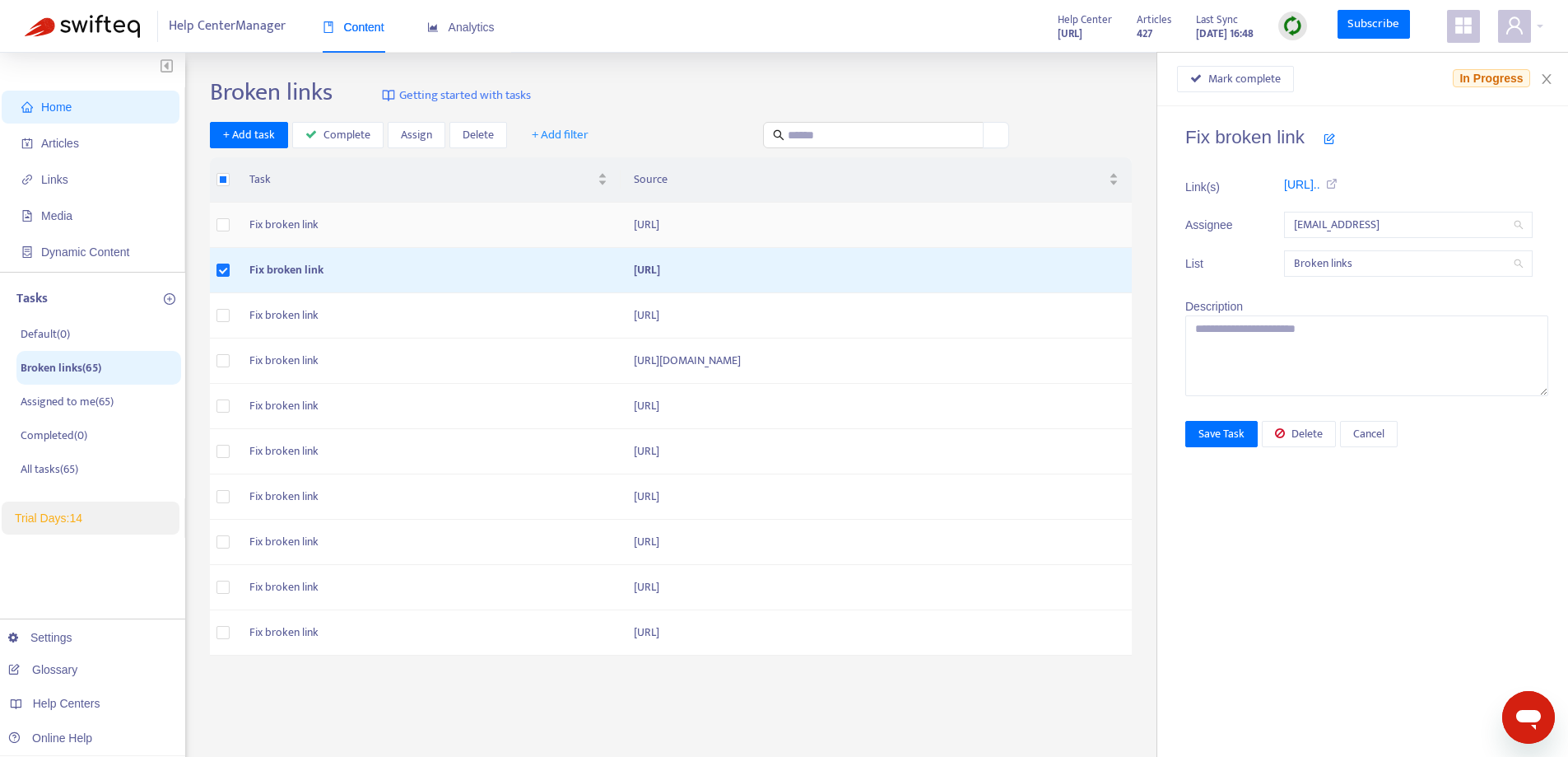
click at [673, 217] on td "[URL]" at bounding box center [876, 225] width 511 height 46
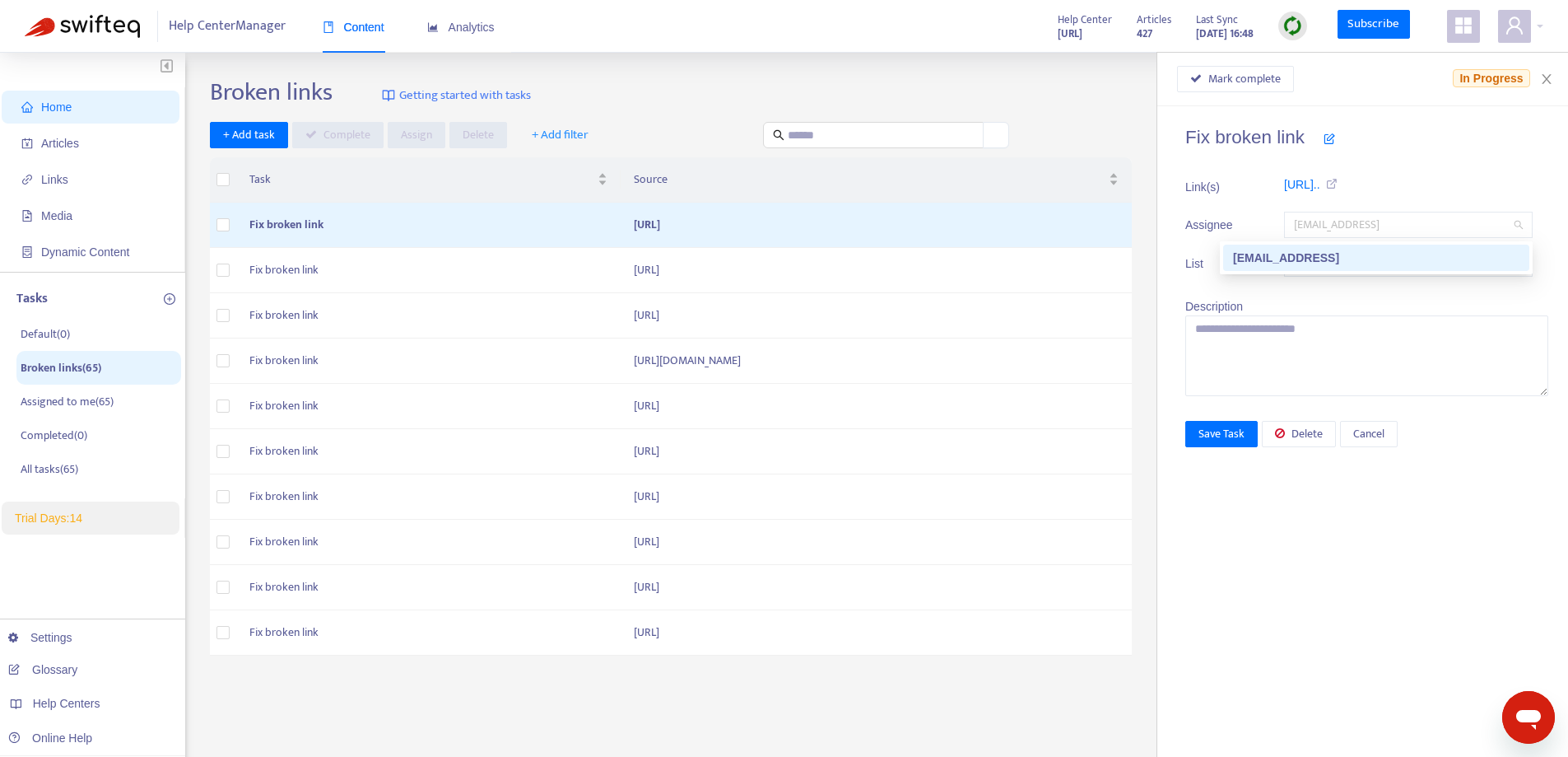
click at [1479, 232] on span "[EMAIL_ADDRESS]" at bounding box center [1408, 225] width 229 height 25
click at [1350, 289] on div "Fix broken link Link(s) [URL].. Assignee [EMAIL_ADDRESS] List Broken links Desc…" at bounding box center [1367, 261] width 363 height 270
click at [1357, 269] on span "Broken links" at bounding box center [1408, 264] width 229 height 25
click at [1243, 254] on li "List Broken links" at bounding box center [1367, 264] width 363 height 27
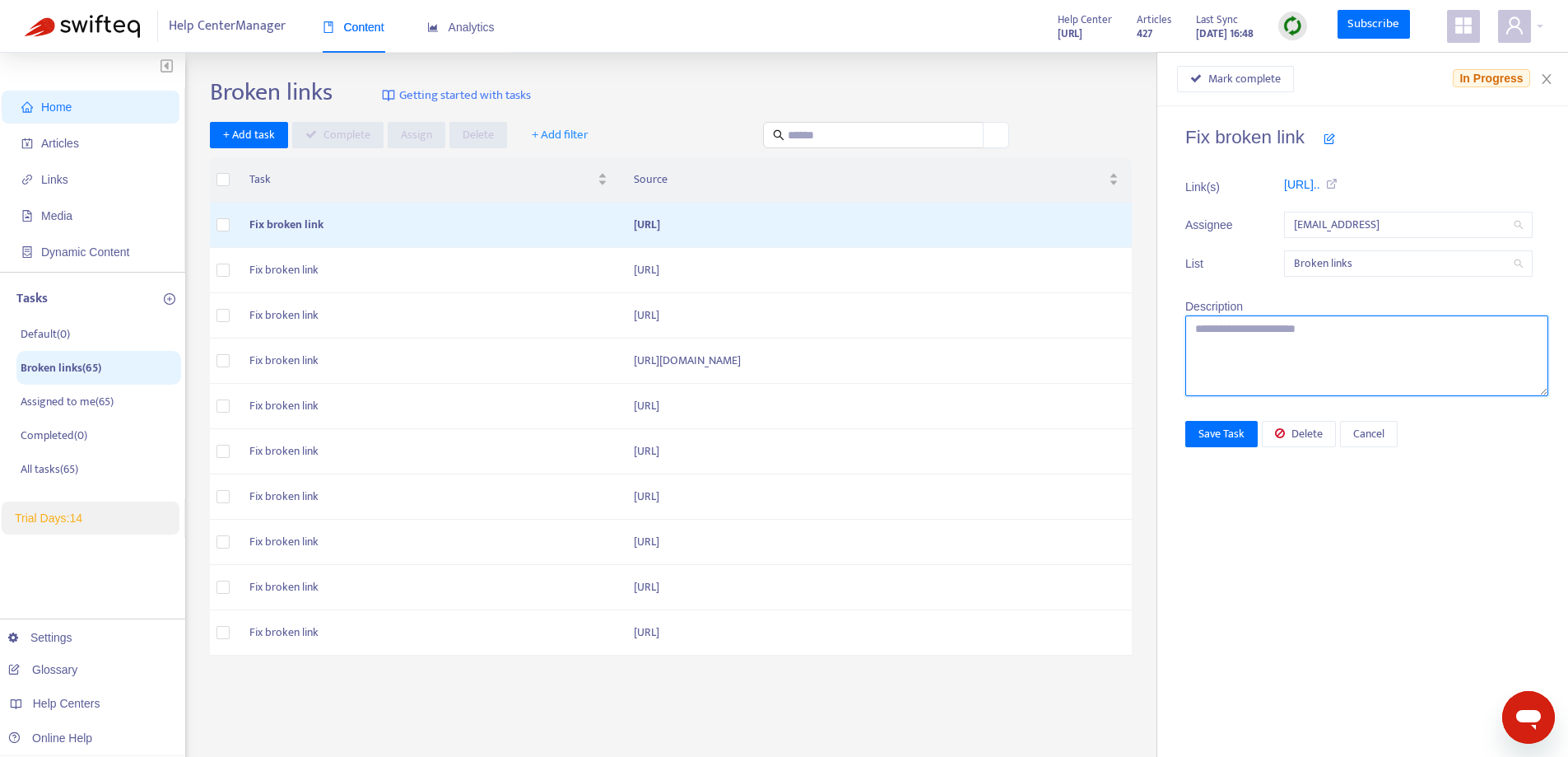
click at [1249, 320] on textarea at bounding box center [1367, 355] width 363 height 80
click at [1551, 77] on icon "close" at bounding box center [1546, 79] width 13 height 13
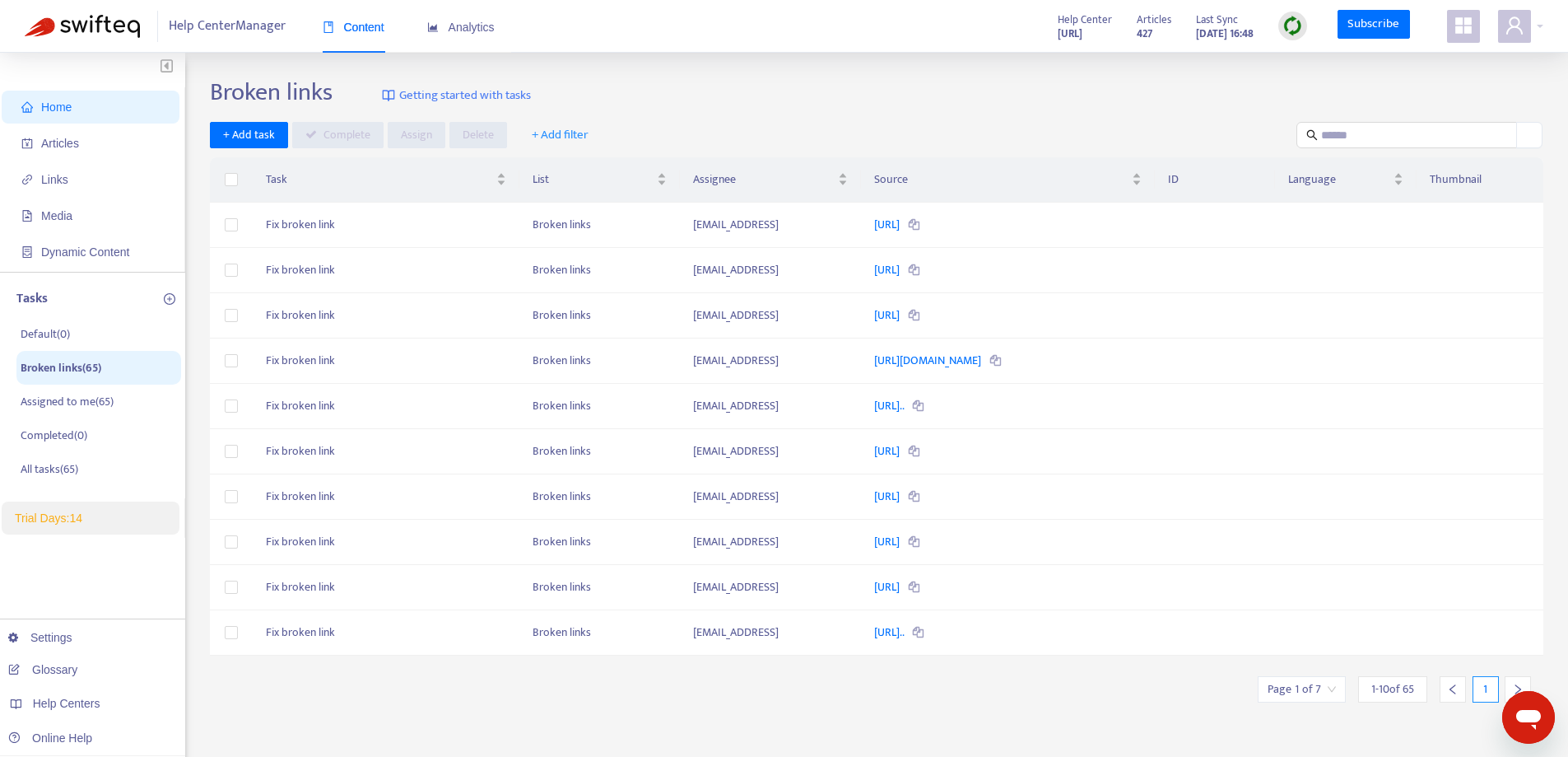
click at [1157, 97] on div "Broken links Getting started with tasks" at bounding box center [876, 95] width 1333 height 36
click at [1063, 95] on div "Broken links Getting started with tasks" at bounding box center [876, 95] width 1333 height 36
click at [973, 114] on div "Broken links Getting started with tasks + Add task Complete Assign Delete + Add…" at bounding box center [876, 559] width 1333 height 963
click at [796, 110] on div "Broken links Getting started with tasks" at bounding box center [876, 95] width 1333 height 36
click at [796, 108] on div "Broken links Getting started with tasks" at bounding box center [876, 95] width 1333 height 36
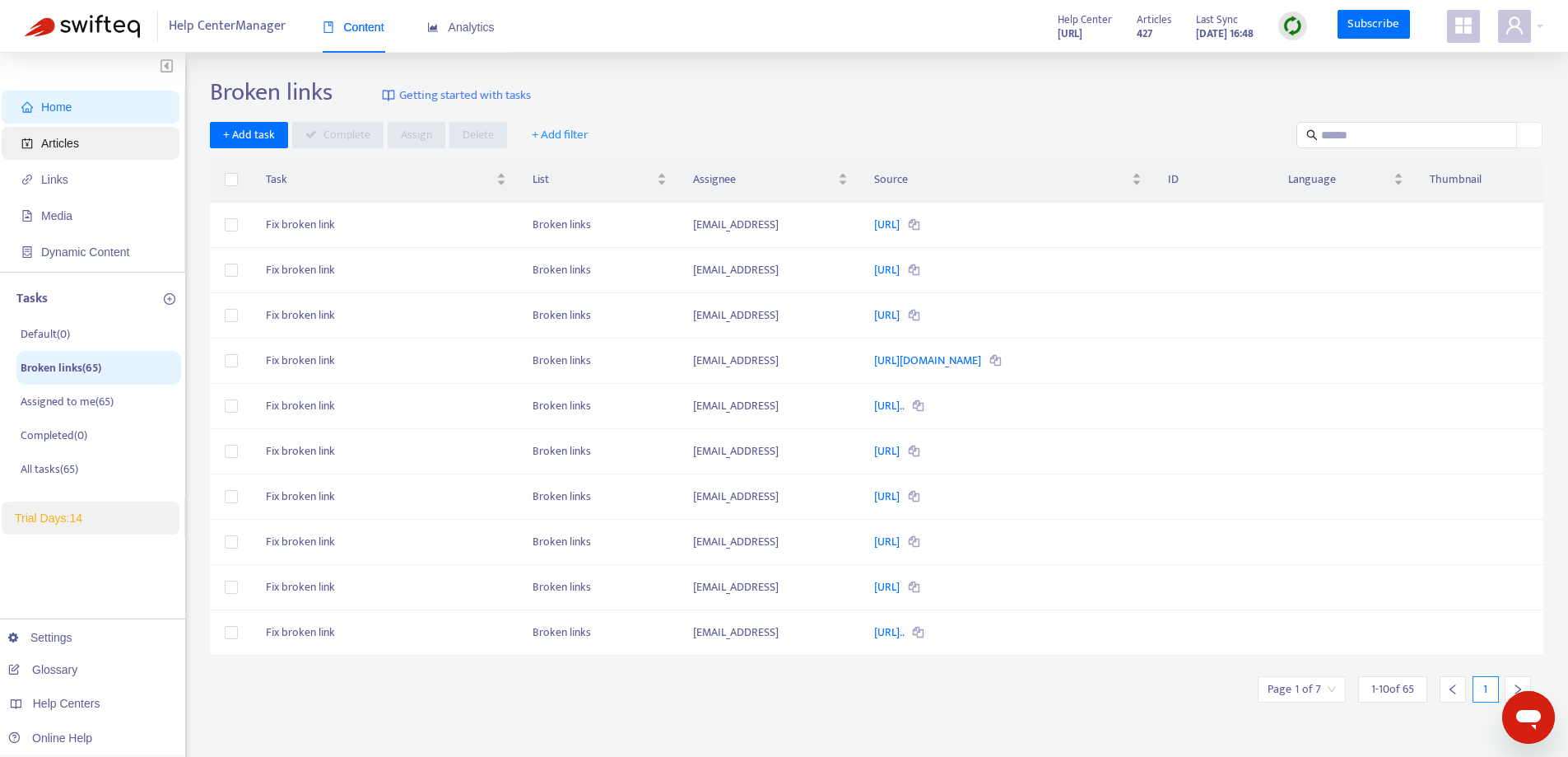
click at [58, 137] on span "Articles" at bounding box center [60, 143] width 38 height 13
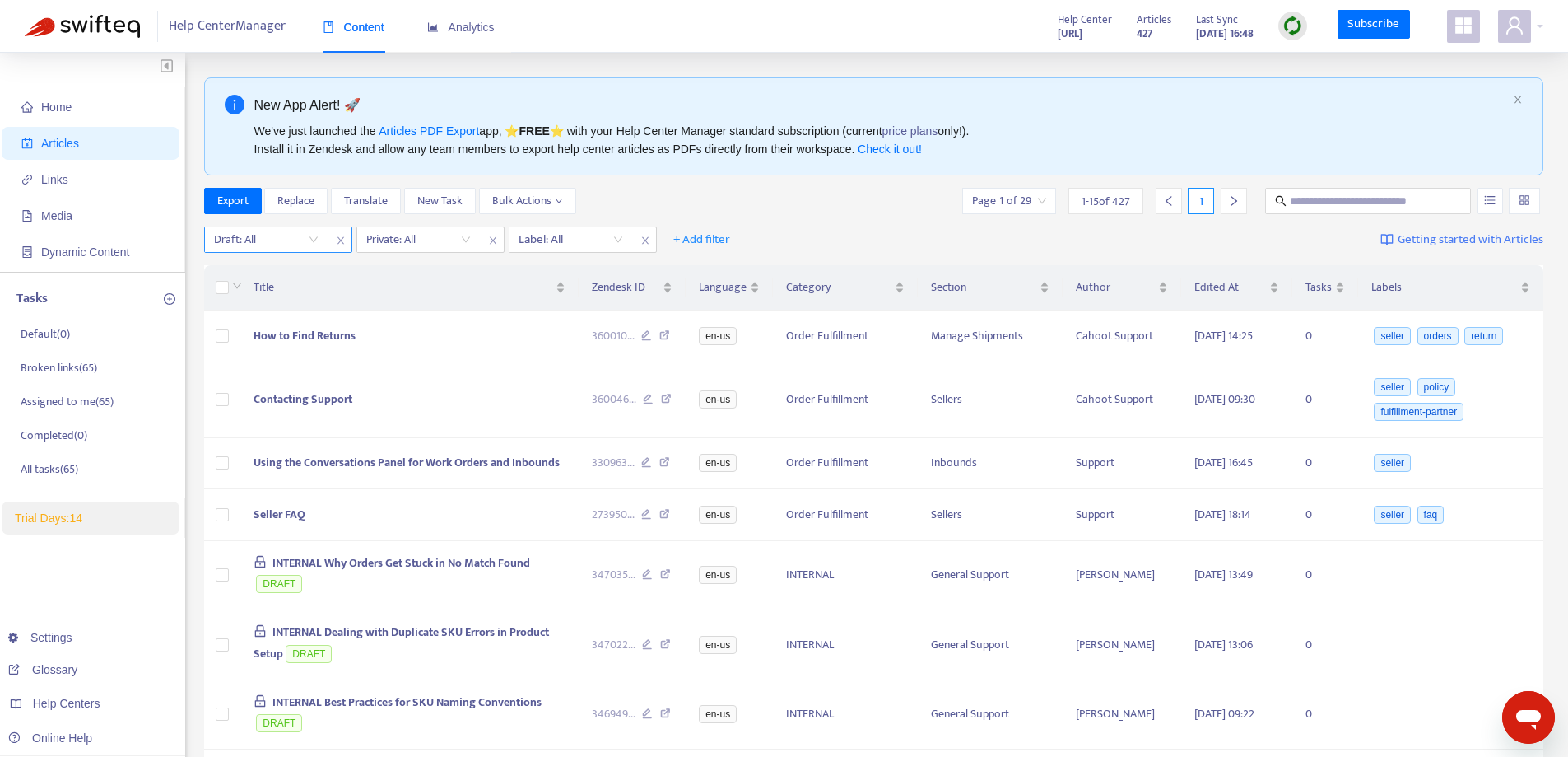
click at [318, 237] on div "Draft: All" at bounding box center [266, 240] width 123 height 25
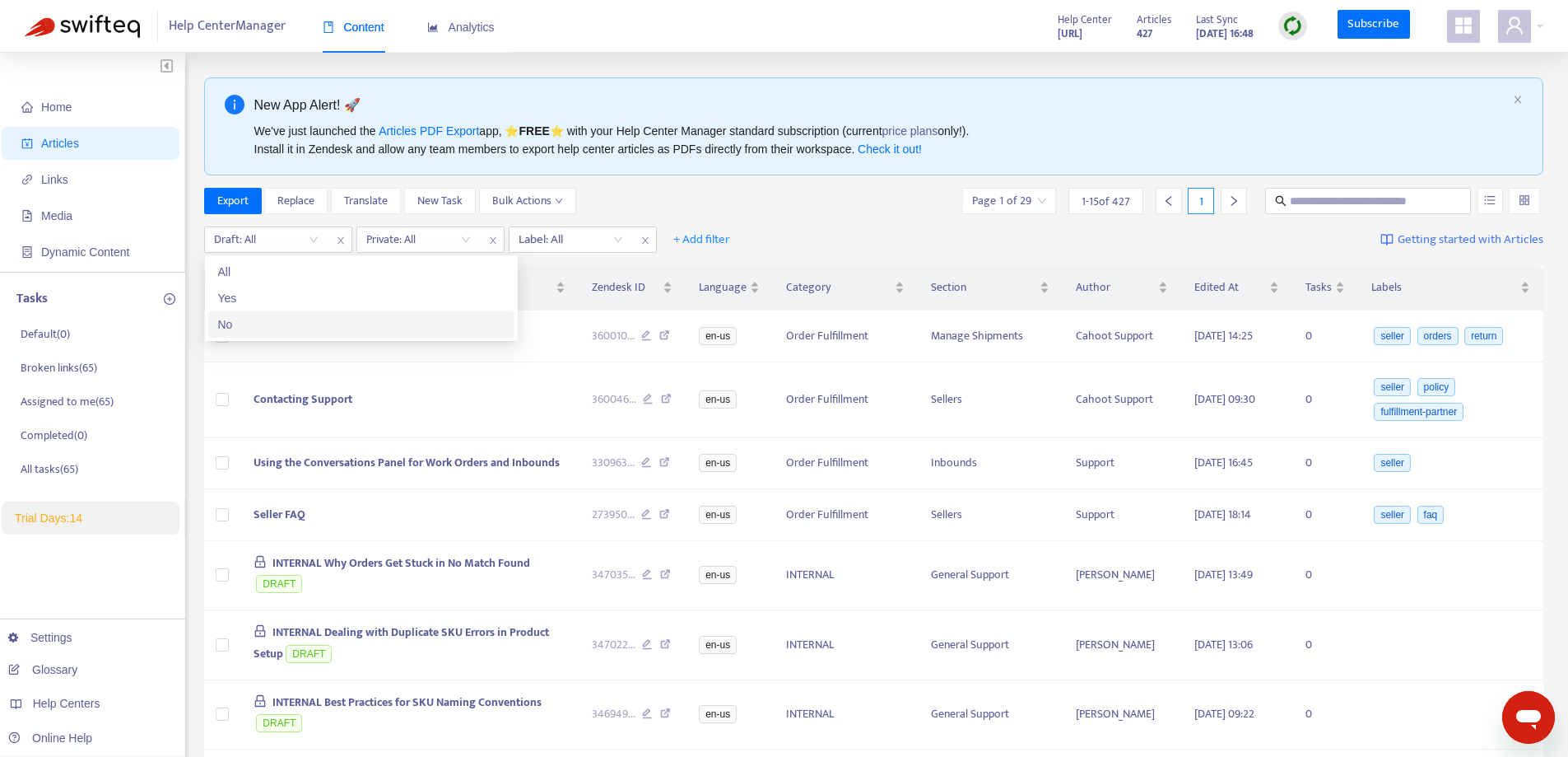
click at [258, 320] on div "No" at bounding box center [361, 324] width 287 height 18
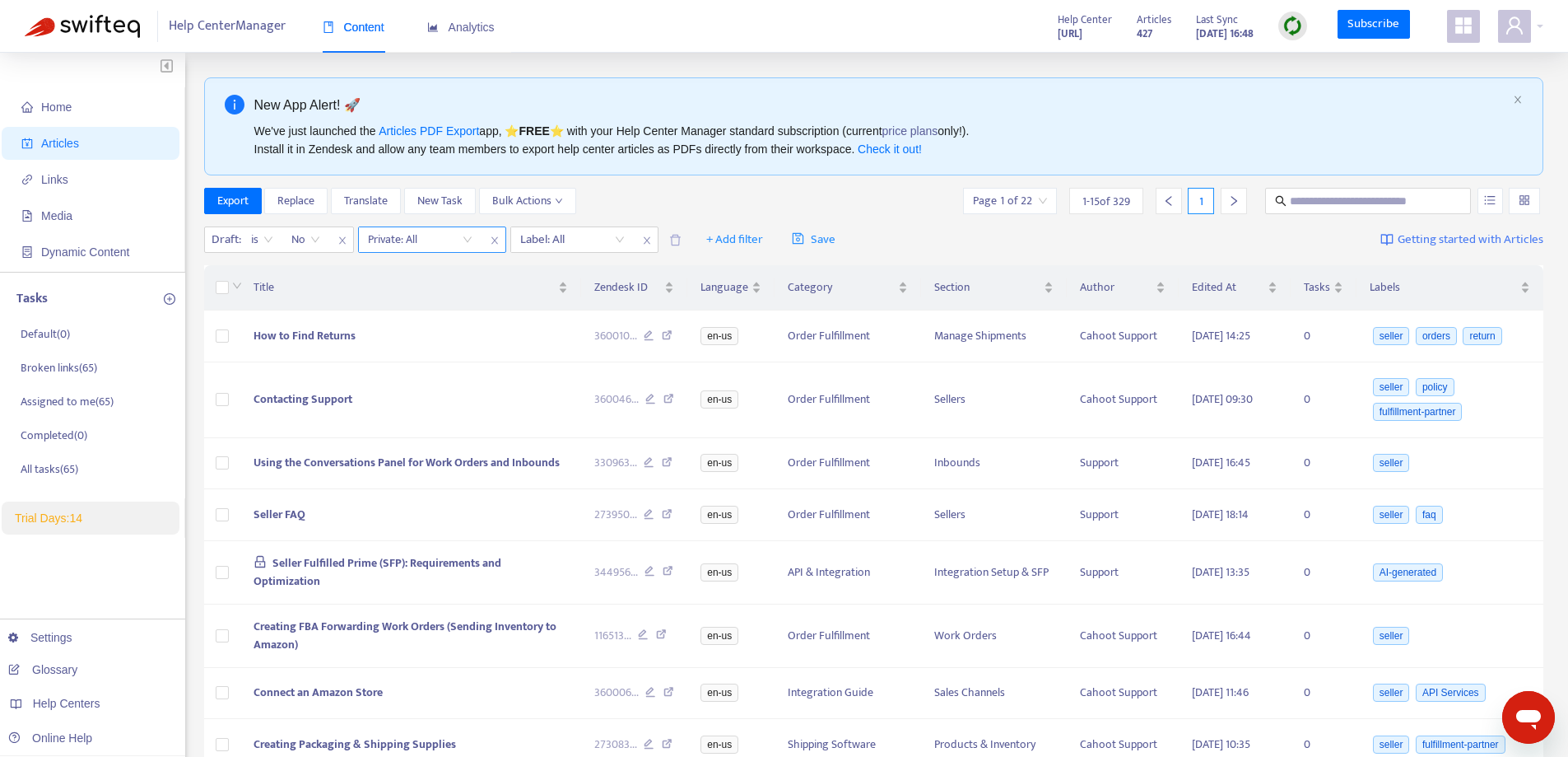
click at [465, 235] on input "search" at bounding box center [420, 240] width 104 height 25
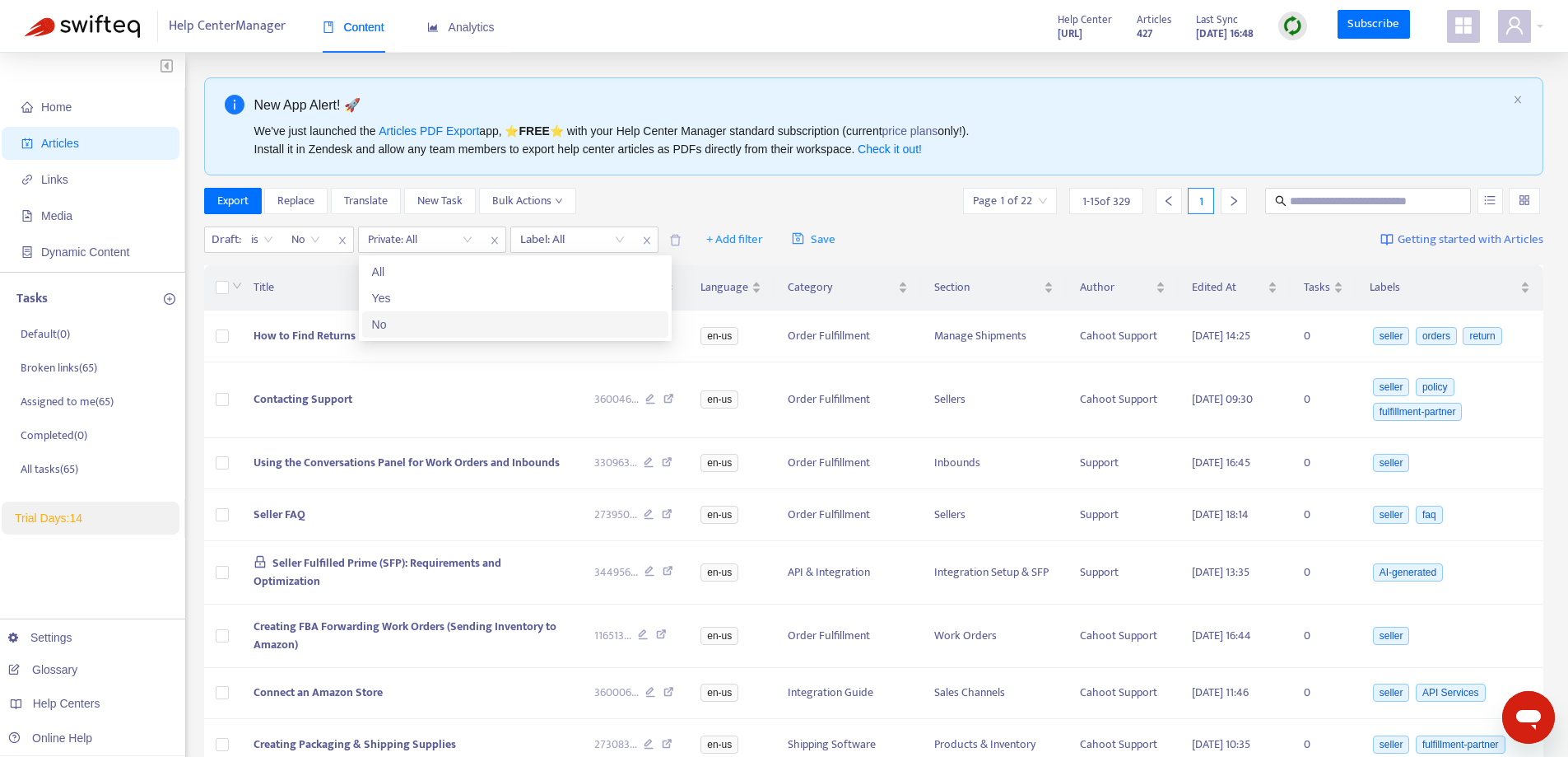
click at [394, 317] on div "No" at bounding box center [515, 324] width 287 height 18
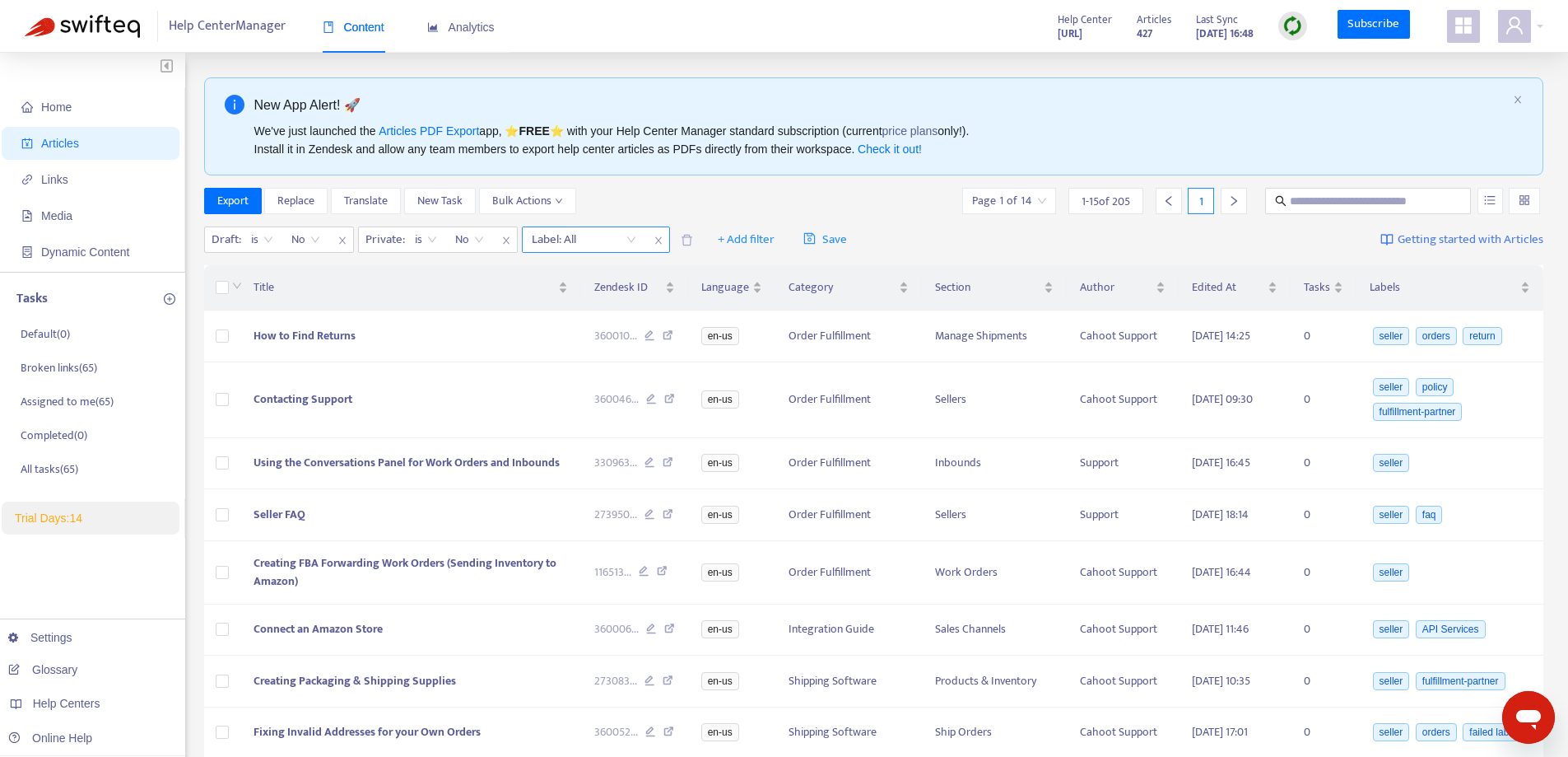
click at [630, 240] on div "Label: All" at bounding box center [584, 240] width 123 height 25
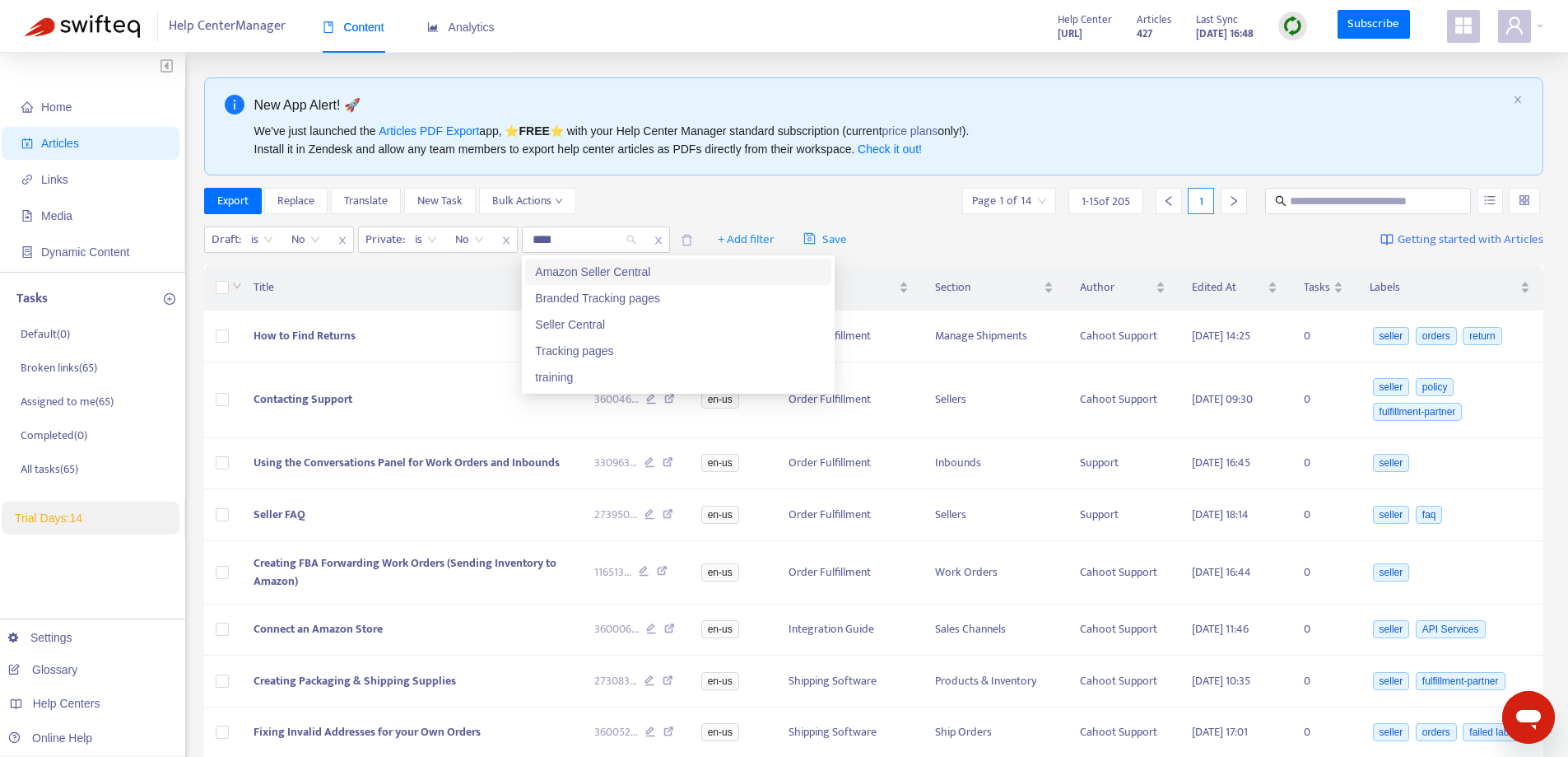
type input "*****"
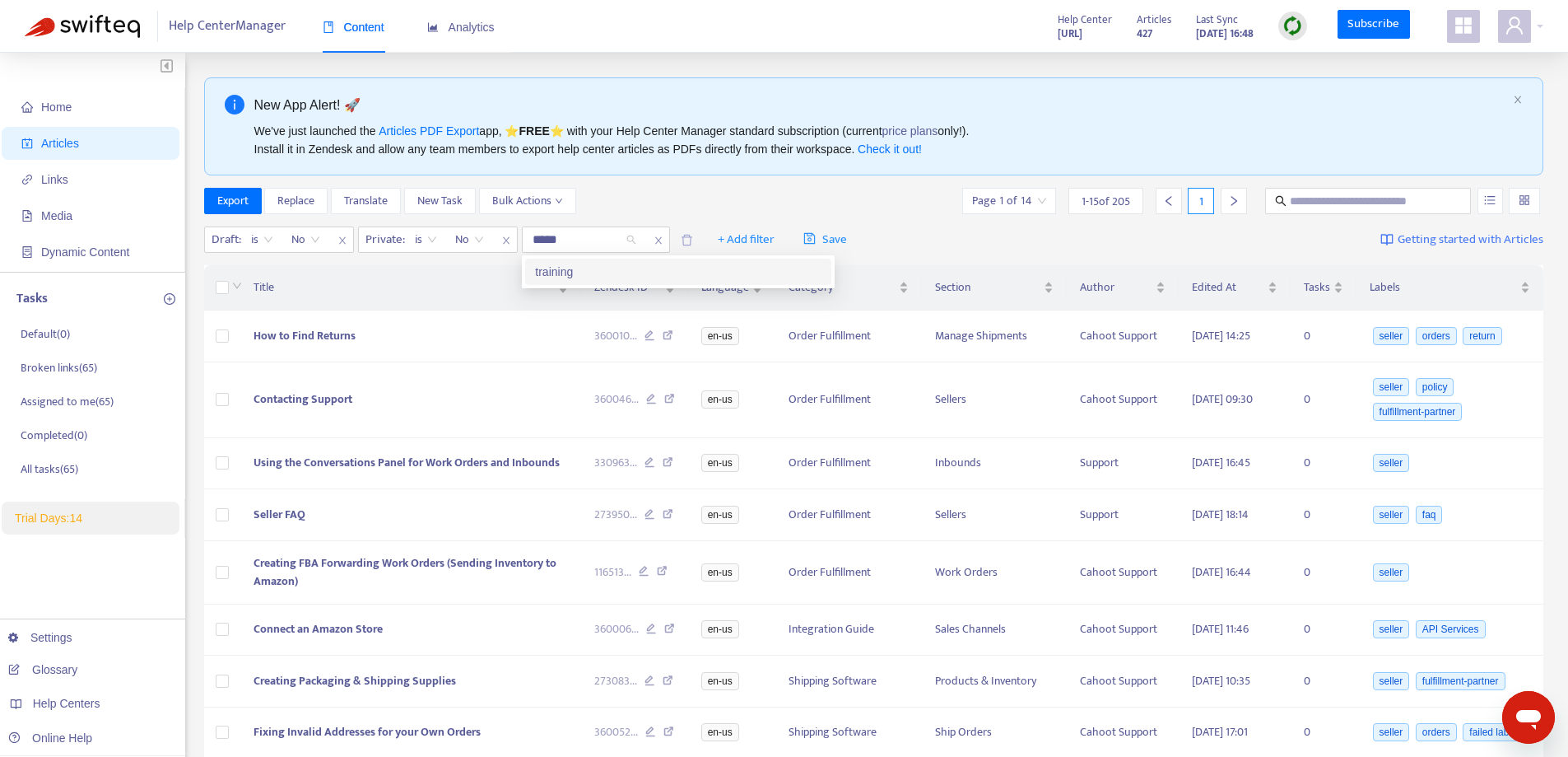
click at [568, 278] on div "training" at bounding box center [679, 272] width 287 height 18
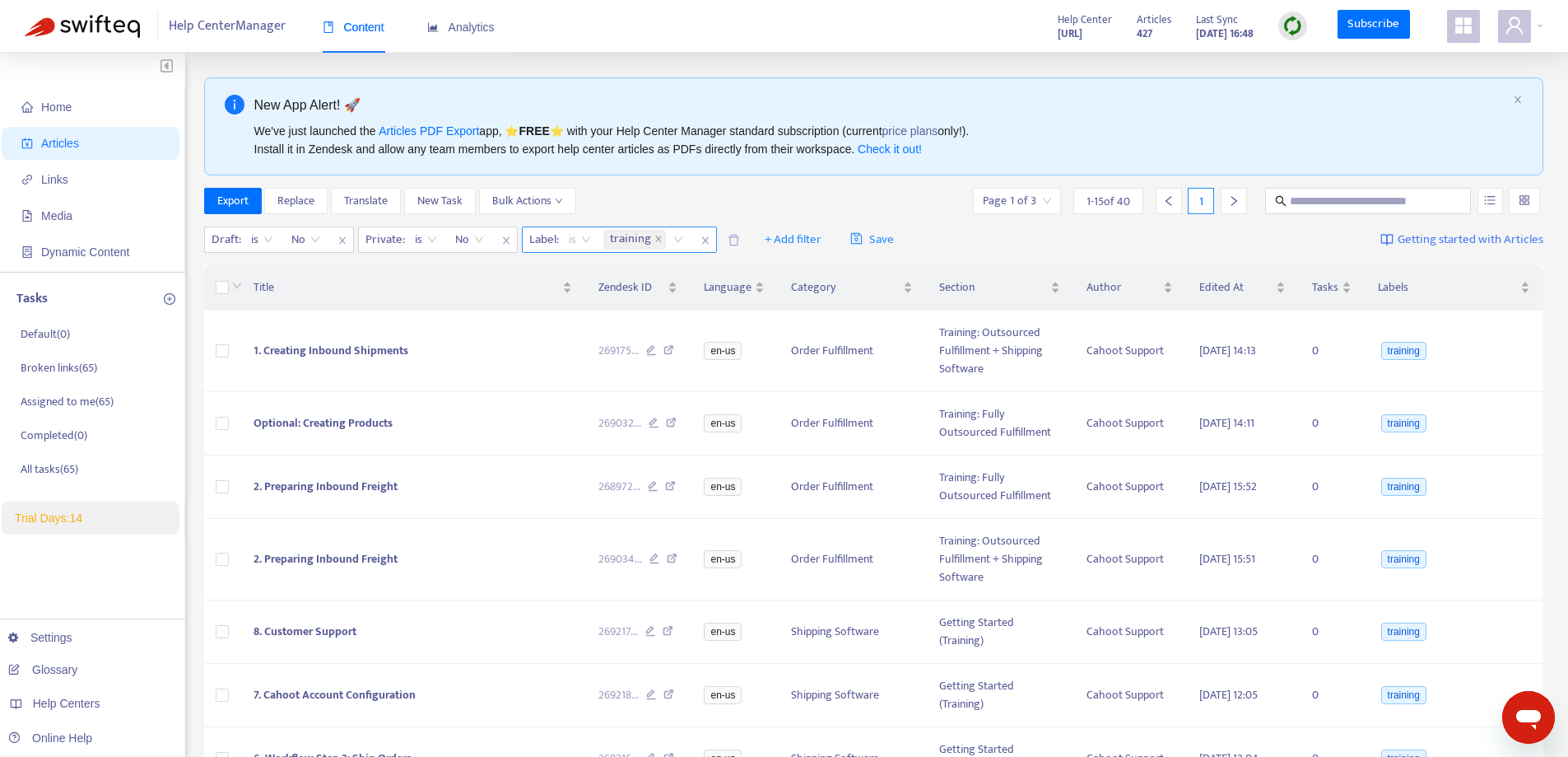
click at [587, 243] on span "is" at bounding box center [579, 240] width 22 height 25
click at [583, 303] on div "is not" at bounding box center [716, 298] width 287 height 18
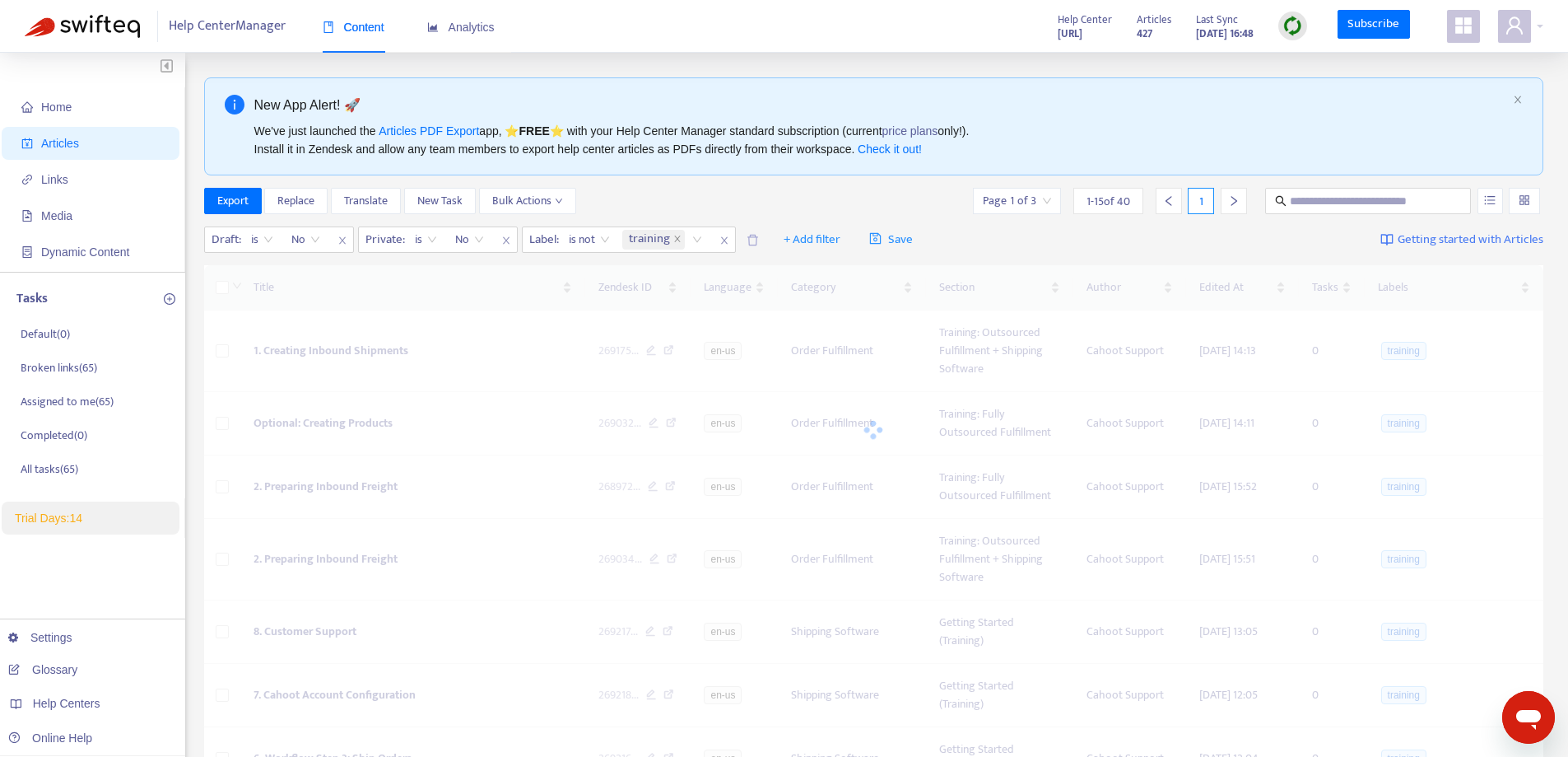
click at [723, 219] on div "Export Replace Translate New Task Bulk Actions Page 1 of 3 1 - 15 of 40 1" at bounding box center [874, 204] width 1340 height 33
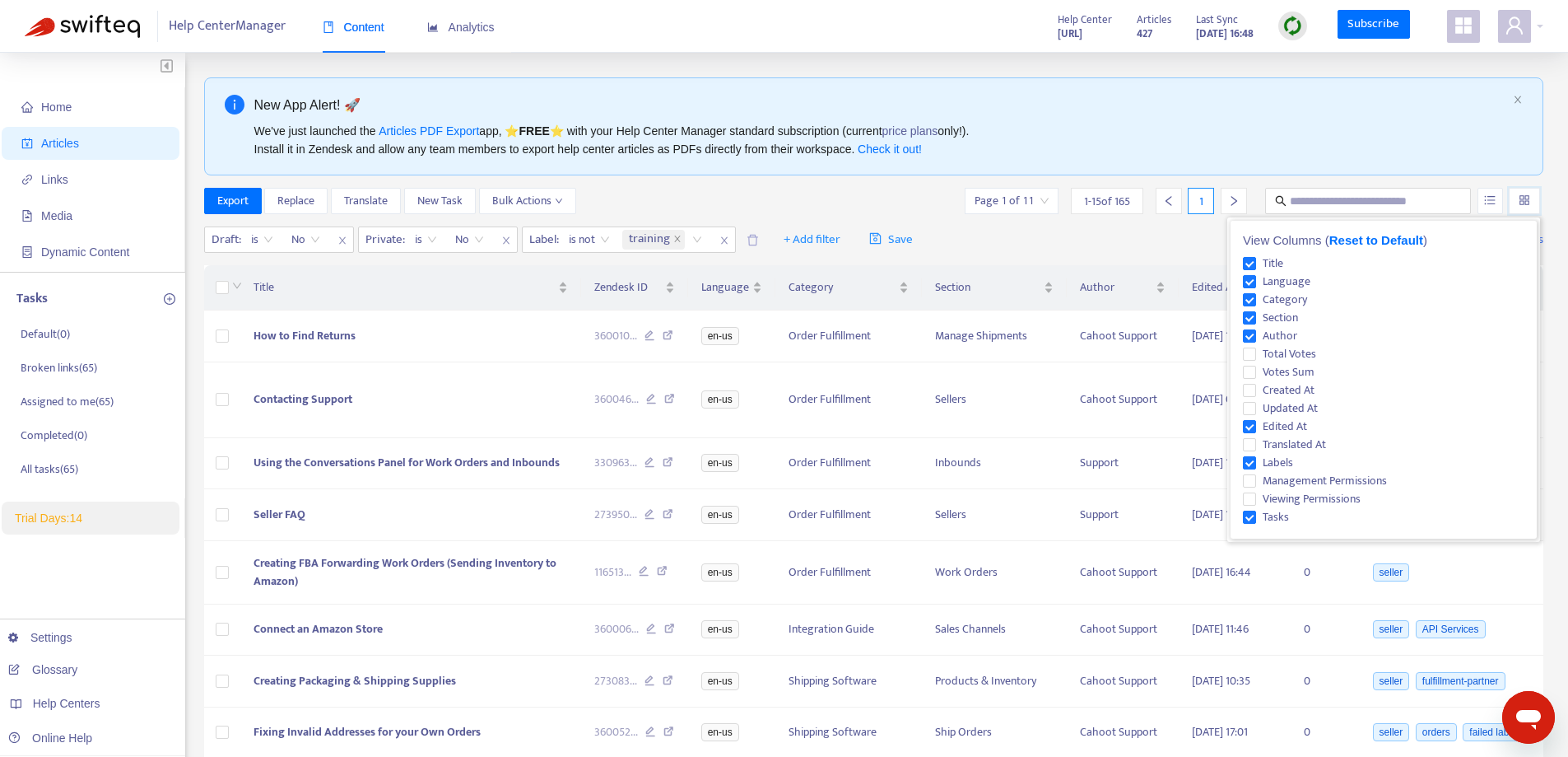
click at [1528, 194] on input "search" at bounding box center [1524, 201] width 12 height 25
click at [1290, 504] on span "Viewing Permissions" at bounding box center [1311, 499] width 111 height 18
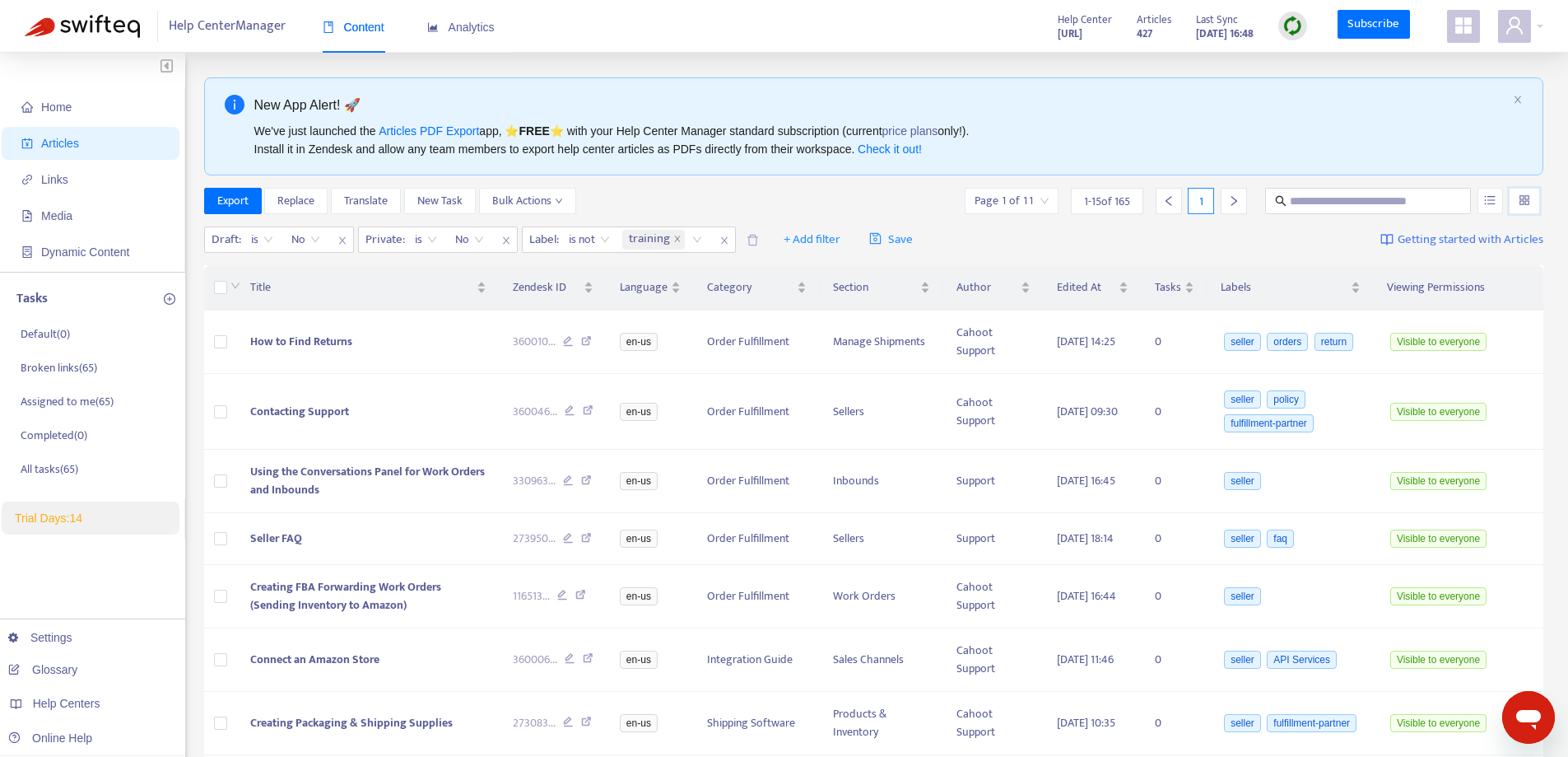
click at [1060, 242] on div "Draft : is No Private : is No Label : is not training + Add filter Save Getting…" at bounding box center [874, 240] width 1340 height 39
click at [1188, 242] on div "Draft : is No Private : is No Label : is not training + Add filter Save Getting…" at bounding box center [874, 240] width 1340 height 39
click at [839, 201] on div "Export Replace Translate New Task Bulk Actions Page 1 of 11 1 - 15 of 165 1" at bounding box center [874, 201] width 1340 height 27
click at [551, 195] on span "Bulk Actions" at bounding box center [527, 201] width 70 height 18
click at [707, 201] on div "Export Replace Translate New Task Bulk Actions Page 1 of 11 1 - 15 of 165 1" at bounding box center [874, 201] width 1340 height 27
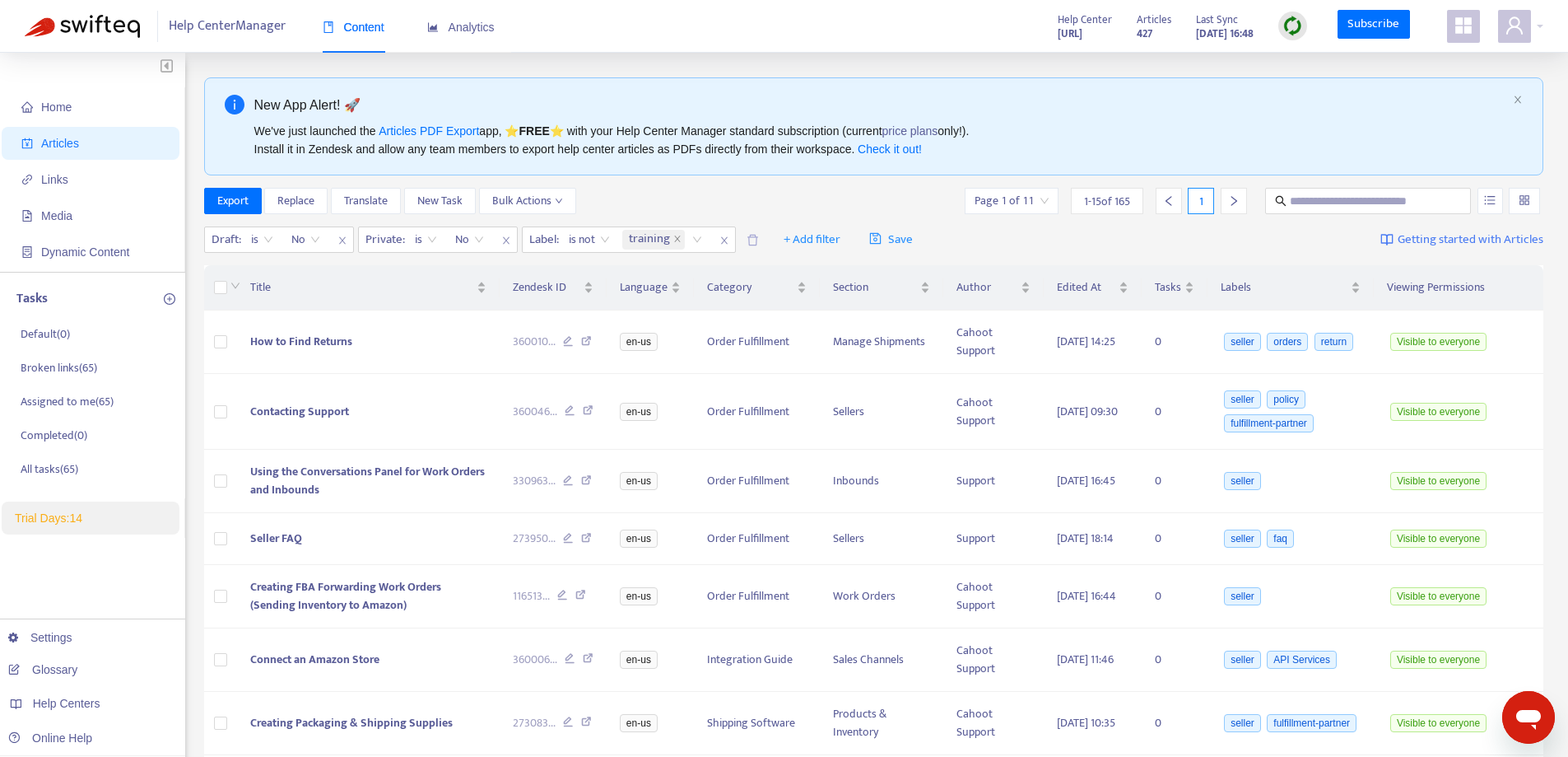
click at [527, 86] on div "New App Alert! 🚀 We've just launched the Articles PDF Export app, ⭐ FREE ⭐️ wit…" at bounding box center [874, 126] width 1340 height 98
click at [244, 211] on button "Export" at bounding box center [233, 201] width 58 height 27
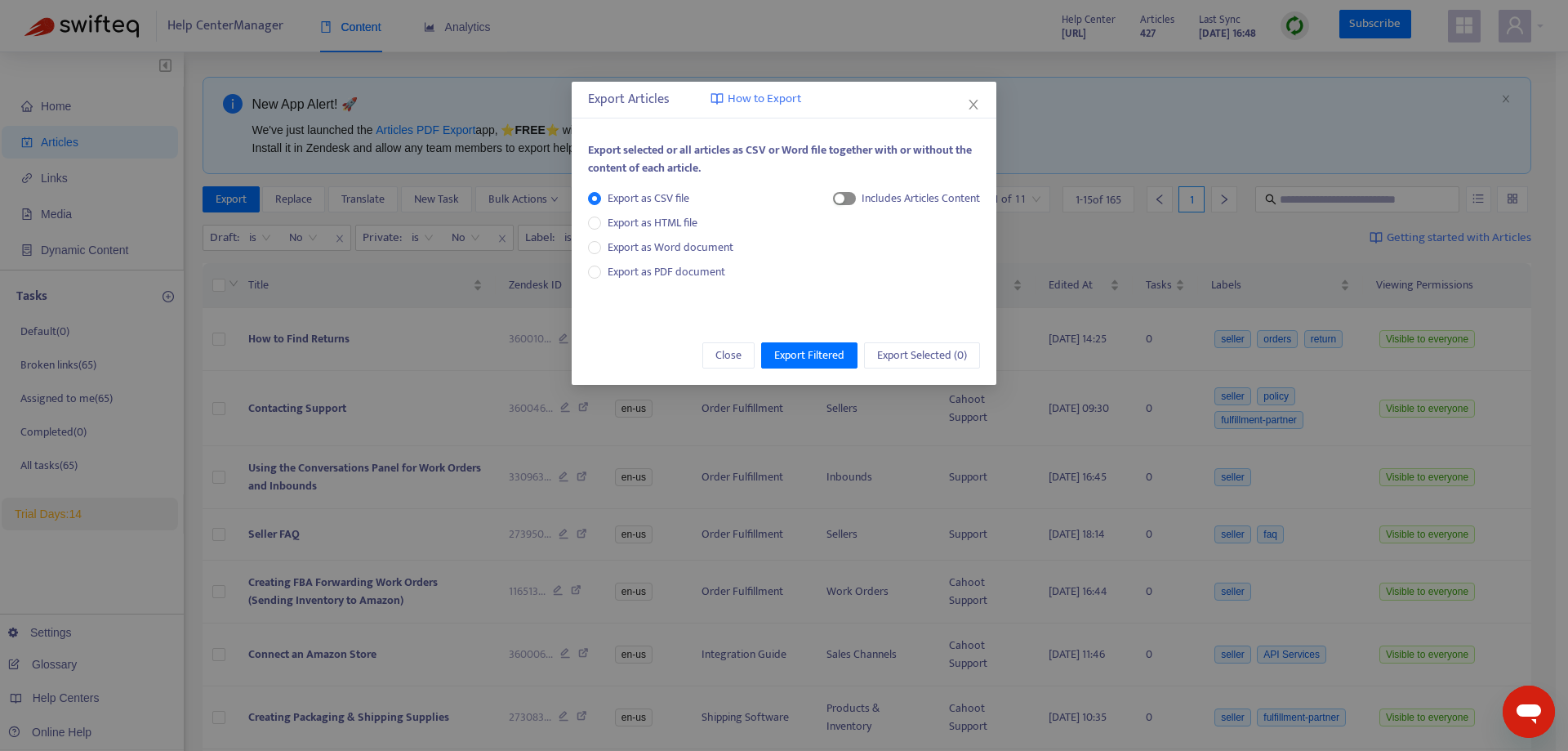
click at [849, 198] on span "button" at bounding box center [844, 198] width 23 height 13
click at [976, 106] on icon "close" at bounding box center [974, 104] width 13 height 13
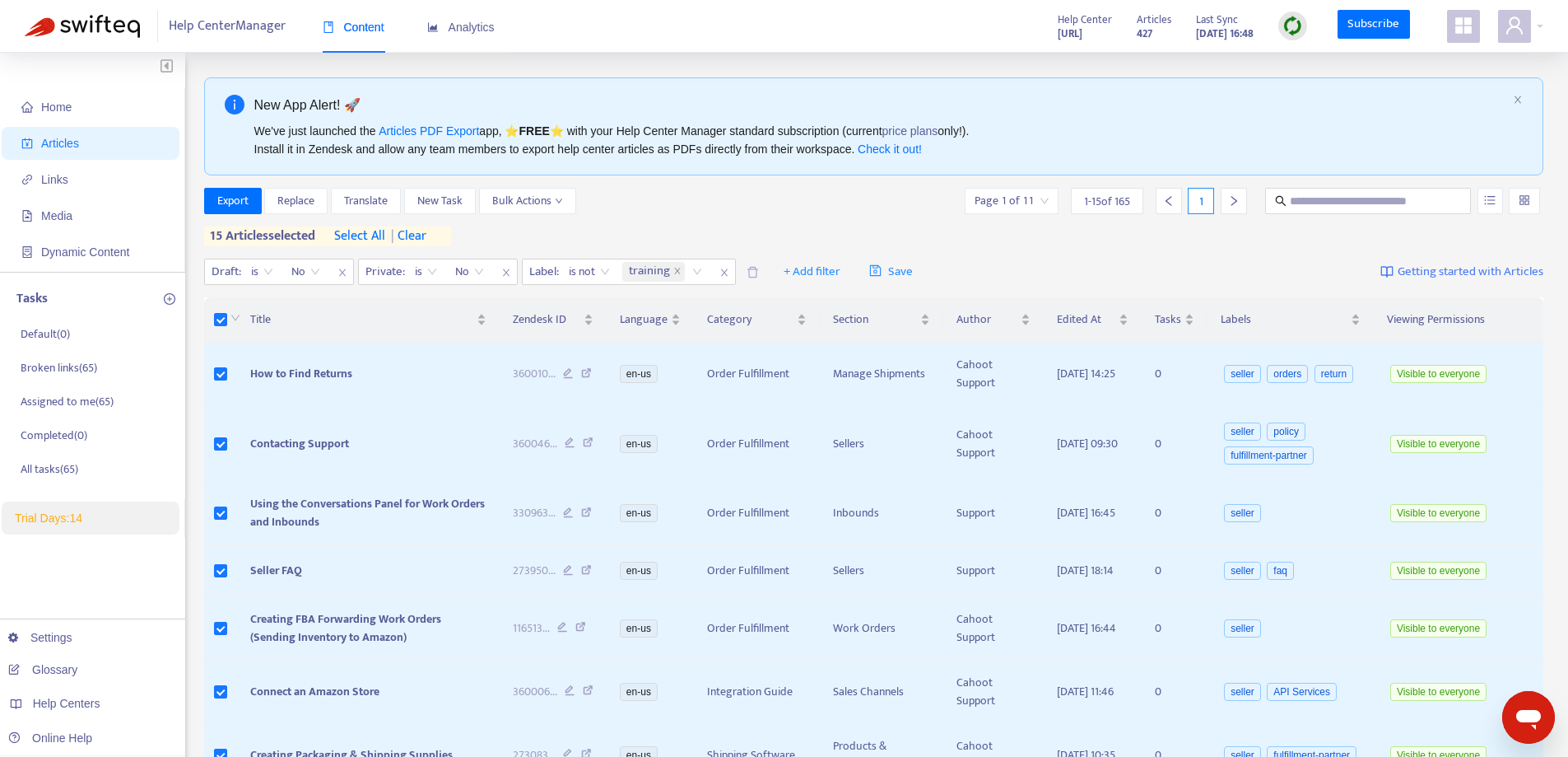
click at [228, 215] on div "Export Replace Translate New Task Bulk Actions Page 1 of 11 1 - 15 of 165 1 15 …" at bounding box center [874, 216] width 1340 height 59
click at [228, 205] on span "Export" at bounding box center [233, 201] width 31 height 18
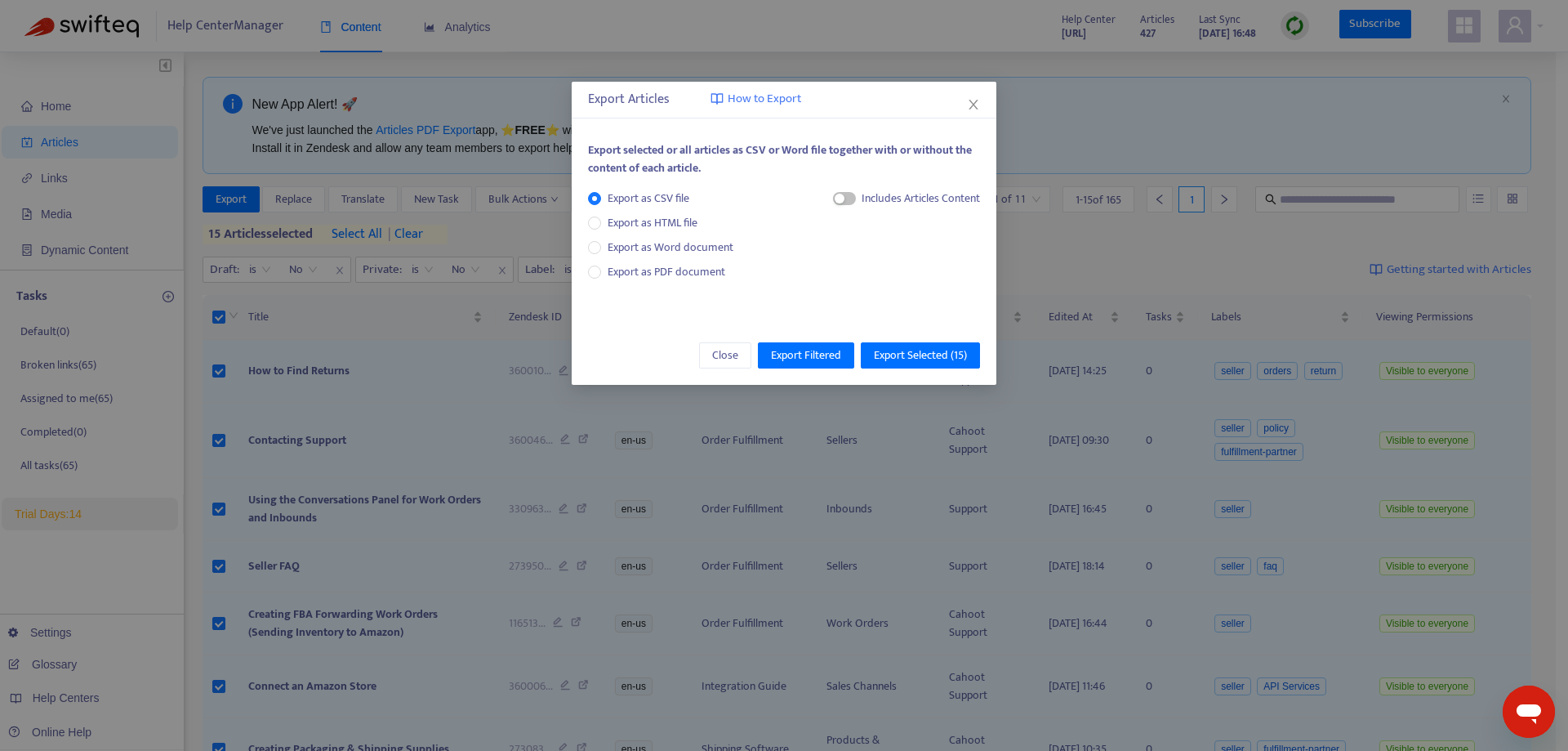
click at [850, 189] on div "Includes Articles Content" at bounding box center [907, 204] width 148 height 30
click at [852, 193] on span "button" at bounding box center [844, 198] width 23 height 13
click at [898, 254] on span "HTML Content" at bounding box center [904, 253] width 81 height 18
click at [926, 353] on span "Export Selected ( 15 )" at bounding box center [920, 355] width 93 height 18
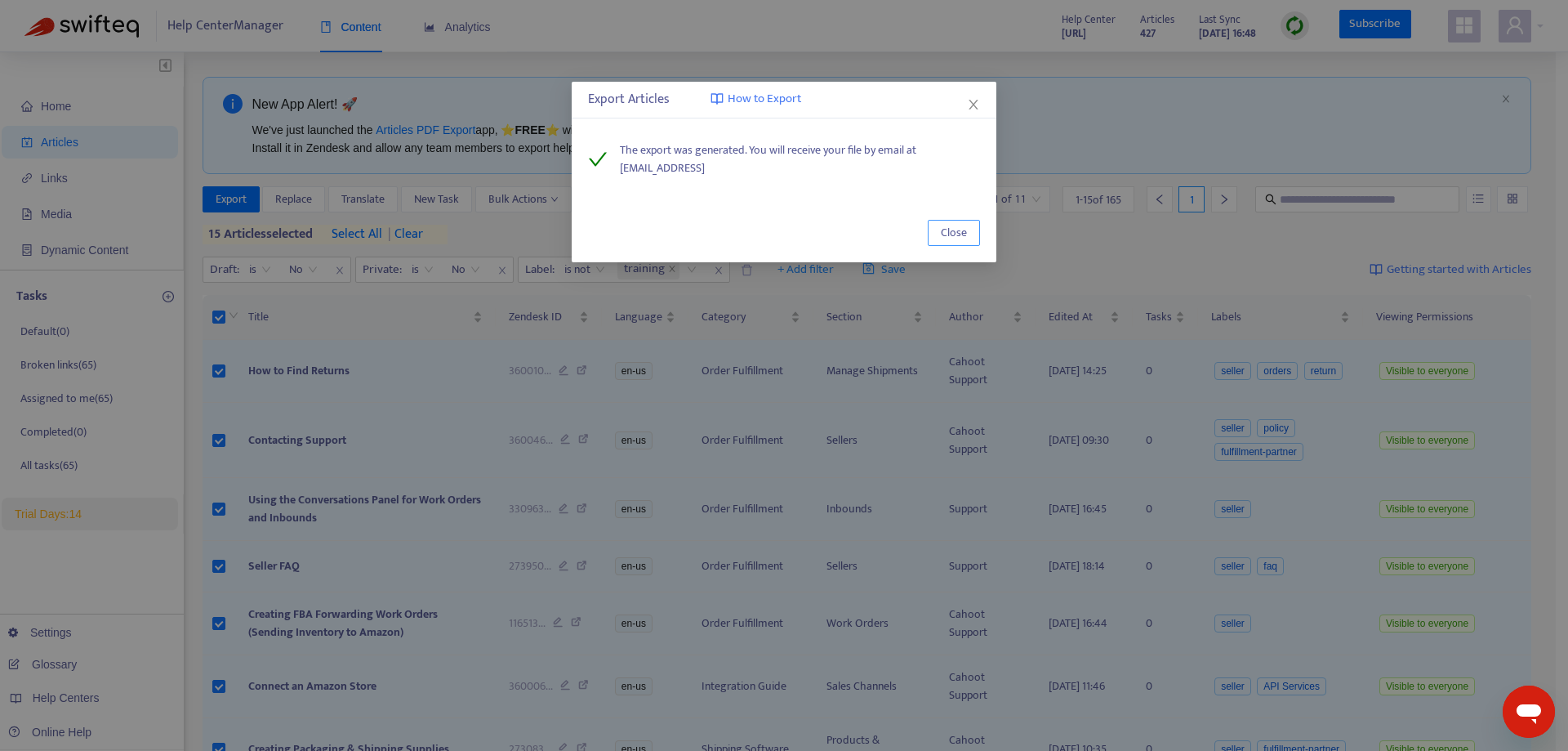
click at [951, 231] on span "Close" at bounding box center [954, 233] width 26 height 18
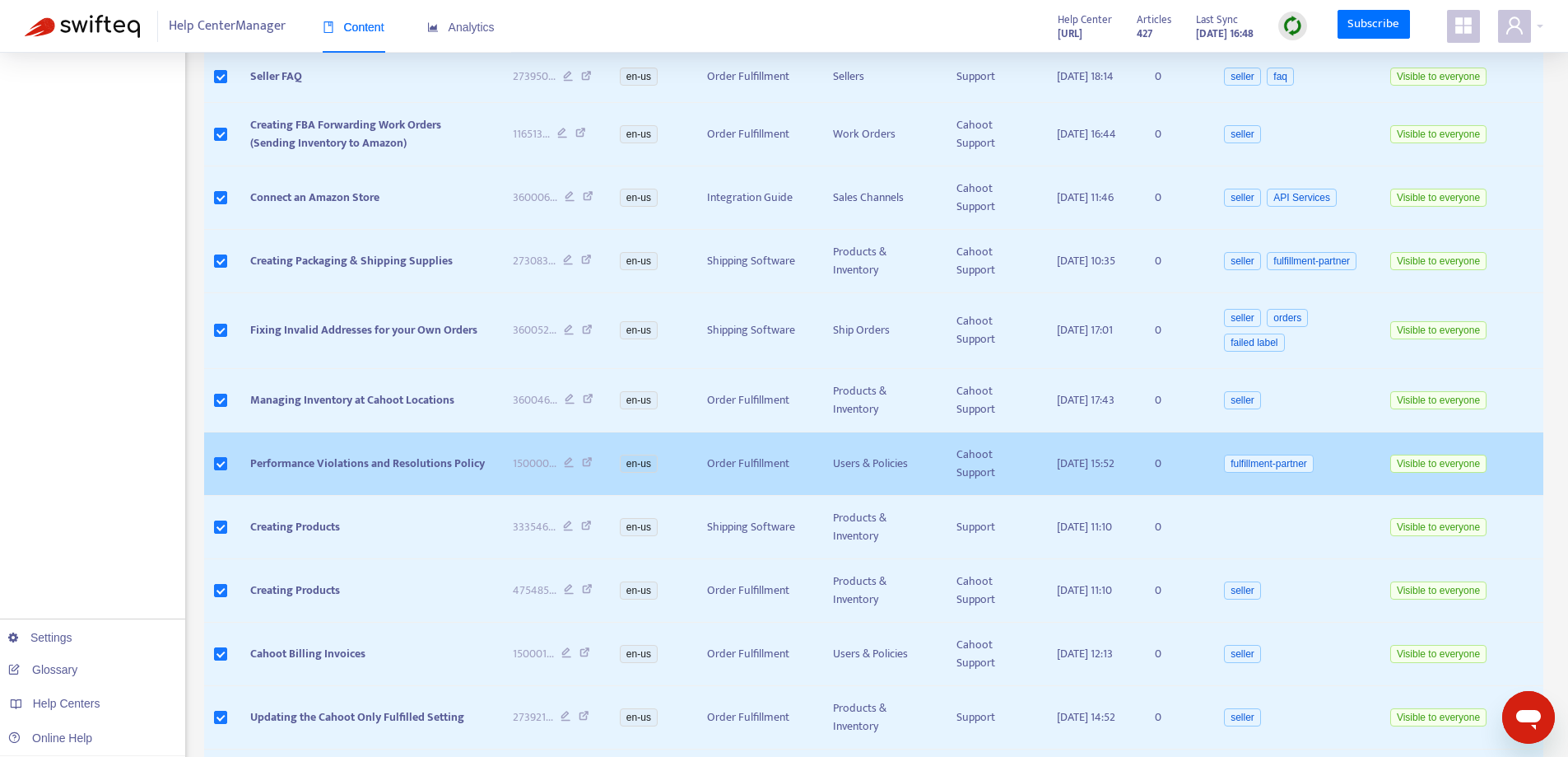
scroll to position [654, 0]
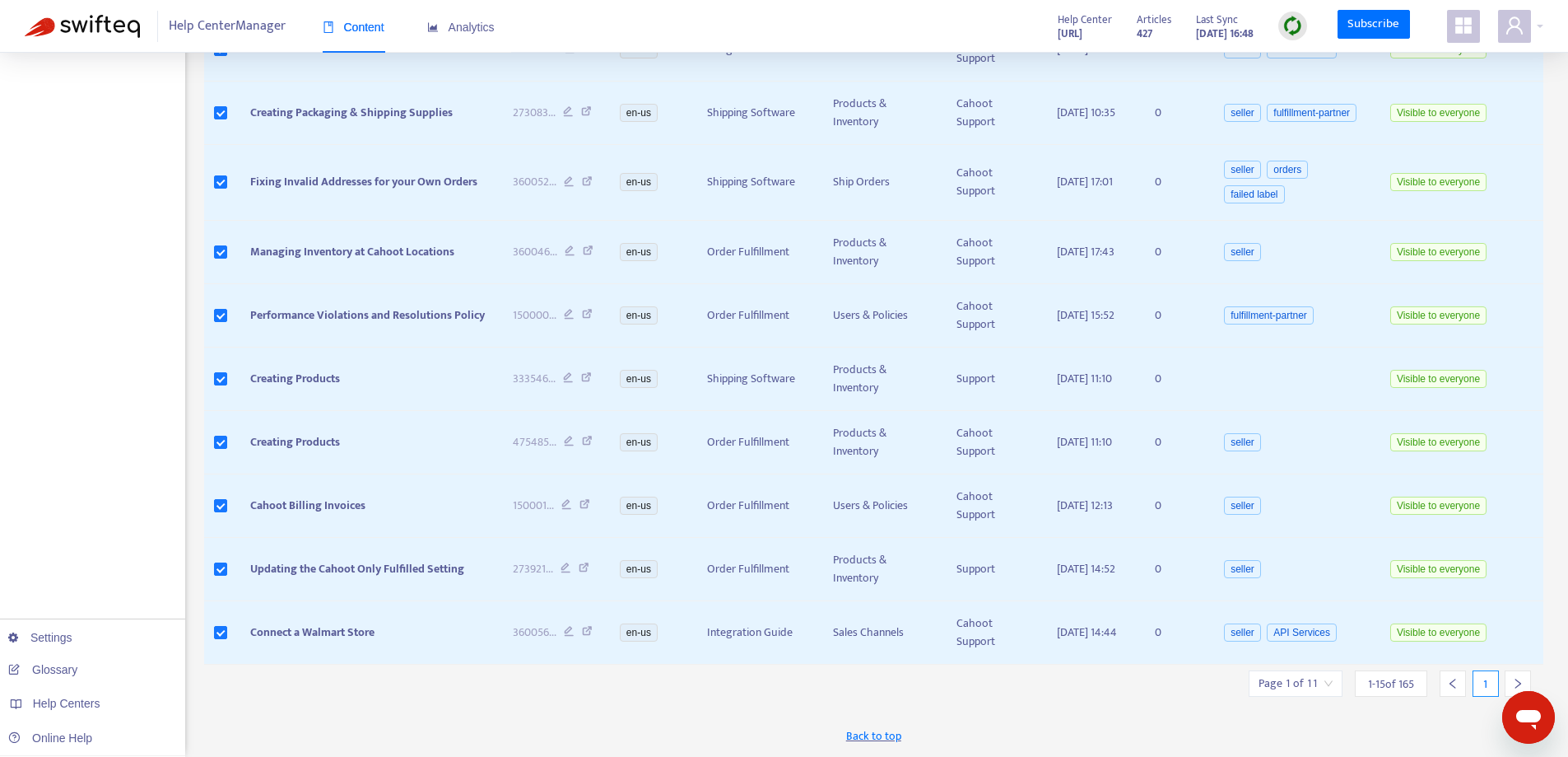
click at [1518, 684] on icon "right" at bounding box center [1517, 683] width 12 height 12
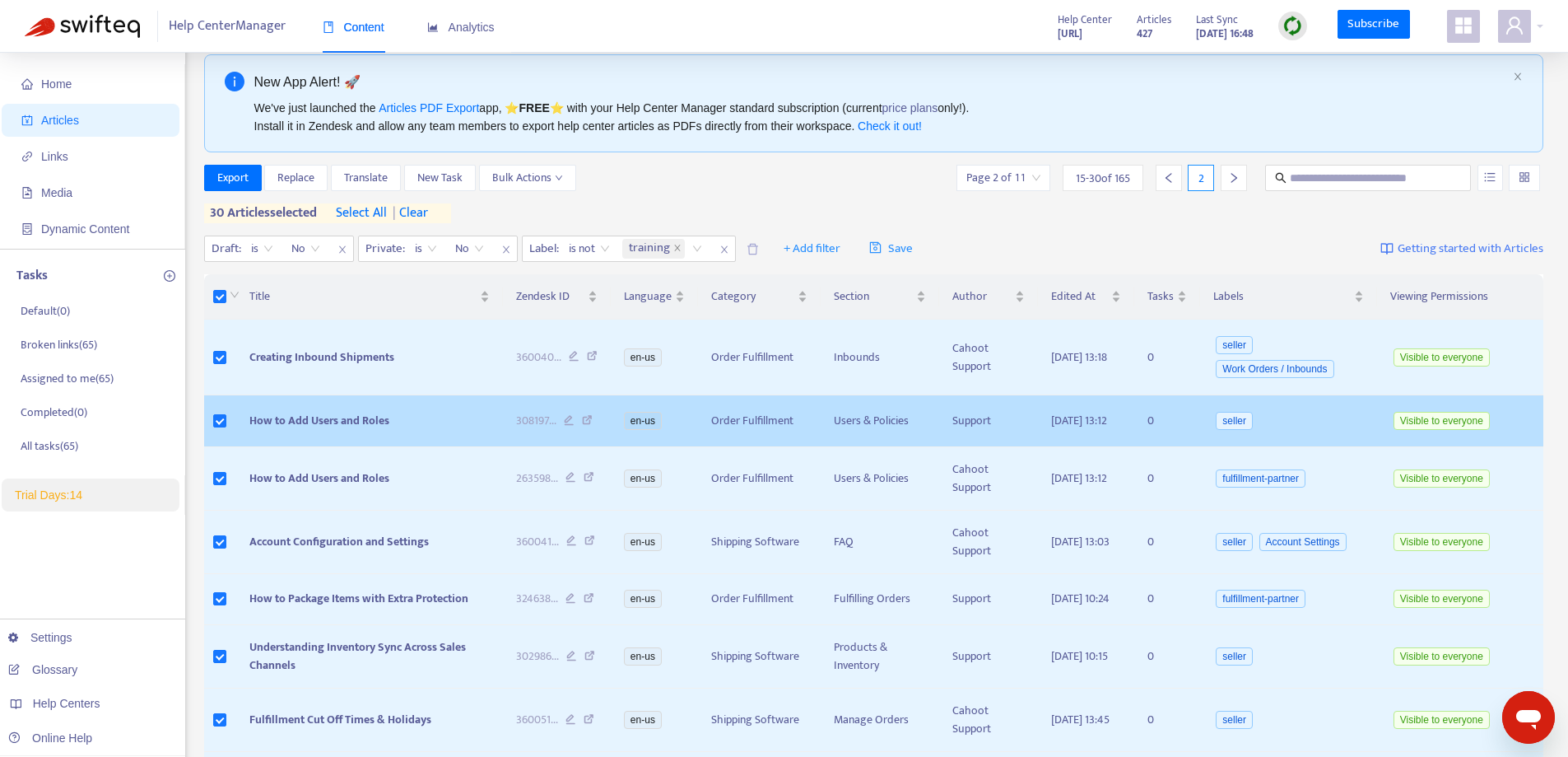
scroll to position [0, 0]
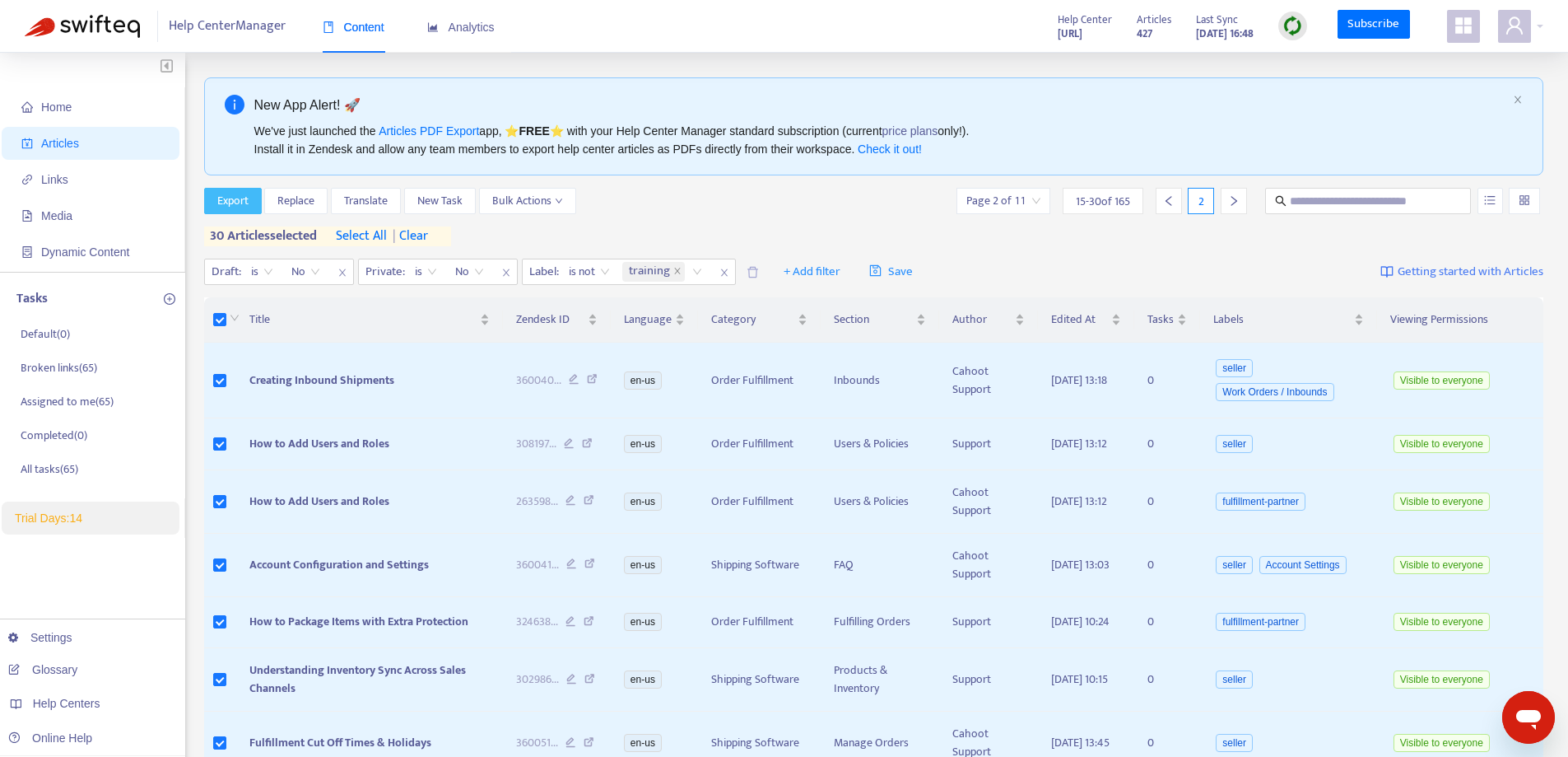
click at [239, 193] on span "Export" at bounding box center [233, 201] width 31 height 18
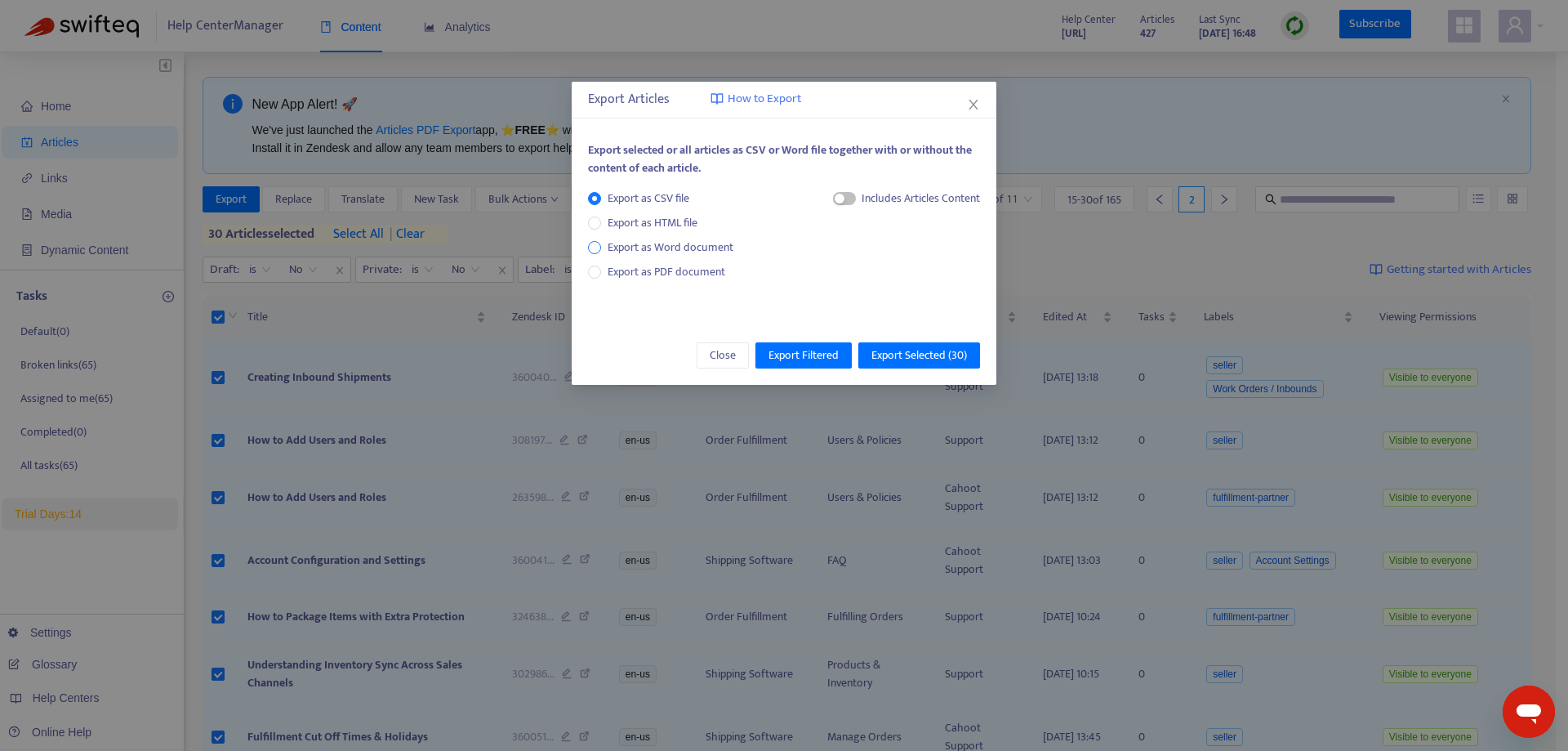
click at [673, 256] on span "Export as Word document" at bounding box center [670, 248] width 139 height 18
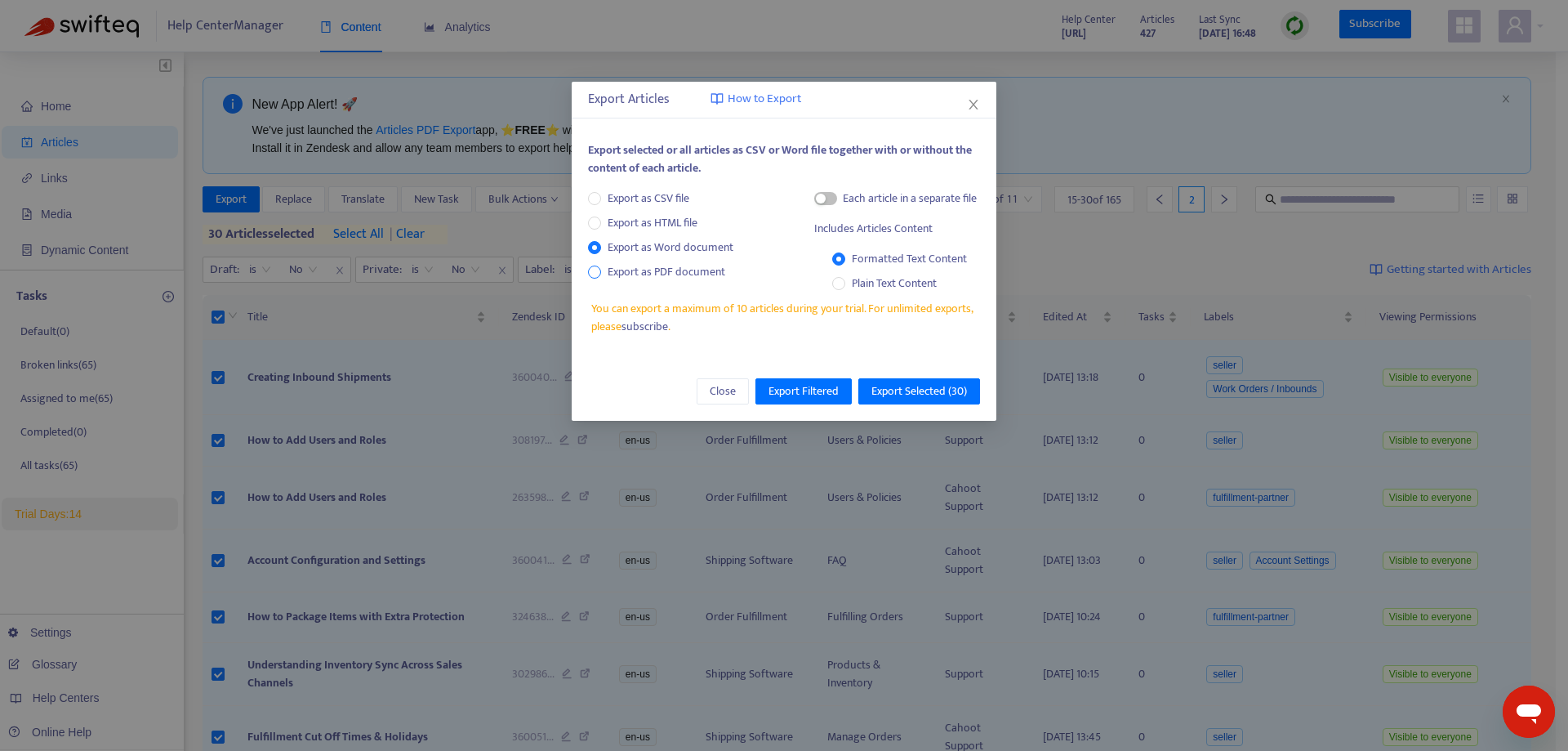
click at [664, 272] on span "Export as PDF document" at bounding box center [666, 271] width 118 height 19
click at [826, 207] on div "Each article in a separate file" at bounding box center [899, 202] width 164 height 25
click at [830, 192] on span "button" at bounding box center [829, 198] width 23 height 13
click at [659, 203] on span "Export as CSV file" at bounding box center [648, 198] width 95 height 18
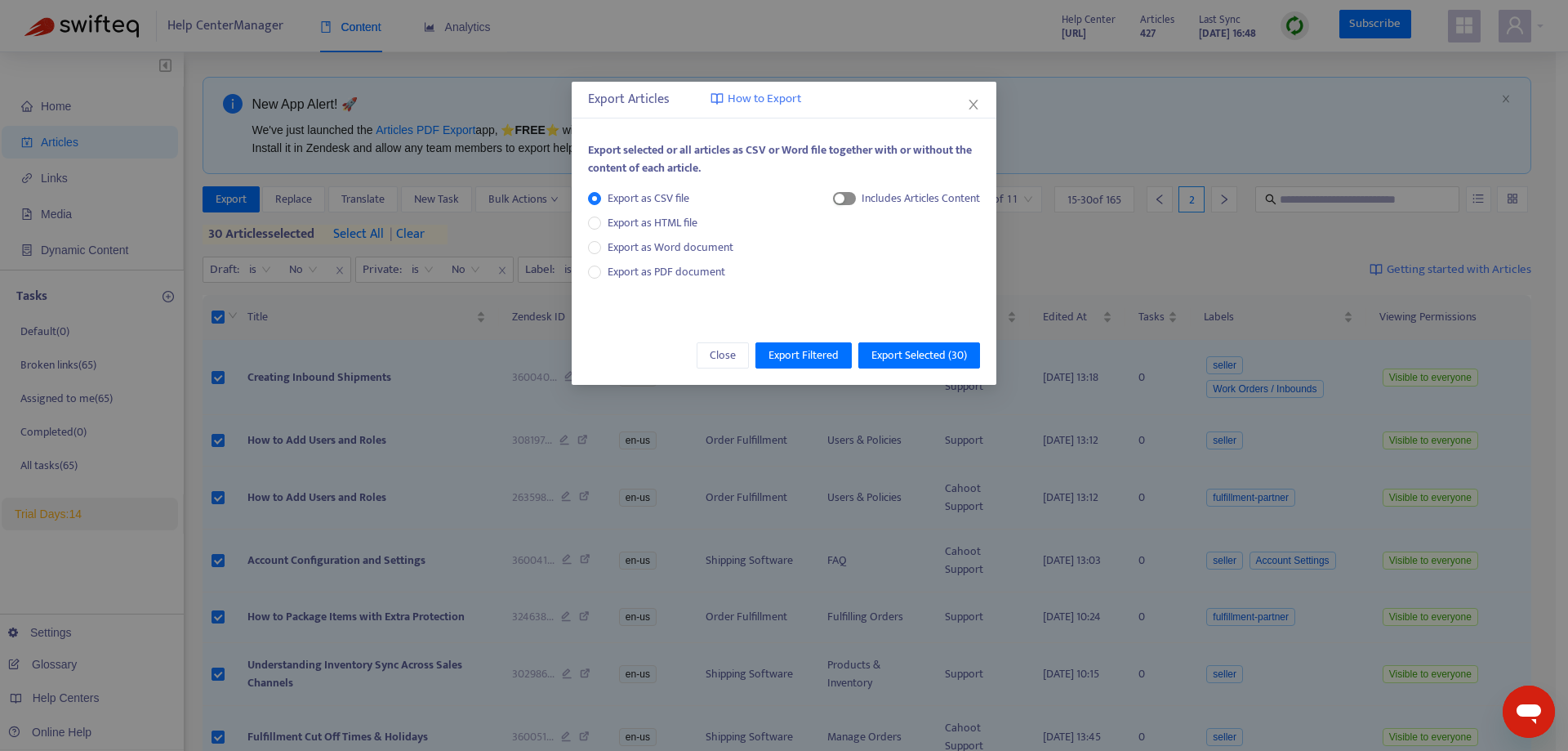
click at [845, 201] on span "button" at bounding box center [844, 198] width 23 height 13
click at [853, 235] on span at bounding box center [858, 229] width 13 height 13
click at [977, 110] on icon "close" at bounding box center [974, 104] width 13 height 13
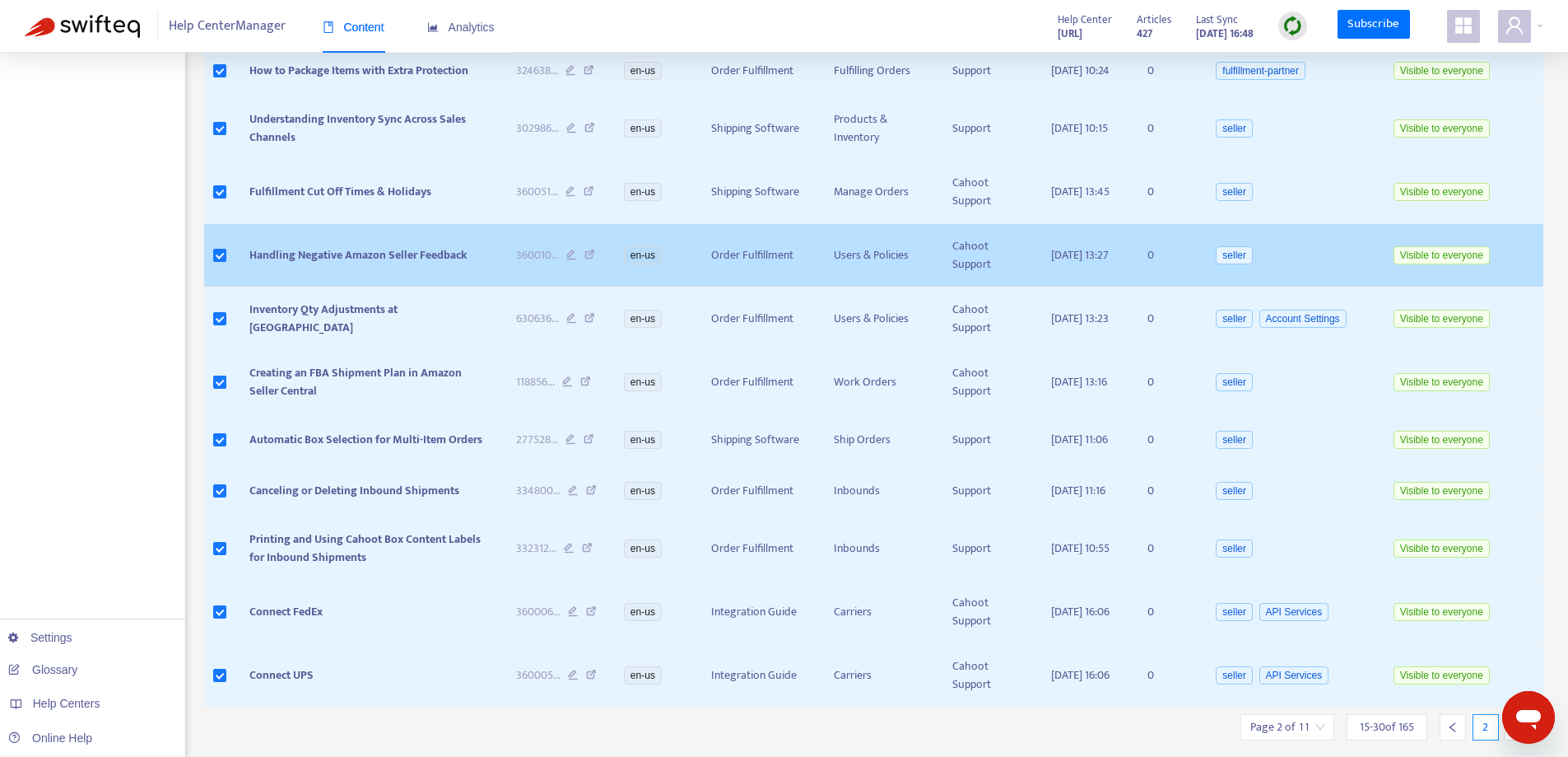
scroll to position [642, 0]
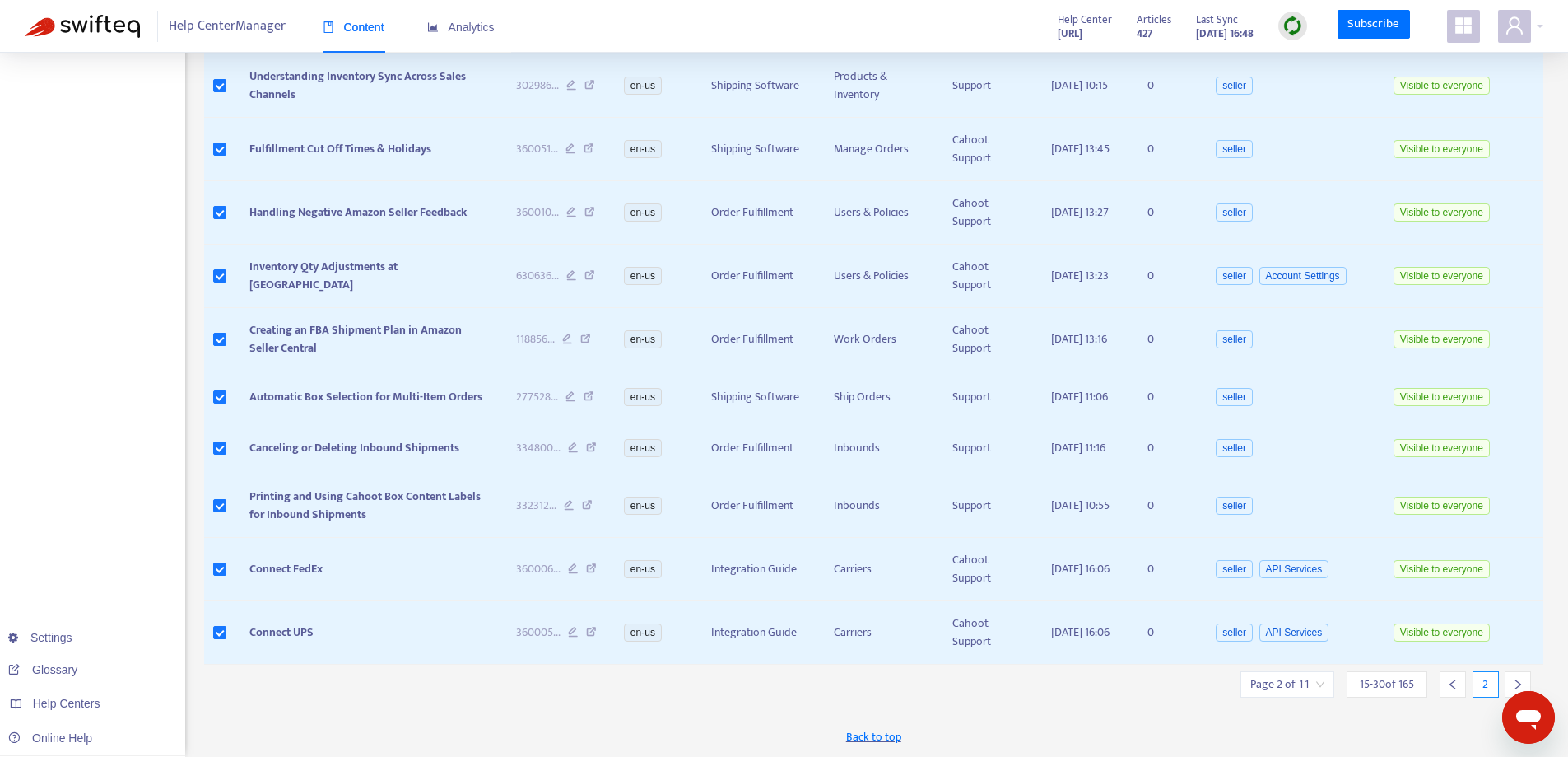
click at [1513, 678] on icon "right" at bounding box center [1517, 684] width 12 height 12
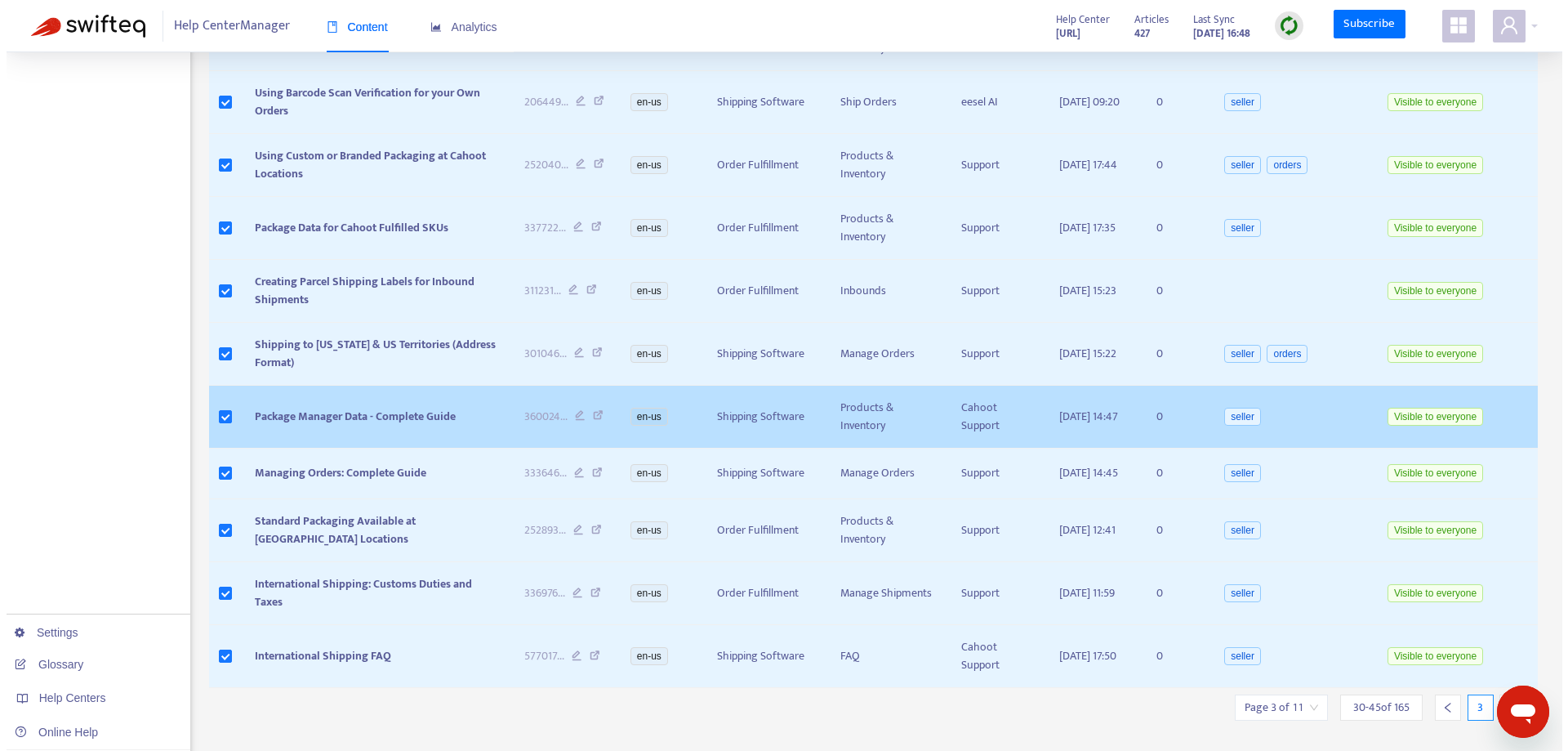
scroll to position [624, 0]
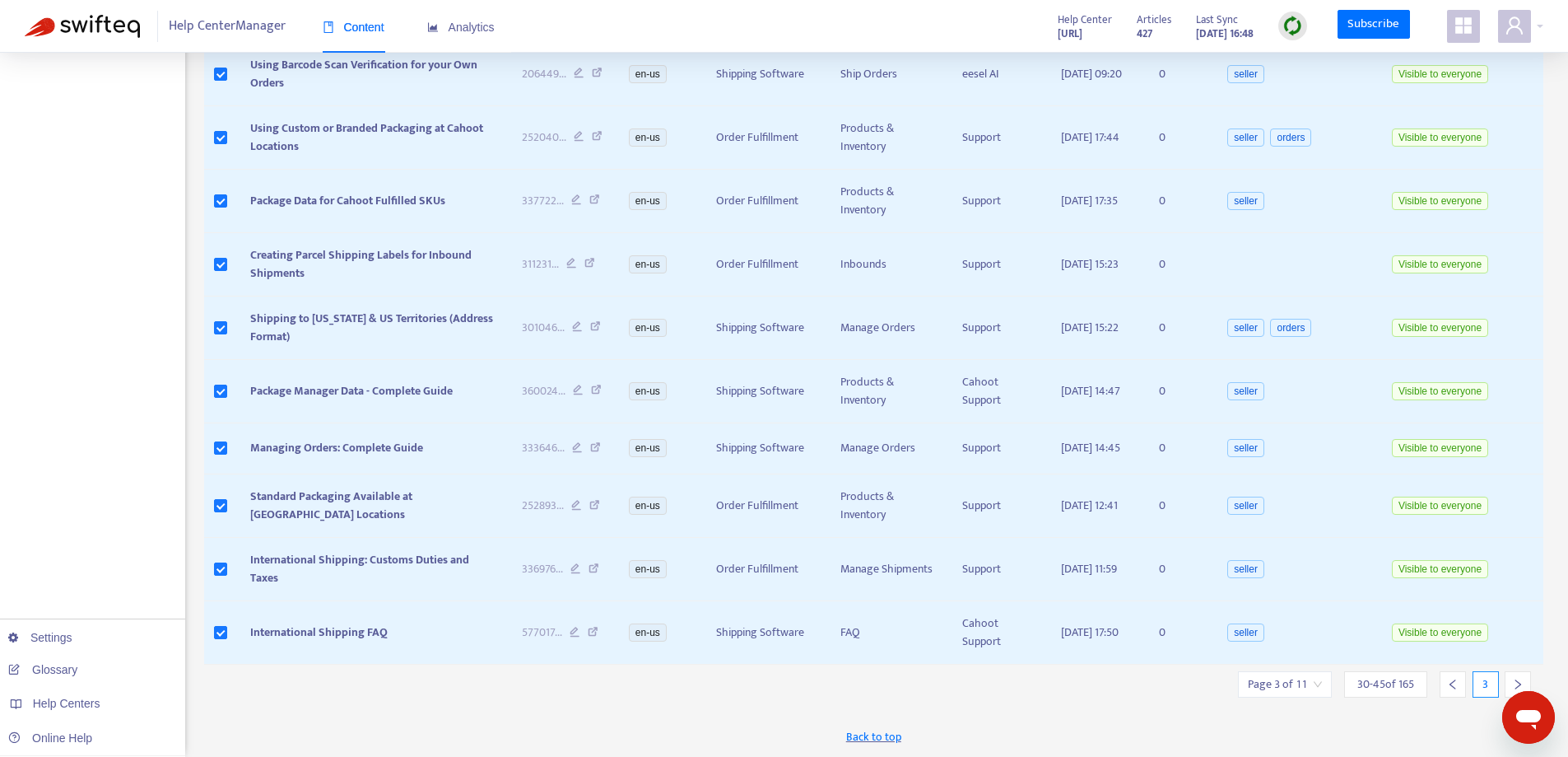
click at [1514, 678] on icon "right" at bounding box center [1517, 684] width 12 height 12
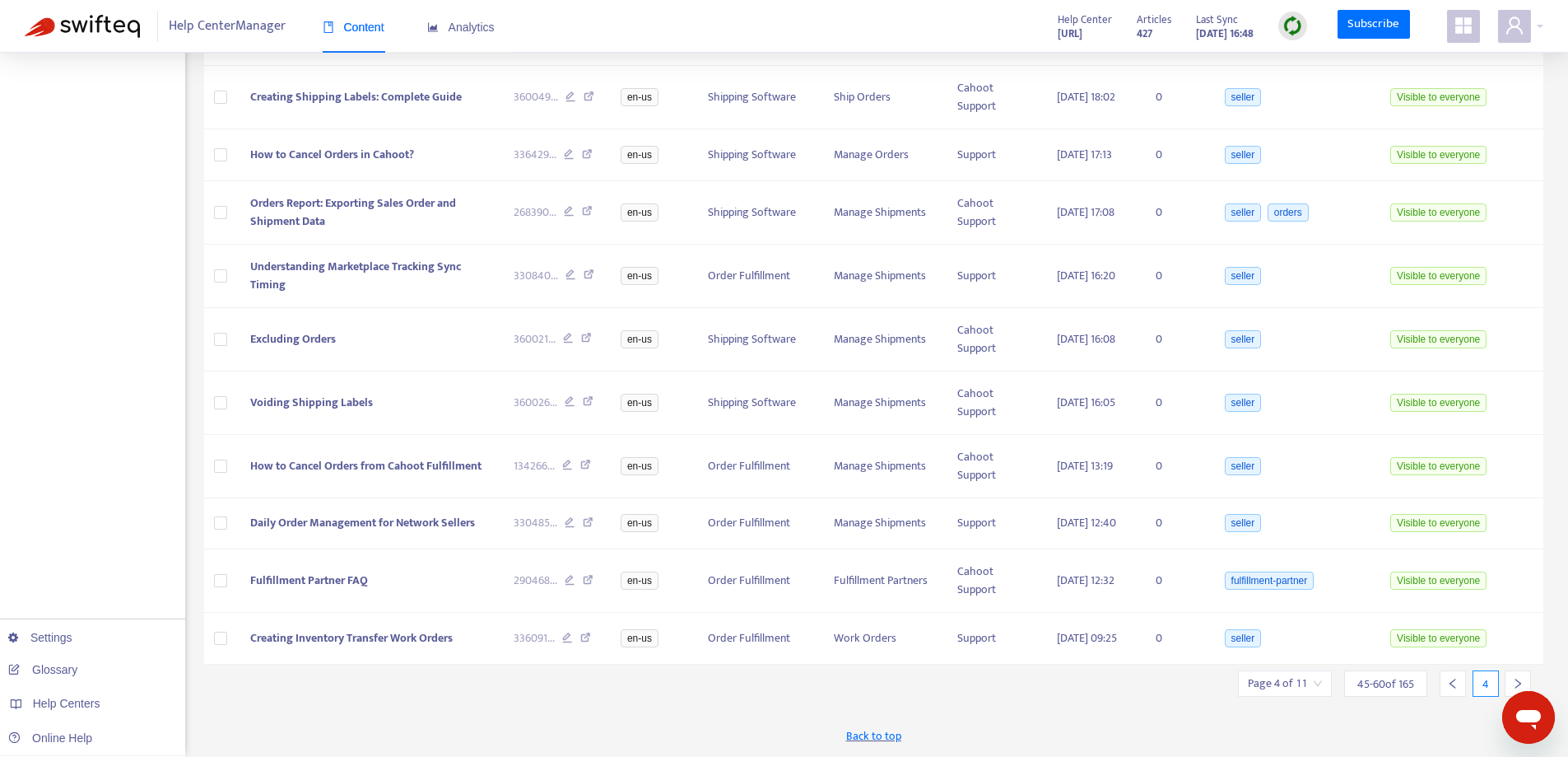
click at [1514, 677] on icon "right" at bounding box center [1517, 683] width 12 height 12
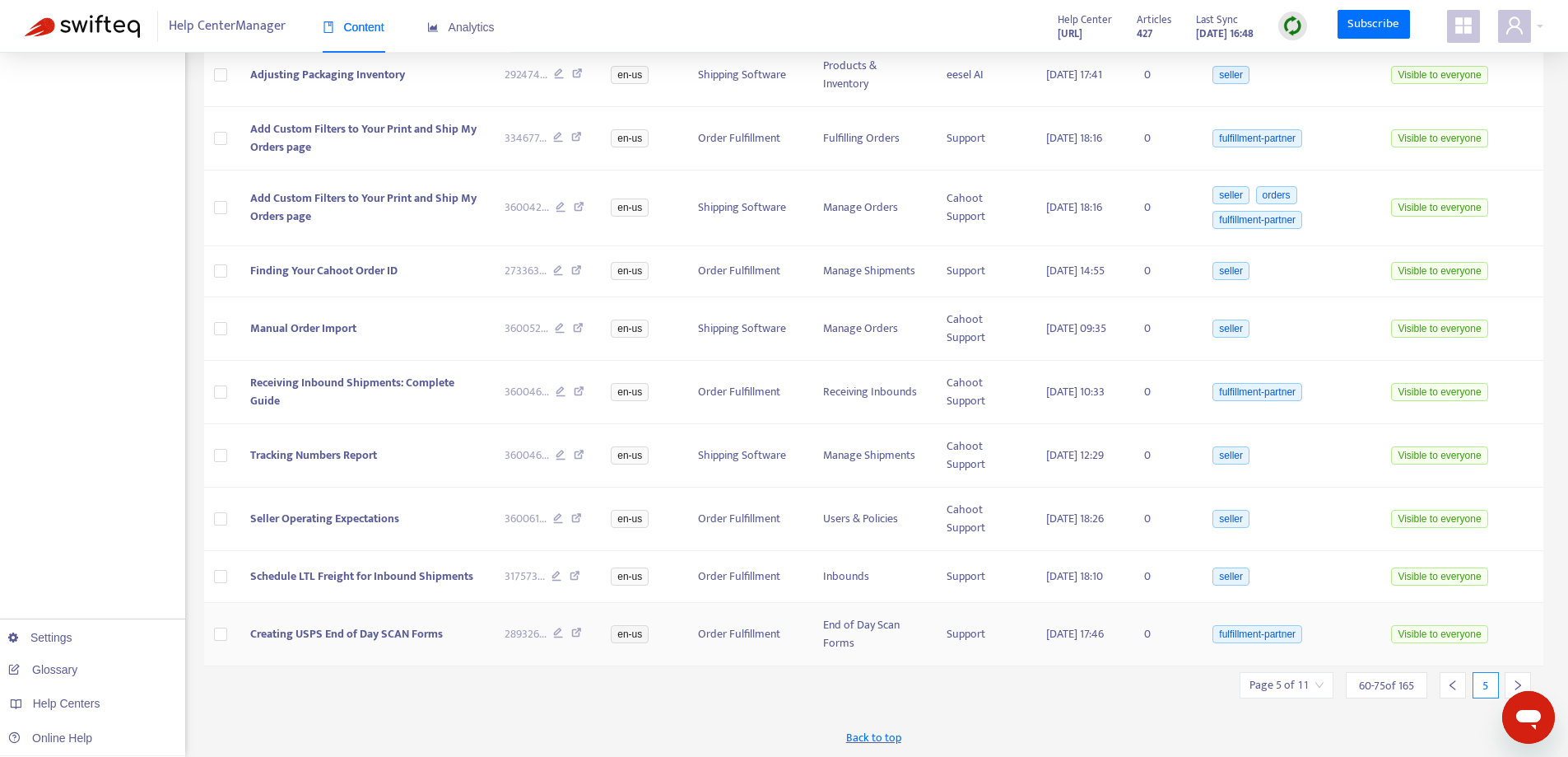
click at [1514, 666] on td "Visible to everyone" at bounding box center [1459, 634] width 168 height 63
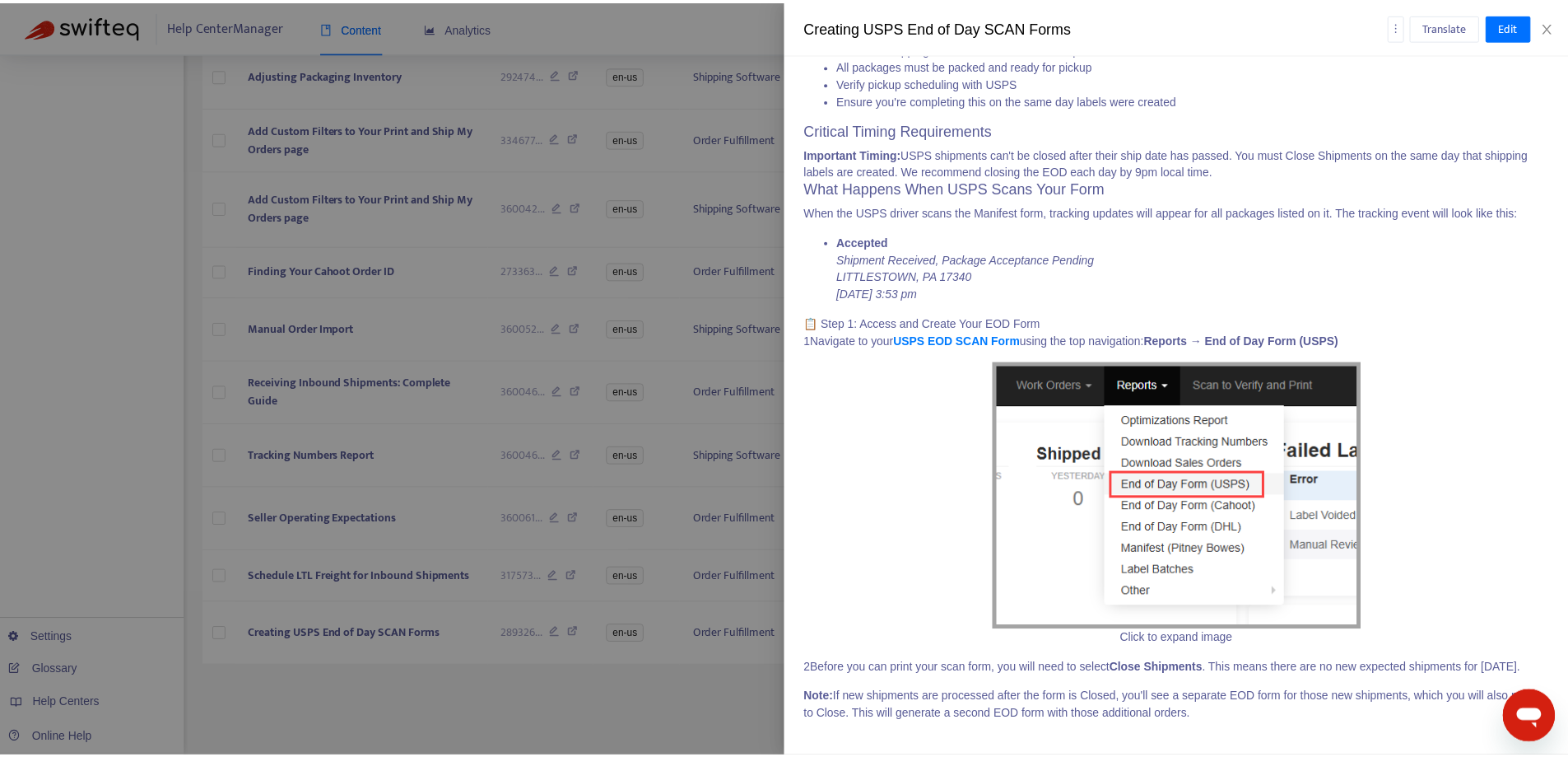
scroll to position [412, 0]
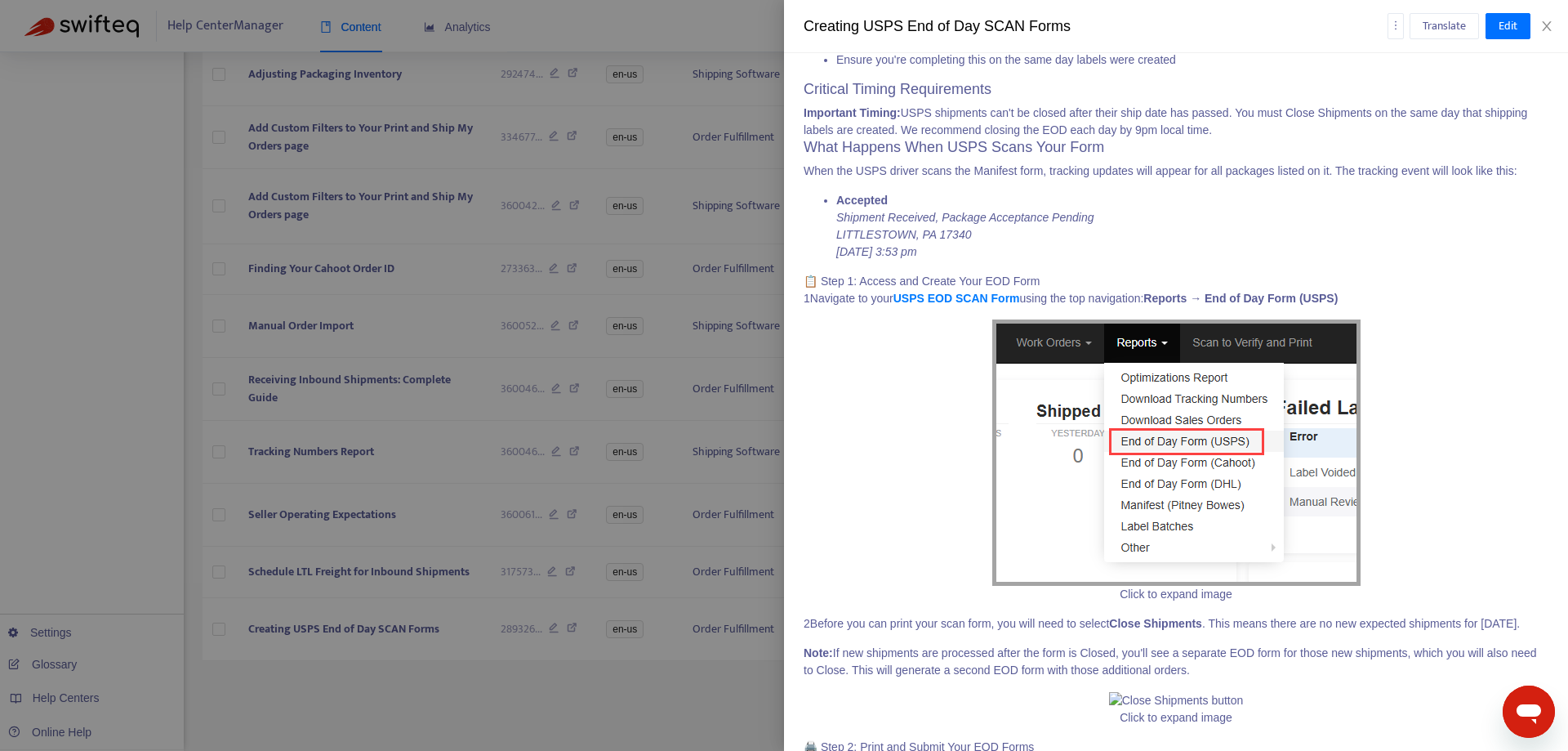
click at [1552, 34] on div "Creating USPS End of Day SCAN Forms Translate Edit" at bounding box center [1175, 26] width 784 height 53
click at [1550, 28] on icon "close" at bounding box center [1547, 26] width 13 height 13
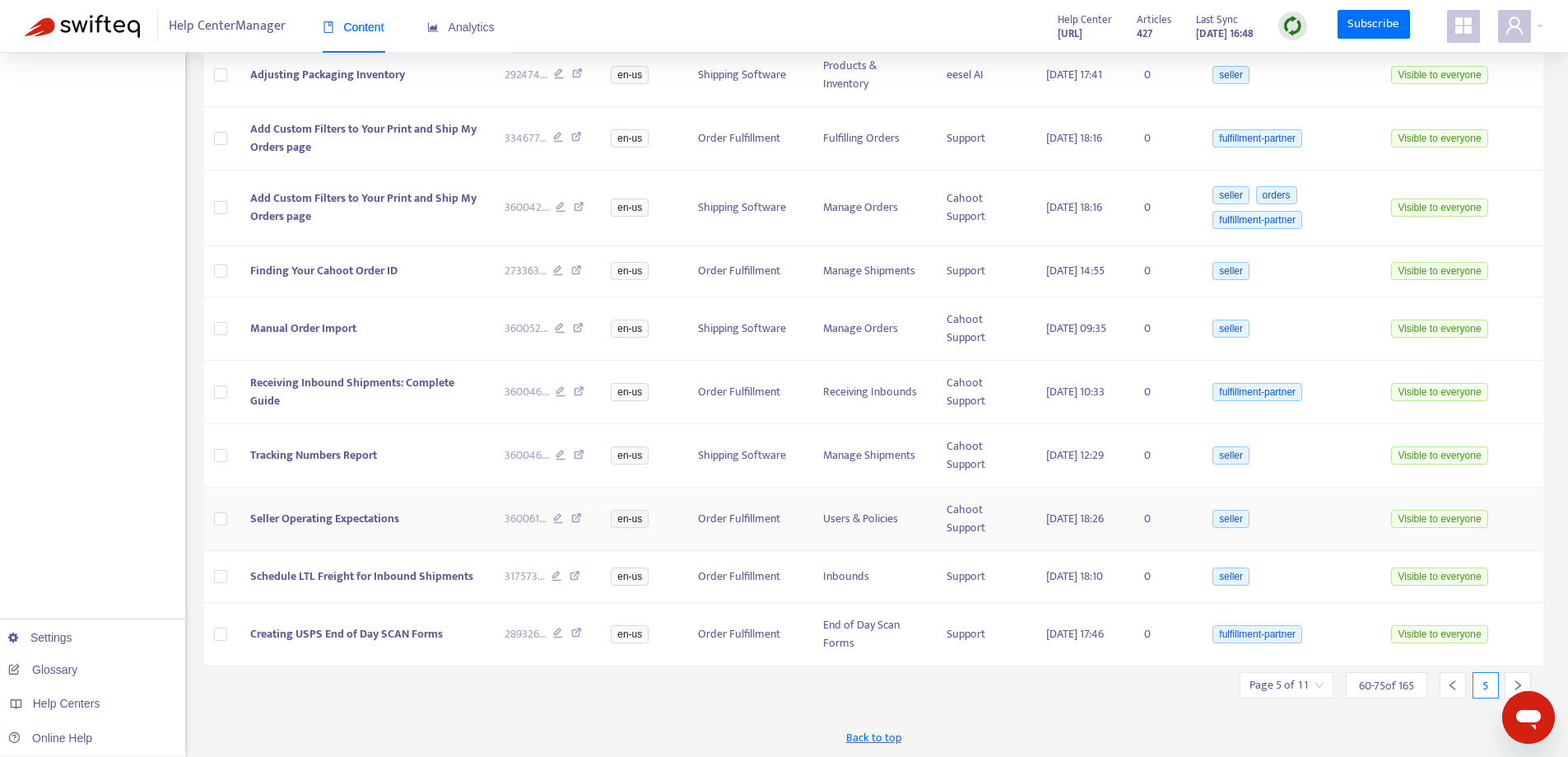
scroll to position [666, 0]
click at [1515, 677] on div at bounding box center [1517, 683] width 27 height 27
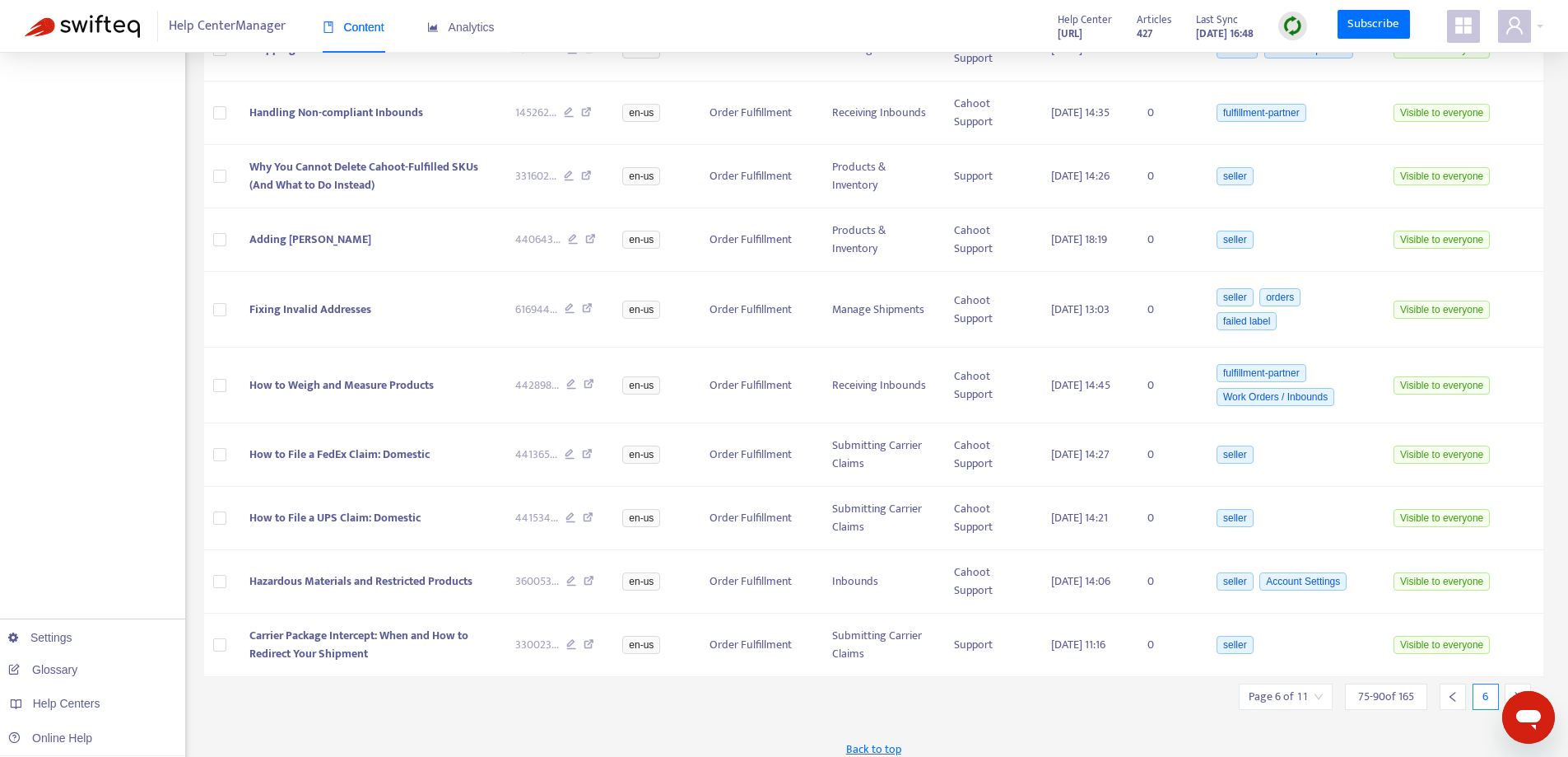
click at [1517, 687] on div at bounding box center [1517, 696] width 27 height 27
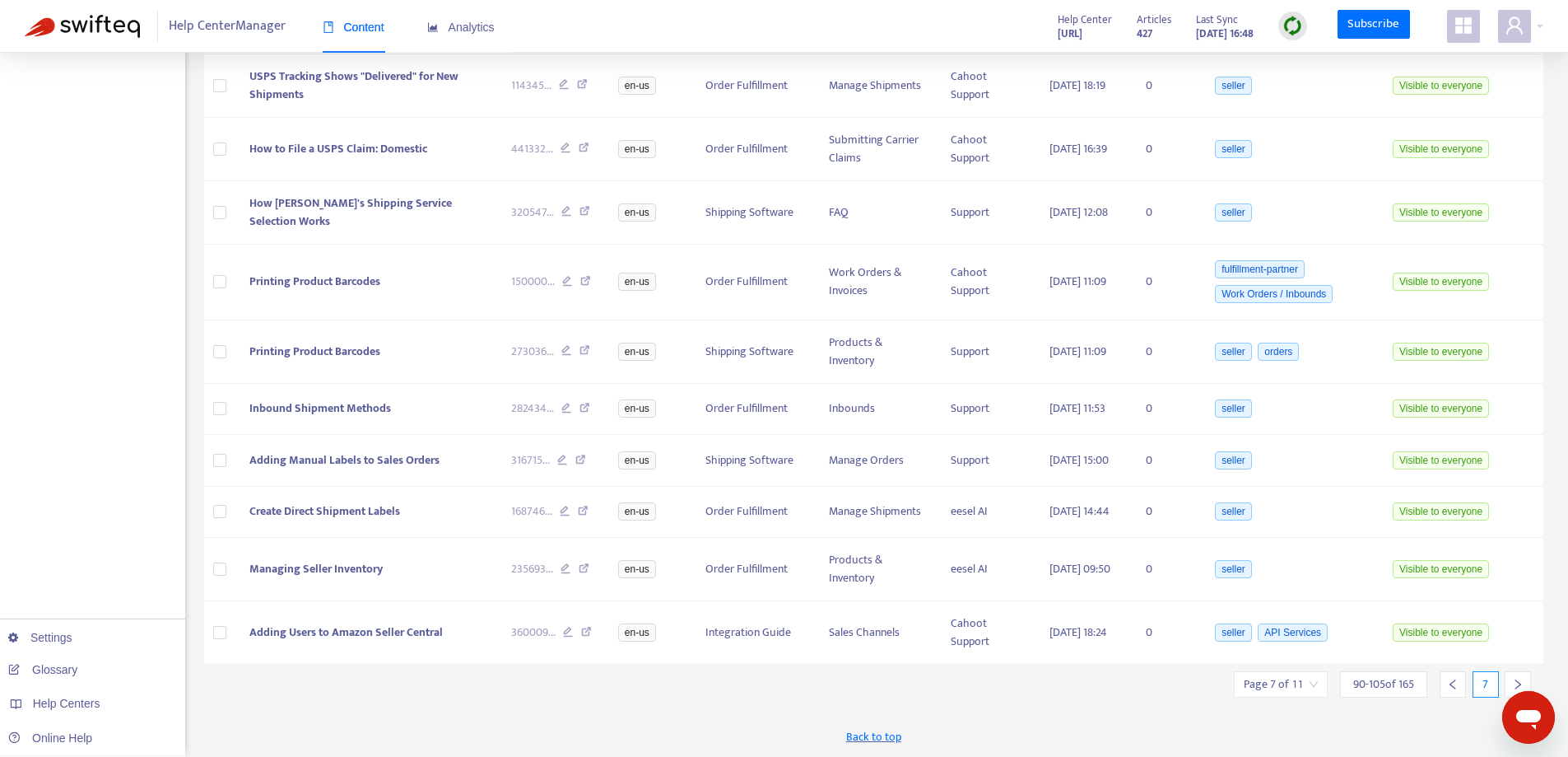
scroll to position [642, 0]
click at [1520, 680] on icon "right" at bounding box center [1517, 684] width 12 height 12
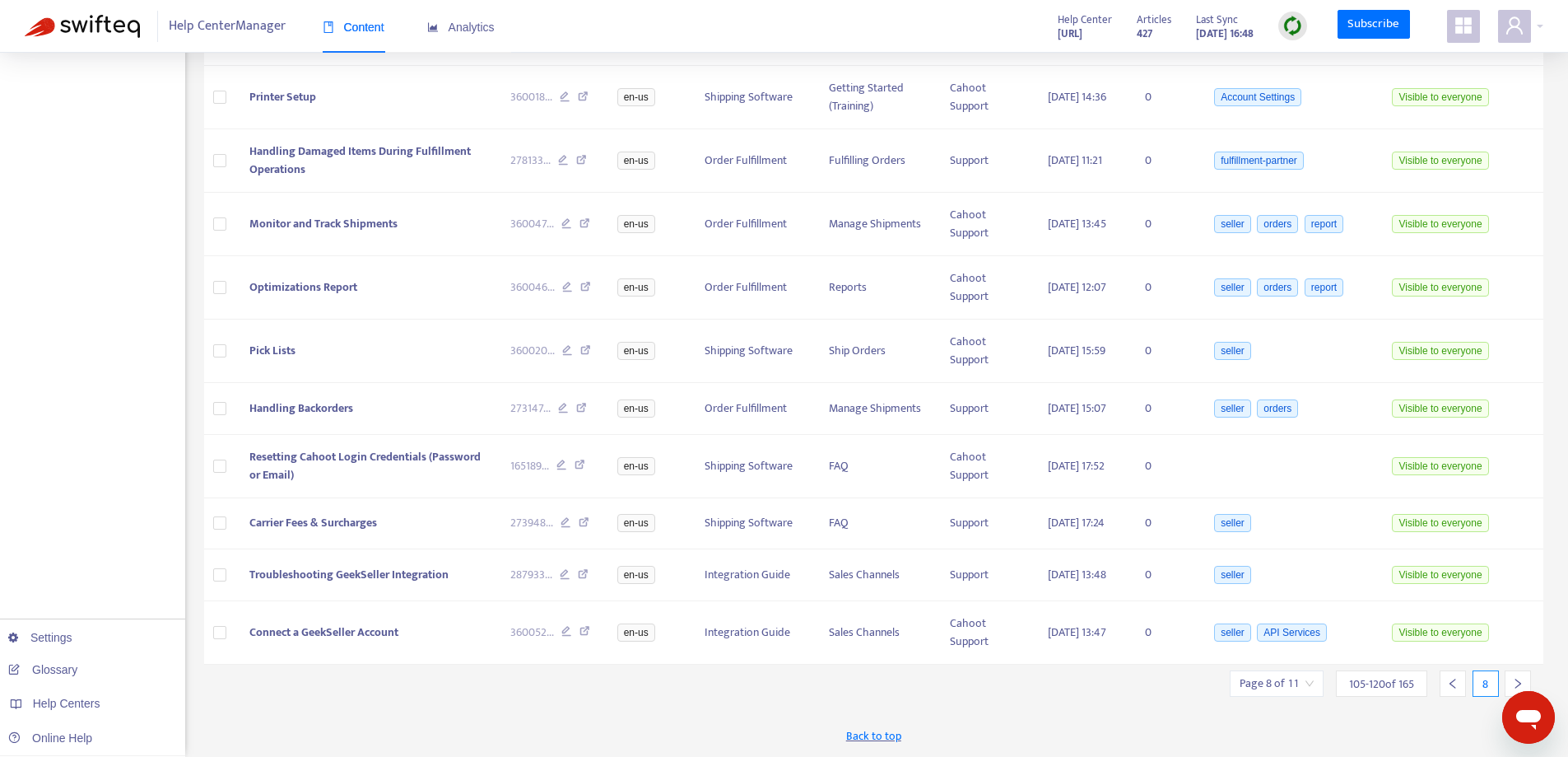
click at [1520, 680] on icon "right" at bounding box center [1517, 683] width 12 height 12
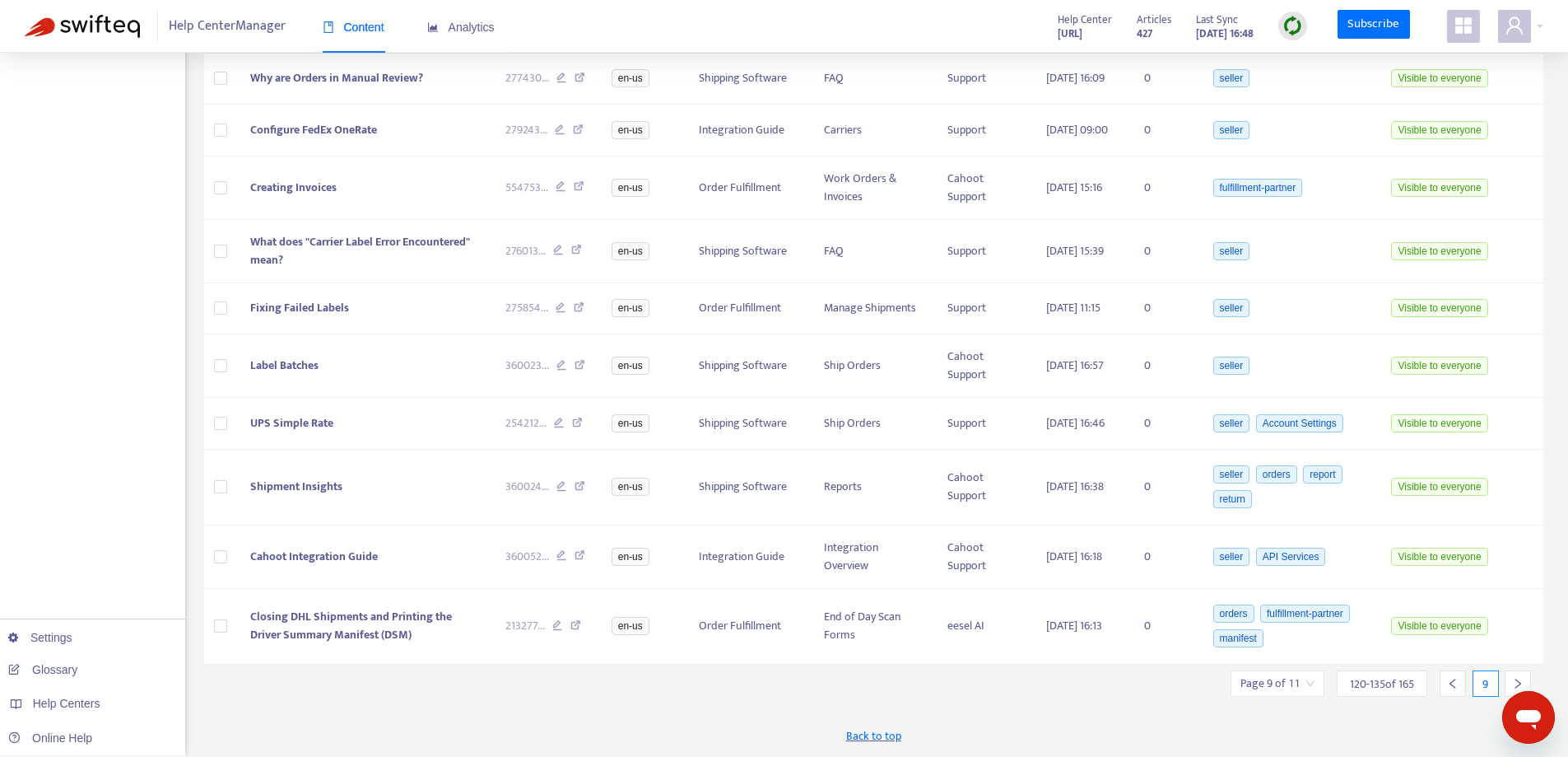
scroll to position [654, 0]
click at [1520, 680] on icon "right" at bounding box center [1517, 683] width 12 height 12
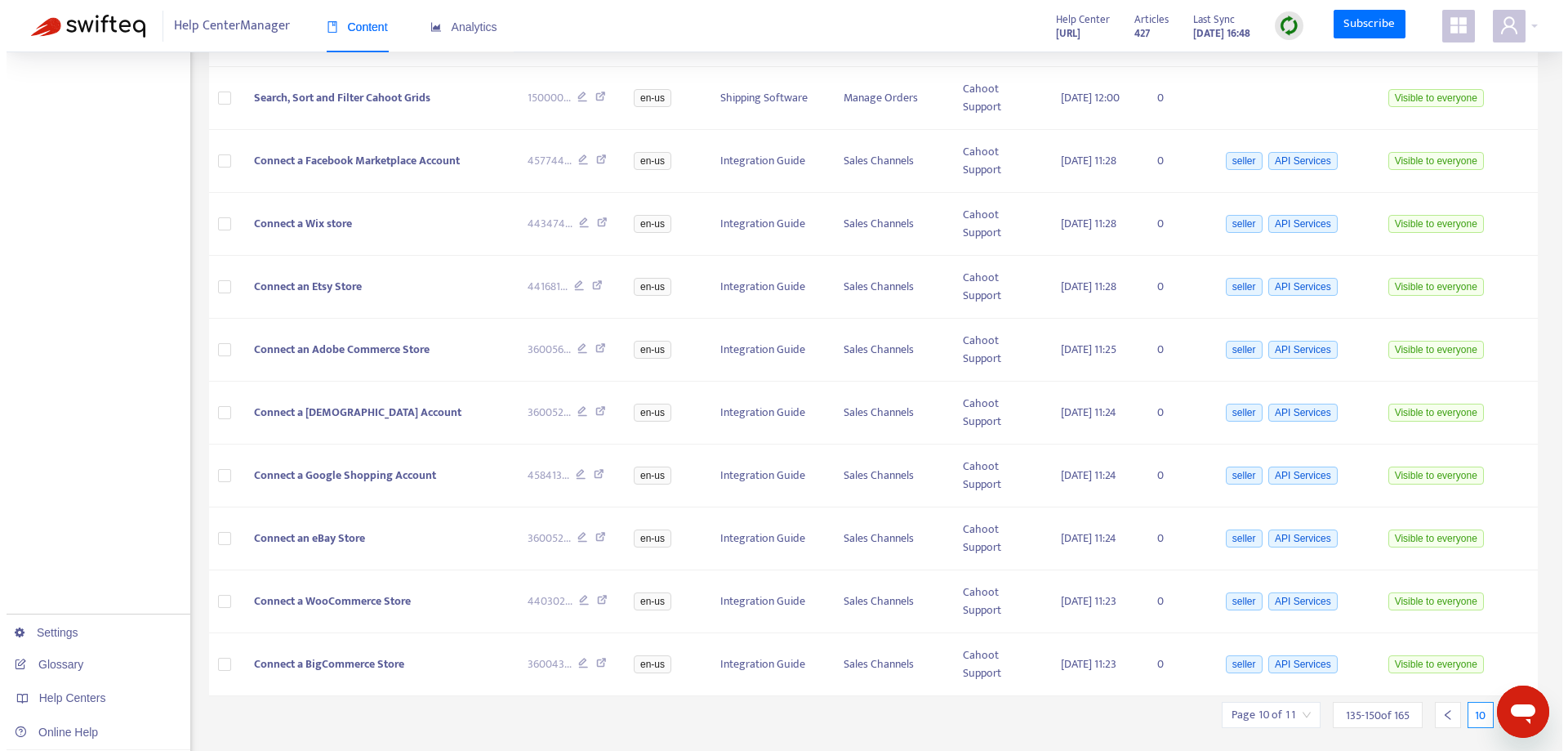
scroll to position [661, 0]
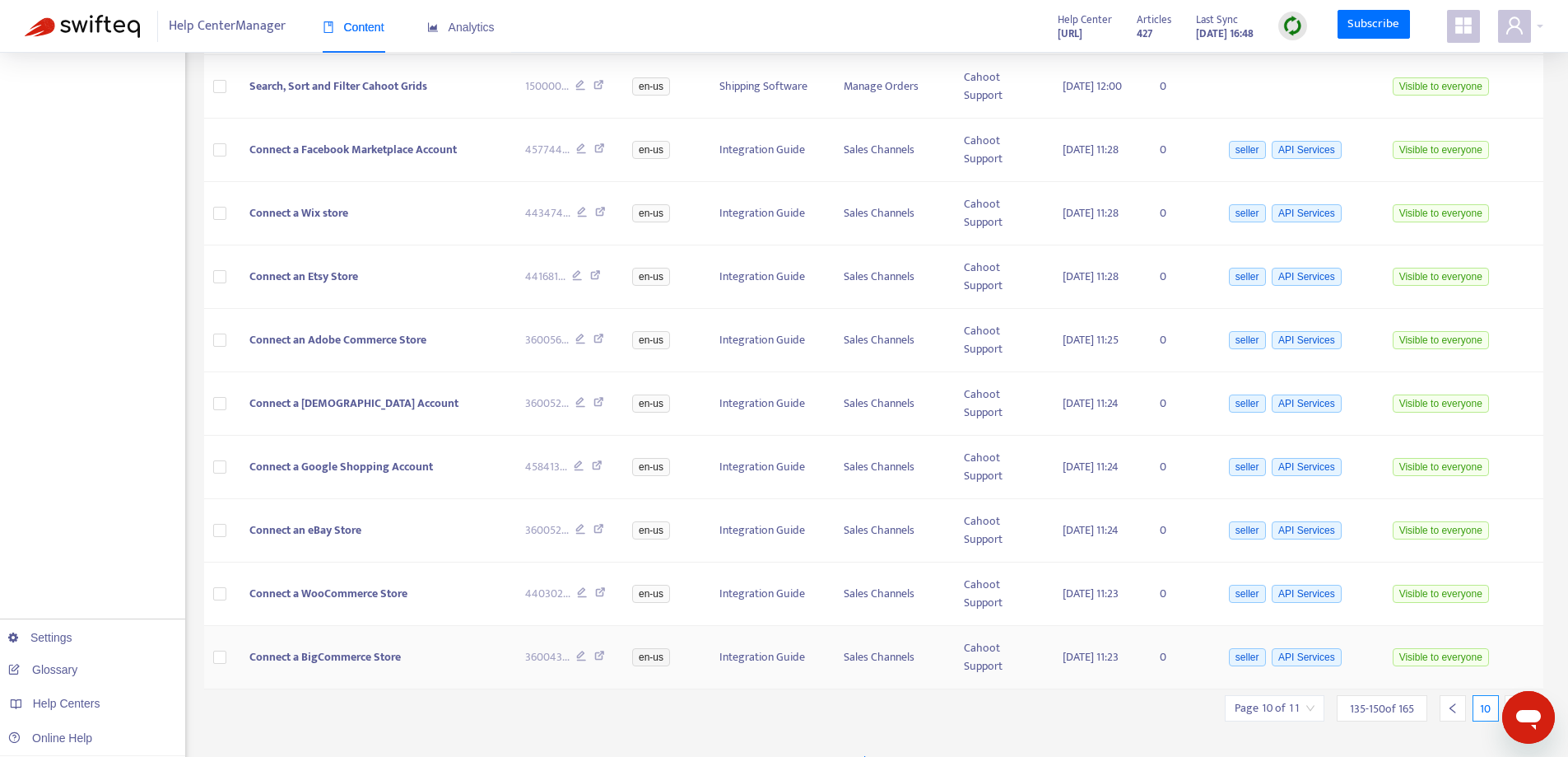
click at [1520, 680] on td "Visible to everyone" at bounding box center [1459, 658] width 167 height 63
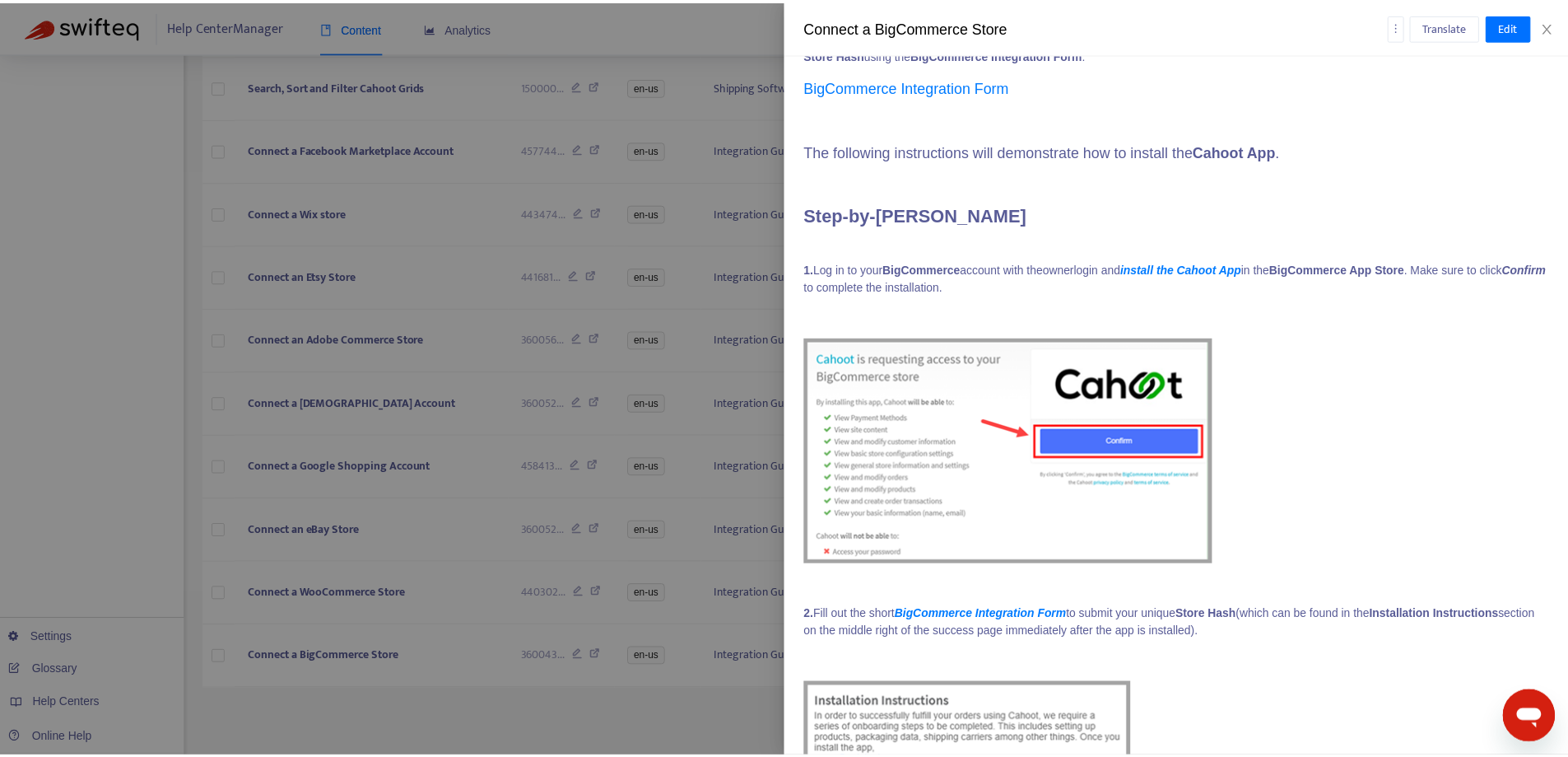
scroll to position [329, 0]
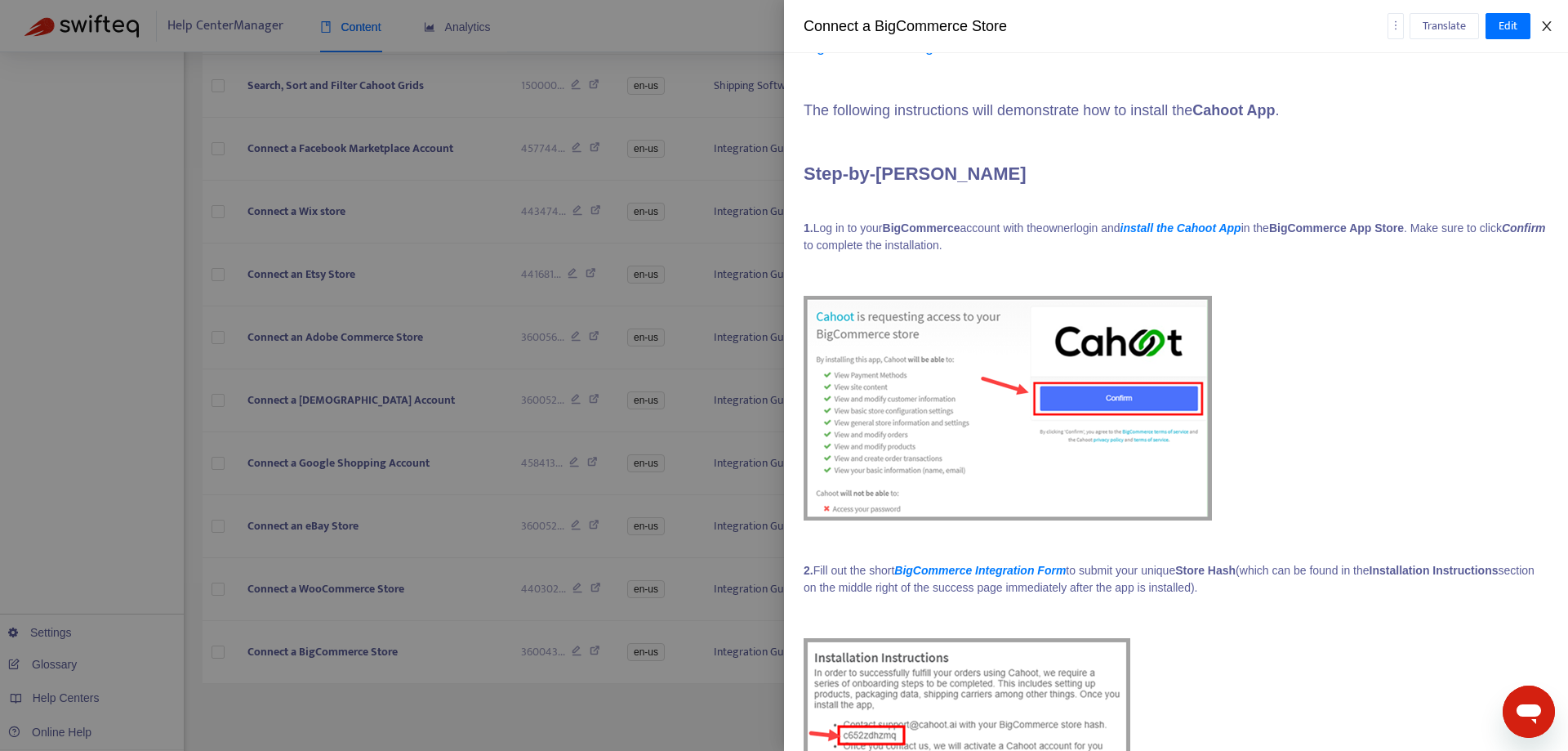
click at [1544, 24] on icon "close" at bounding box center [1546, 26] width 9 height 10
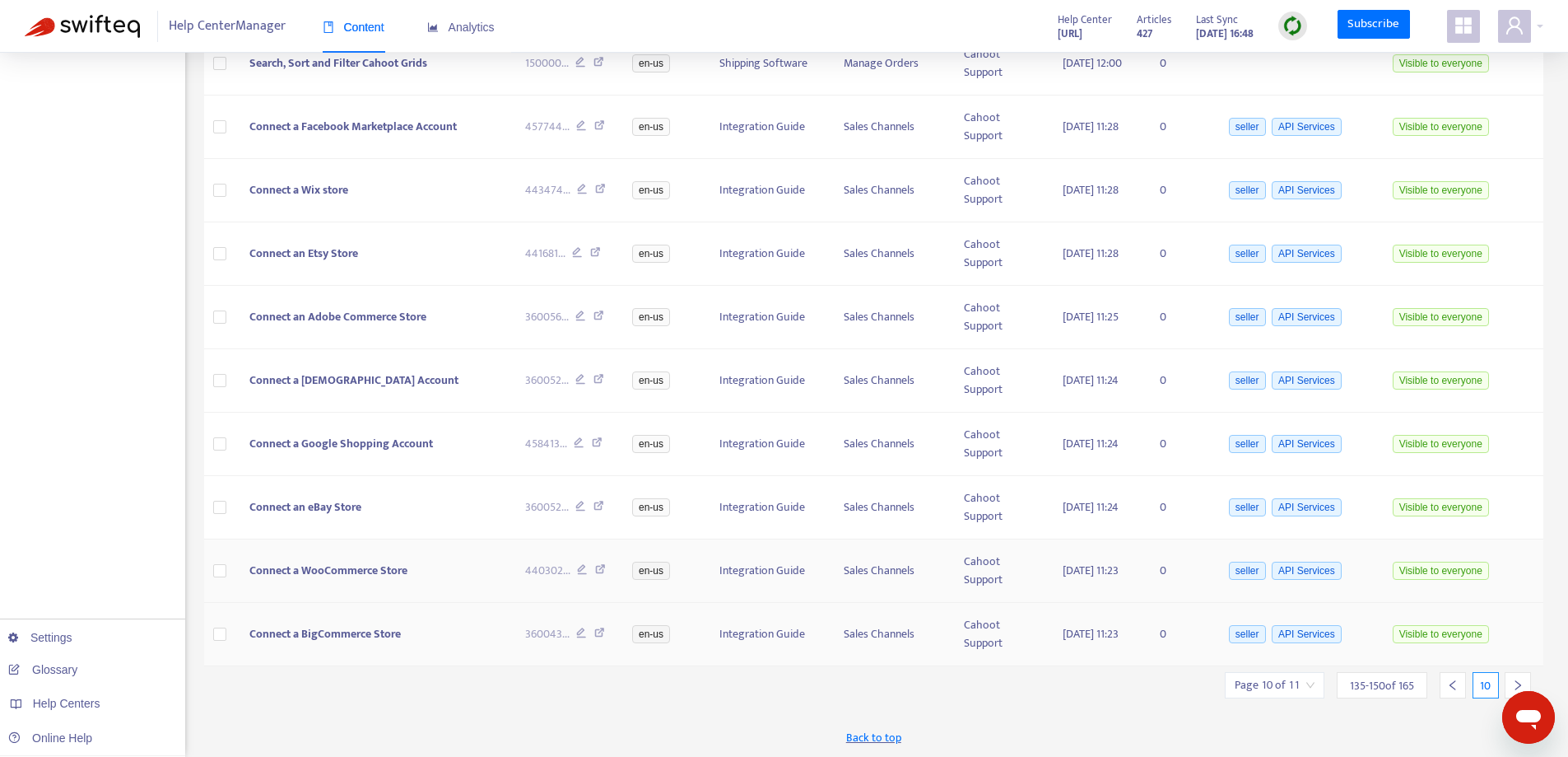
scroll to position [691, 0]
click at [1508, 676] on div at bounding box center [1517, 683] width 27 height 27
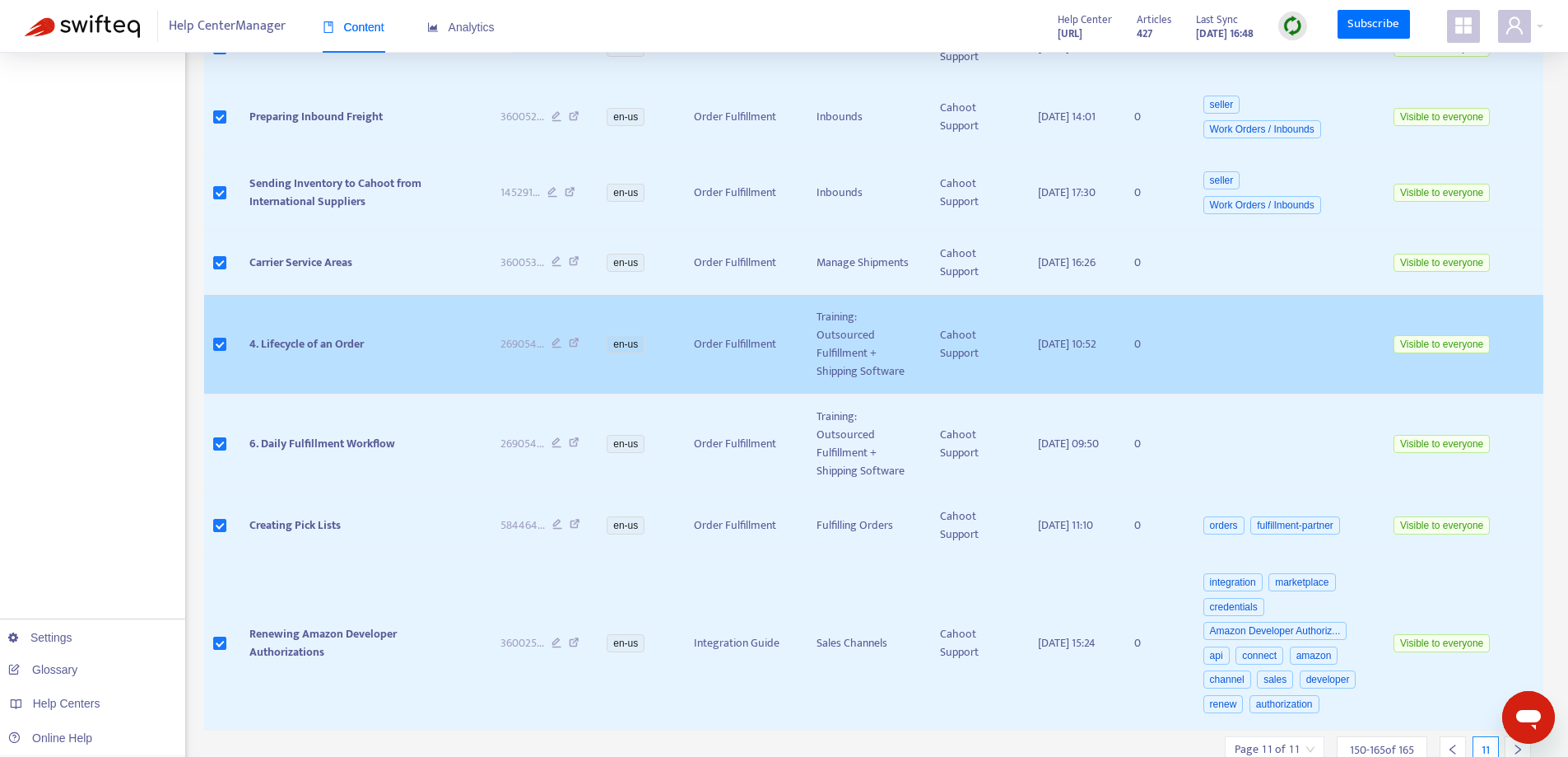
scroll to position [848, 0]
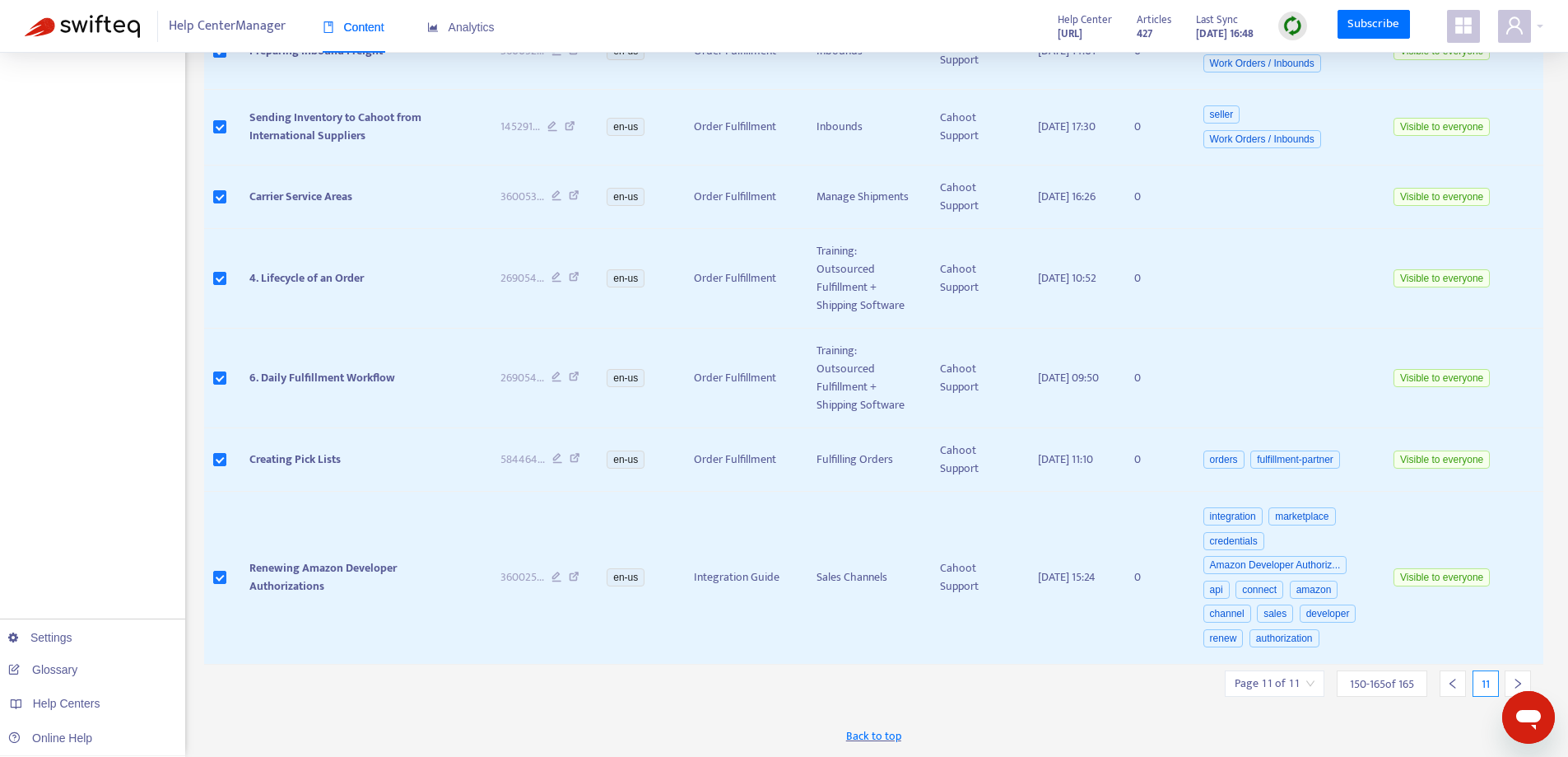
click at [1449, 684] on icon "left" at bounding box center [1453, 683] width 12 height 12
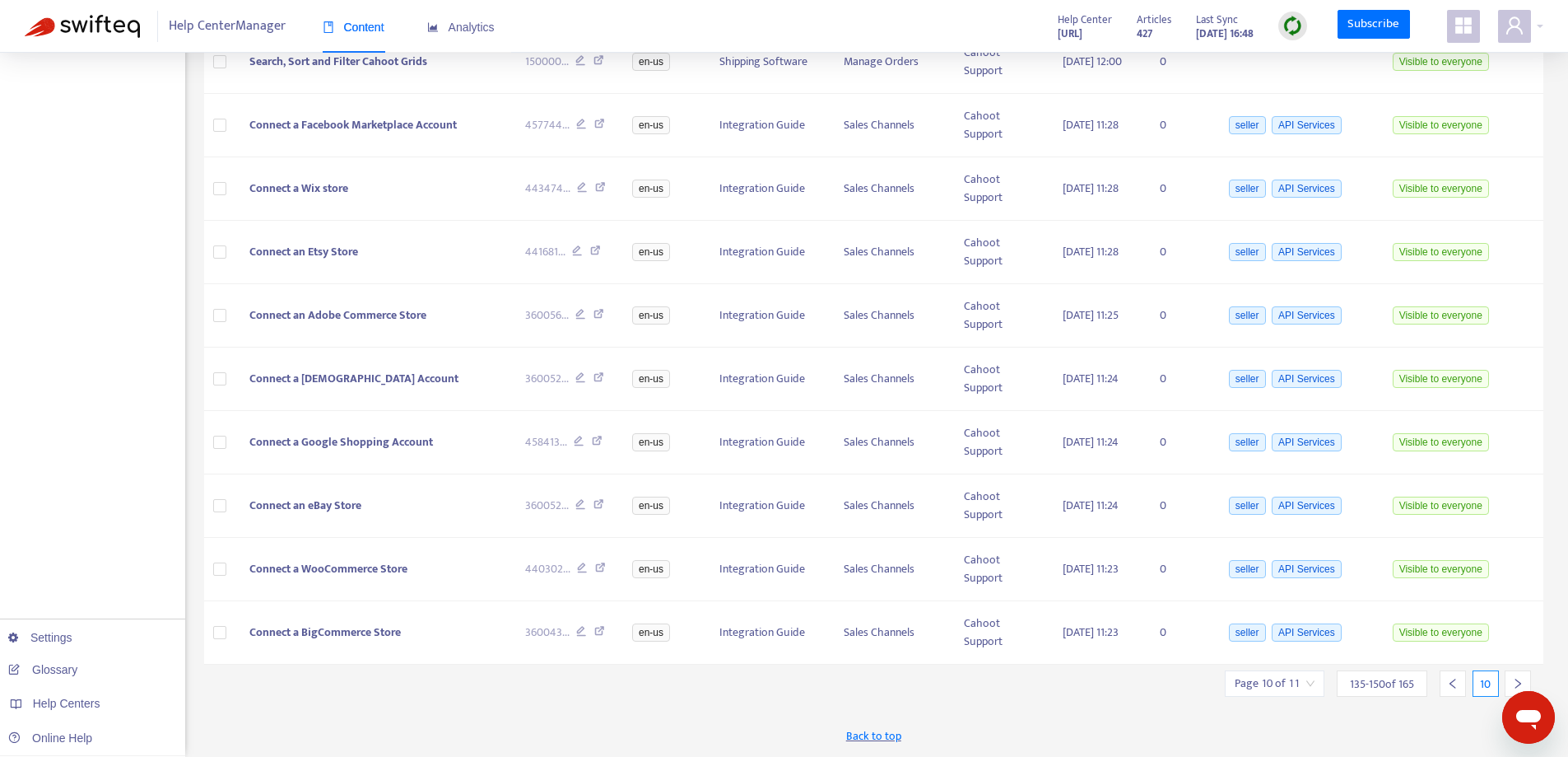
click at [1449, 684] on icon "left" at bounding box center [1453, 683] width 12 height 12
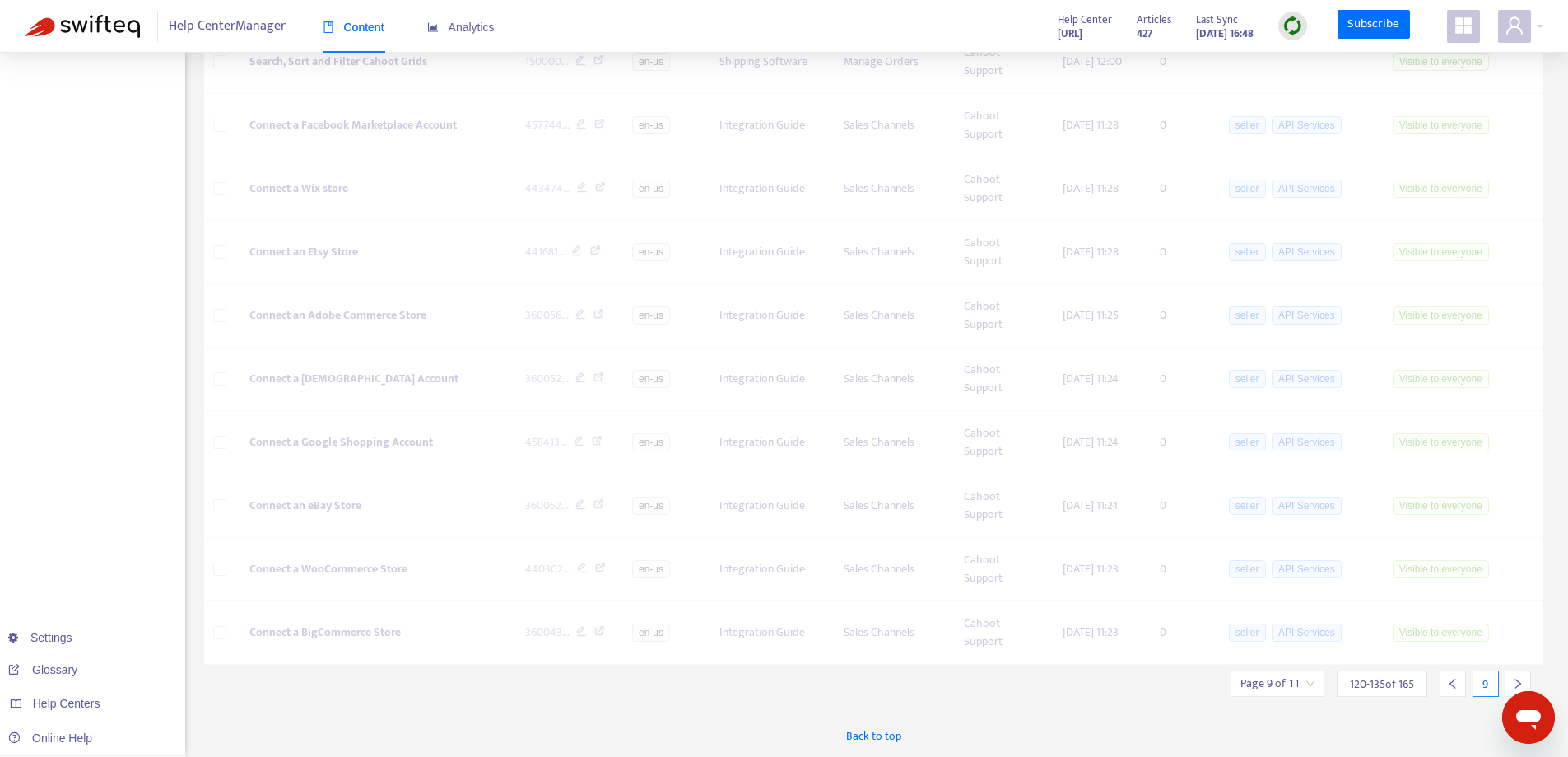
click at [1449, 684] on icon "left" at bounding box center [1453, 683] width 12 height 12
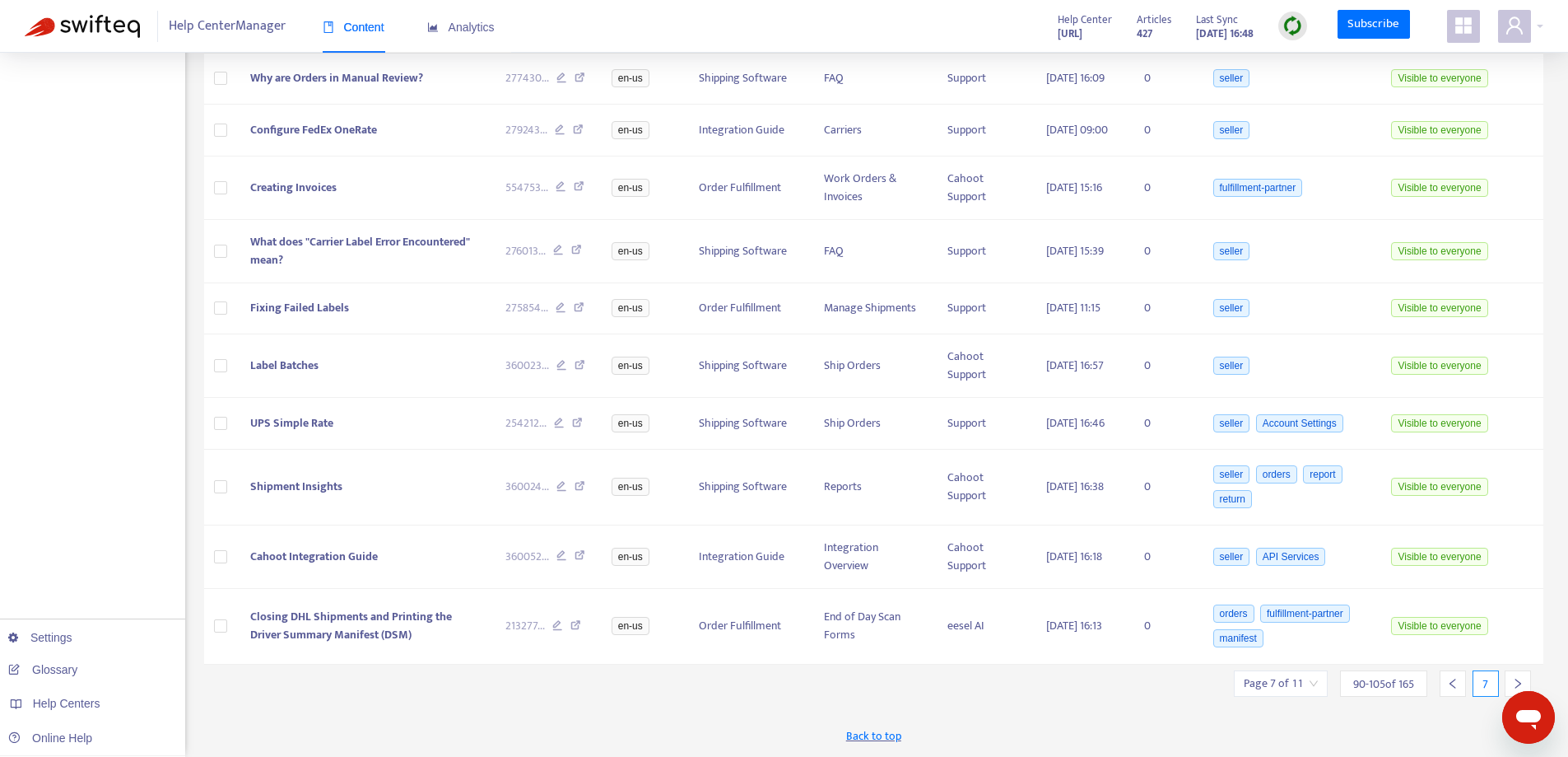
click at [1449, 684] on icon "left" at bounding box center [1453, 683] width 12 height 12
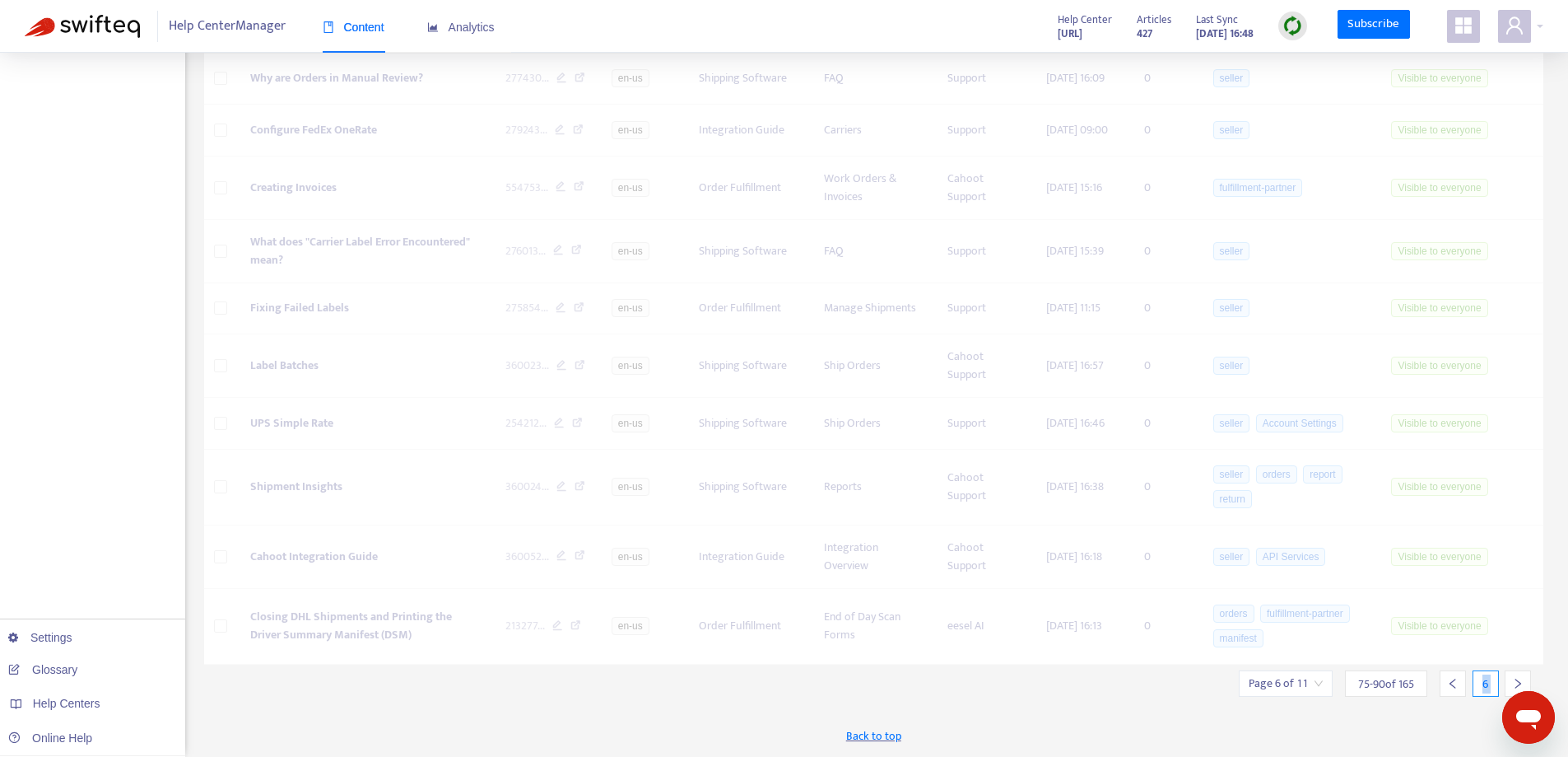
click at [1450, 683] on icon "left" at bounding box center [1452, 683] width 6 height 10
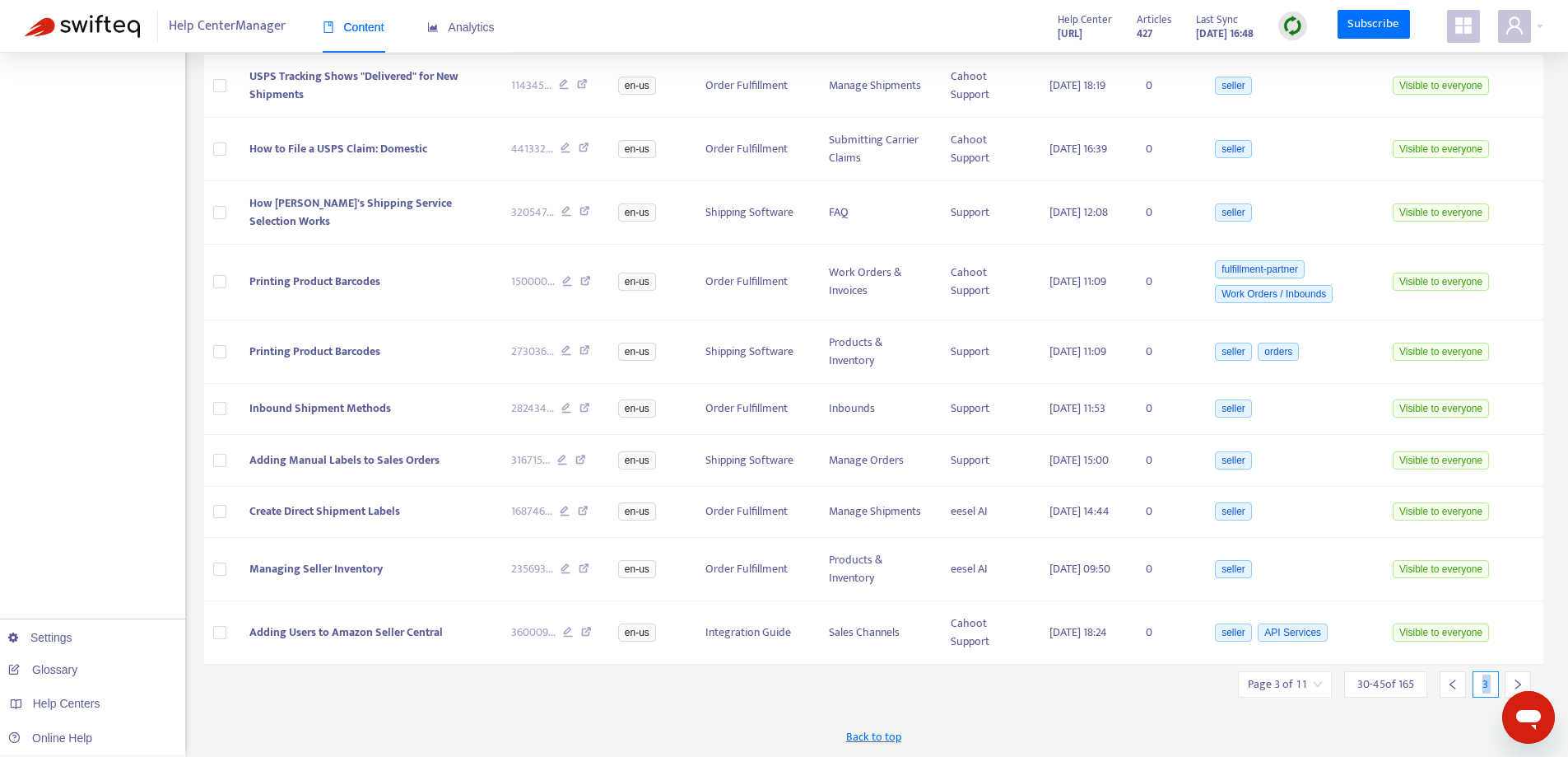
scroll to position [642, 0]
click at [1450, 683] on icon "left" at bounding box center [1452, 684] width 6 height 10
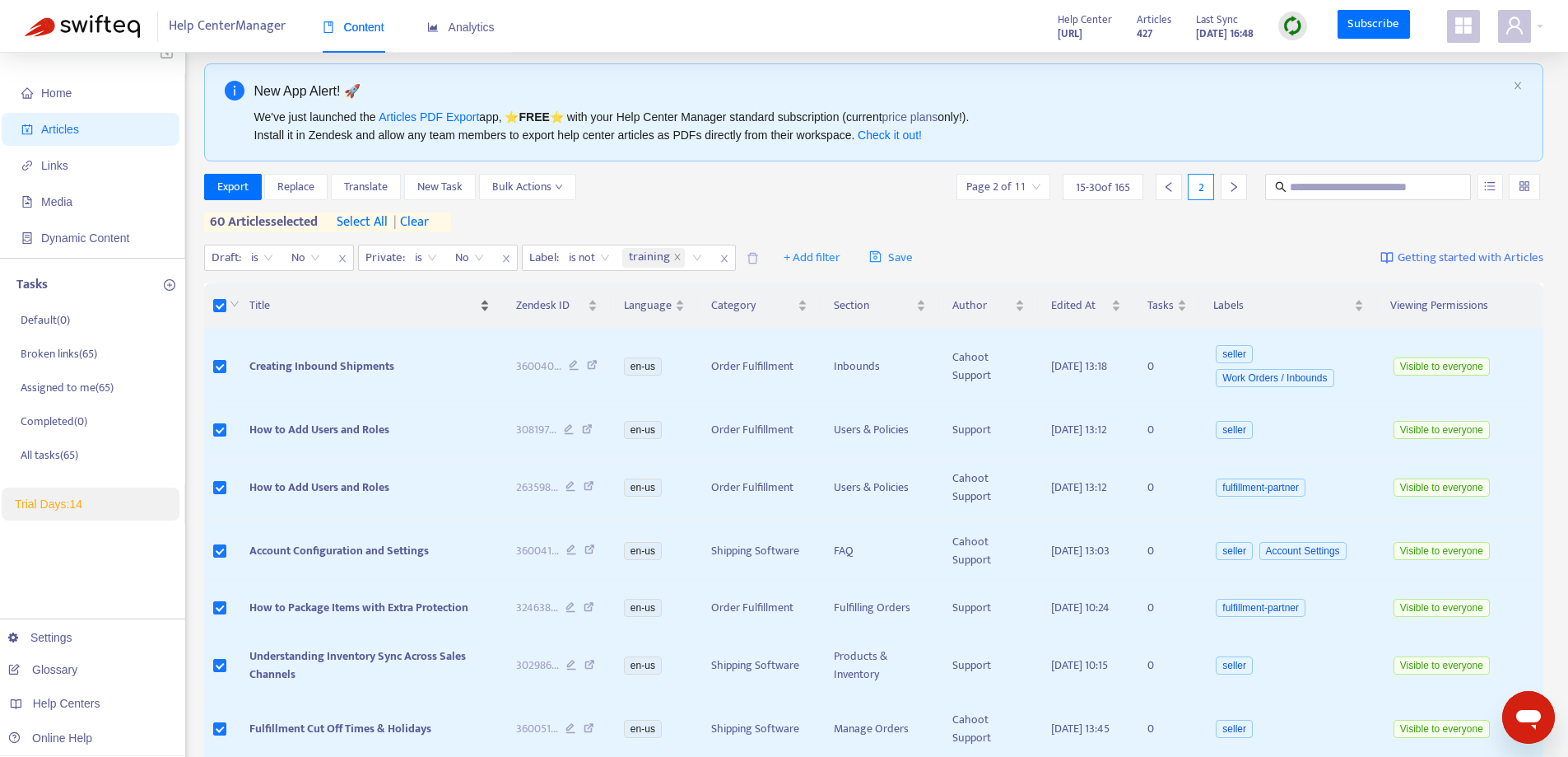
scroll to position [0, 0]
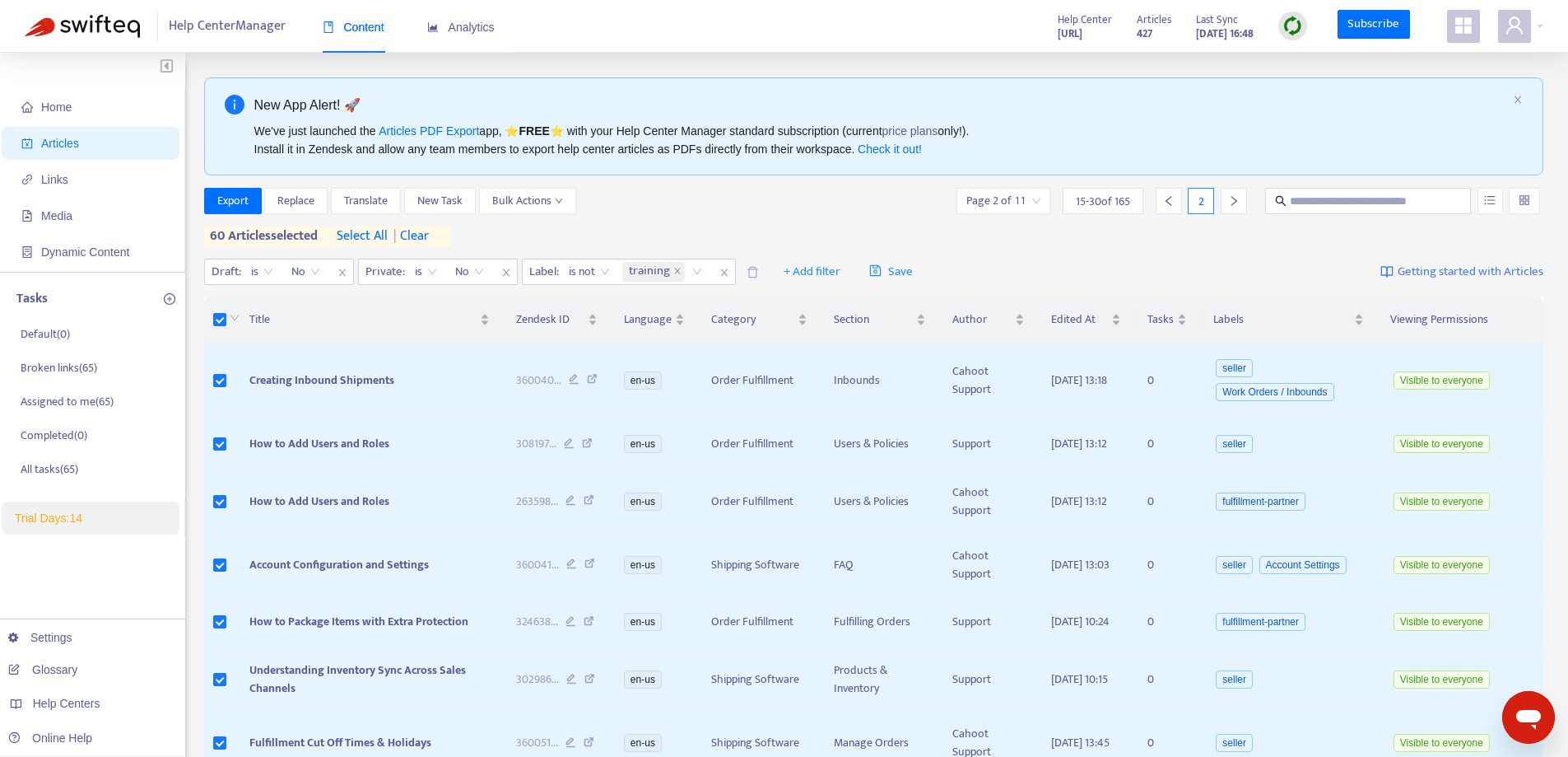
click at [417, 236] on span "| clear" at bounding box center [409, 236] width 41 height 20
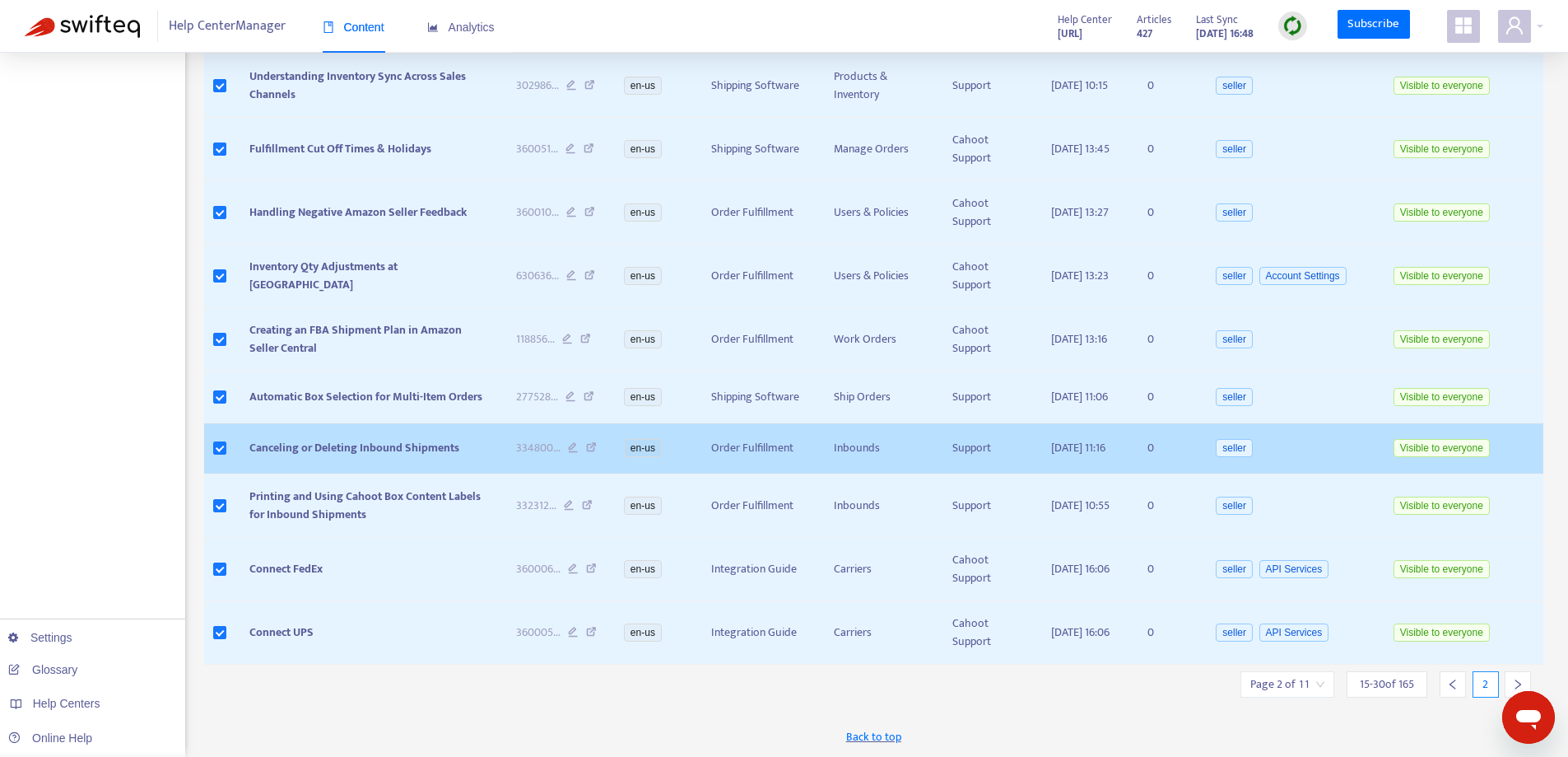
scroll to position [642, 0]
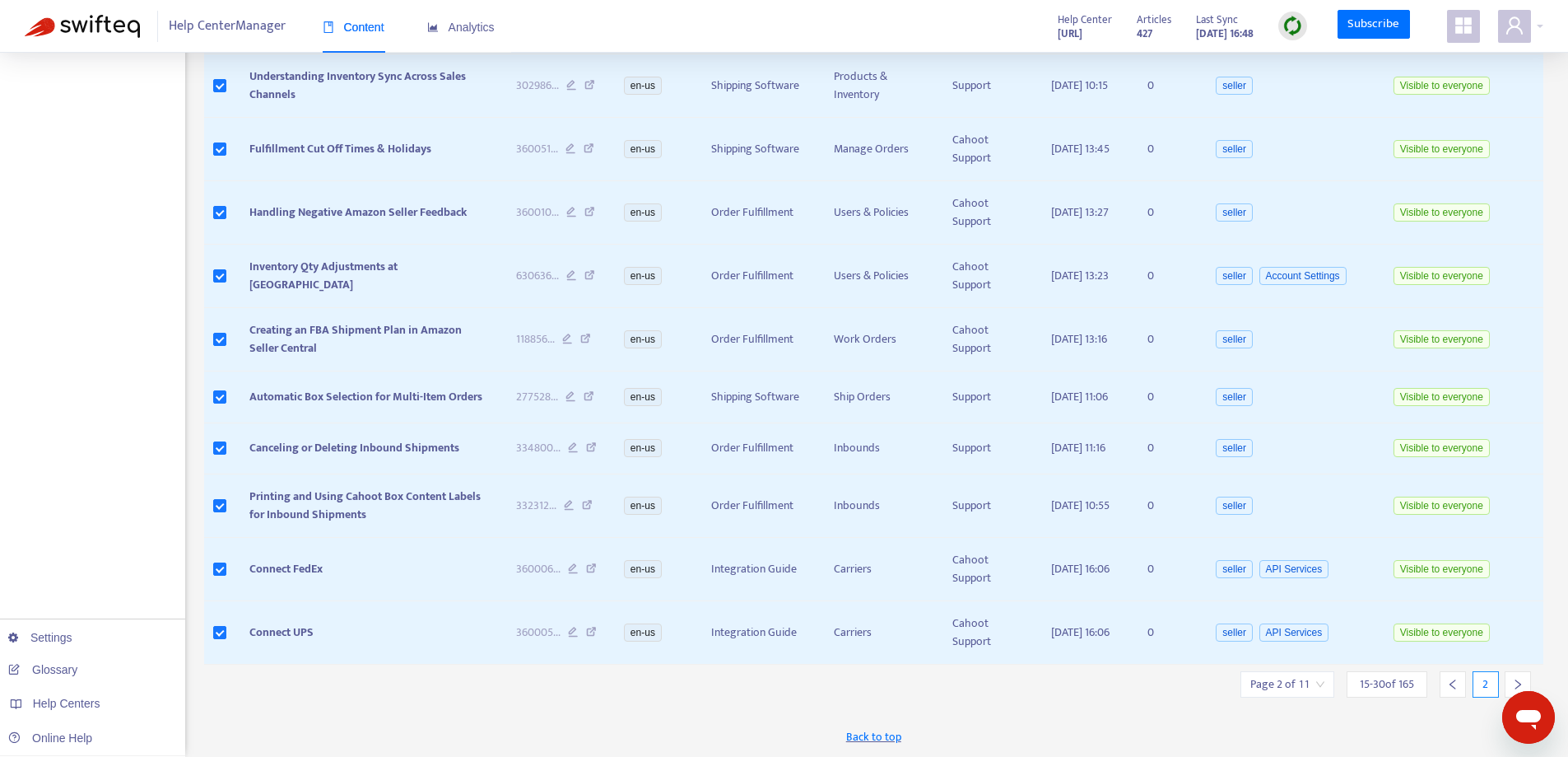
click at [1459, 682] on div at bounding box center [1453, 684] width 27 height 27
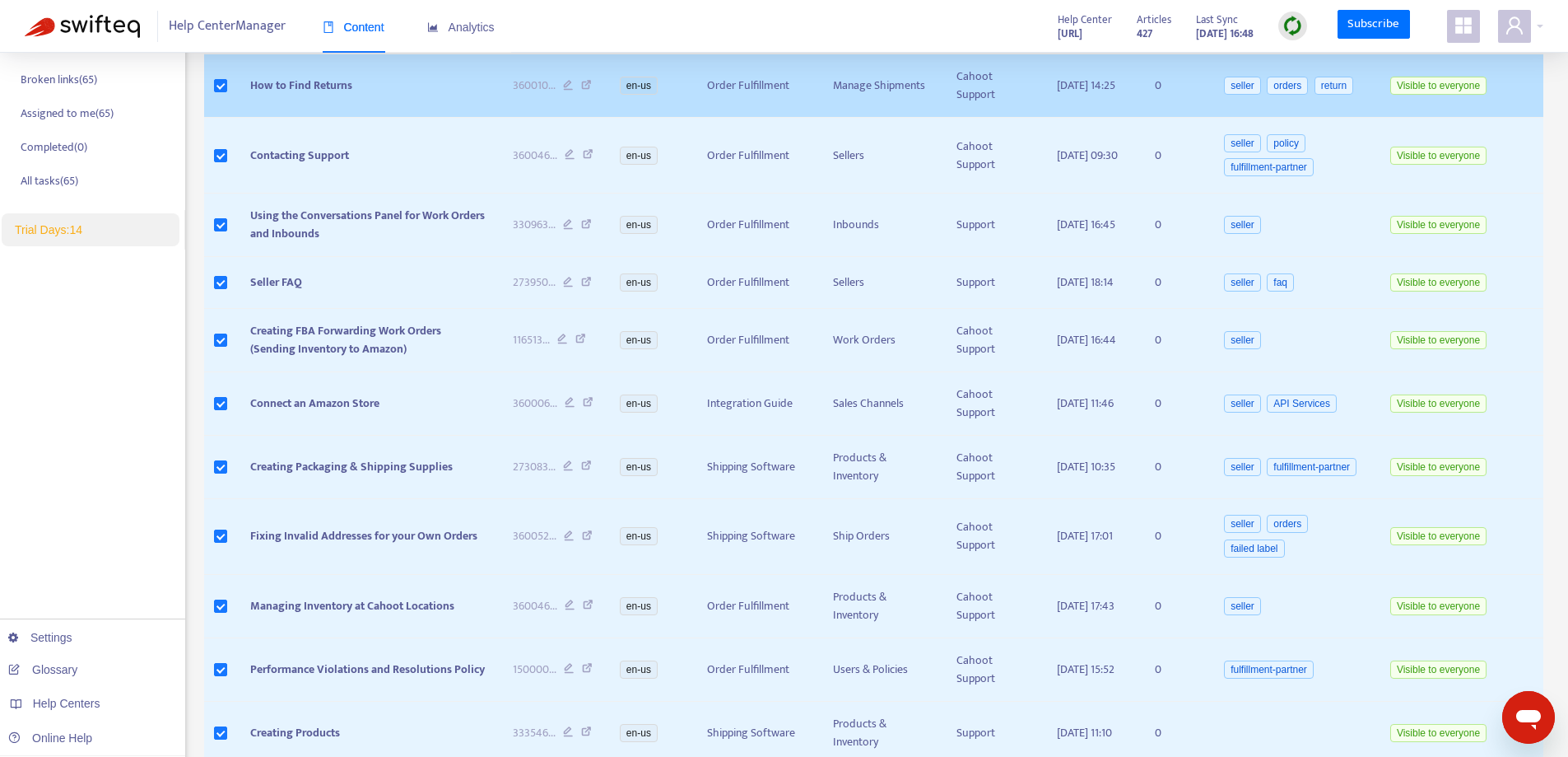
scroll to position [77, 0]
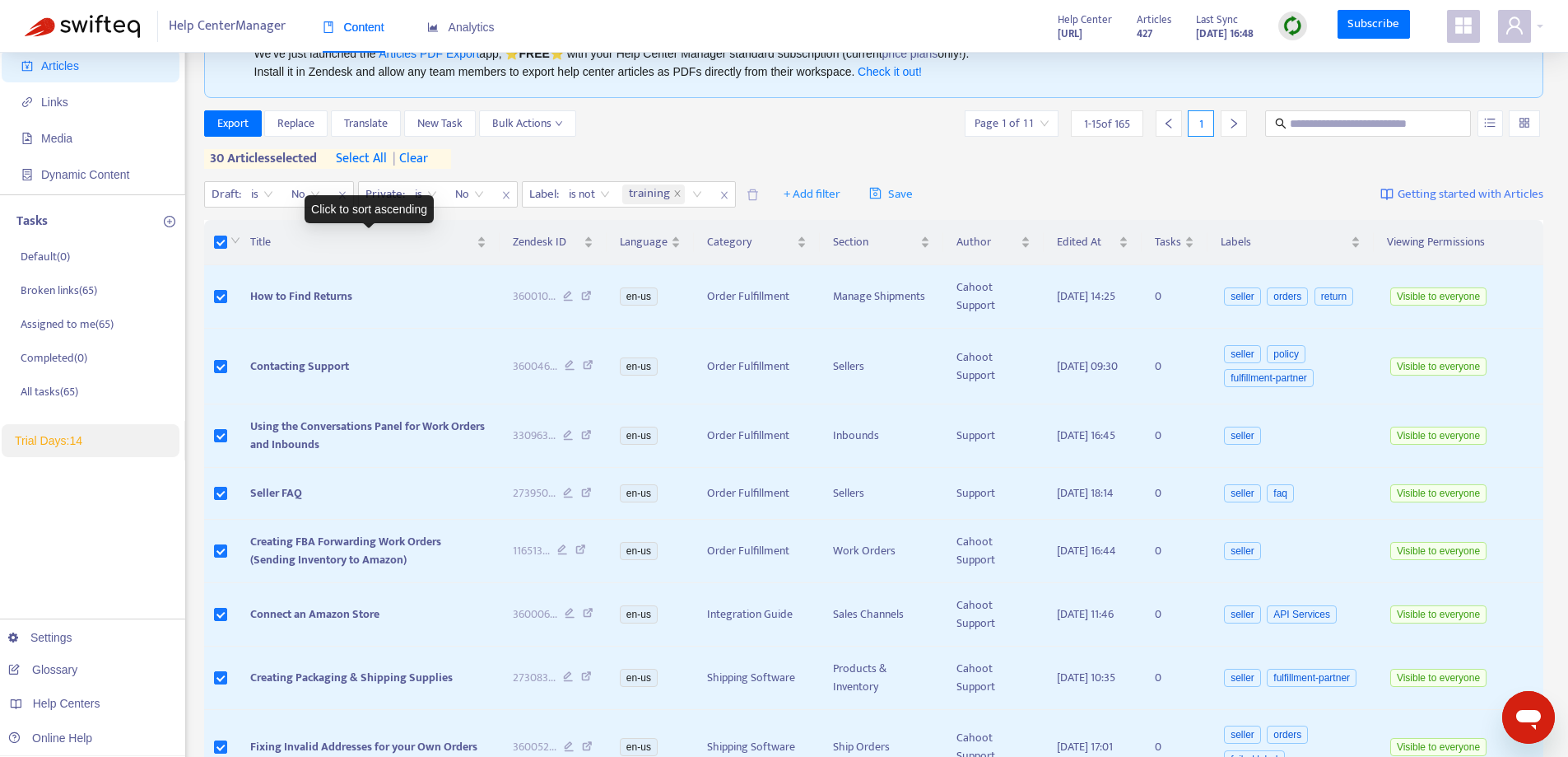
click at [226, 245] on div at bounding box center [220, 242] width 13 height 18
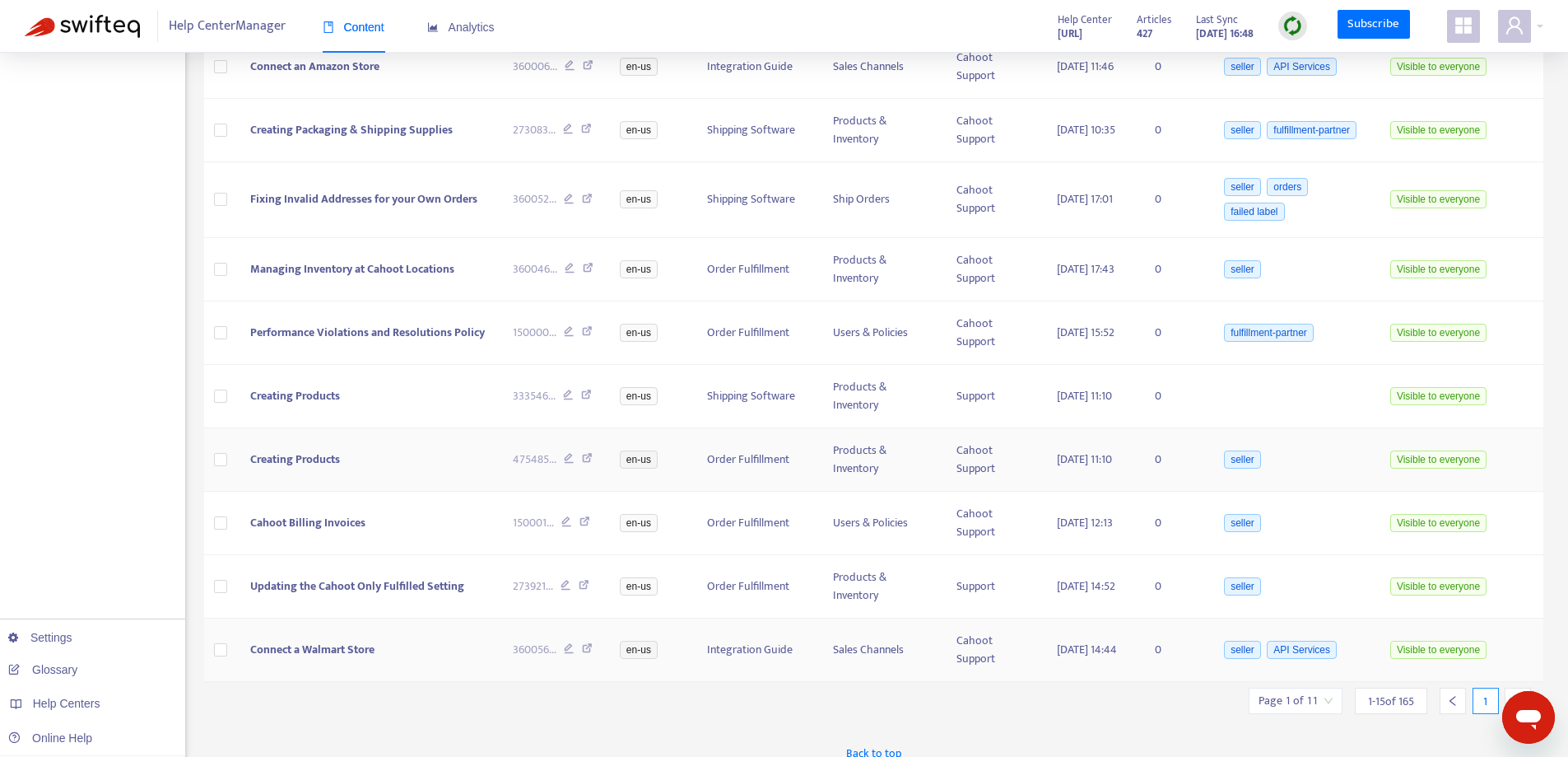
scroll to position [654, 0]
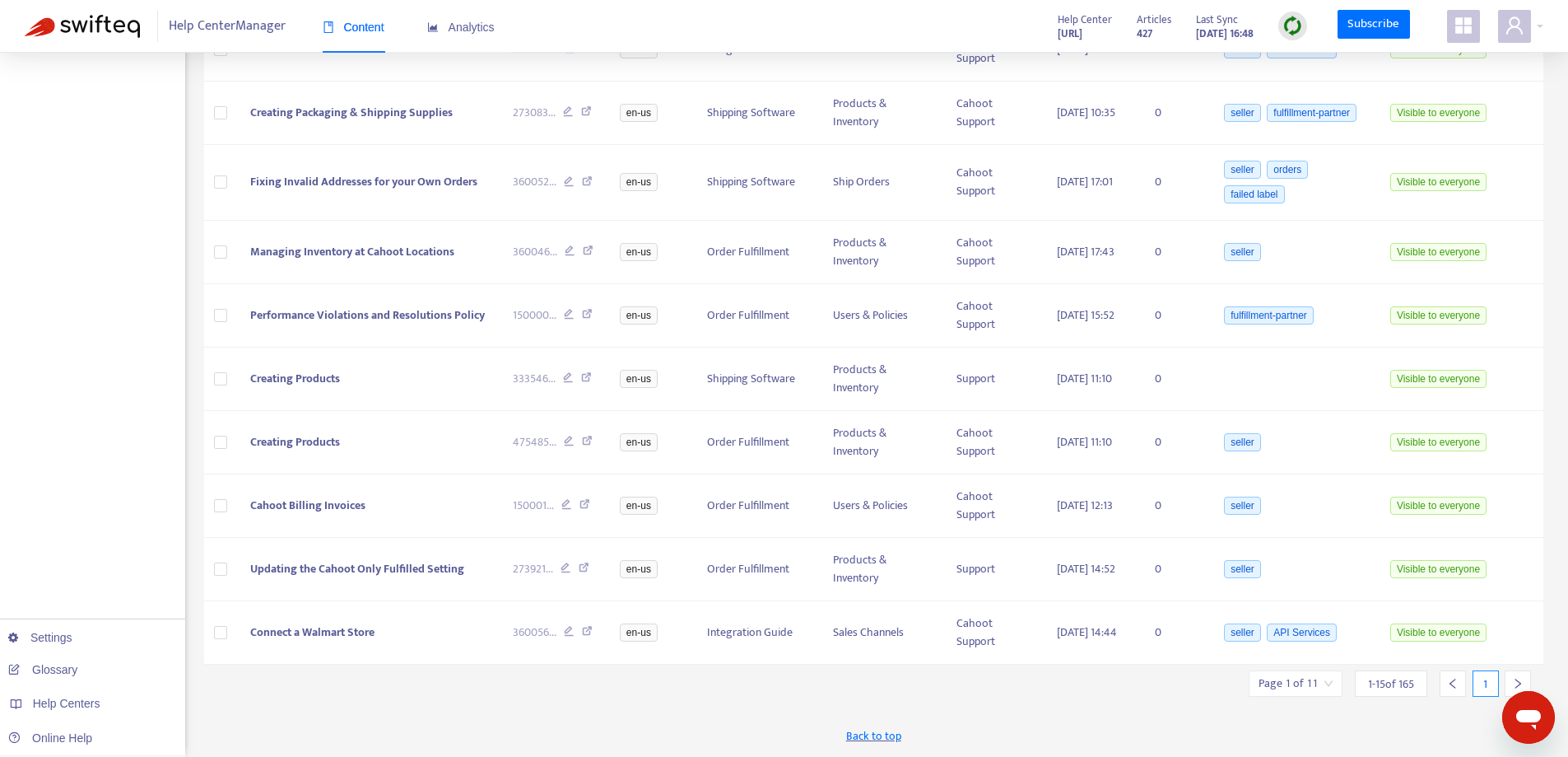
click at [1516, 683] on icon "right" at bounding box center [1517, 683] width 12 height 12
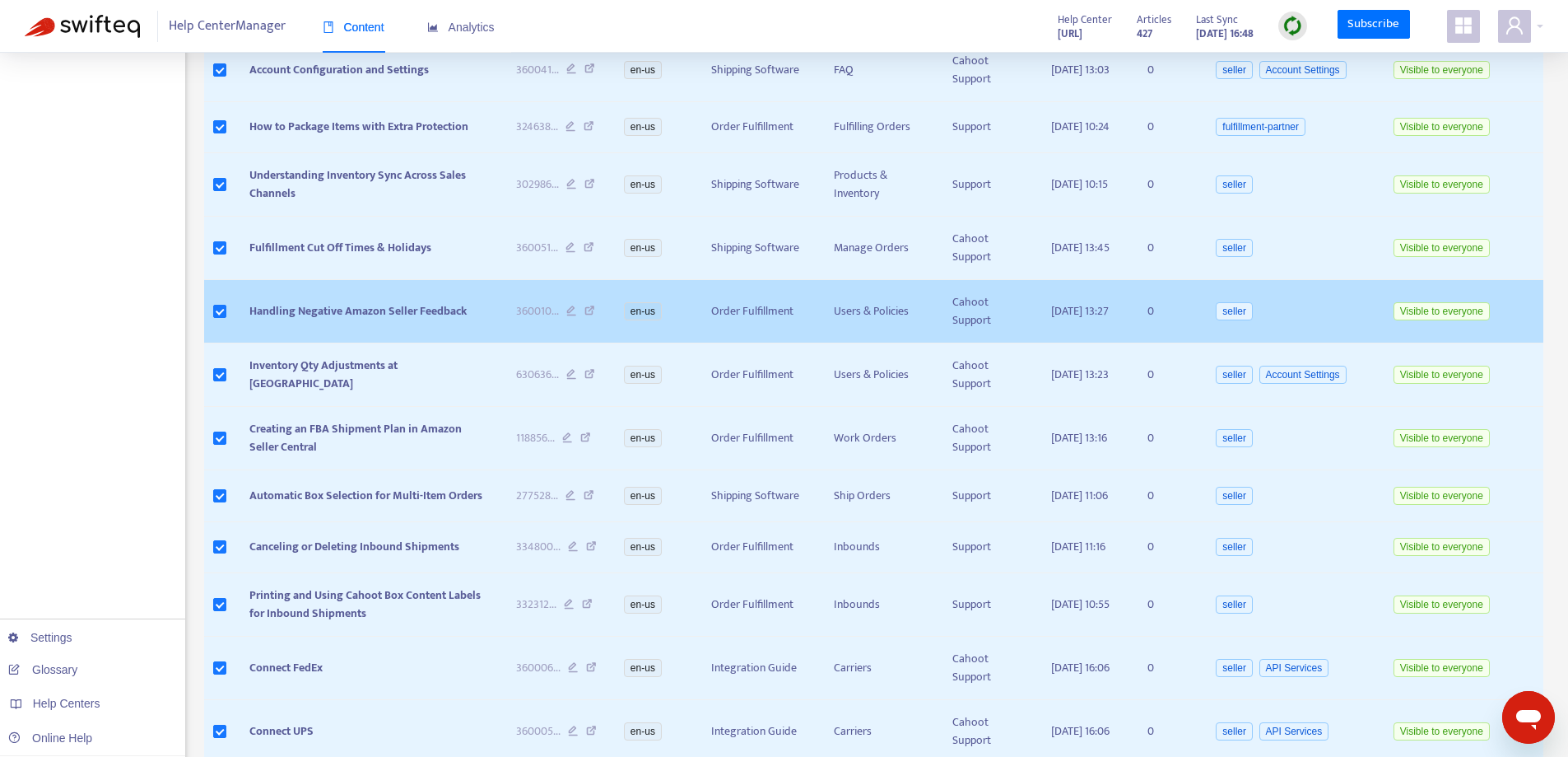
scroll to position [642, 0]
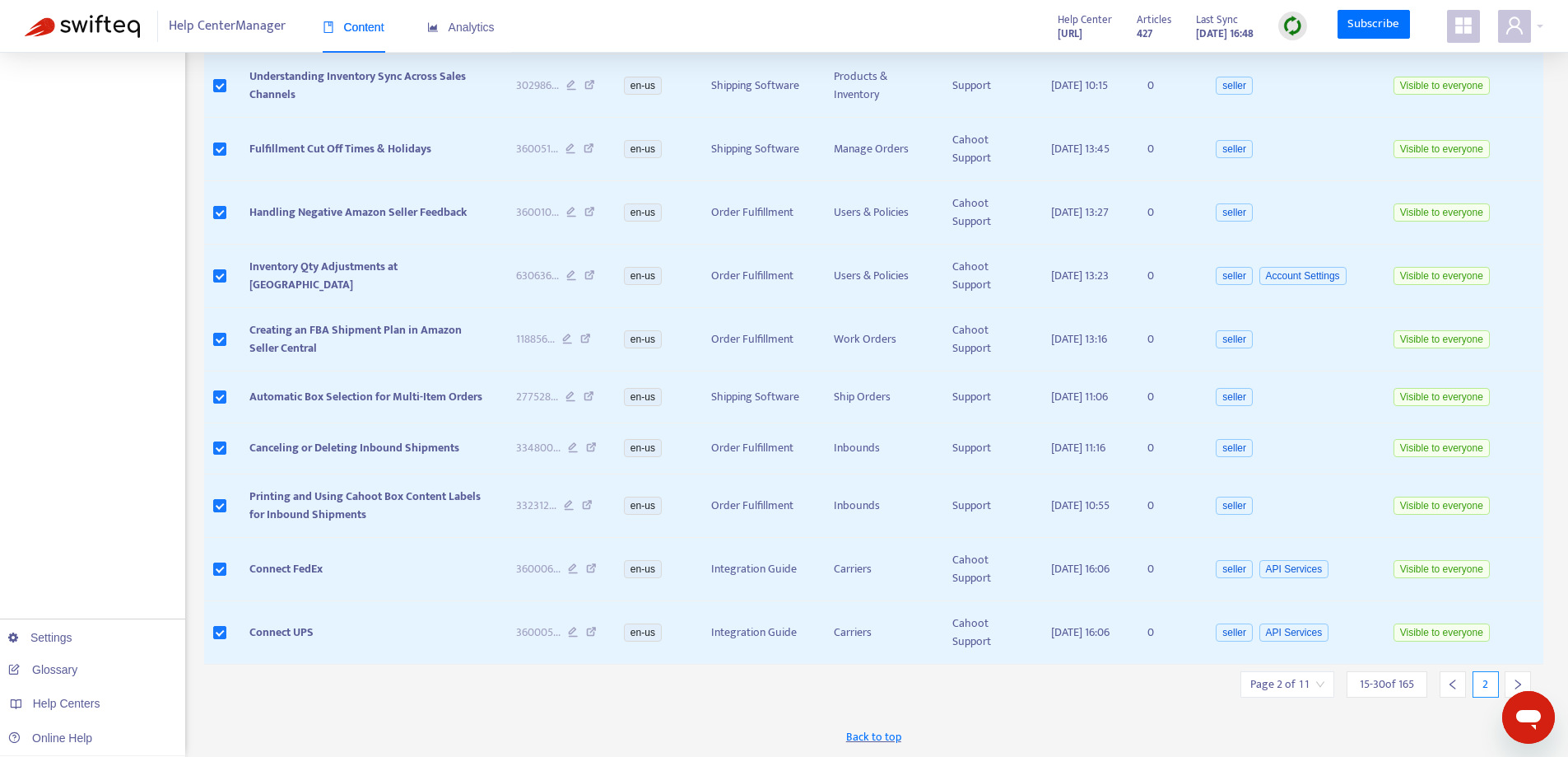
click at [1525, 680] on div at bounding box center [1517, 684] width 27 height 27
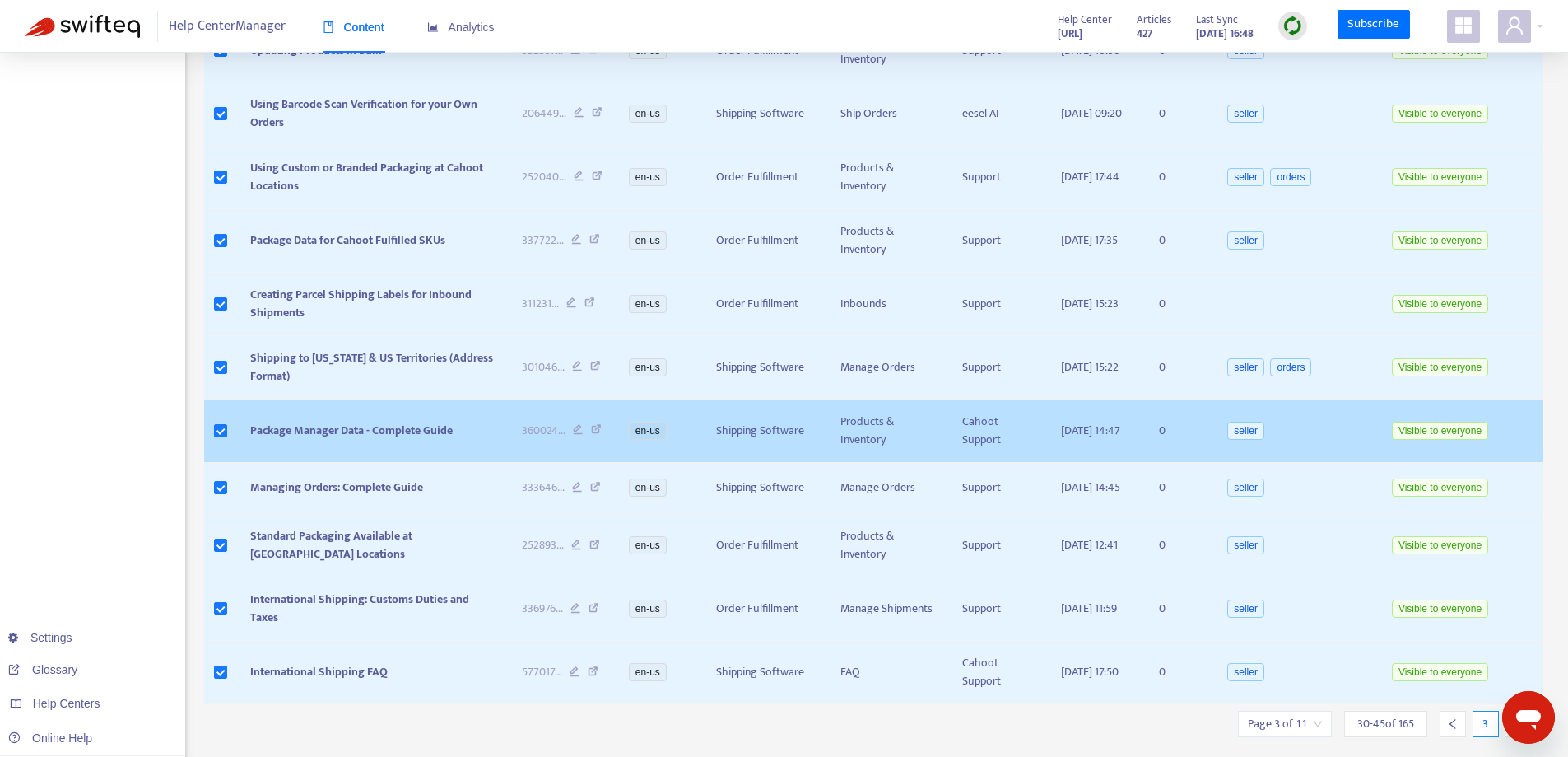
scroll to position [629, 0]
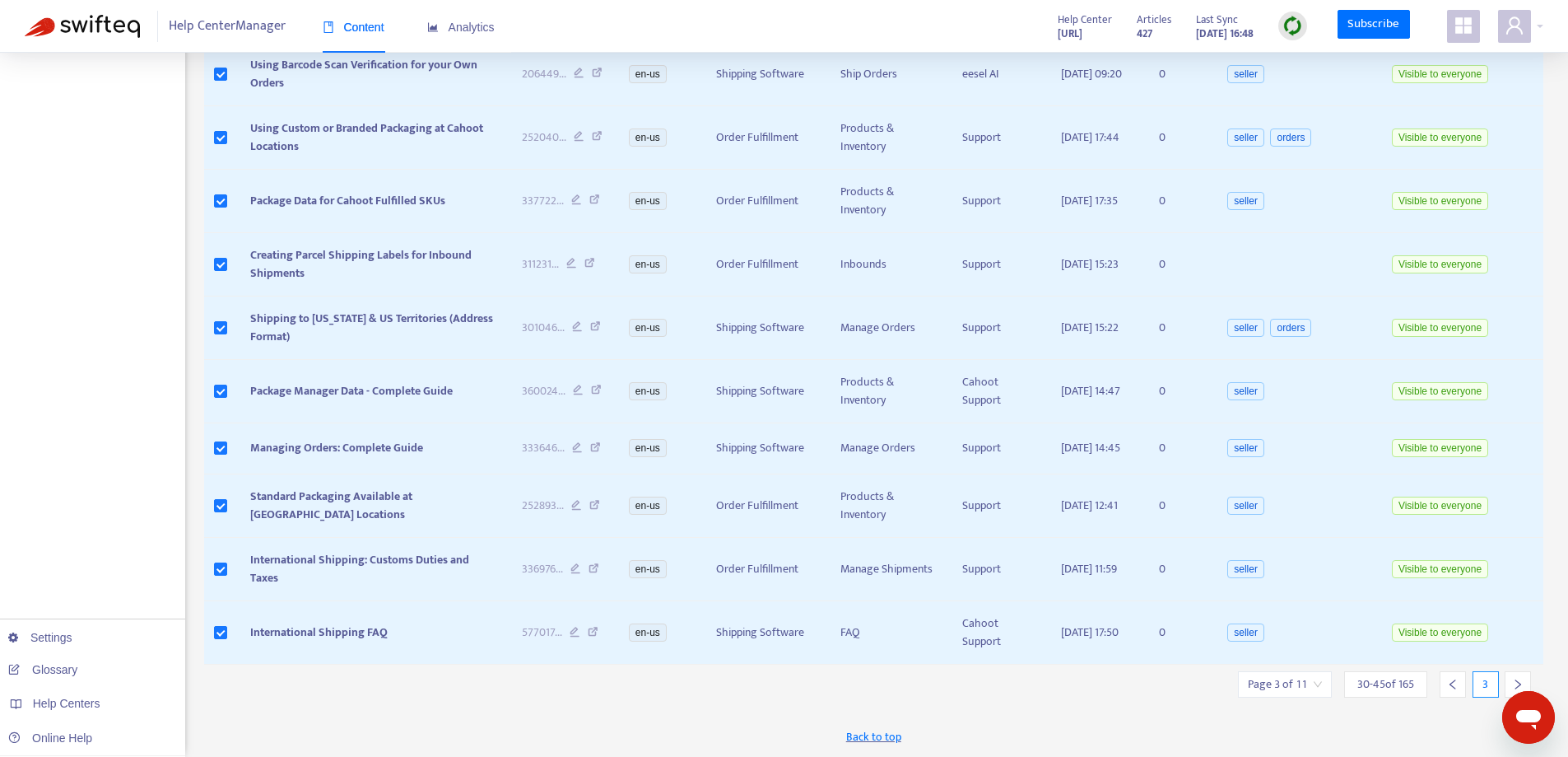
click at [1453, 685] on icon "left" at bounding box center [1453, 684] width 12 height 12
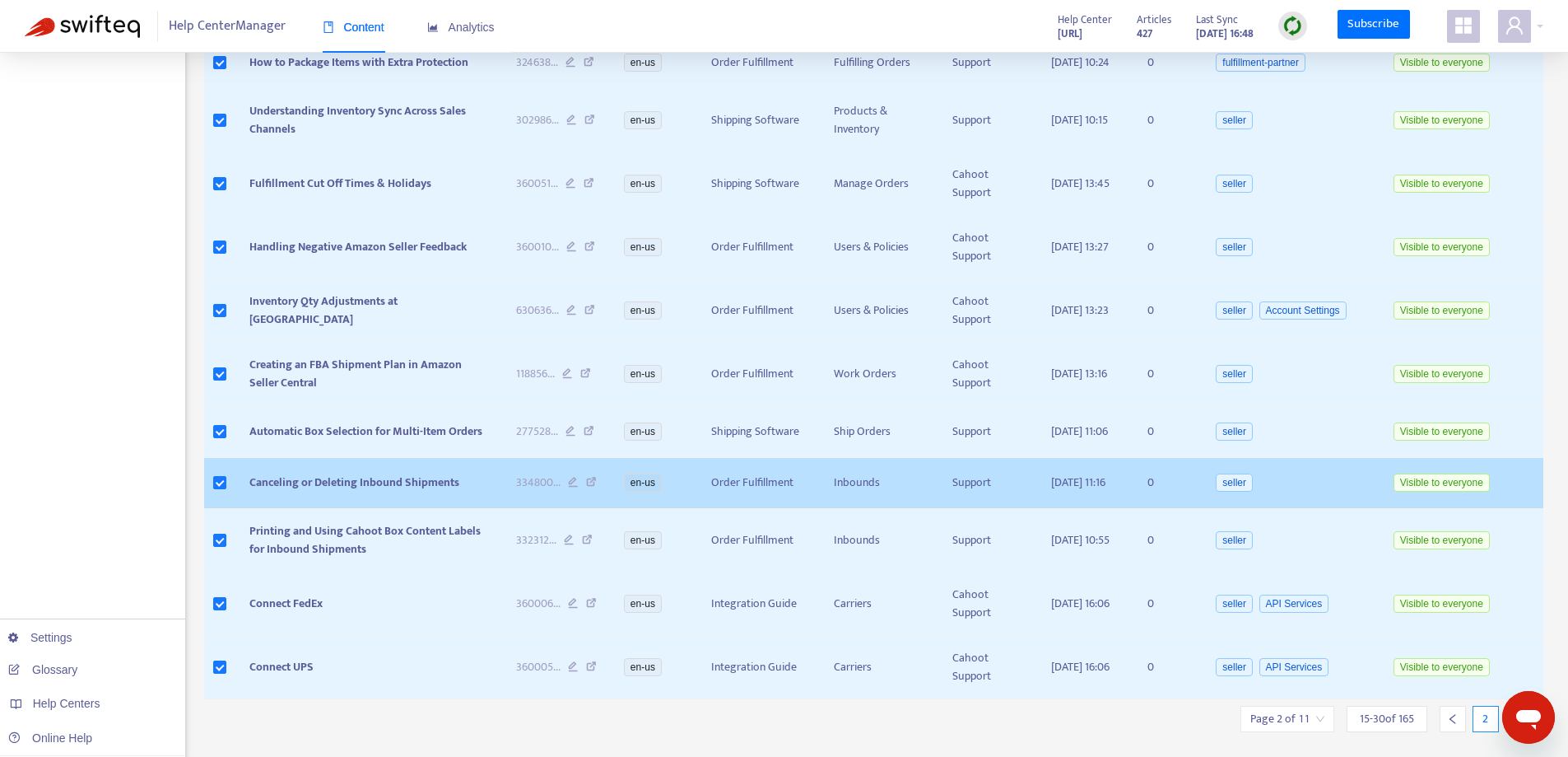
scroll to position [642, 0]
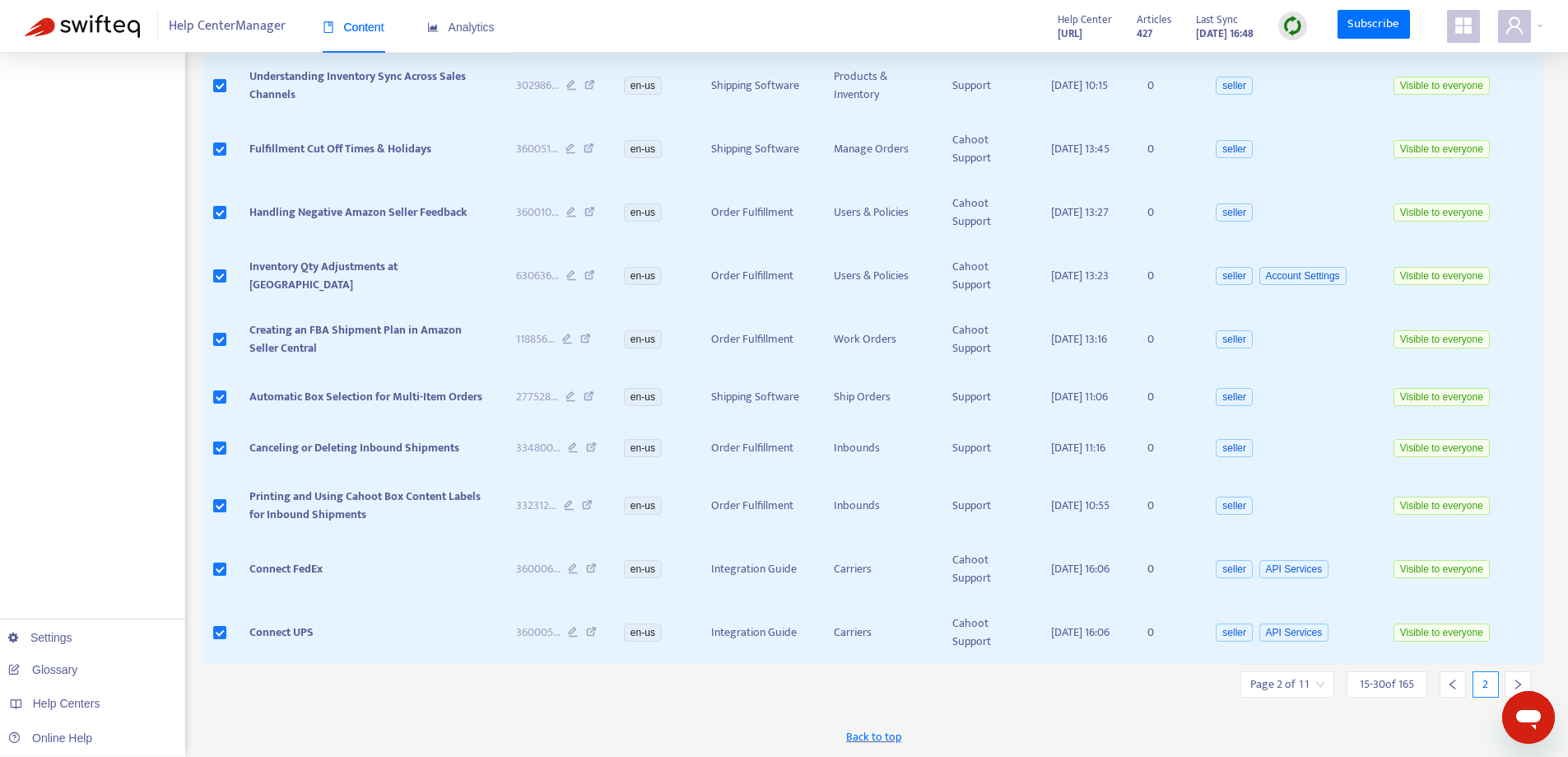
click at [1417, 681] on div "15 - 30 of 165" at bounding box center [1387, 684] width 80 height 27
click at [1394, 682] on span "15 - 30 of 165" at bounding box center [1387, 683] width 55 height 17
click at [1303, 687] on input "search" at bounding box center [1286, 684] width 74 height 25
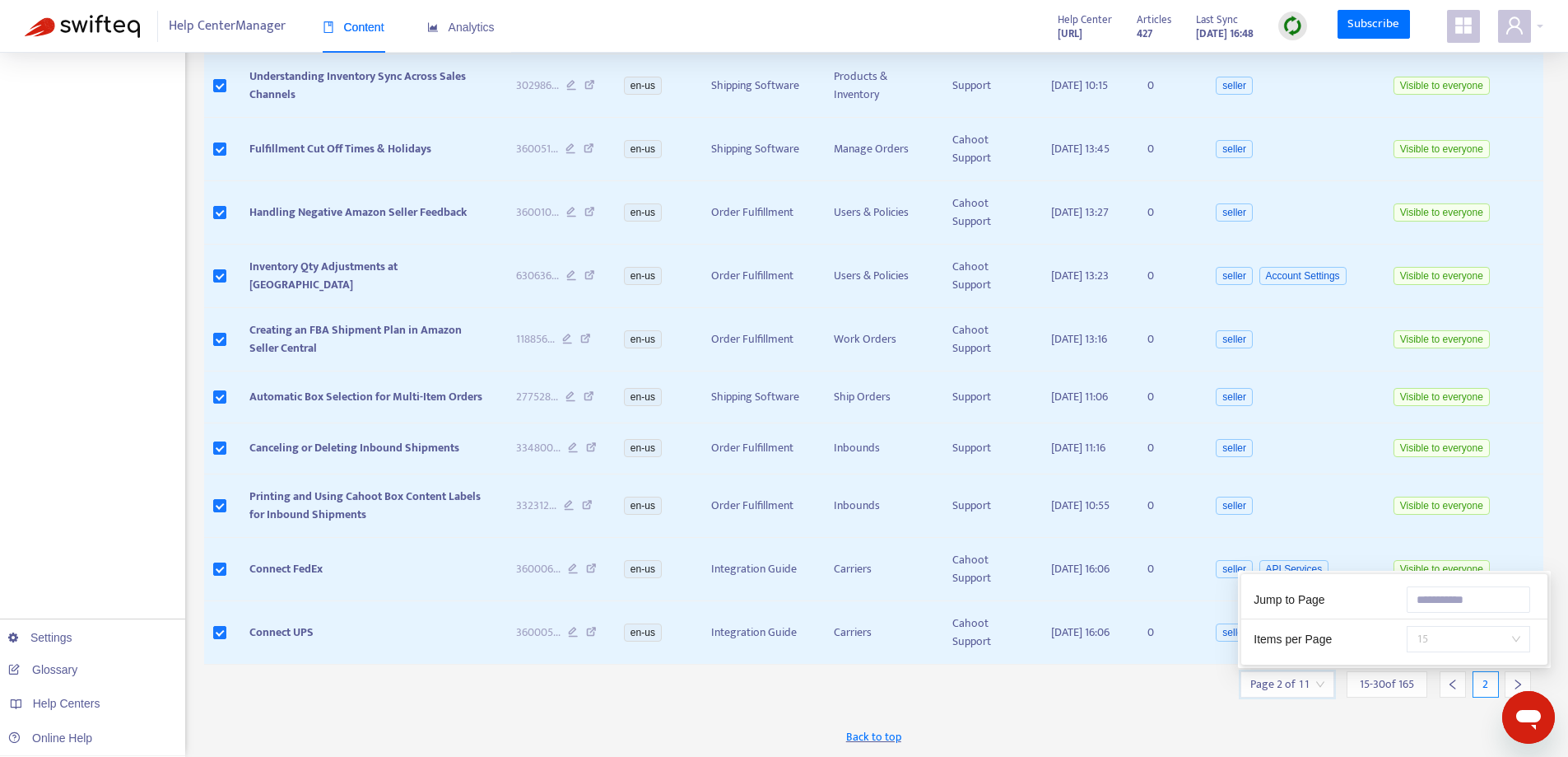
click at [1424, 644] on span "15" at bounding box center [1468, 639] width 104 height 25
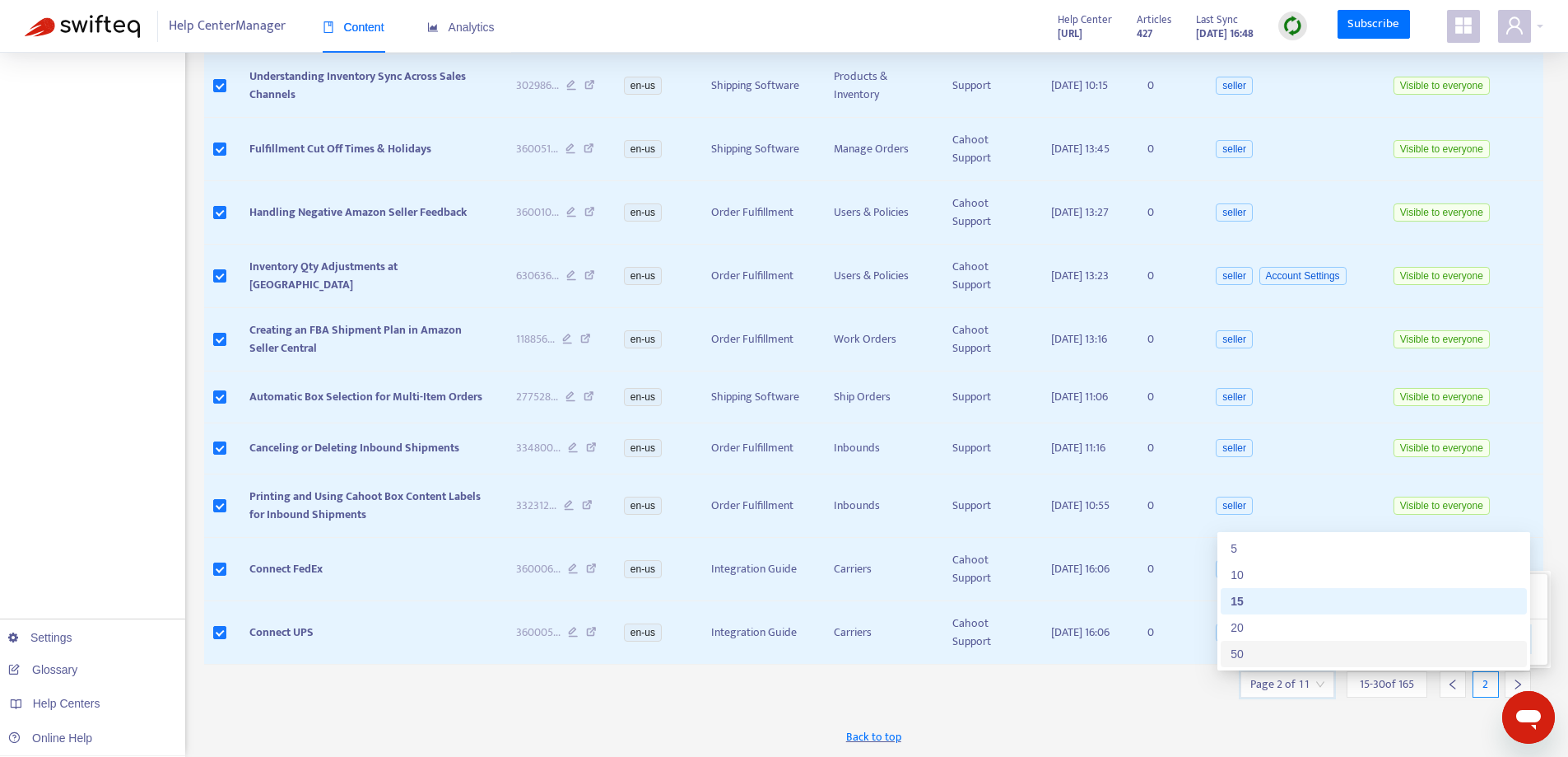
click at [1322, 641] on div "50" at bounding box center [1373, 654] width 306 height 27
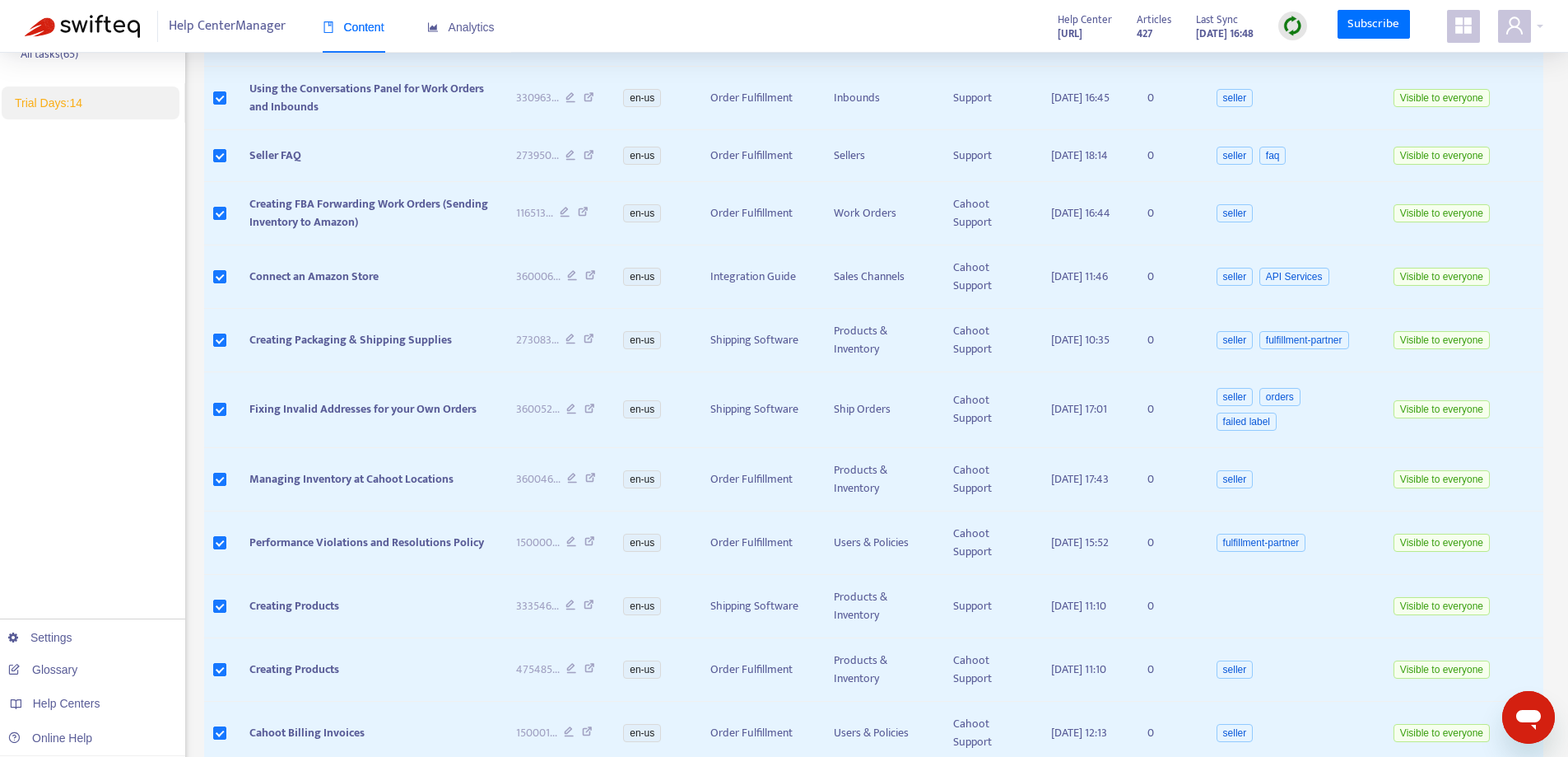
scroll to position [0, 0]
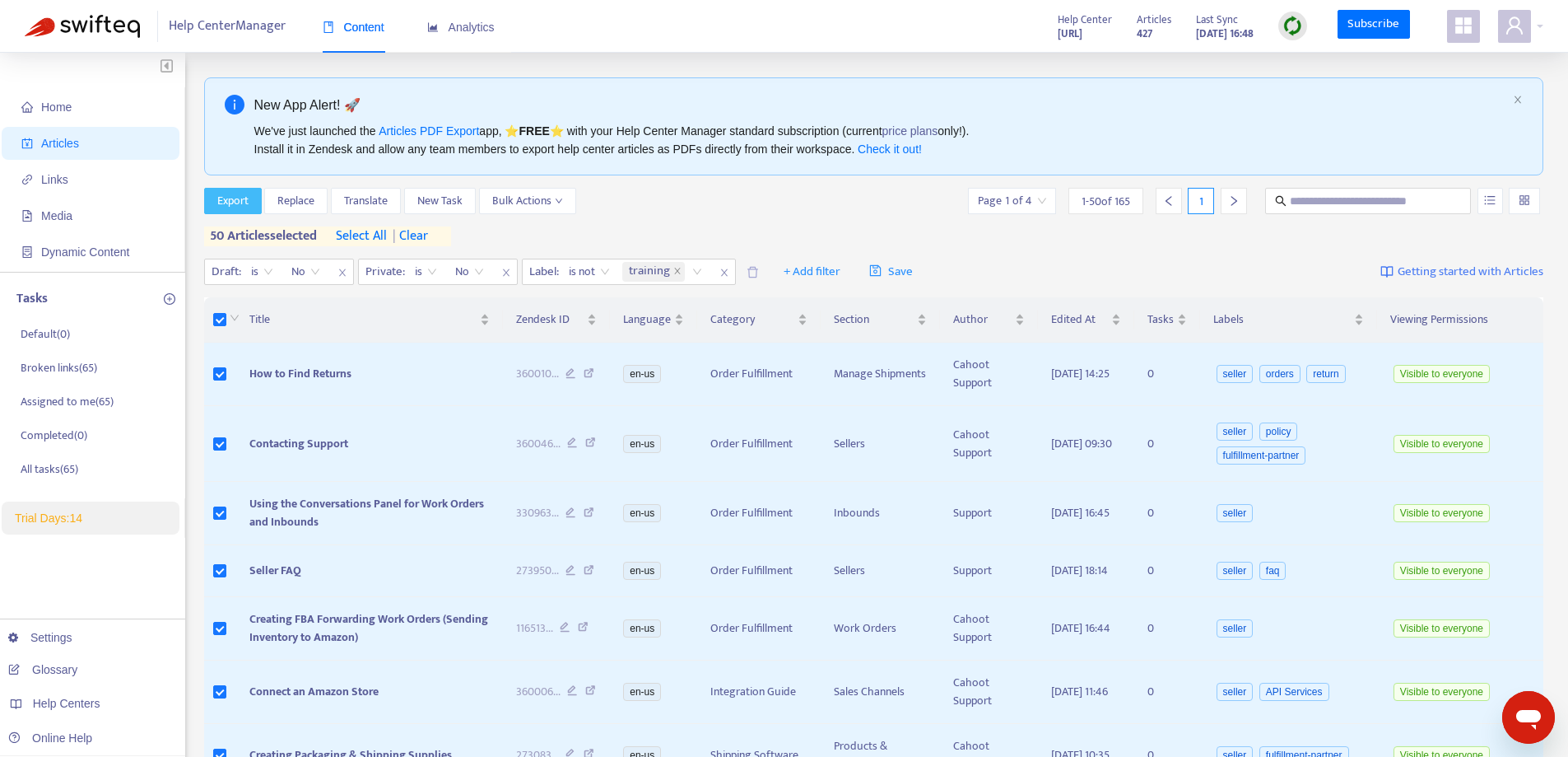
click at [230, 206] on span "Export" at bounding box center [233, 201] width 31 height 18
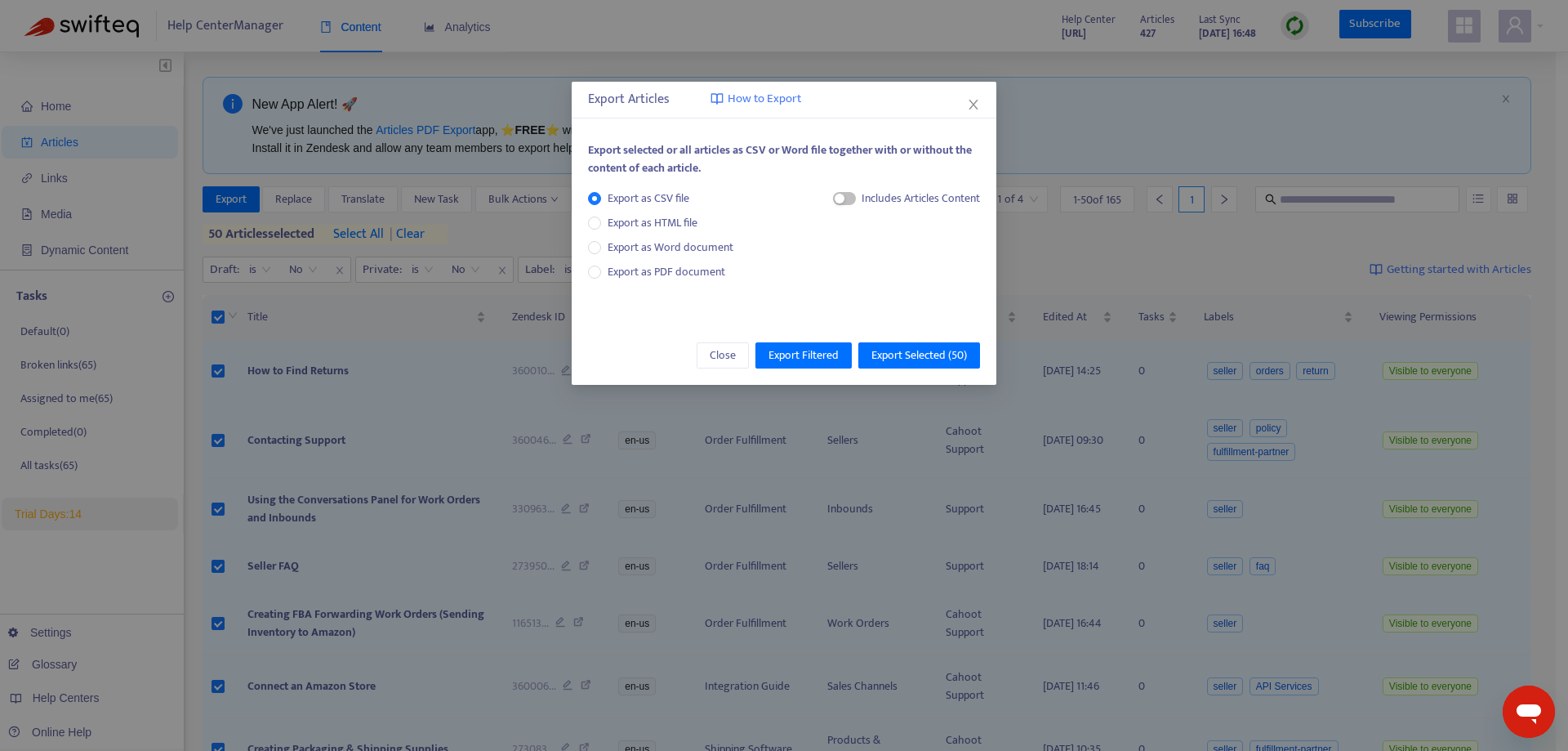
click at [862, 197] on div "Includes Articles Content" at bounding box center [921, 198] width 118 height 18
click at [853, 198] on span "button" at bounding box center [844, 198] width 23 height 13
click at [864, 246] on span "HTML Content" at bounding box center [904, 253] width 81 height 18
click at [912, 358] on span "Export Selected ( 50 )" at bounding box center [919, 355] width 95 height 18
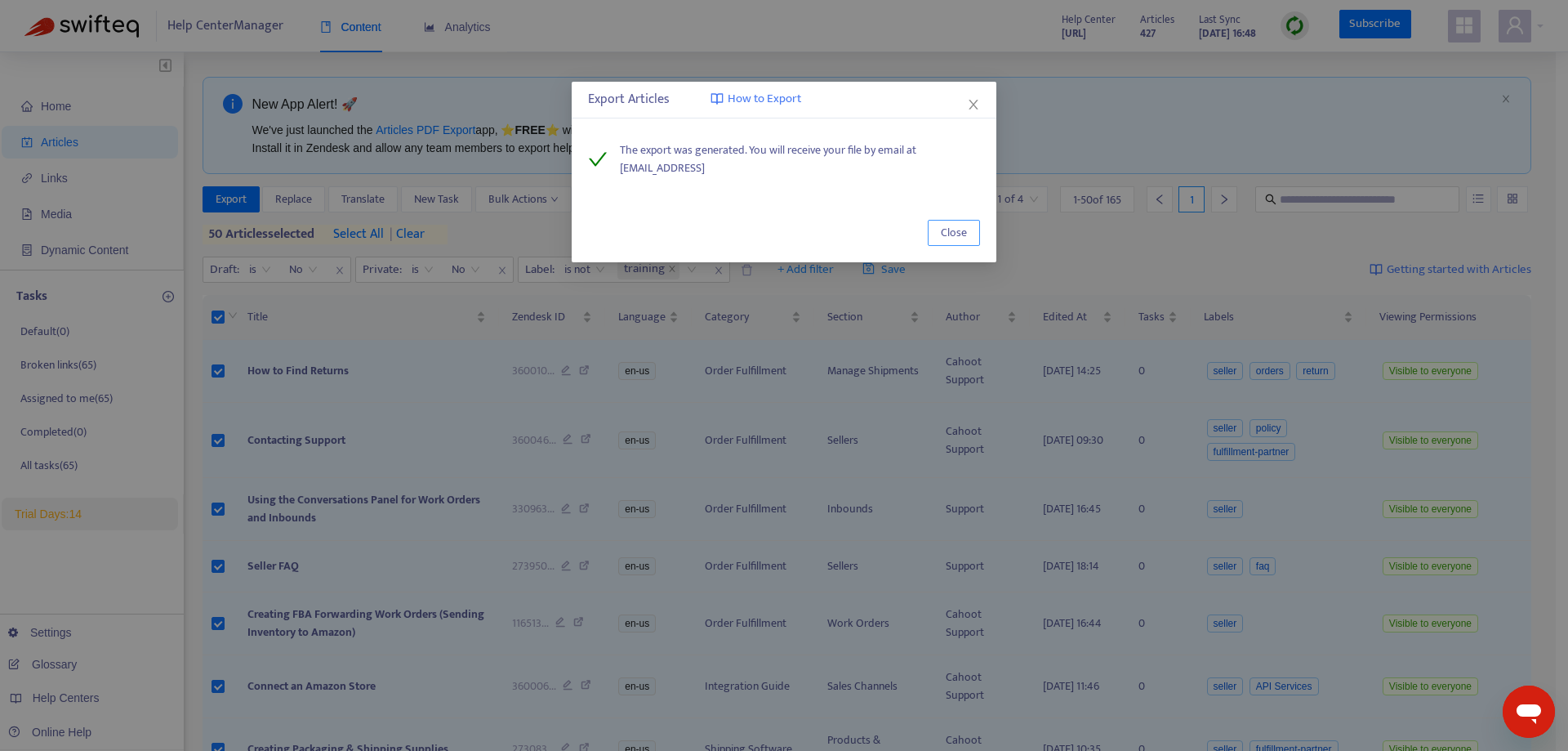
click at [967, 230] on button "Close" at bounding box center [954, 233] width 53 height 26
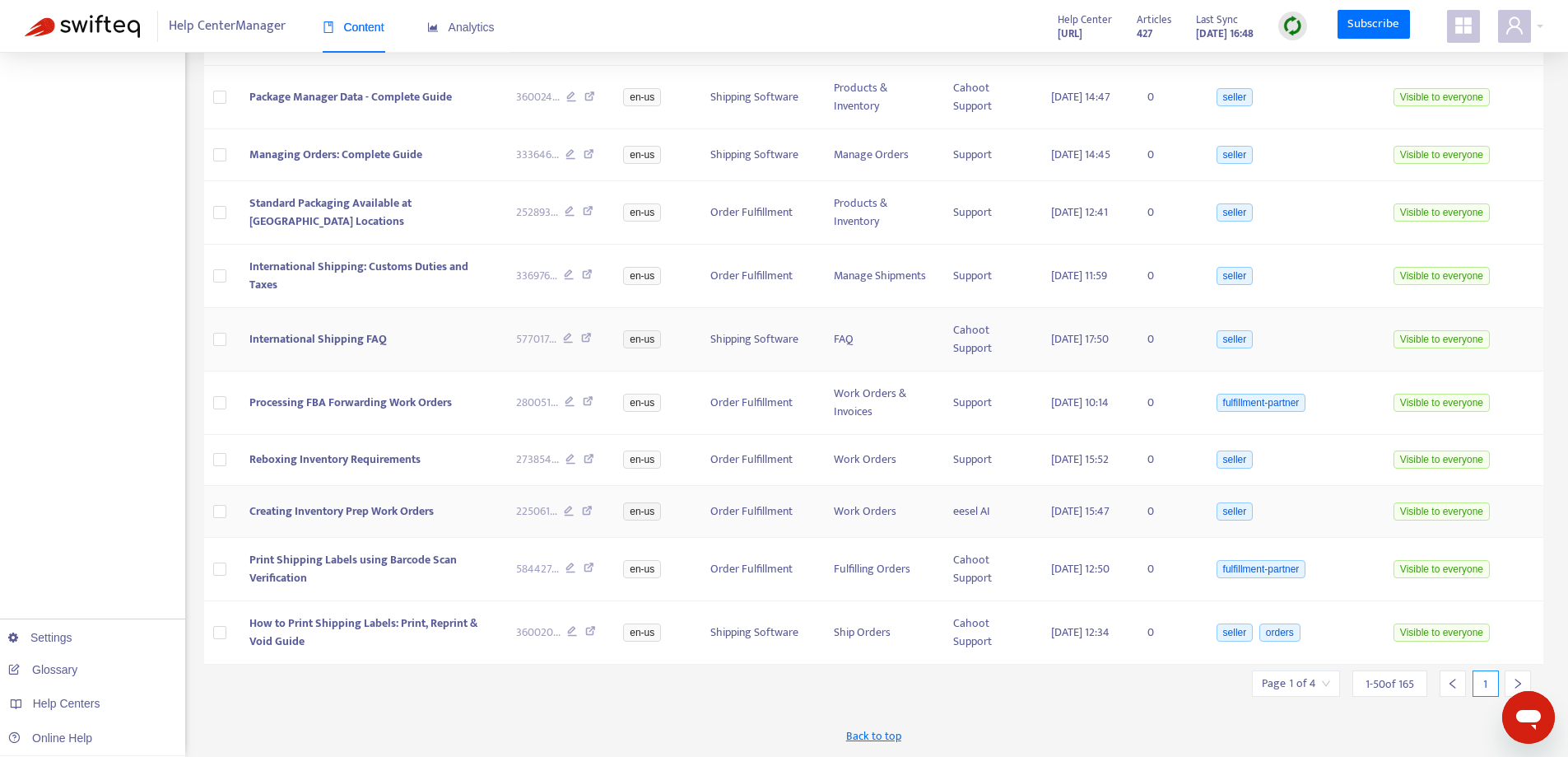
scroll to position [2853, 0]
click at [1522, 677] on icon "right" at bounding box center [1517, 683] width 12 height 12
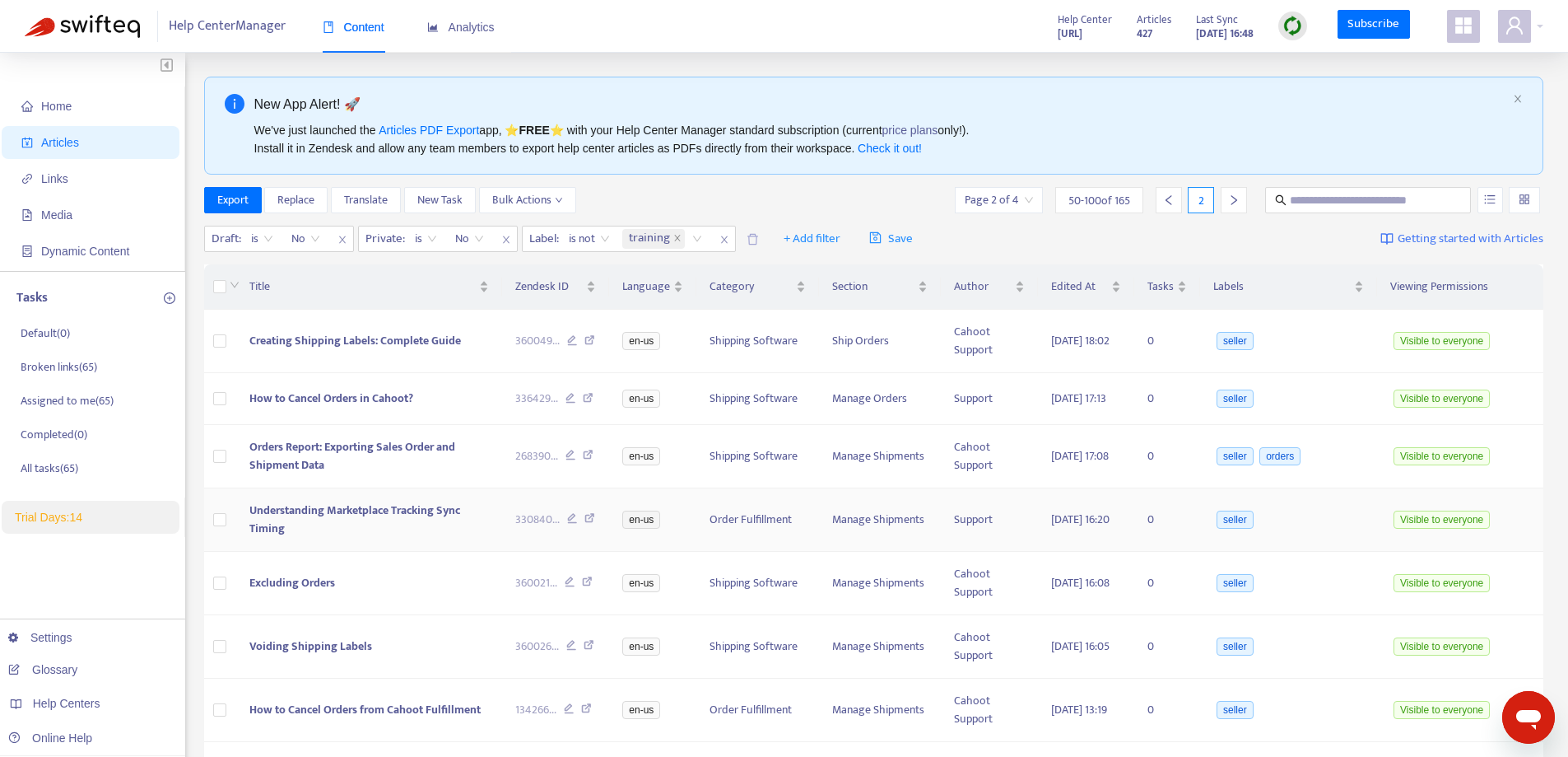
scroll to position [0, 0]
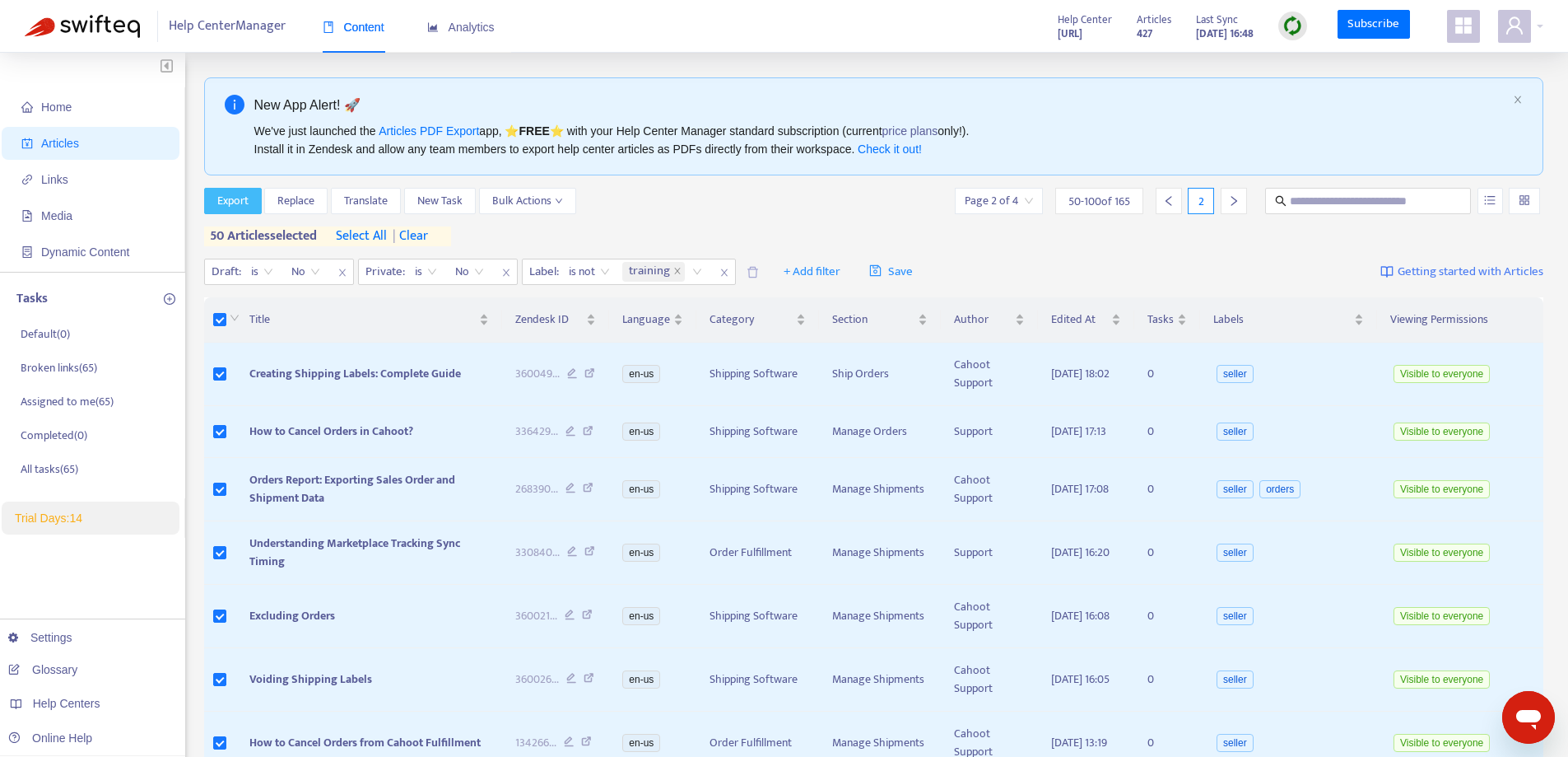
click at [244, 205] on span "Export" at bounding box center [233, 201] width 31 height 18
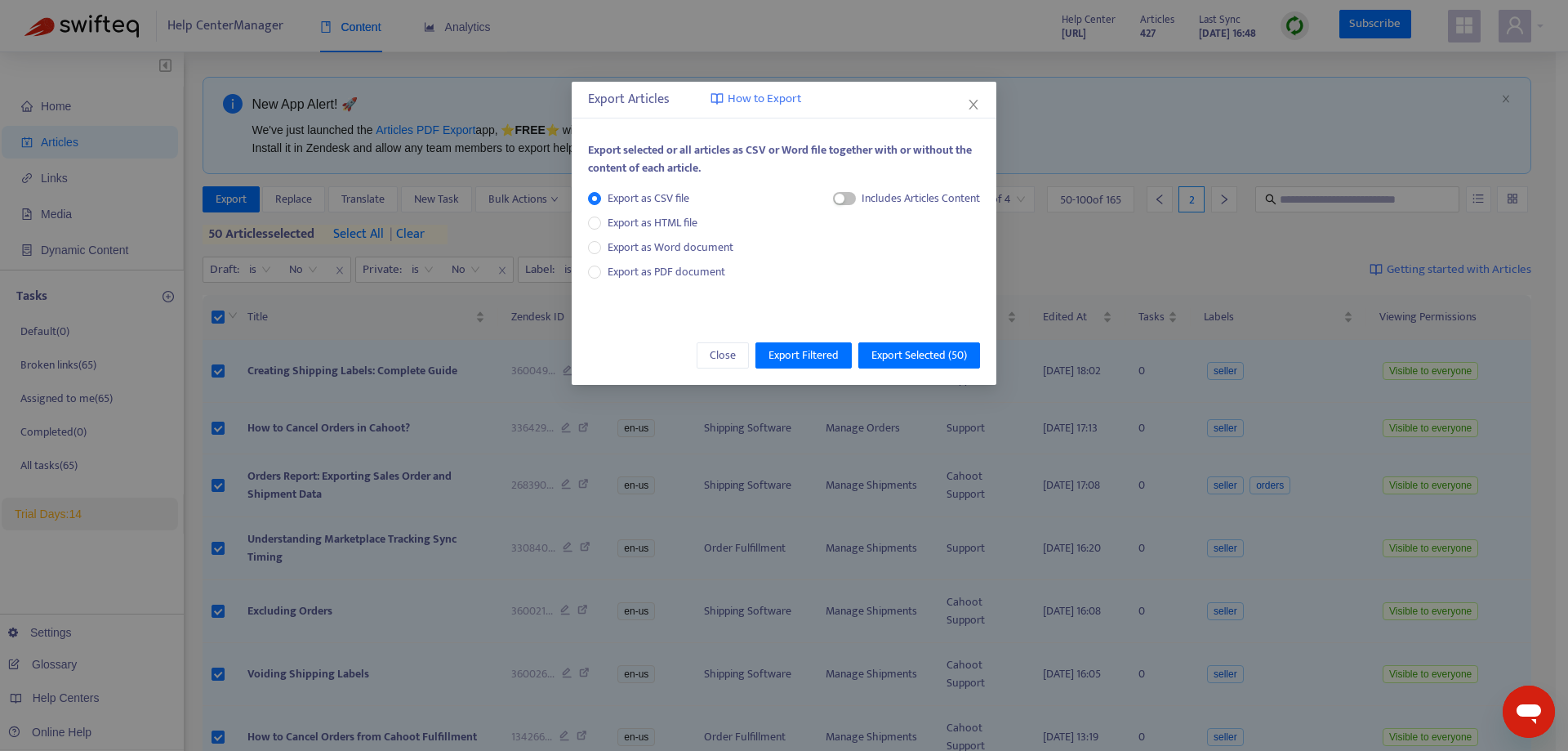
click at [877, 196] on div "Includes Articles Content" at bounding box center [921, 198] width 118 height 18
click at [846, 200] on span "button" at bounding box center [844, 198] width 23 height 13
click at [864, 245] on span "HTML Content" at bounding box center [904, 253] width 81 height 18
click at [898, 355] on span "Export Selected ( 50 )" at bounding box center [919, 355] width 95 height 18
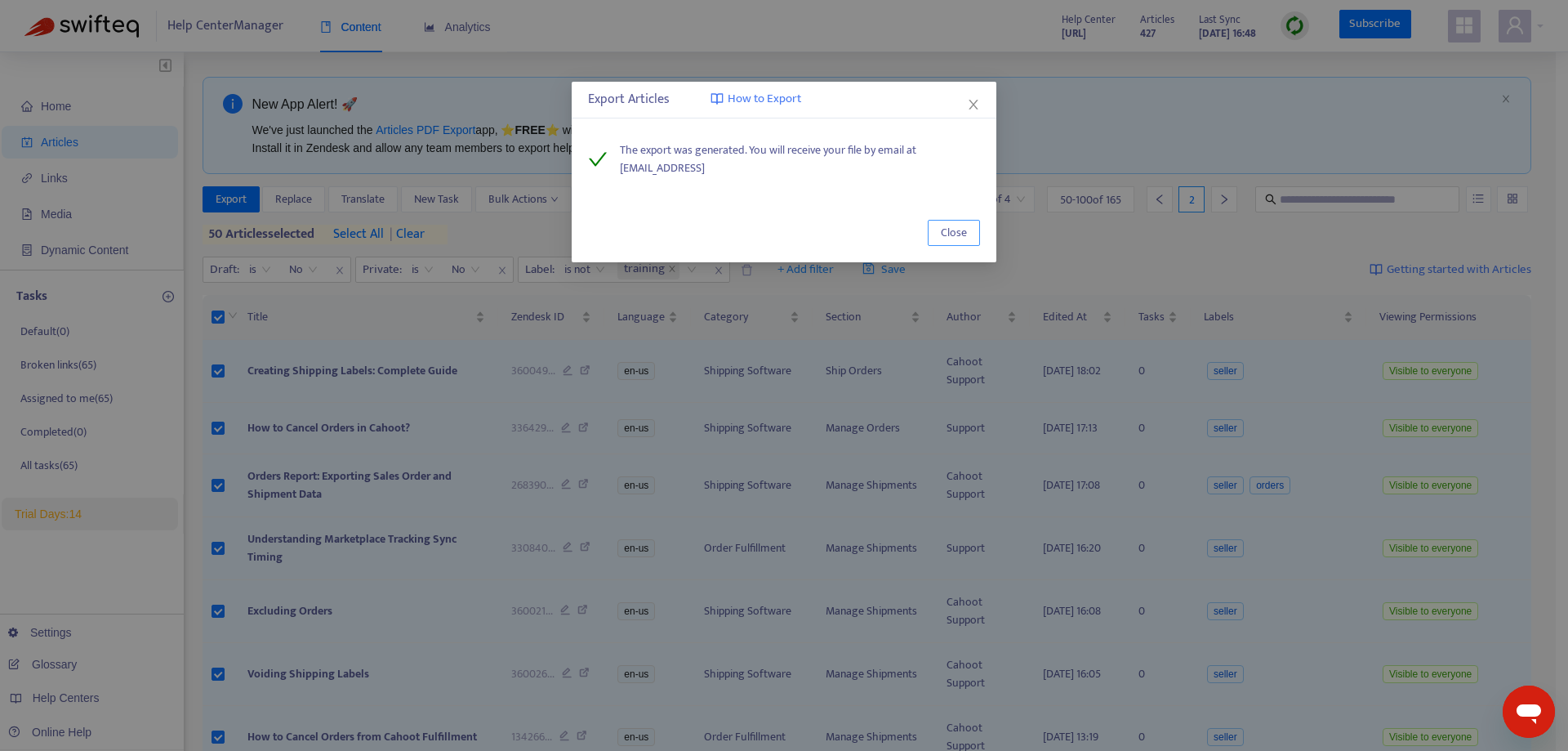
click at [947, 235] on span "Close" at bounding box center [954, 233] width 26 height 18
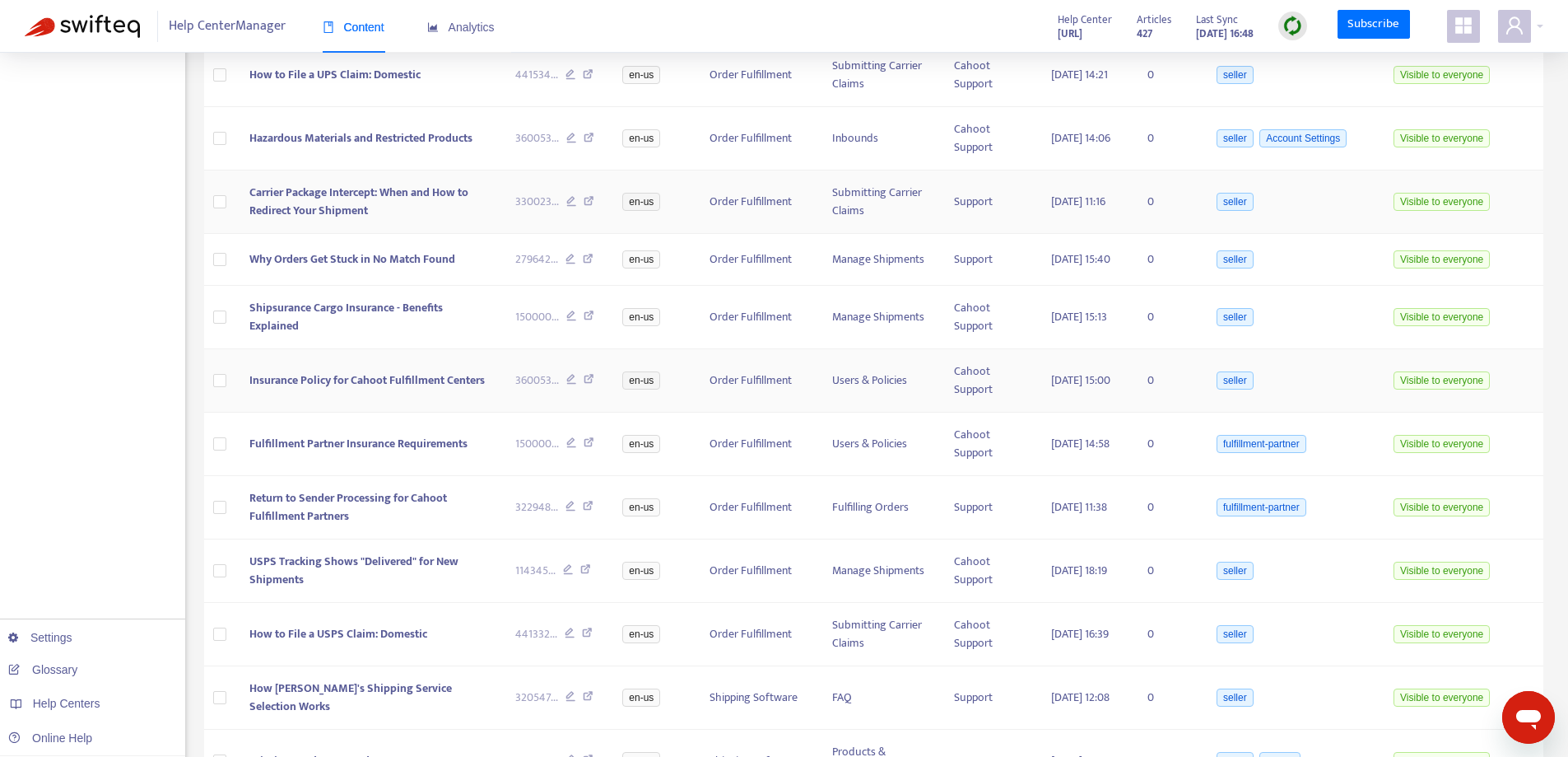
scroll to position [2914, 0]
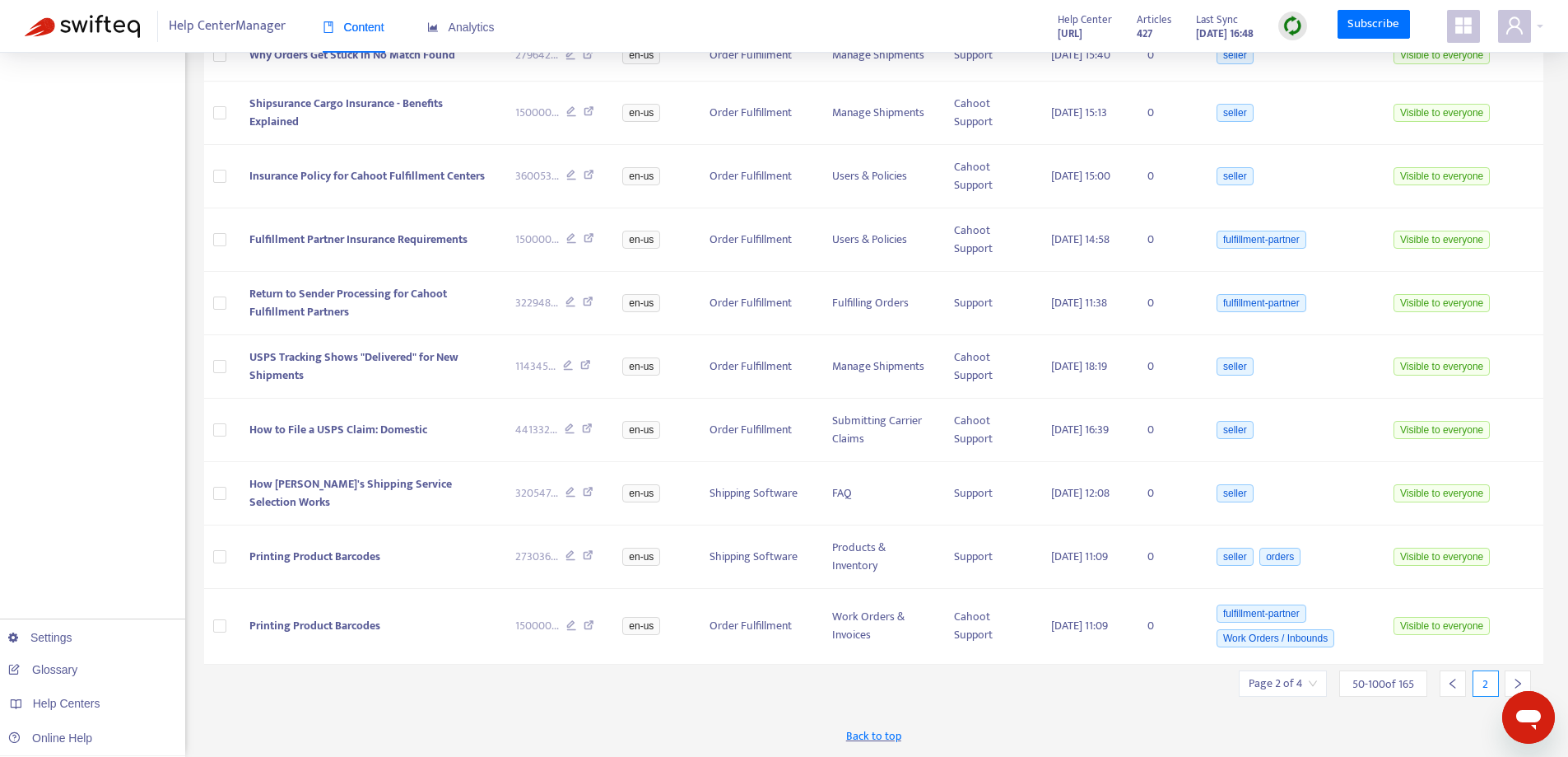
click at [1521, 677] on div at bounding box center [1517, 683] width 27 height 27
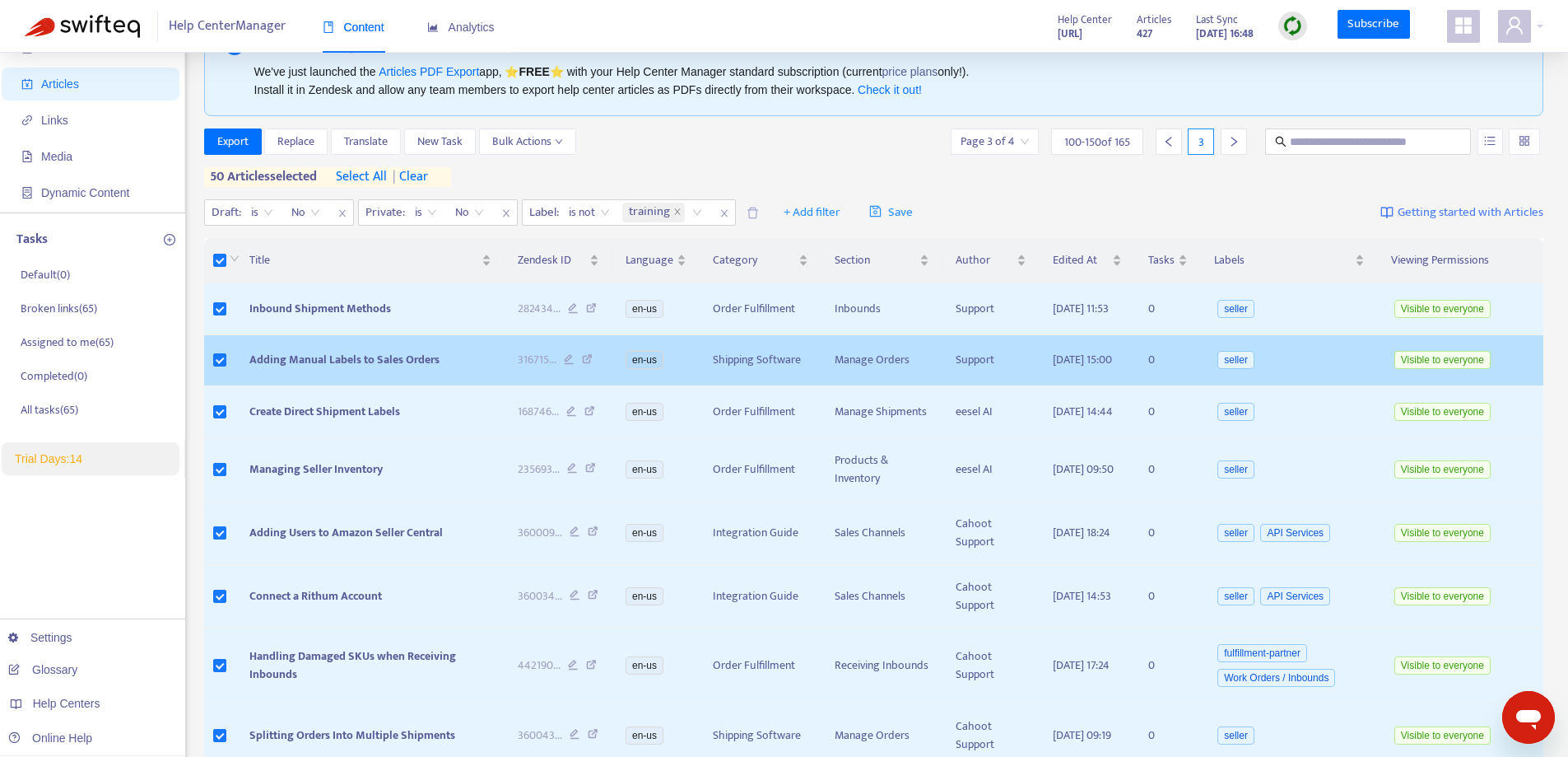
scroll to position [0, 0]
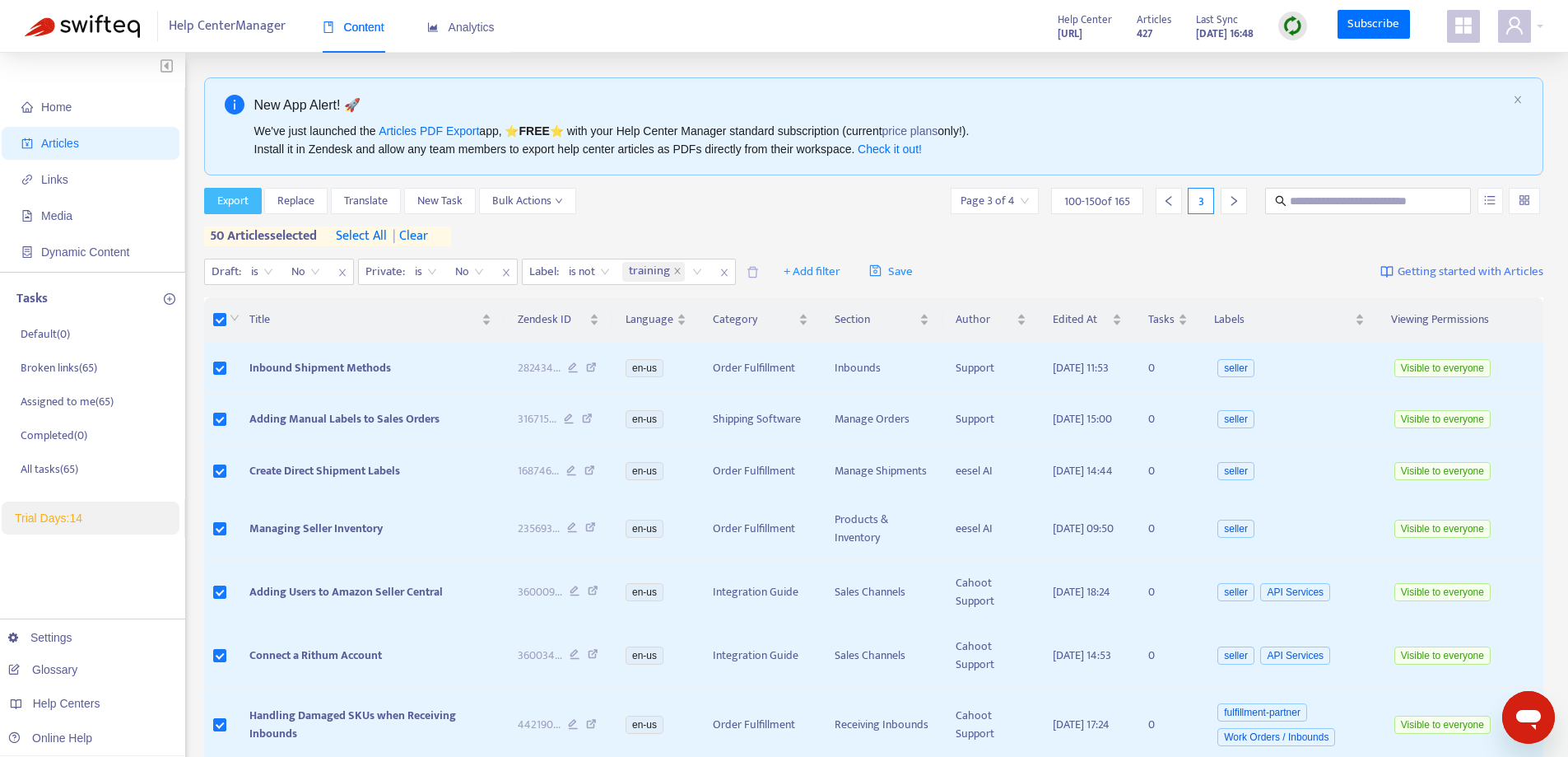
click at [257, 199] on button "Export" at bounding box center [233, 201] width 58 height 27
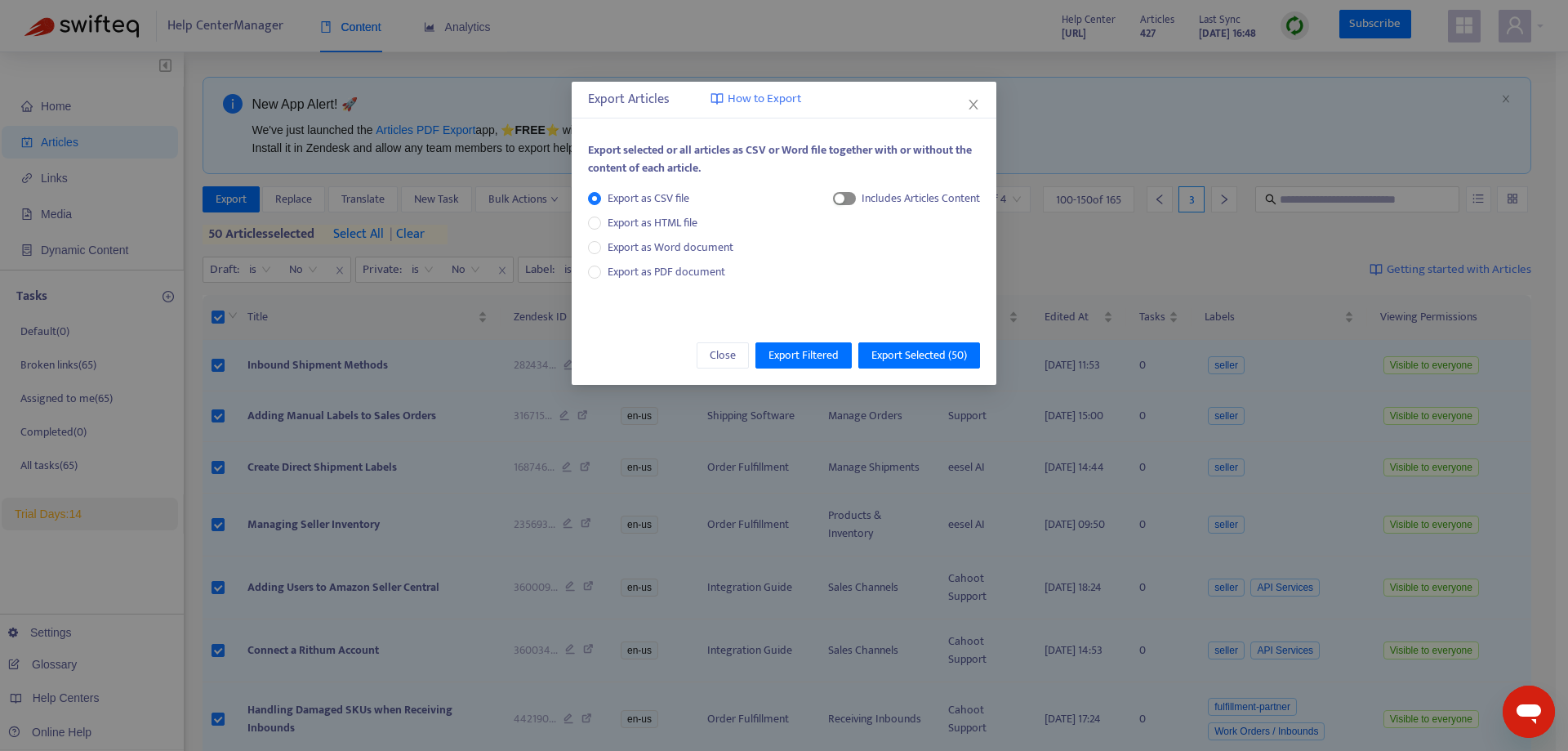
click at [843, 197] on div "button" at bounding box center [840, 198] width 10 height 10
click at [895, 355] on span "Export Selected ( 50 )" at bounding box center [919, 355] width 95 height 18
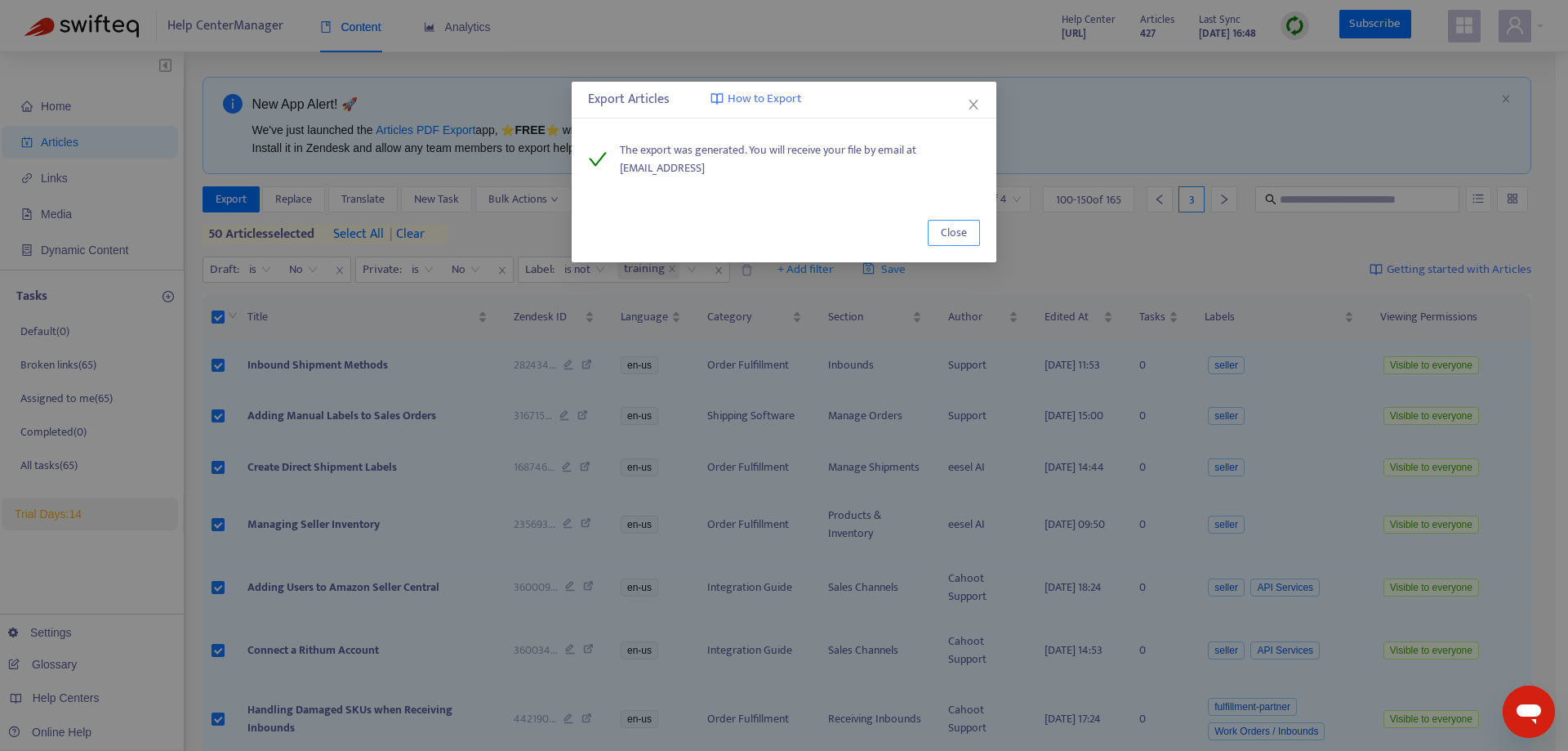
click at [969, 233] on button "Close" at bounding box center [954, 233] width 53 height 26
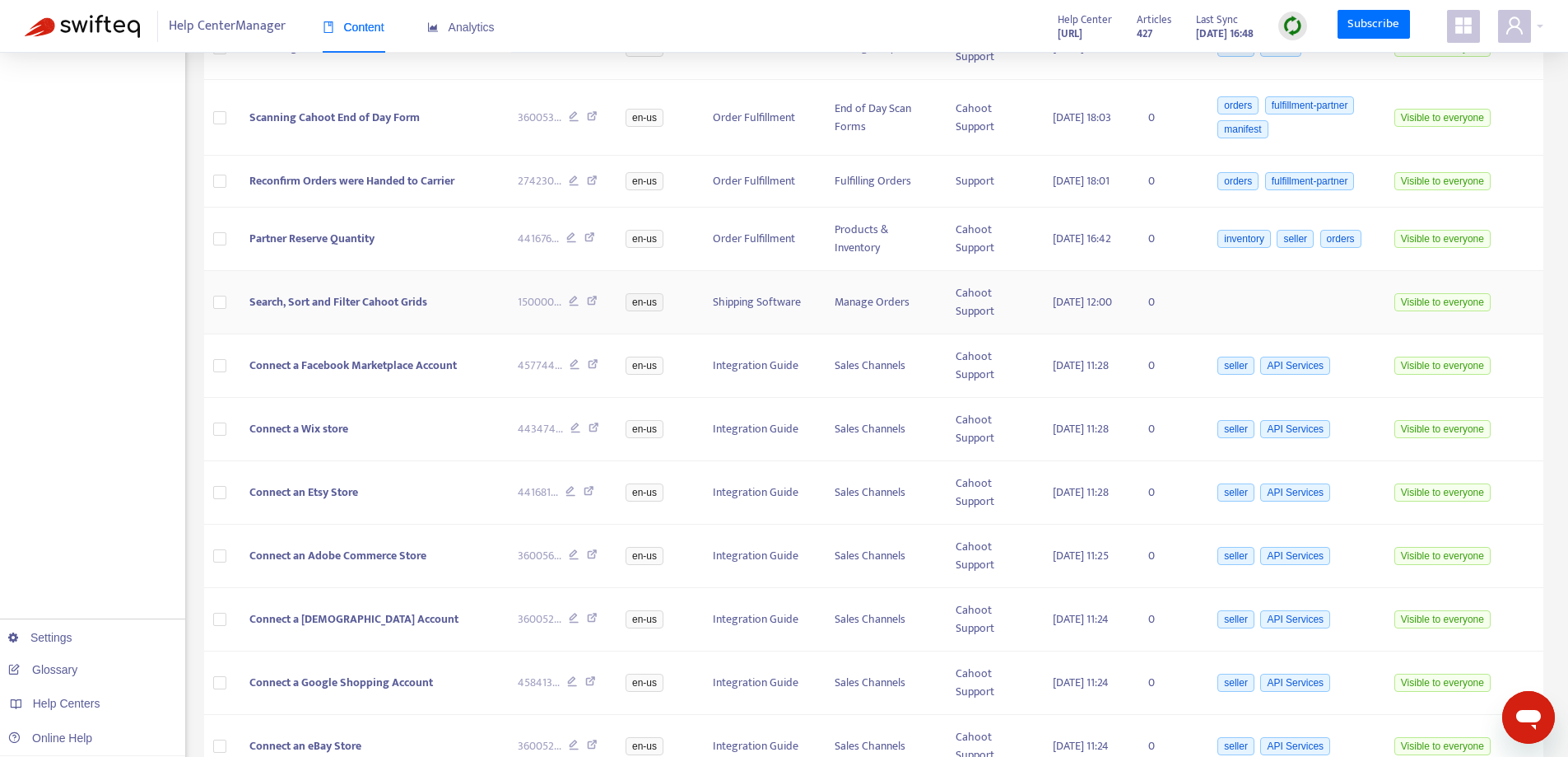
scroll to position [2865, 0]
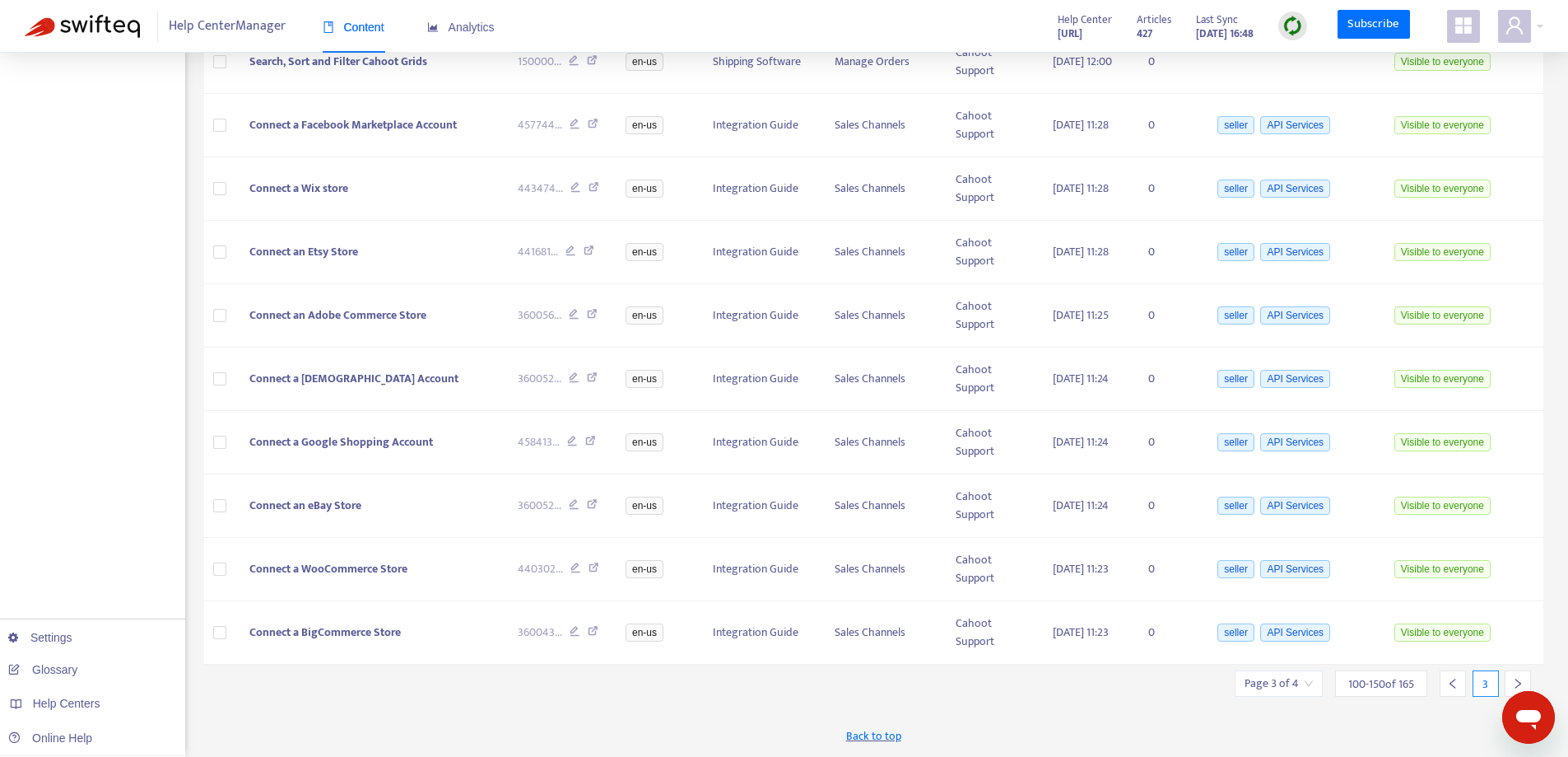
click at [1517, 677] on icon "right" at bounding box center [1517, 683] width 12 height 12
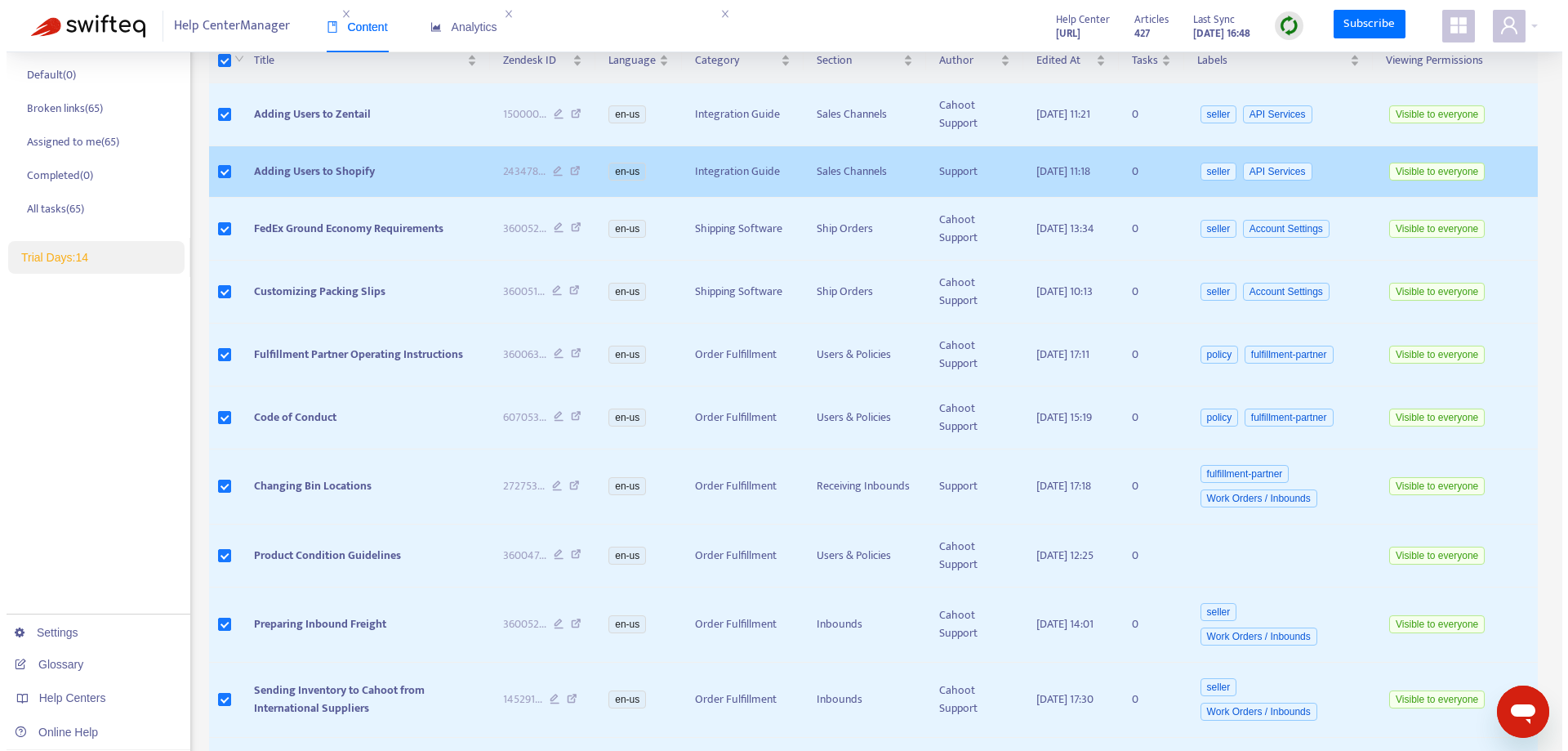
scroll to position [81, 0]
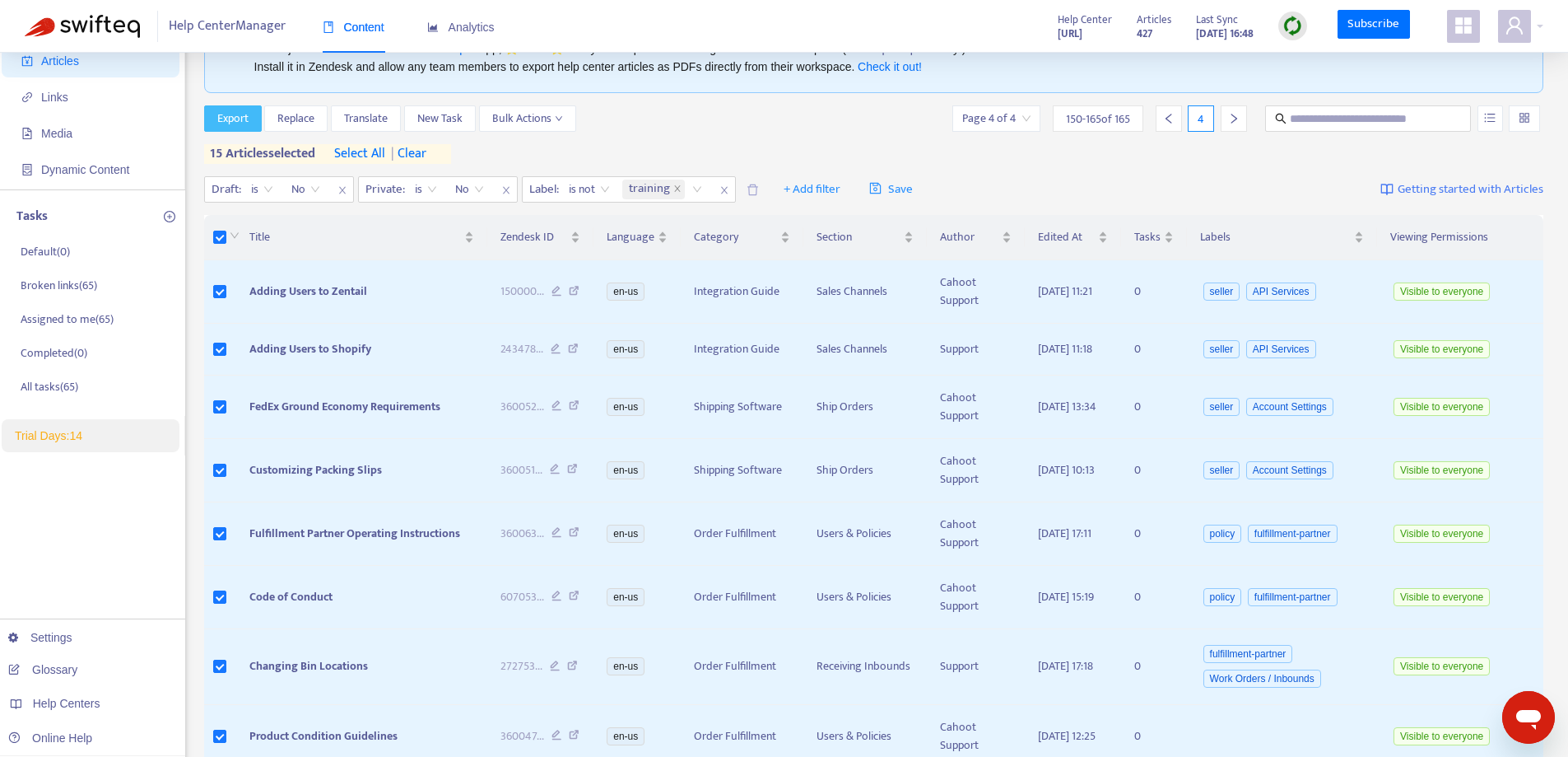
click at [225, 123] on span "Export" at bounding box center [233, 119] width 31 height 18
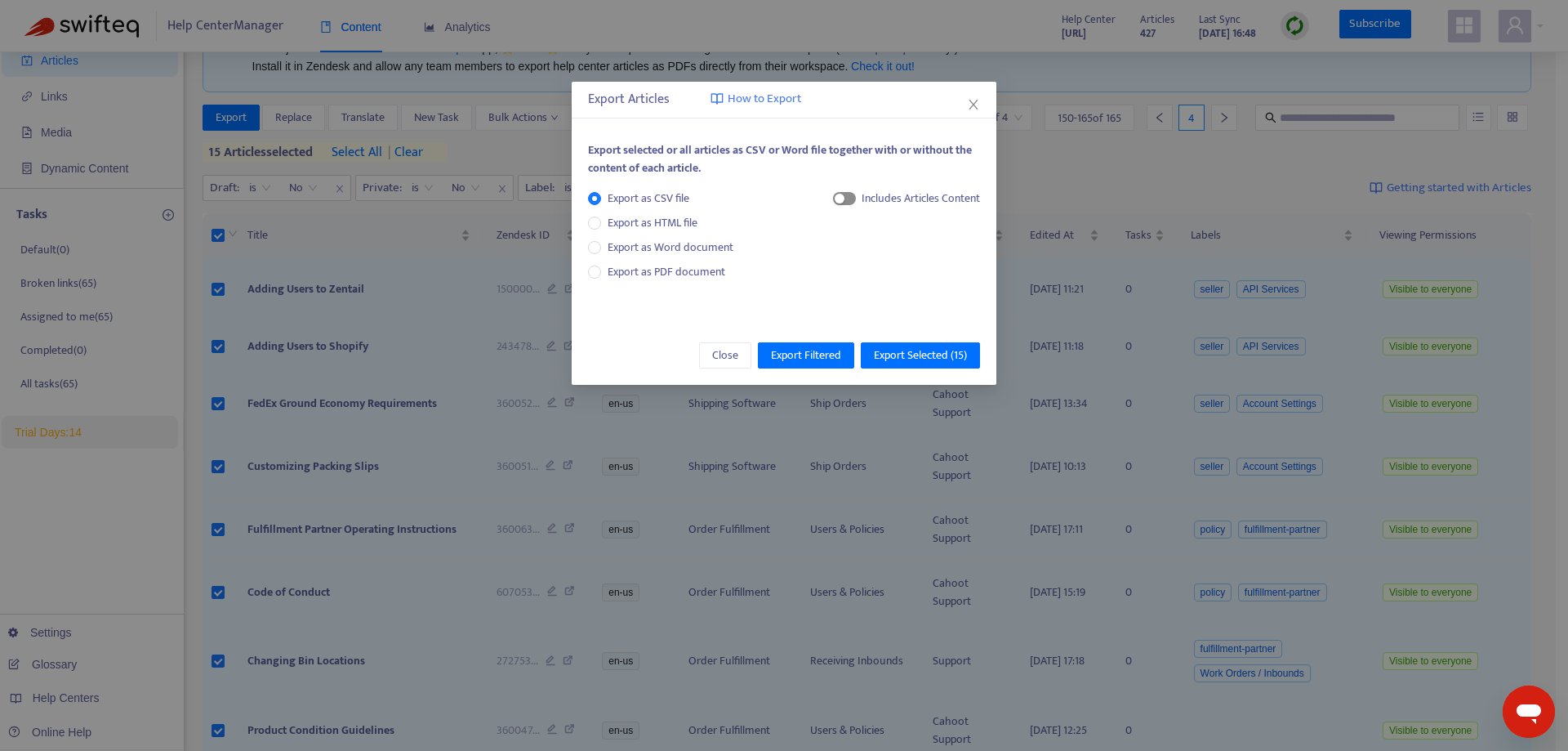
click at [846, 195] on span "button" at bounding box center [844, 198] width 23 height 13
click at [867, 260] on span "HTML Content" at bounding box center [904, 253] width 81 height 18
click at [900, 364] on span "Export Selected ( 15 )" at bounding box center [920, 355] width 93 height 18
